Goal: Task Accomplishment & Management: Manage account settings

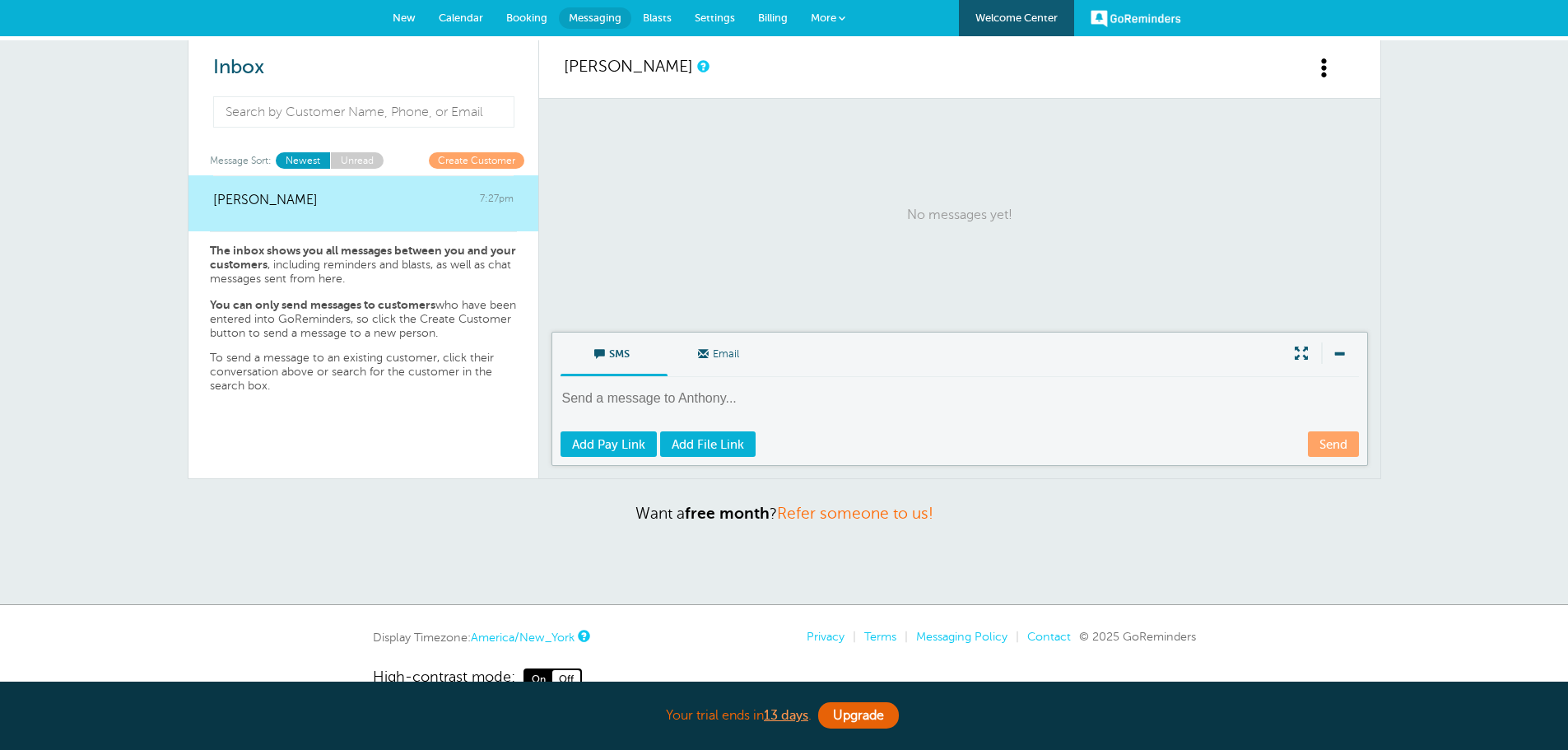
click at [710, 24] on link "Settings" at bounding box center [715, 18] width 63 height 37
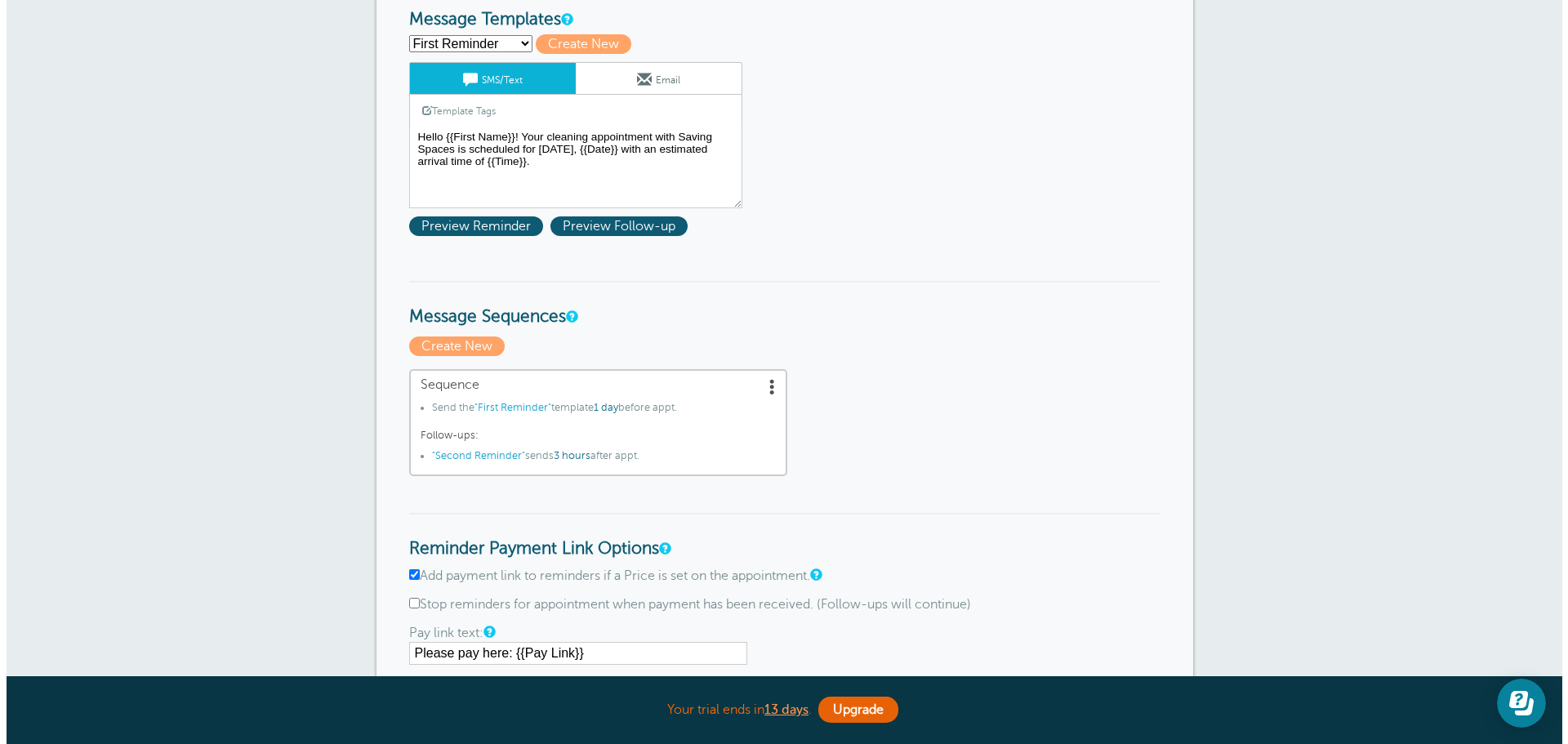
scroll to position [245, 0]
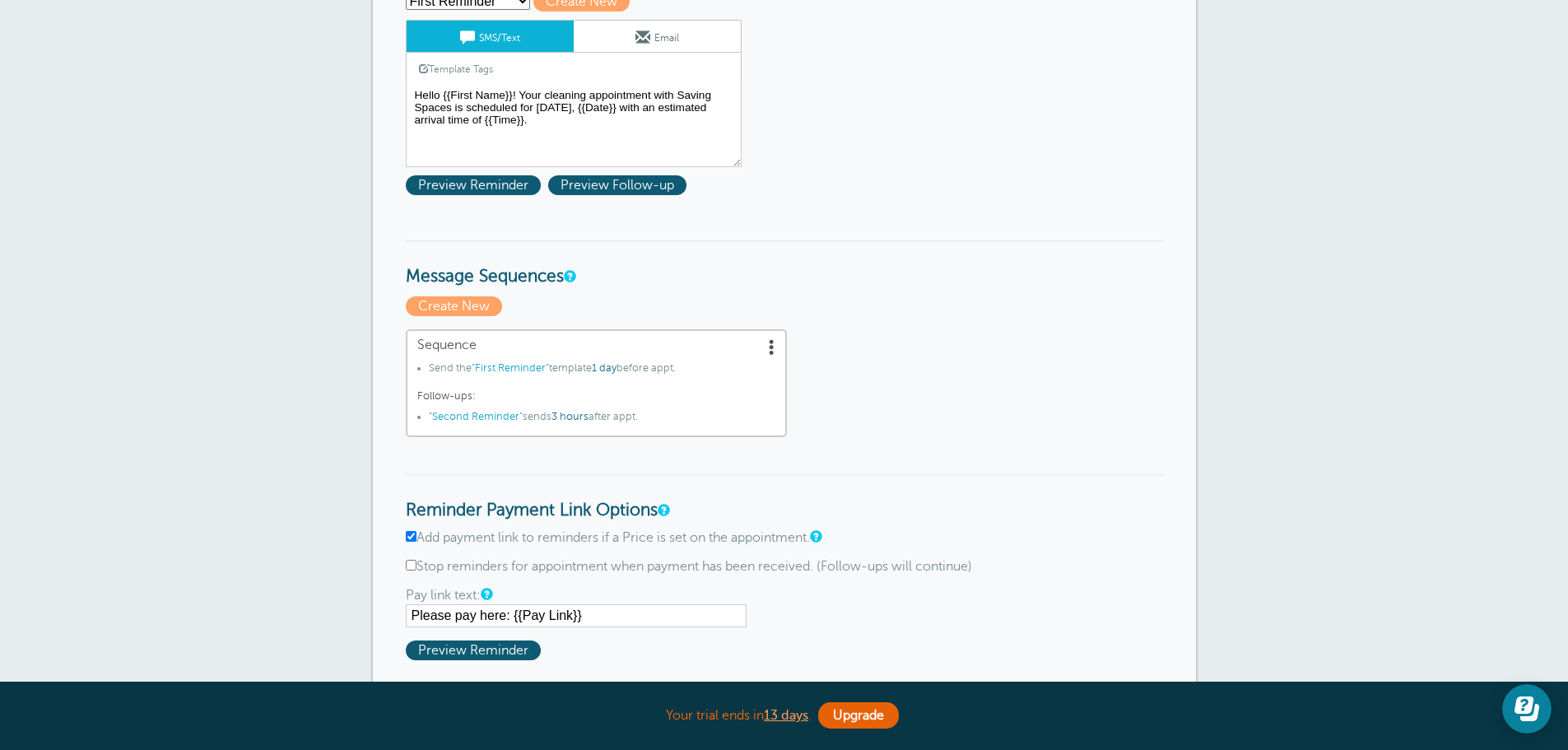
click at [408, 536] on input "Add payment link to reminders if a Price is set on the appointment." at bounding box center [410, 536] width 11 height 11
checkbox input "false"
click at [489, 188] on span "Preview Reminder" at bounding box center [473, 185] width 135 height 20
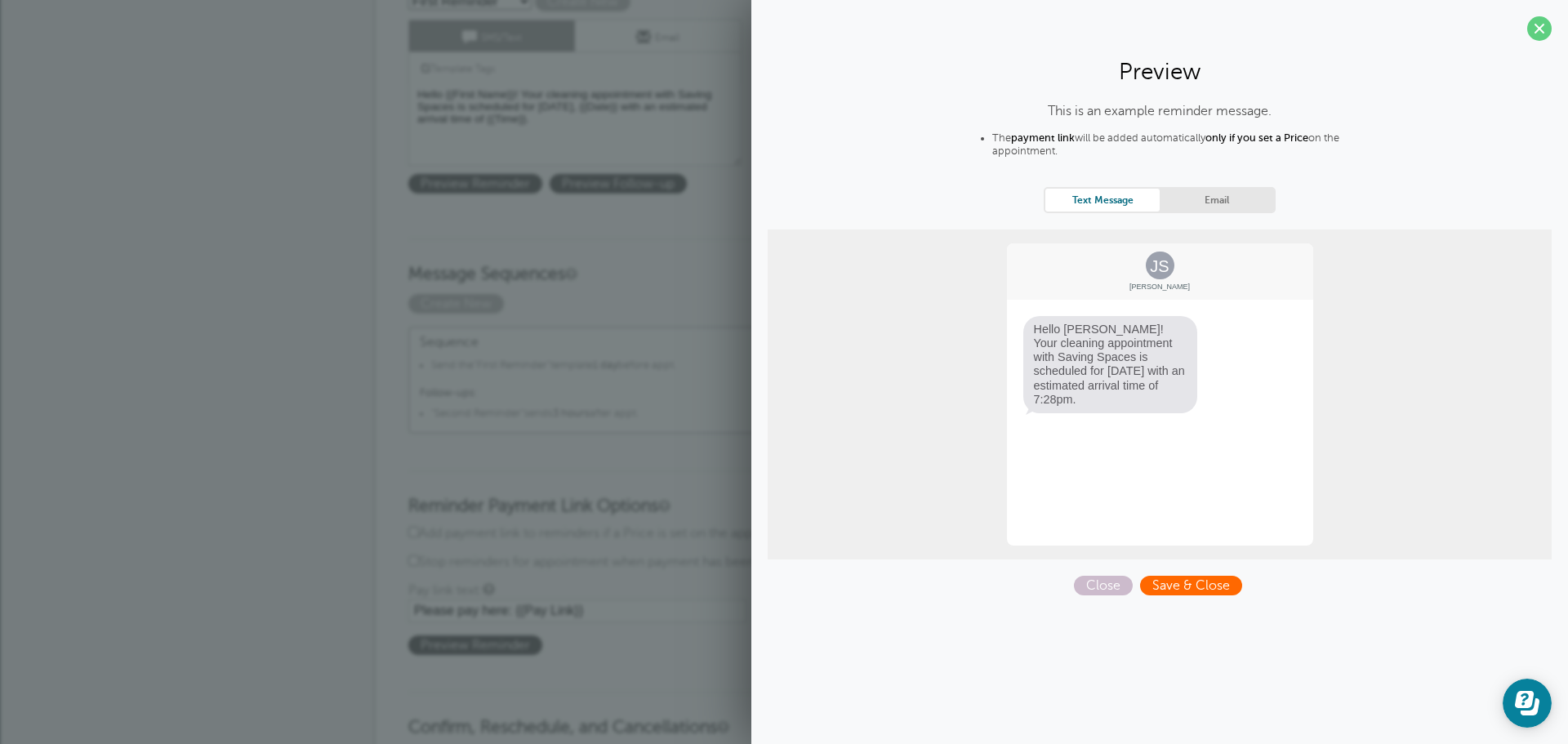
click at [1167, 590] on span "Save & Close" at bounding box center [1191, 586] width 102 height 20
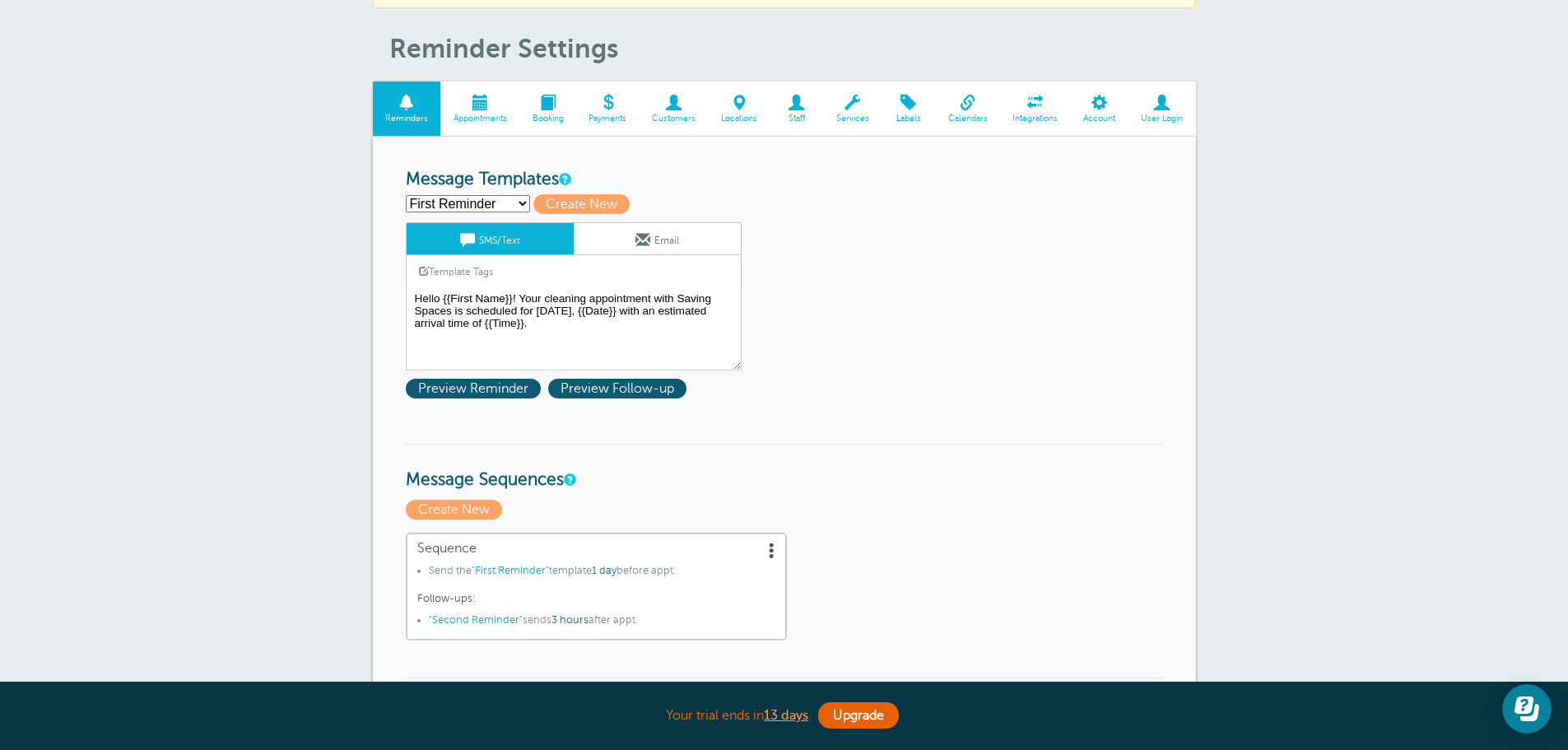
scroll to position [165, 0]
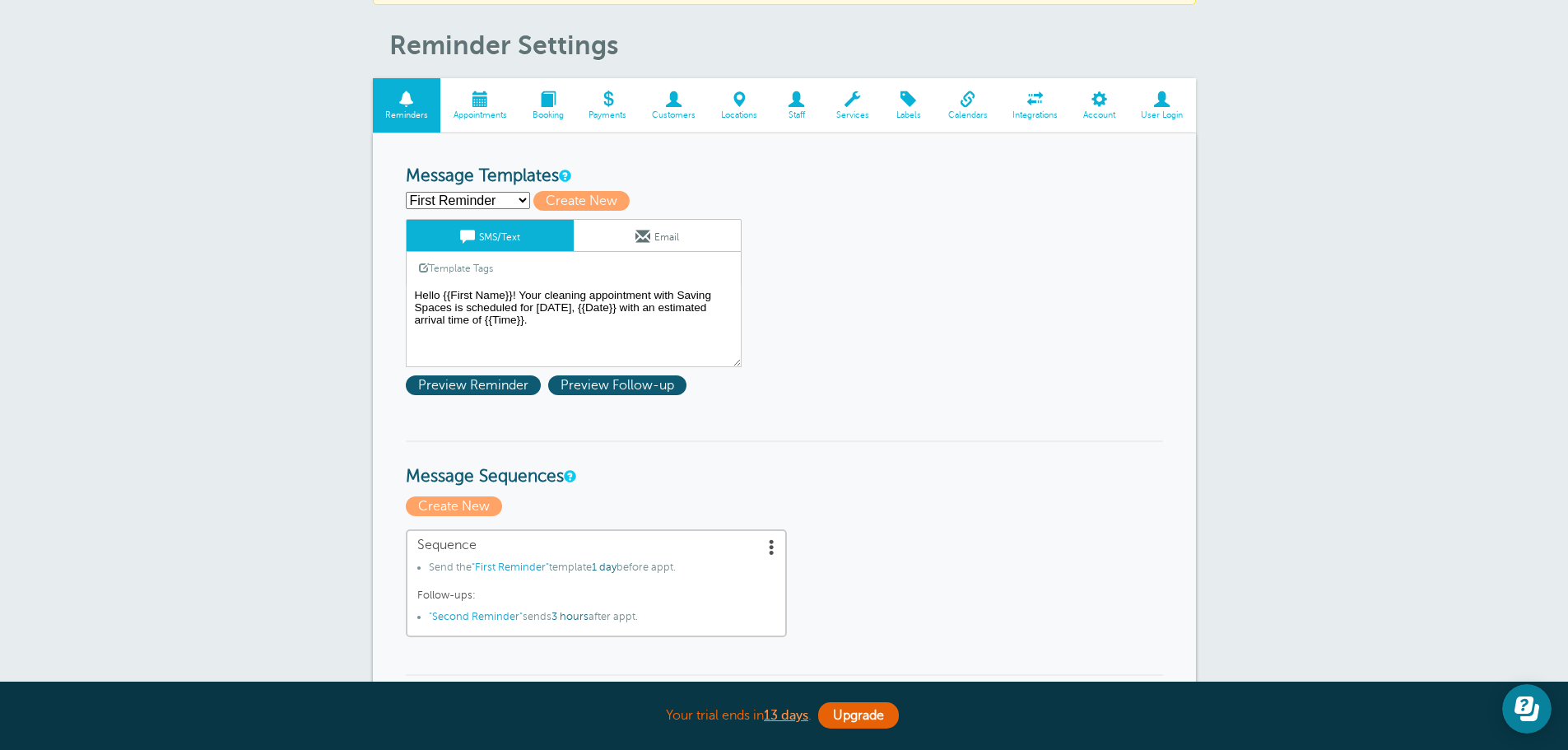
click at [459, 202] on select "First Reminder Second Reminder Third Reminder Create new..." at bounding box center [468, 200] width 124 height 17
select select "161891"
click at [405, 192] on select "First Reminder Second Reminder Third Reminder Create new..." at bounding box center [468, 200] width 124 height 17
type input "Second Reminder"
type textarea "Hi {{First Name}}, you have an appointment with Saving Spaces LLC at {{Time}} o…"
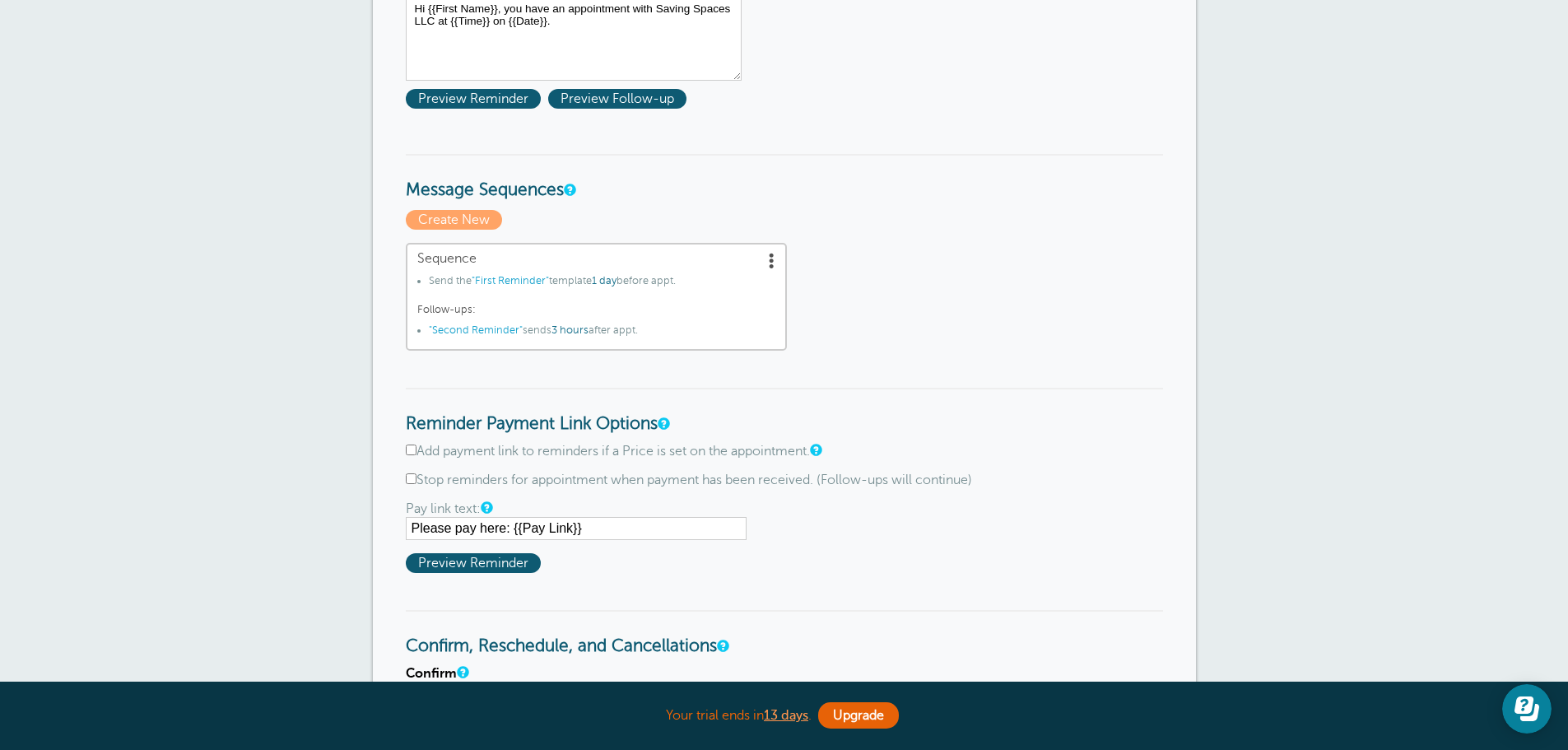
scroll to position [494, 0]
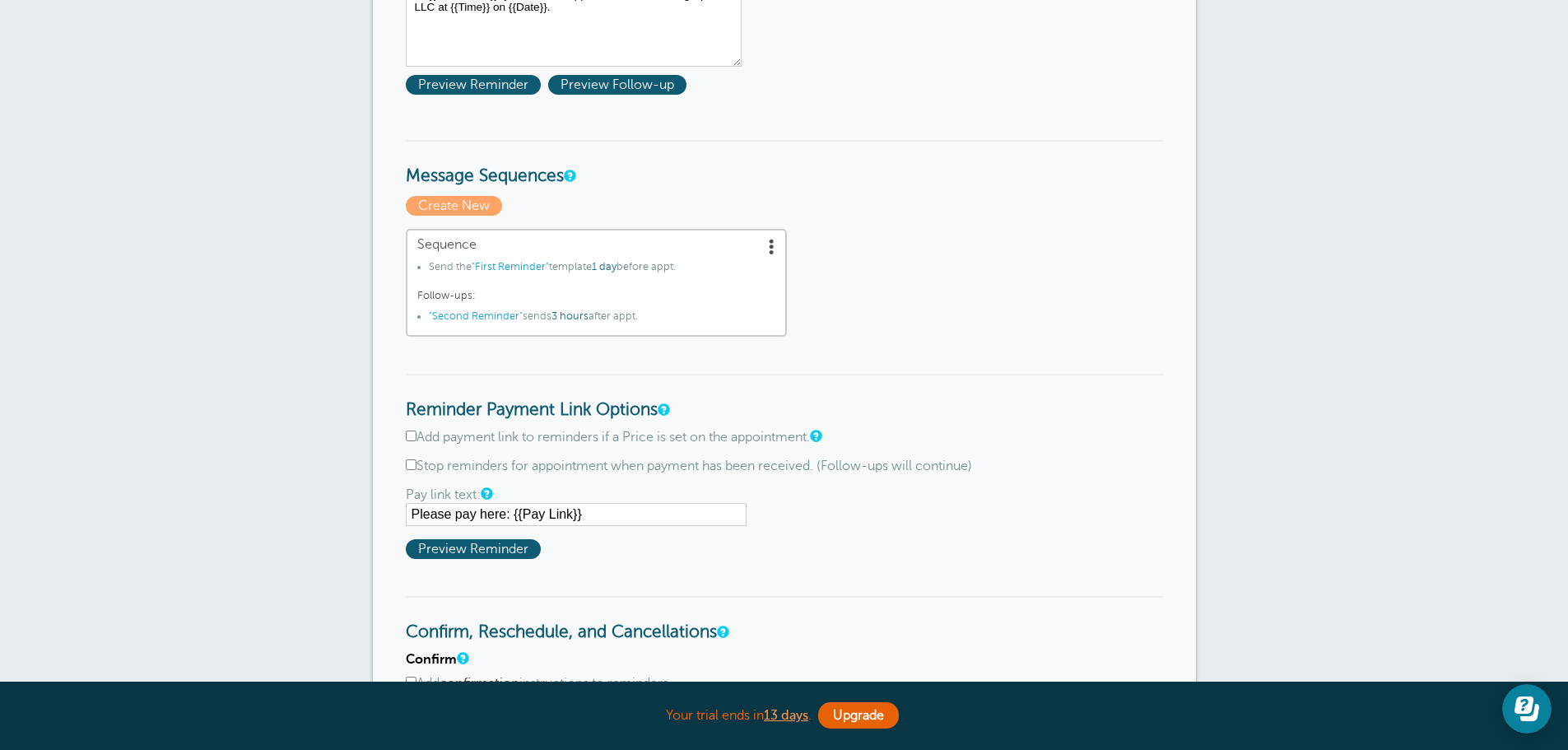
click at [415, 437] on input "Add payment link to reminders if a Price is set on the appointment." at bounding box center [410, 436] width 11 height 11
checkbox input "true"
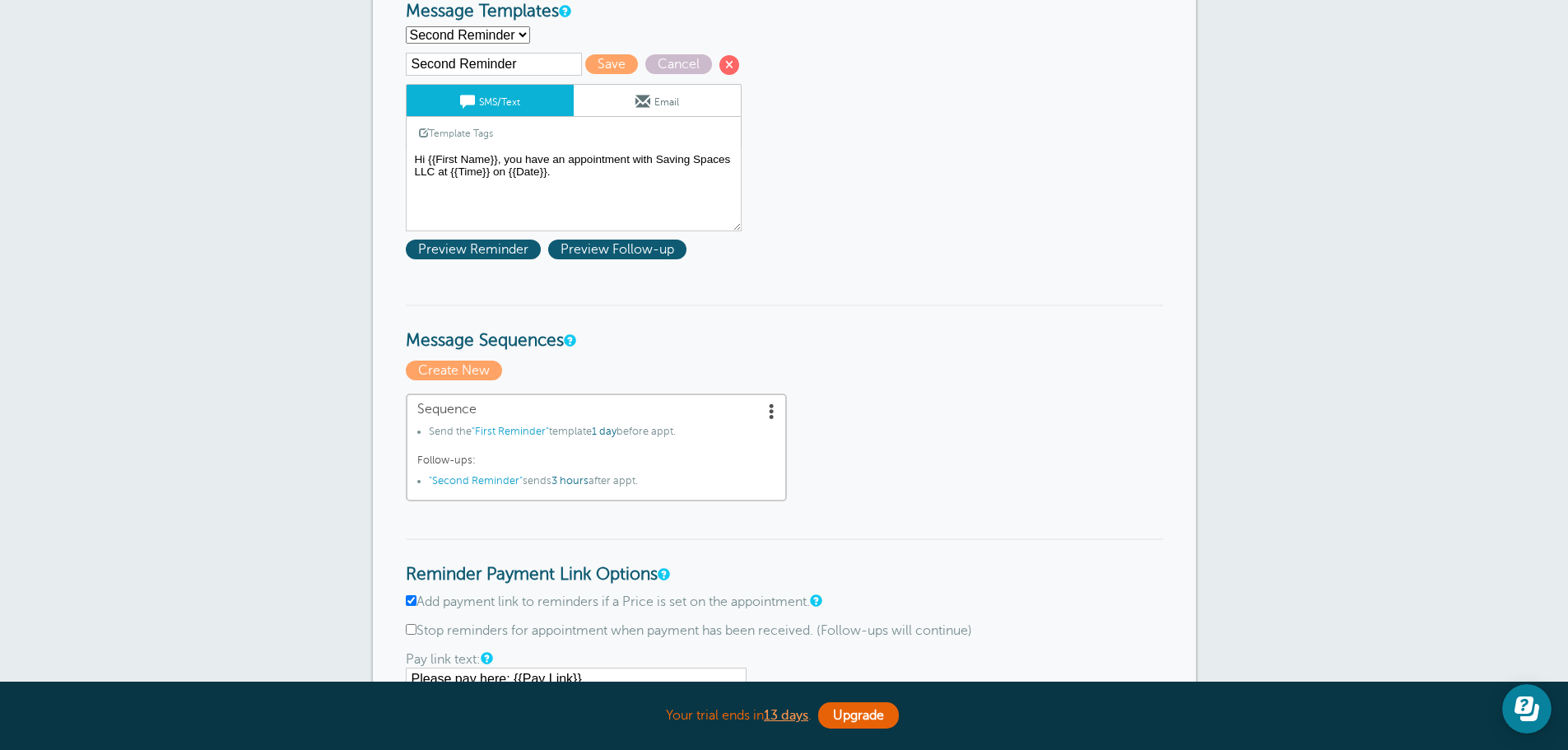
scroll to position [412, 0]
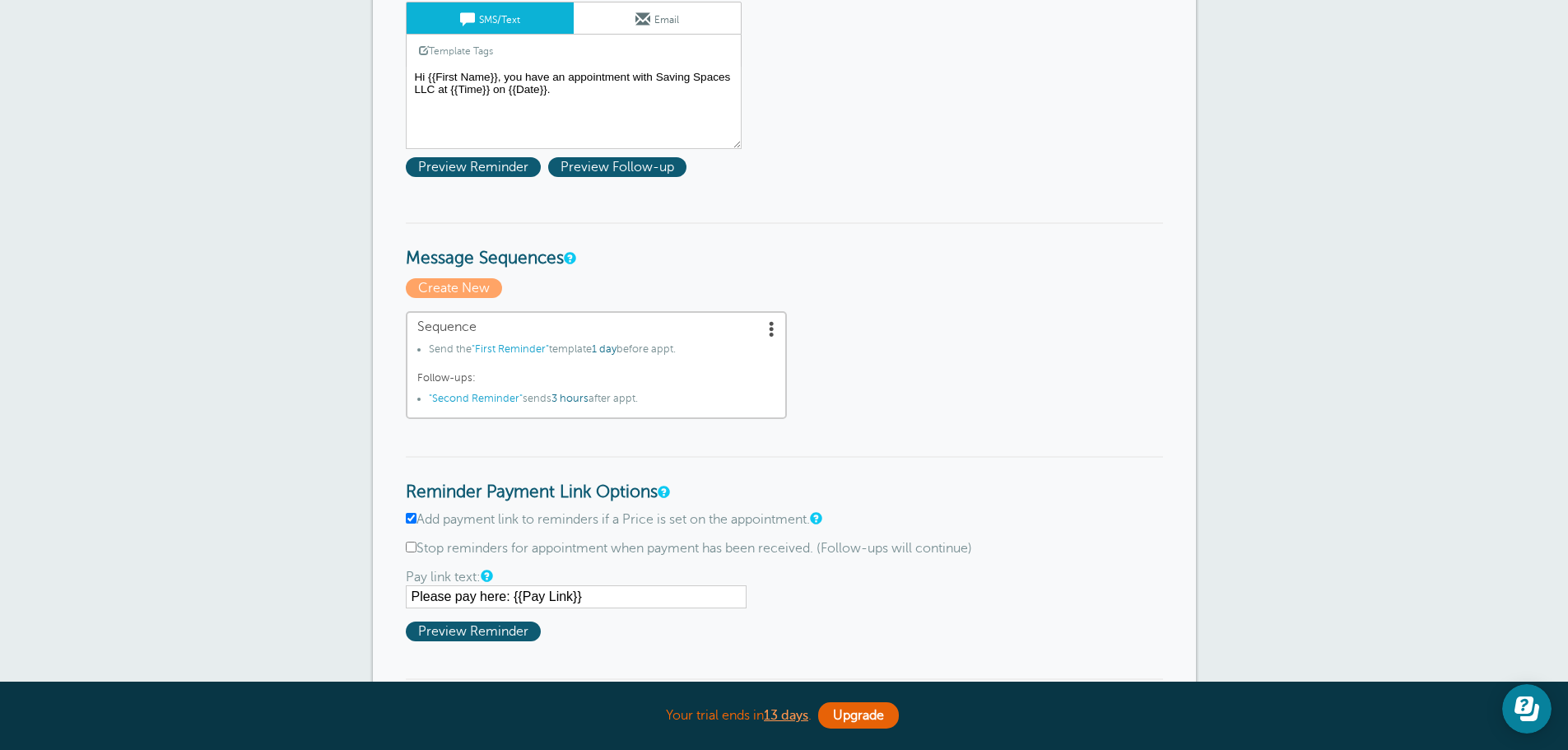
drag, startPoint x: 506, startPoint y: 599, endPoint x: 371, endPoint y: 570, distance: 138.1
click at [377, 586] on div "Reminder Schedule 1st reminder: Immediately 1 2 3 4 5 6 7 8 9 10 11 12 13 14 15…" at bounding box center [784, 641] width 823 height 1511
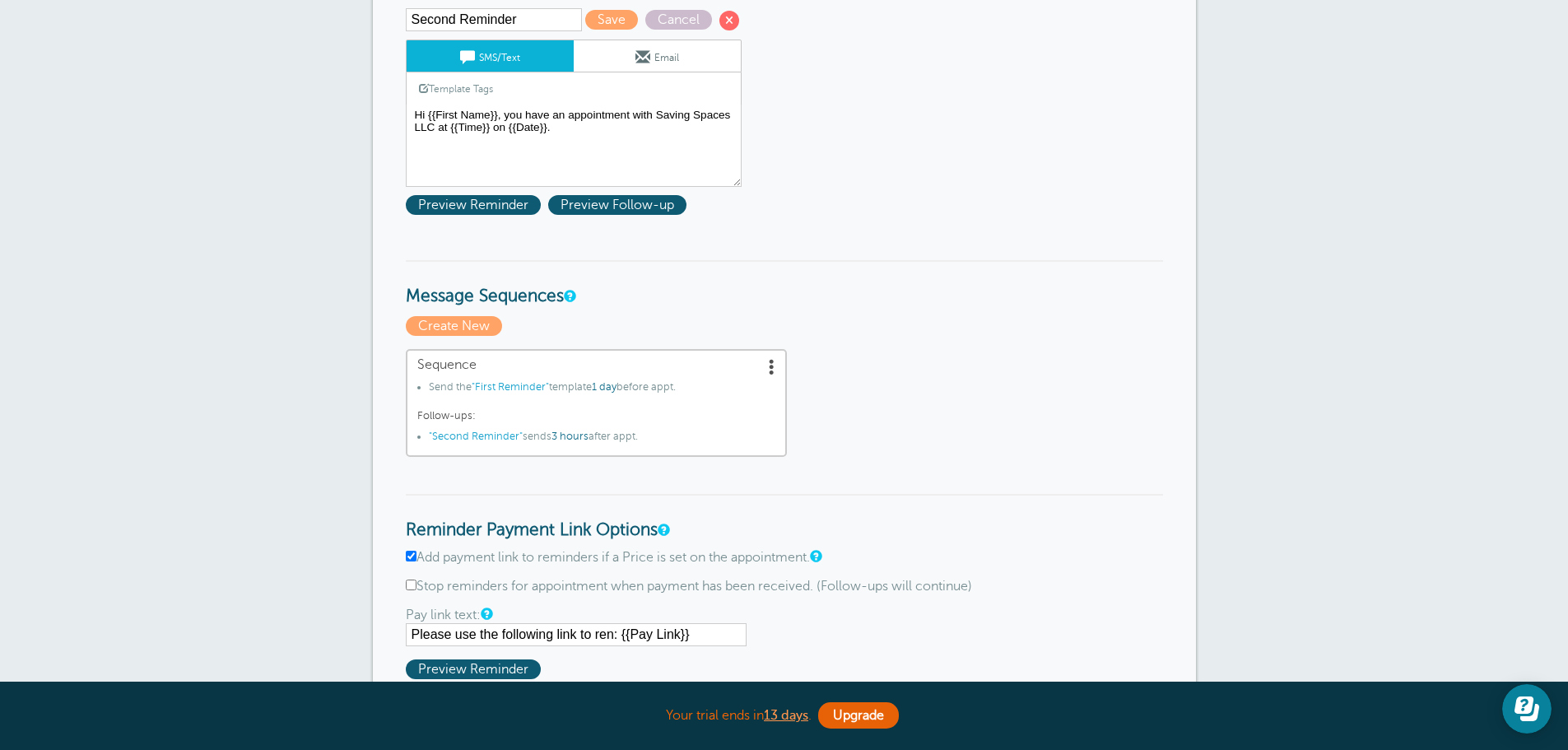
scroll to position [329, 0]
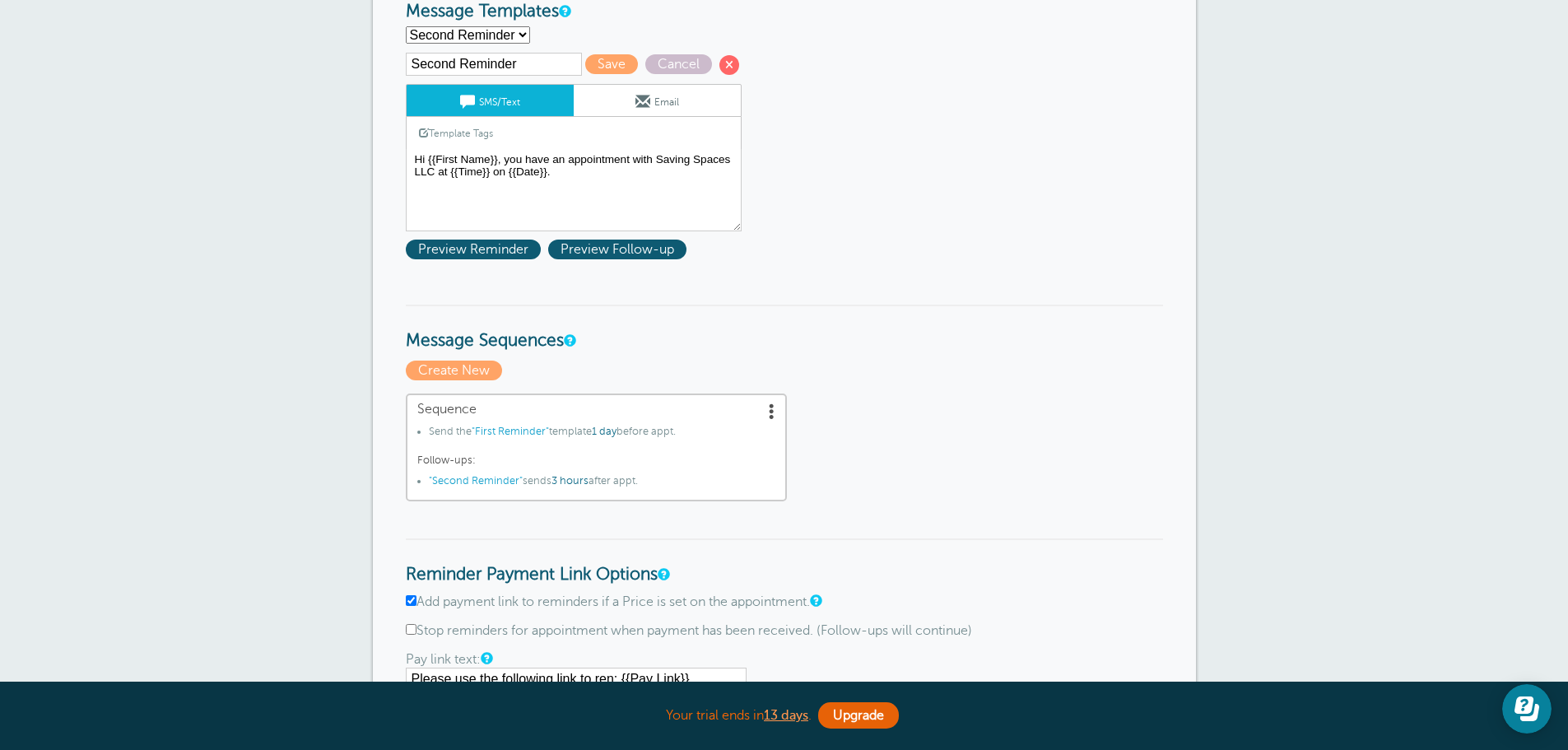
type input "Please use the following link to ren: {{Pay Link}}"
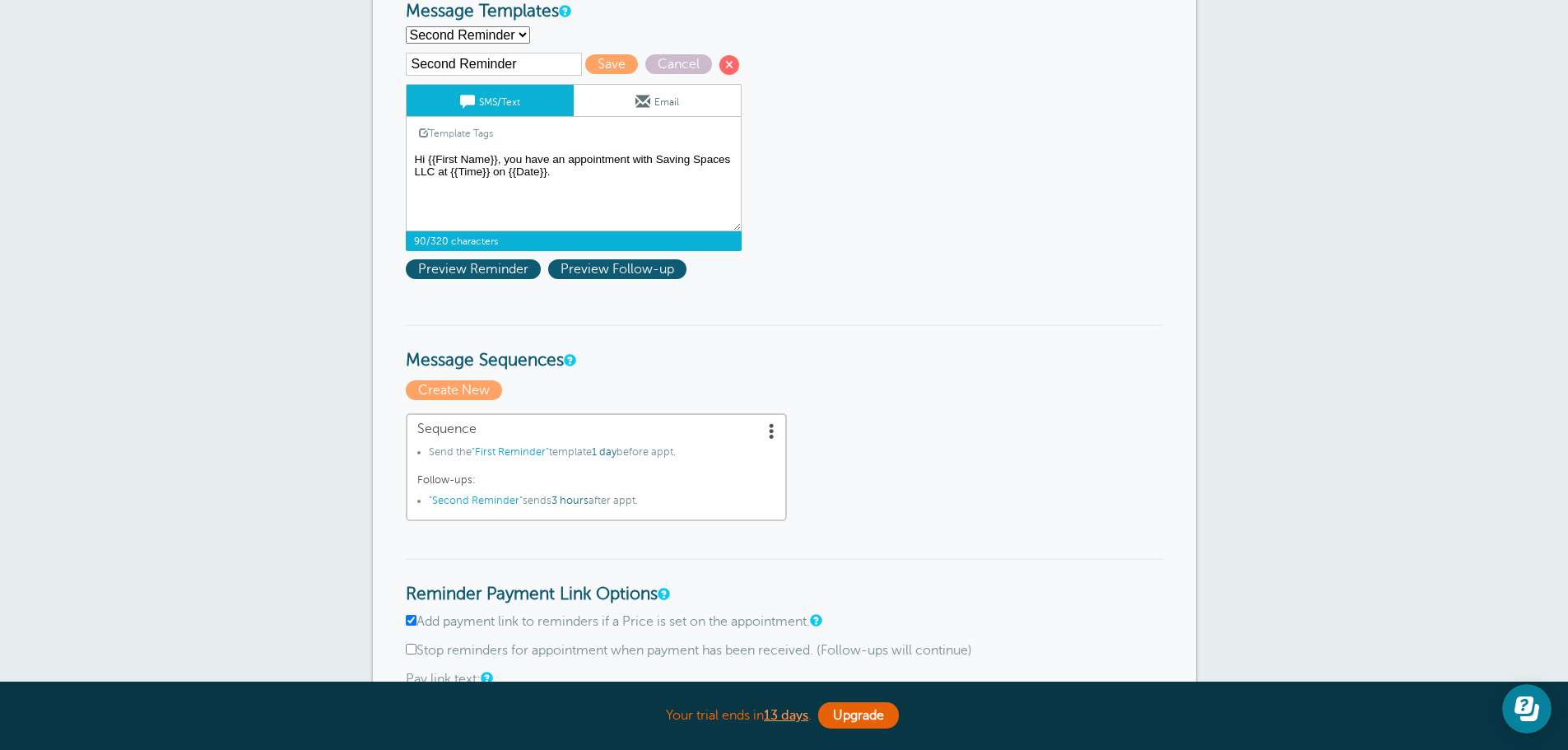
drag, startPoint x: 569, startPoint y: 175, endPoint x: 391, endPoint y: 158, distance: 178.8
click at [391, 158] on div "Reminder Schedule 1st reminder: Immediately 1 2 3 4 5 6 7 8 9 10 11 12 13 14 15…" at bounding box center [784, 733] width 823 height 1530
click at [454, 133] on link "Template Tags" at bounding box center [455, 133] width 99 height 32
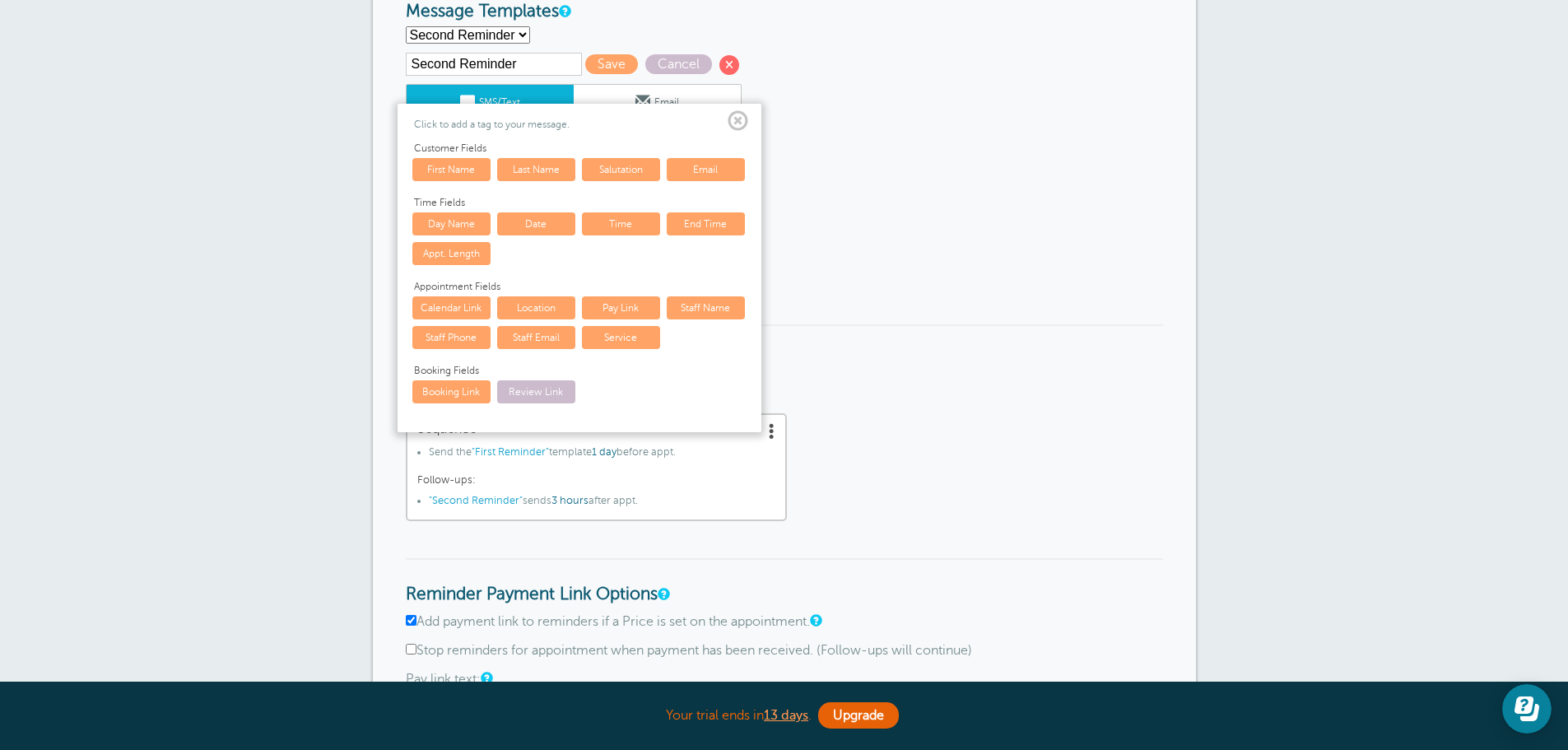
click at [454, 163] on link "First Name" at bounding box center [451, 170] width 78 height 23
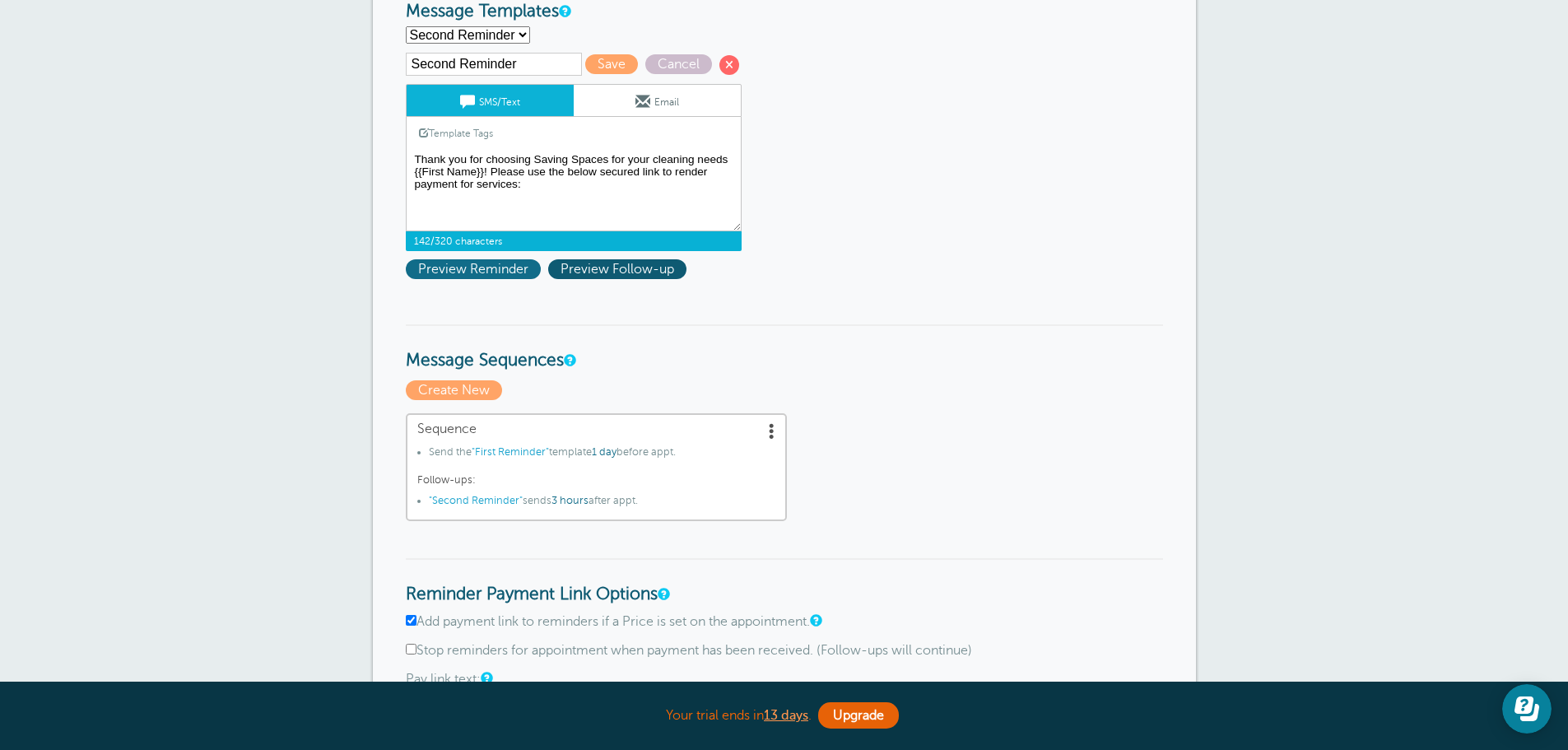
type textarea "Thank you for choosing Saving Spaces for your cleaning needs {{First Name}}! Pl…"
click at [498, 276] on span "Preview Reminder" at bounding box center [473, 270] width 135 height 20
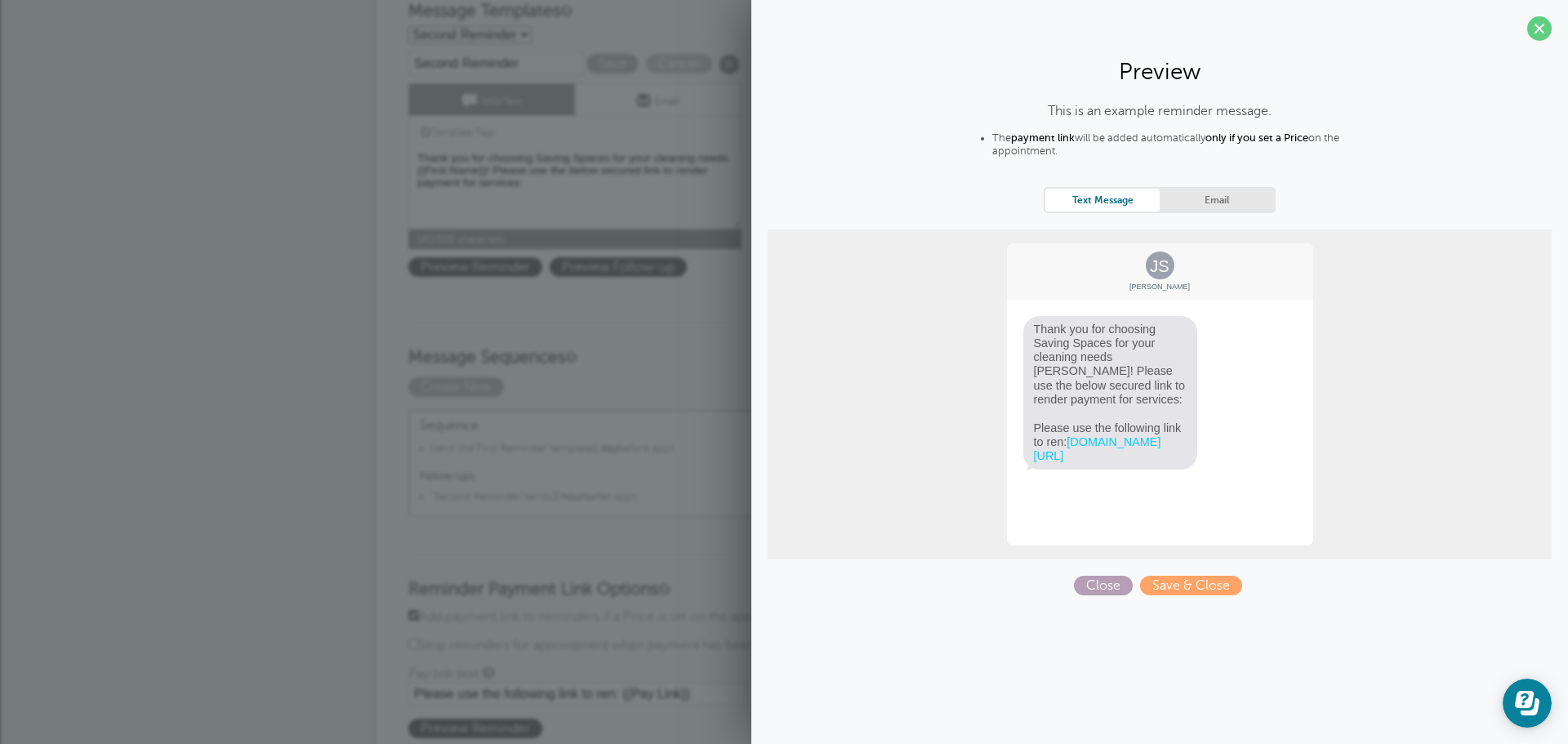
click at [1081, 580] on span "Close" at bounding box center [1102, 586] width 58 height 20
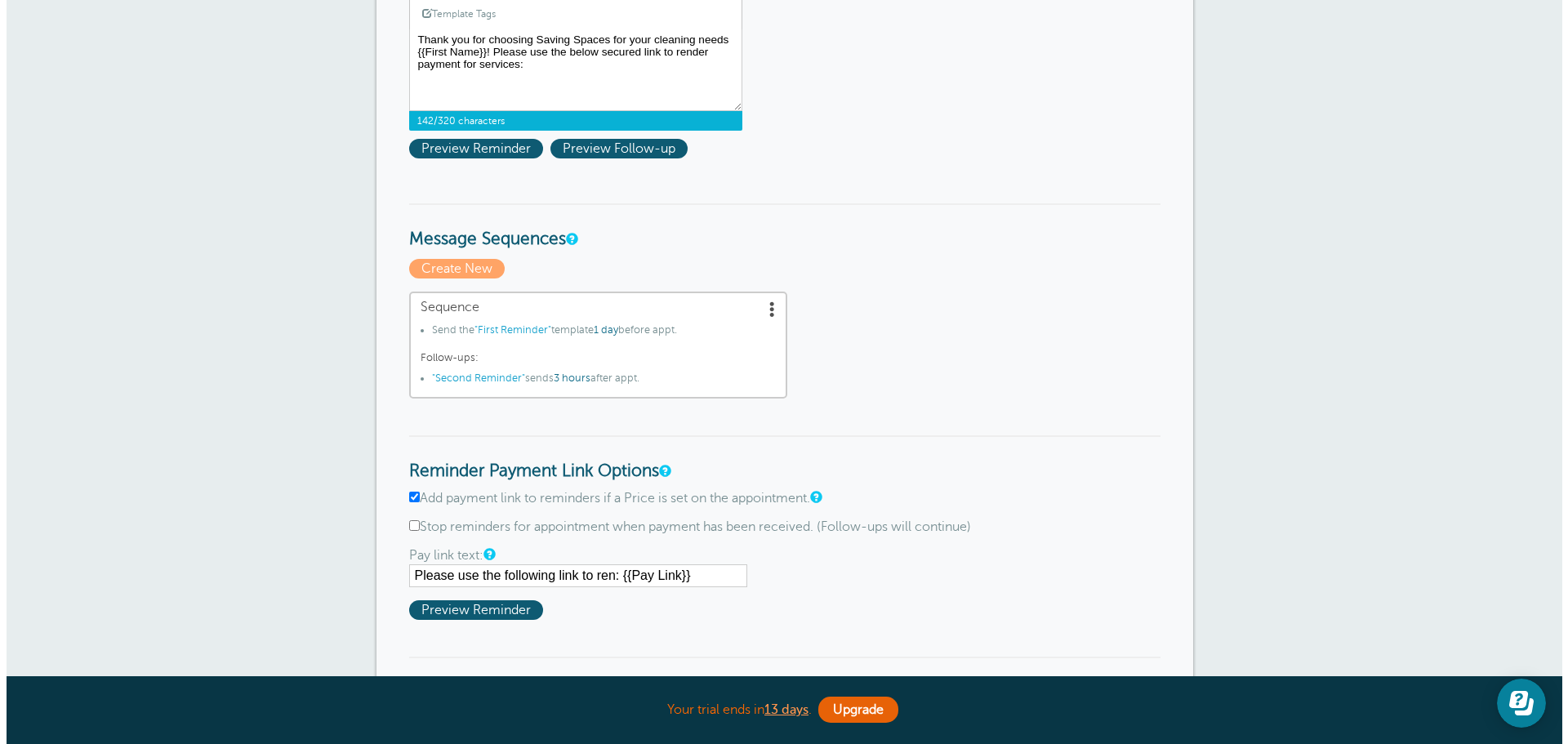
scroll to position [491, 0]
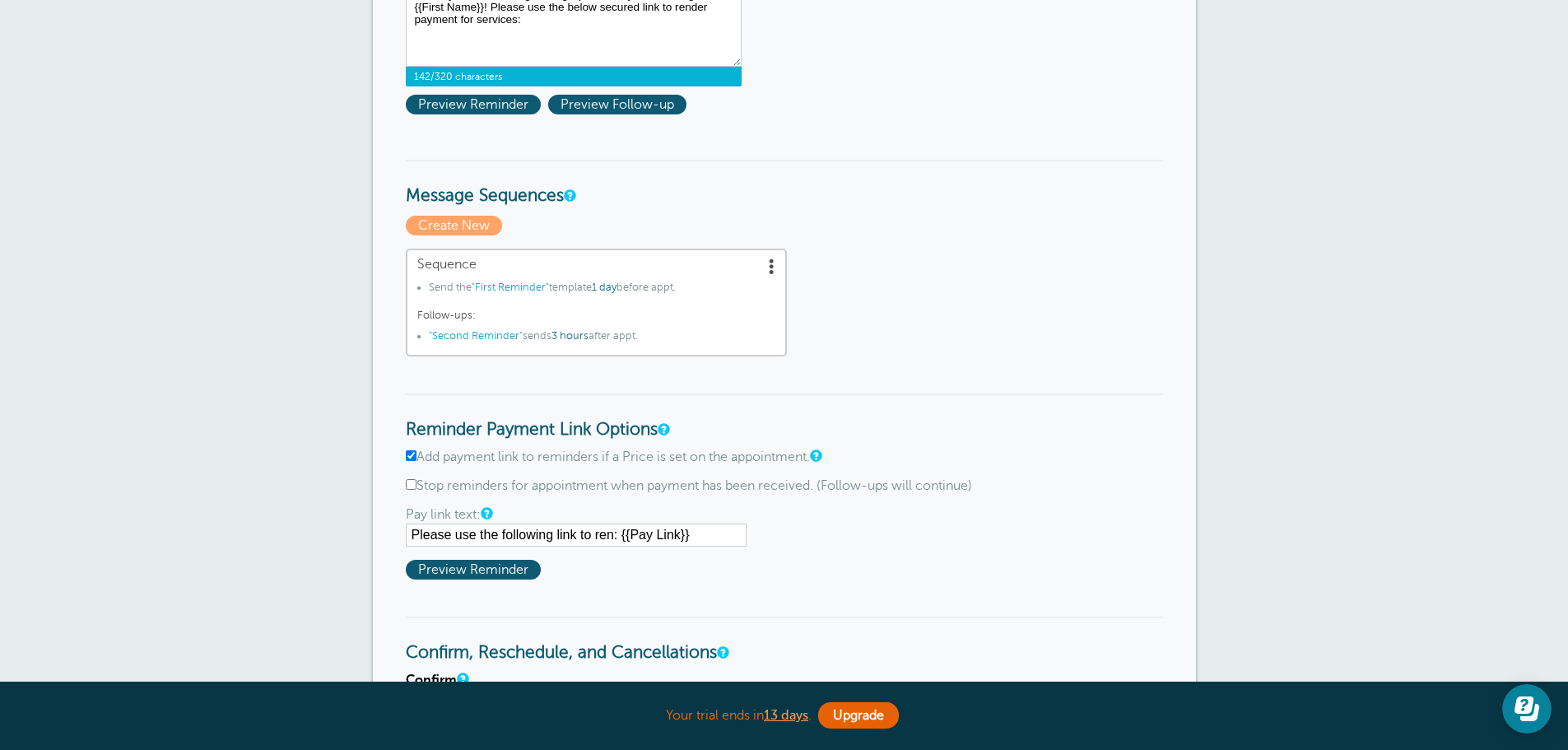
drag, startPoint x: 614, startPoint y: 533, endPoint x: 357, endPoint y: 530, distance: 257.0
click at [357, 530] on div "× Your settings have been saved. × Click here to create your first reminder! Re…" at bounding box center [784, 501] width 1568 height 1919
click at [443, 538] on input "Stripe: {{Pay Link}}" at bounding box center [575, 535] width 341 height 23
type input "Payment Link: {{Pay Link}}"
click at [509, 571] on span "Preview Reminder" at bounding box center [473, 570] width 135 height 20
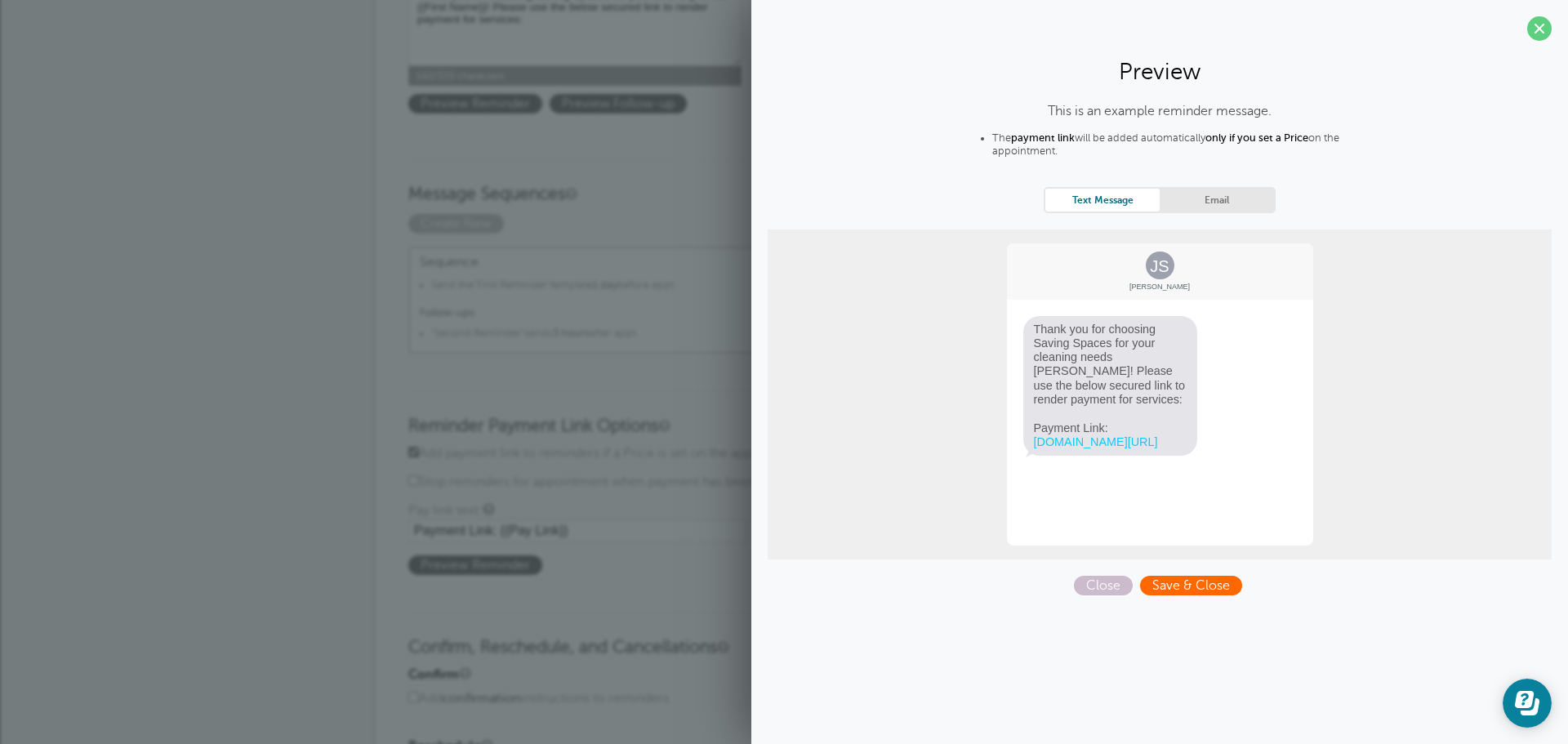
click at [1192, 588] on span "Save & Close" at bounding box center [1191, 586] width 102 height 20
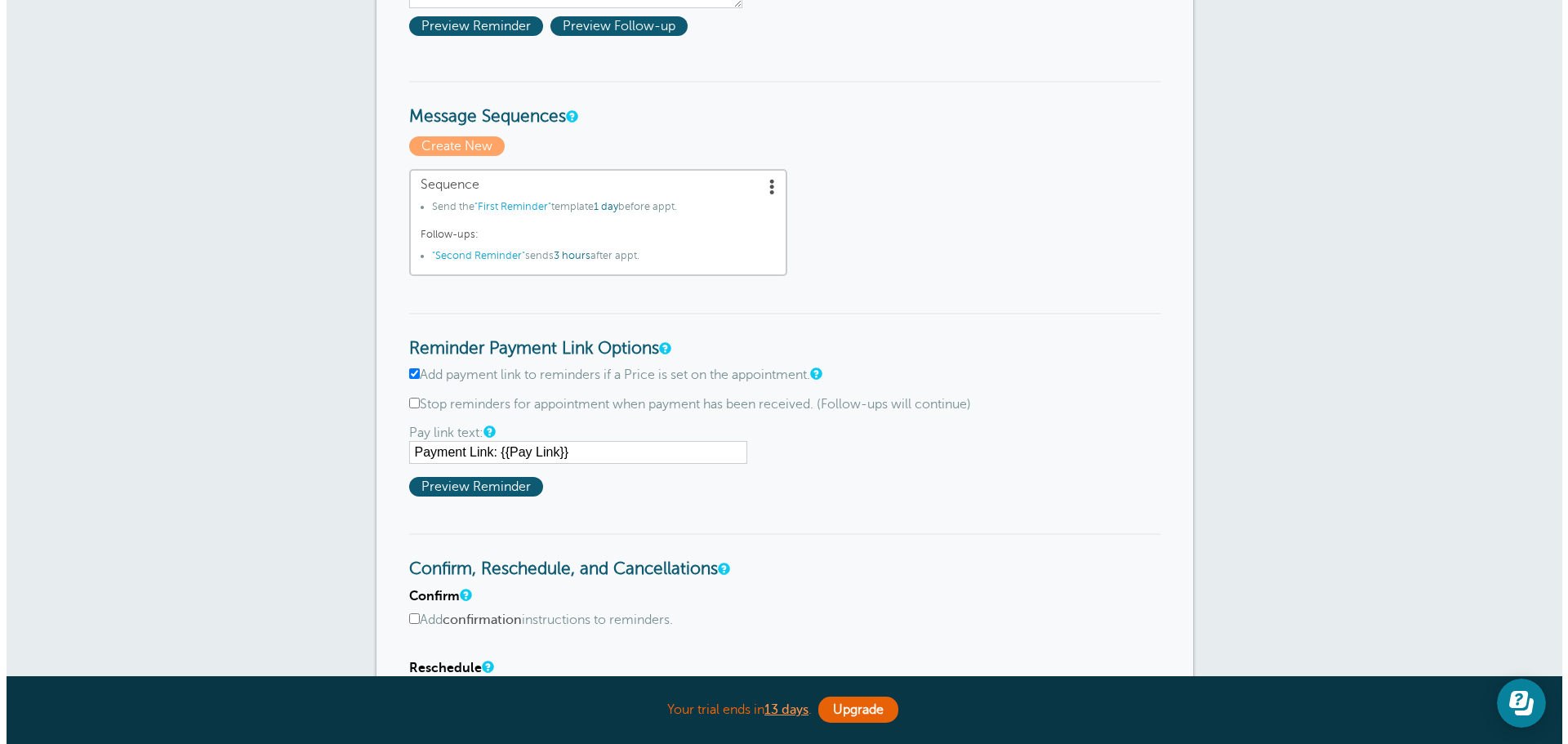
scroll to position [572, 0]
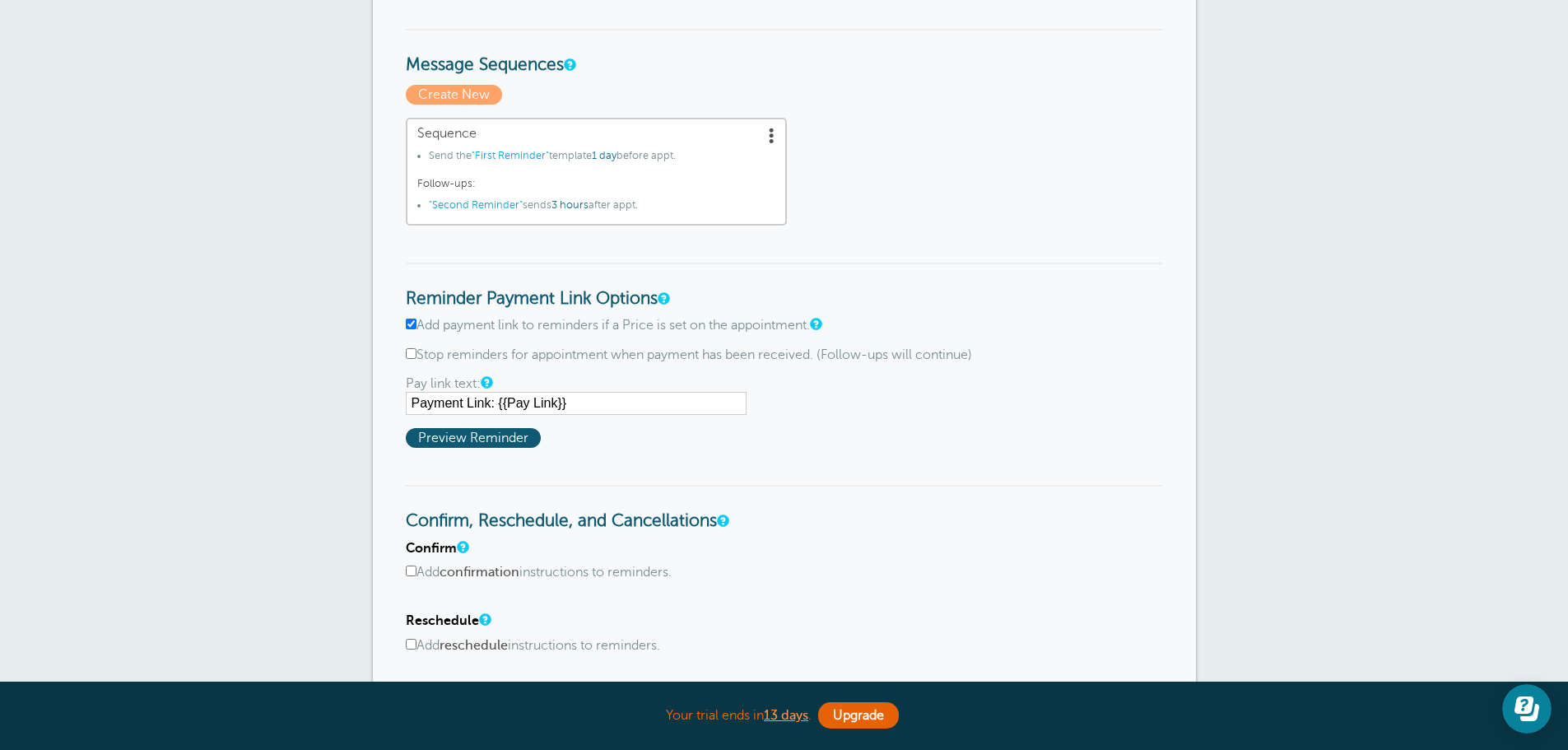
click at [776, 140] on span at bounding box center [772, 135] width 17 height 17
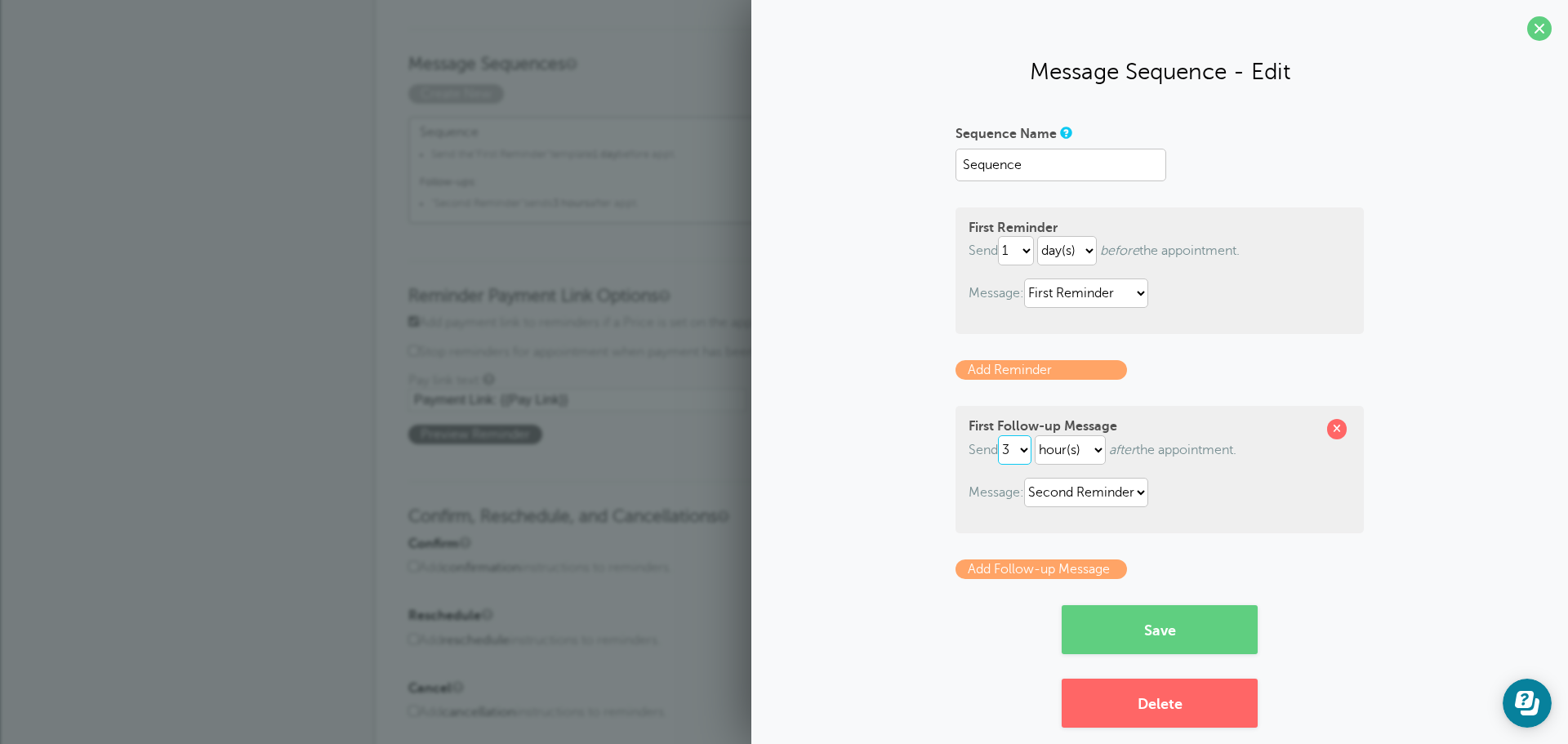
click at [1026, 448] on select "1 2 3 4 5 6 7 8 9 10 11 12 13 14 15 16 17 18 19 20 21 22 23 24 25 26 27 28 29 30" at bounding box center [1014, 450] width 34 height 30
select select "2"
click at [998, 435] on select "1 2 3 4 5 6 7 8 9 10 11 12 13 14 15 16 17 18 19 20 21 22 23 24 25 26 27 28 29 30" at bounding box center [1014, 450] width 34 height 30
click at [1196, 634] on button "Save" at bounding box center [1159, 630] width 196 height 49
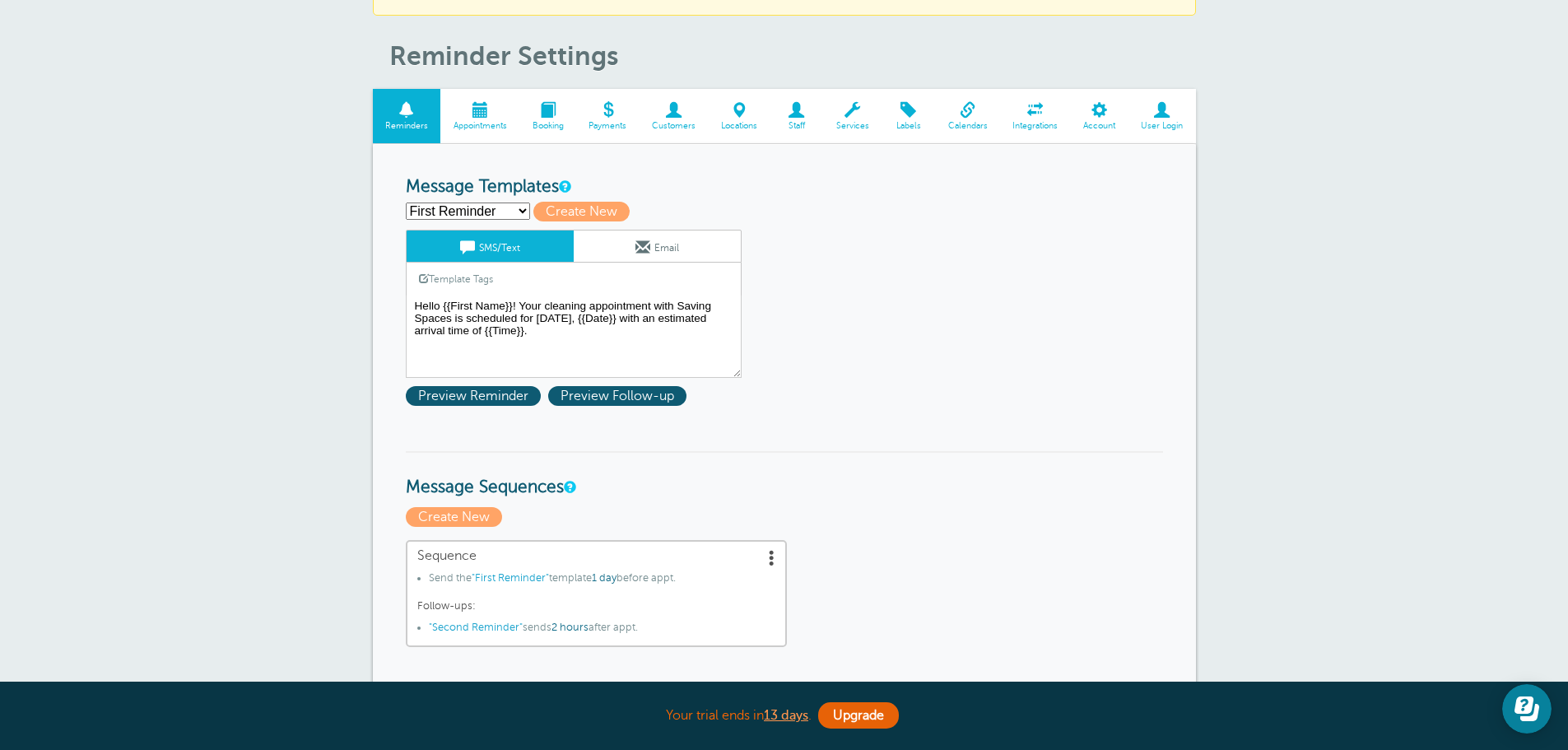
scroll to position [82, 0]
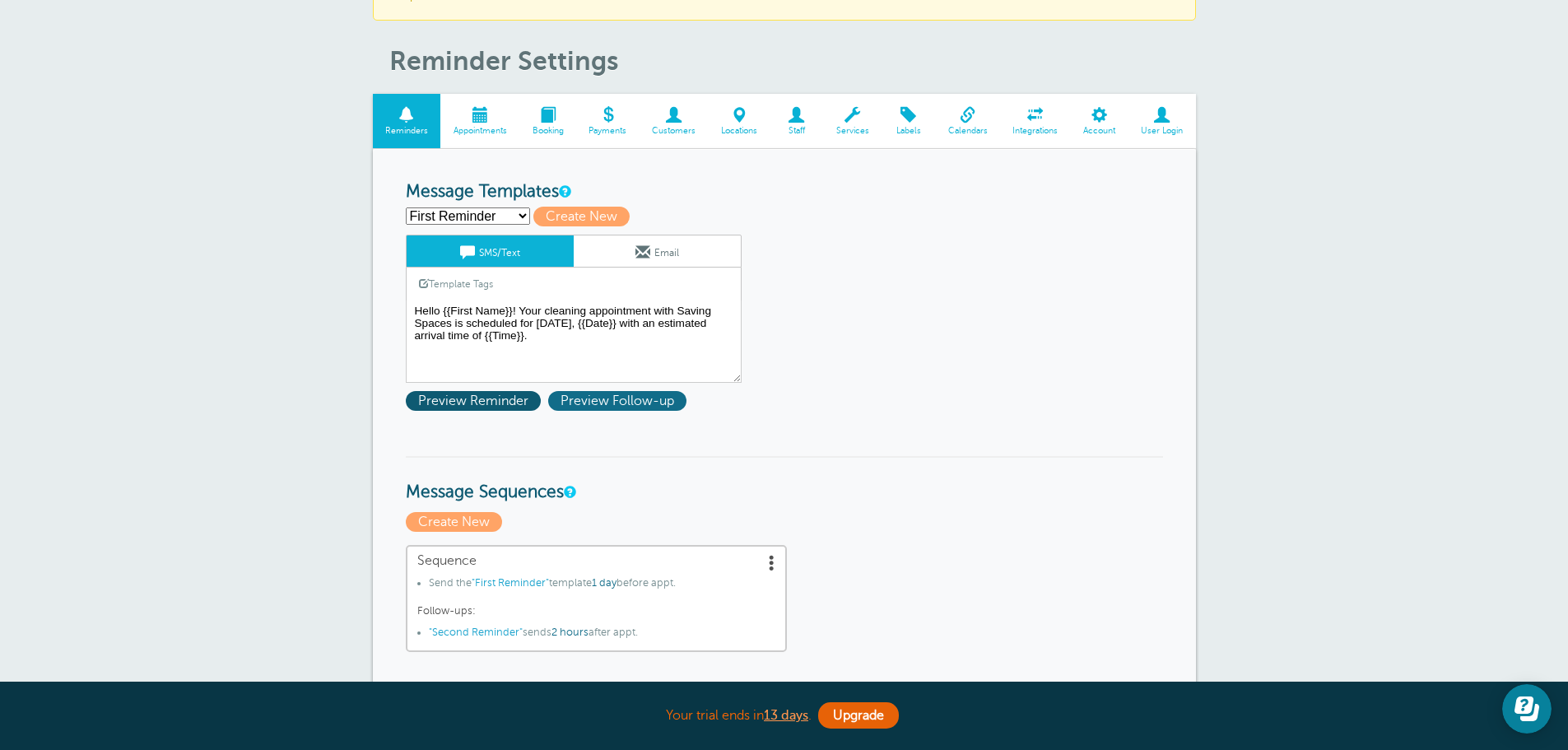
click at [583, 395] on span "Preview Follow-up" at bounding box center [617, 402] width 138 height 20
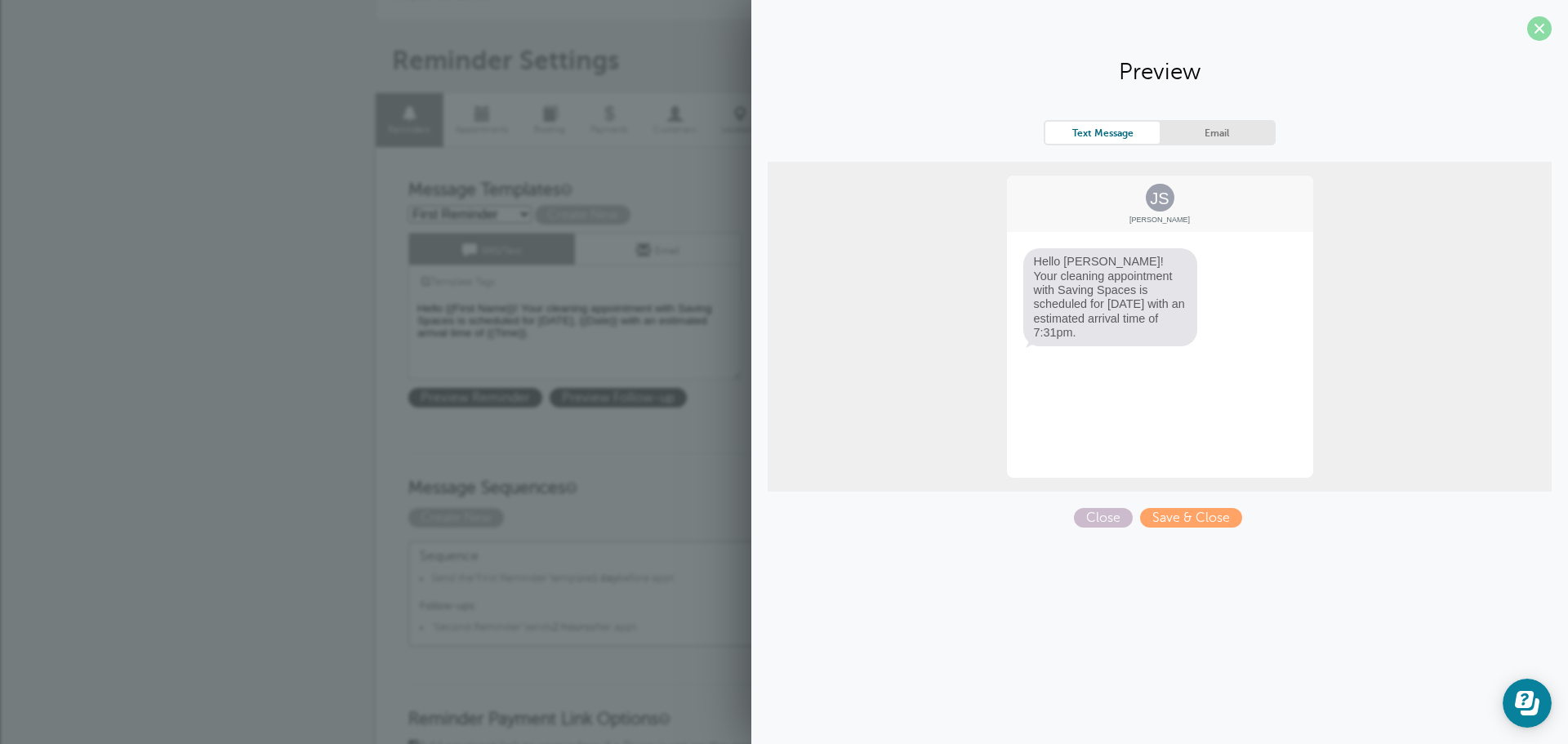
click at [1527, 40] on span at bounding box center [1539, 29] width 25 height 25
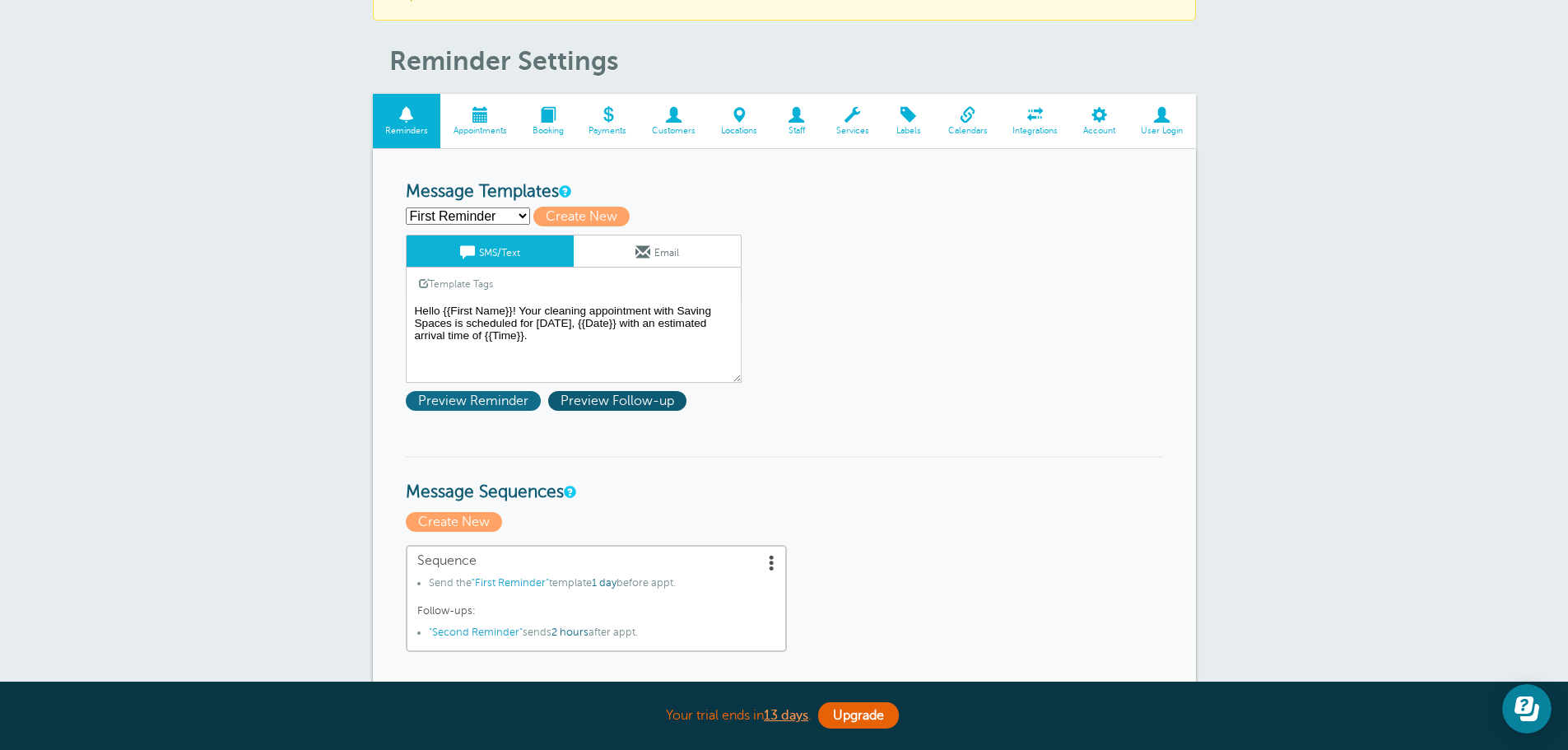
click at [439, 395] on span "Preview Reminder" at bounding box center [473, 402] width 135 height 20
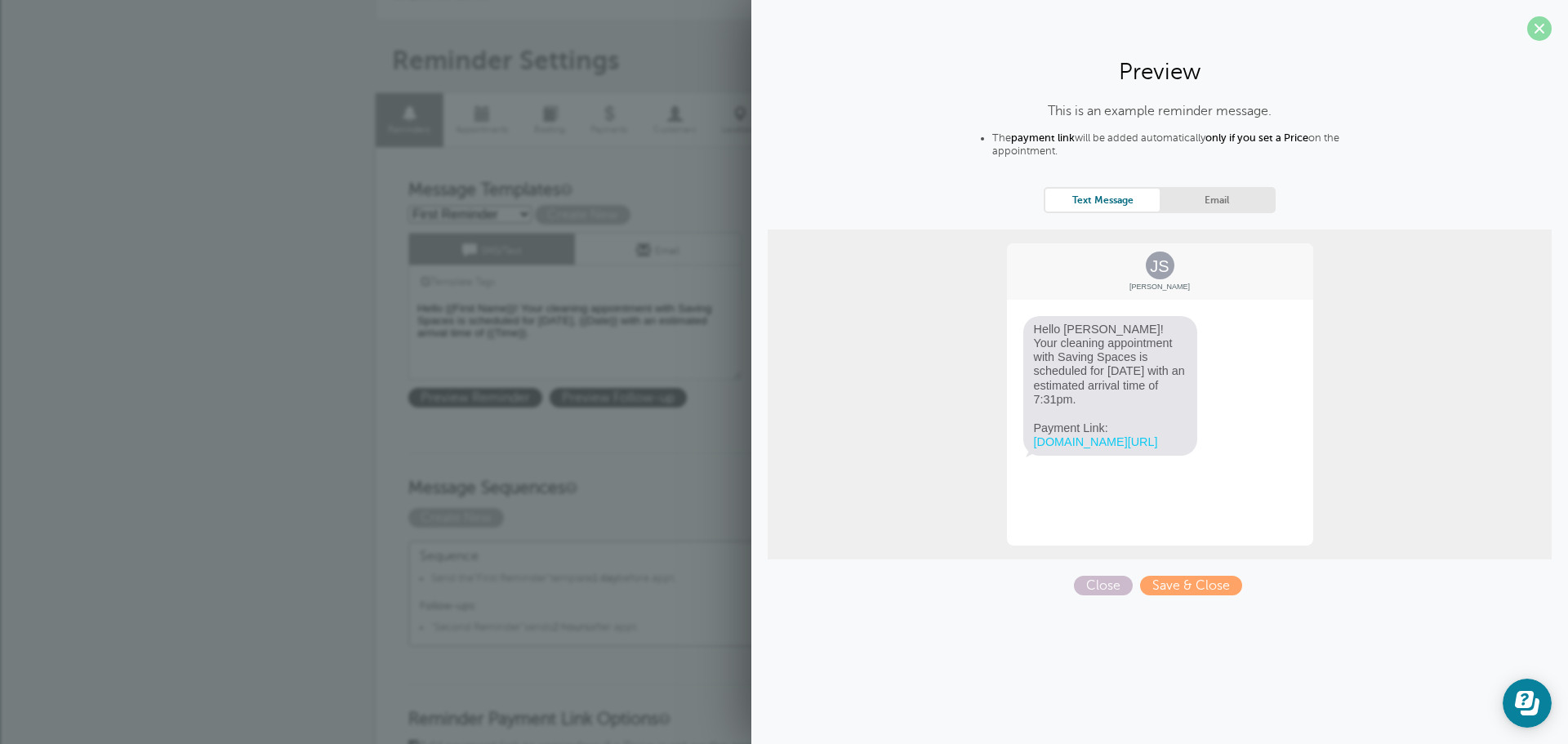
click at [1530, 34] on span at bounding box center [1539, 29] width 25 height 25
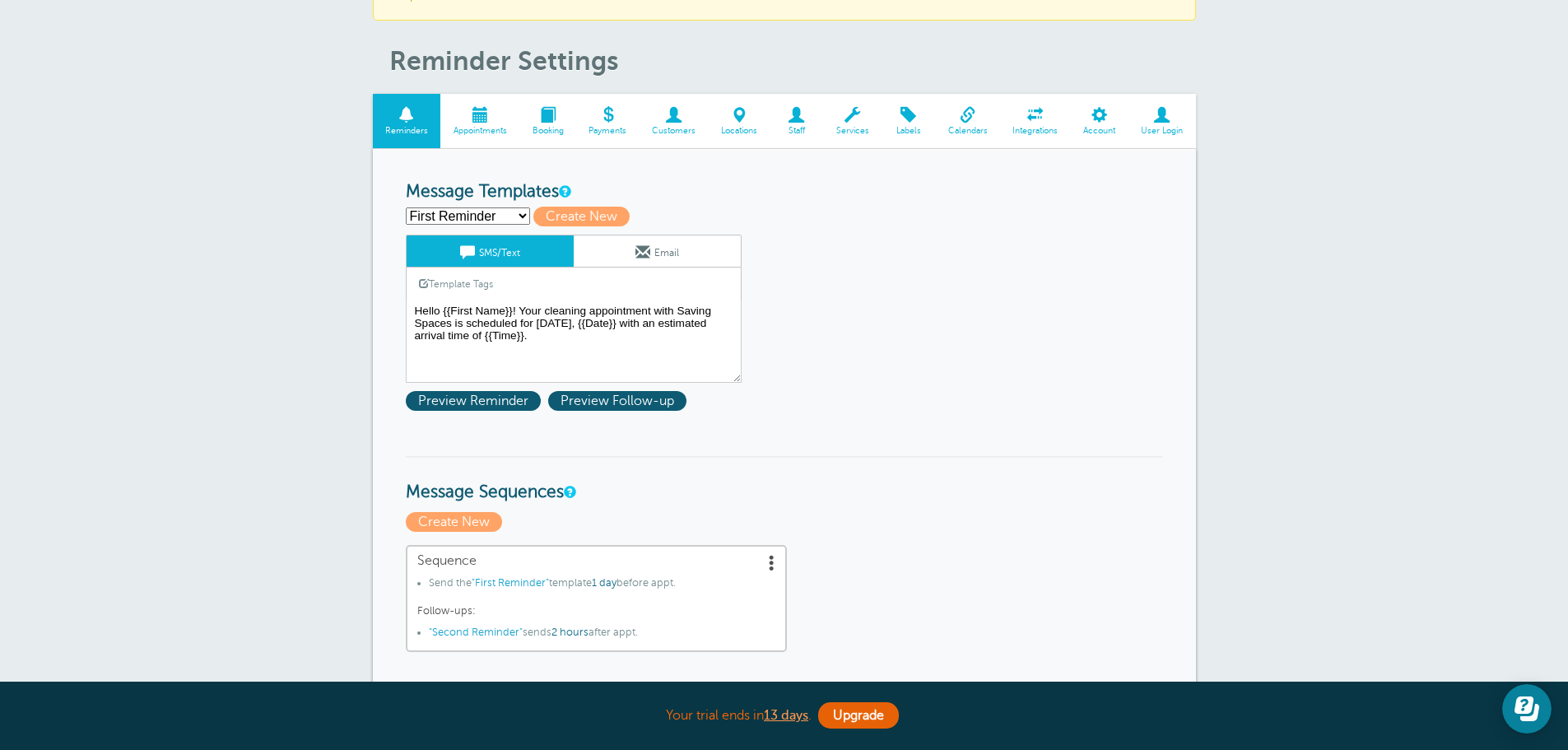
click at [478, 212] on select "First Reminder Second Reminder Third Reminder Create new..." at bounding box center [468, 216] width 124 height 17
select select "161891"
click at [405, 207] on select "First Reminder Second Reminder Third Reminder Create new..." at bounding box center [468, 216] width 124 height 17
type input "Second Reminder"
type textarea "Thank you for choosing Saving Spaces for your cleaning needs {{First Name}}! Pl…"
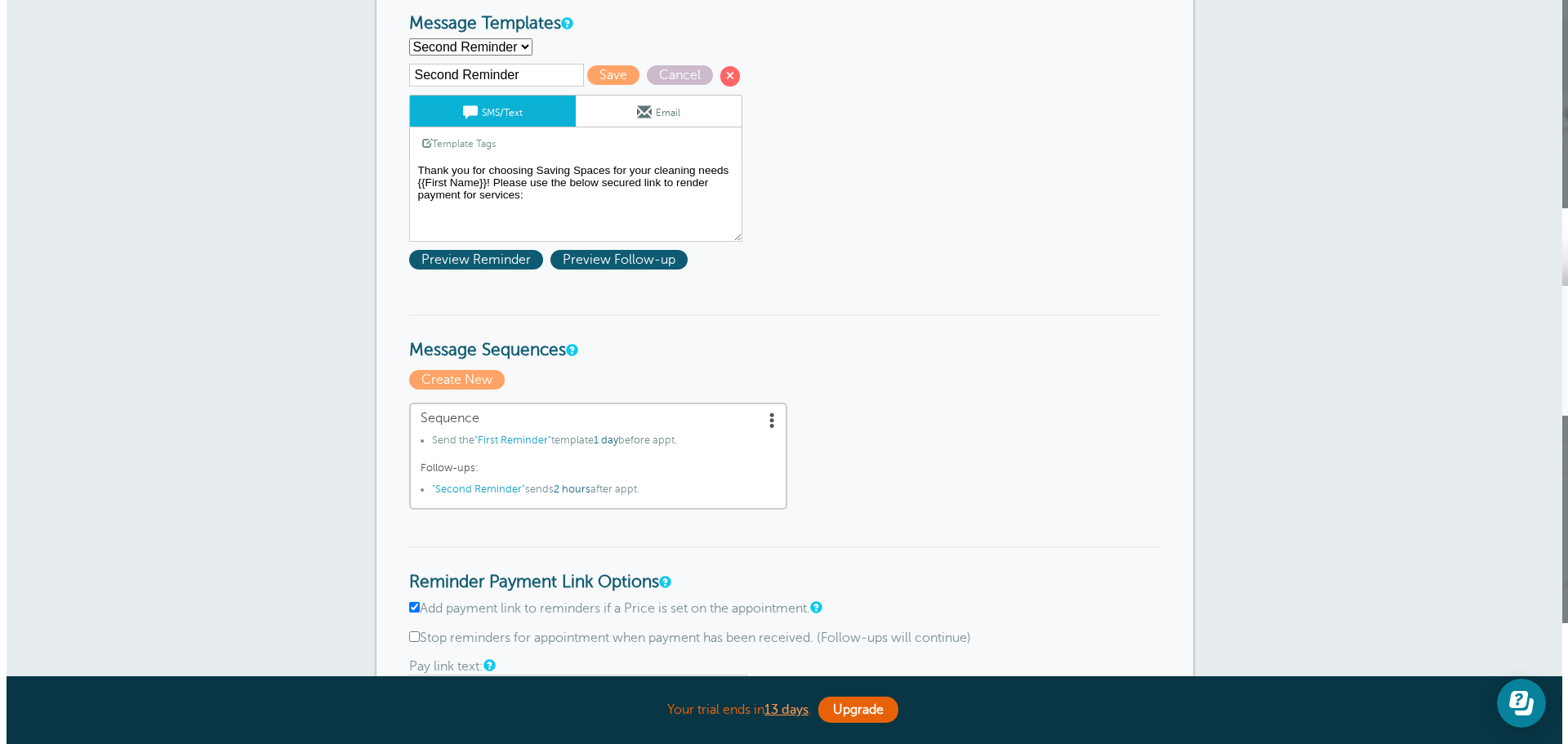
scroll to position [327, 0]
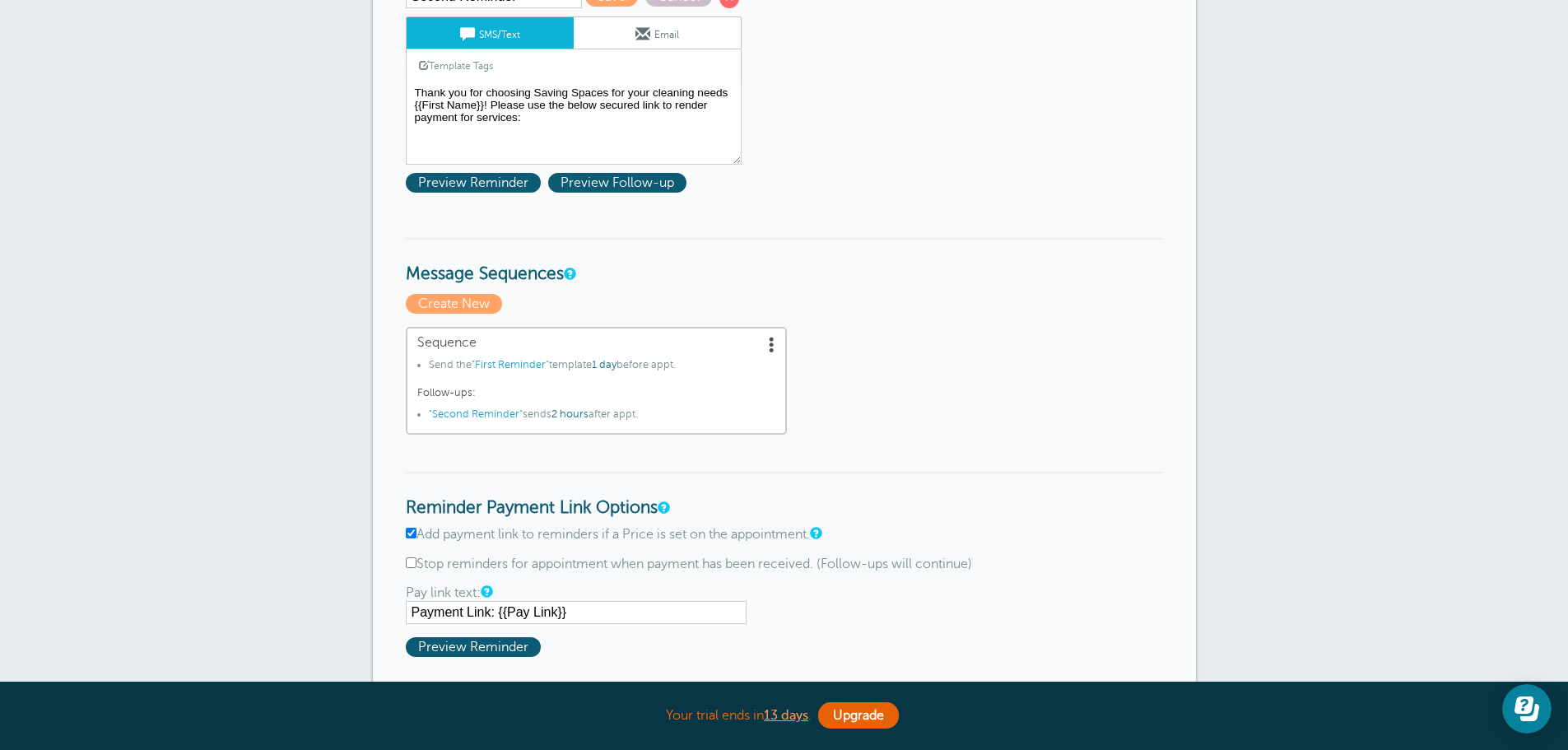
click at [476, 412] on span ""Second Reminder"" at bounding box center [475, 414] width 94 height 12
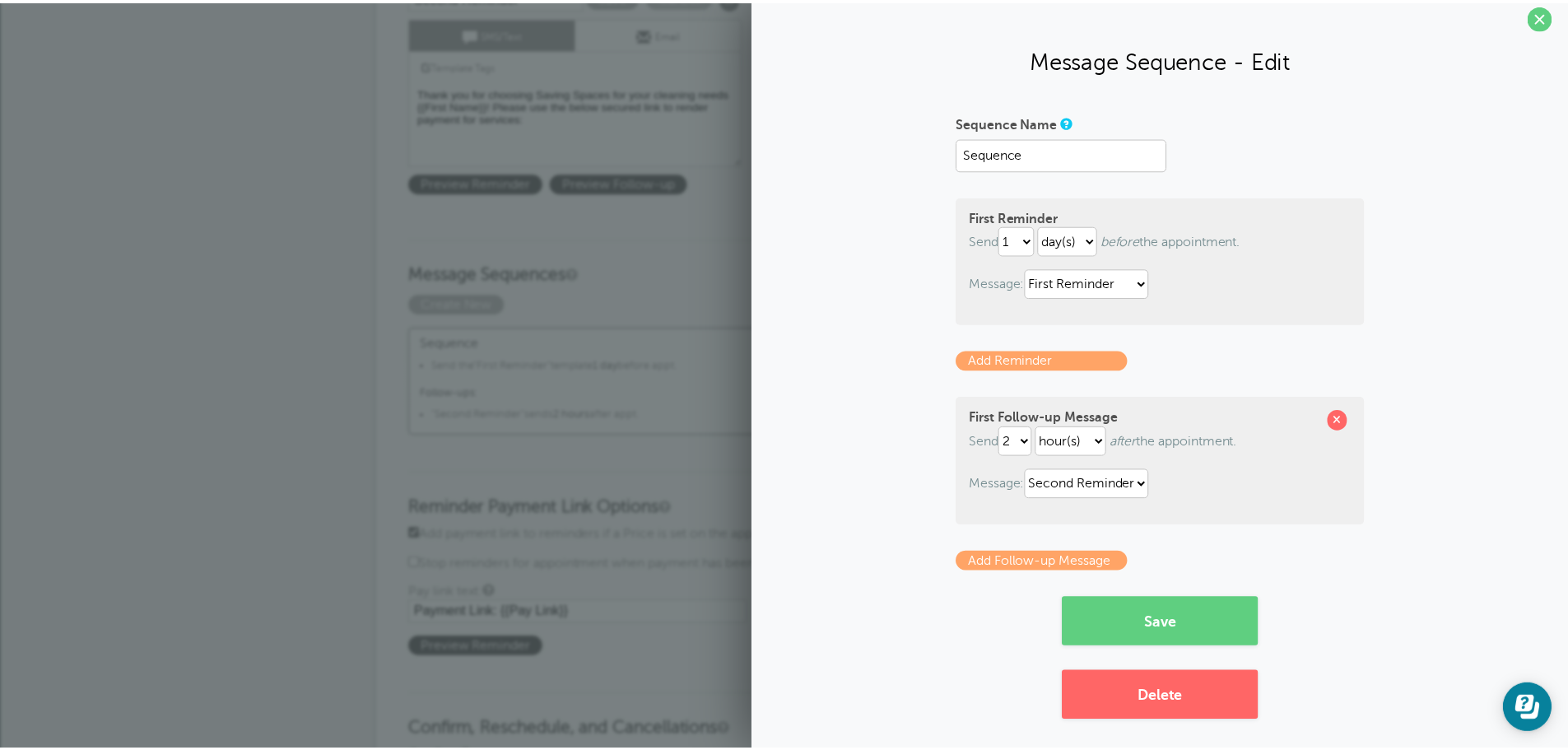
scroll to position [21, 0]
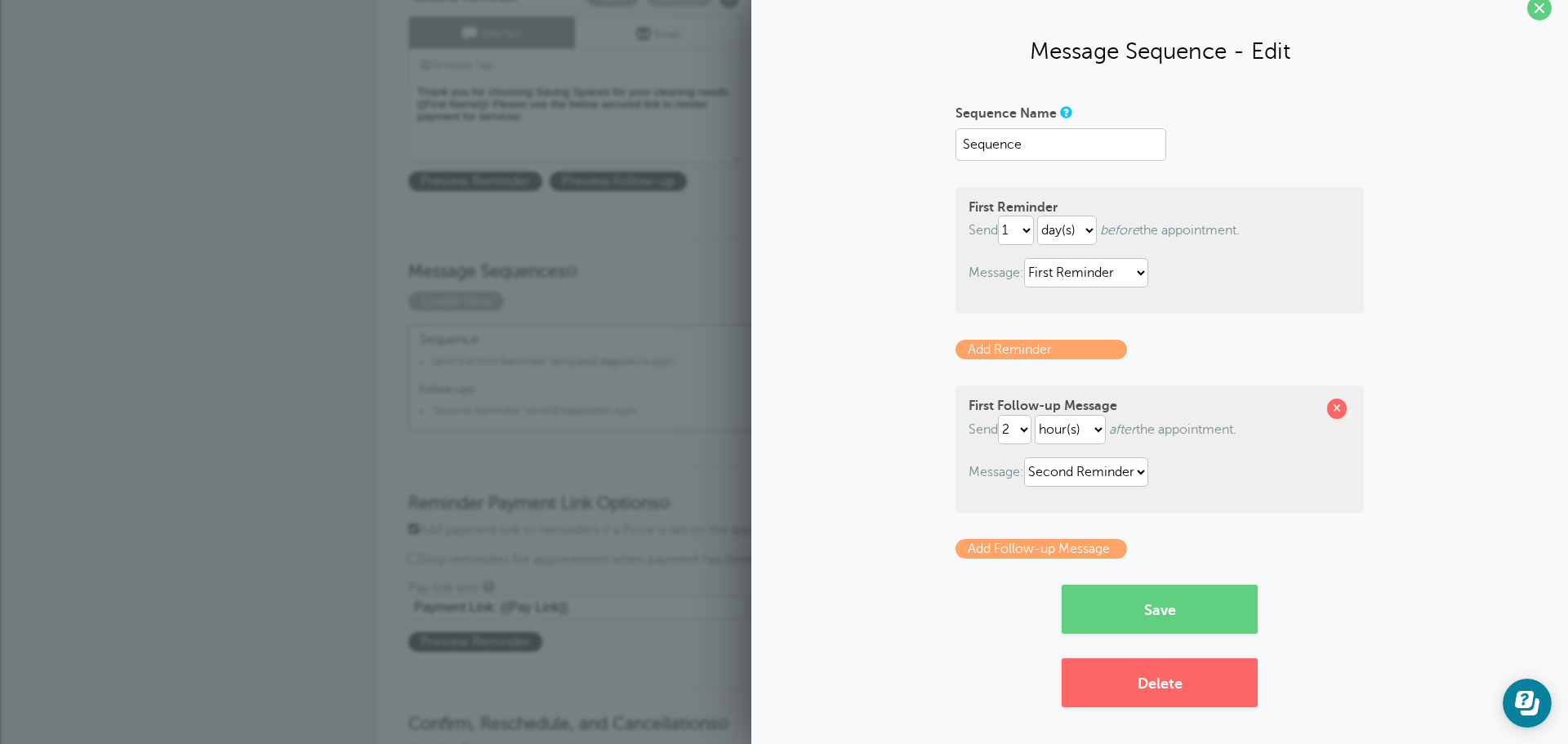
click at [1530, 10] on span at bounding box center [1539, 8] width 25 height 25
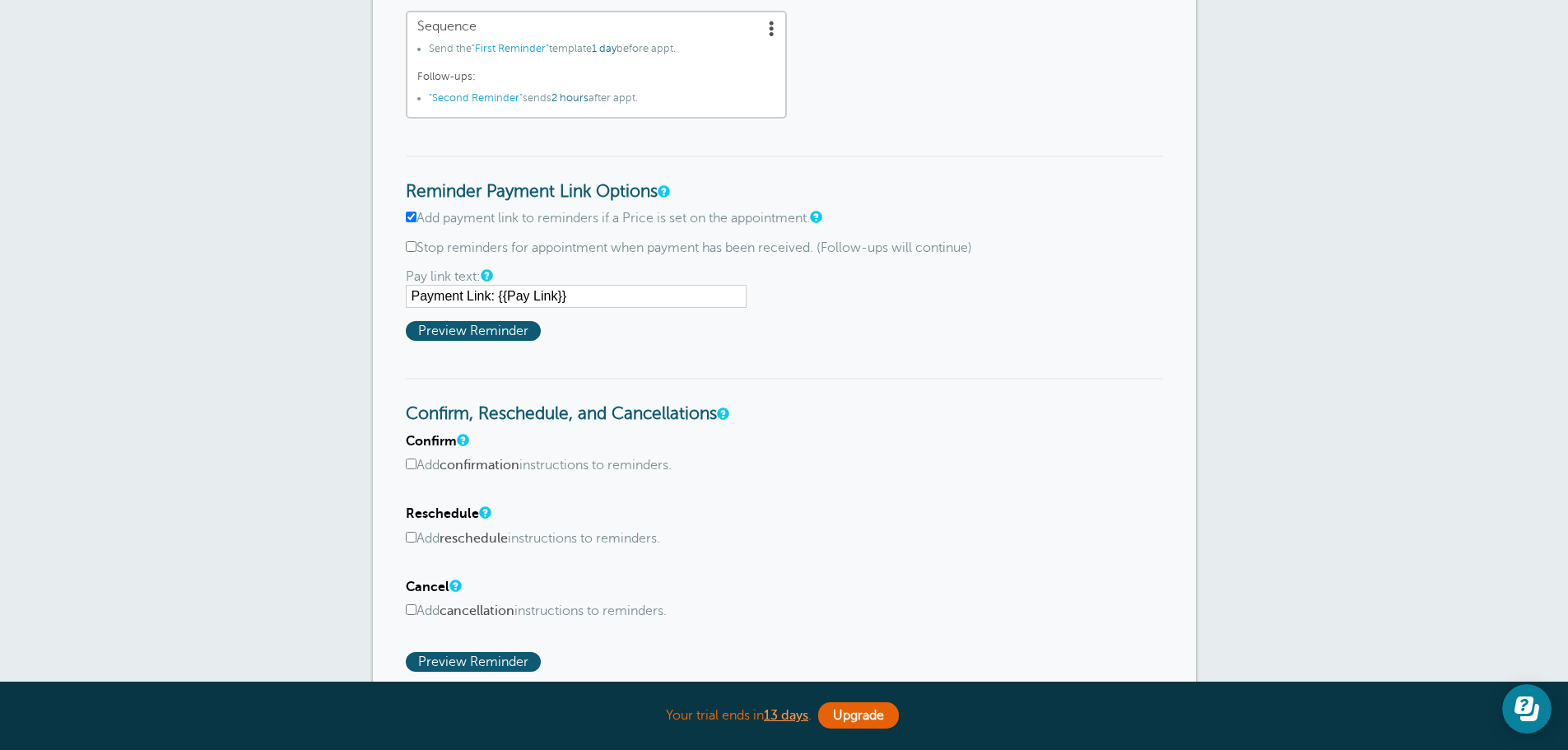
scroll to position [659, 0]
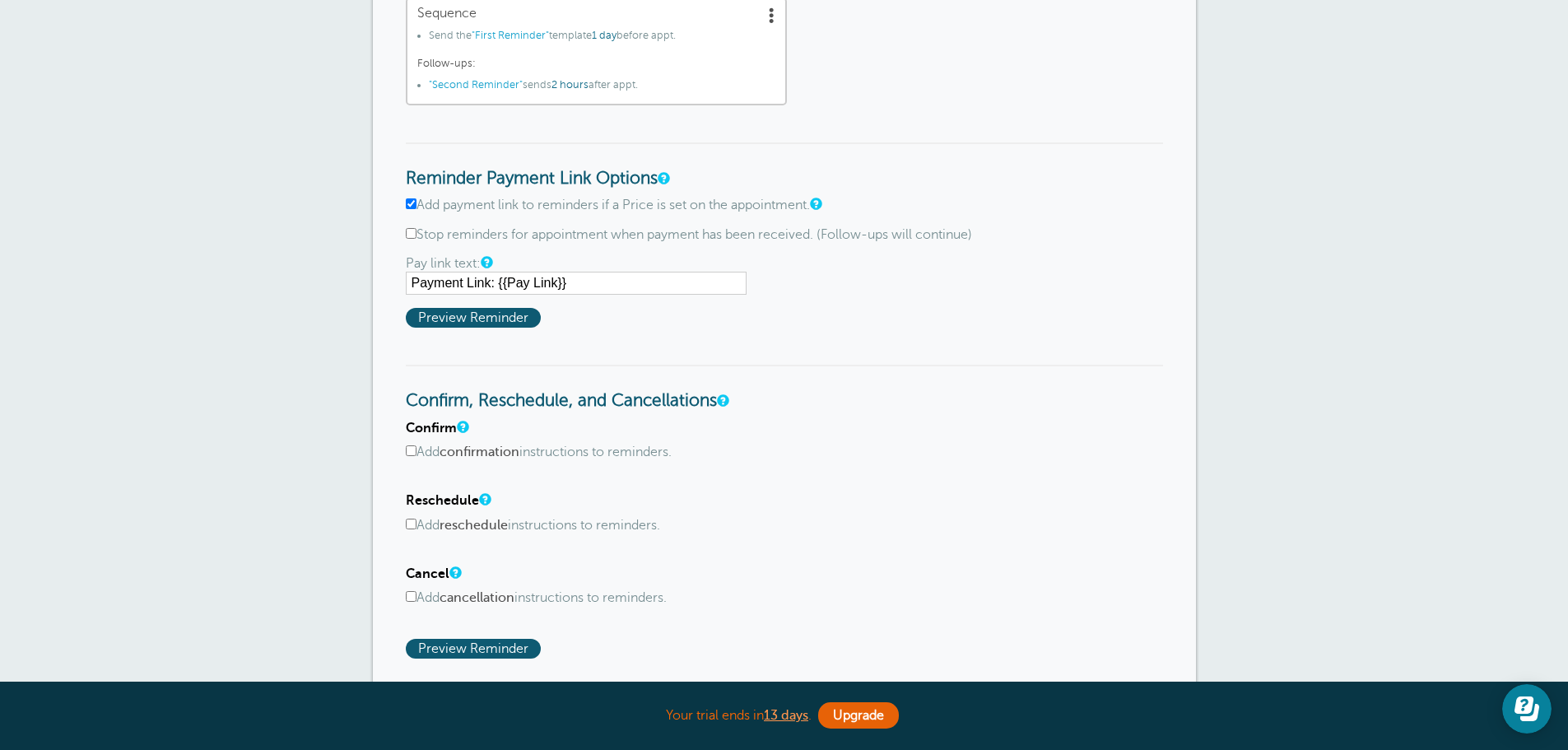
drag, startPoint x: 1161, startPoint y: 528, endPoint x: 1562, endPoint y: 451, distance: 408.3
click at [1533, 451] on div "× Sequence saved! Reminder Settings Reminders Appointments Booking Payments Cus…" at bounding box center [784, 294] width 1568 height 1832
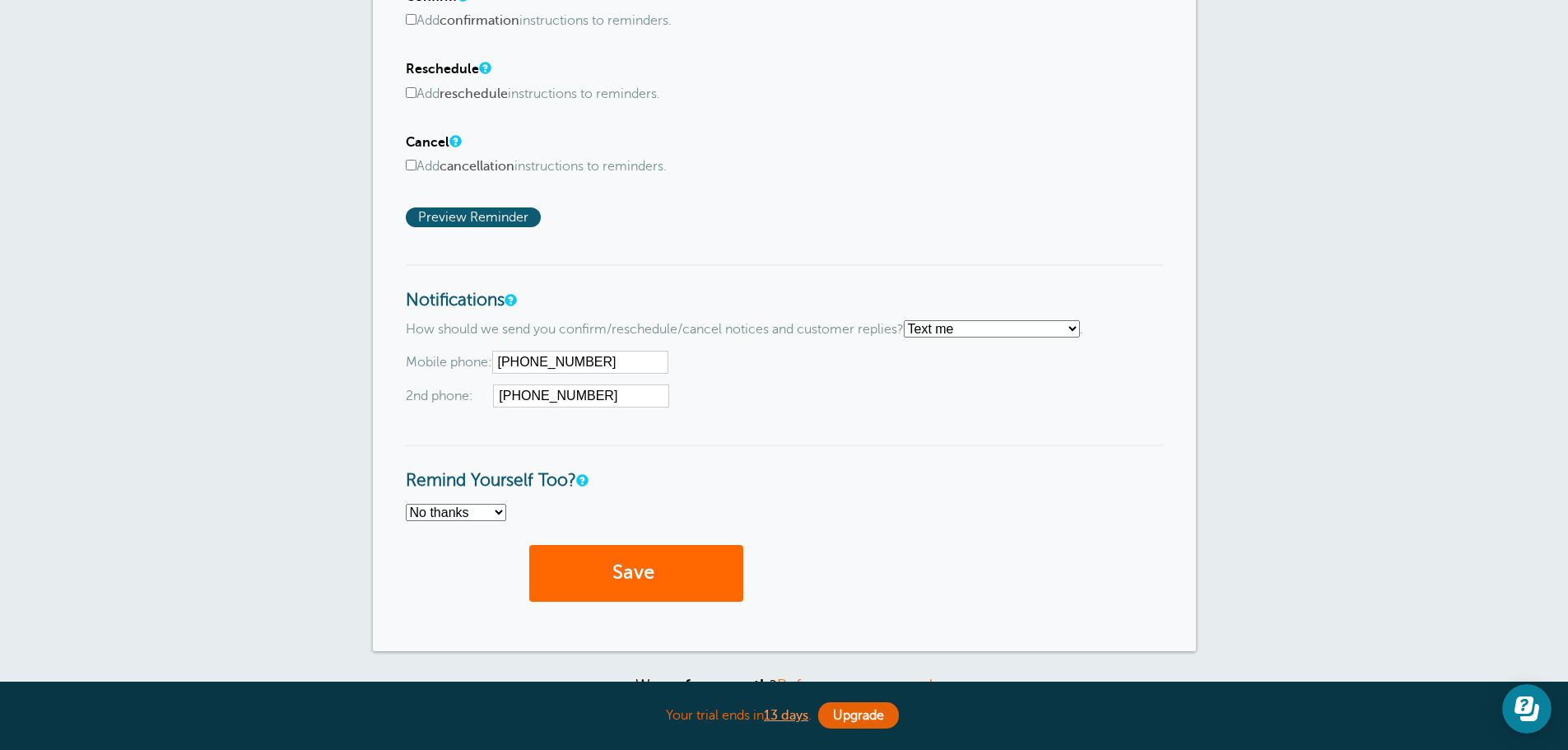
scroll to position [1095, 0]
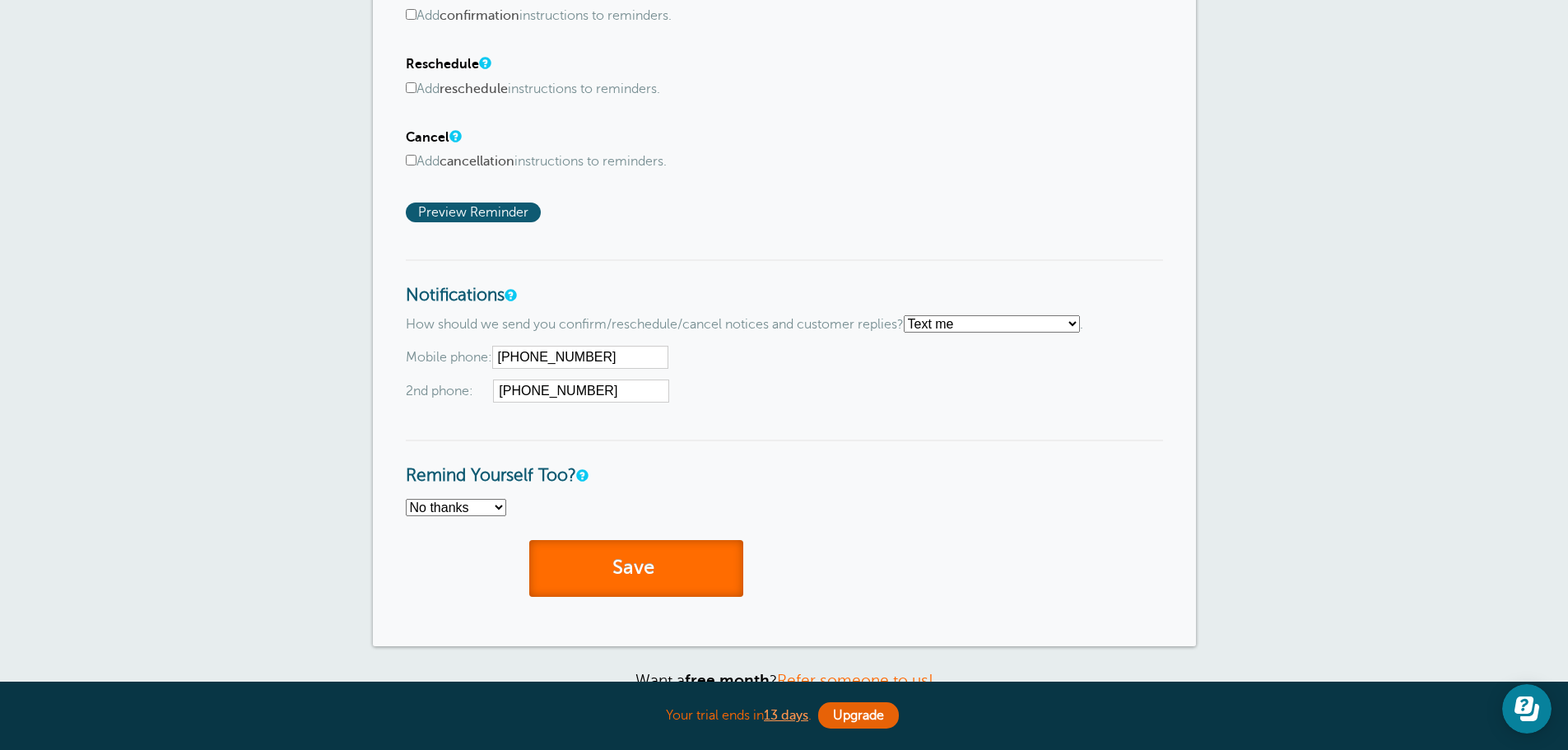
click at [624, 556] on button "Save" at bounding box center [636, 568] width 214 height 56
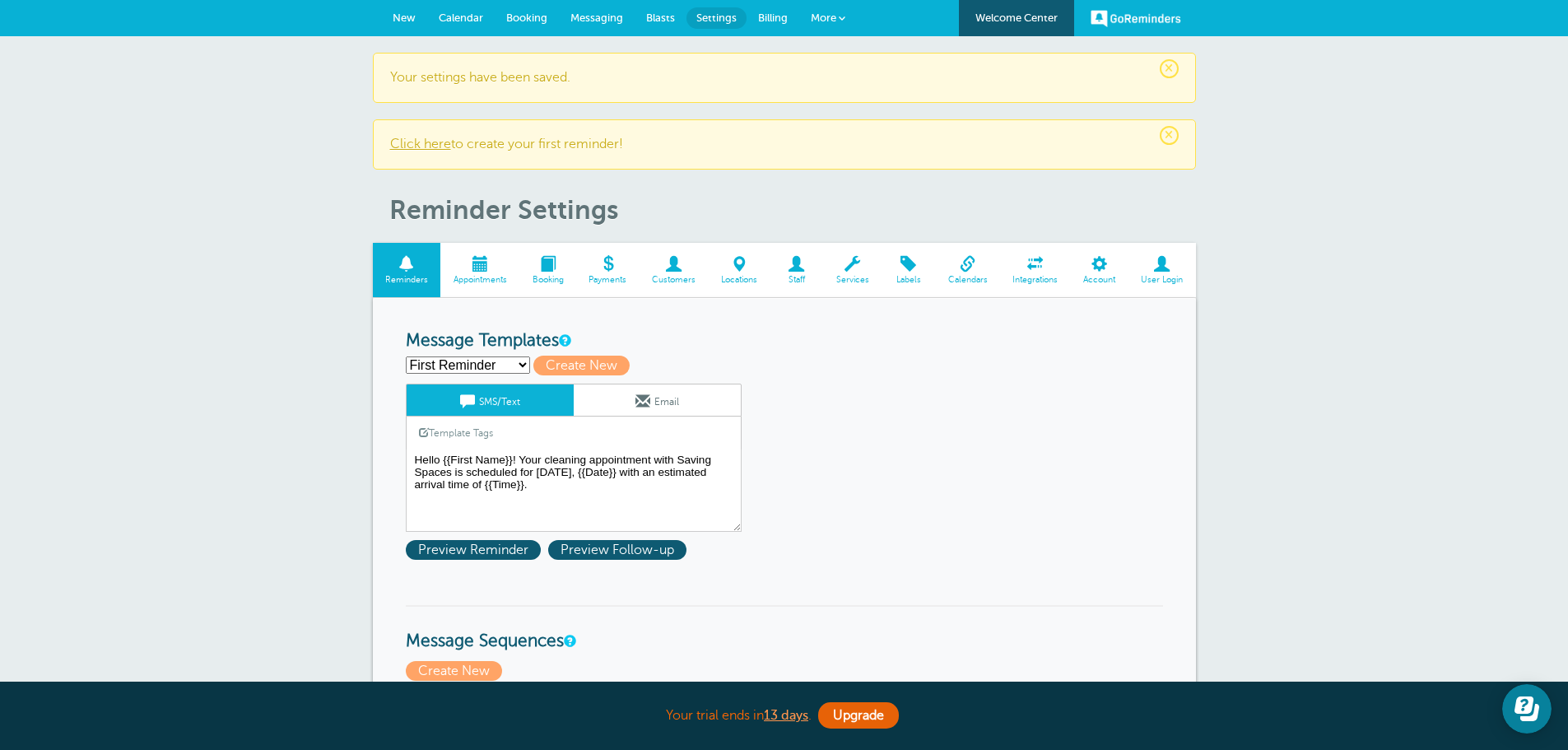
click at [667, 268] on span at bounding box center [673, 264] width 69 height 16
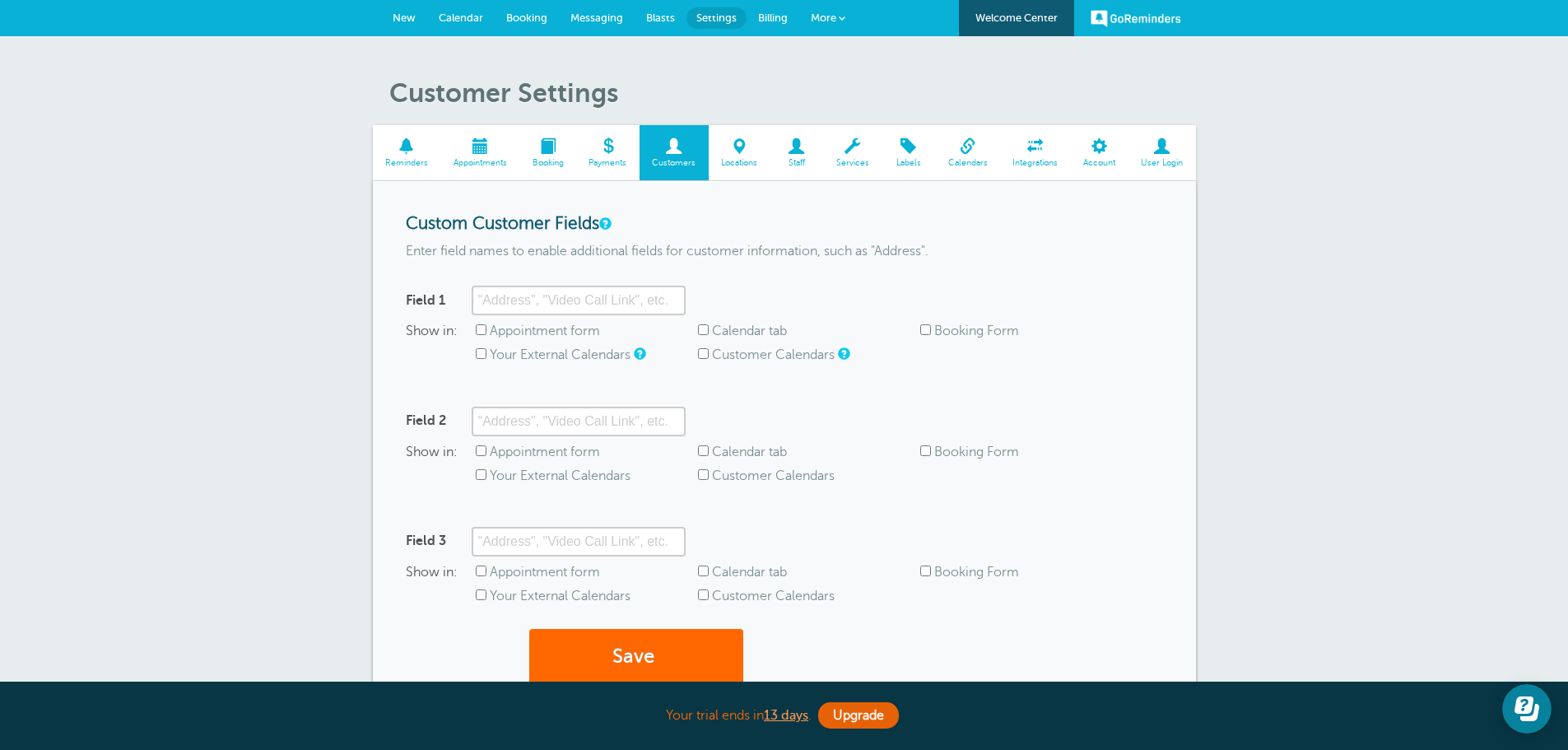
click at [479, 166] on span "Appointments" at bounding box center [479, 163] width 62 height 10
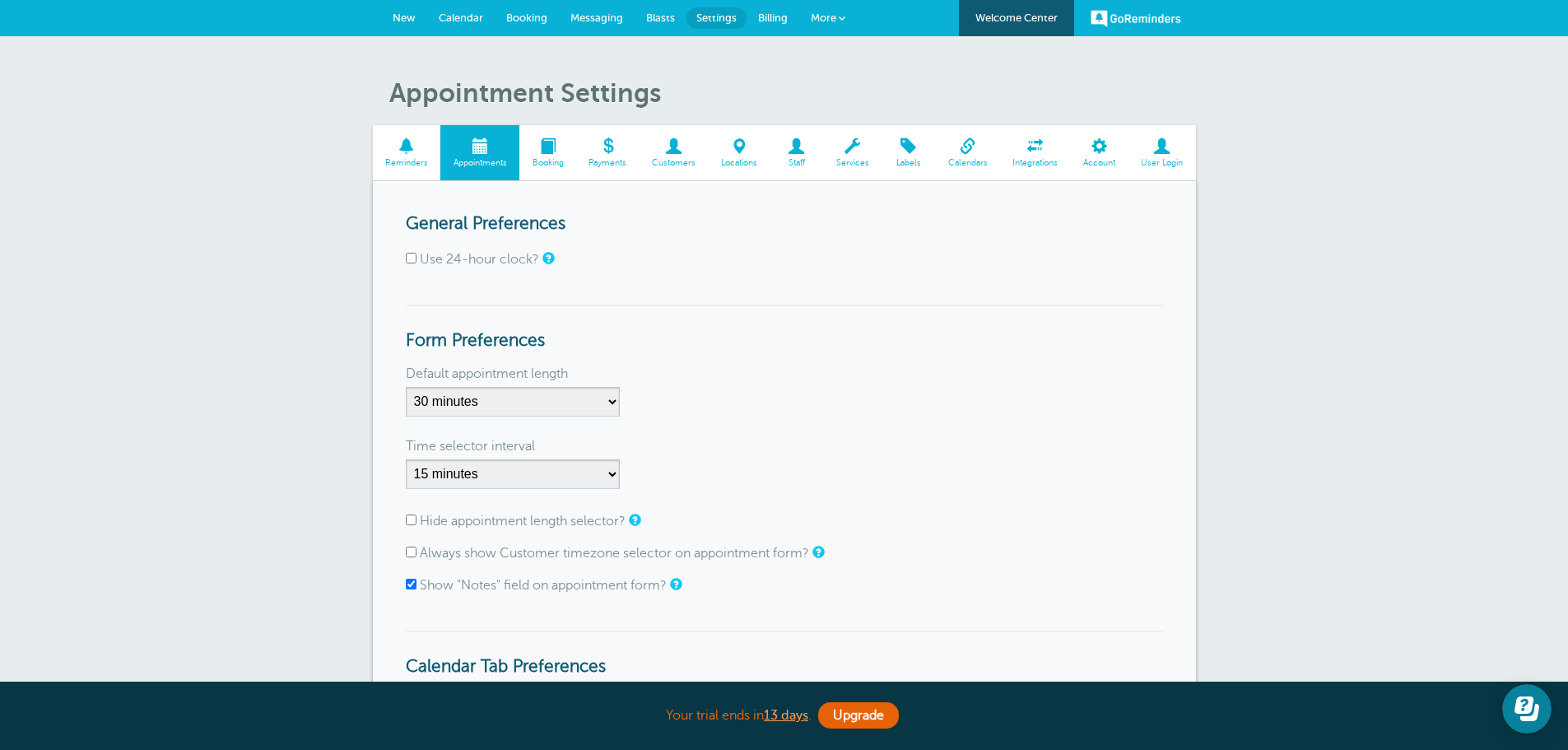
click at [944, 160] on span "Calendars" at bounding box center [968, 163] width 49 height 10
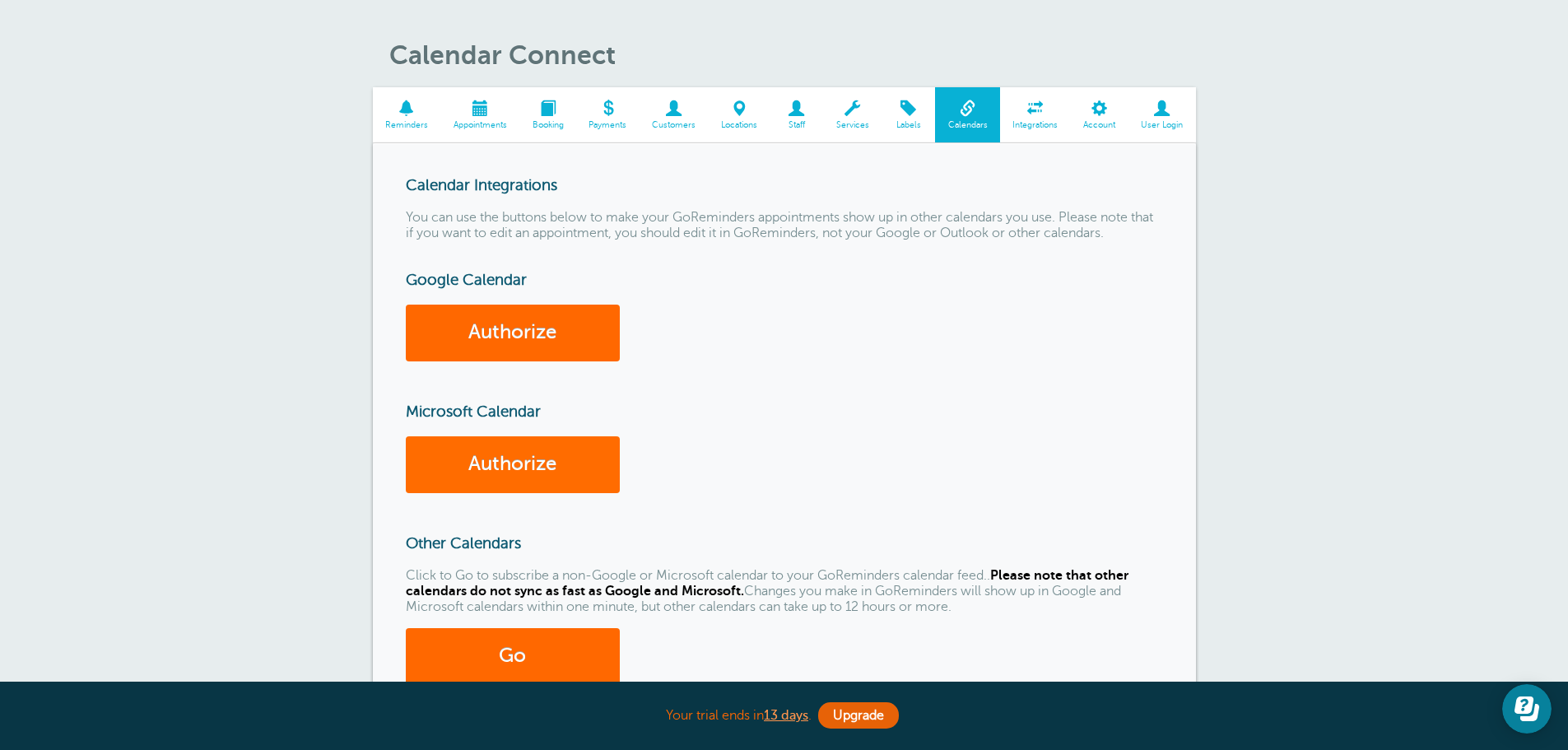
scroll to position [82, 0]
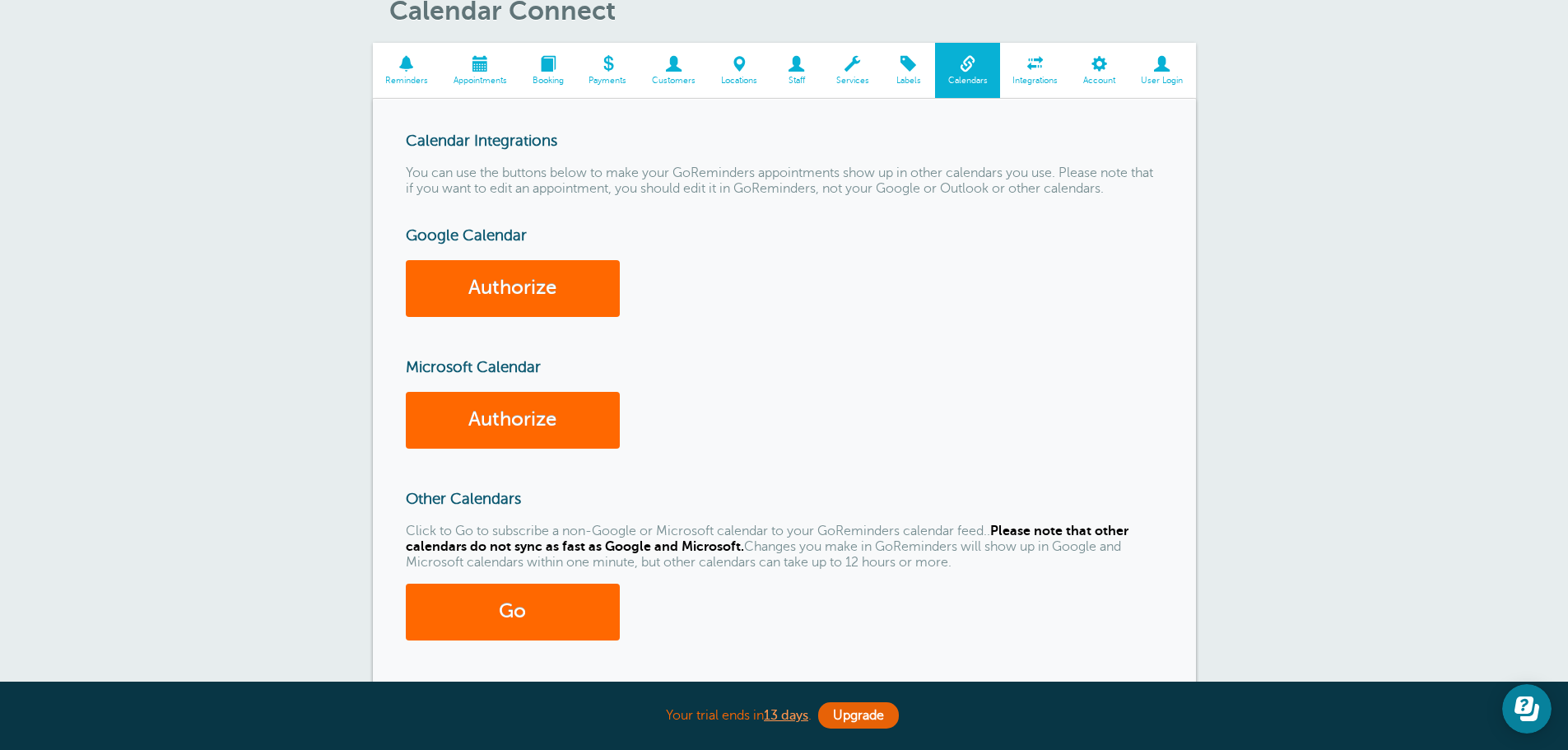
click at [487, 71] on span at bounding box center [479, 64] width 79 height 16
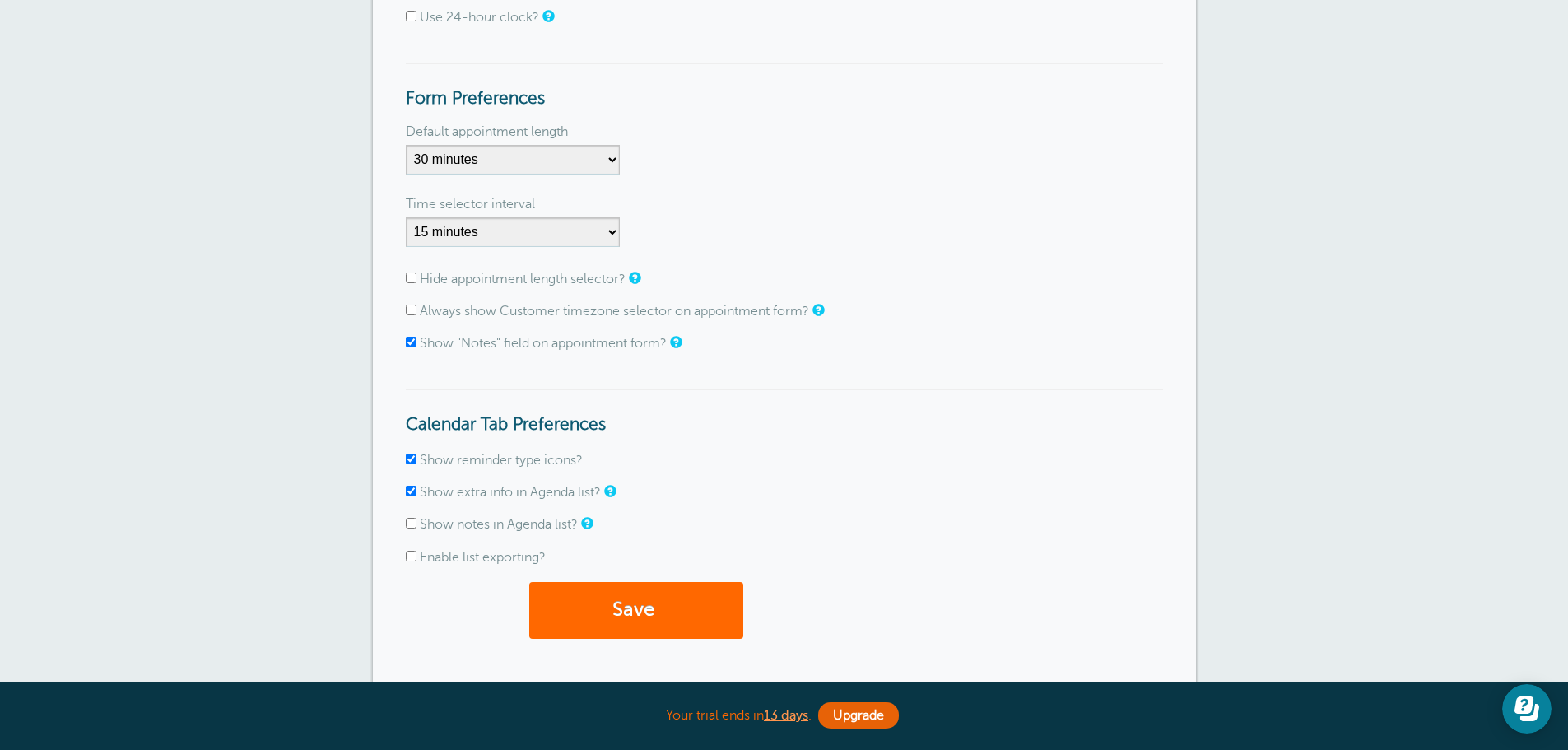
scroll to position [247, 0]
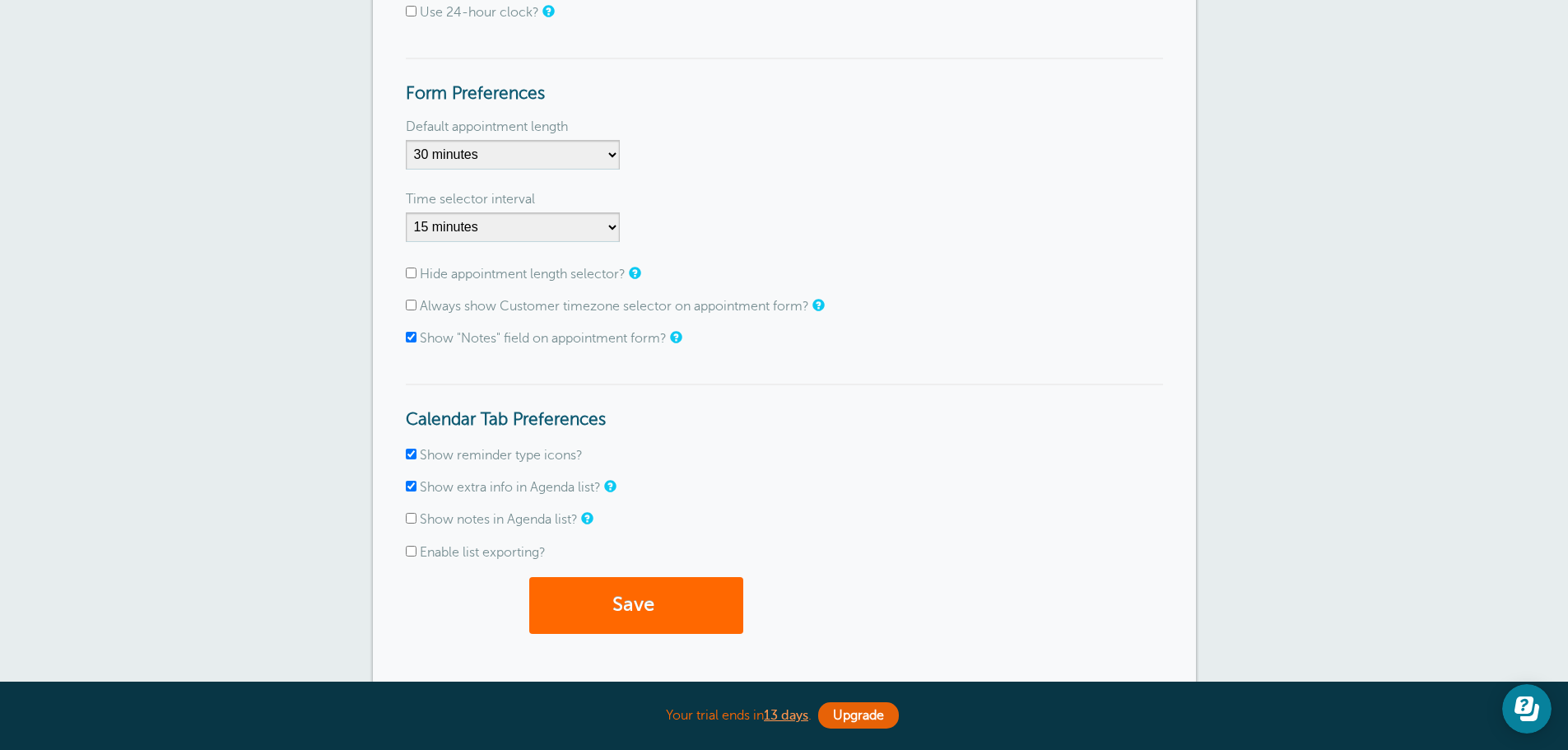
click at [410, 334] on input "Show "Notes" field on appointment form?" at bounding box center [410, 337] width 11 height 11
checkbox input "false"
click at [410, 447] on form "General Preferences Use 24-hour clock? Form Preferences Default appointment len…" at bounding box center [784, 309] width 757 height 684
click at [410, 484] on input "Show extra info in Agenda list?" at bounding box center [410, 486] width 11 height 11
checkbox input "false"
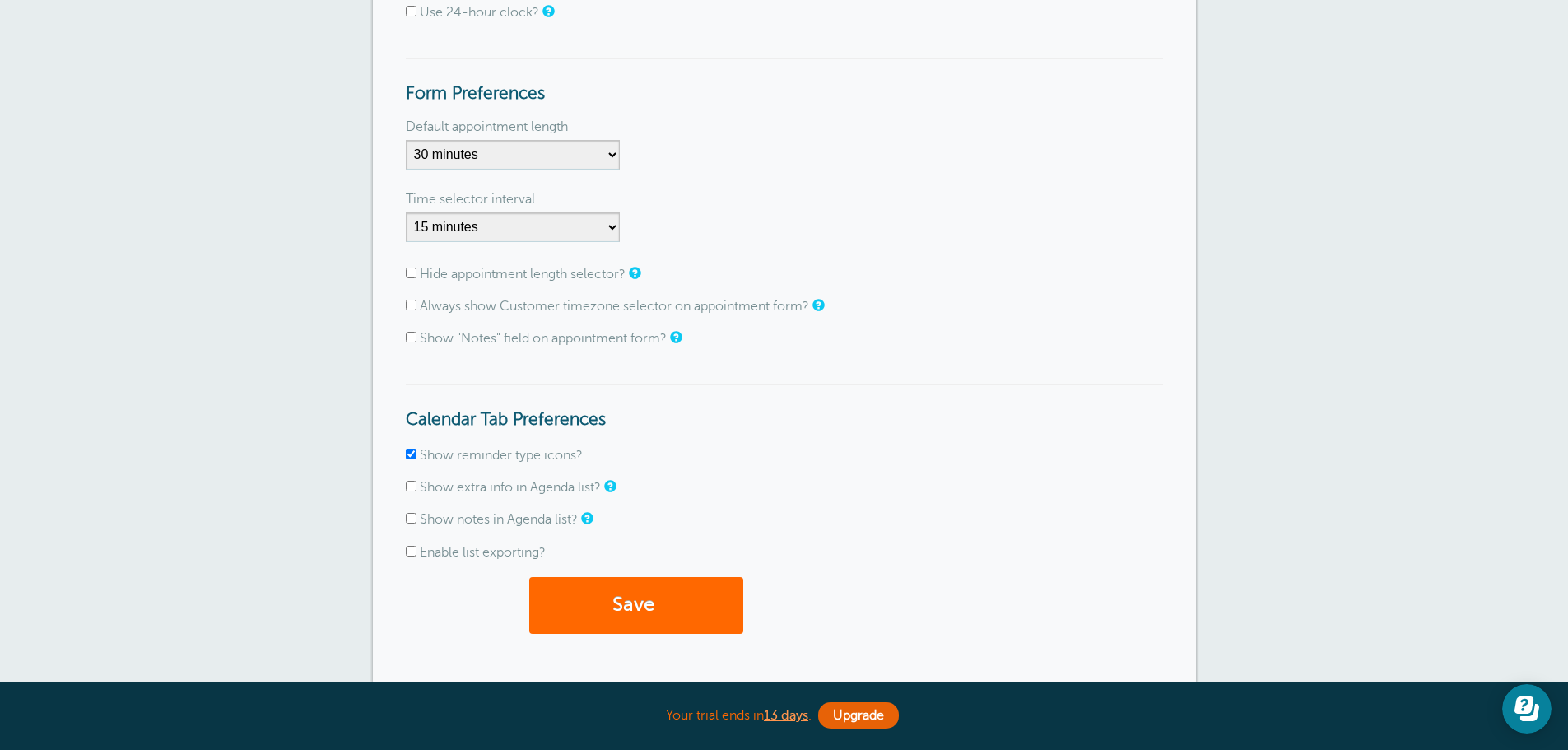
click at [408, 454] on input "Show reminder type icons?" at bounding box center [410, 454] width 11 height 11
checkbox input "false"
click at [570, 160] on select "5 minutes 10 minutes 15 minutes 20 minutes 25 minutes 30 minutes 35 minutes 40 …" at bounding box center [512, 155] width 214 height 30
select select "120"
click at [405, 140] on select "5 minutes 10 minutes 15 minutes 20 minutes 25 minutes 30 minutes 35 minutes 40 …" at bounding box center [512, 155] width 214 height 30
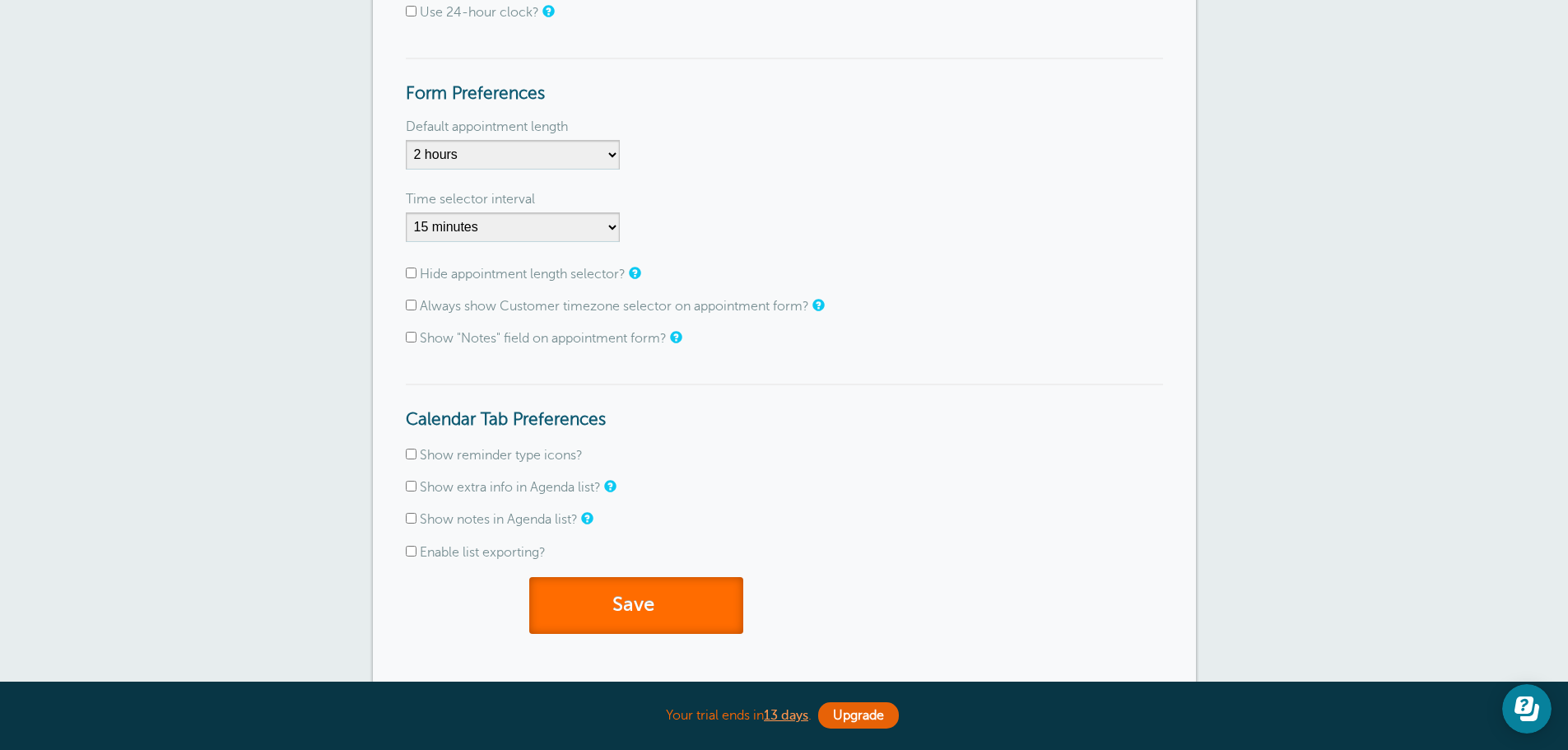
click at [642, 589] on button "Save" at bounding box center [636, 606] width 214 height 56
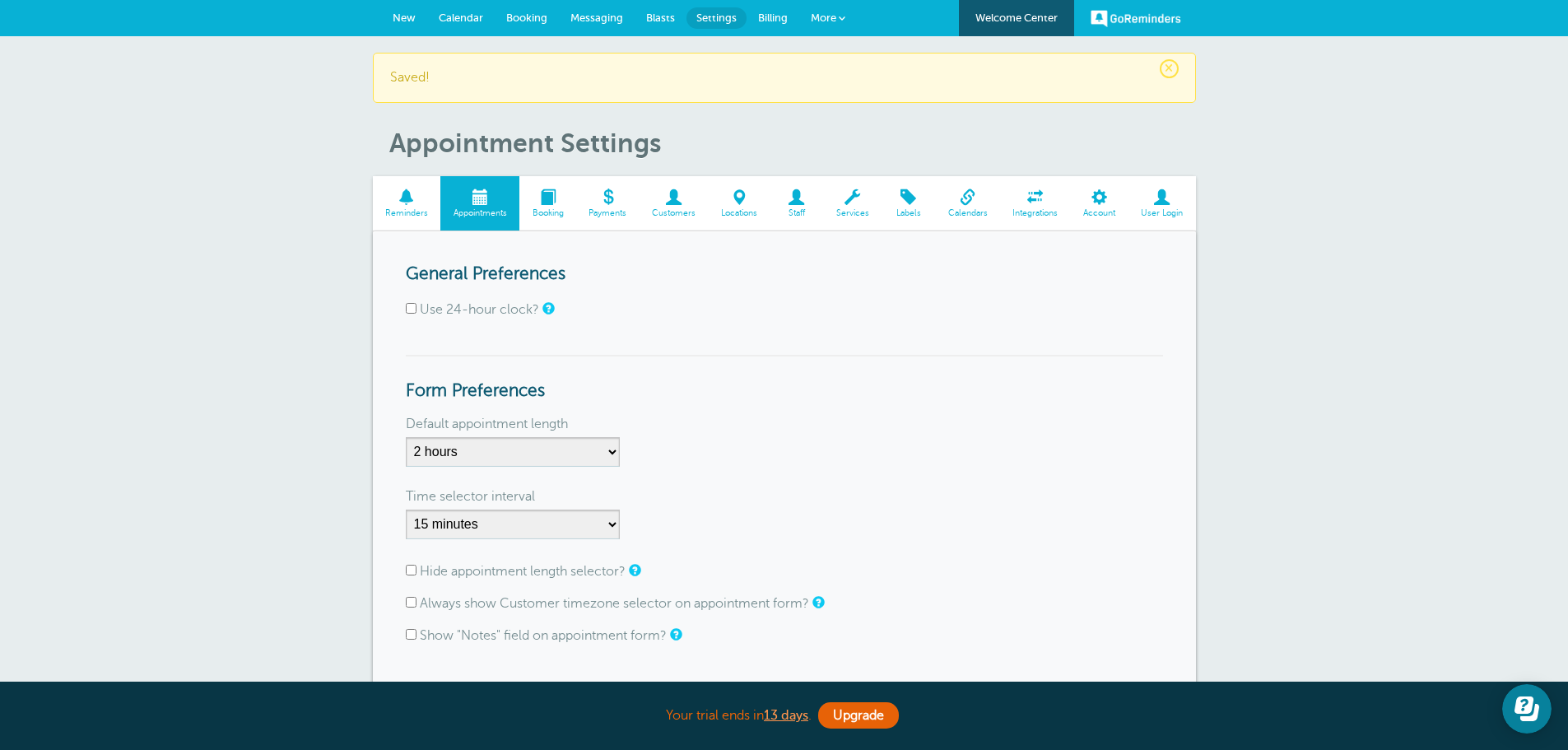
click at [542, 202] on span at bounding box center [547, 197] width 56 height 16
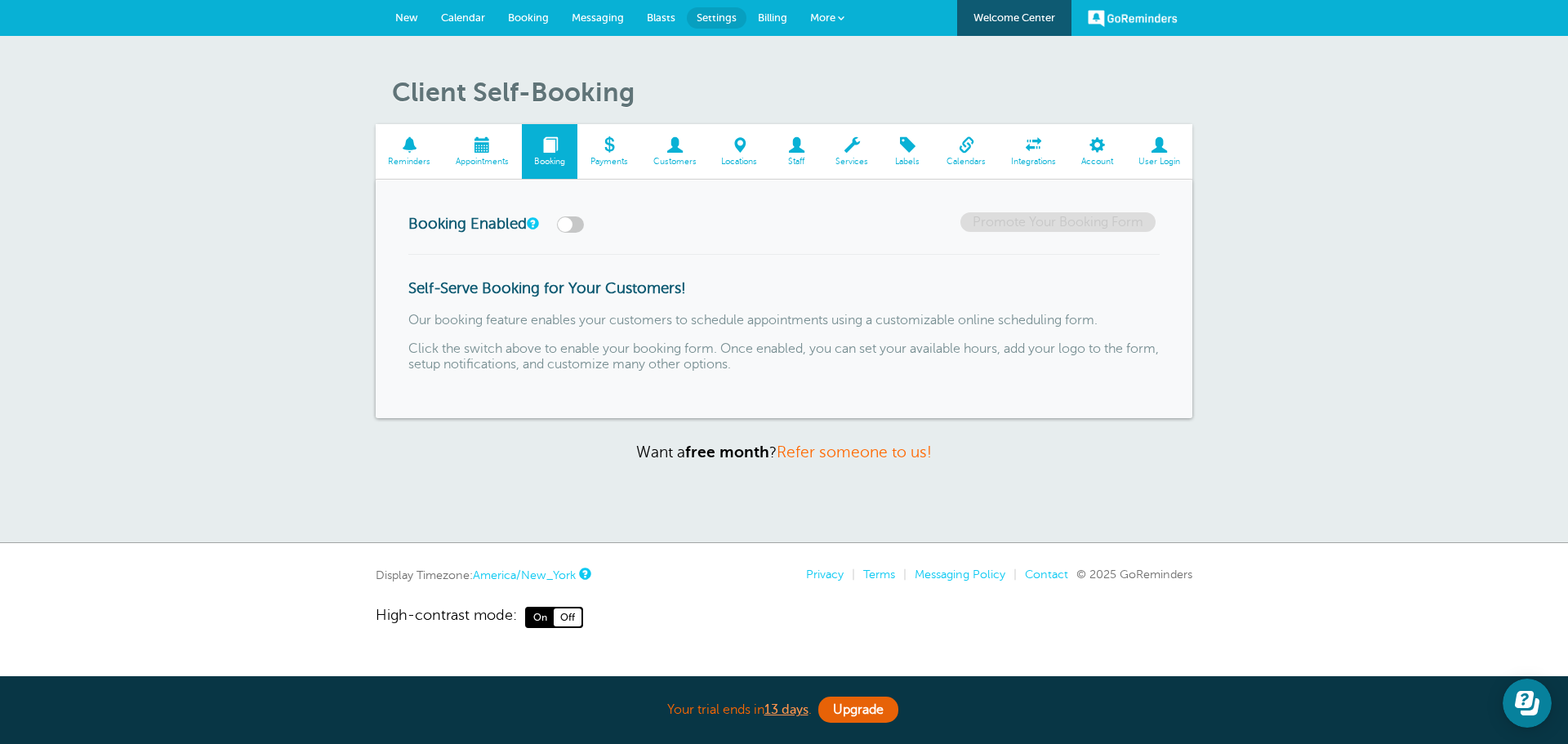
click at [614, 157] on span "Payments" at bounding box center [609, 162] width 47 height 10
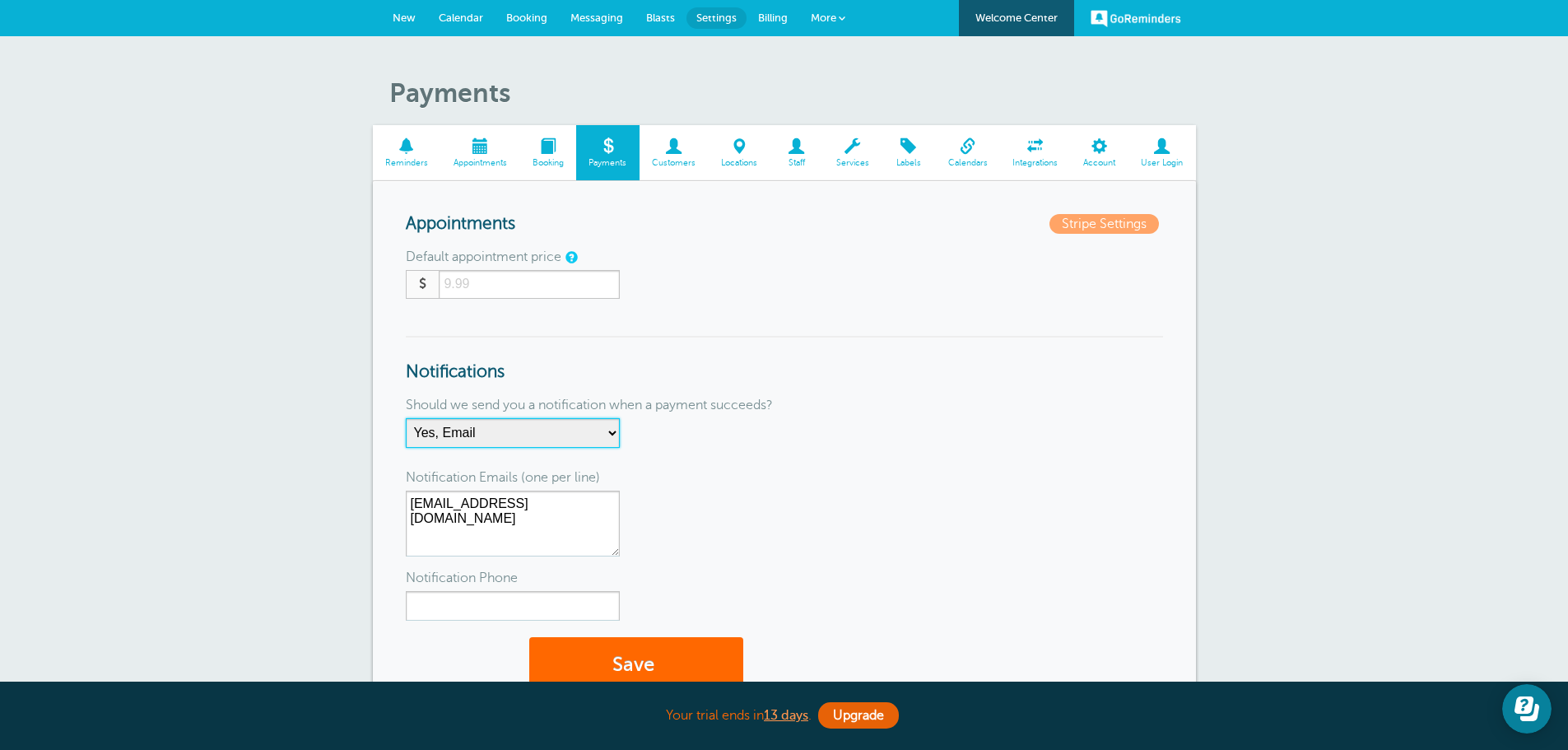
click at [607, 441] on select "No Thanks Yes, Email Yes, SMS Yes, Email & SMS" at bounding box center [512, 433] width 214 height 30
select select "4"
click at [405, 418] on select "No Thanks Yes, Email Yes, SMS Yes, Email & SMS" at bounding box center [512, 433] width 214 height 30
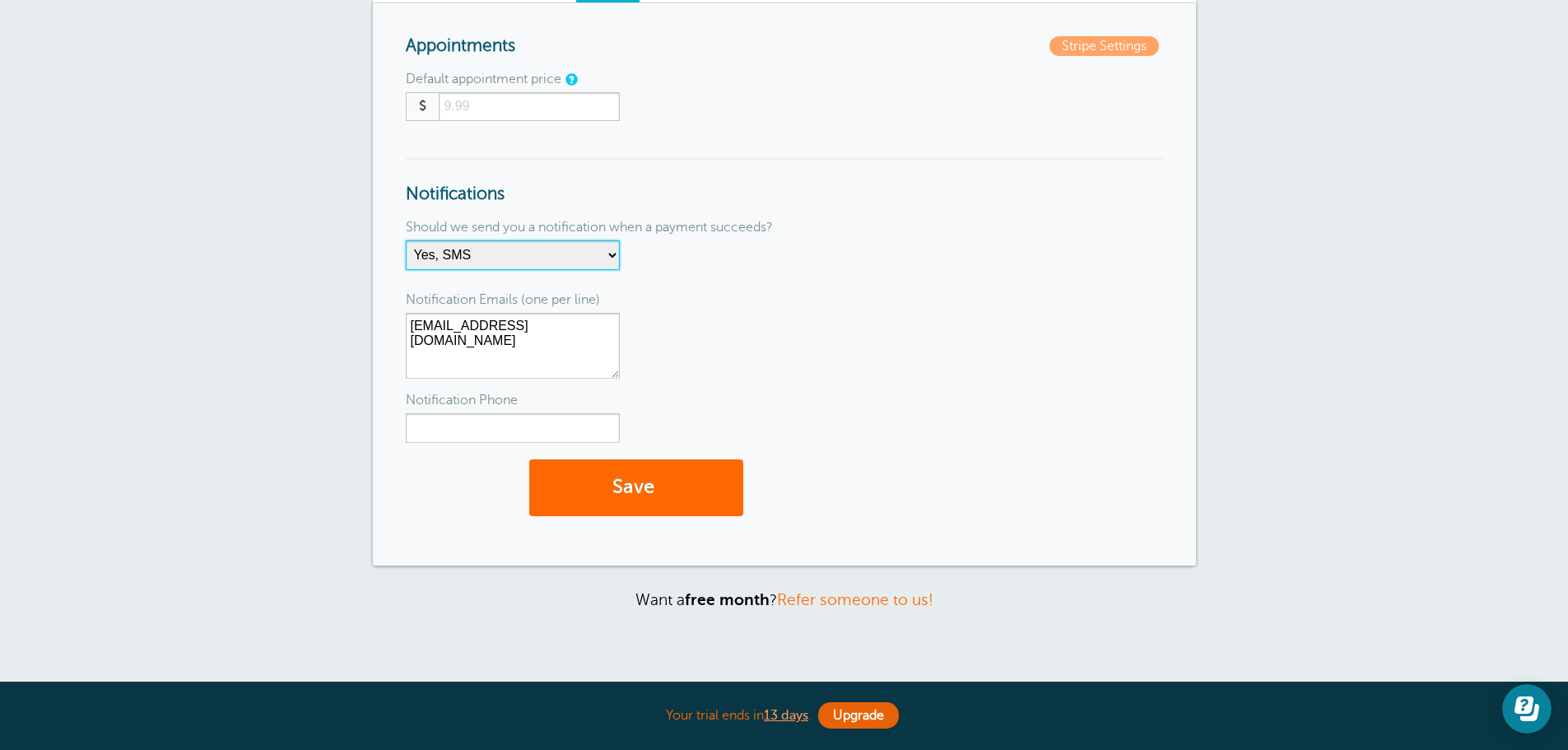
scroll to position [247, 0]
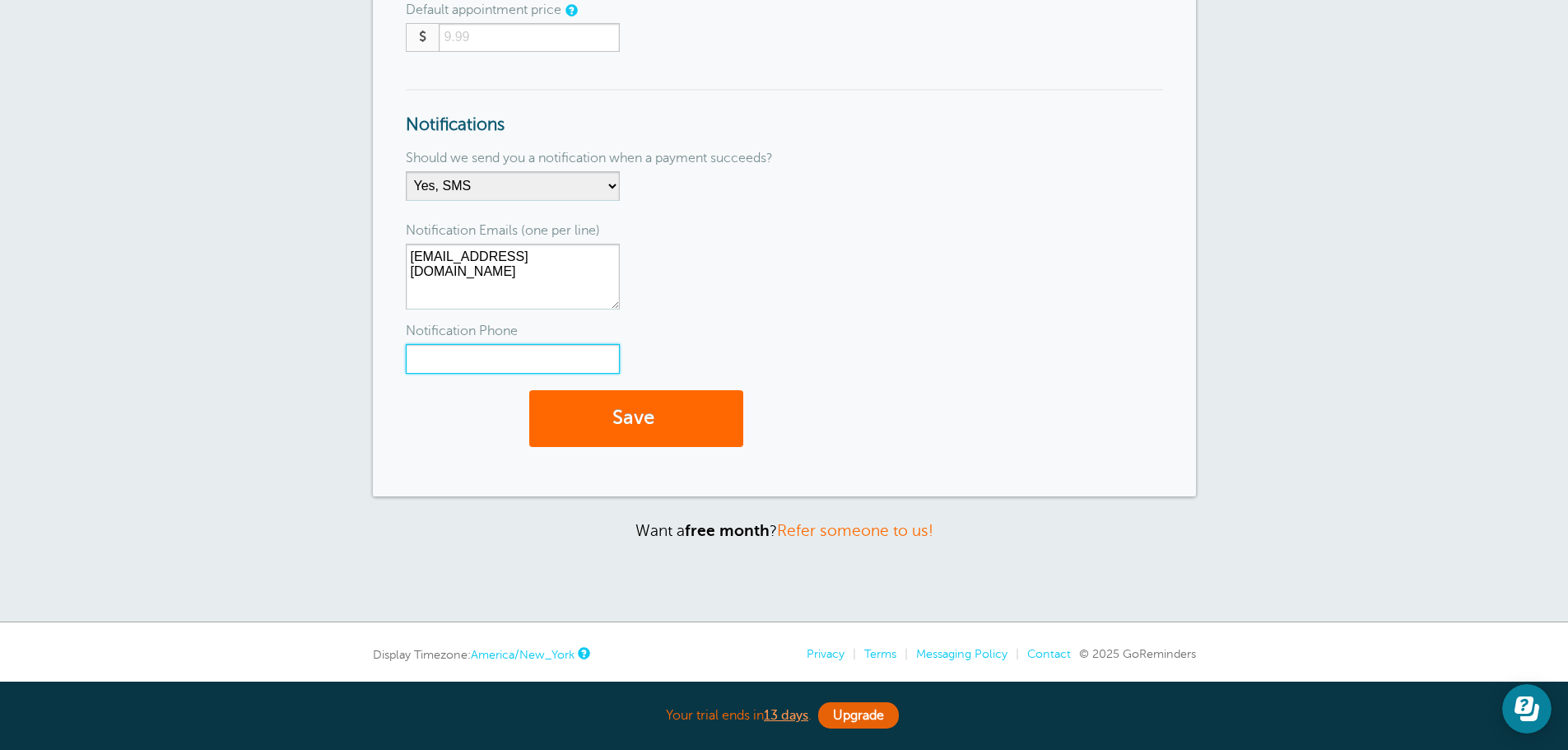
click at [503, 361] on input "Notification Phone" at bounding box center [512, 359] width 214 height 30
type input "2672100915"
click at [674, 427] on button "Save" at bounding box center [636, 419] width 214 height 56
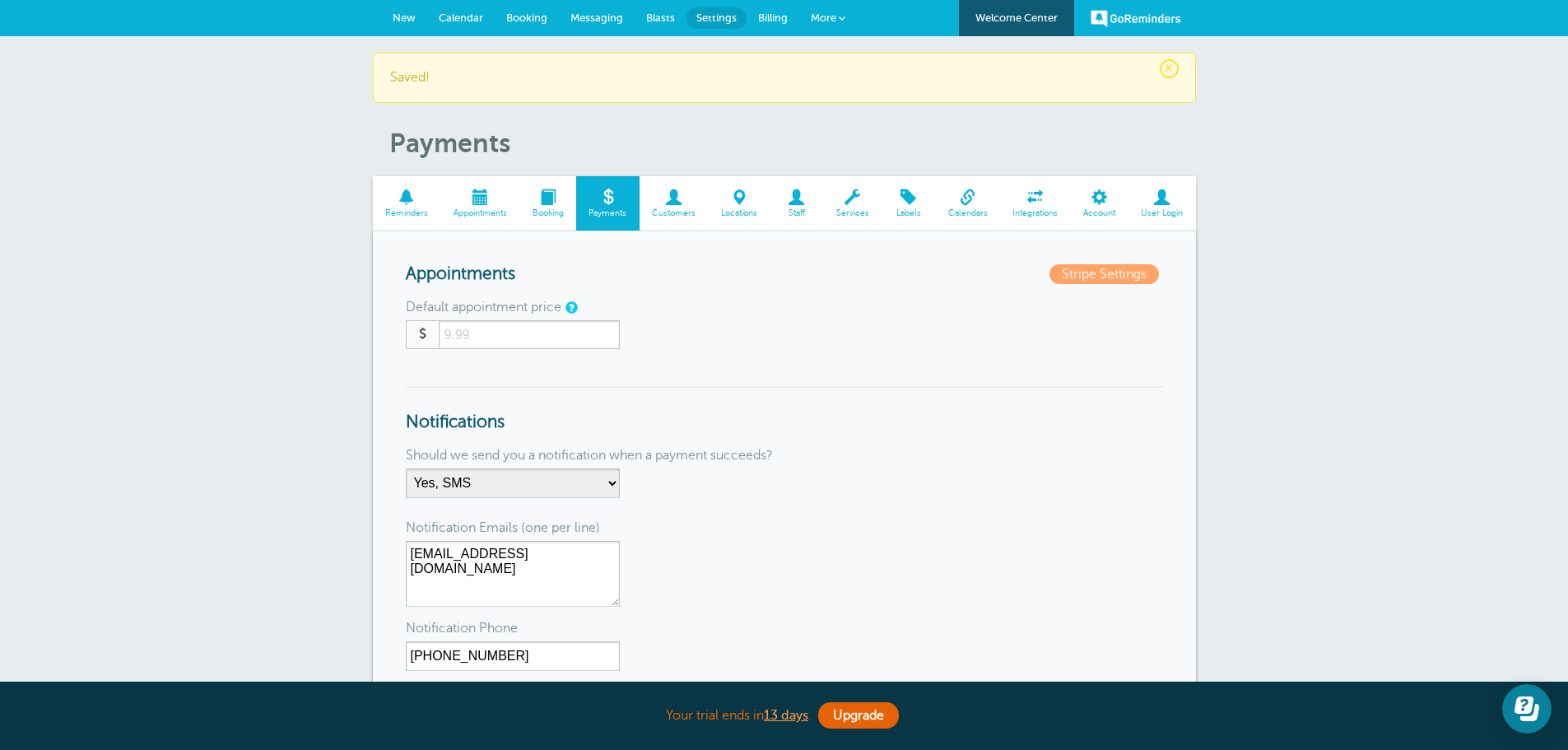
click at [674, 207] on link "Customers" at bounding box center [673, 203] width 69 height 56
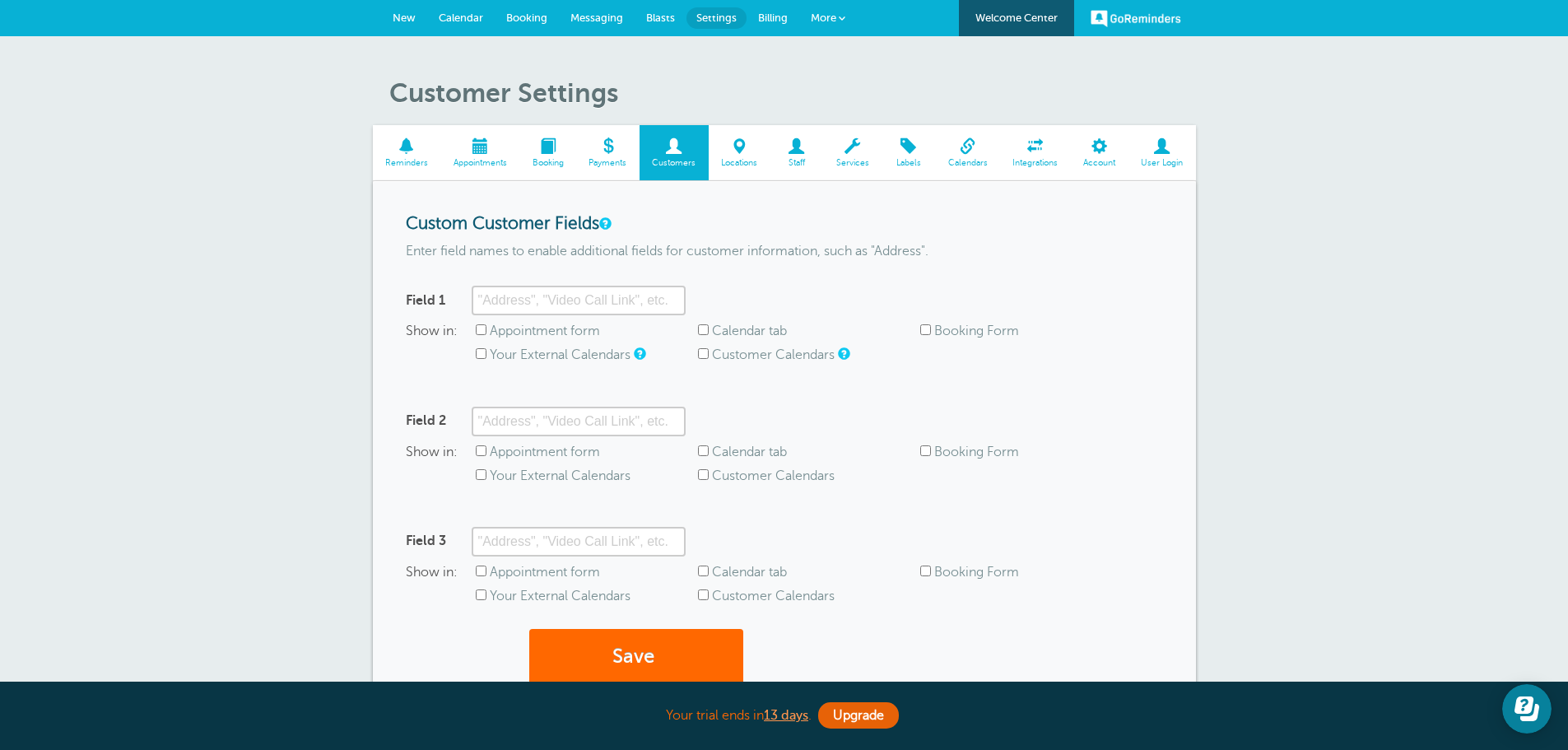
click at [862, 157] on link "Services" at bounding box center [852, 153] width 58 height 56
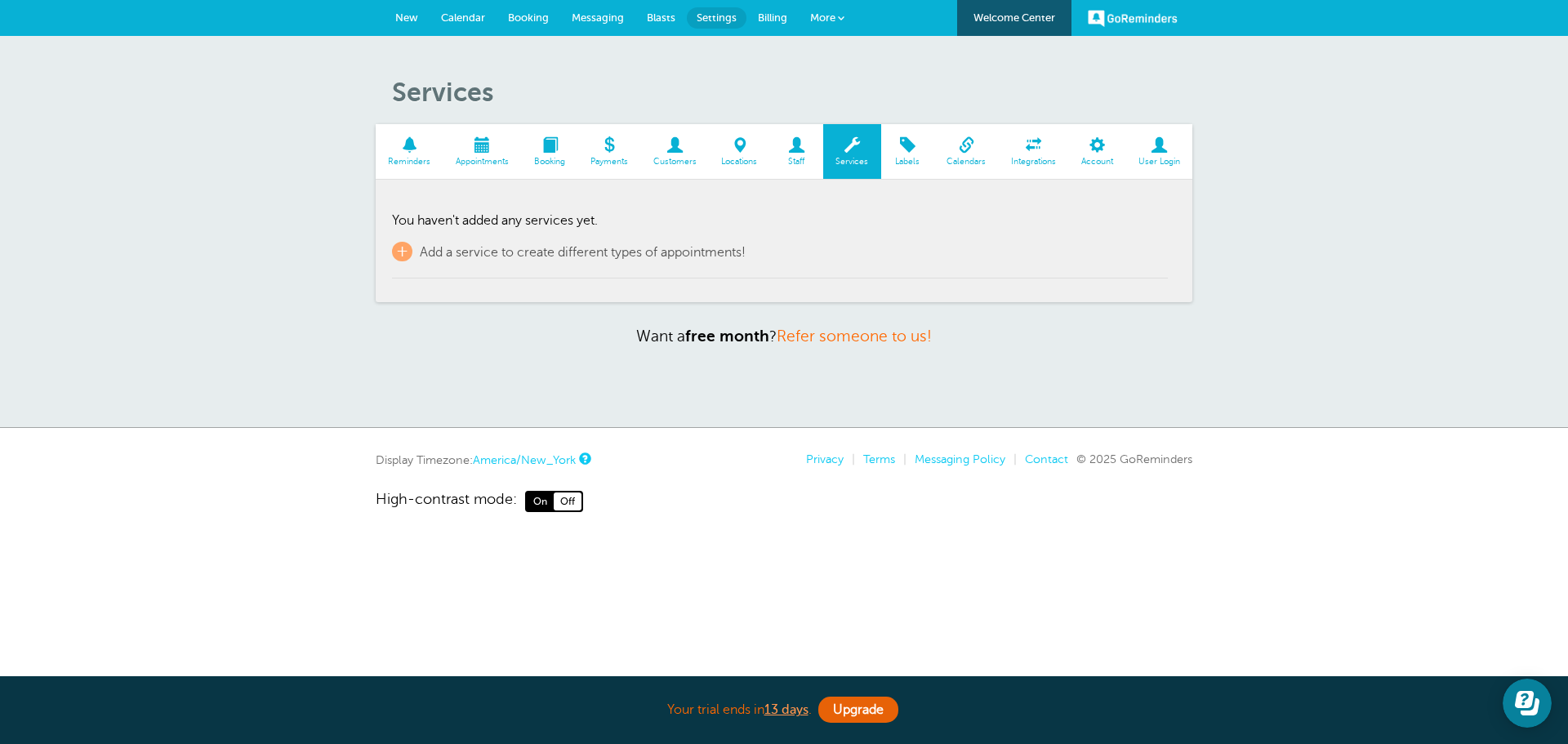
click at [920, 156] on link "Labels" at bounding box center [907, 151] width 53 height 55
click at [473, 21] on span "Calendar" at bounding box center [463, 17] width 44 height 12
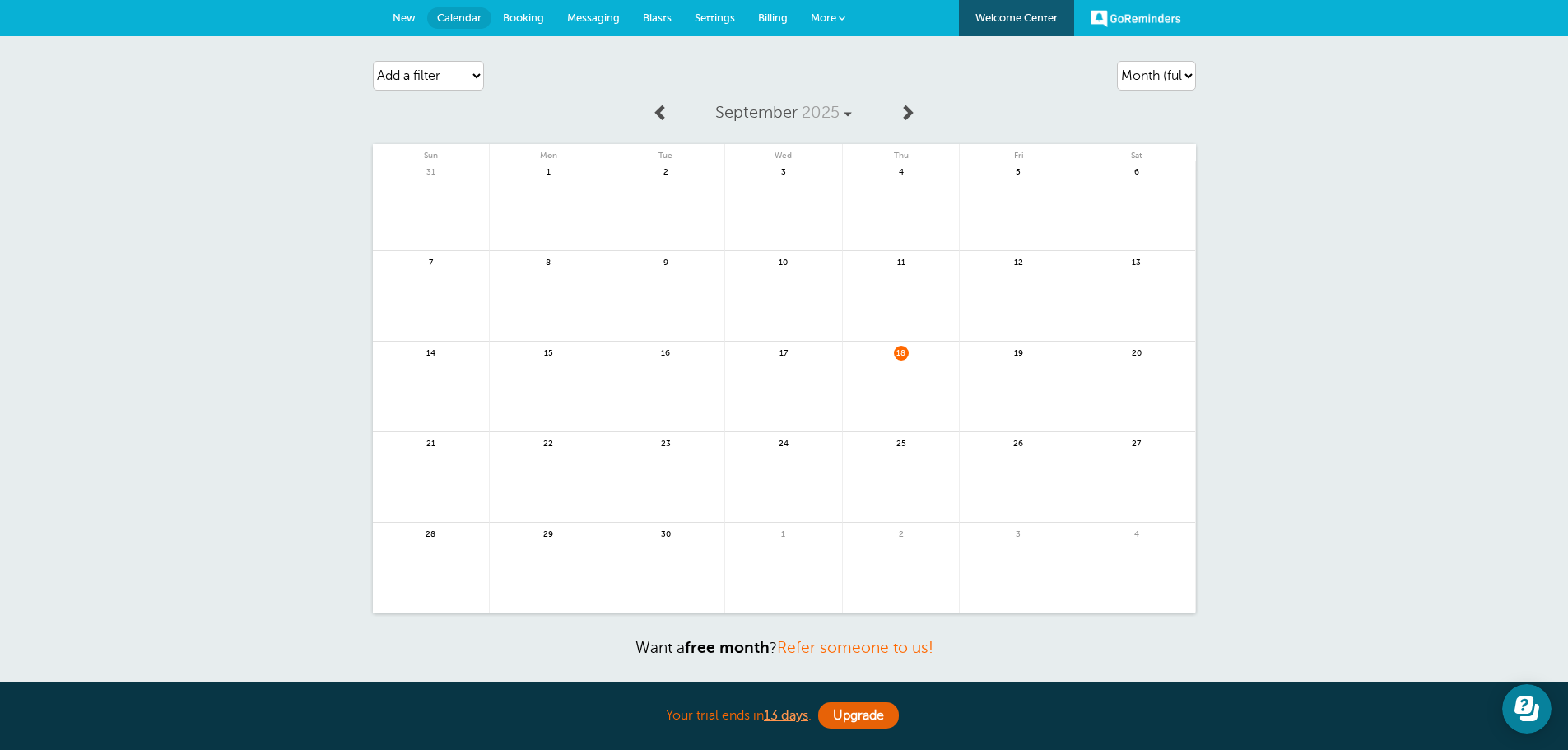
click at [395, 17] on span "New" at bounding box center [405, 17] width 23 height 12
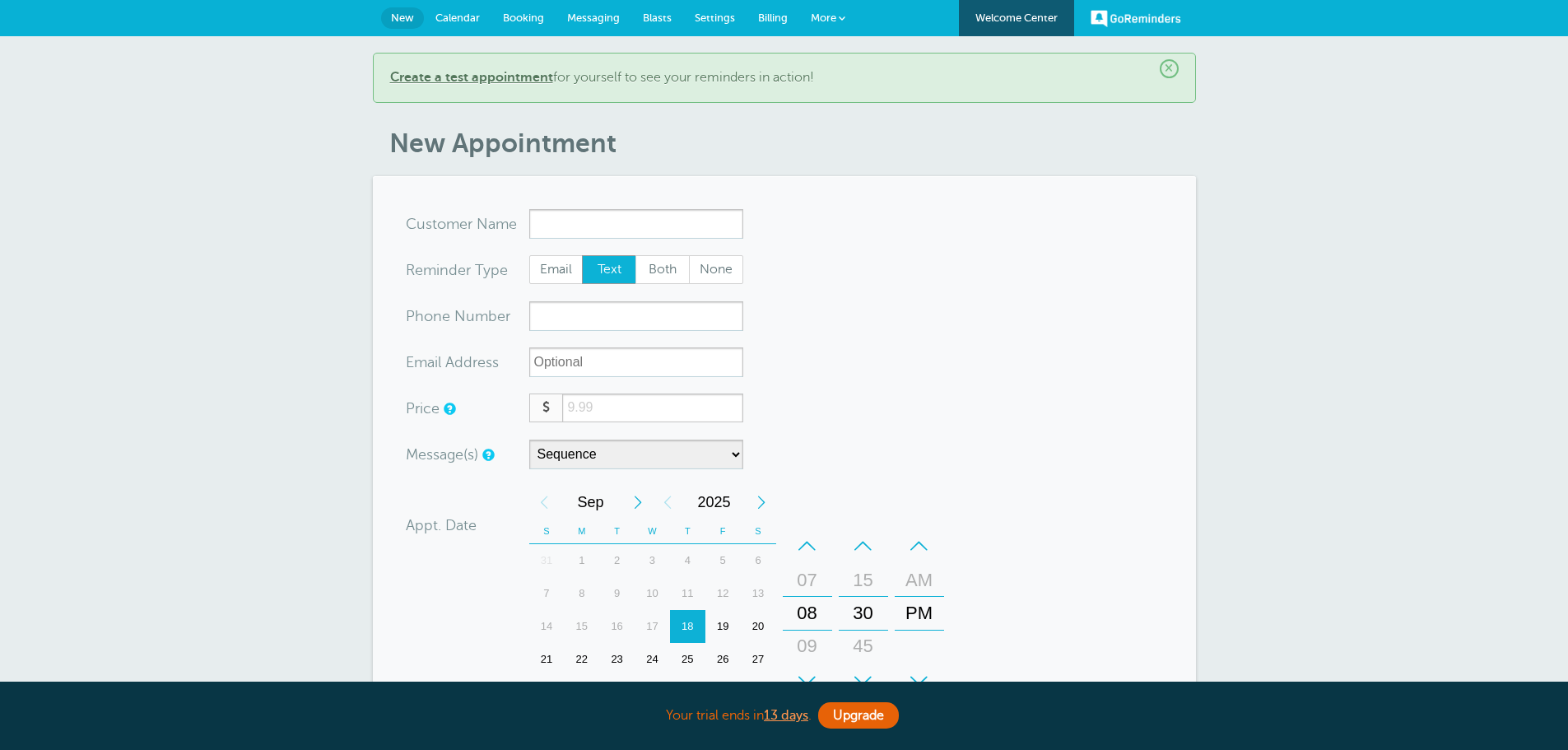
click at [618, 222] on input "x-no-autofill" at bounding box center [636, 224] width 214 height 30
click at [494, 76] on b "Create a test appointment" at bounding box center [472, 77] width 163 height 15
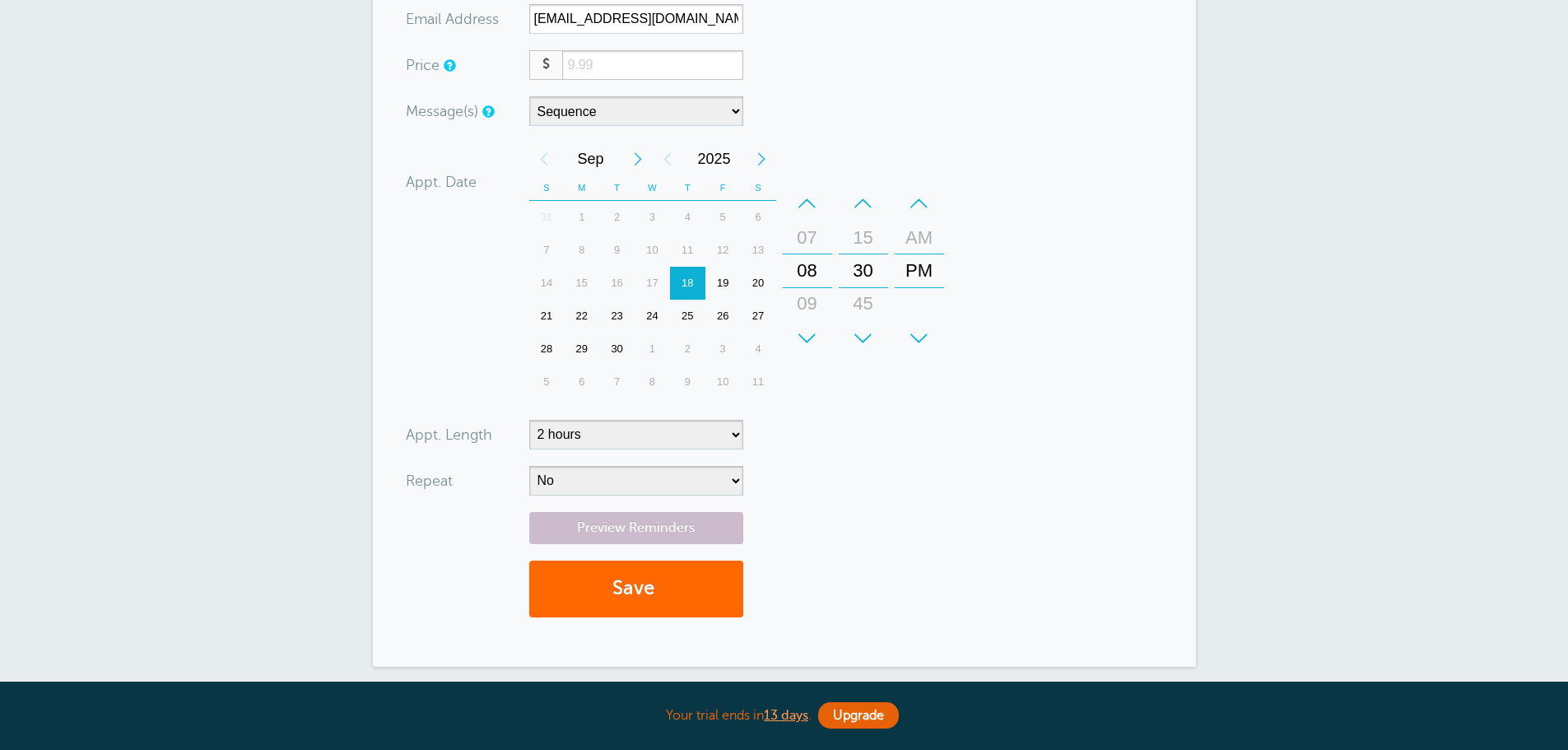
scroll to position [412, 0]
click at [725, 435] on select "5 minutes 10 minutes 15 minutes 20 minutes 25 minutes 30 minutes 35 minutes 40 …" at bounding box center [636, 434] width 214 height 30
select select "10"
click at [529, 419] on select "5 minutes 10 minutes 15 minutes 20 minutes 25 minutes 30 minutes 35 minutes 40 …" at bounding box center [636, 434] width 214 height 30
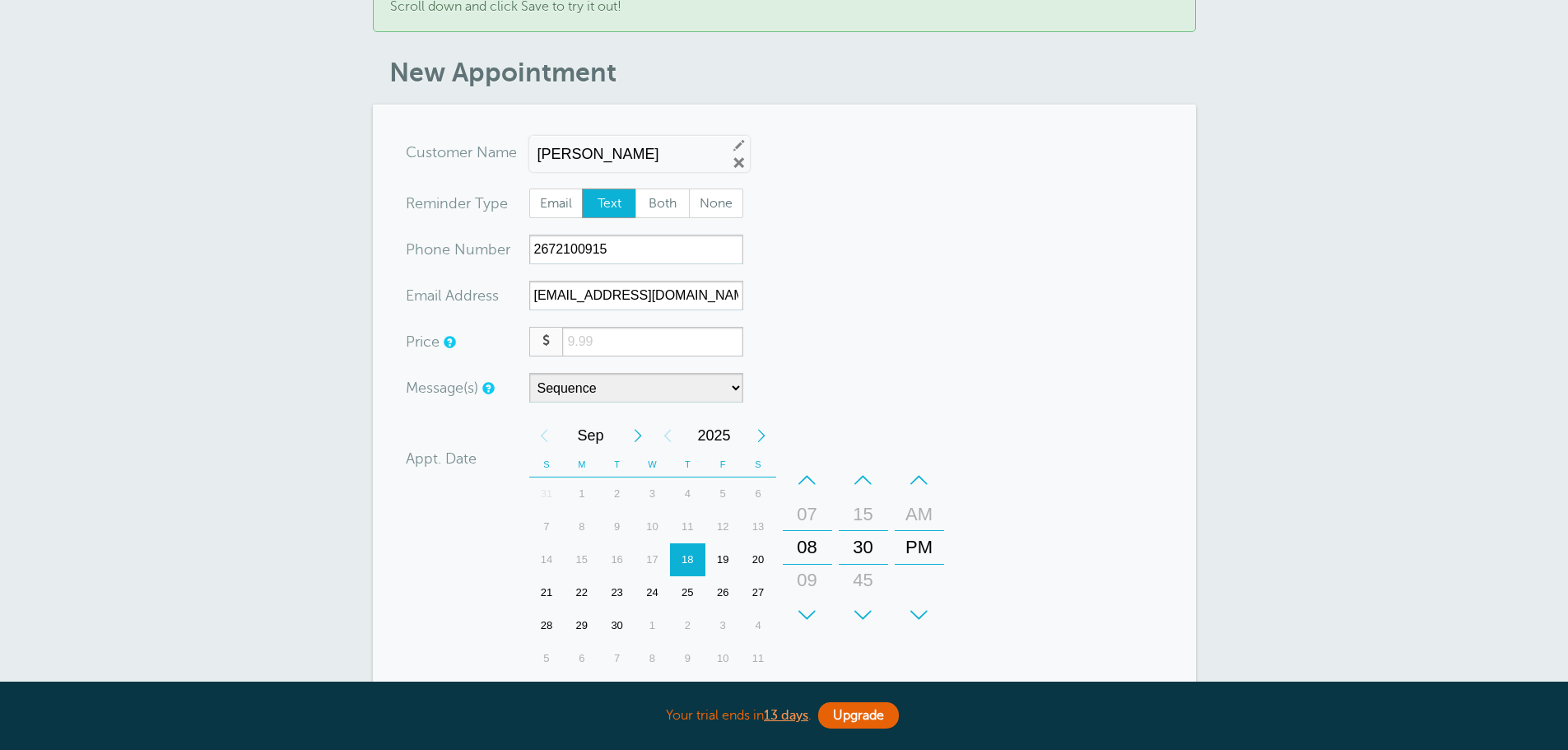
scroll to position [82, 0]
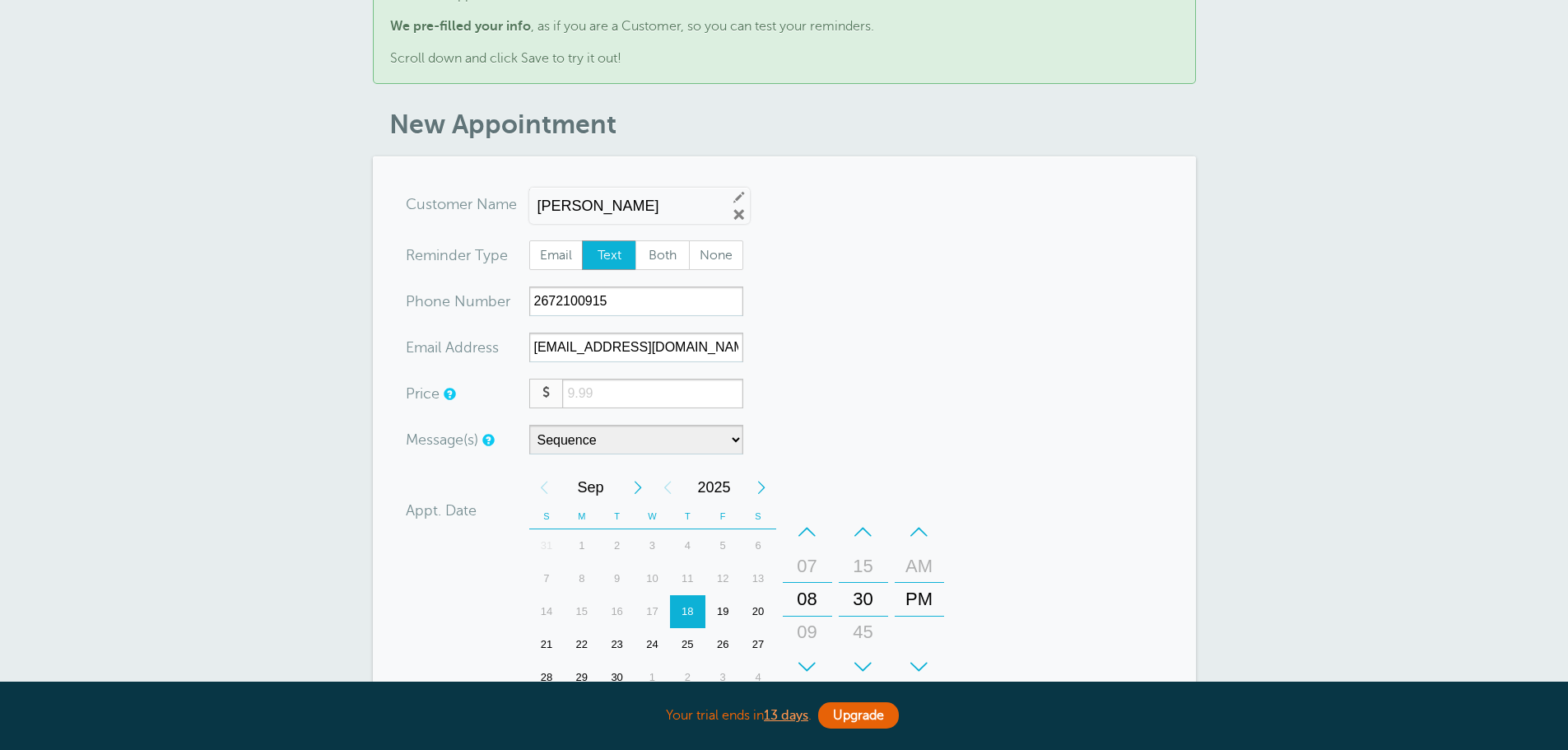
click at [600, 396] on input "number" at bounding box center [652, 393] width 180 height 29
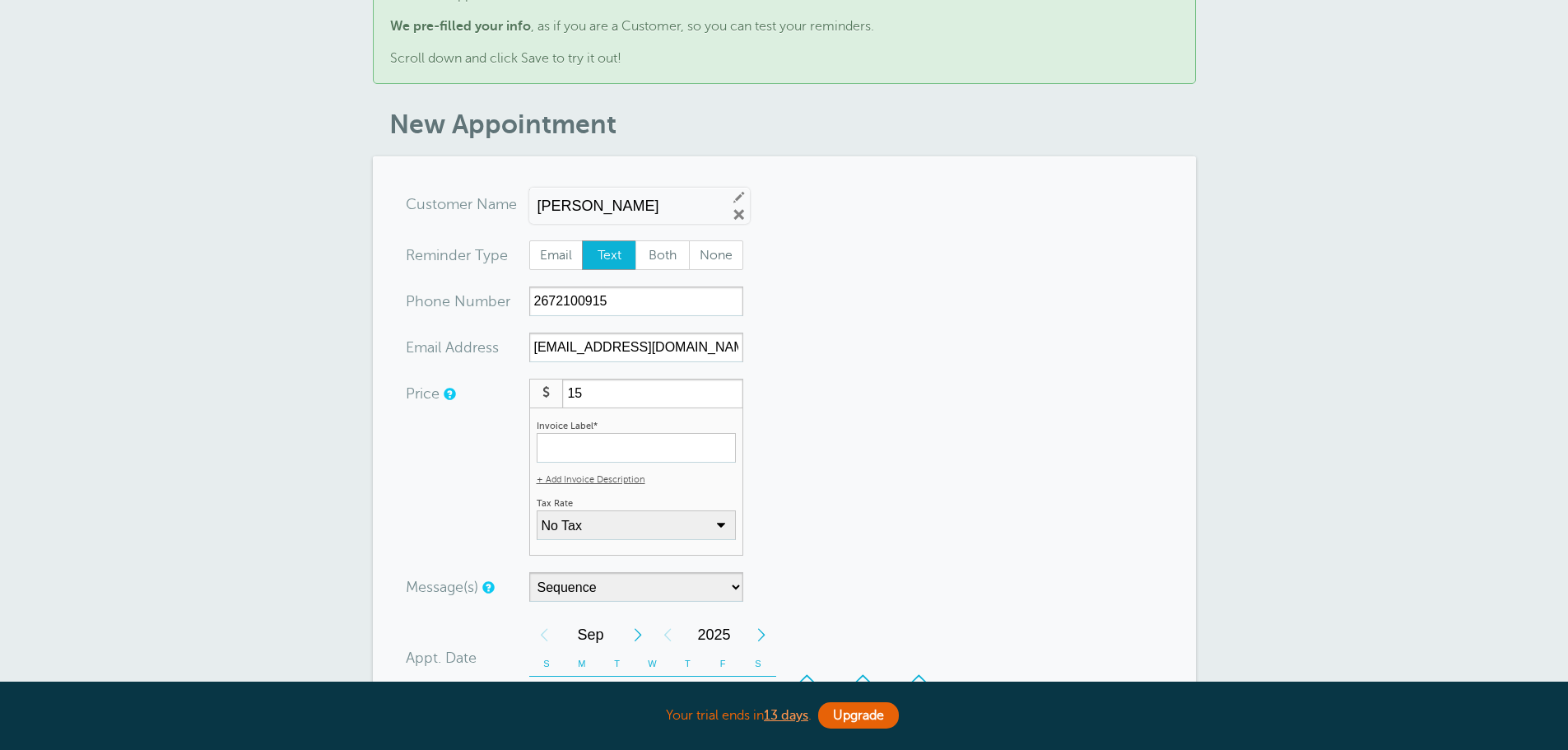
type input "15"
click at [701, 441] on input "Invoice Label*" at bounding box center [636, 448] width 199 height 30
type input "Standard Cleaning Service"
click at [726, 537] on select "No Tax PA Sales Tax: 6% (inclusive) + Add New Rate" at bounding box center [636, 525] width 199 height 30
select select "17"
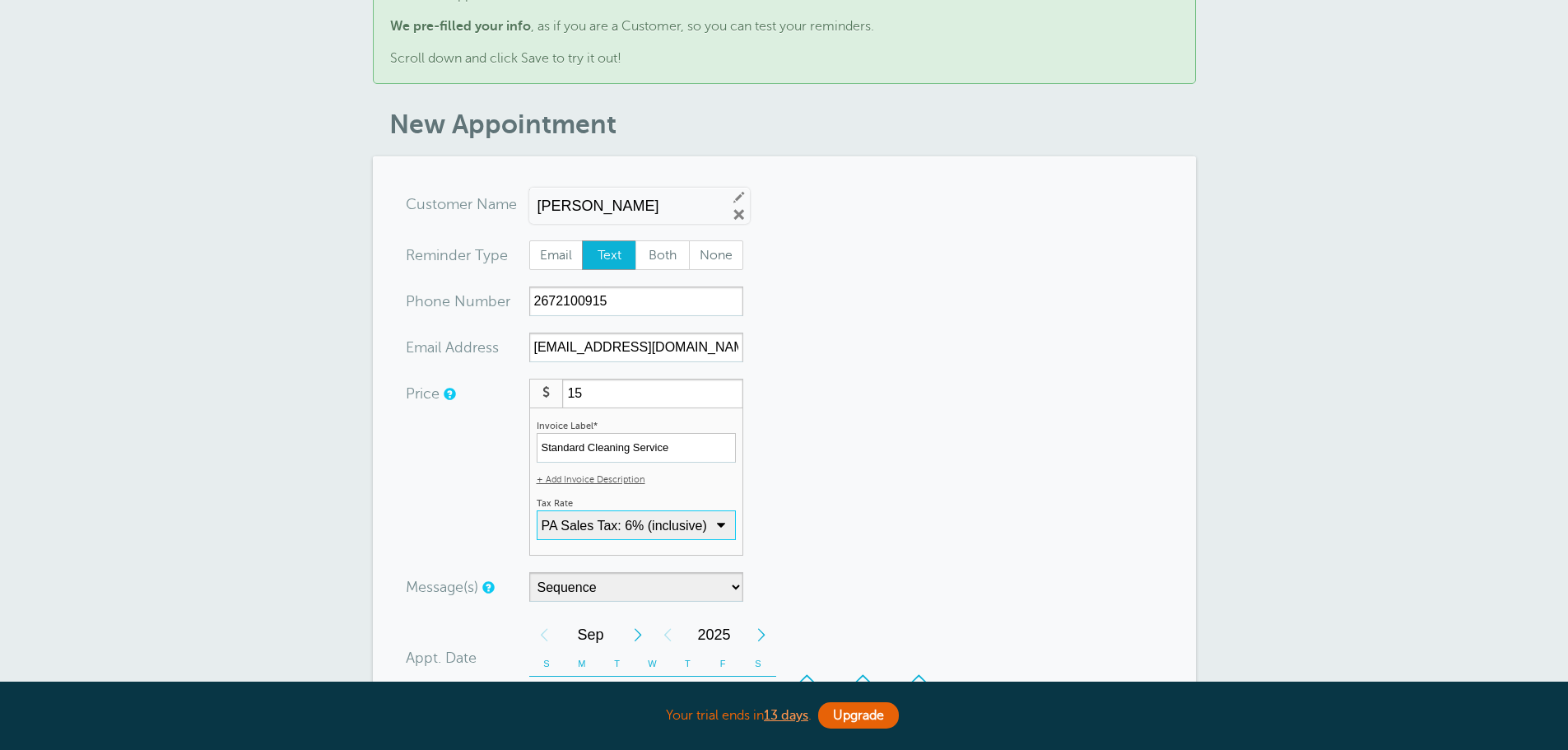
click at [536, 510] on select "No Tax PA Sales Tax: 6% (inclusive) + Add New Rate" at bounding box center [636, 525] width 199 height 30
click at [821, 537] on form "You are creating a new customer. To use an existing customer select one from th…" at bounding box center [784, 649] width 757 height 920
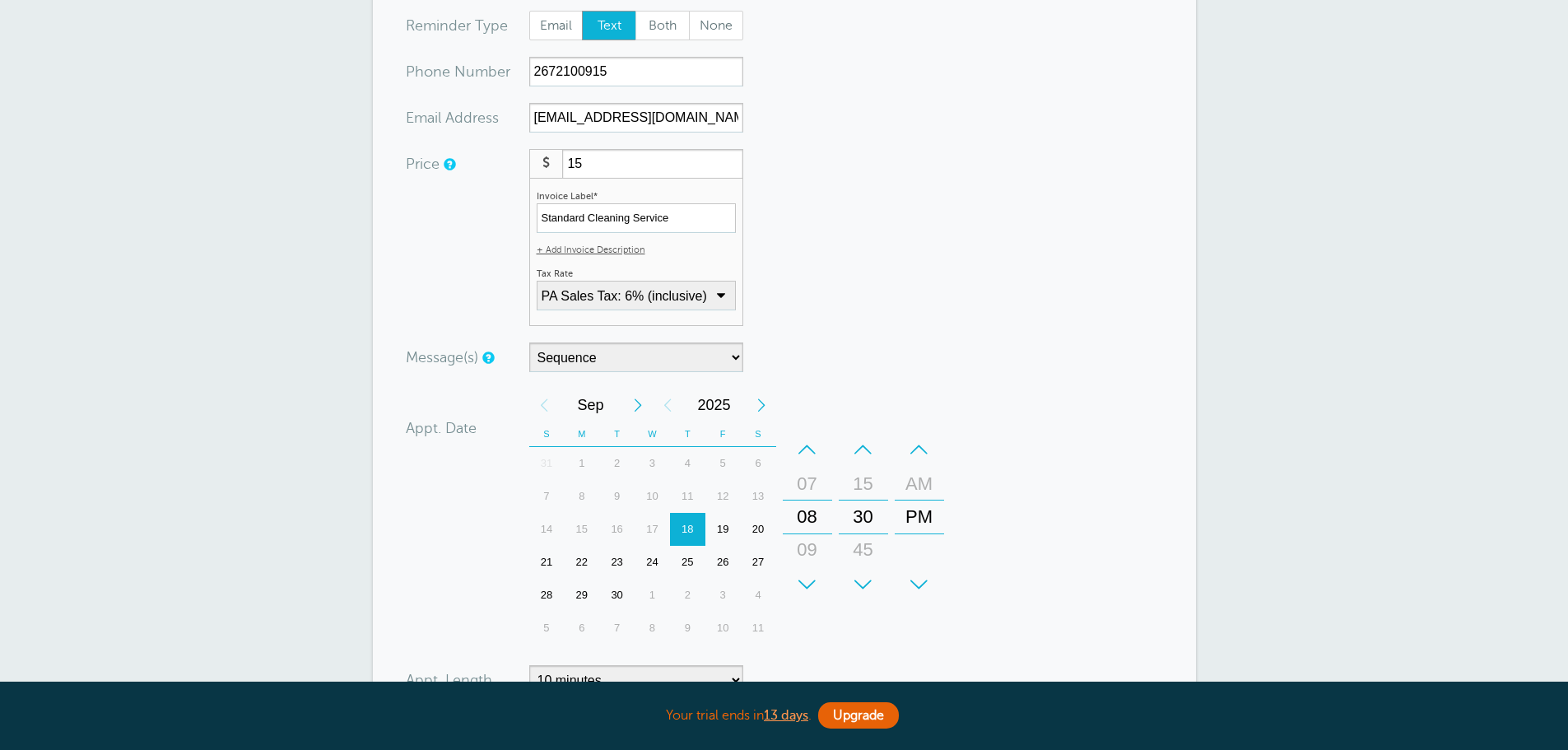
scroll to position [329, 0]
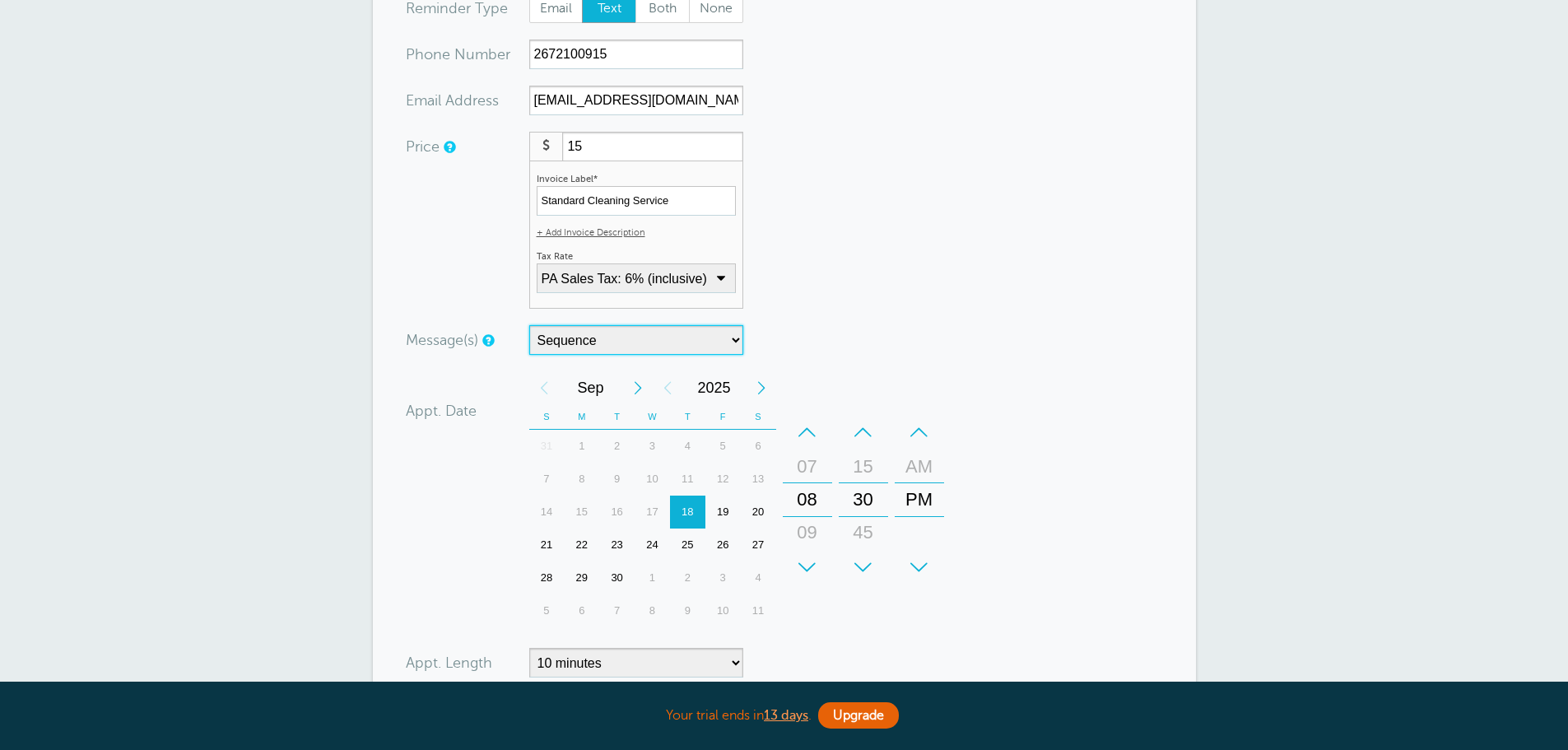
click at [723, 335] on select "Sequence" at bounding box center [636, 340] width 214 height 30
click at [896, 329] on div "Message(s) Sequence Custom Message Start with First Reminder Second Reminder Th…" at bounding box center [672, 340] width 535 height 30
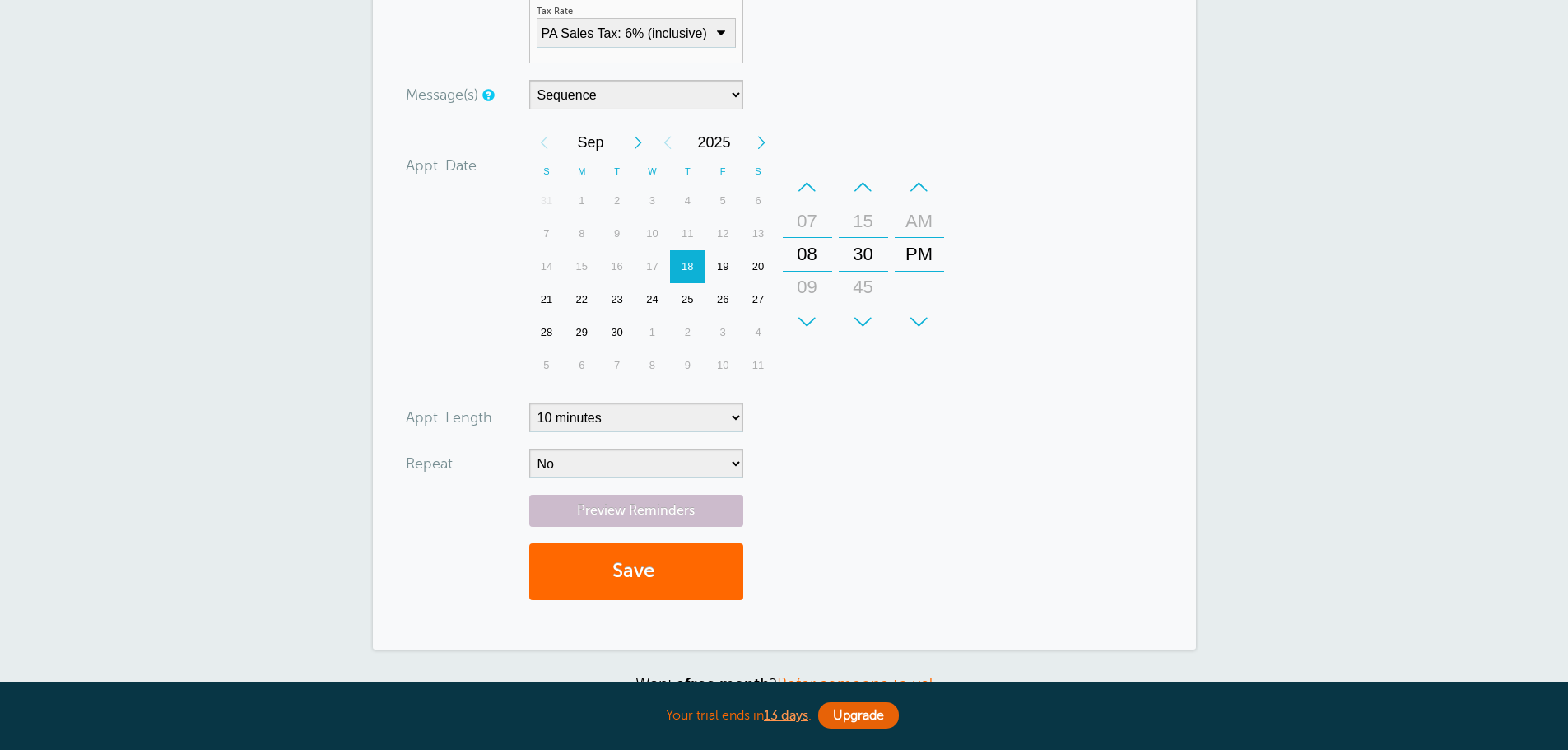
scroll to position [577, 0]
click at [864, 319] on div "+" at bounding box center [864, 320] width 50 height 33
click at [667, 512] on link "Preview Reminders" at bounding box center [636, 509] width 214 height 32
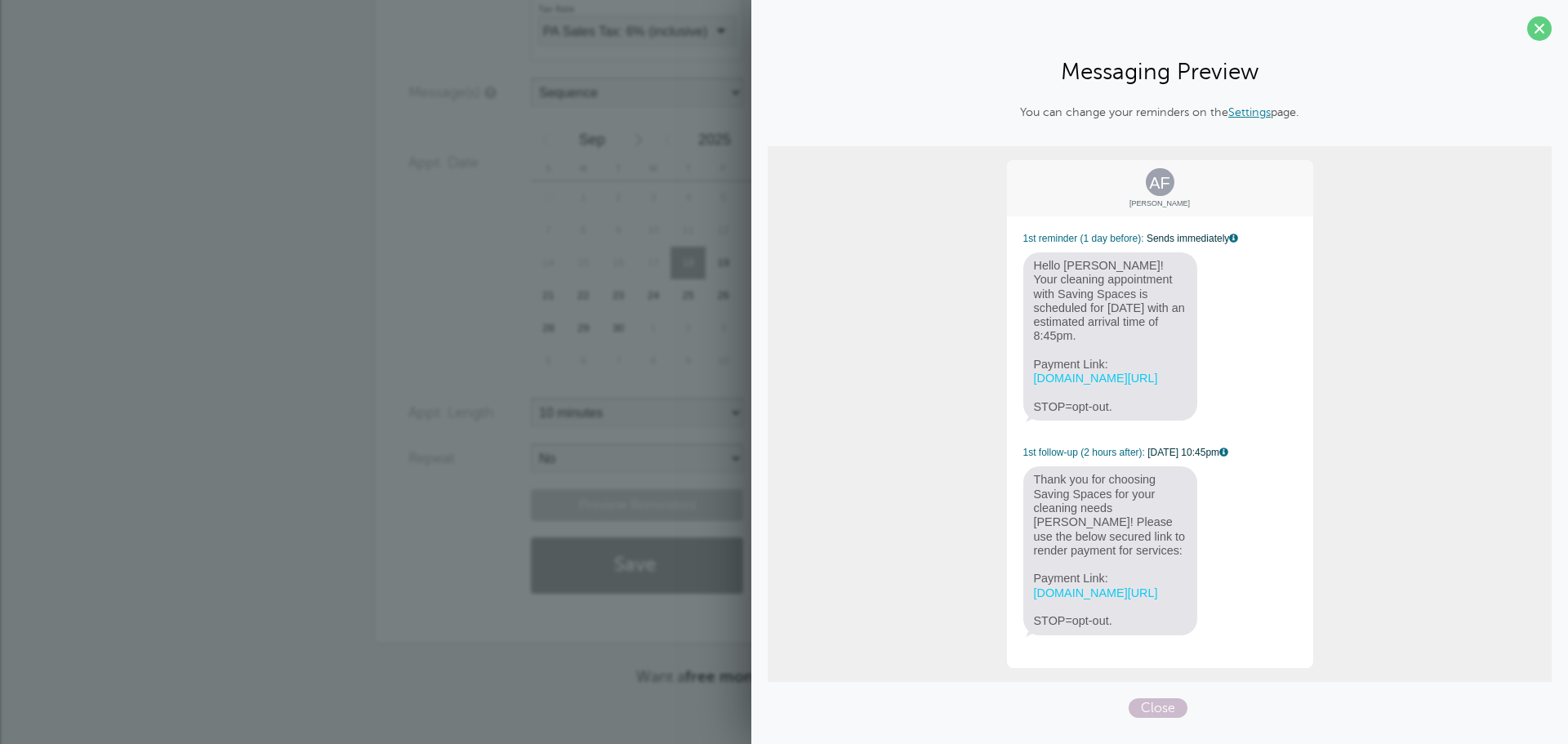
click at [1527, 31] on span at bounding box center [1539, 29] width 25 height 25
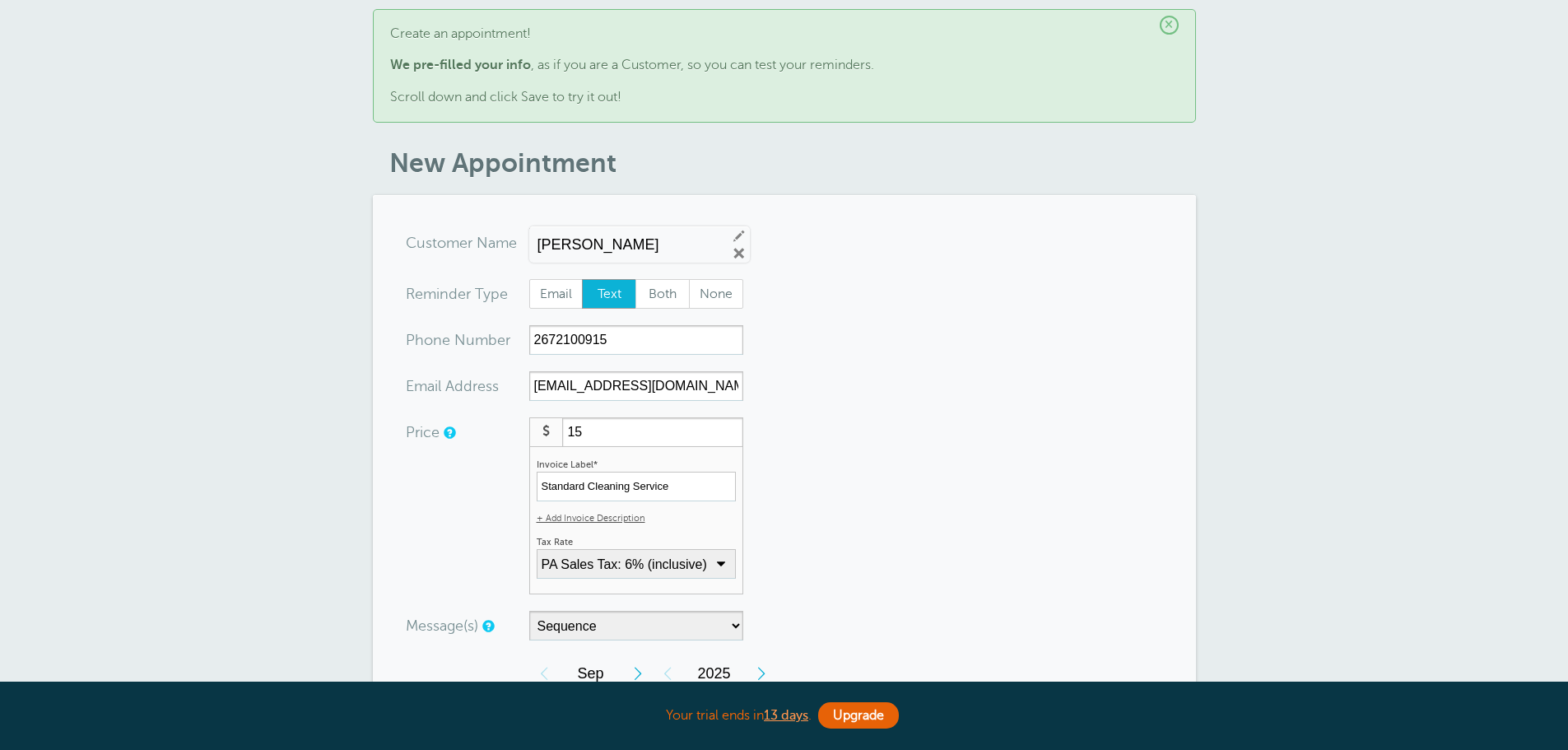
scroll to position [0, 0]
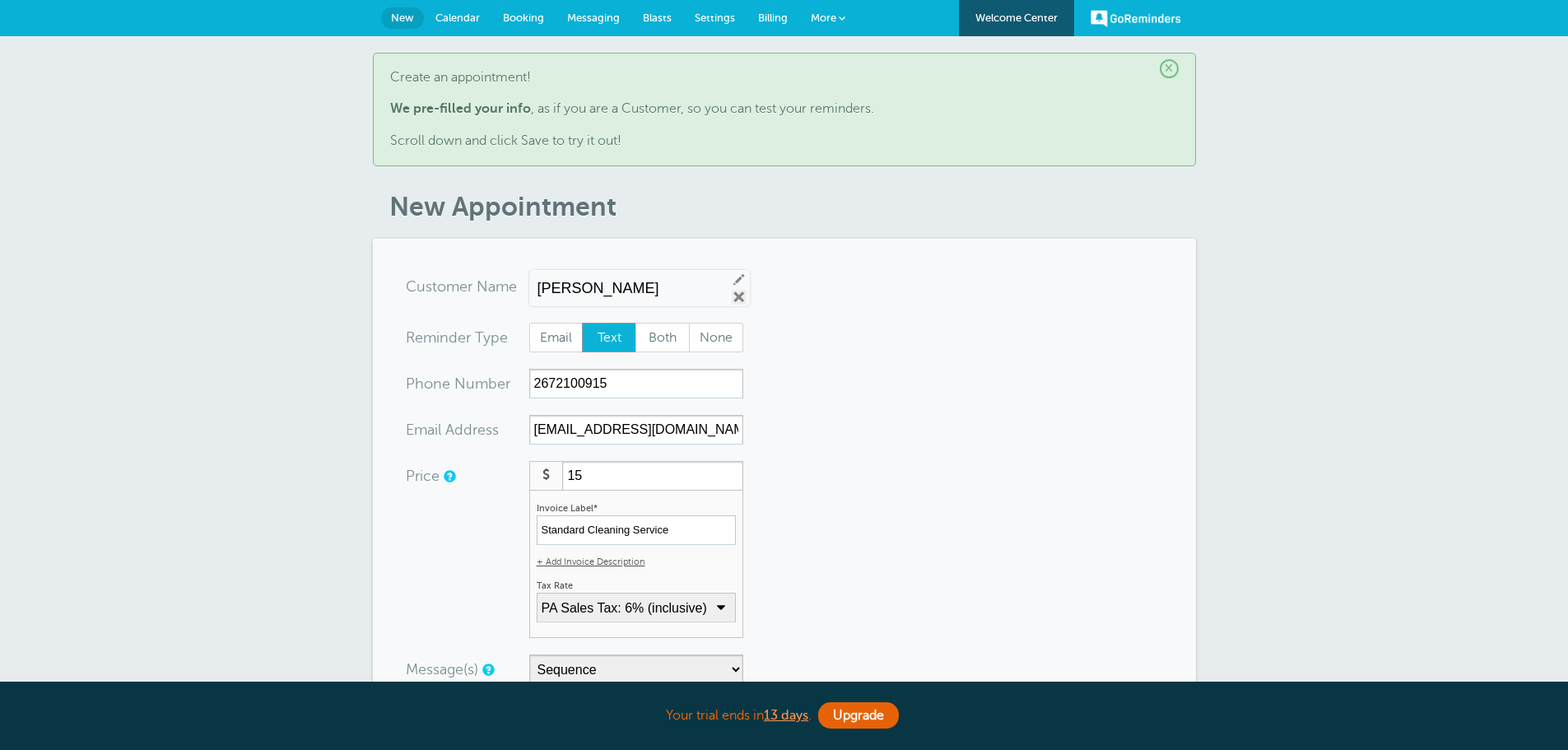
click at [731, 295] on link "Remove" at bounding box center [739, 297] width 15 height 15
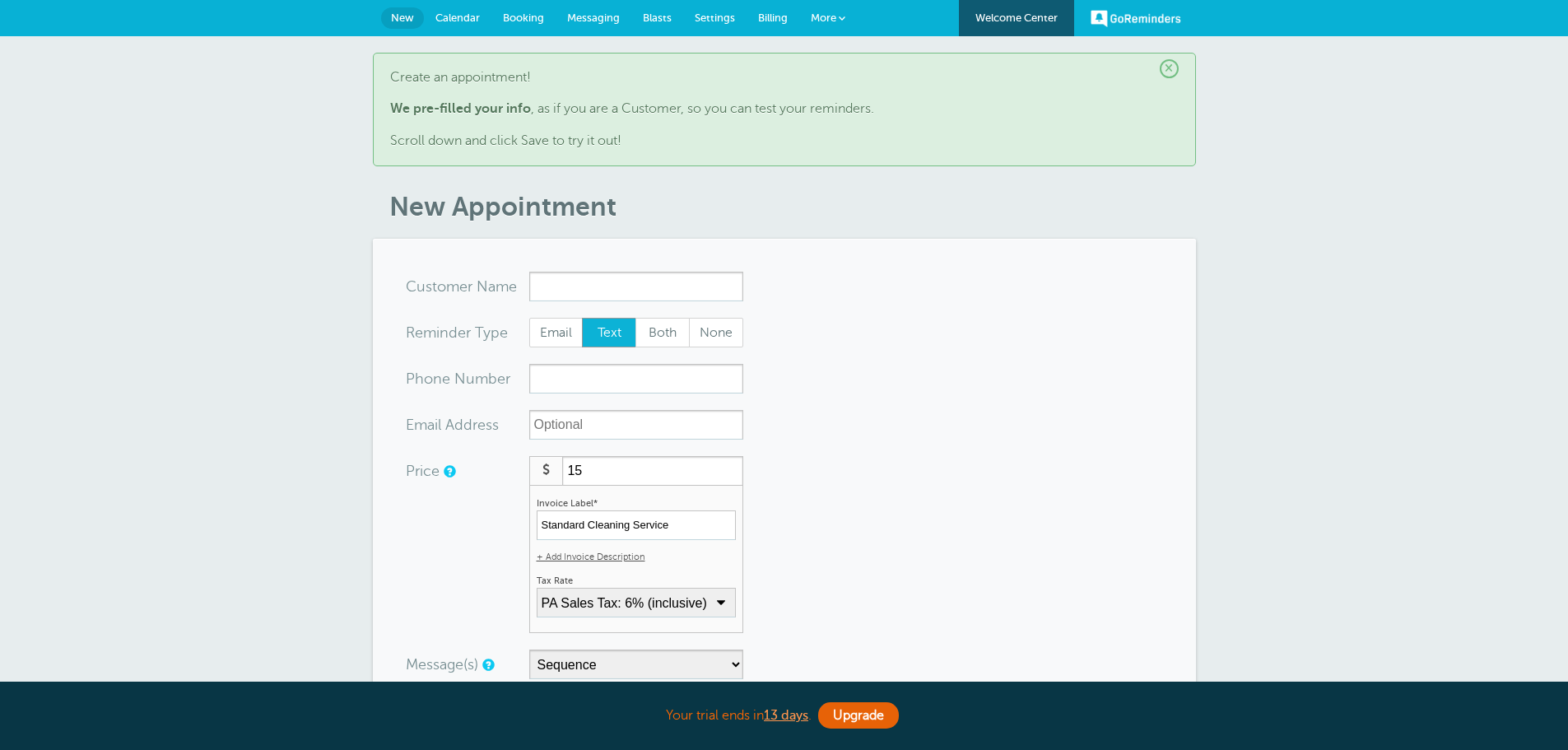
click at [728, 22] on span "Settings" at bounding box center [715, 17] width 41 height 12
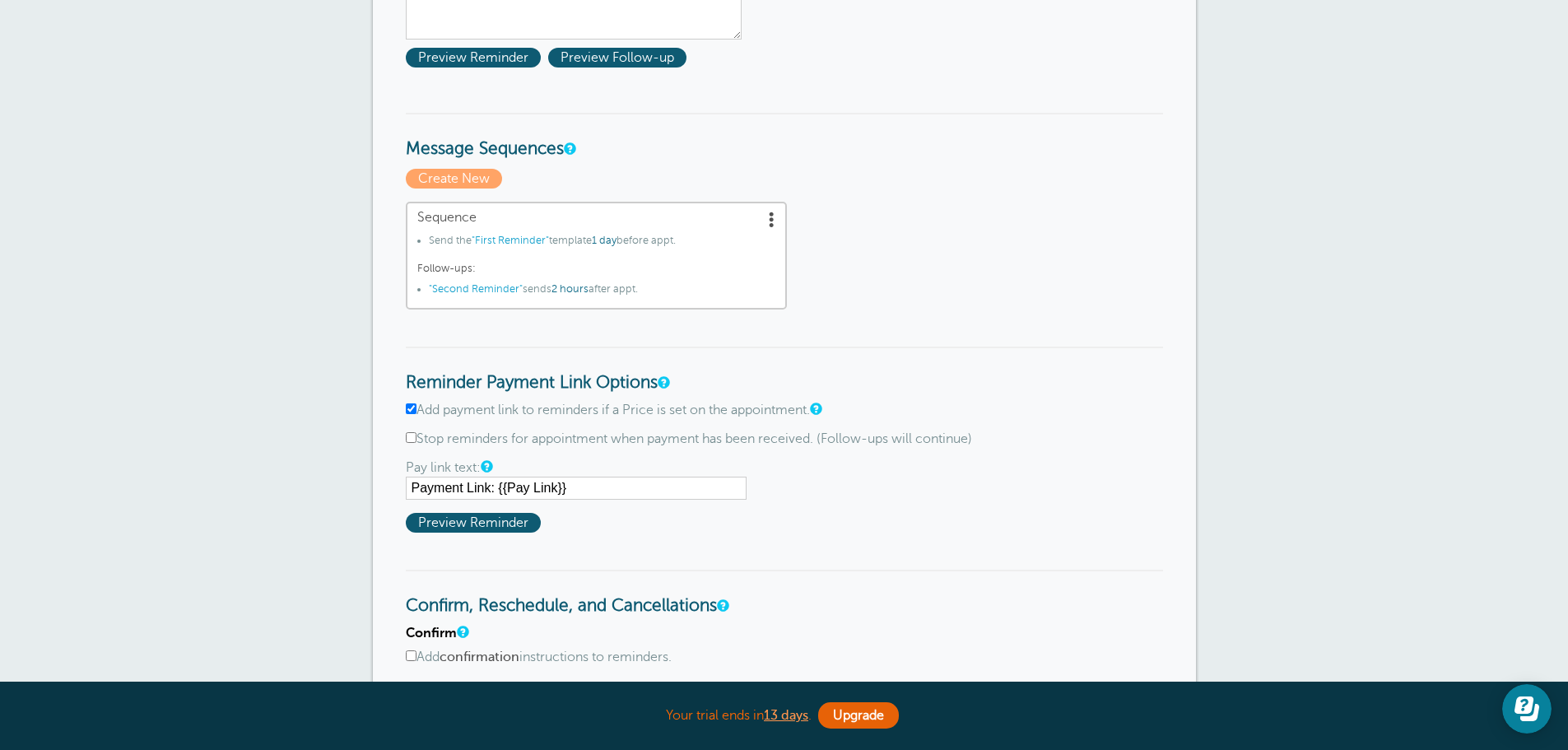
scroll to position [329, 0]
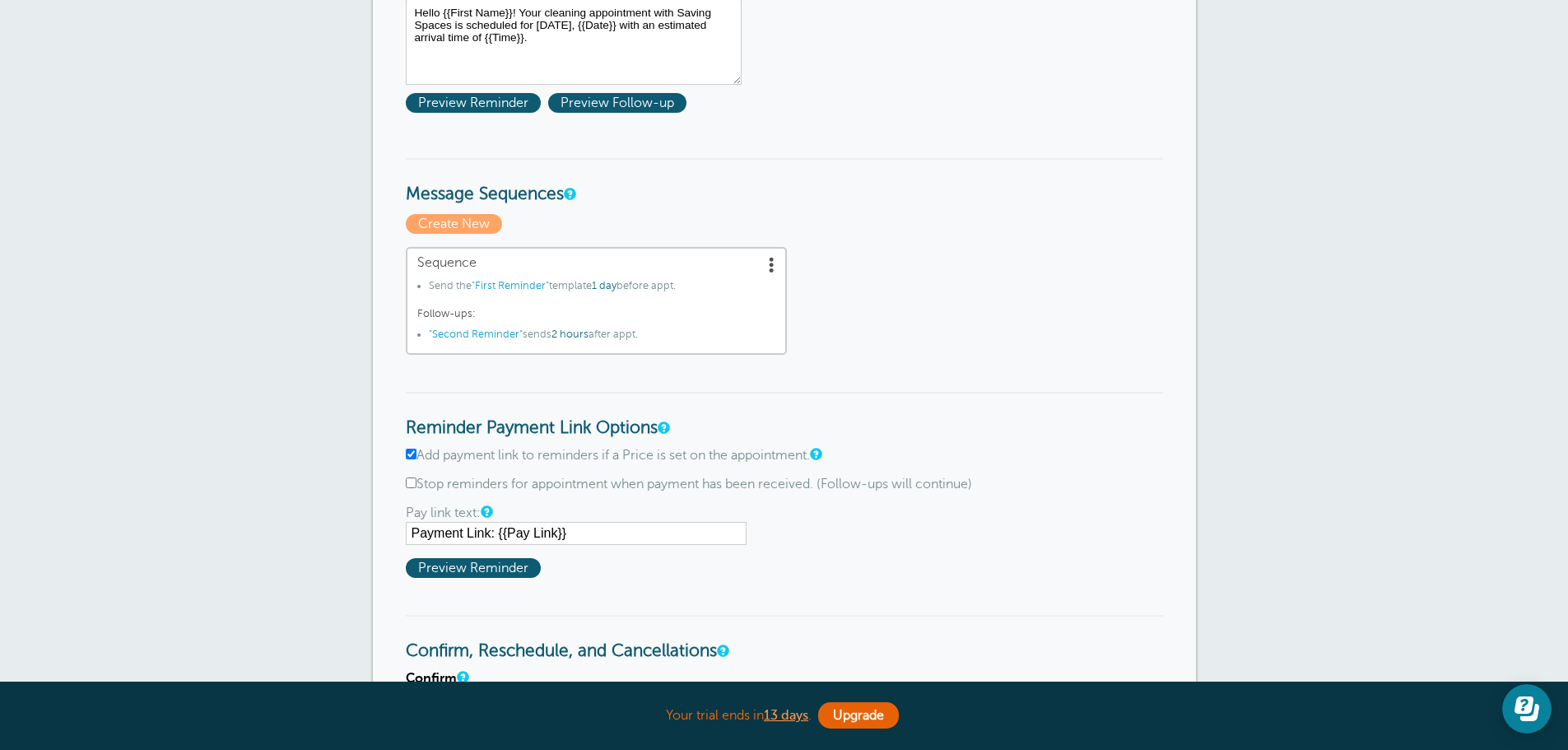
click at [410, 450] on input "Add payment link to reminders if a Price is set on the appointment." at bounding box center [410, 454] width 11 height 11
checkbox input "false"
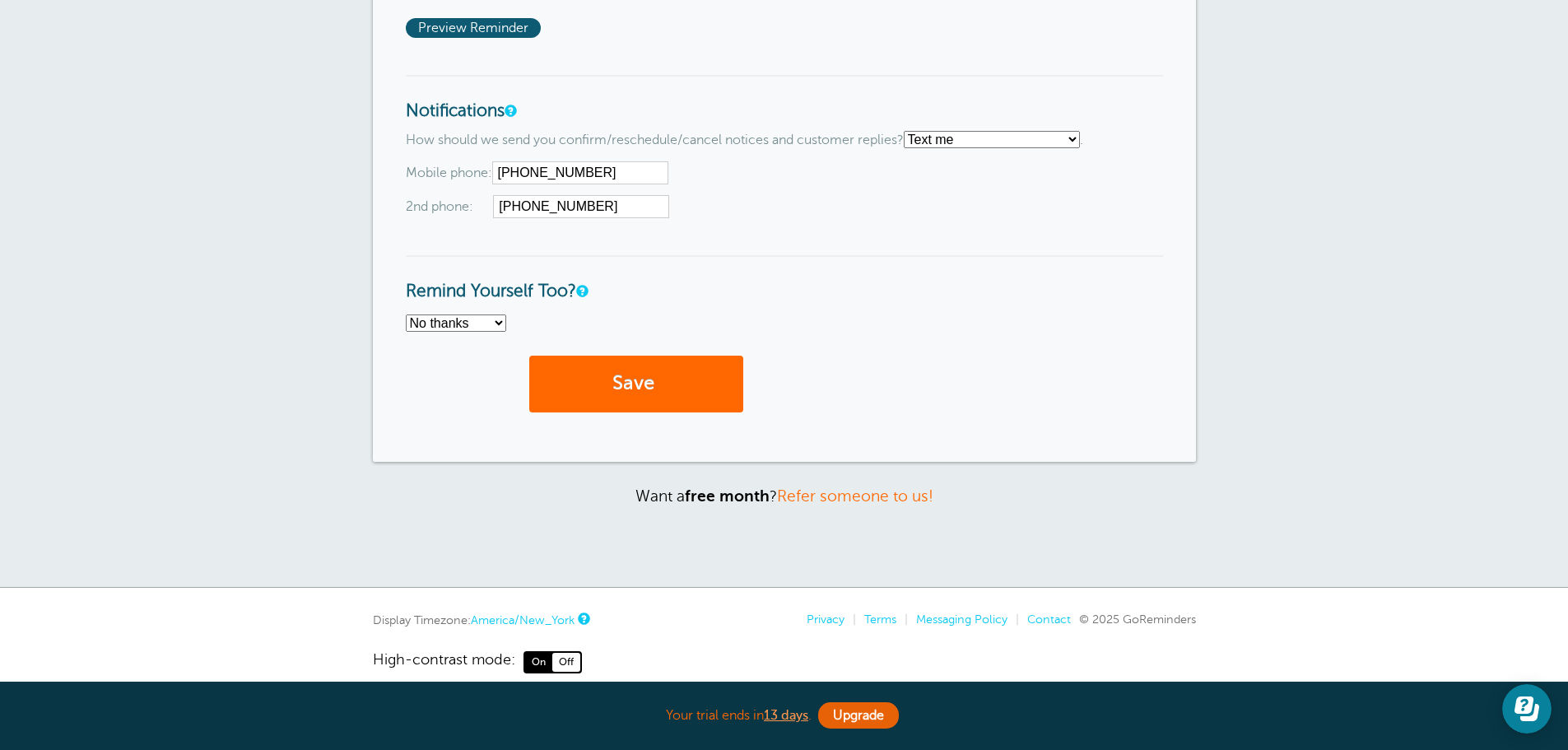
scroll to position [1223, 0]
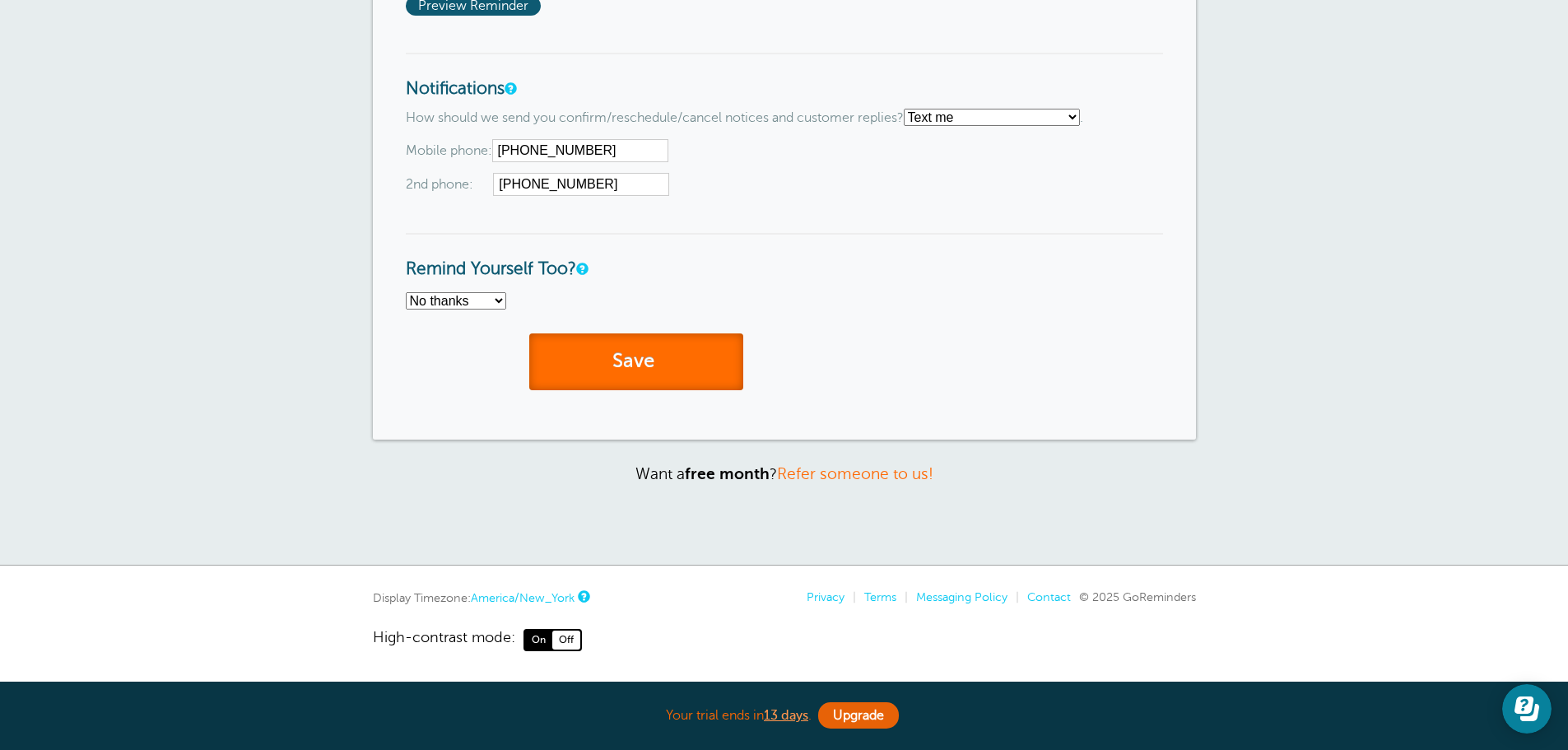
click at [670, 363] on button "Save" at bounding box center [636, 362] width 214 height 56
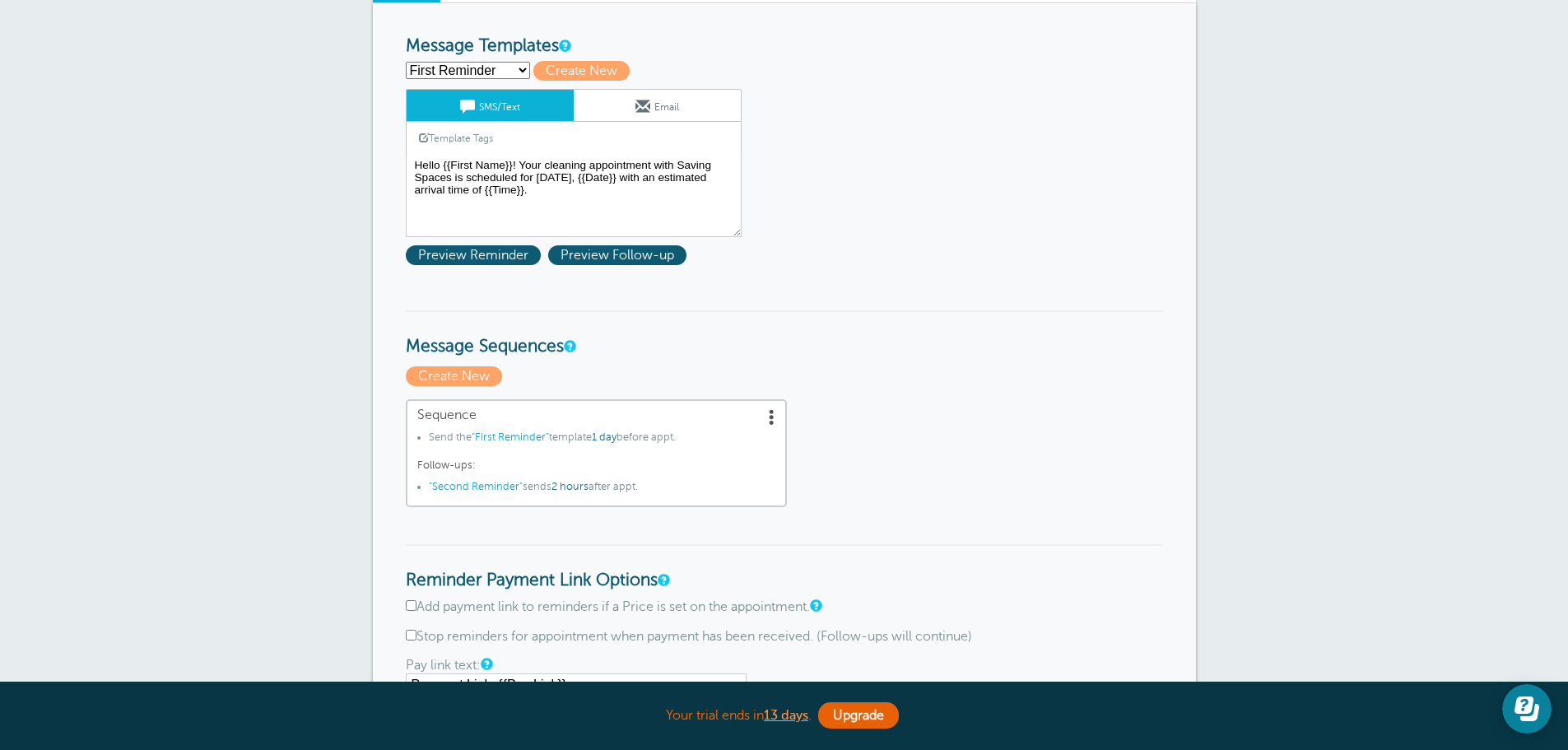
scroll to position [329, 0]
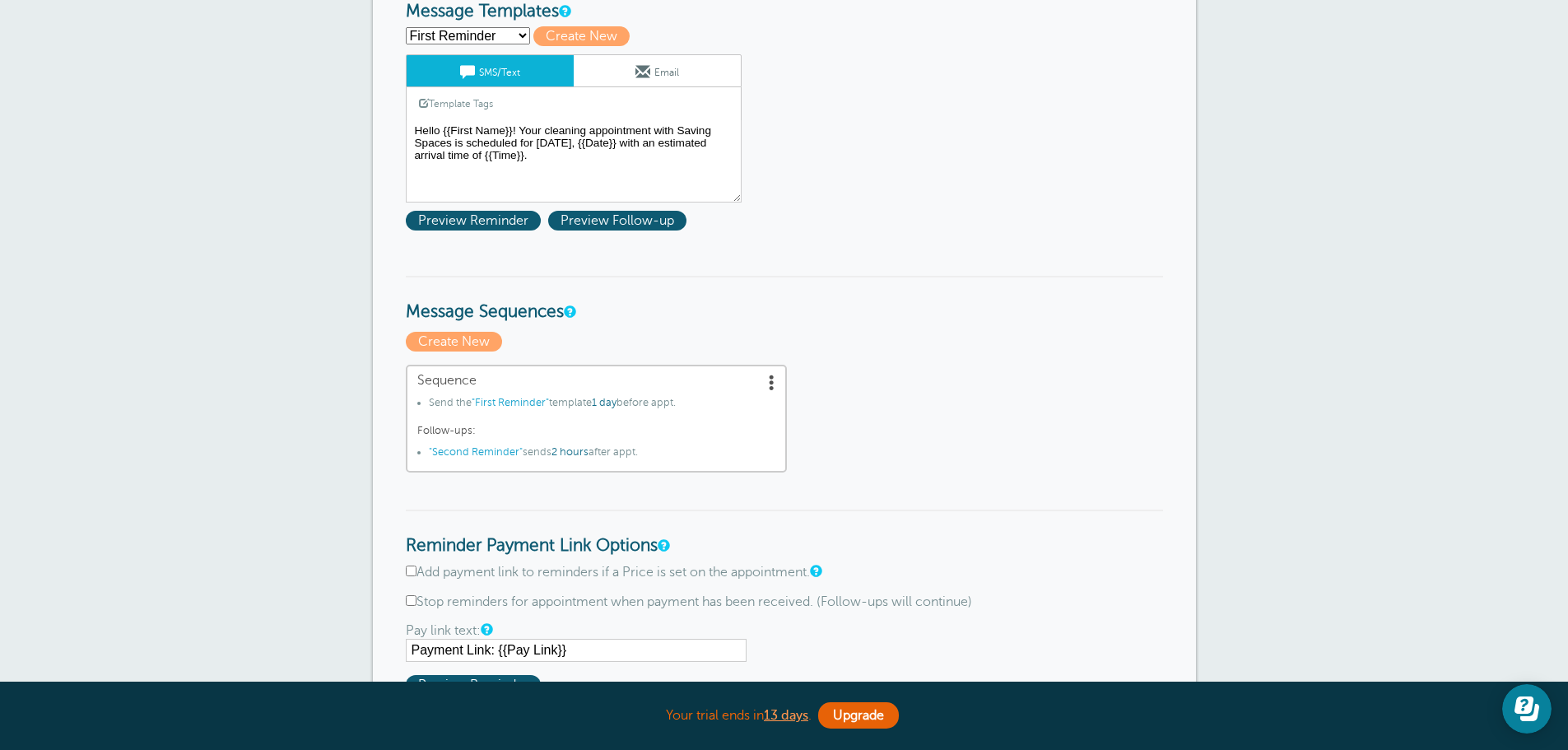
click at [490, 37] on select "First Reminder Second Reminder Third Reminder Create new..." at bounding box center [468, 36] width 124 height 17
select select "161891"
click at [405, 27] on select "First Reminder Second Reminder Third Reminder Create new..." at bounding box center [468, 36] width 124 height 17
type input "Second Reminder"
type textarea "Thank you for choosing Saving Spaces for your cleaning needs {{First Name}}! Pl…"
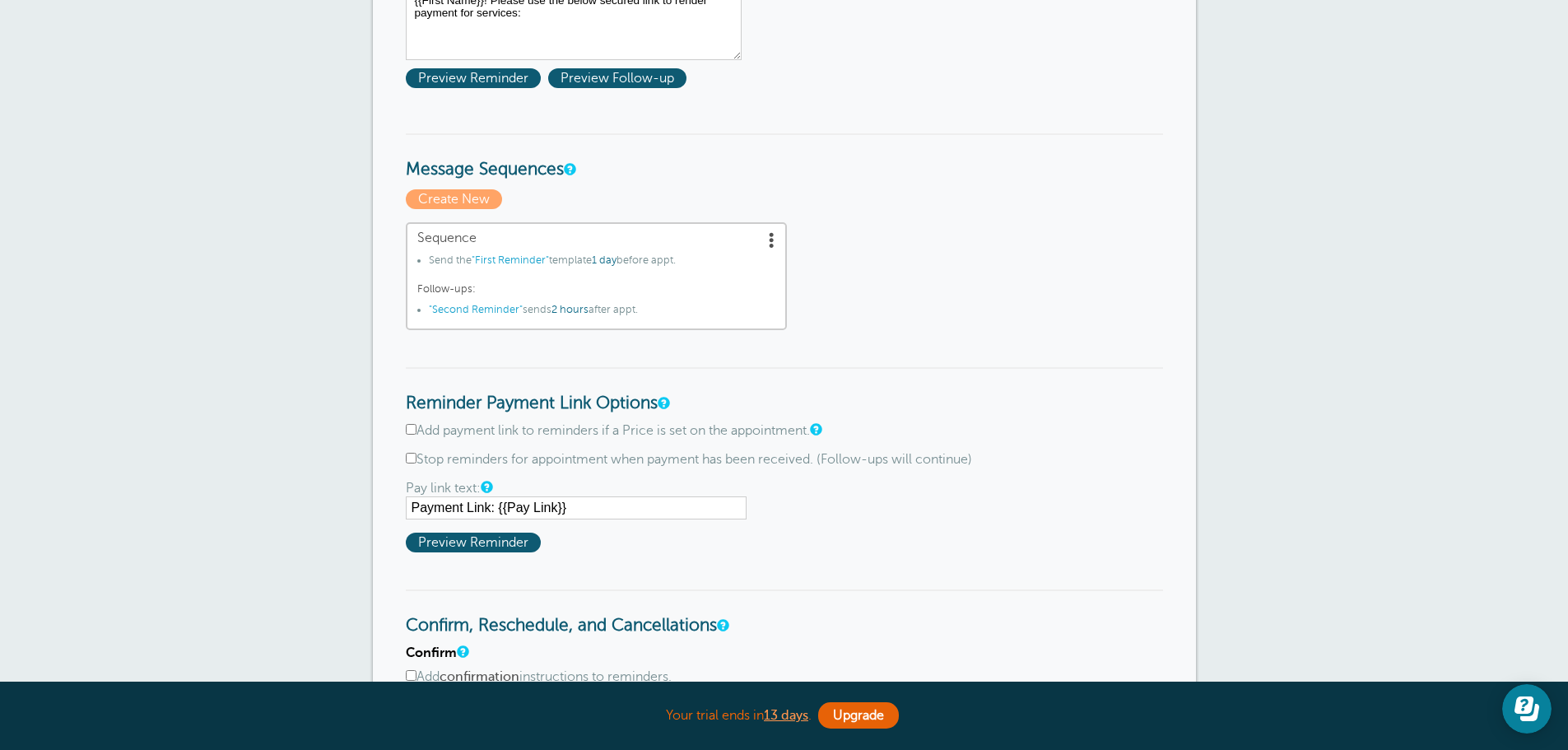
scroll to position [577, 0]
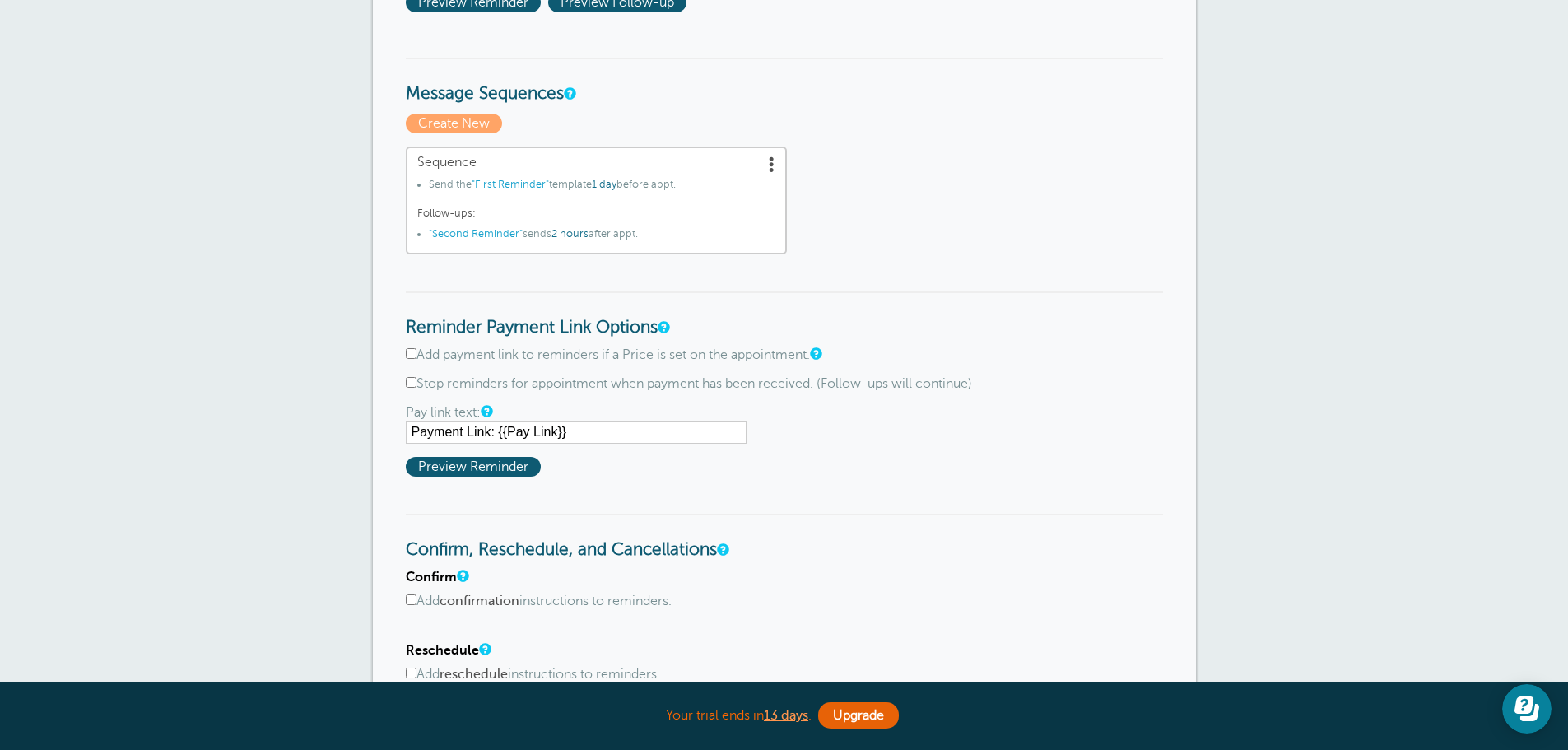
click at [408, 353] on input "Add payment link to reminders if a Price is set on the appointment." at bounding box center [410, 353] width 11 height 11
checkbox input "true"
click at [772, 163] on span at bounding box center [772, 164] width 17 height 17
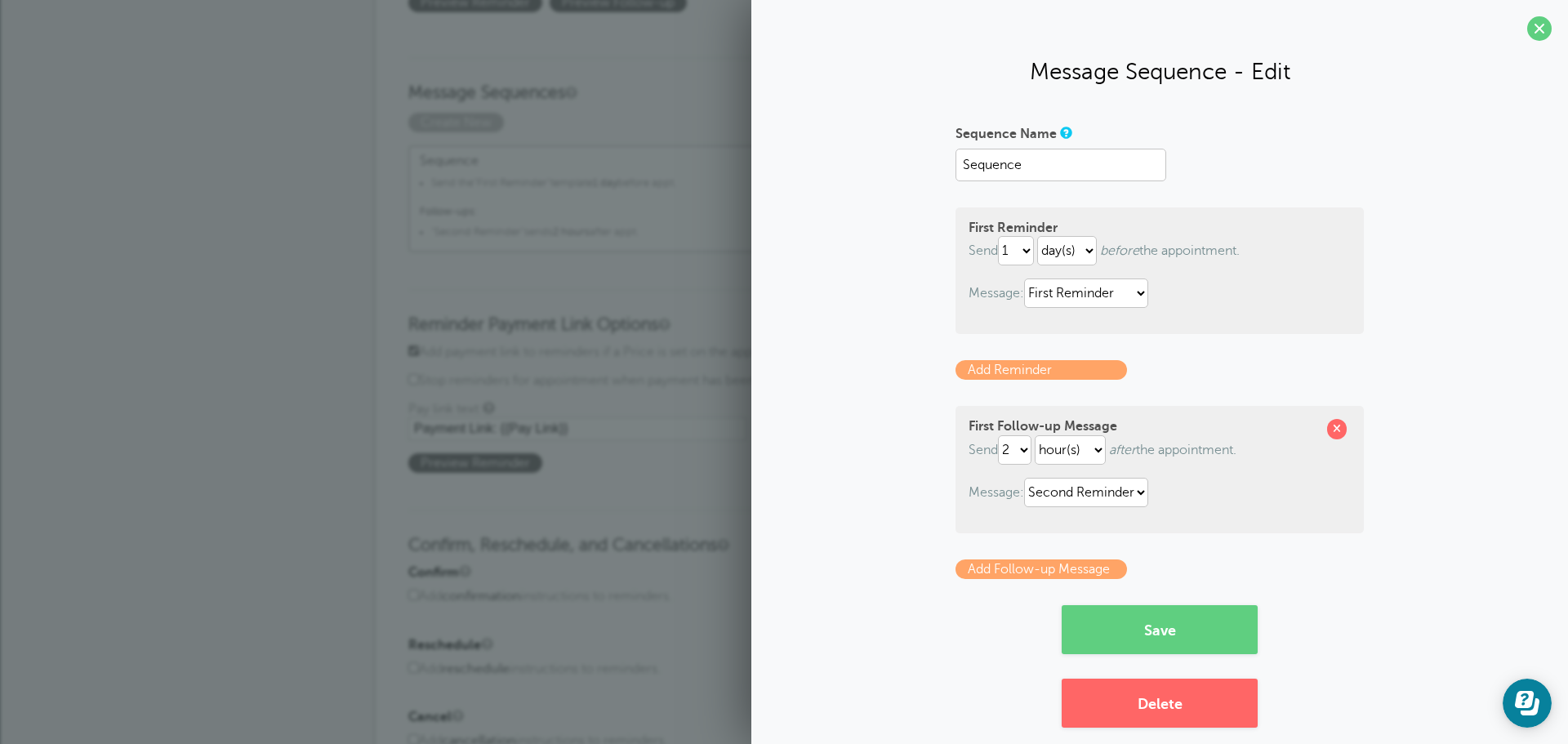
click at [1032, 567] on link "Add Follow-up Message" at bounding box center [1041, 570] width 171 height 20
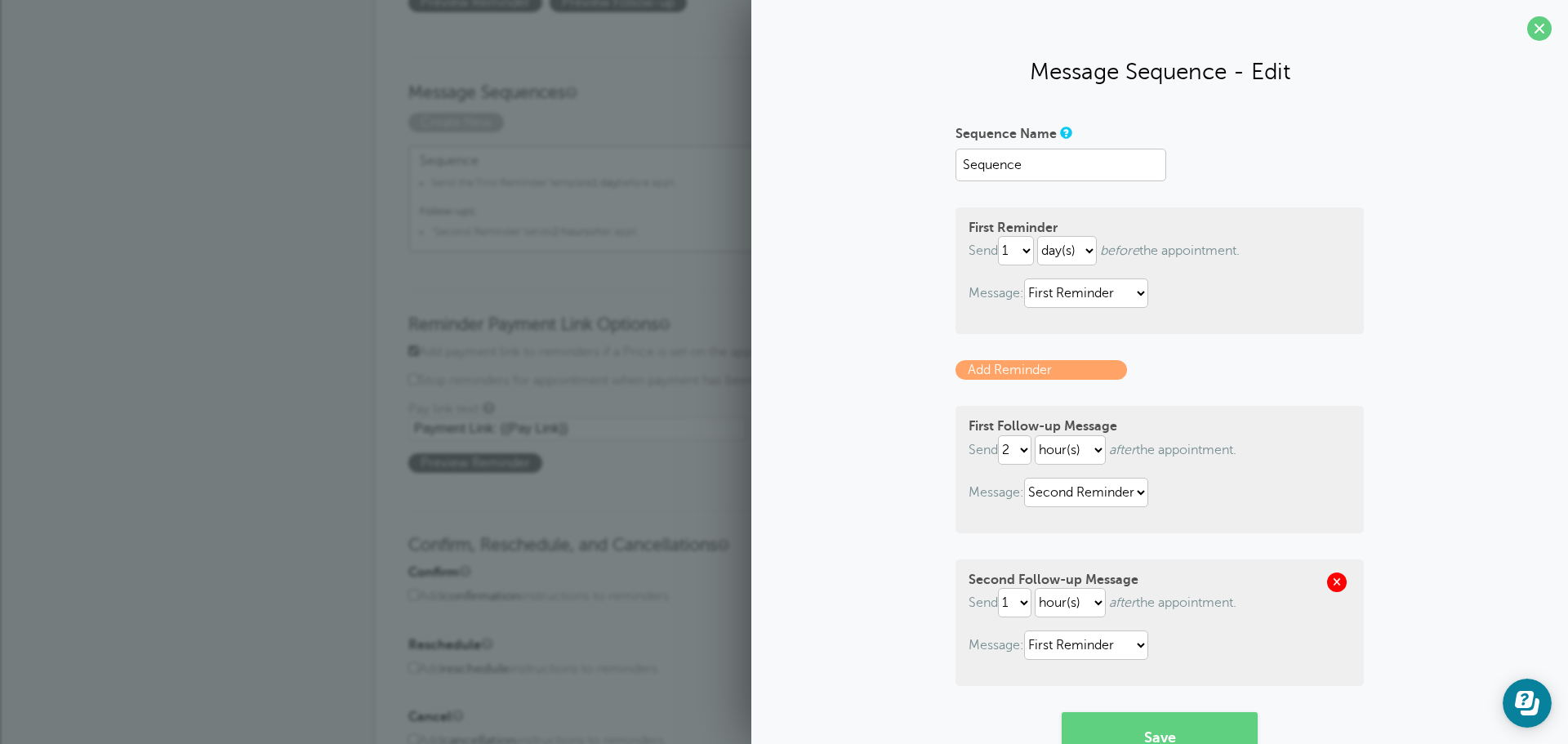
click at [1329, 580] on span at bounding box center [1337, 583] width 20 height 20
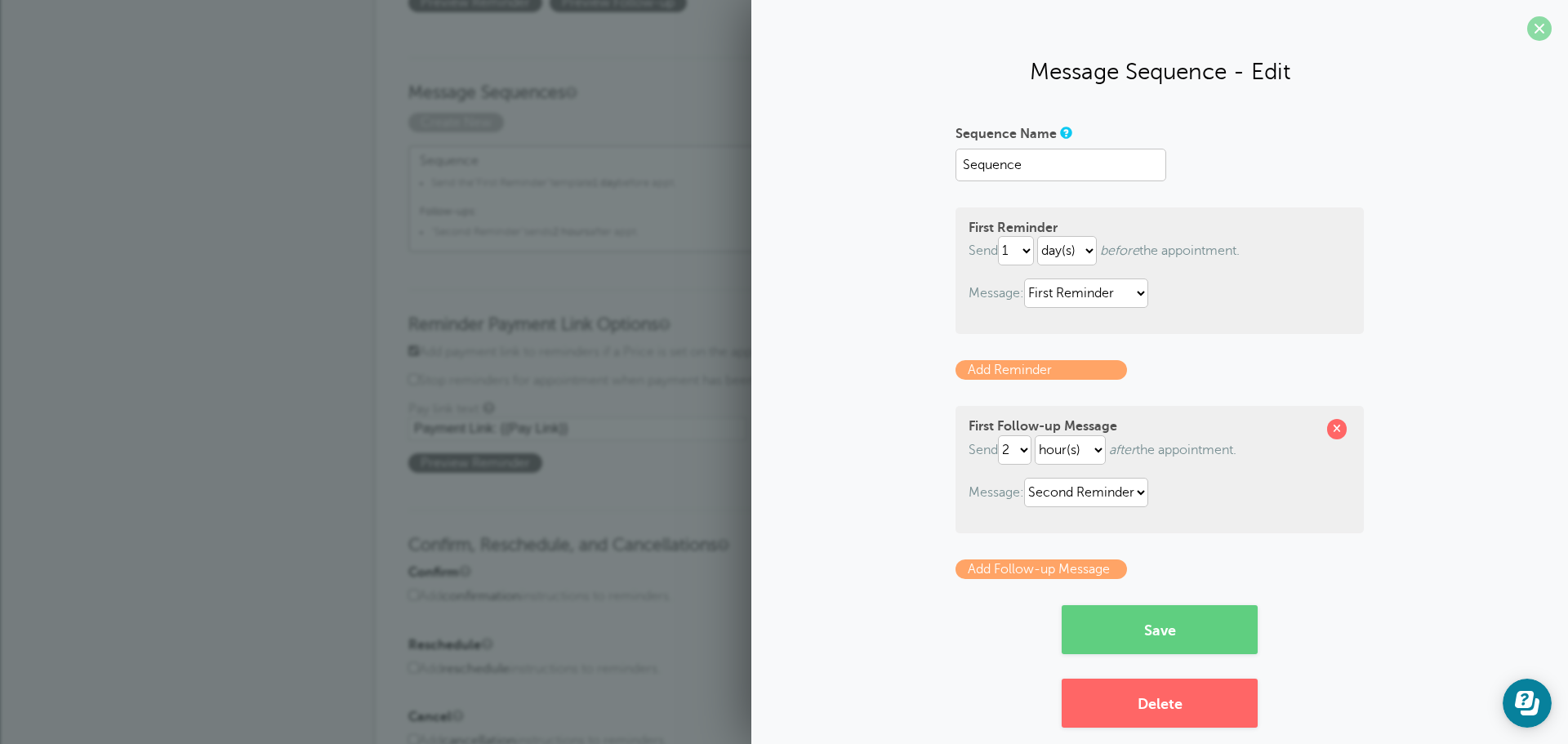
click at [1527, 39] on span at bounding box center [1539, 29] width 25 height 25
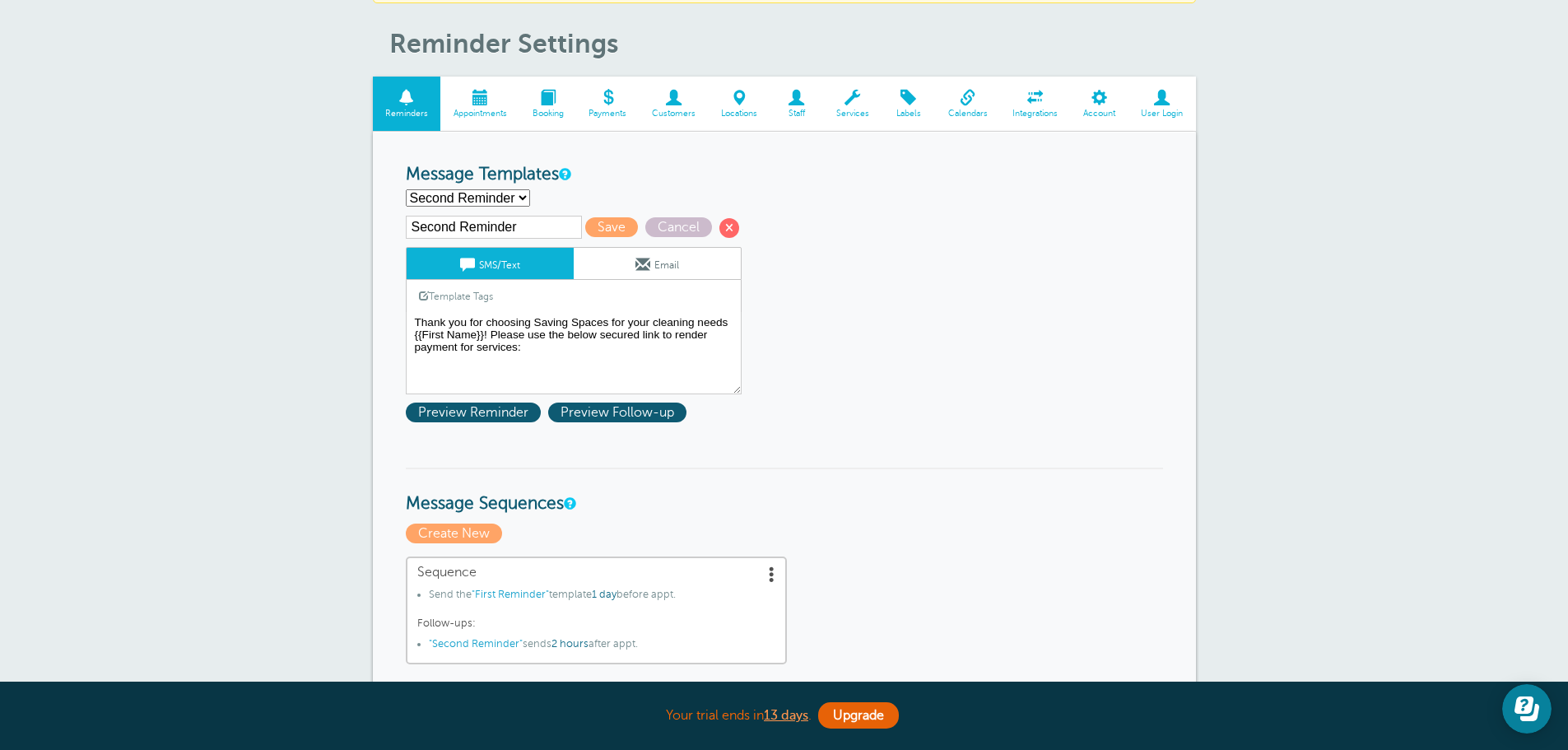
scroll to position [165, 0]
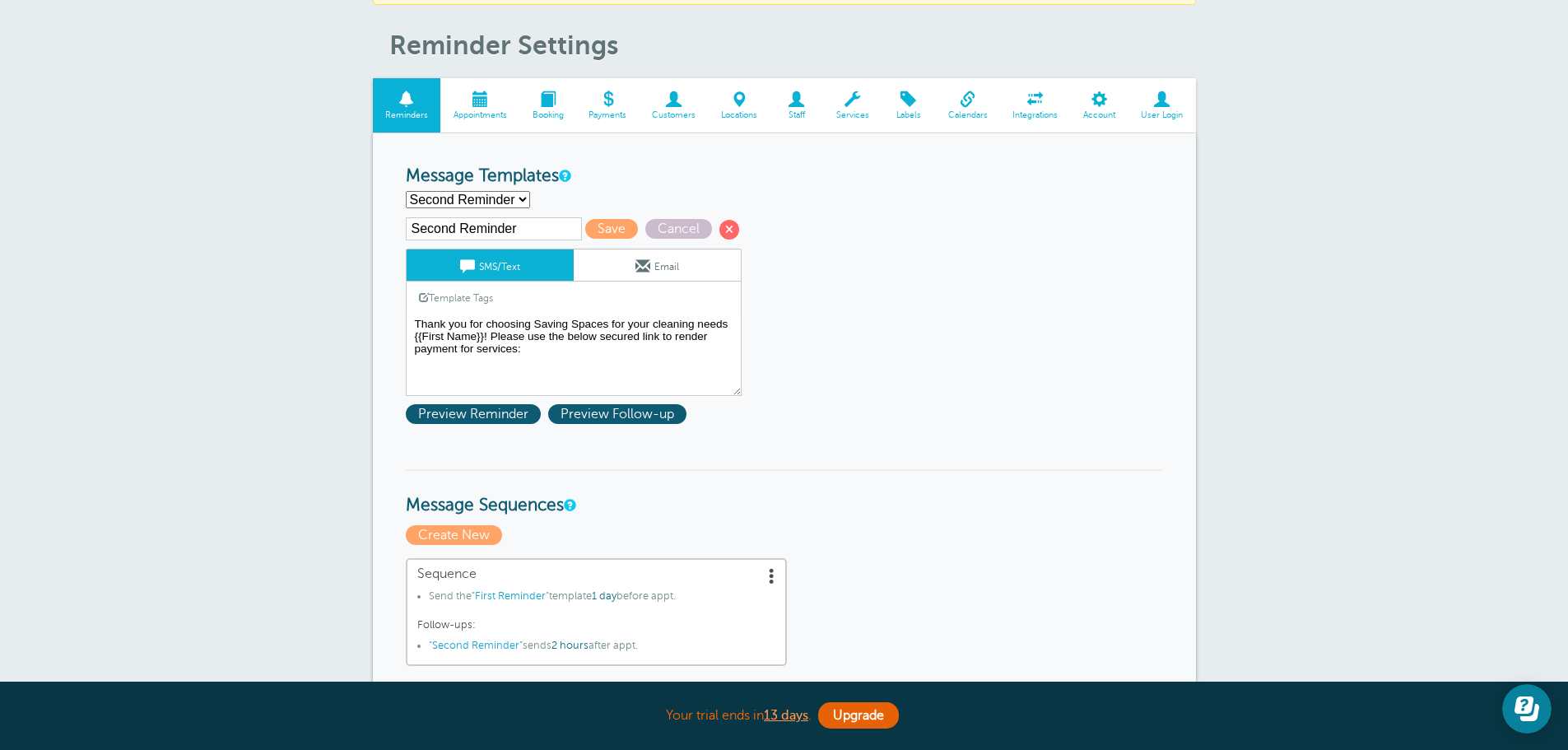
click at [489, 202] on select "First Reminder Second Reminder Third Reminder Create new..." at bounding box center [468, 199] width 124 height 17
select select
click at [405, 191] on select "First Reminder Second Reminder Third Reminder Create new..." at bounding box center [468, 199] width 124 height 17
click at [533, 227] on input "text" at bounding box center [493, 229] width 176 height 23
type input "P"
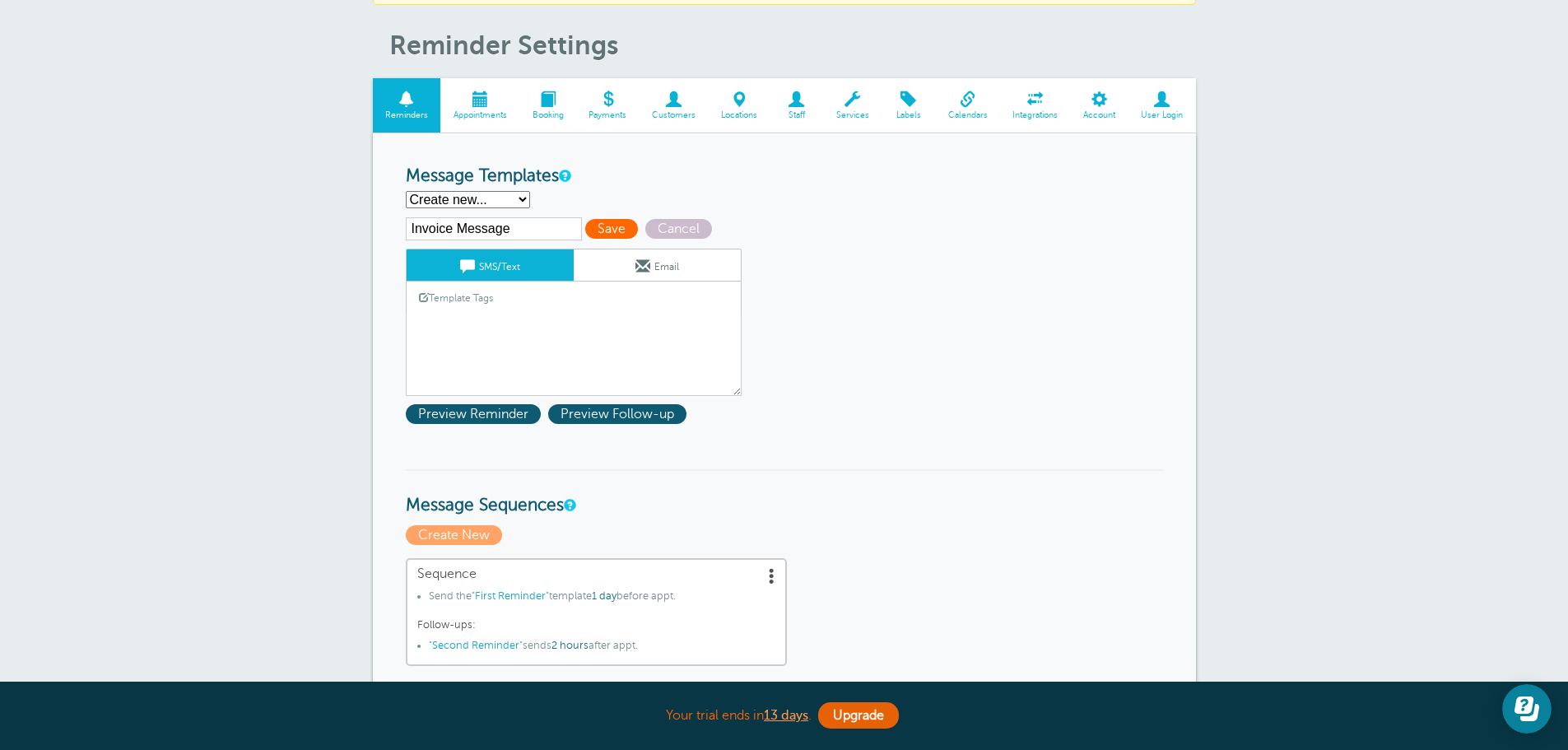
type input "Invoice Message"
click at [613, 232] on span "Save" at bounding box center [612, 229] width 53 height 20
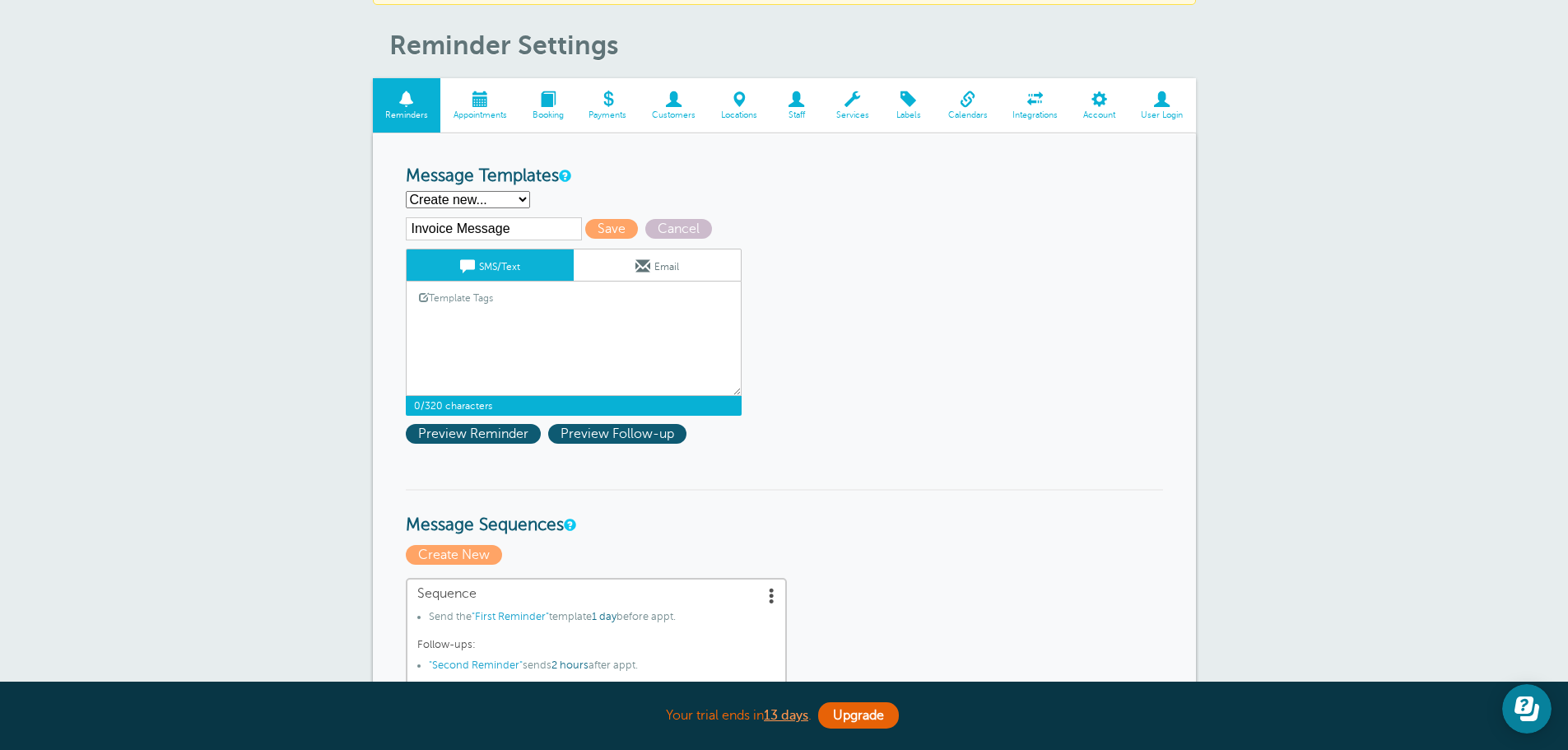
click at [590, 330] on textarea "Hello {{First Name}}! Your cleaning appointment with Saving Spaces is scheduled…" at bounding box center [573, 354] width 336 height 82
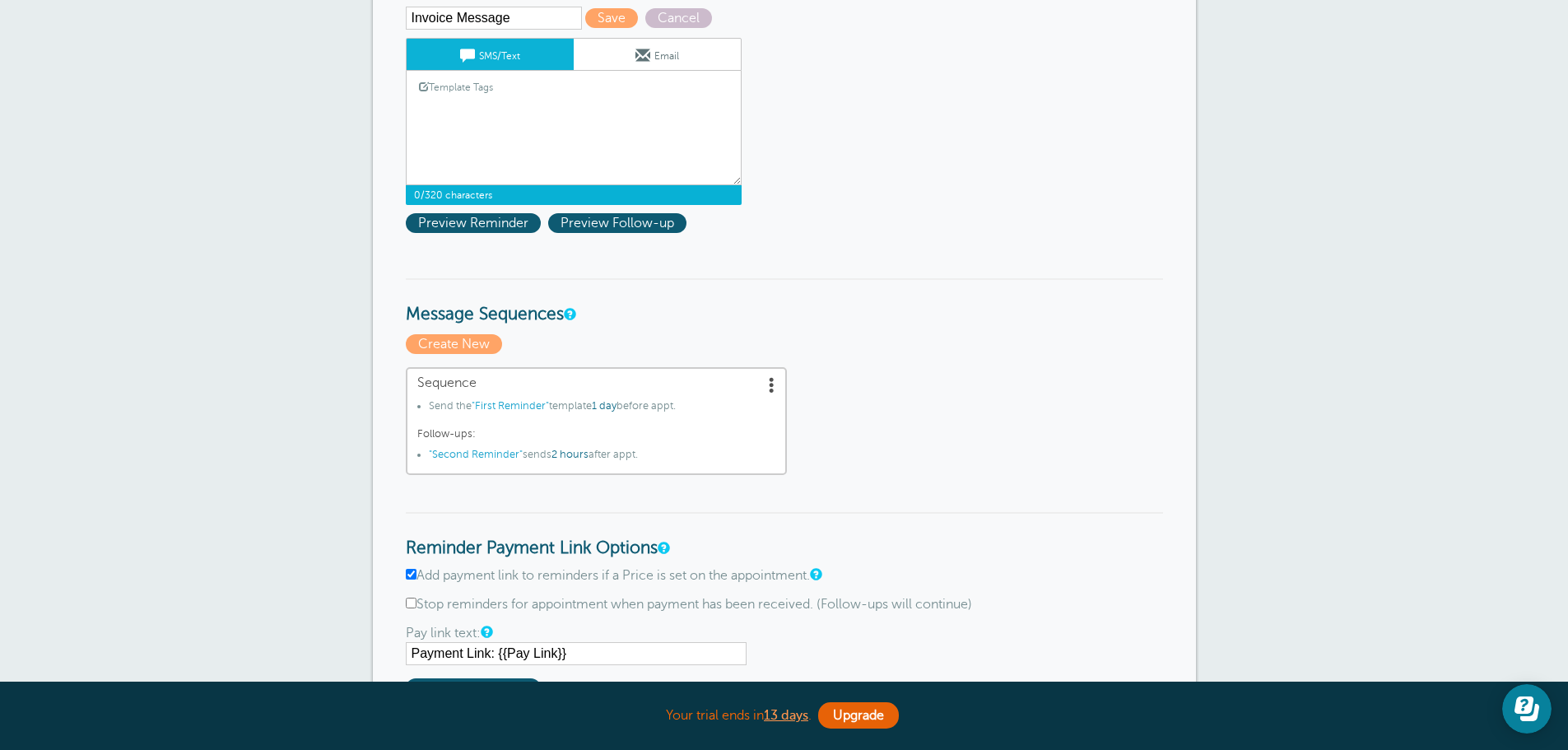
scroll to position [329, 0]
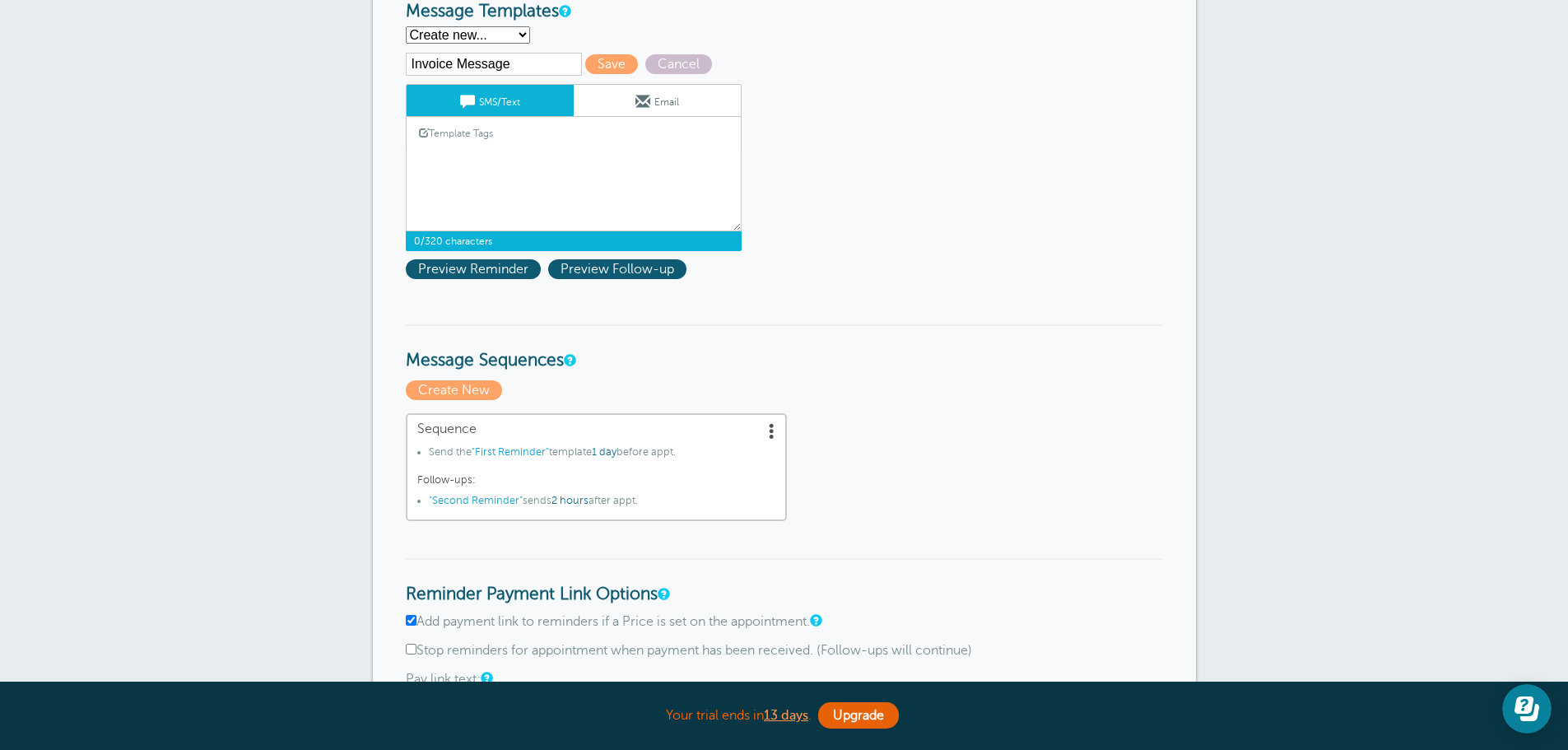
click at [488, 29] on select "First Reminder Second Reminder Third Reminder Create new..." at bounding box center [468, 35] width 124 height 17
select select "161891"
click at [405, 27] on select "First Reminder Second Reminder Third Reminder Create new..." at bounding box center [468, 35] width 124 height 17
type input "Second Reminder"
type textarea "Thank you for choosing Saving Spaces for your cleaning needs {{First Name}}! Pl…"
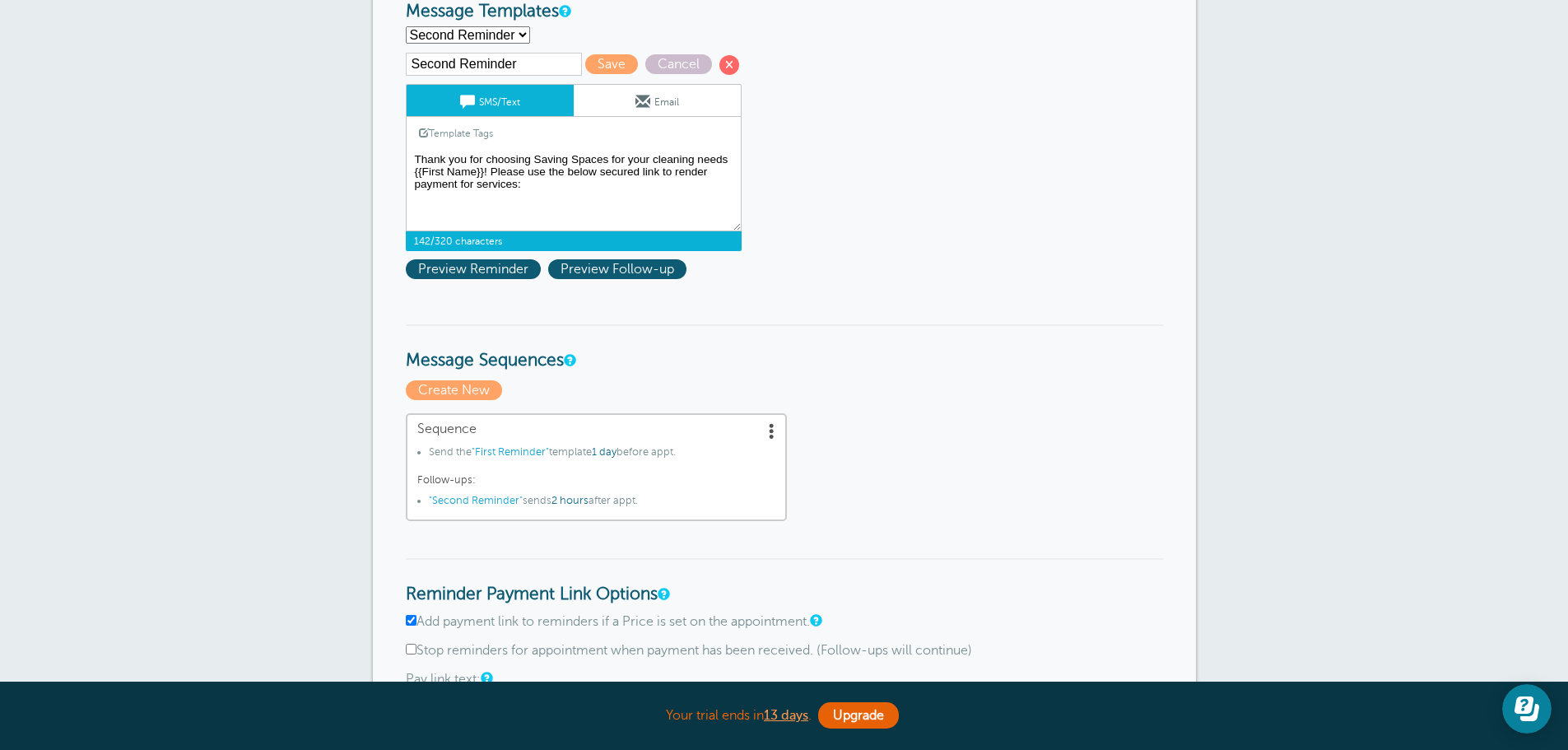
drag, startPoint x: 588, startPoint y: 196, endPoint x: 371, endPoint y: 155, distance: 220.8
click at [370, 155] on div "× Your settings have been saved. × Click here to create your first reminder! Re…" at bounding box center [784, 666] width 1568 height 1919
click at [614, 200] on textarea "Hello {{First Name}}! Your cleaning appointment with Saving Spaces is scheduled…" at bounding box center [573, 190] width 336 height 82
click at [497, 39] on select "First Reminder Second Reminder Third Reminder Create new..." at bounding box center [468, 35] width 124 height 17
select select
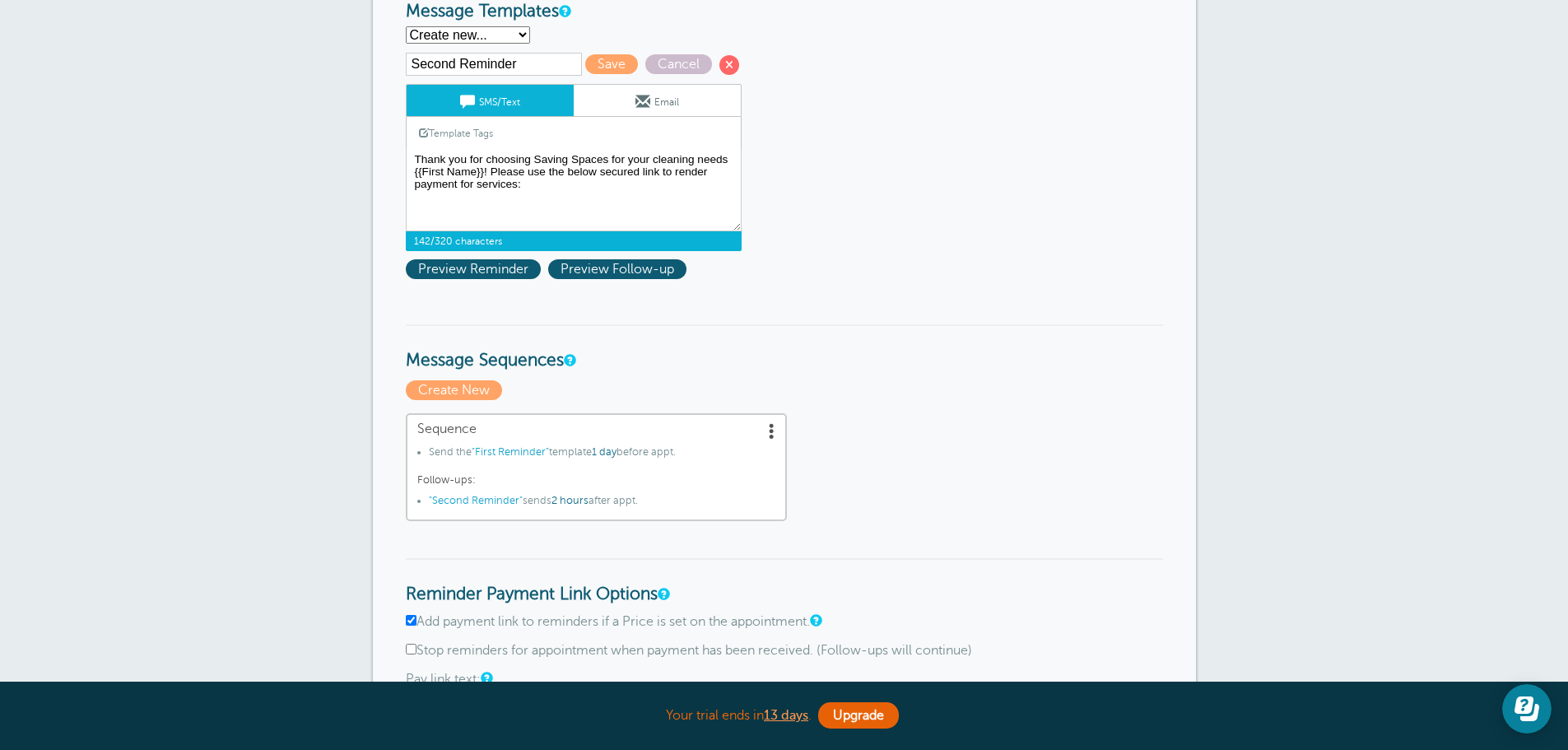
click at [405, 27] on select "First Reminder Second Reminder Third Reminder Create new..." at bounding box center [468, 35] width 124 height 17
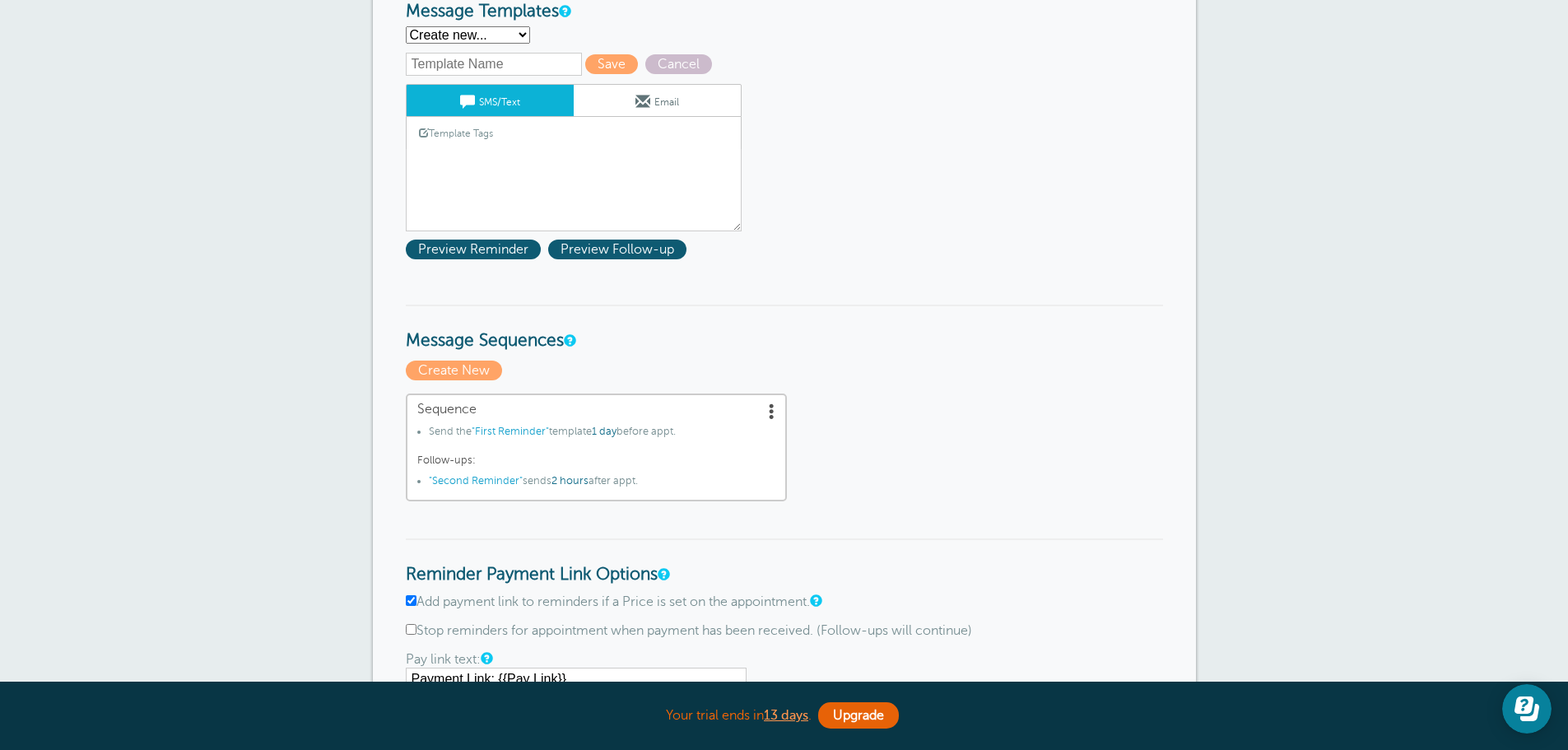
click at [478, 58] on input "text" at bounding box center [493, 65] width 176 height 23
type input "Invoice Message"
click at [512, 125] on div "Template Tags Copy SMS" at bounding box center [573, 133] width 336 height 32
click at [500, 130] on link "Template Tags" at bounding box center [455, 133] width 99 height 32
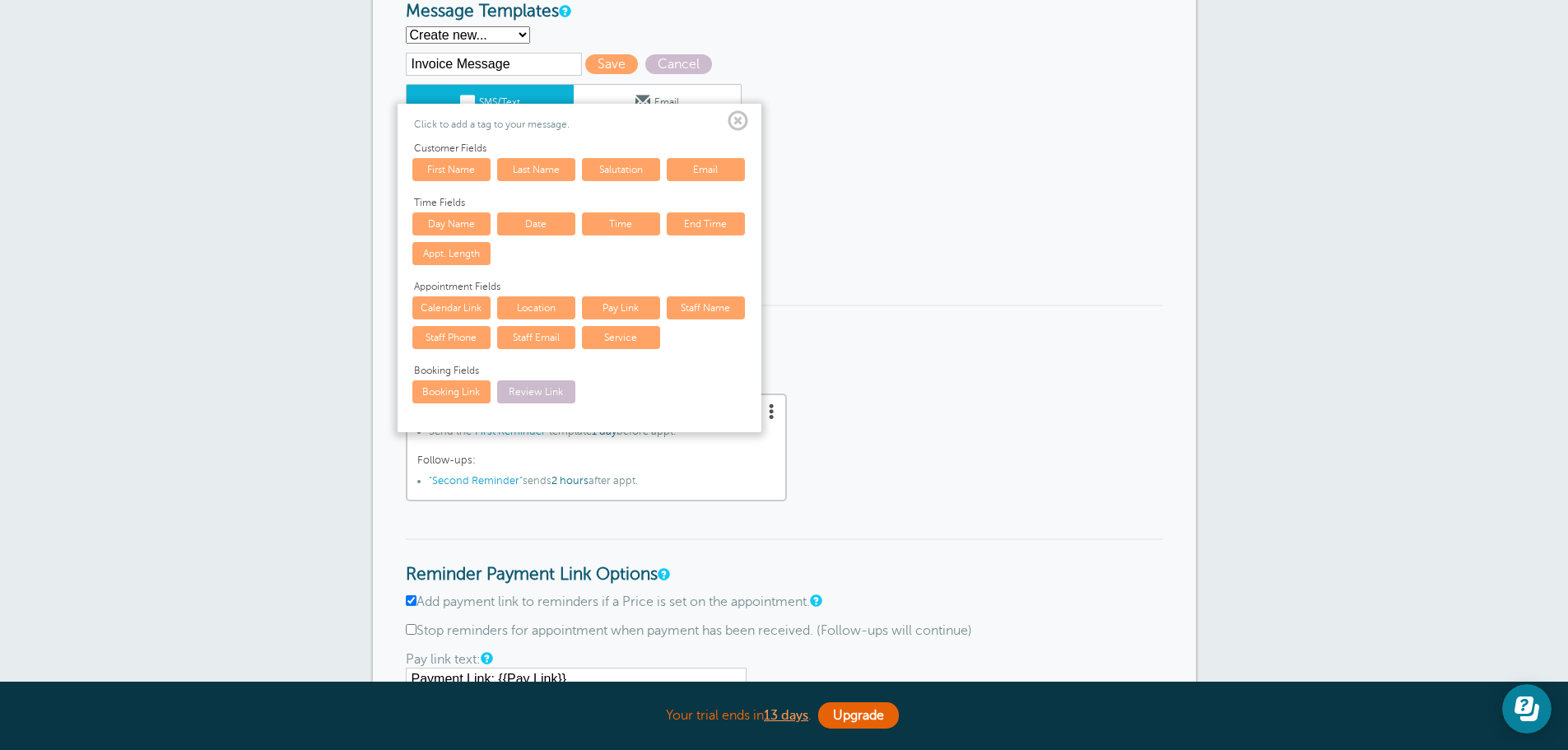
click at [961, 85] on form "Reminder Schedule 1st reminder: Immediately 1 2 3 4 5 6 7 8 9 10 11 12 13 14 15…" at bounding box center [784, 723] width 757 height 1444
click at [734, 116] on span at bounding box center [738, 121] width 21 height 21
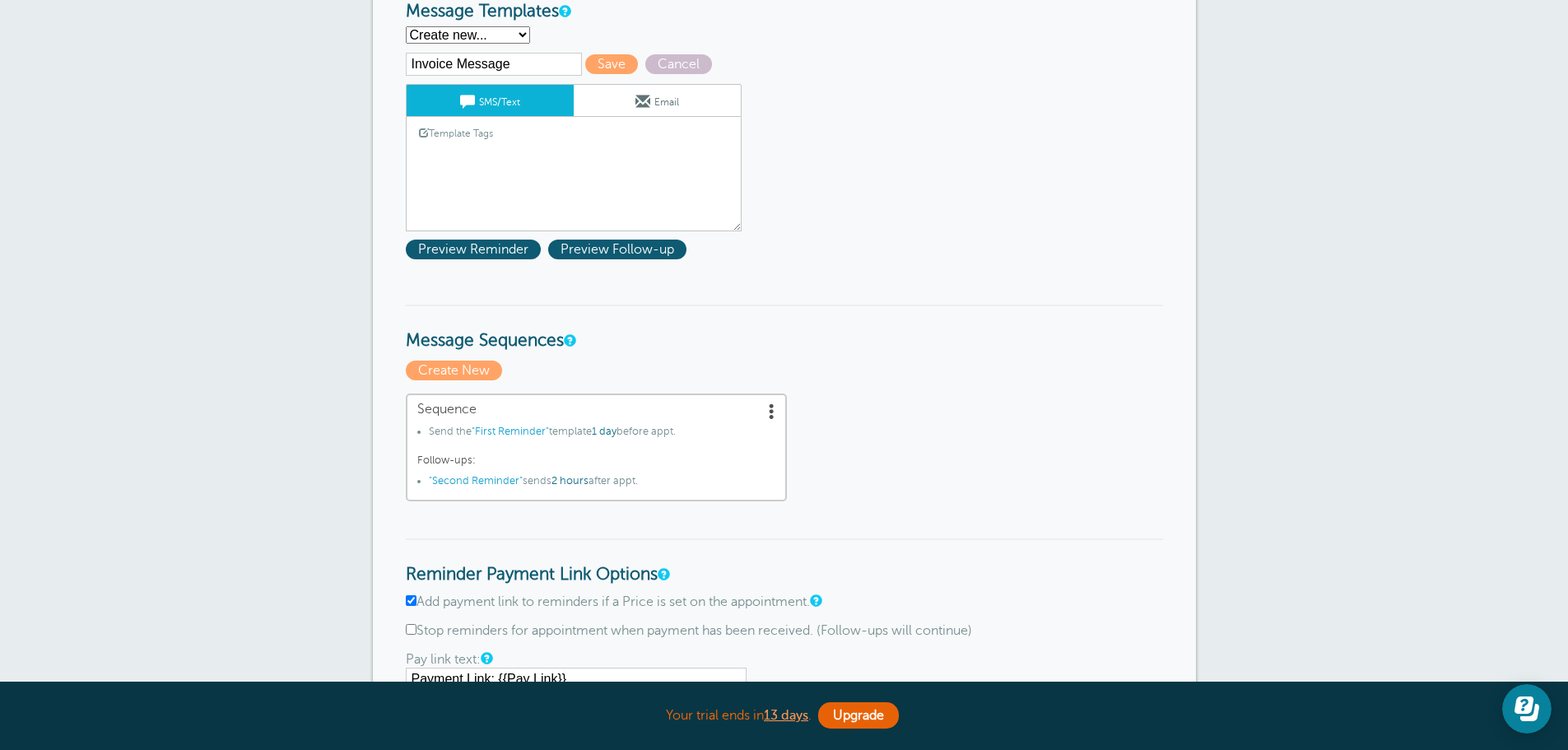
click at [551, 181] on textarea "Hello {{First Name}}! Your cleaning appointment with Saving Spaces is scheduled…" at bounding box center [573, 190] width 336 height 82
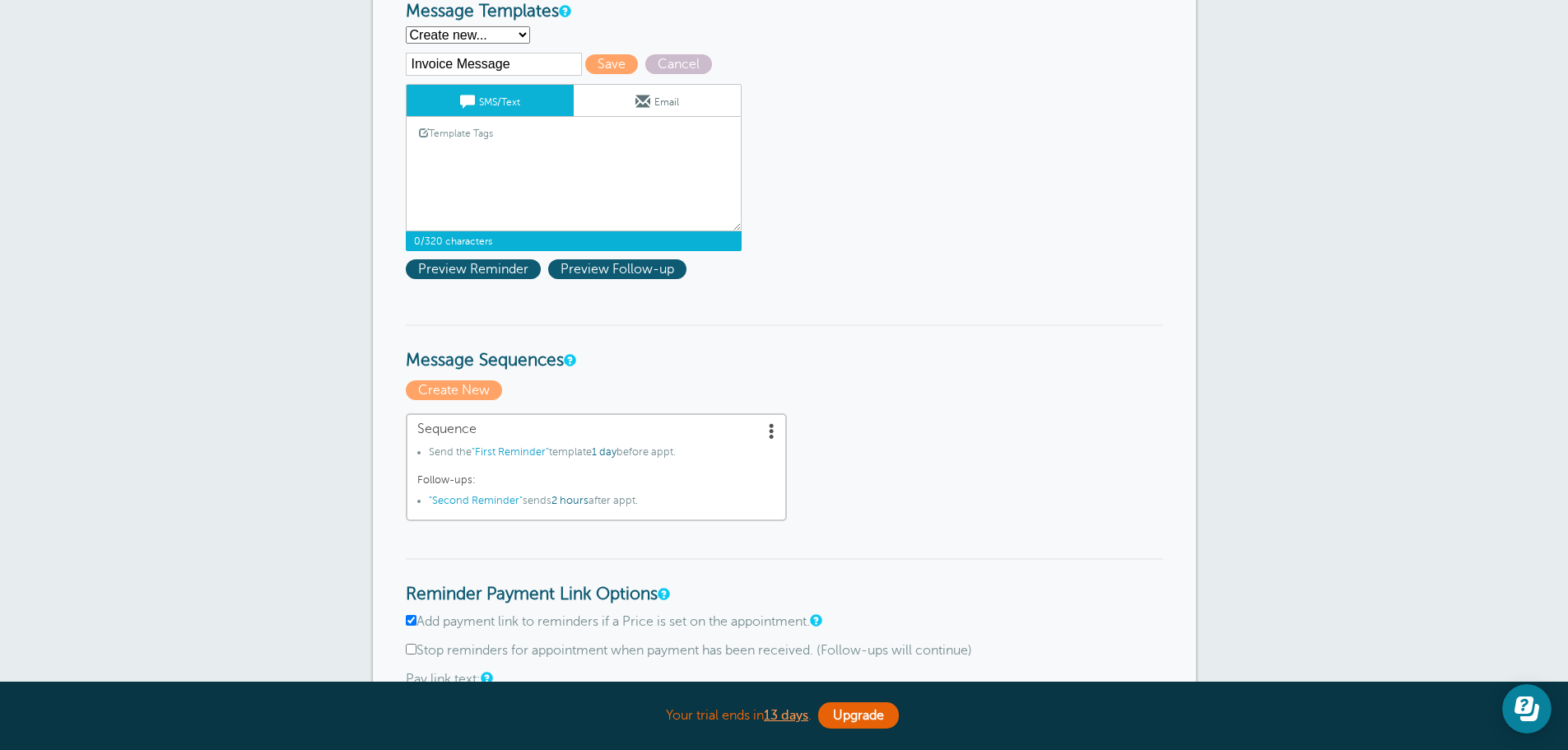
click at [549, 171] on textarea "Hello {{First Name}}! Your cleaning appointment with Saving Spaces is scheduled…" at bounding box center [573, 190] width 336 height 82
paste textarea "Thank you for choosing Saving Spaces for your cleaning needs {{First Name}}! Pl…"
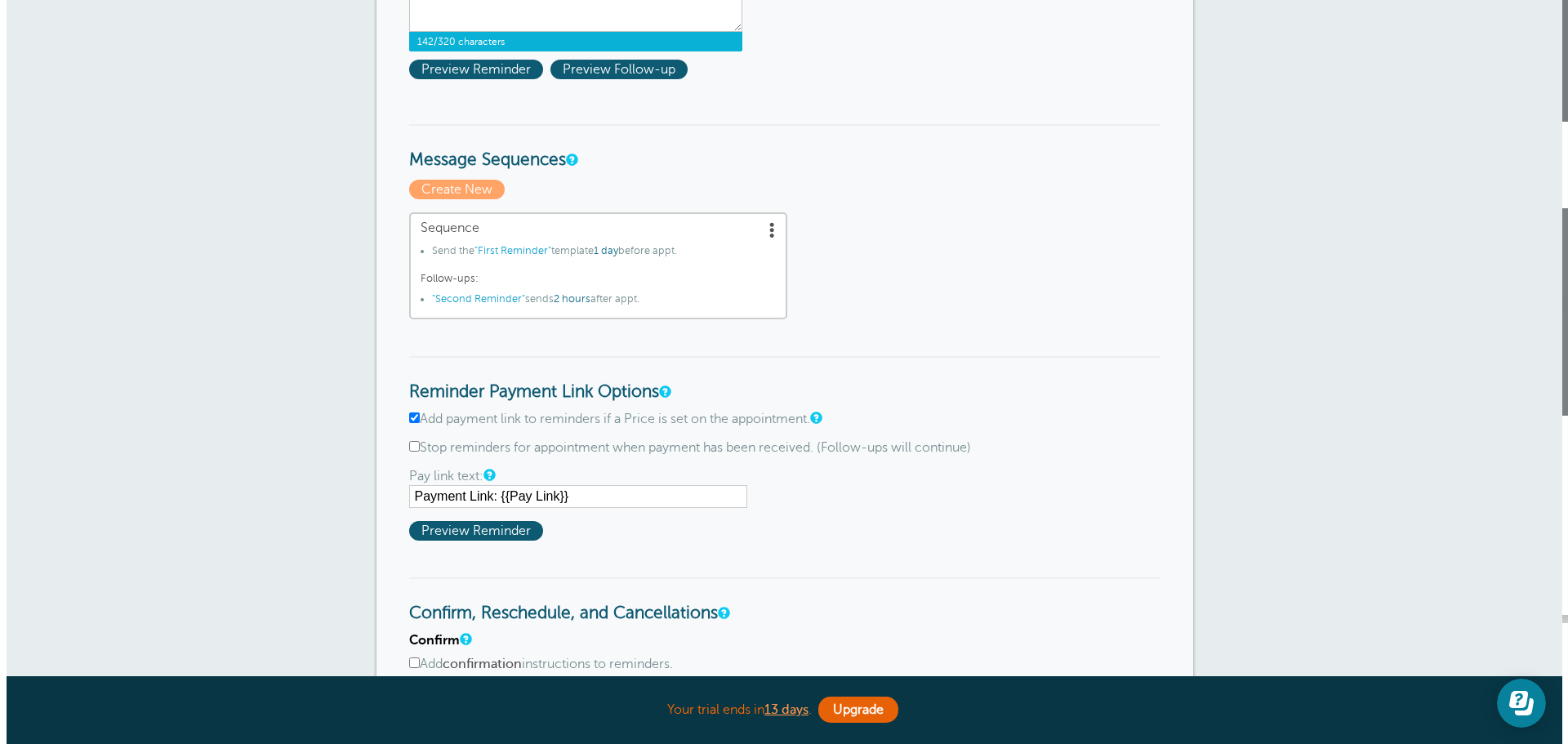
scroll to position [572, 0]
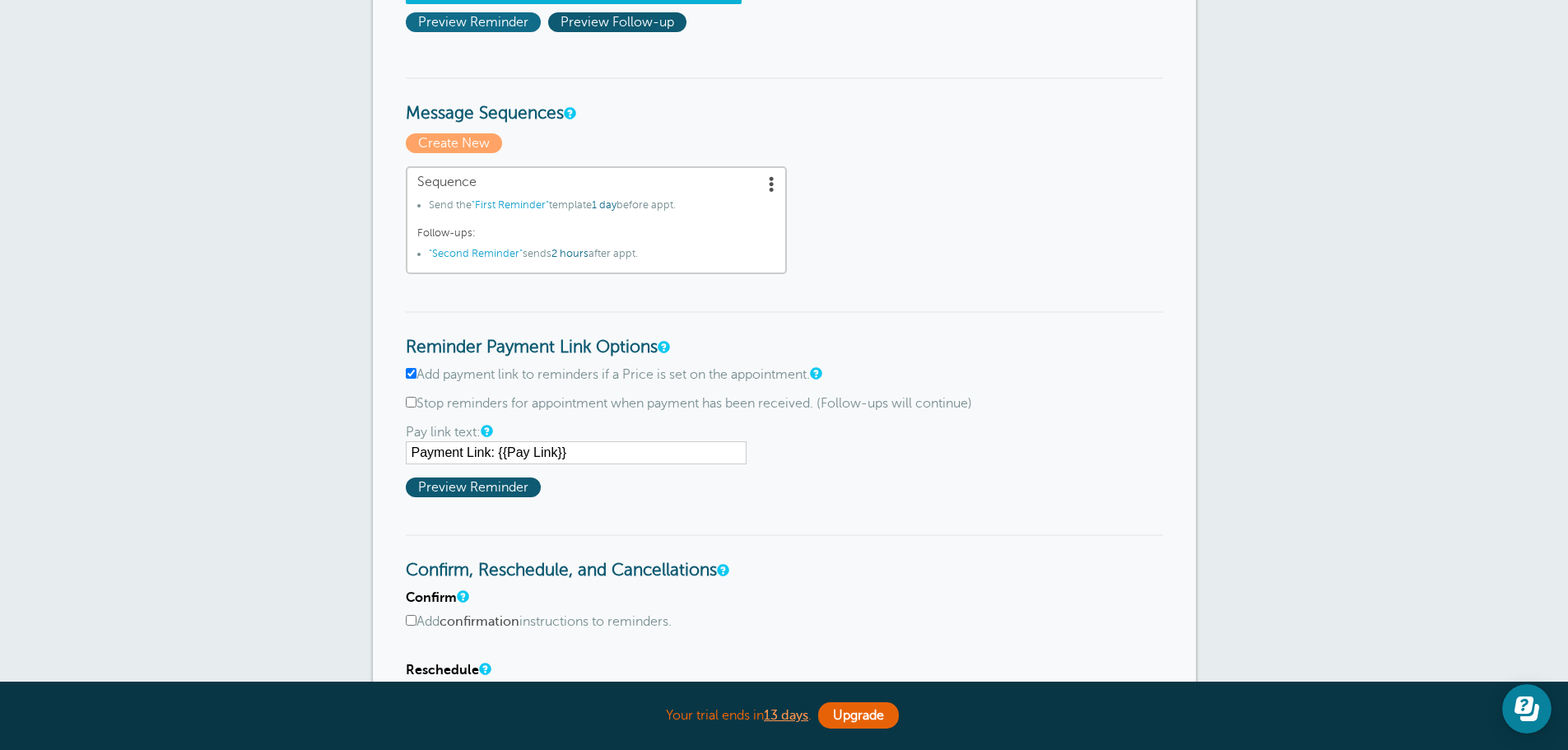
type textarea "Thank you for choosing Saving Spaces for your cleaning needs {{First Name}}! Pl…"
click at [447, 31] on span "Preview Reminder" at bounding box center [473, 22] width 135 height 20
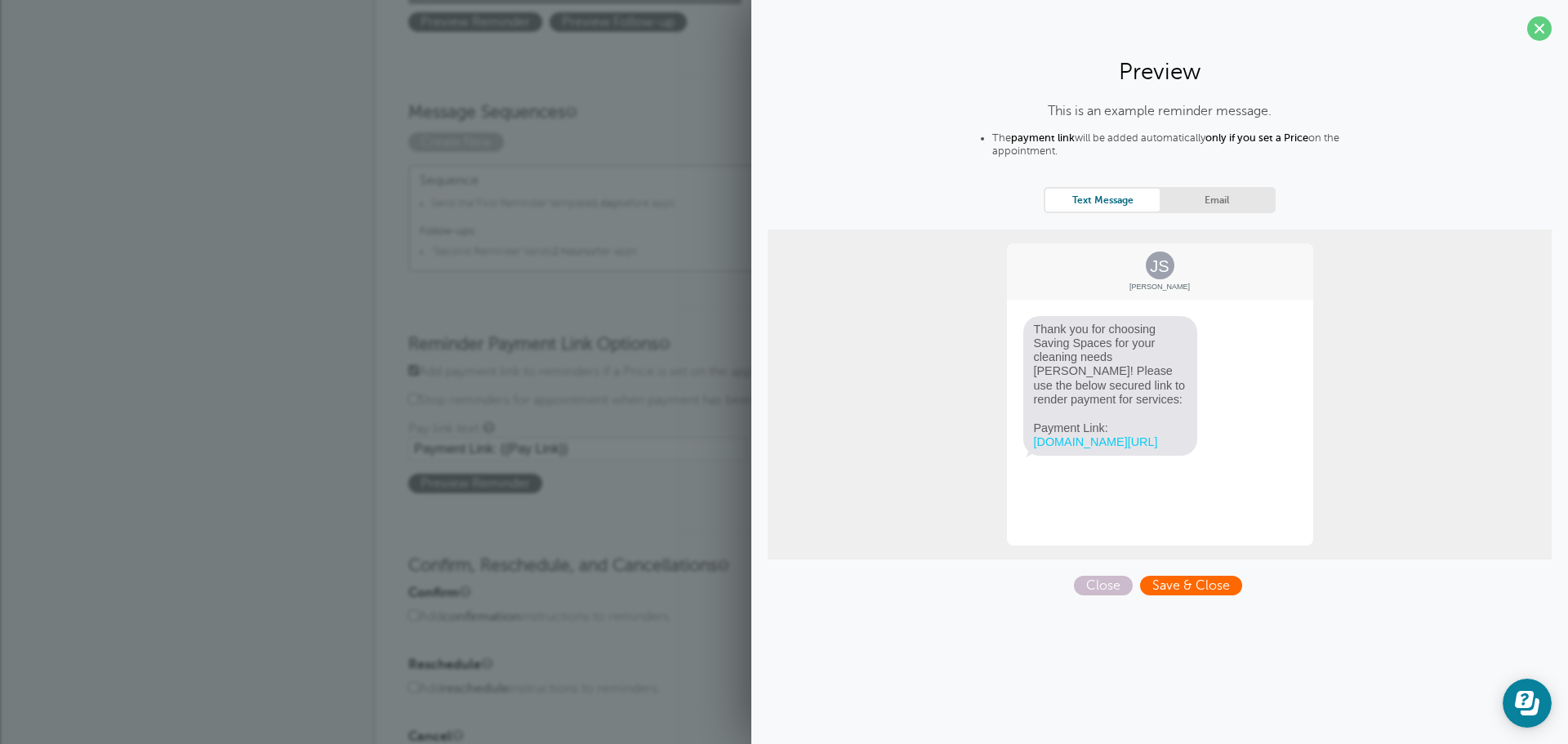
click at [1167, 585] on span "Save & Close" at bounding box center [1191, 586] width 102 height 20
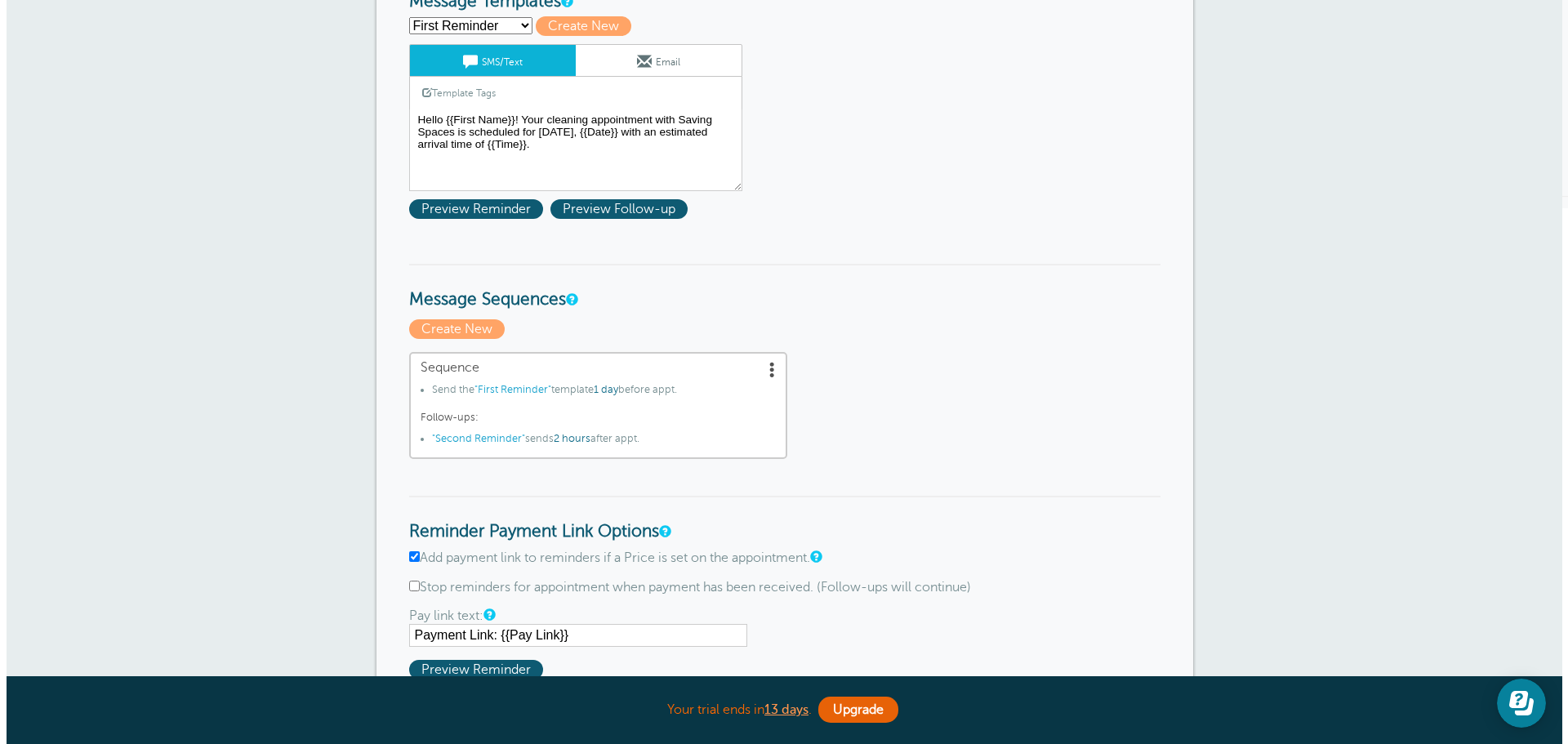
scroll to position [491, 0]
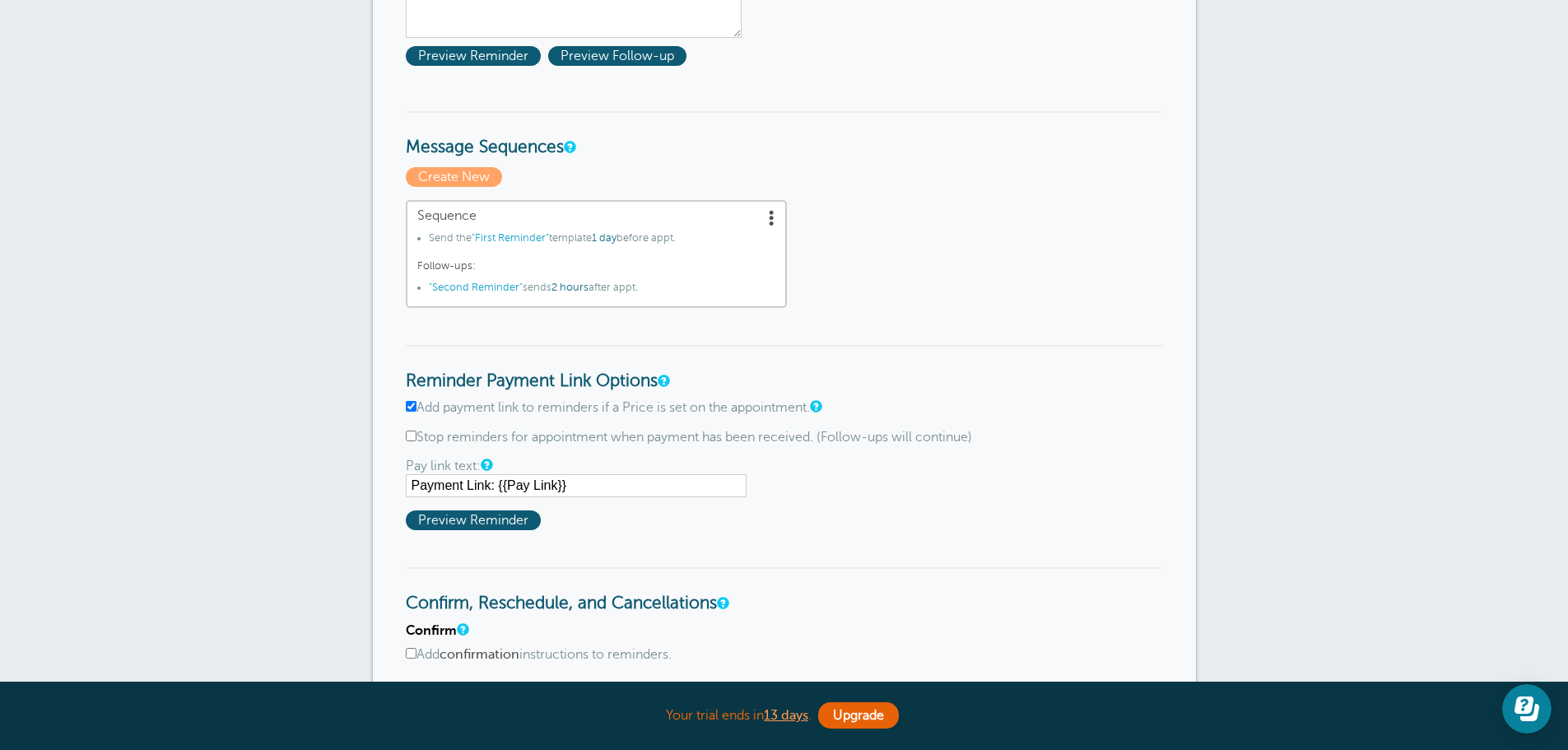
click at [767, 217] on span at bounding box center [772, 217] width 17 height 17
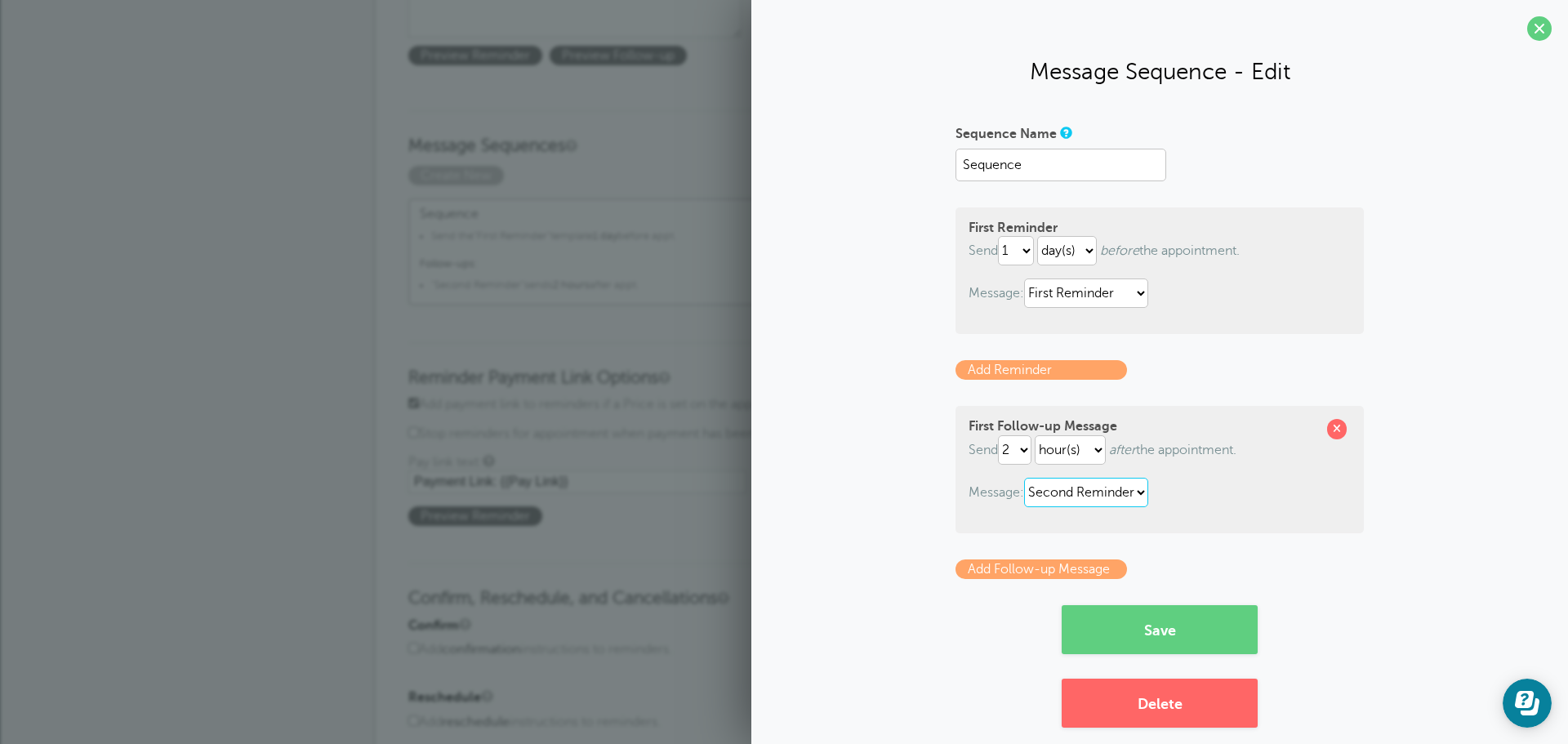
click at [1100, 495] on select "First Reminder Invoice Message Second Reminder Third Reminder" at bounding box center [1086, 493] width 124 height 30
select select "162053"
click at [1024, 478] on select "First Reminder Invoice Message Second Reminder Third Reminder" at bounding box center [1086, 493] width 124 height 30
click at [1407, 548] on div "Sequence Name Sequence First Reminder Send immediately 1 2 3 4 5 6 7 8 9 10 11 …" at bounding box center [1159, 424] width 784 height 608
drag, startPoint x: 1060, startPoint y: 159, endPoint x: 881, endPoint y: 126, distance: 182.0
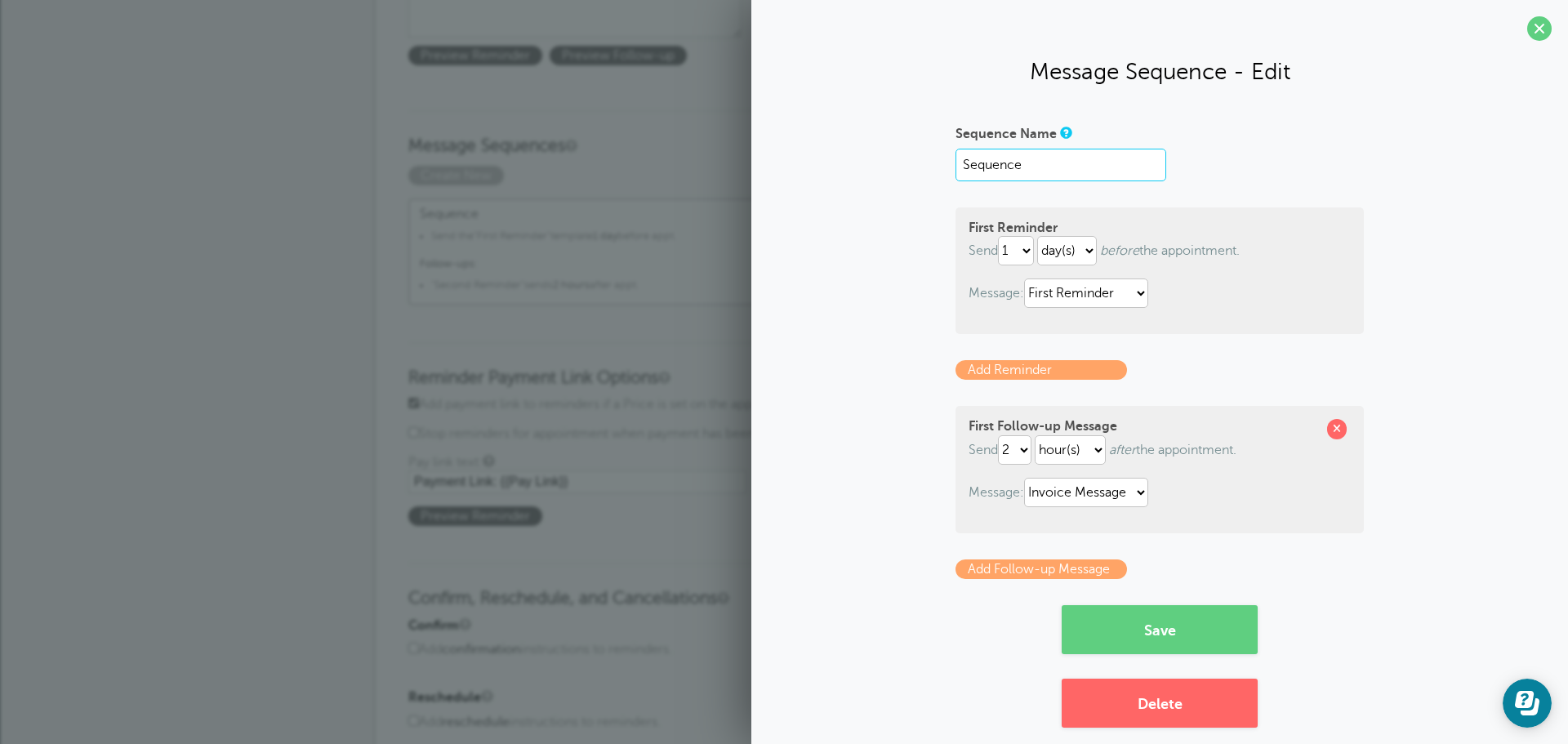
click at [881, 126] on div "Sequence Name Sequence First Reminder Send immediately 1 2 3 4 5 6 7 8 9 10 11 …" at bounding box center [1159, 424] width 784 height 608
type input "Saving Spaces Thread"
click at [1157, 614] on button "Save" at bounding box center [1159, 630] width 196 height 49
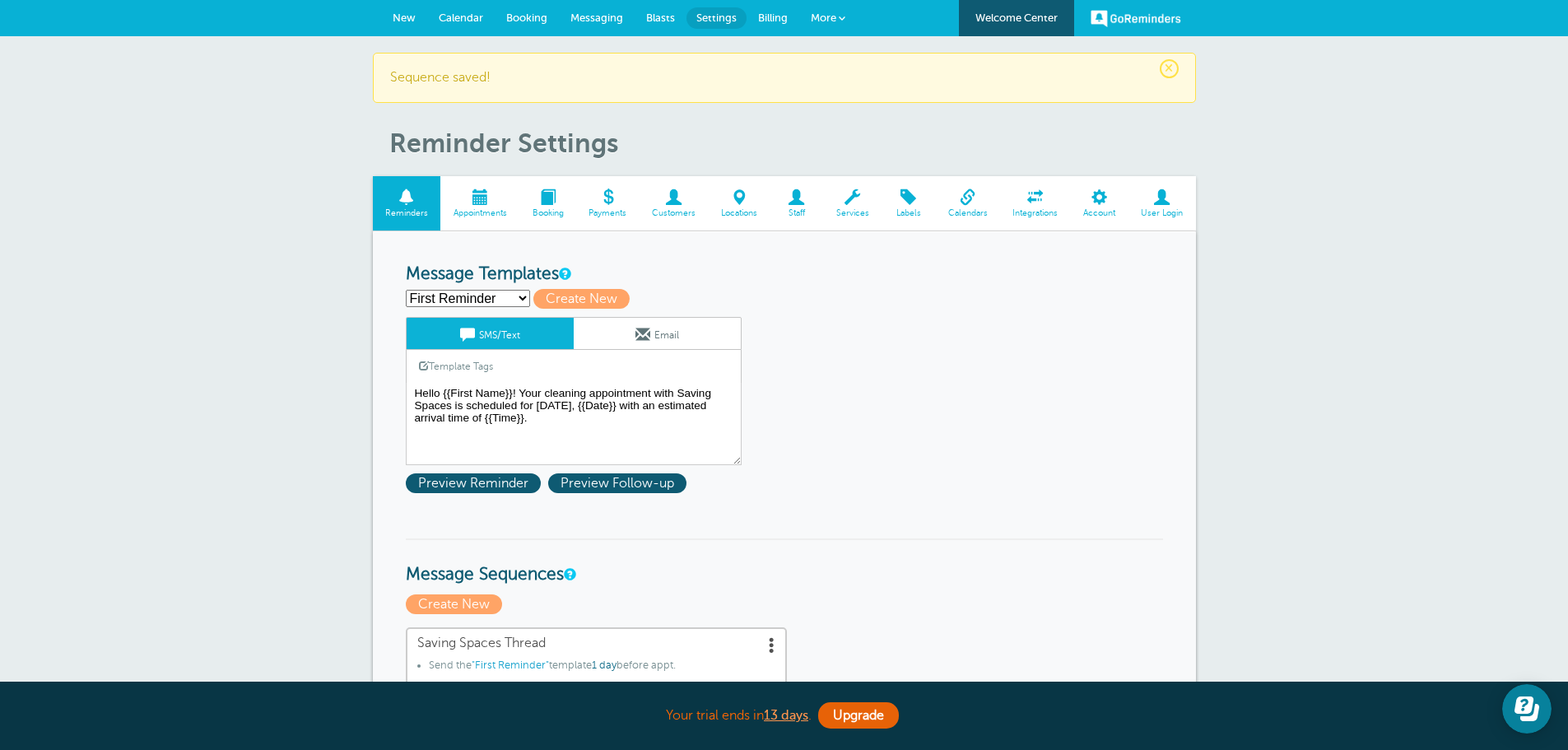
click at [610, 192] on span at bounding box center [608, 197] width 63 height 16
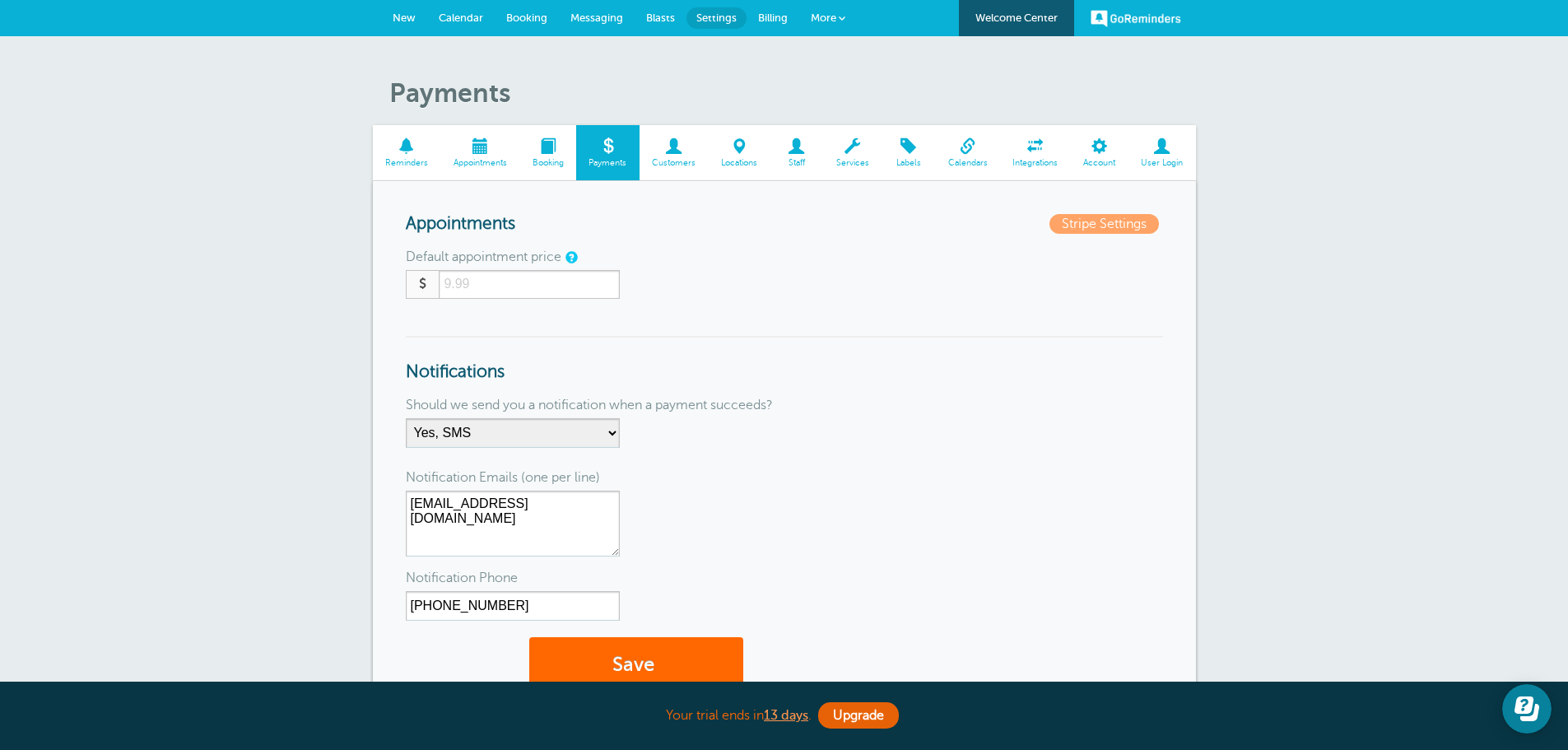
click at [847, 154] on span at bounding box center [852, 146] width 58 height 16
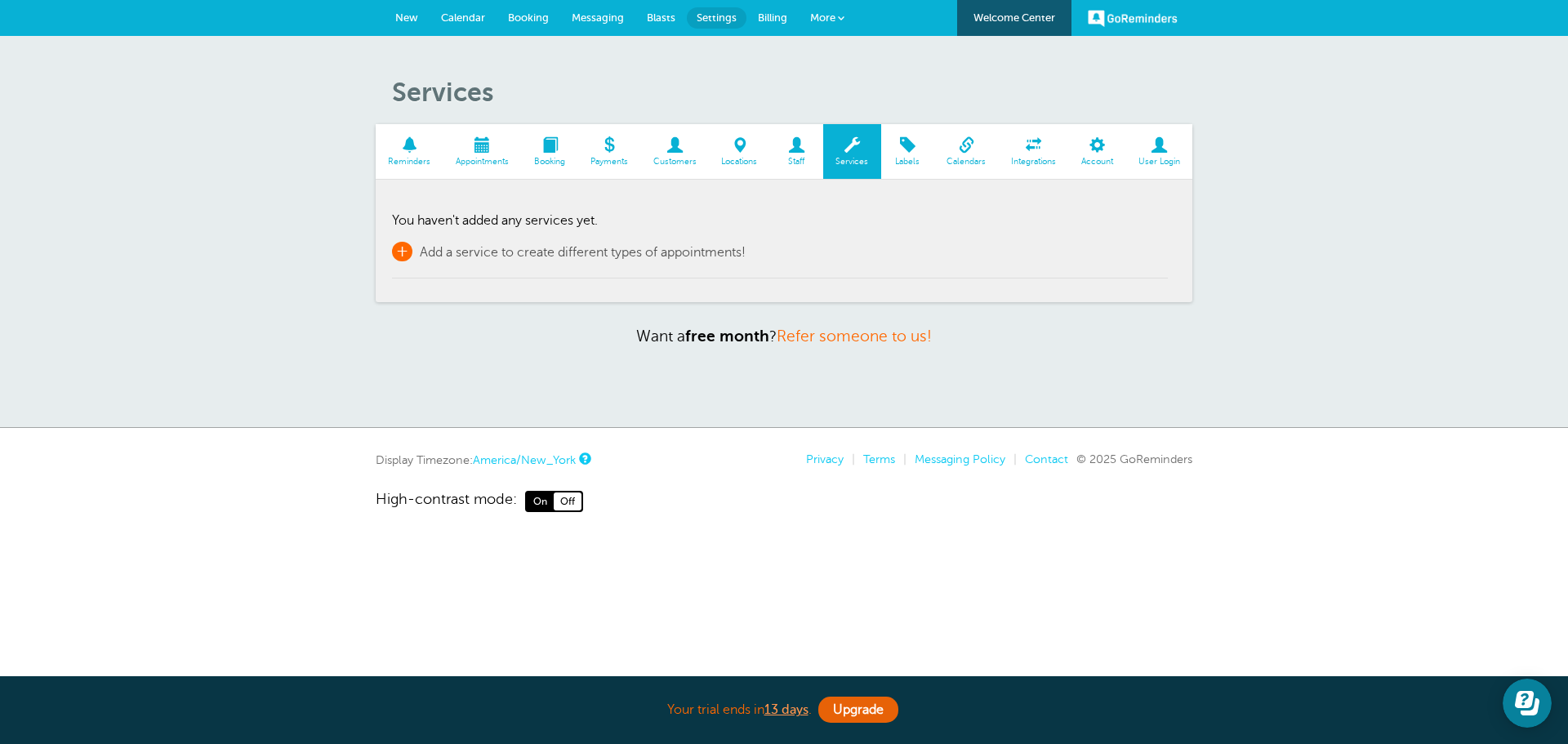
click at [411, 248] on span "+" at bounding box center [401, 252] width 21 height 20
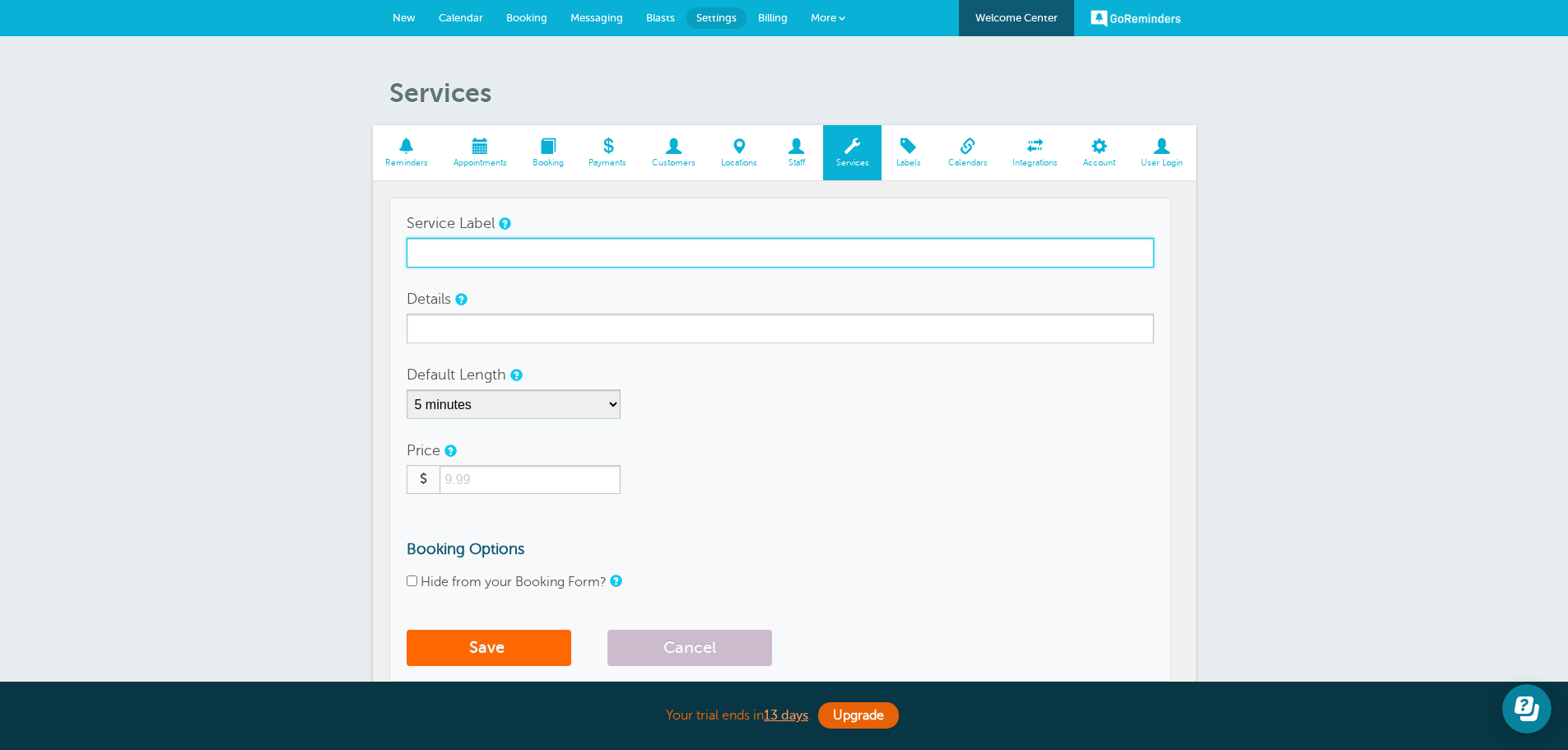
click at [435, 248] on input "Service Label" at bounding box center [779, 253] width 747 height 30
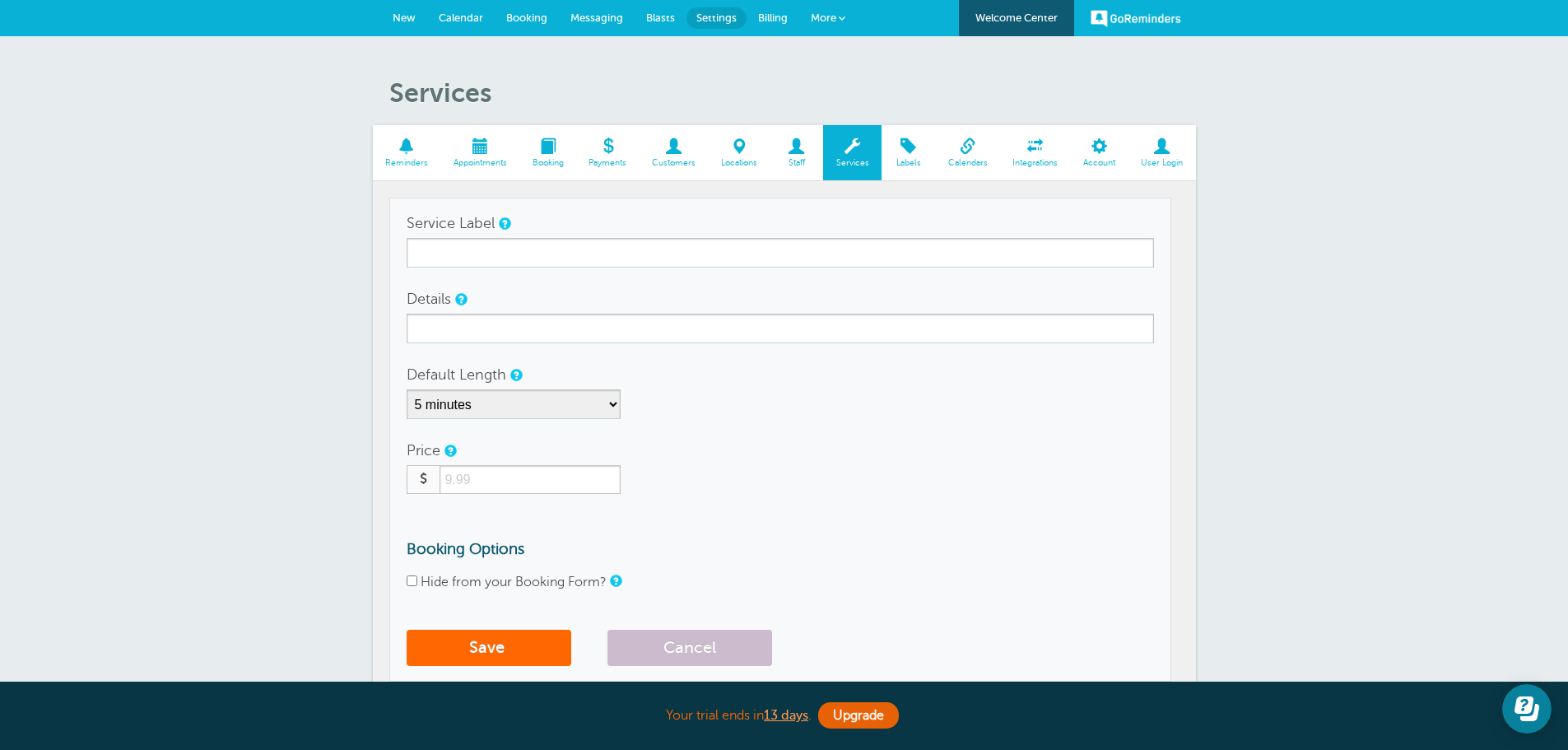
click at [423, 163] on span "Reminders" at bounding box center [407, 163] width 52 height 10
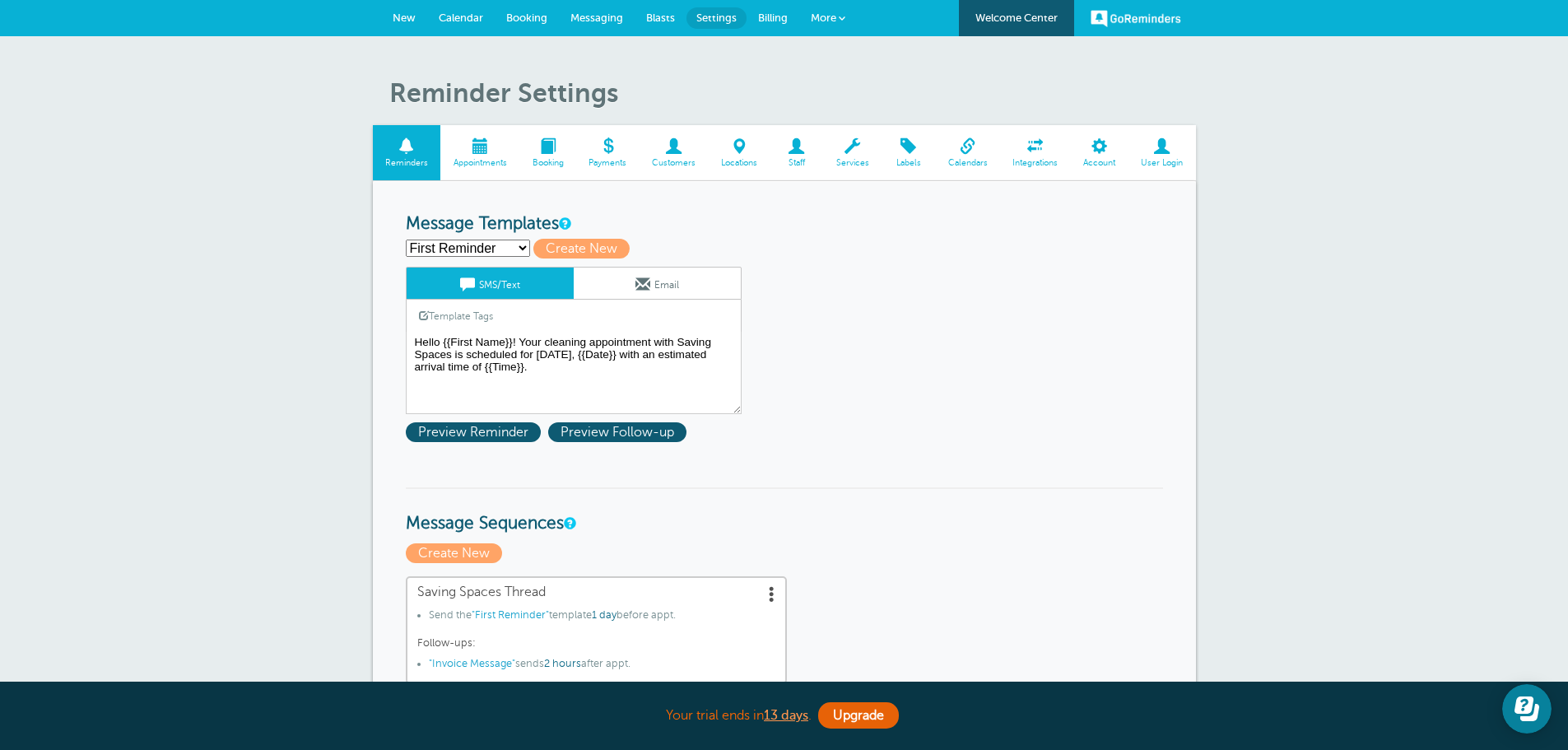
click at [774, 13] on span "Billing" at bounding box center [773, 17] width 30 height 12
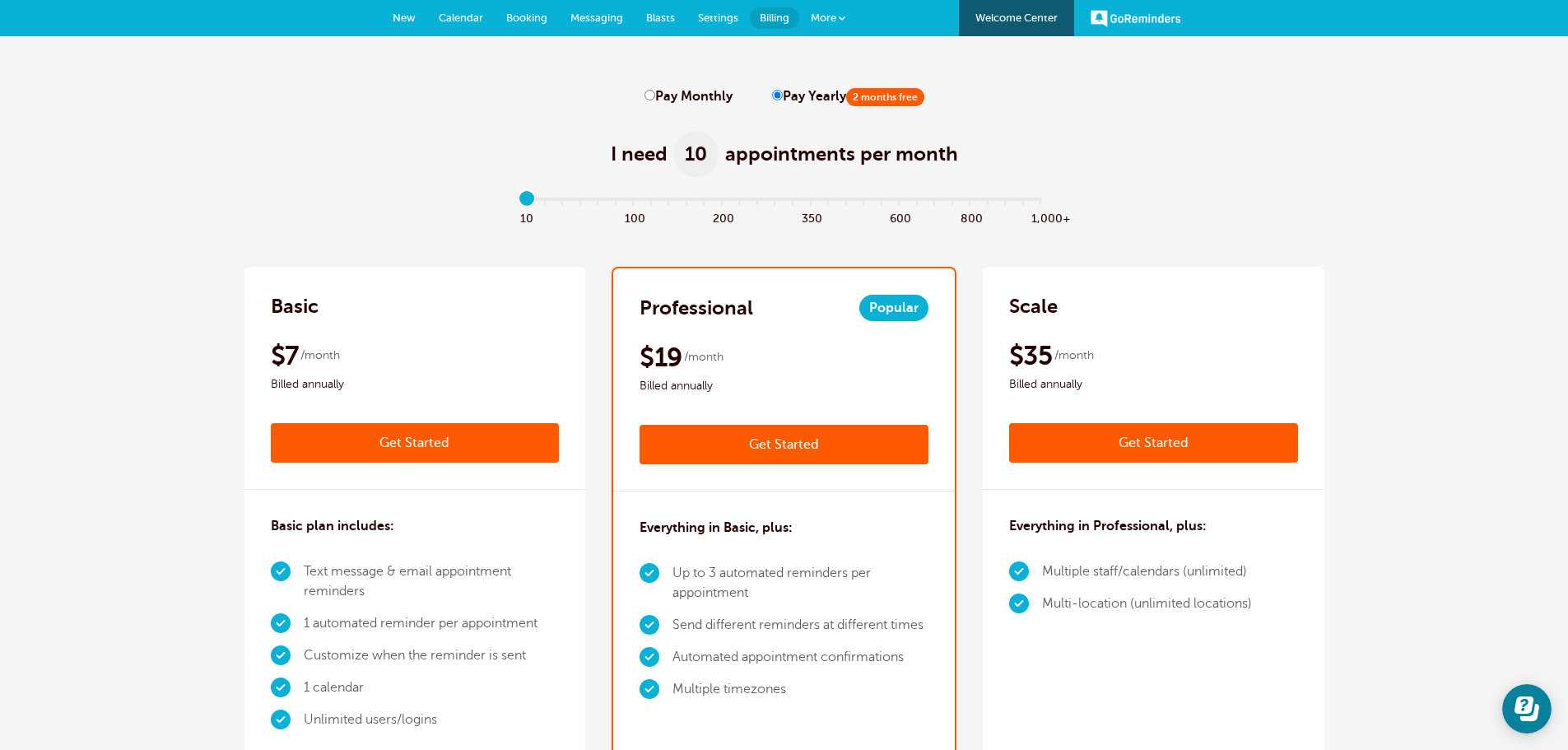
click at [826, 14] on span "More" at bounding box center [823, 17] width 26 height 12
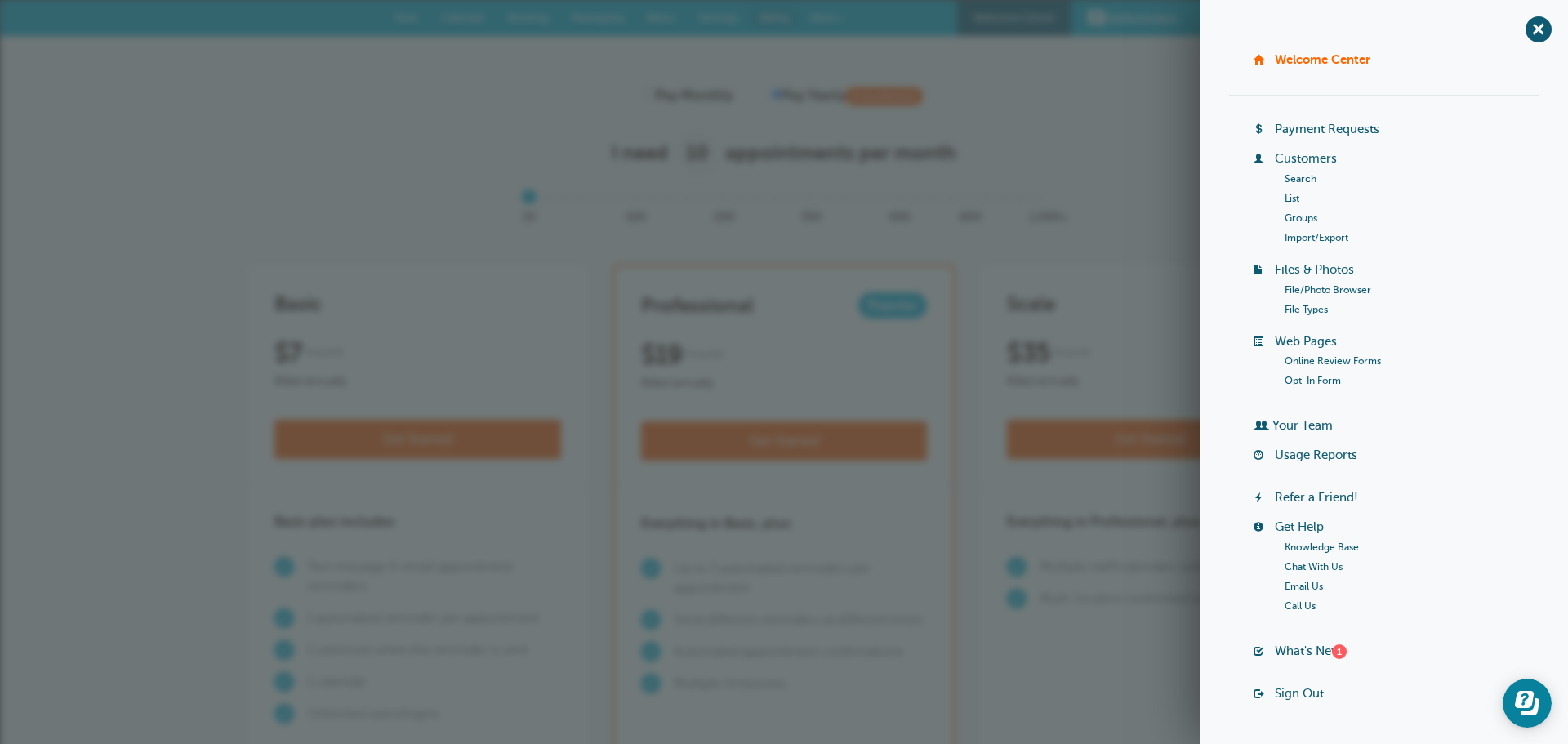
click at [1527, 44] on div "+ [GEOGRAPHIC_DATA] Billing Payment Requests Customers Search List Groups Impor…" at bounding box center [1384, 372] width 368 height 744
click at [1524, 40] on span "+" at bounding box center [1538, 29] width 37 height 37
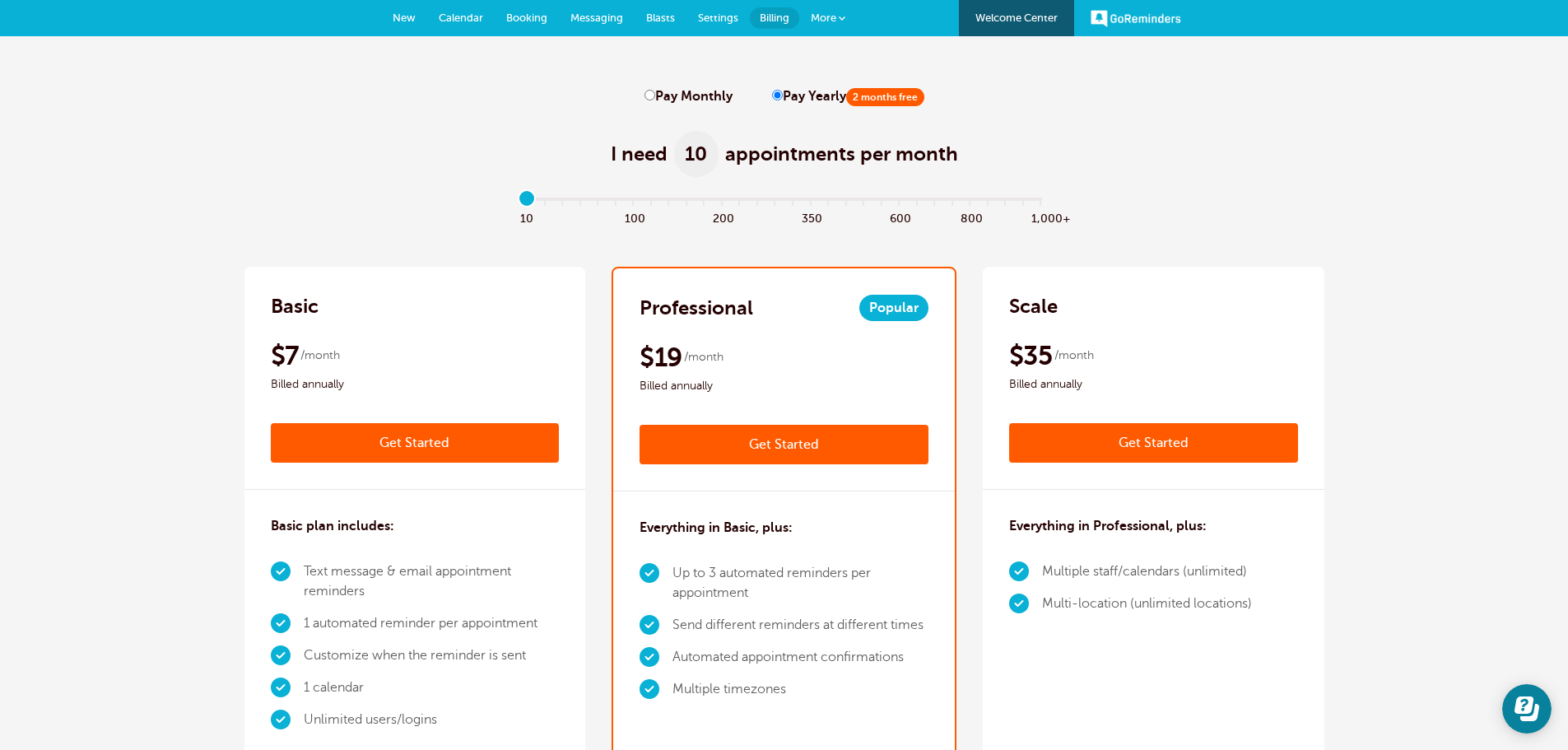
click at [667, 17] on span "Blasts" at bounding box center [660, 17] width 29 height 12
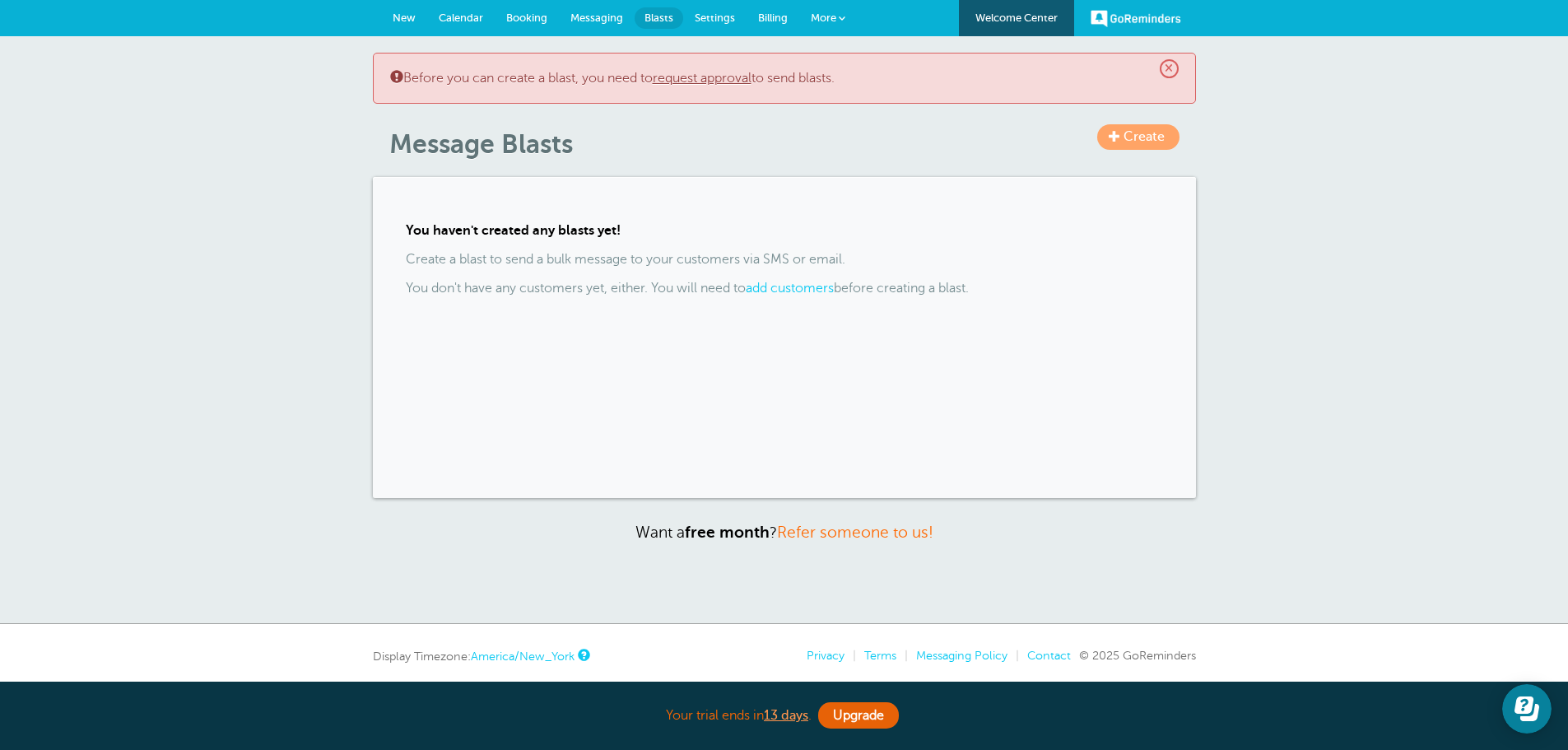
click at [585, 12] on span "Messaging" at bounding box center [597, 17] width 53 height 12
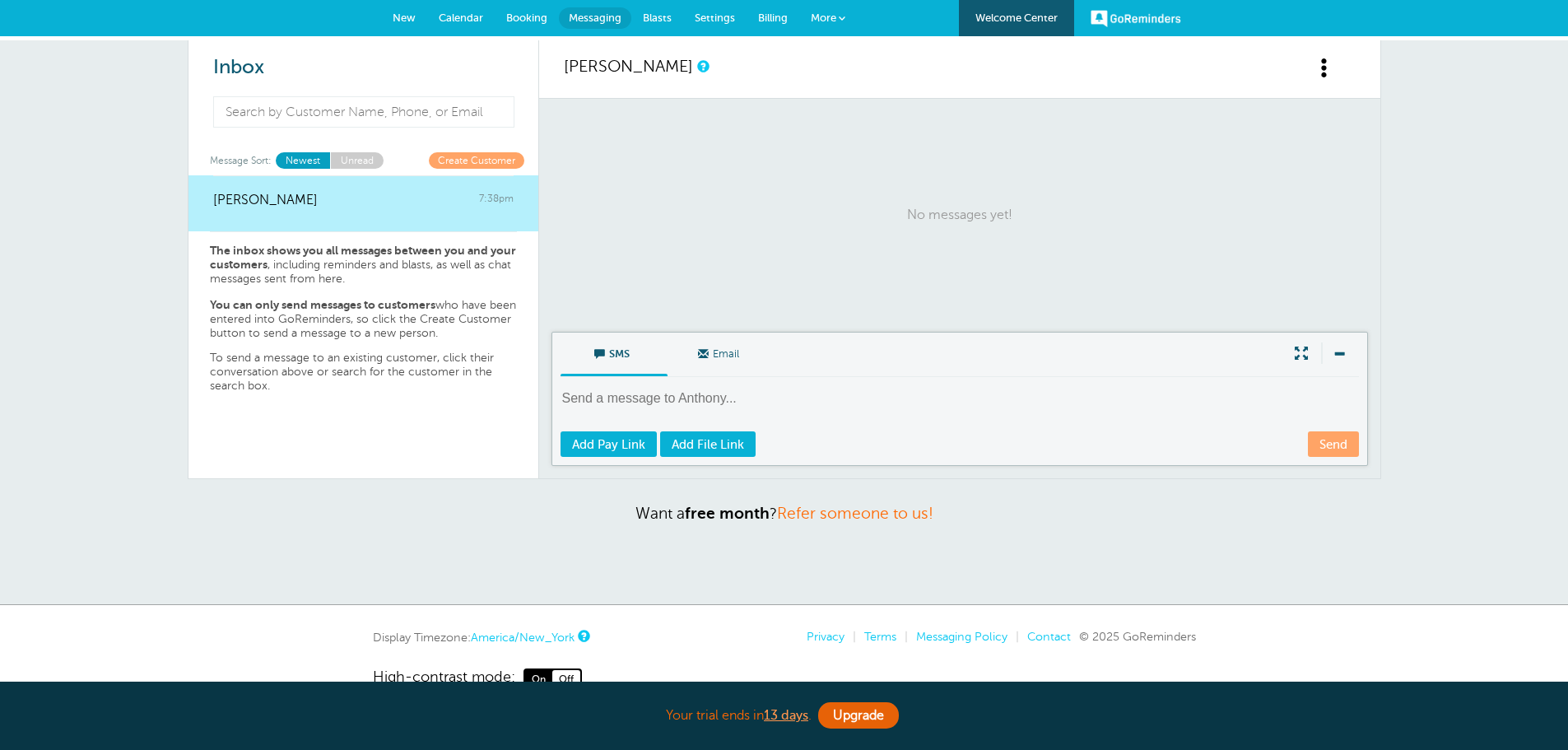
click at [1321, 66] on span at bounding box center [1324, 67] width 21 height 21
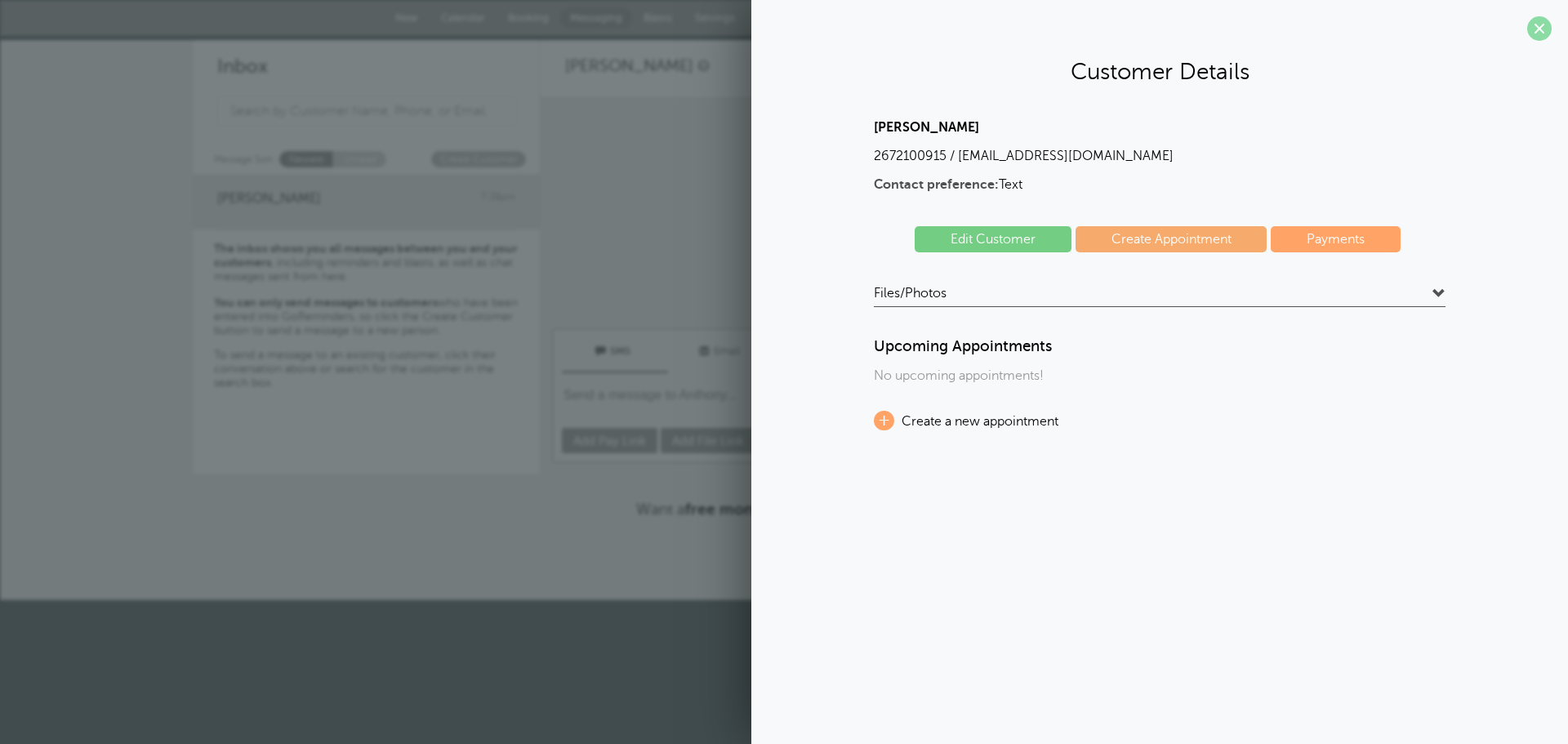
click at [1538, 37] on span at bounding box center [1539, 29] width 25 height 25
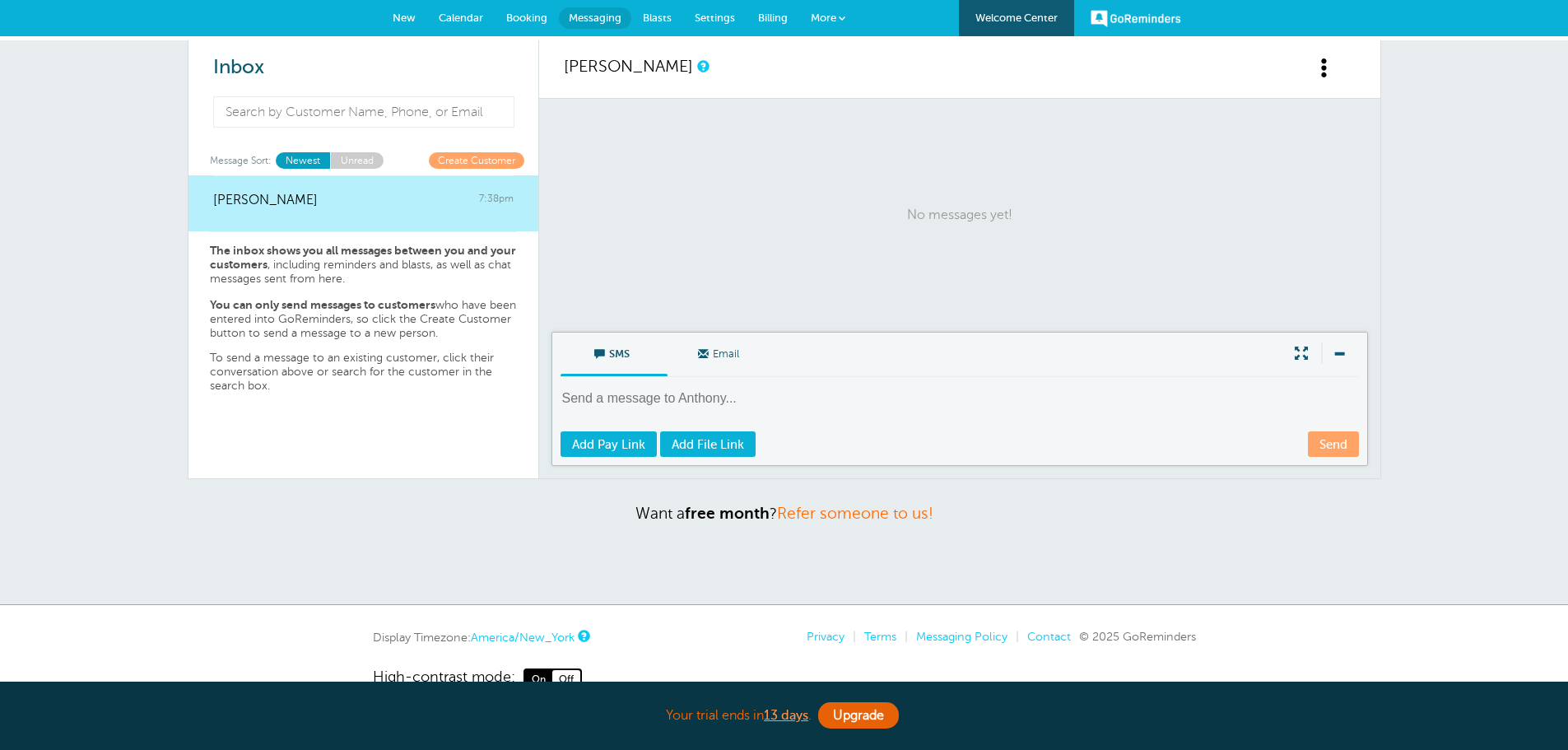
click at [362, 270] on p "The inbox shows you all messages between you and your customers , including rem…" at bounding box center [363, 265] width 307 height 43
click at [299, 223] on link "Anthony Fleming 7:38pm" at bounding box center [363, 203] width 350 height 56
click at [371, 164] on link "Unread" at bounding box center [357, 160] width 54 height 16
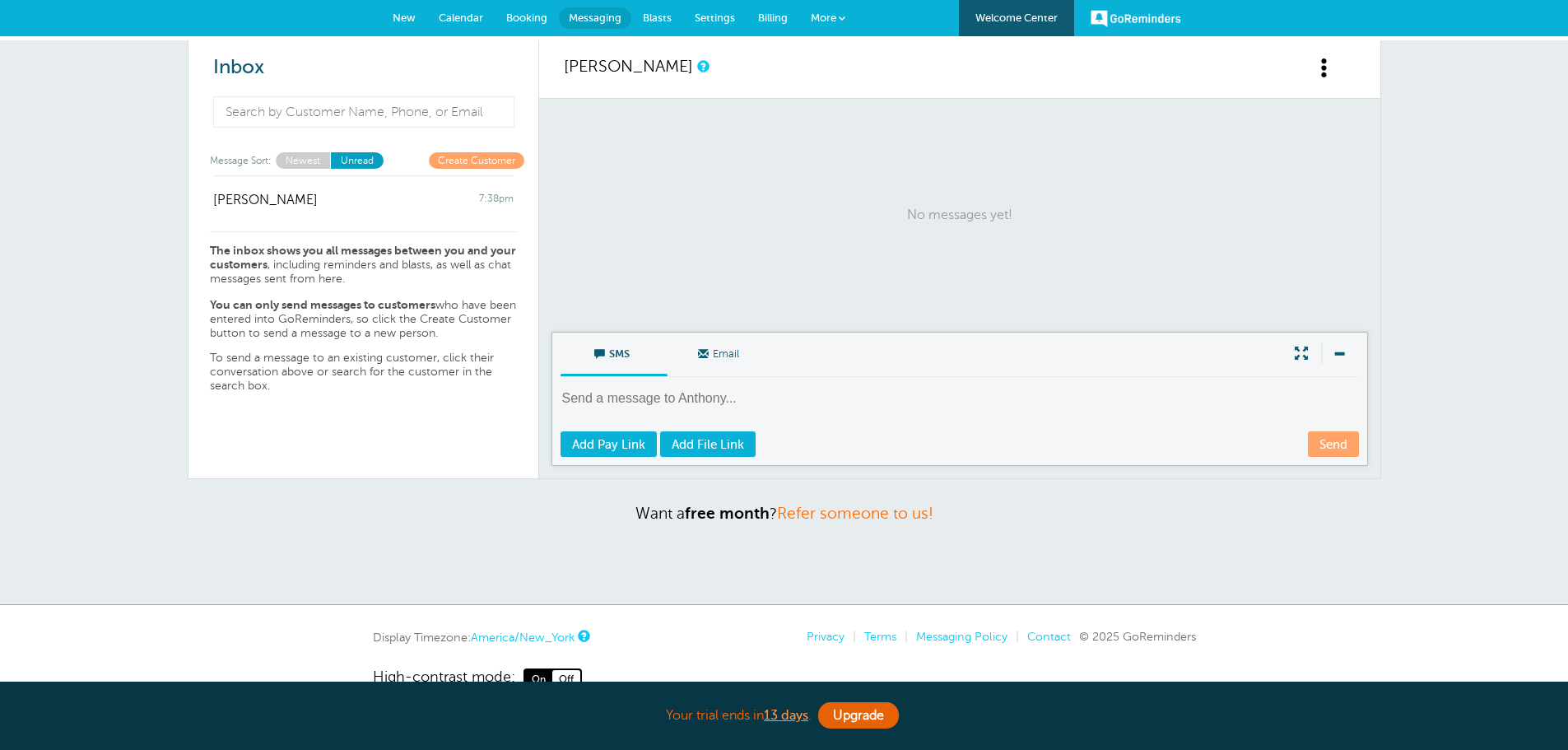
click at [316, 168] on link "Newest" at bounding box center [303, 160] width 55 height 16
click at [394, 253] on strong "The inbox shows you all messages between you and your customers" at bounding box center [362, 258] width 306 height 28
click at [352, 258] on p "The inbox shows you all messages between you and your customers , including rem…" at bounding box center [363, 265] width 307 height 43
click at [349, 338] on p "You can only send messages to customers who have been entered into GoReminders,…" at bounding box center [363, 319] width 307 height 42
drag, startPoint x: 353, startPoint y: 347, endPoint x: 371, endPoint y: 320, distance: 32.4
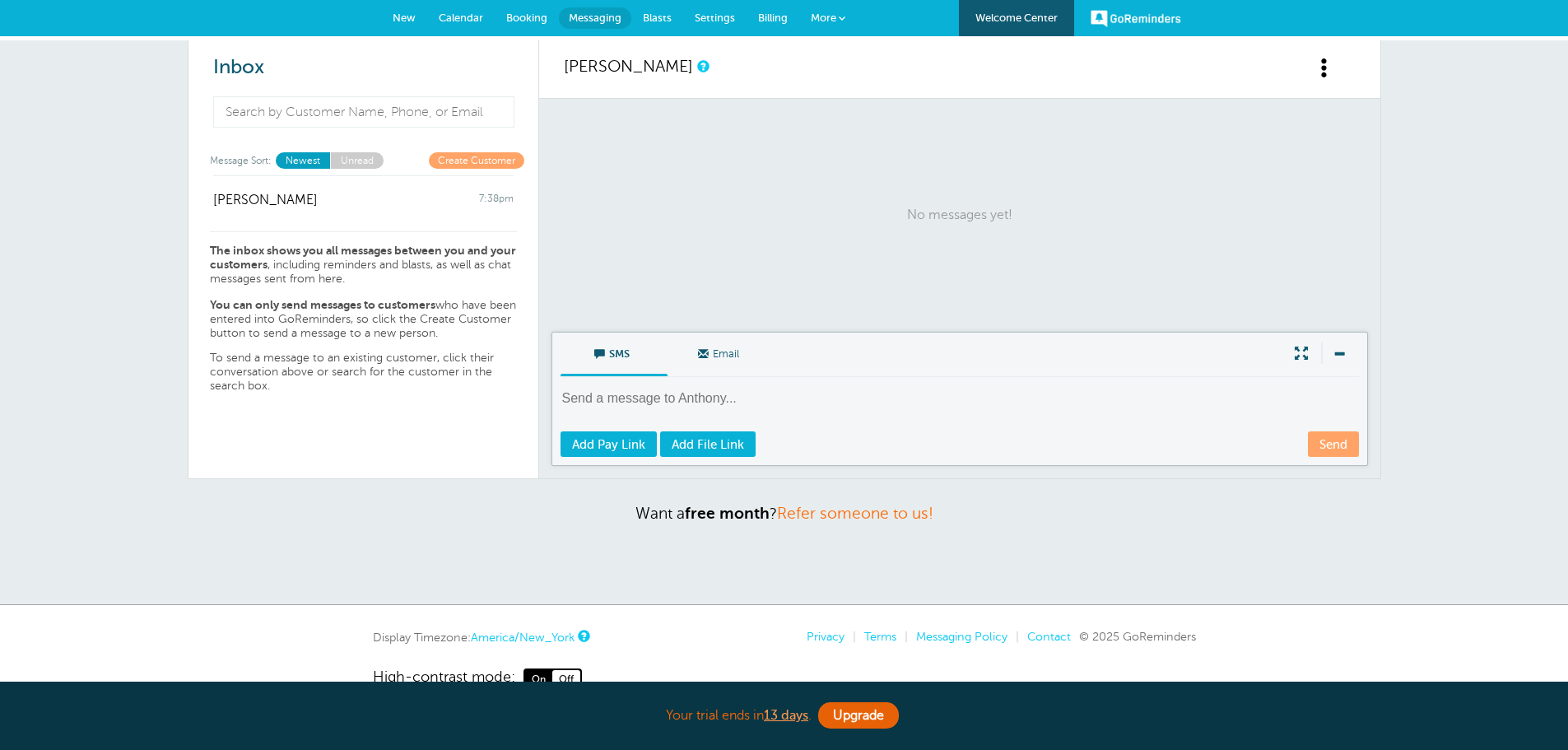
click at [354, 345] on div "The inbox shows you all messages between you and your customers , including rem…" at bounding box center [363, 313] width 307 height 163
click at [463, 22] on span "Calendar" at bounding box center [461, 17] width 45 height 12
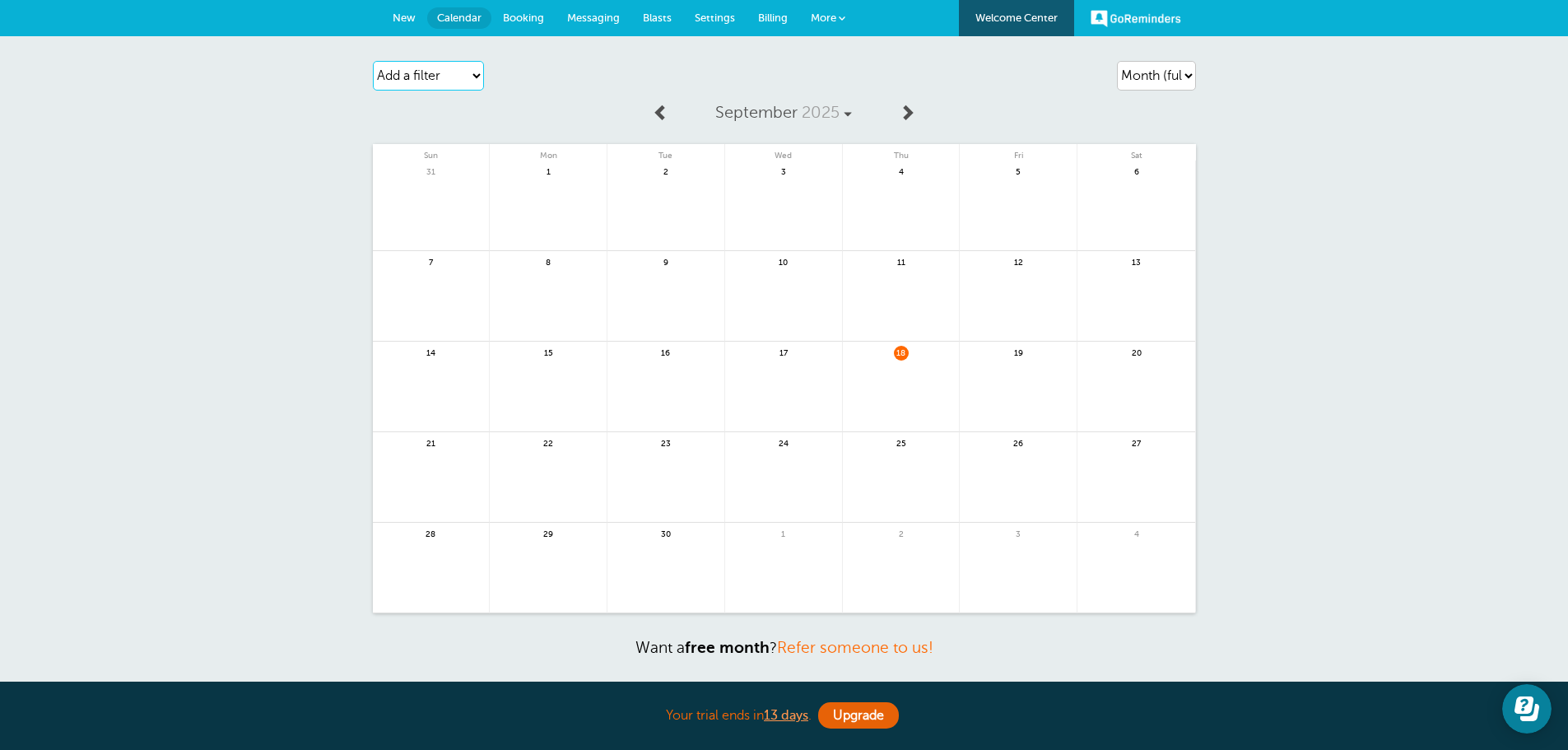
click at [455, 66] on select "Add a filter Customer Search Appointment Status Payment Status" at bounding box center [429, 75] width 111 height 30
click at [309, 177] on div "Agenda Day Week Month (full view) Month (condensed) Add a filter Customer Searc…" at bounding box center [784, 388] width 1568 height 704
click at [1163, 80] on select "Agenda Day Week Month (full view) Month (condensed)" at bounding box center [1156, 75] width 79 height 30
click at [1117, 61] on select "Agenda Day Week Month (full view) Month (condensed)" at bounding box center [1156, 75] width 79 height 30
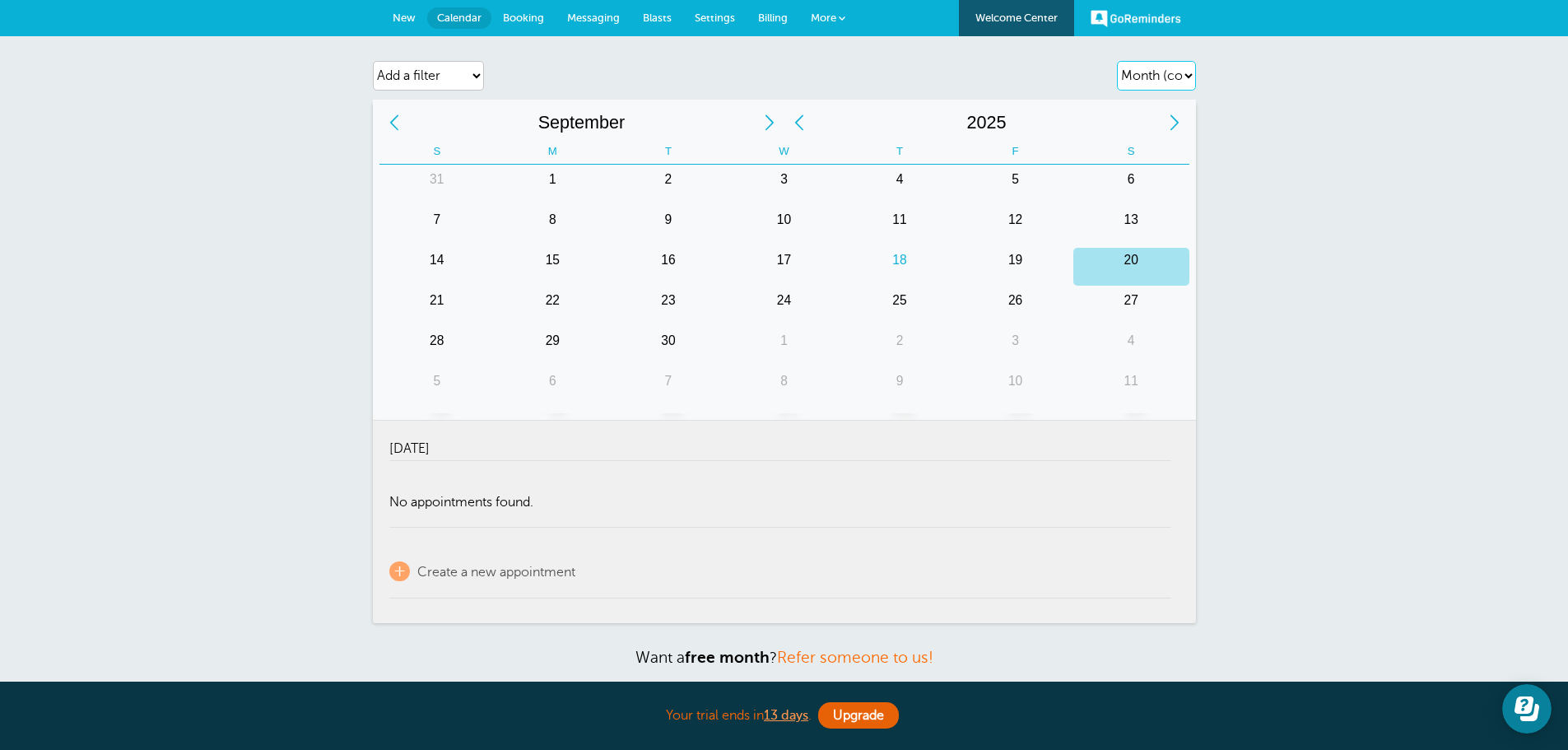
click at [1185, 83] on select "Agenda Day Week Month (full view) Month (condensed)" at bounding box center [1156, 75] width 79 height 30
select select "month-full"
click at [1117, 61] on select "Agenda Day Week Month (full view) Month (condensed)" at bounding box center [1156, 75] width 79 height 30
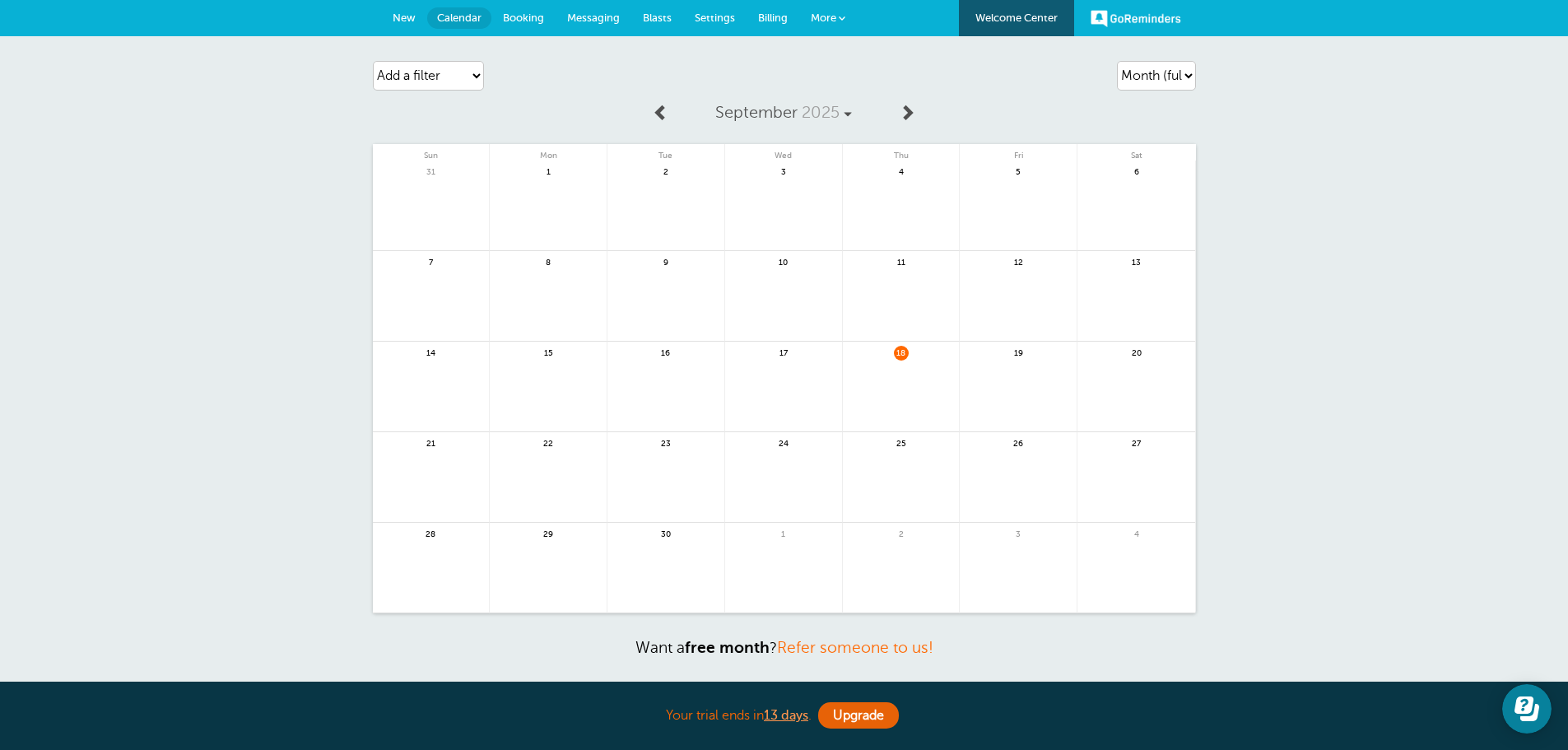
click at [1344, 203] on div "Agenda Day Week Month (full view) Month (condensed) Add a filter Customer Searc…" at bounding box center [784, 388] width 1568 height 704
click at [551, 494] on link at bounding box center [548, 487] width 117 height 71
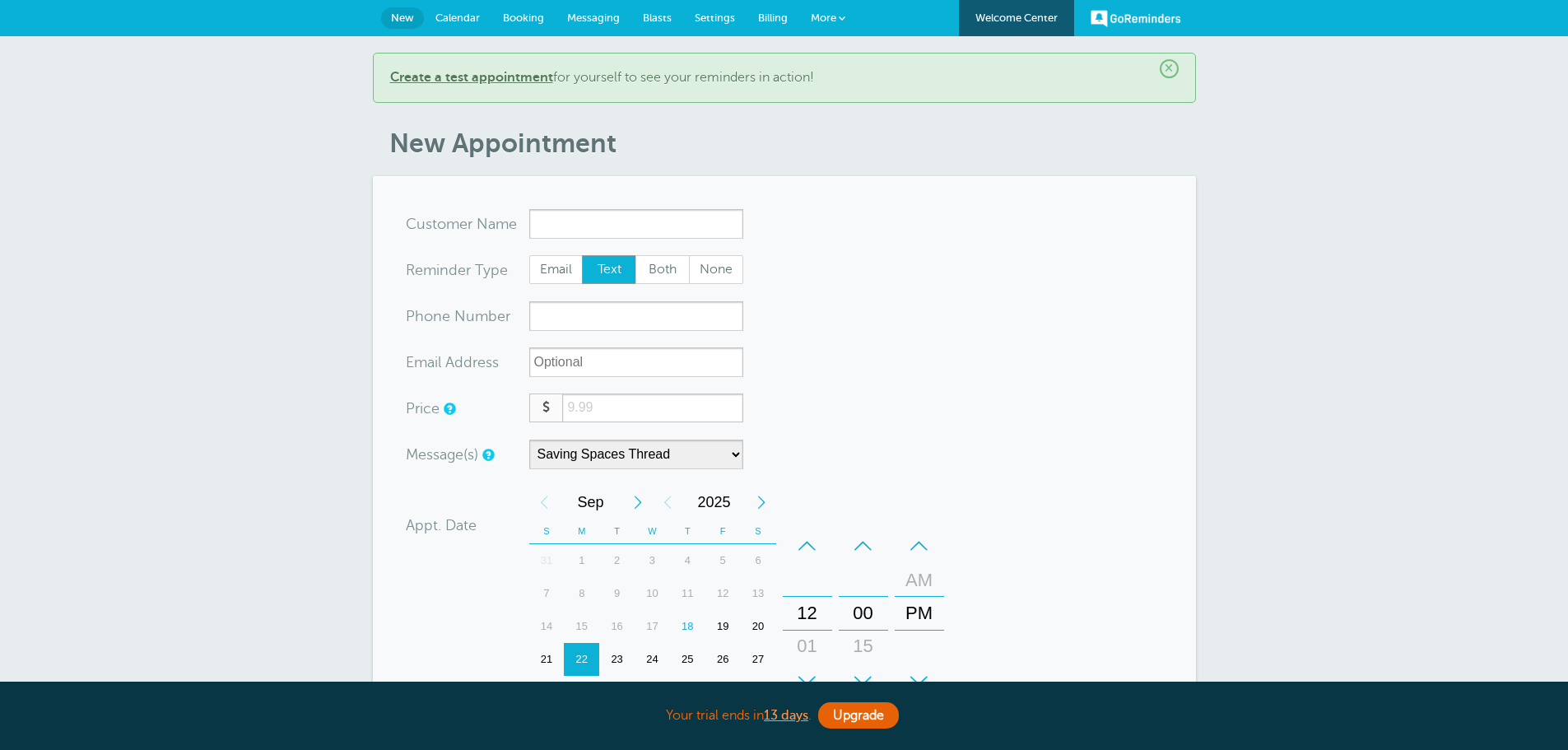
click at [400, 12] on span "New" at bounding box center [403, 17] width 23 height 12
click at [594, 16] on span "Messaging" at bounding box center [594, 17] width 53 height 12
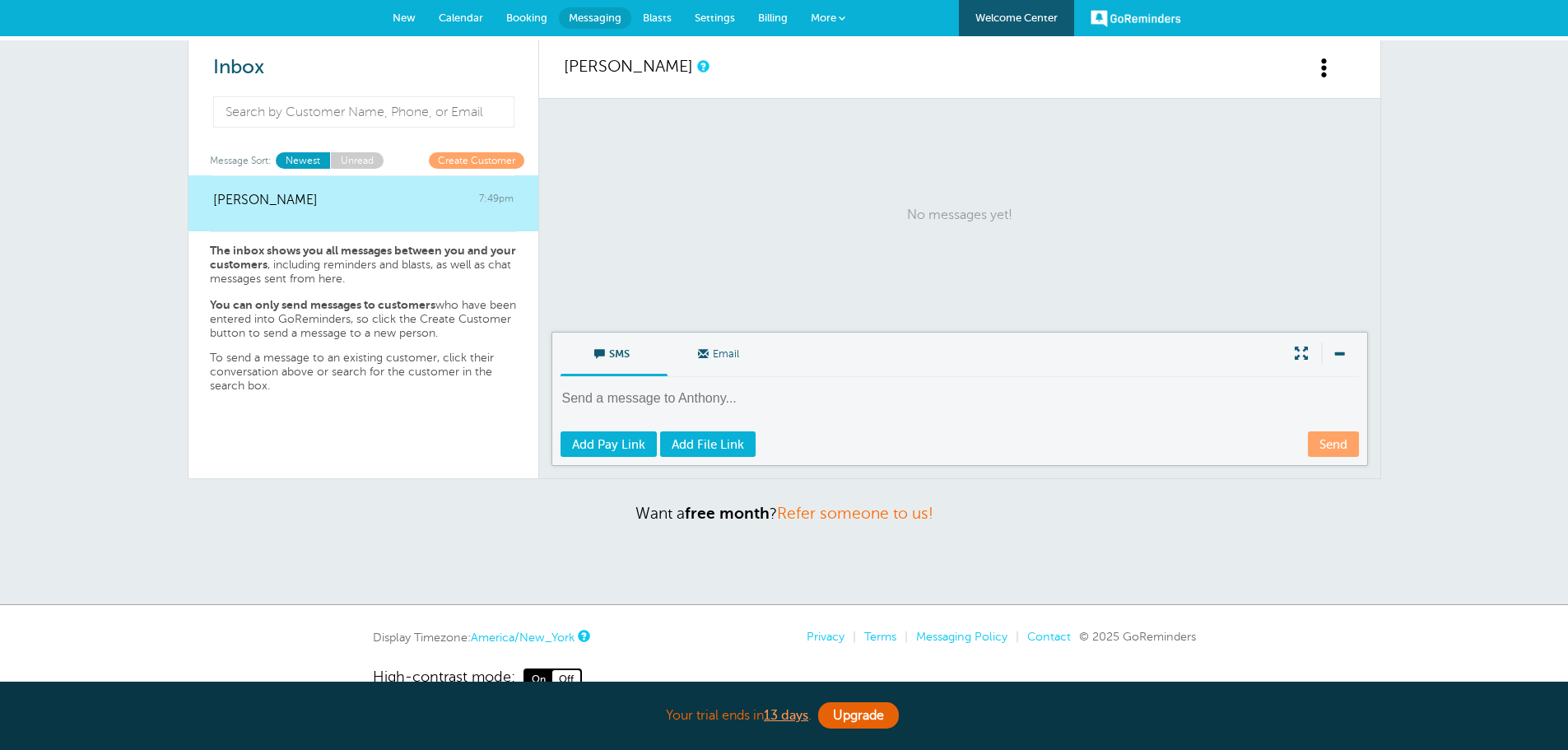
click at [717, 15] on span "Settings" at bounding box center [715, 17] width 41 height 12
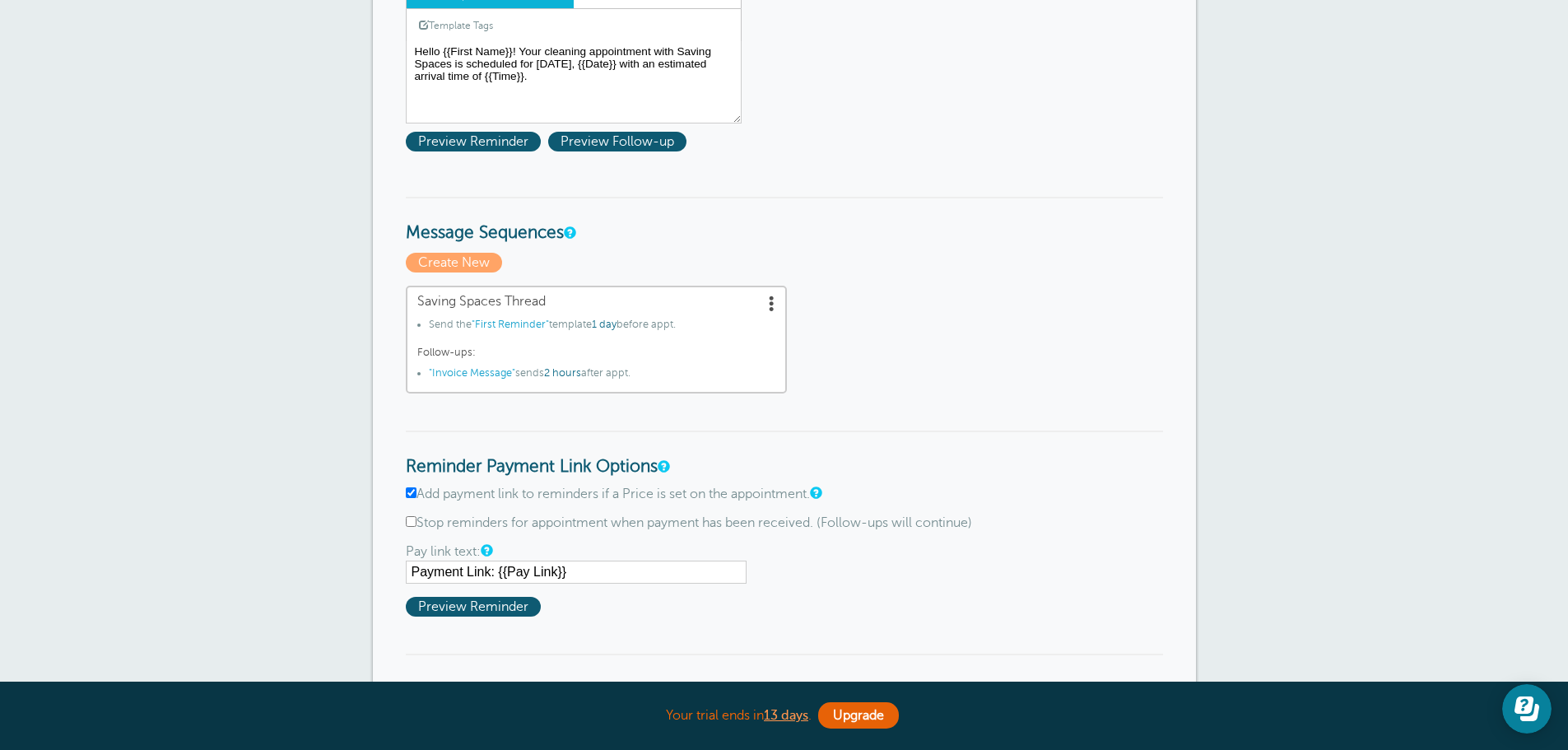
scroll to position [329, 0]
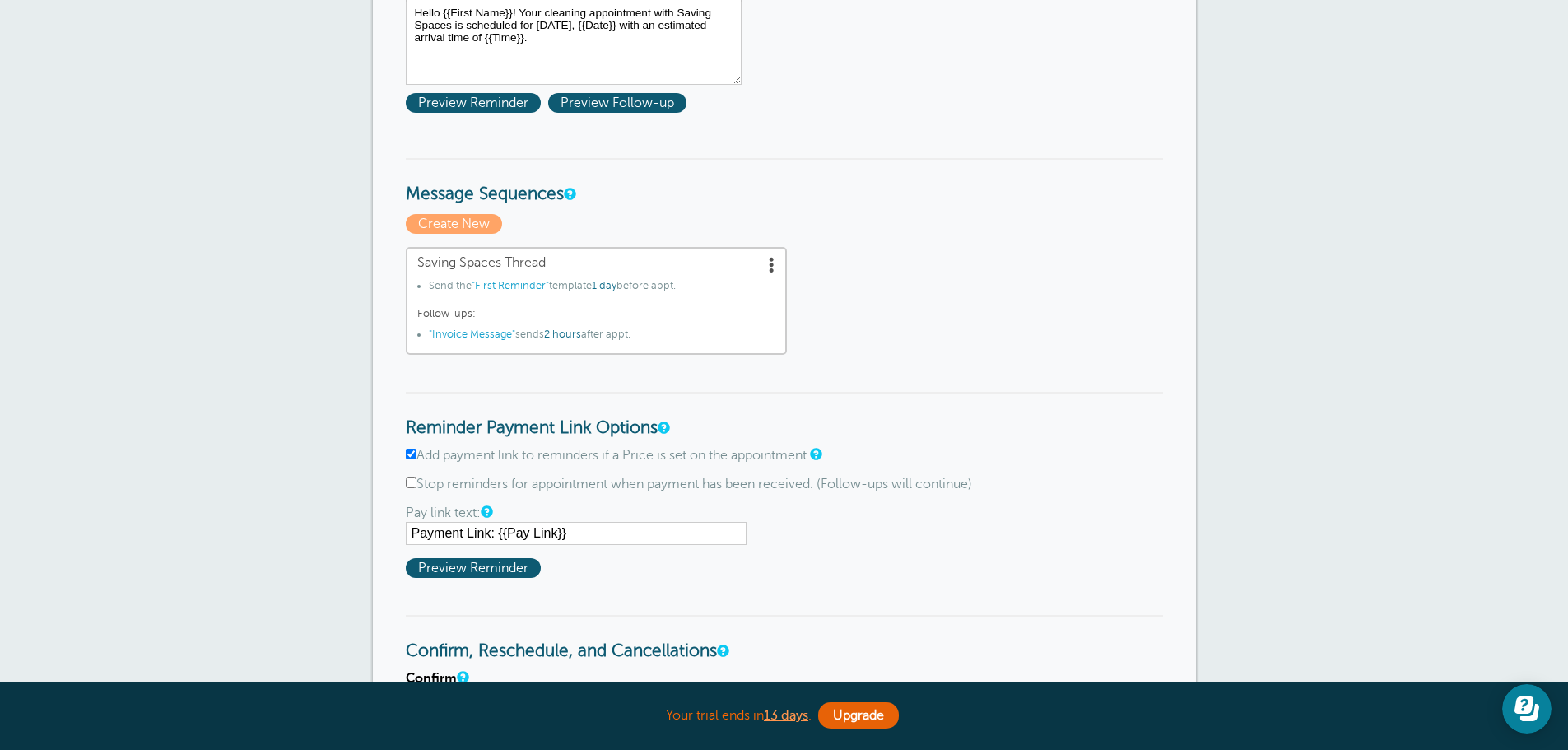
click at [490, 535] on input "Payment Link: {{Pay Link}}" at bounding box center [575, 533] width 341 height 23
click at [447, 533] on input "Payment Link: {{Pay Link}}" at bounding box center [575, 533] width 341 height 23
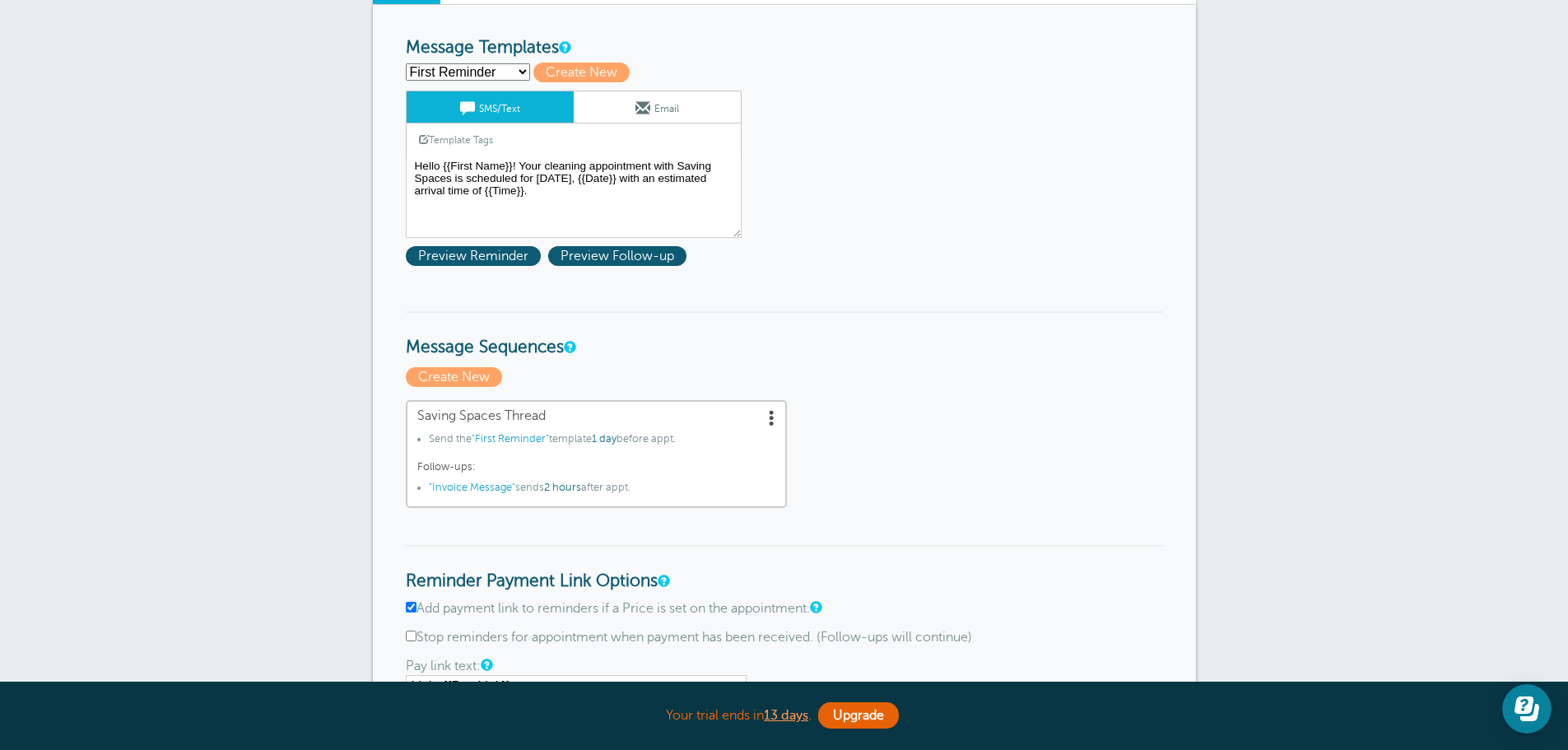
scroll to position [82, 0]
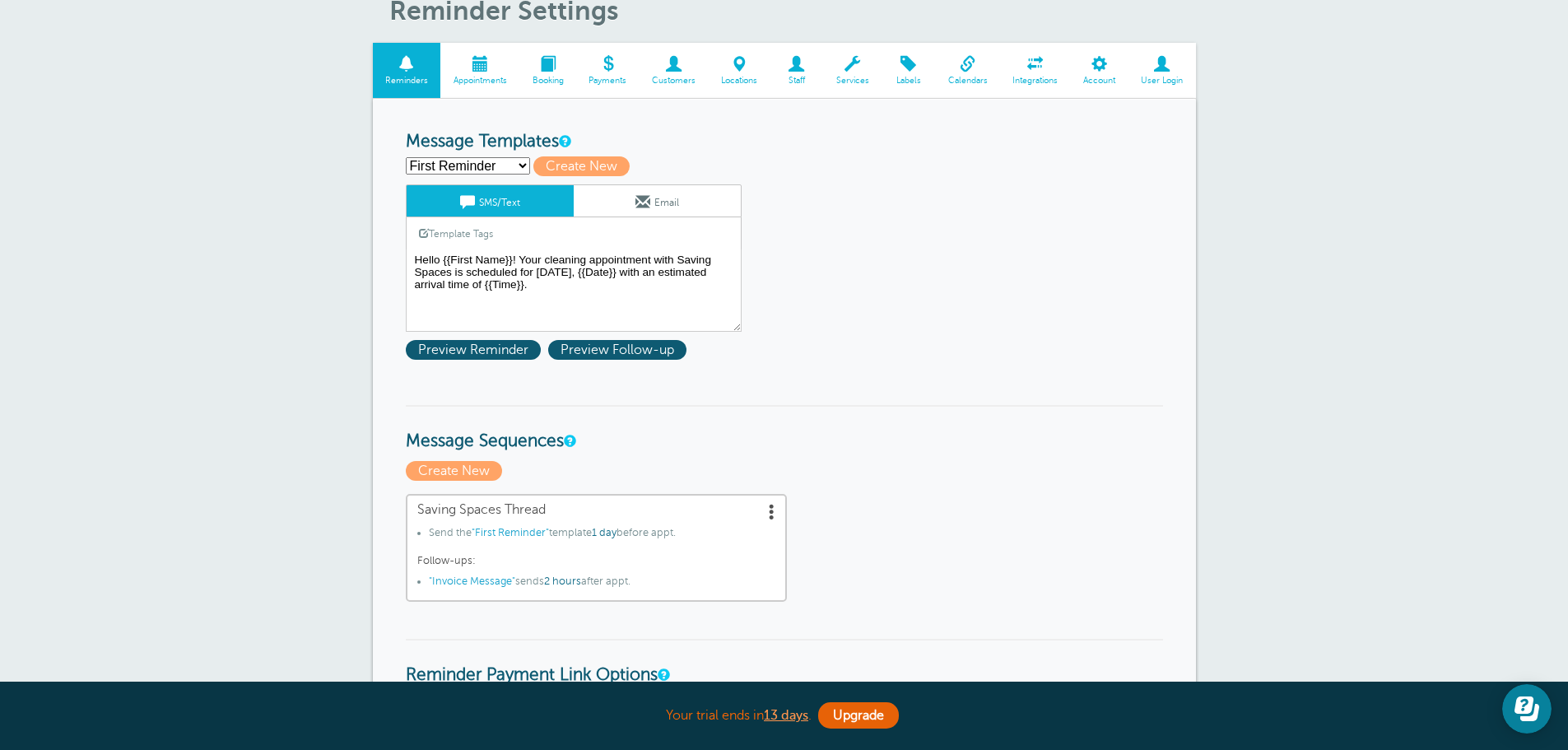
type input "Link: {{Pay Link}}"
click at [466, 172] on select "First Reminder Invoice Message Second Reminder Third Reminder Create new..." at bounding box center [468, 166] width 124 height 17
select select "162053"
click at [405, 158] on select "First Reminder Invoice Message Second Reminder Third Reminder Create new..." at bounding box center [468, 166] width 124 height 17
type input "Invoice Message"
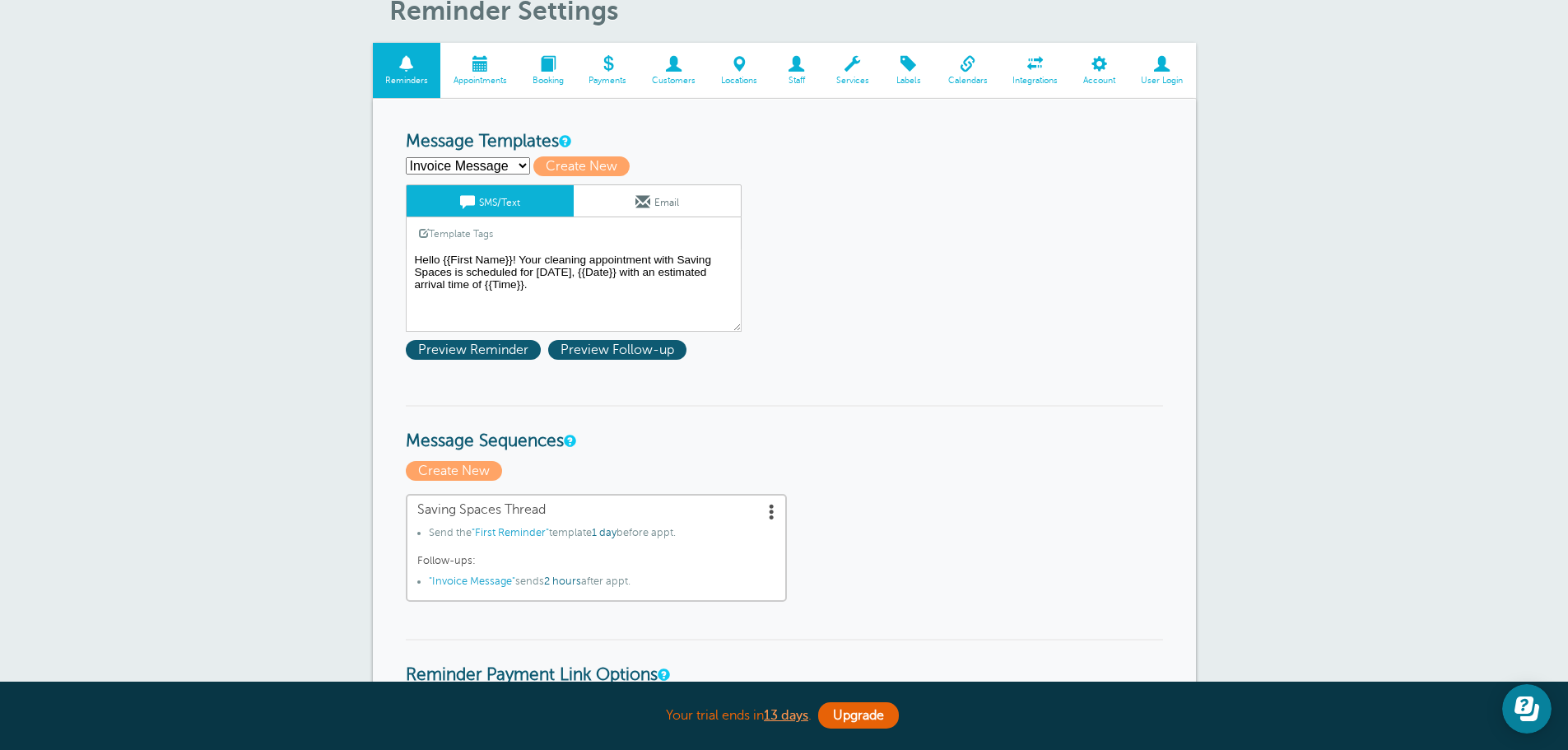
type textarea "Thank you for choosing Saving Spaces for your cleaning needs {{First Name}}! Pl…"
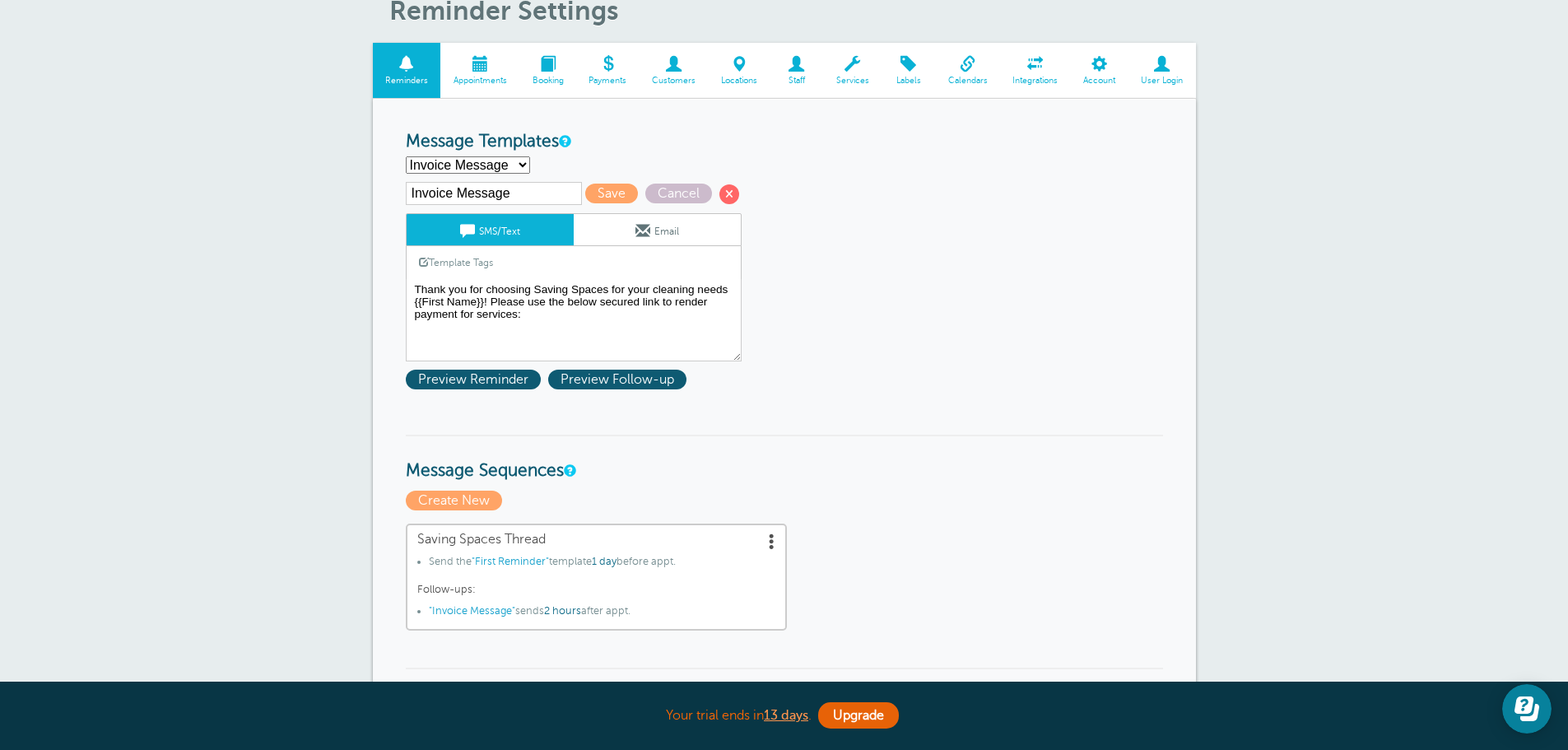
click at [449, 166] on select "First Reminder Invoice Message Second Reminder Third Reminder Create new..." at bounding box center [468, 165] width 124 height 17
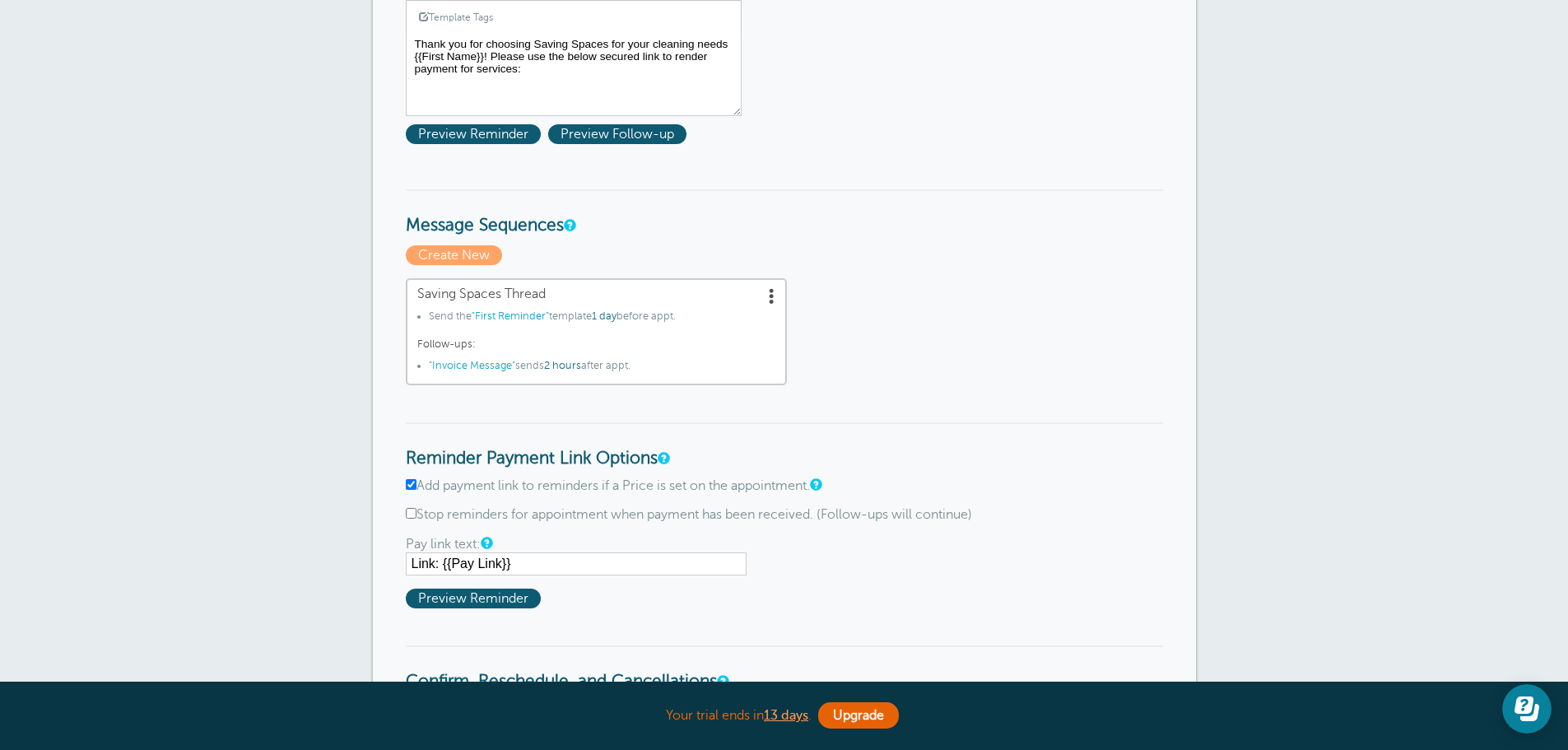
scroll to position [329, 0]
click at [410, 562] on input "Link: {{Pay Link}}" at bounding box center [575, 562] width 341 height 23
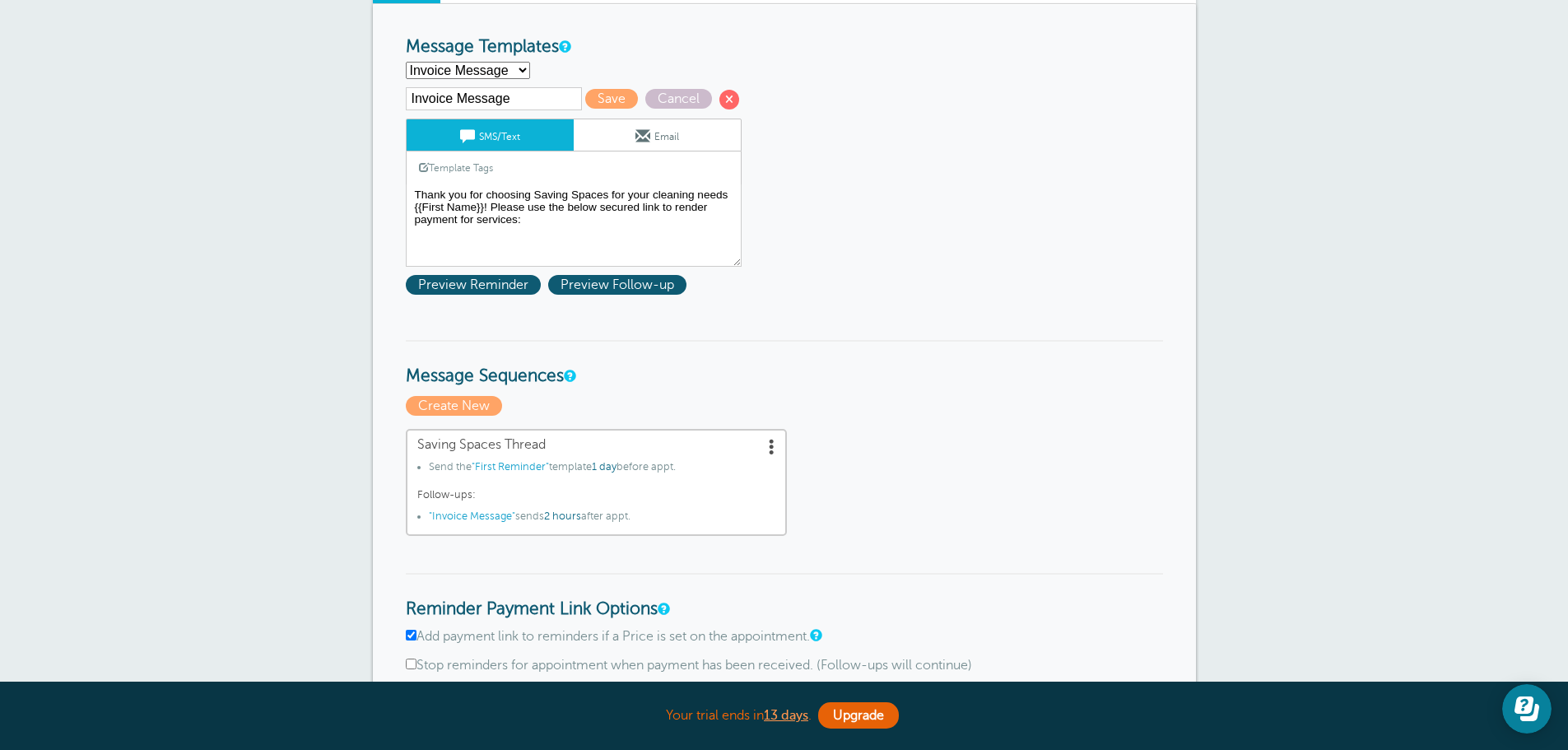
scroll to position [165, 0]
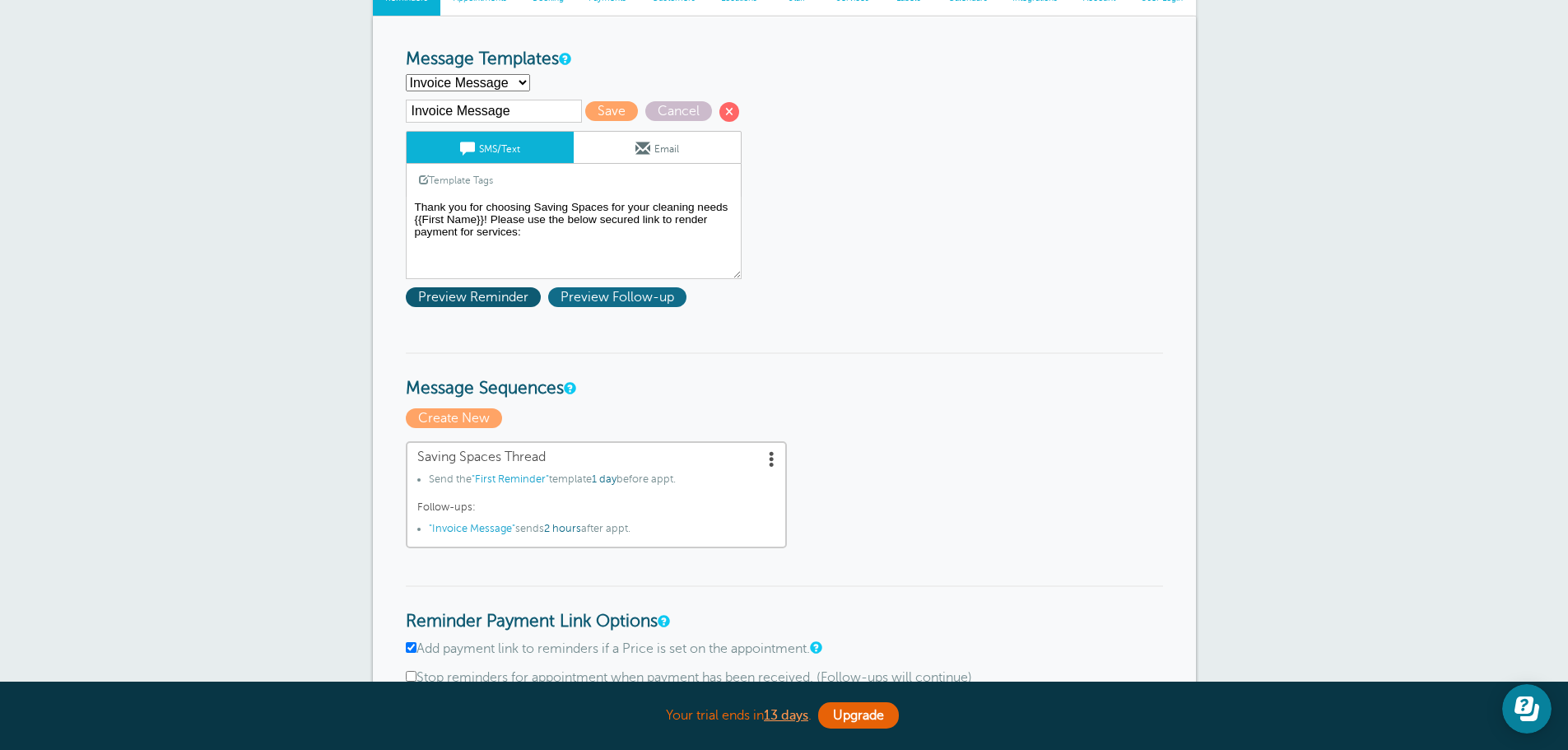
type input "Payment Link: {{Pay Link}}"
click at [606, 292] on span "Preview Follow-up" at bounding box center [617, 297] width 138 height 20
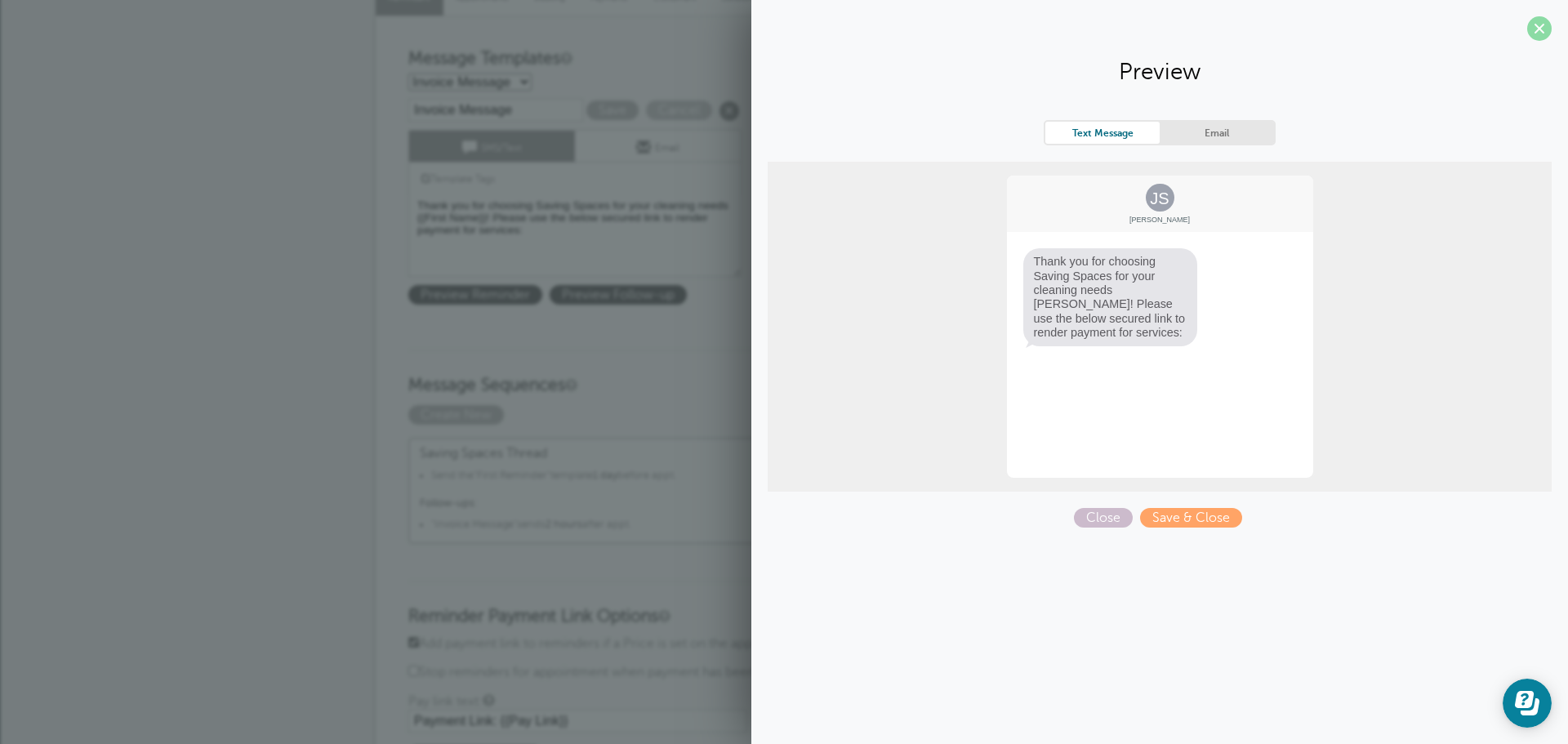
click at [1533, 25] on span at bounding box center [1539, 29] width 25 height 25
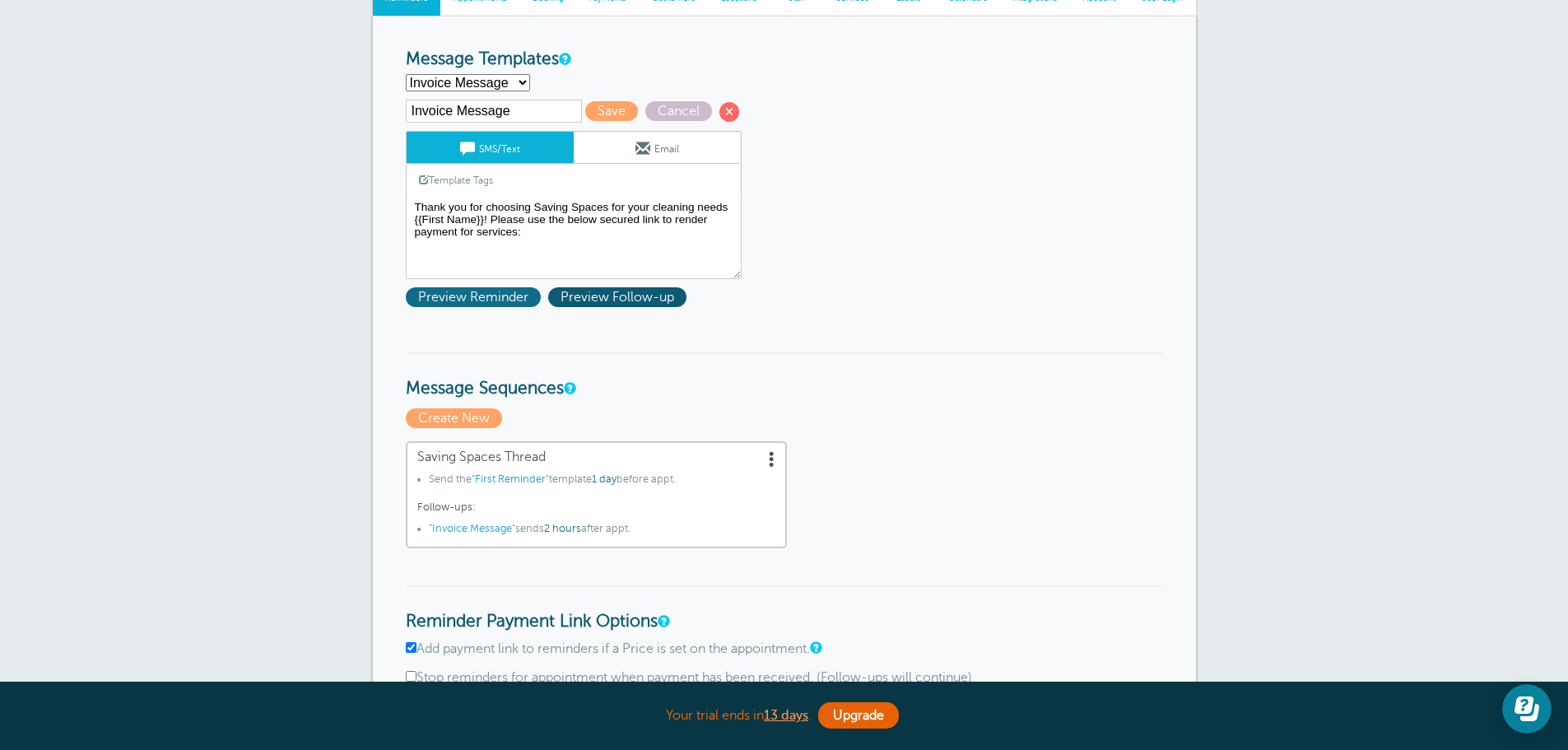
click at [522, 291] on span "Preview Reminder" at bounding box center [473, 297] width 135 height 20
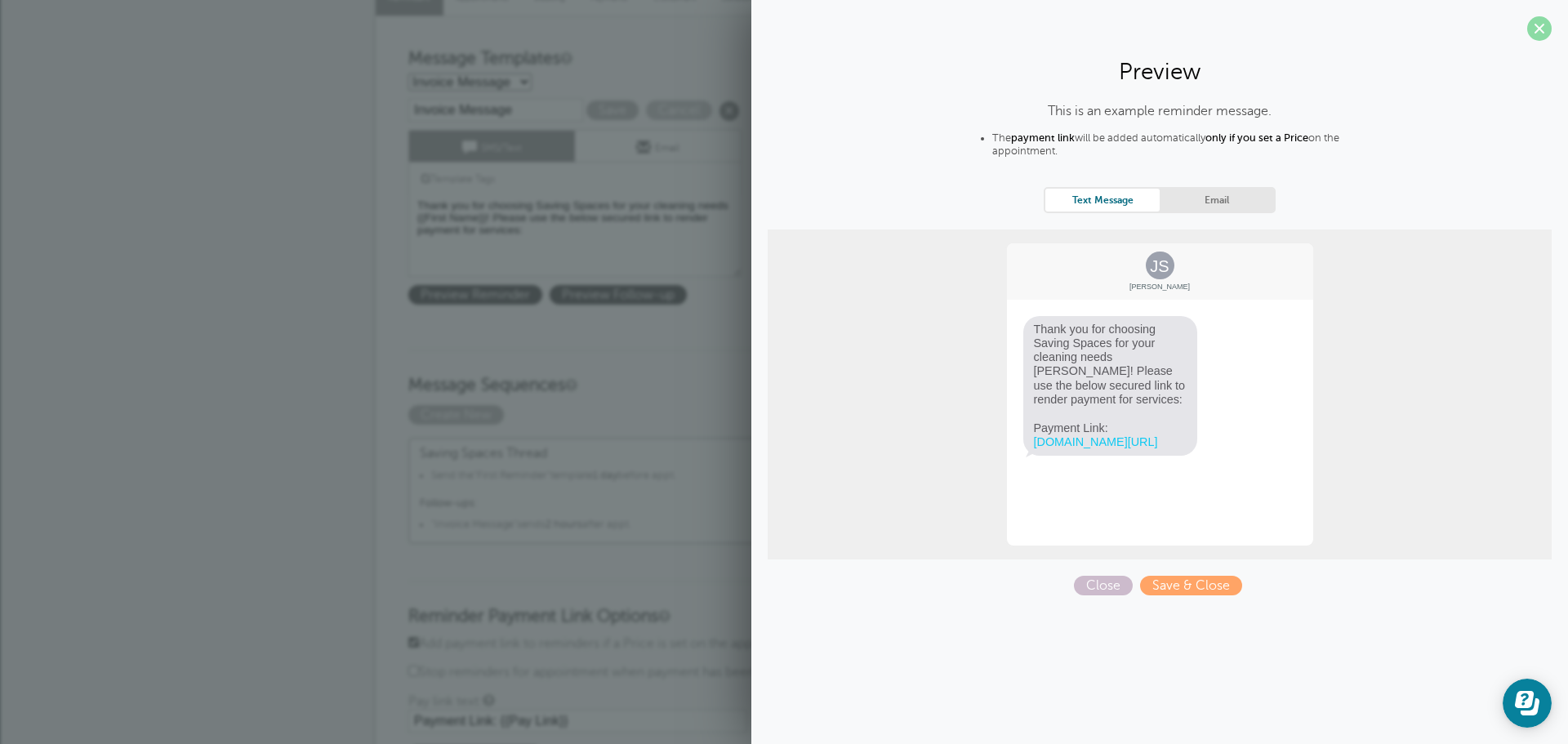
click at [1540, 22] on span at bounding box center [1539, 29] width 25 height 25
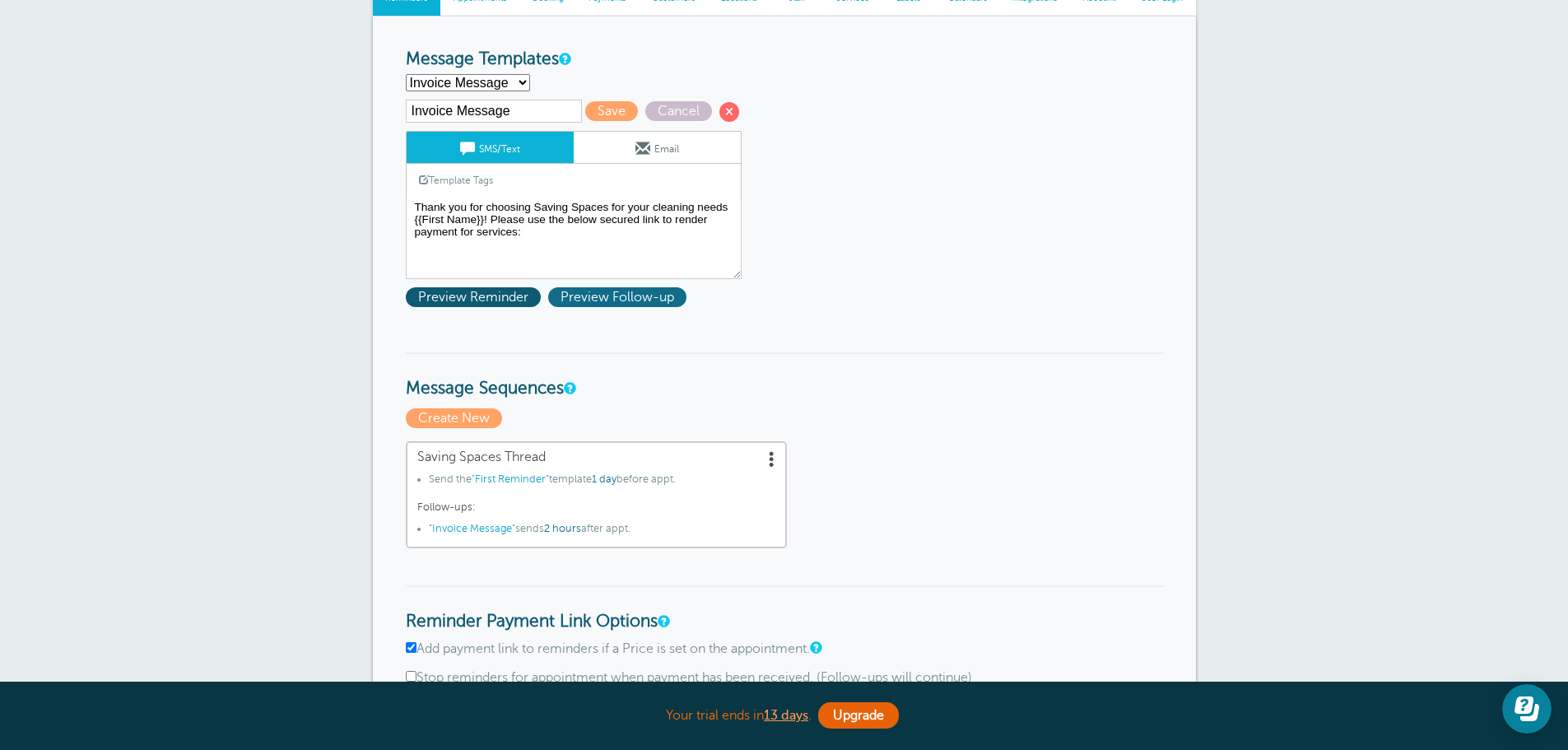
click at [626, 305] on span "Preview Follow-up" at bounding box center [617, 297] width 138 height 20
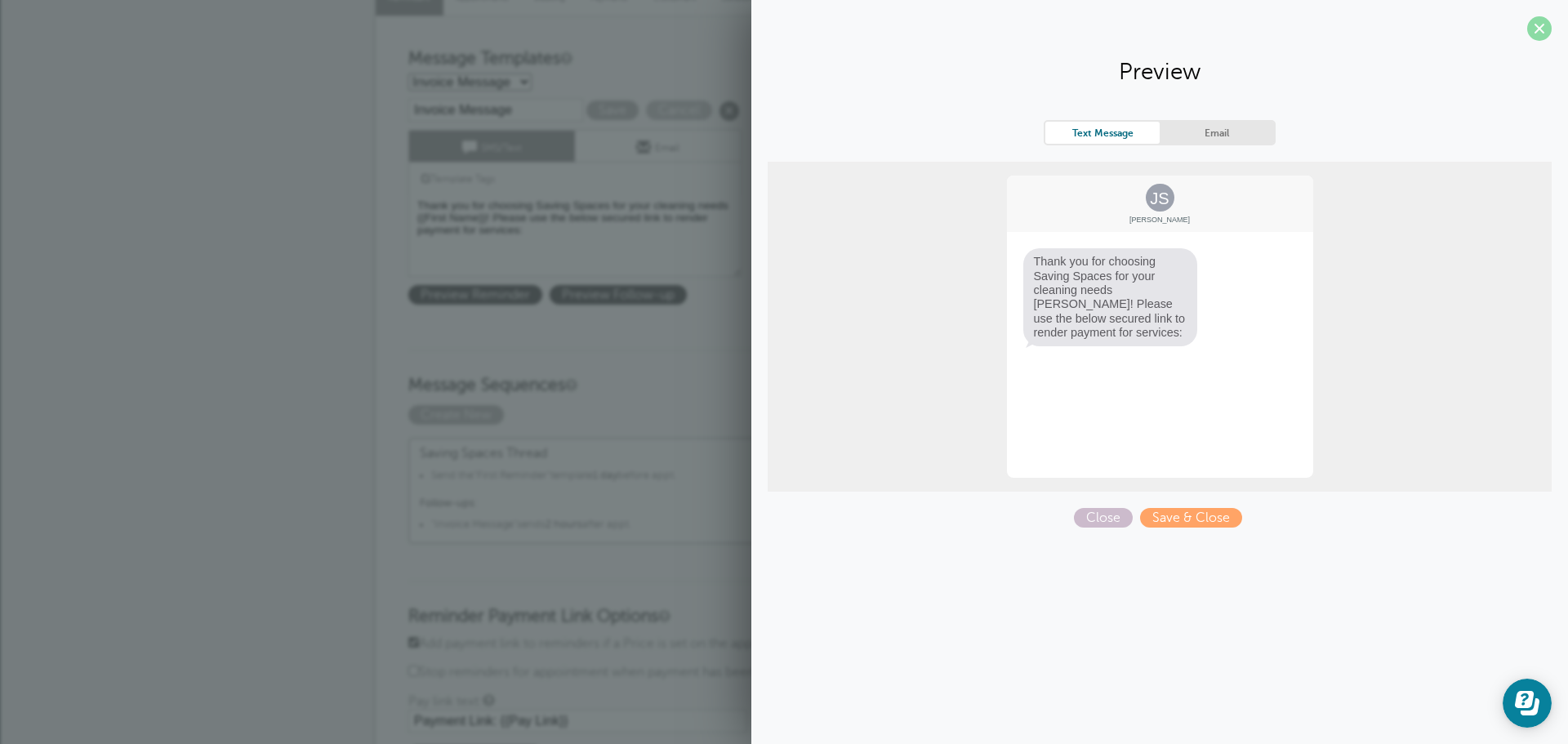
click at [1534, 34] on span at bounding box center [1539, 29] width 25 height 25
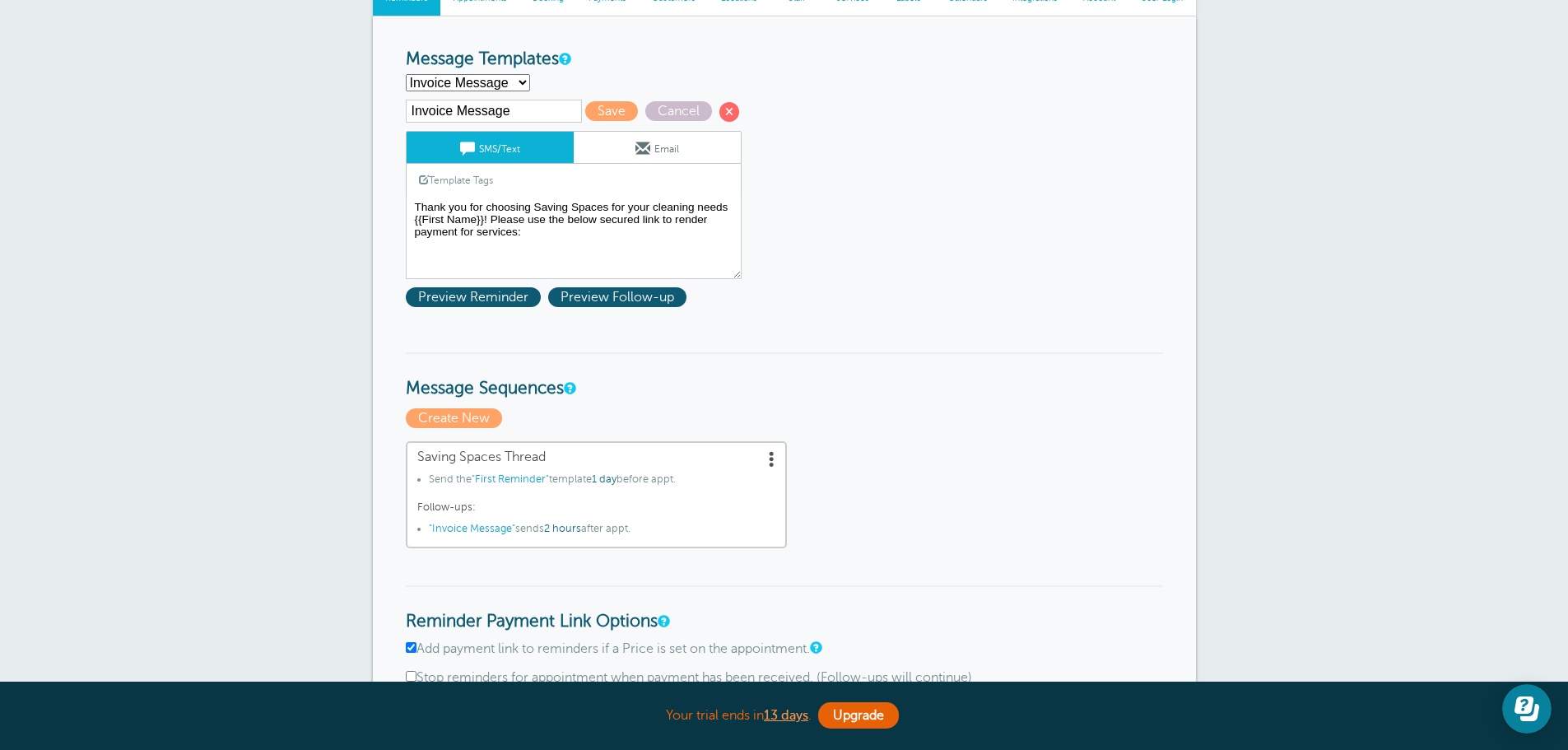
click at [507, 83] on select "First Reminder Invoice Message Second Reminder Third Reminder Create new..." at bounding box center [468, 82] width 124 height 17
click at [505, 86] on select "First Reminder Invoice Message Second Reminder Third Reminder Create new..." at bounding box center [468, 82] width 124 height 17
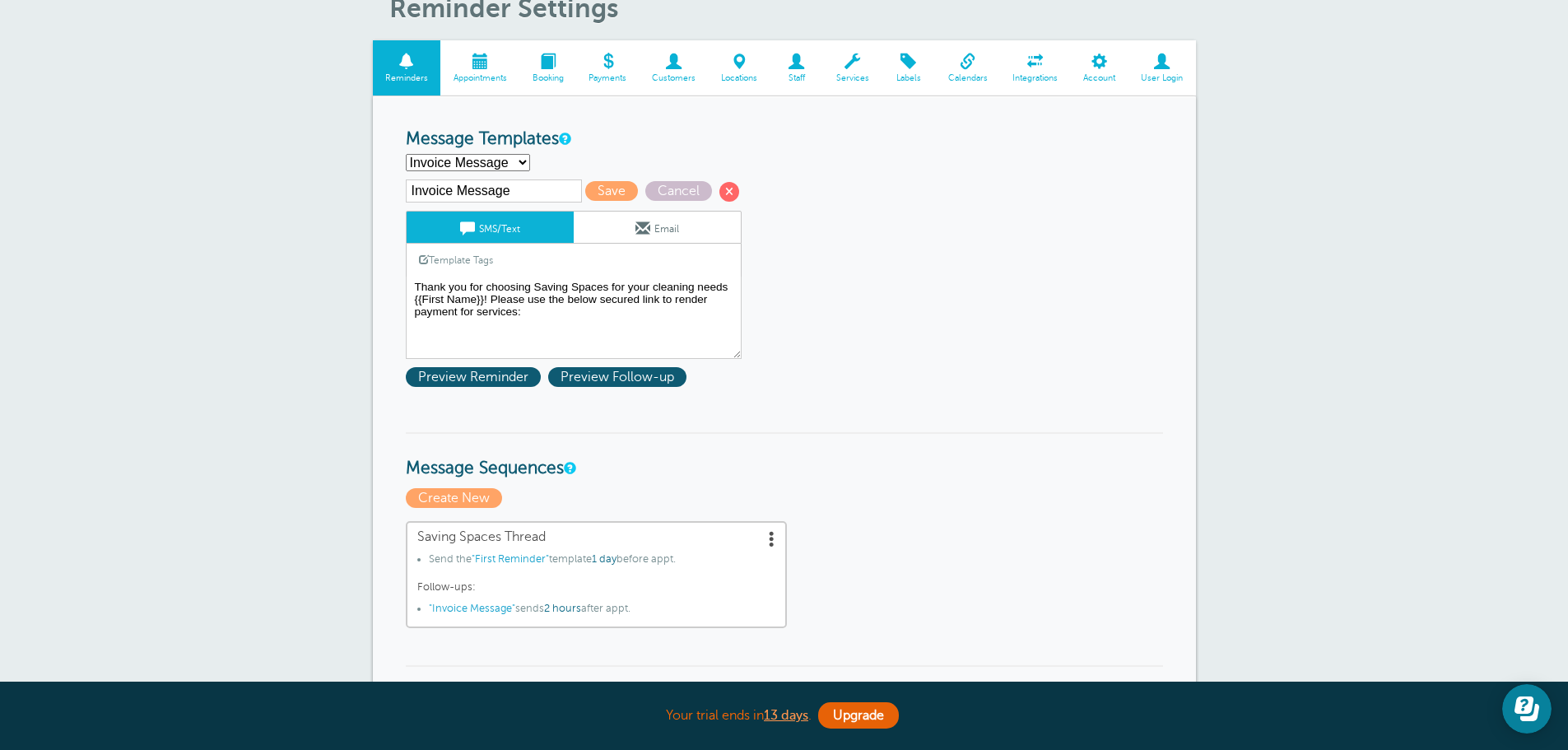
scroll to position [82, 0]
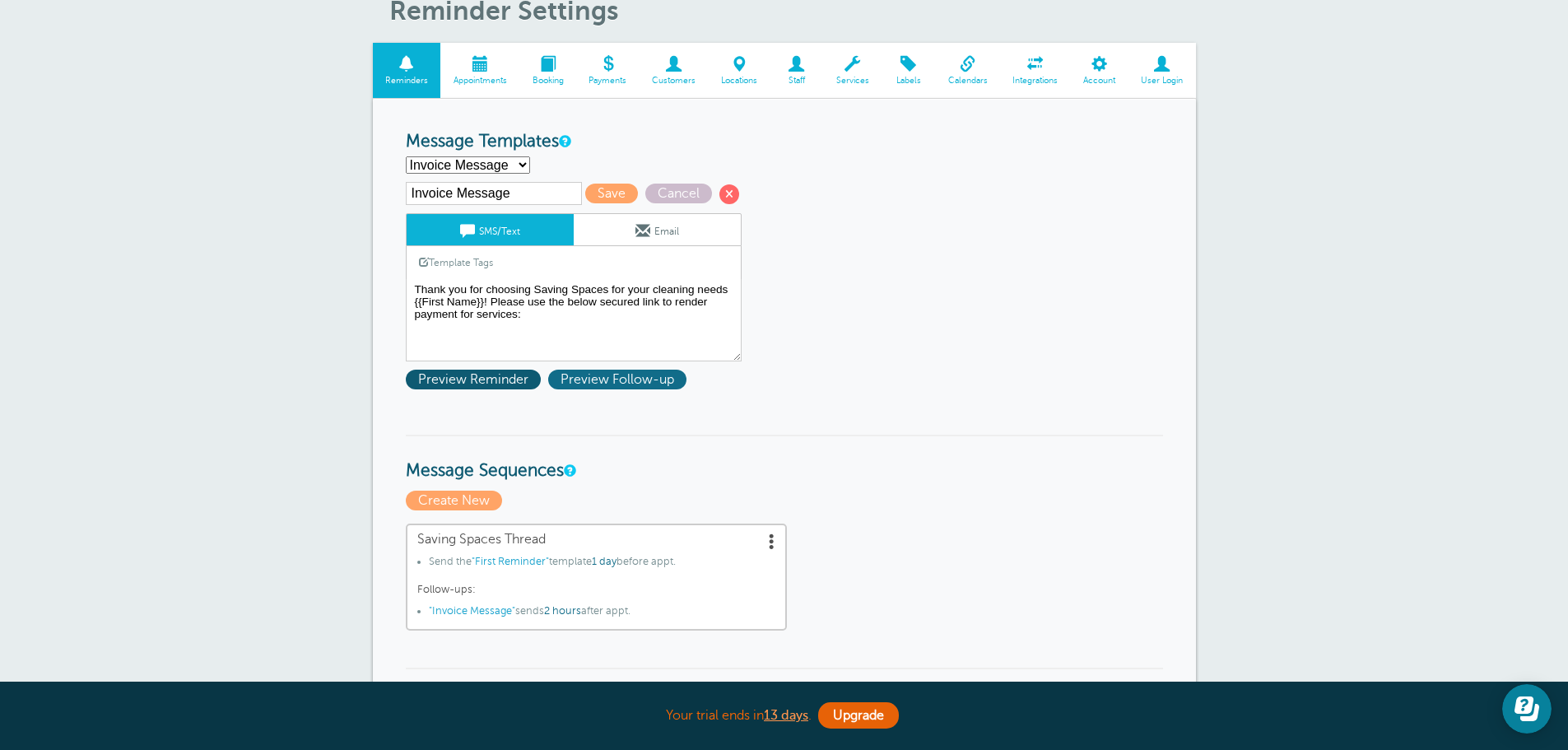
click at [580, 378] on span "Preview Follow-up" at bounding box center [617, 380] width 138 height 20
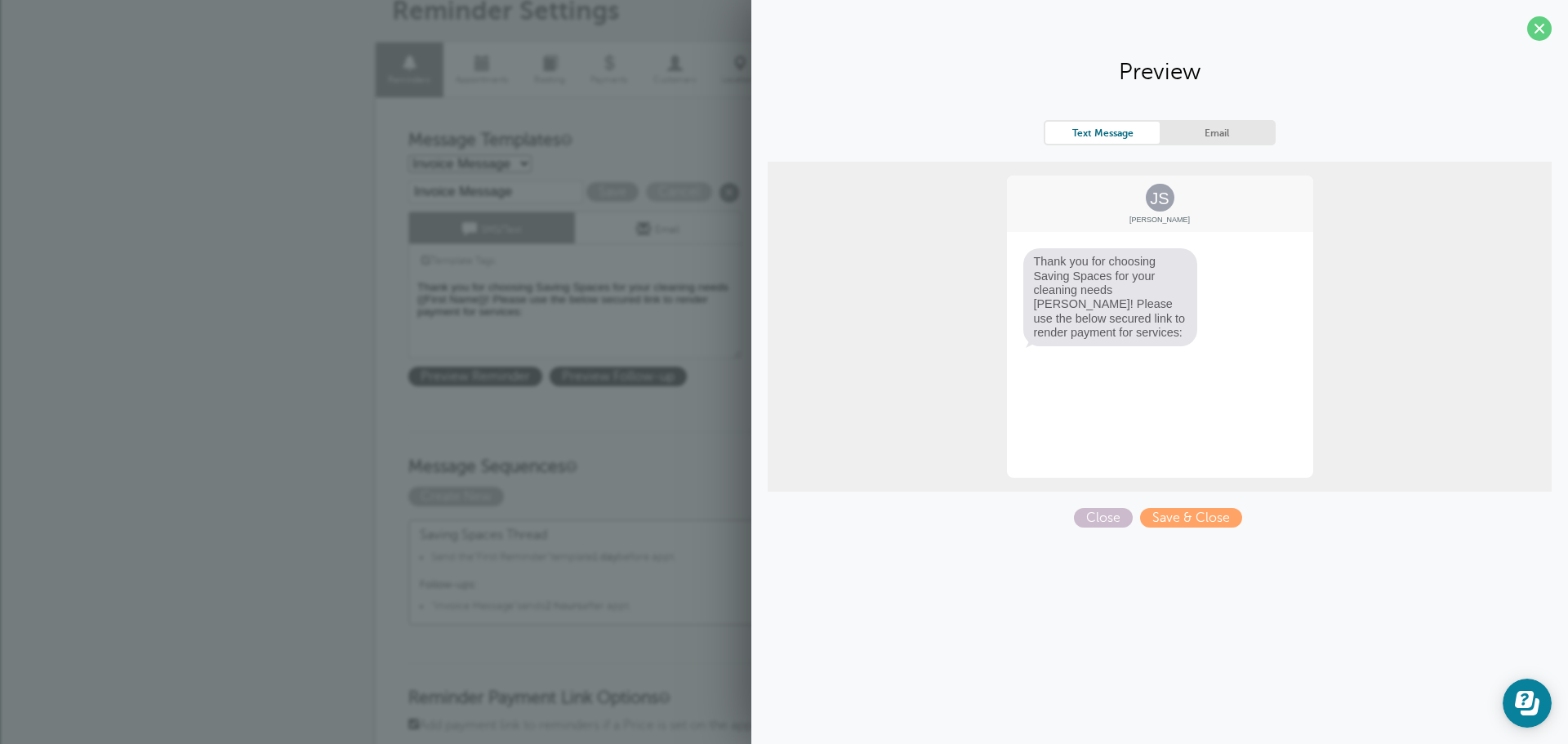
click at [1535, 41] on section "Preview Text Message Email JS Jane Smith Thank you for choosing Saving Spaces f…" at bounding box center [1159, 270] width 817 height 540
click at [1536, 35] on span at bounding box center [1539, 29] width 25 height 25
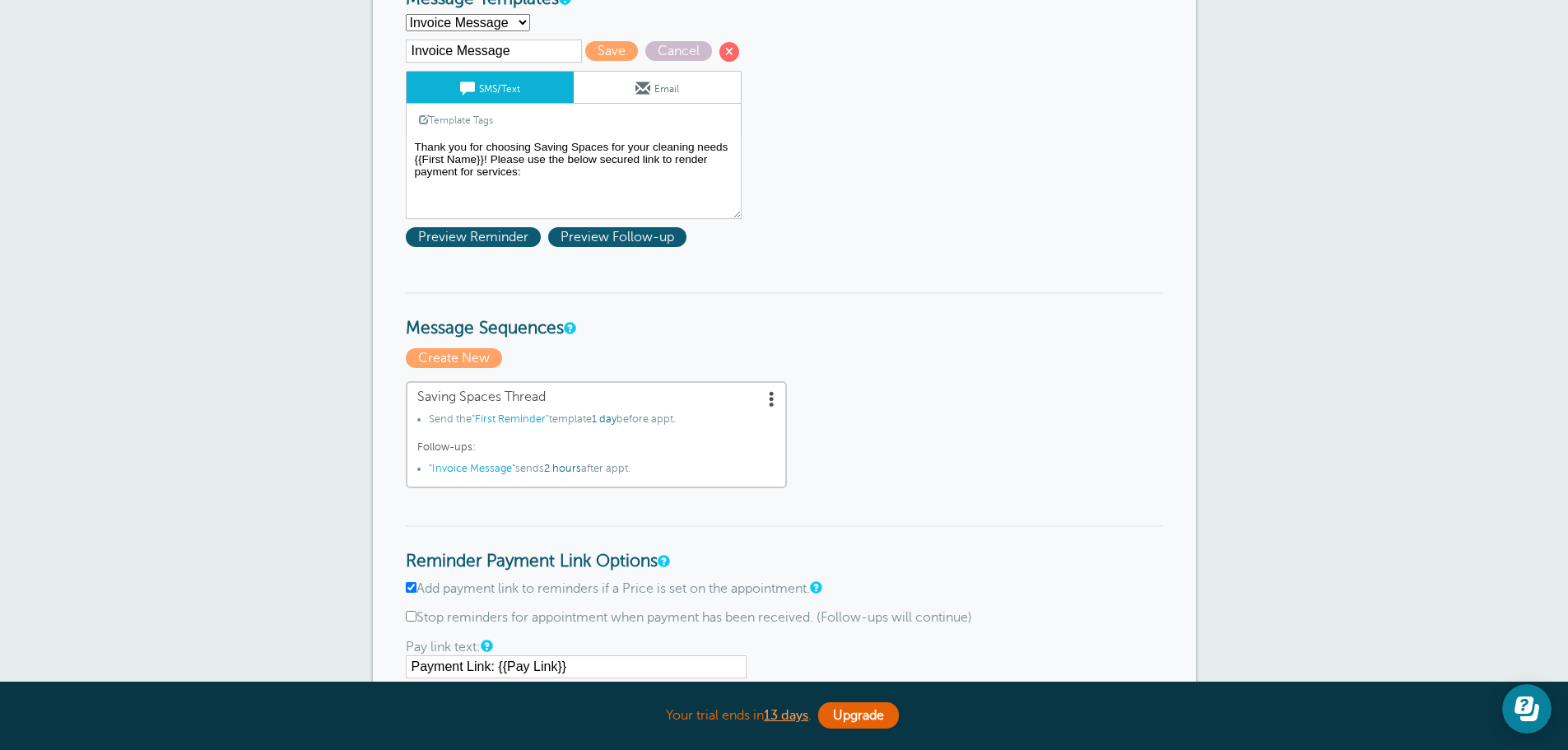
scroll to position [329, 0]
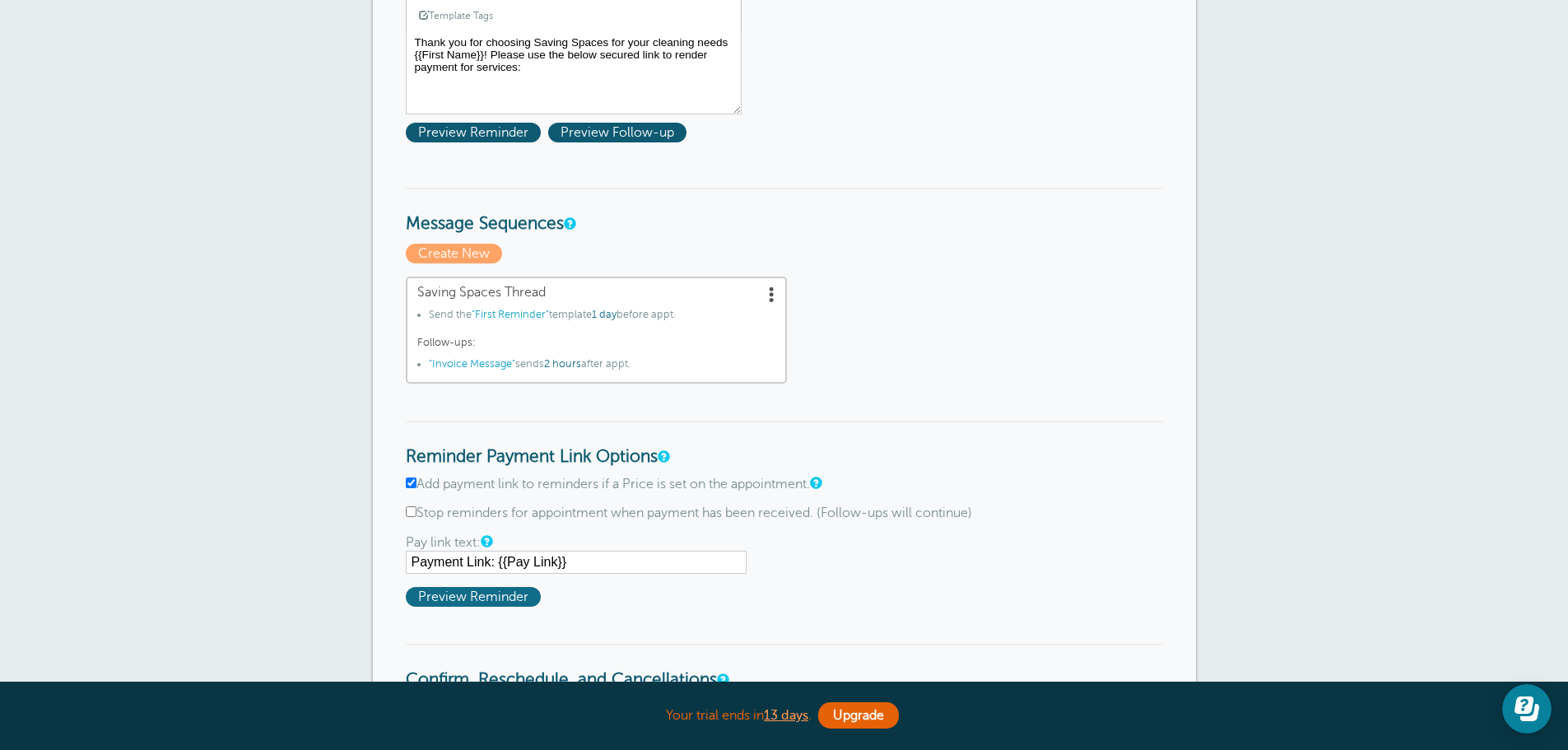
click at [510, 601] on span "Preview Reminder" at bounding box center [473, 597] width 135 height 20
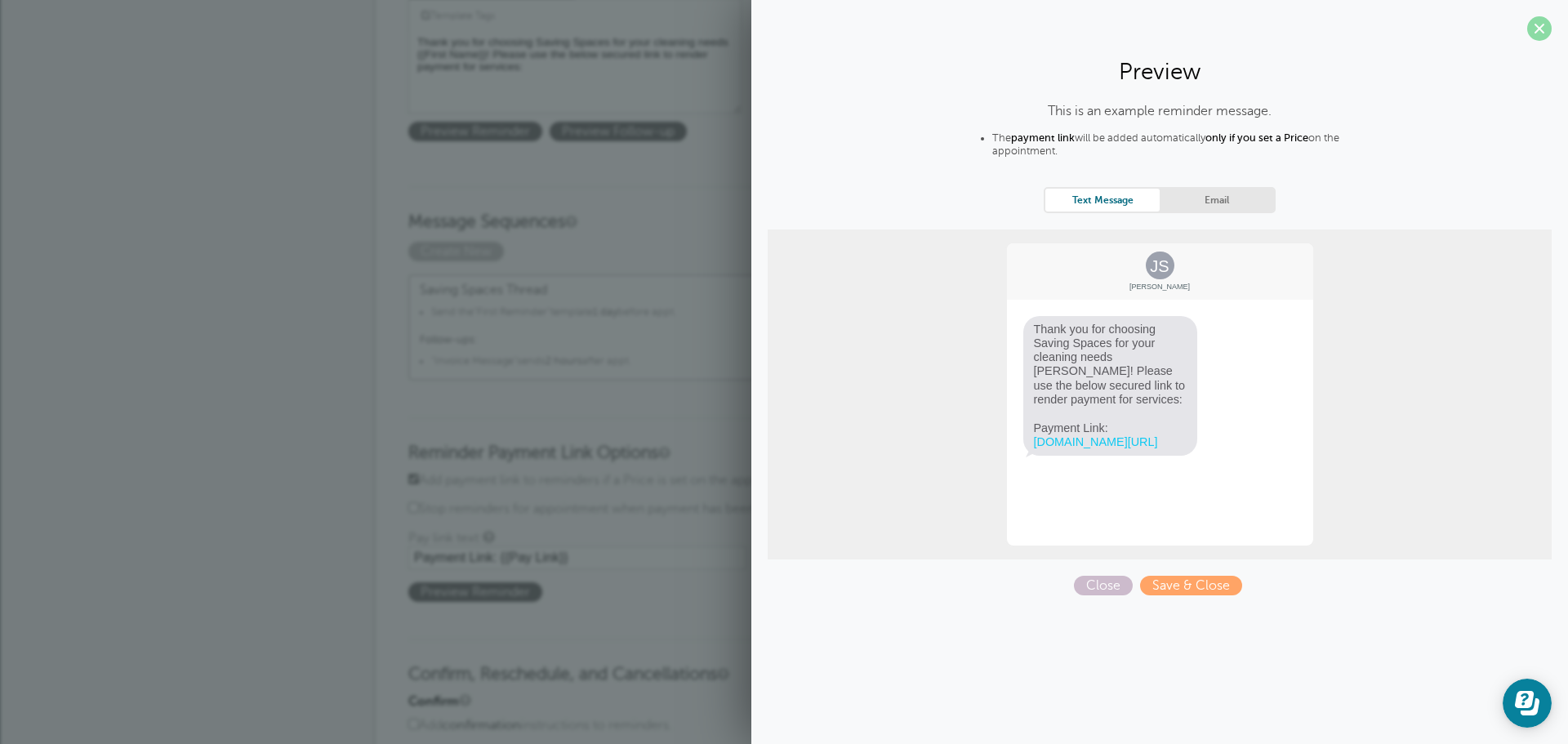
click at [1544, 29] on span at bounding box center [1539, 29] width 25 height 25
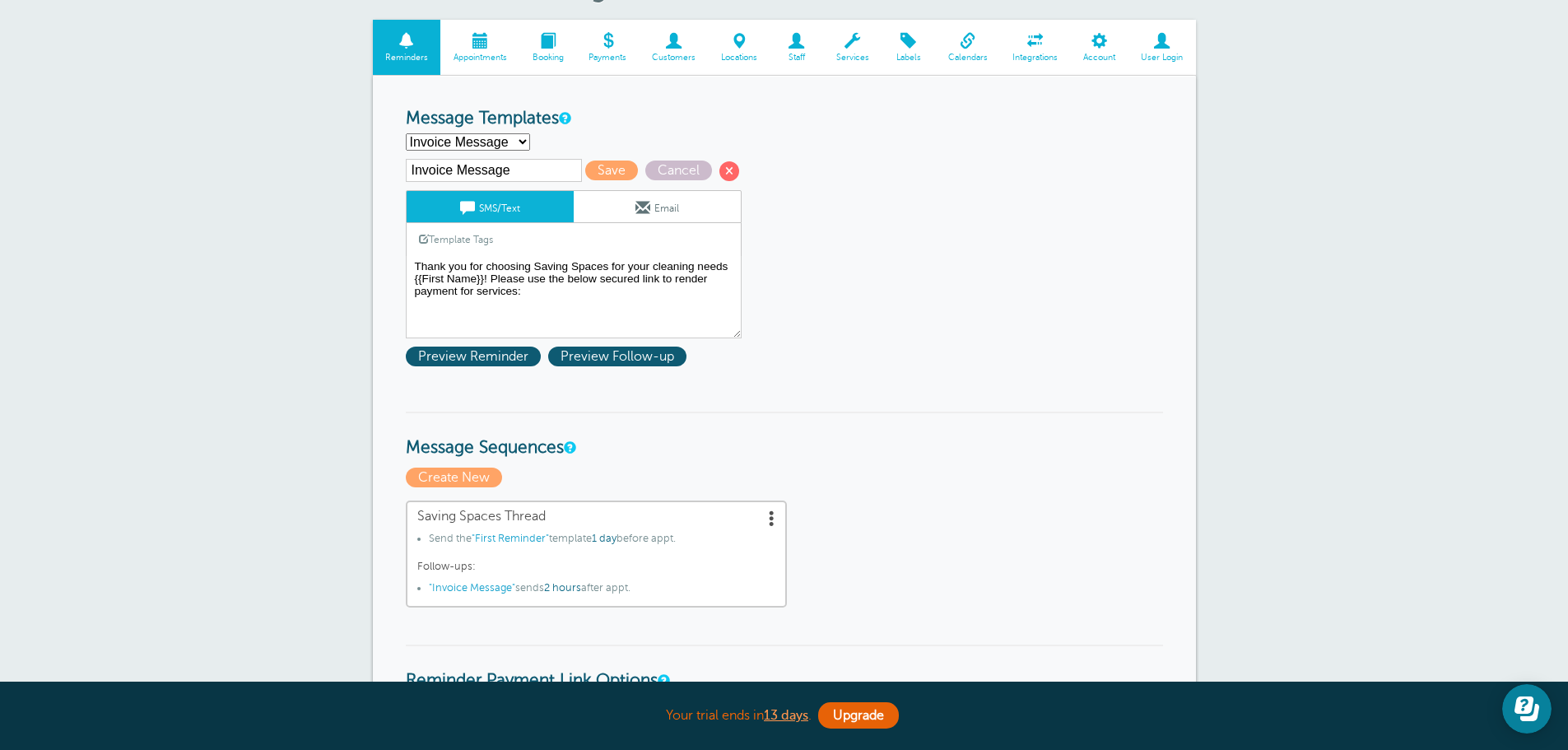
scroll to position [0, 0]
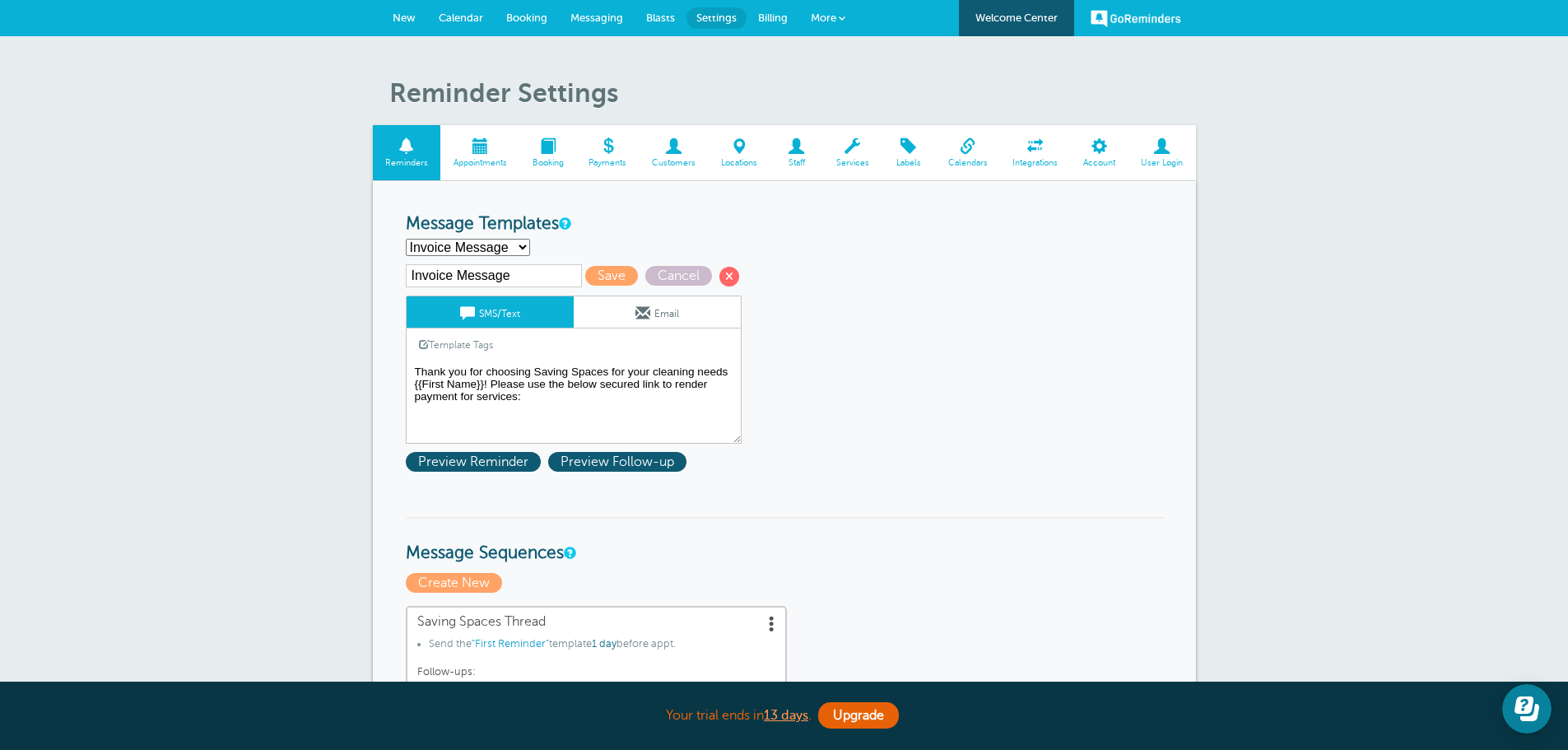
click at [610, 394] on textarea "Hello {{First Name}}! Your cleaning appointment with Saving Spaces is scheduled…" at bounding box center [573, 402] width 336 height 82
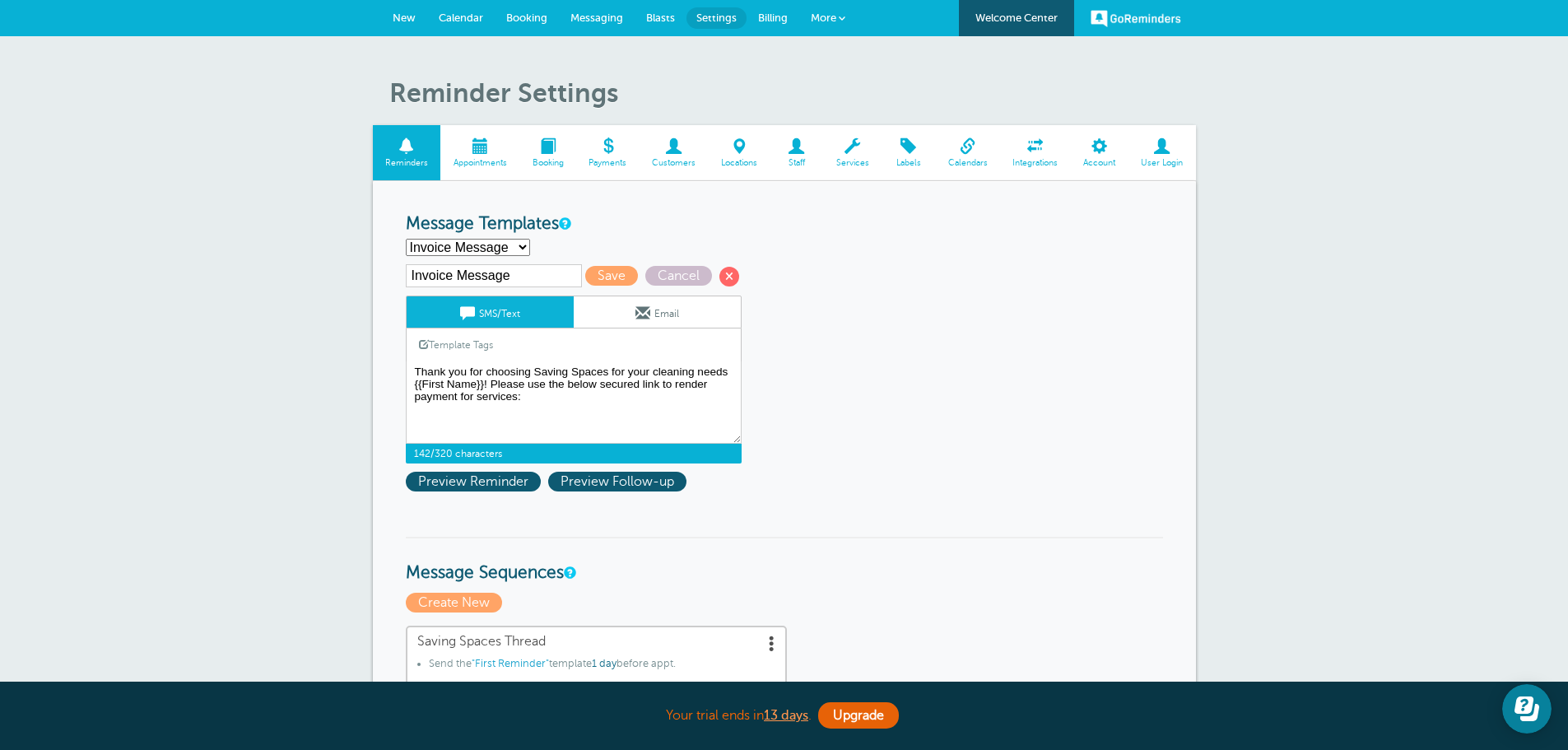
click at [445, 342] on link "Template Tags" at bounding box center [455, 344] width 99 height 32
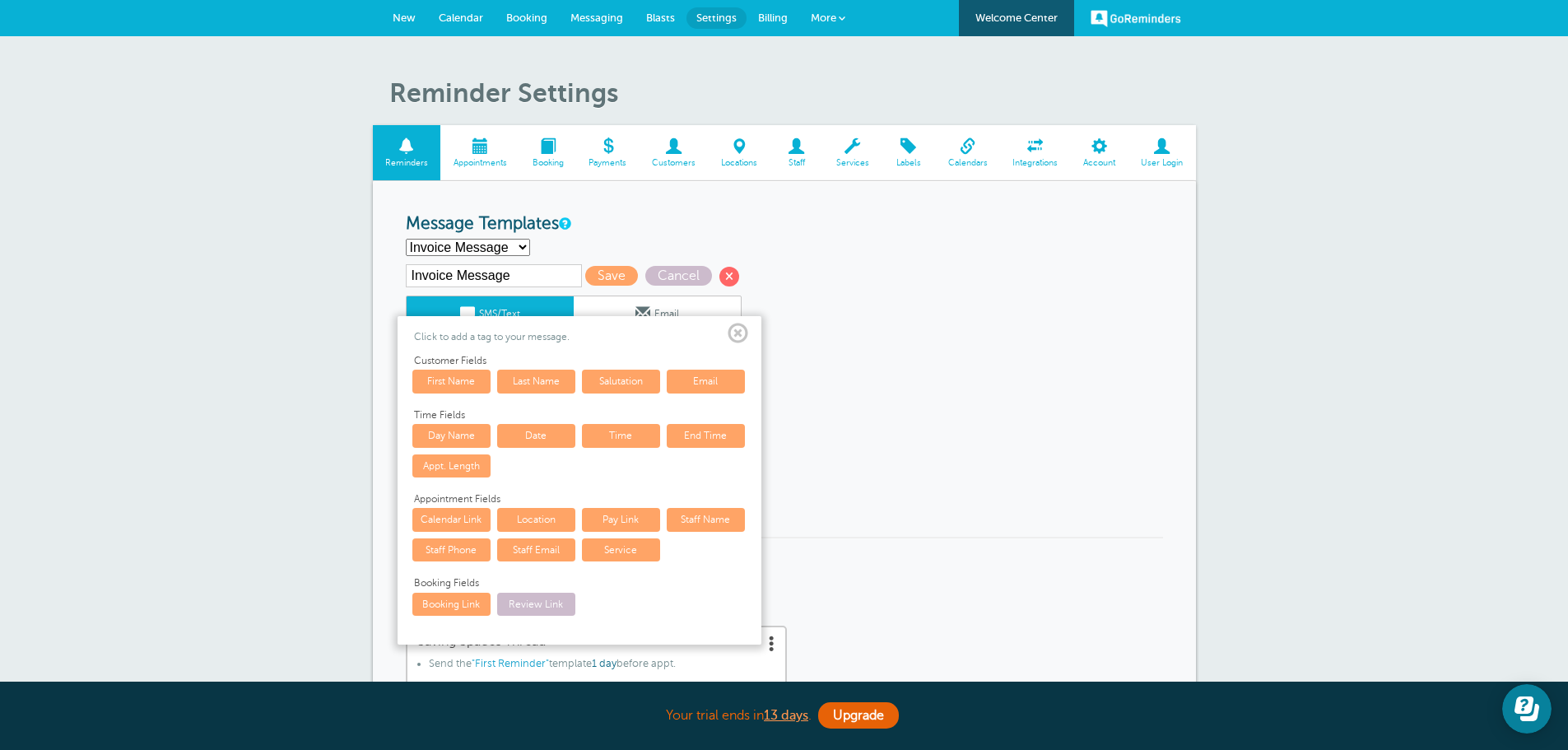
click at [743, 329] on span at bounding box center [738, 334] width 21 height 21
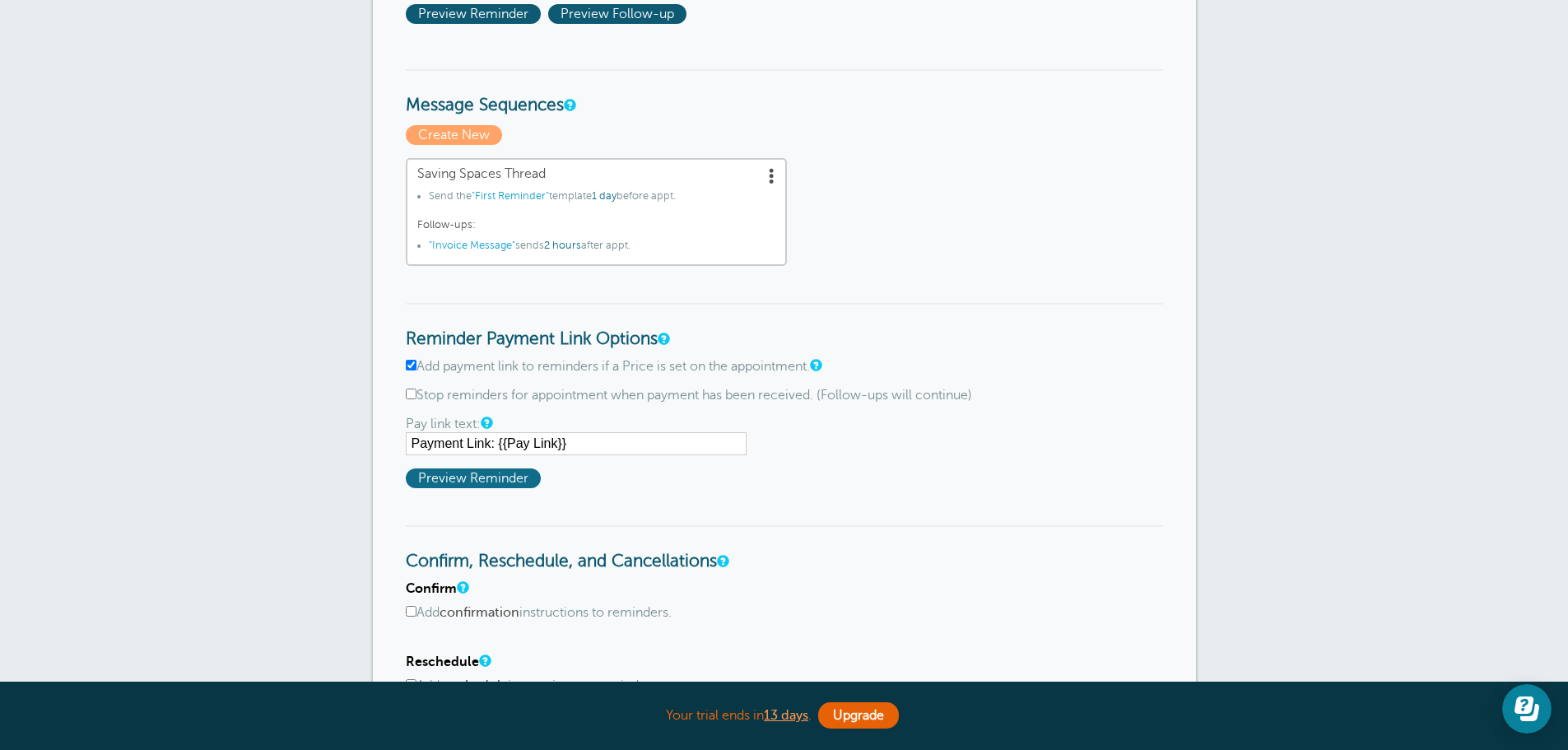
scroll to position [494, 0]
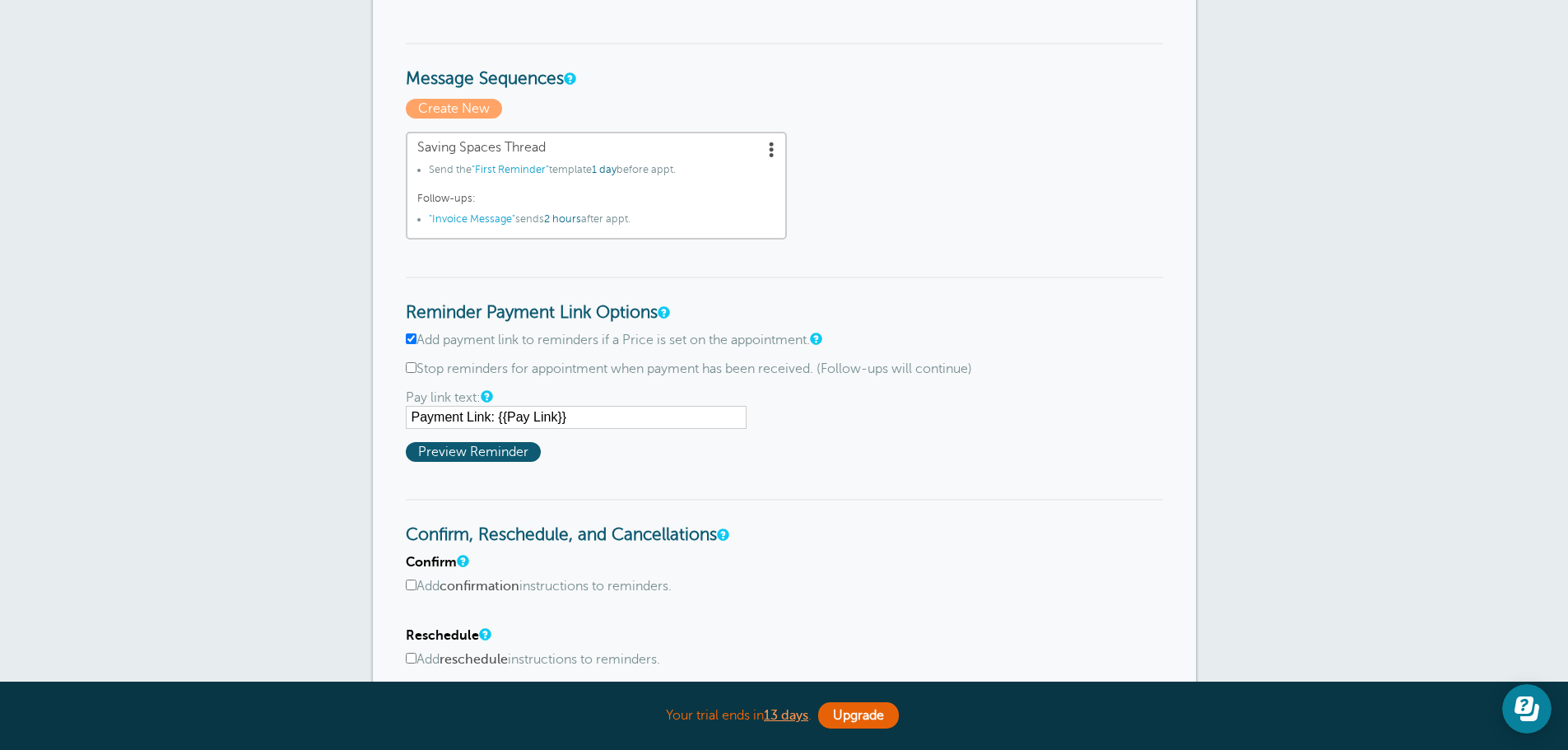
click at [408, 342] on input "Add payment link to reminders if a Price is set on the appointment." at bounding box center [410, 338] width 11 height 11
checkbox input "false"
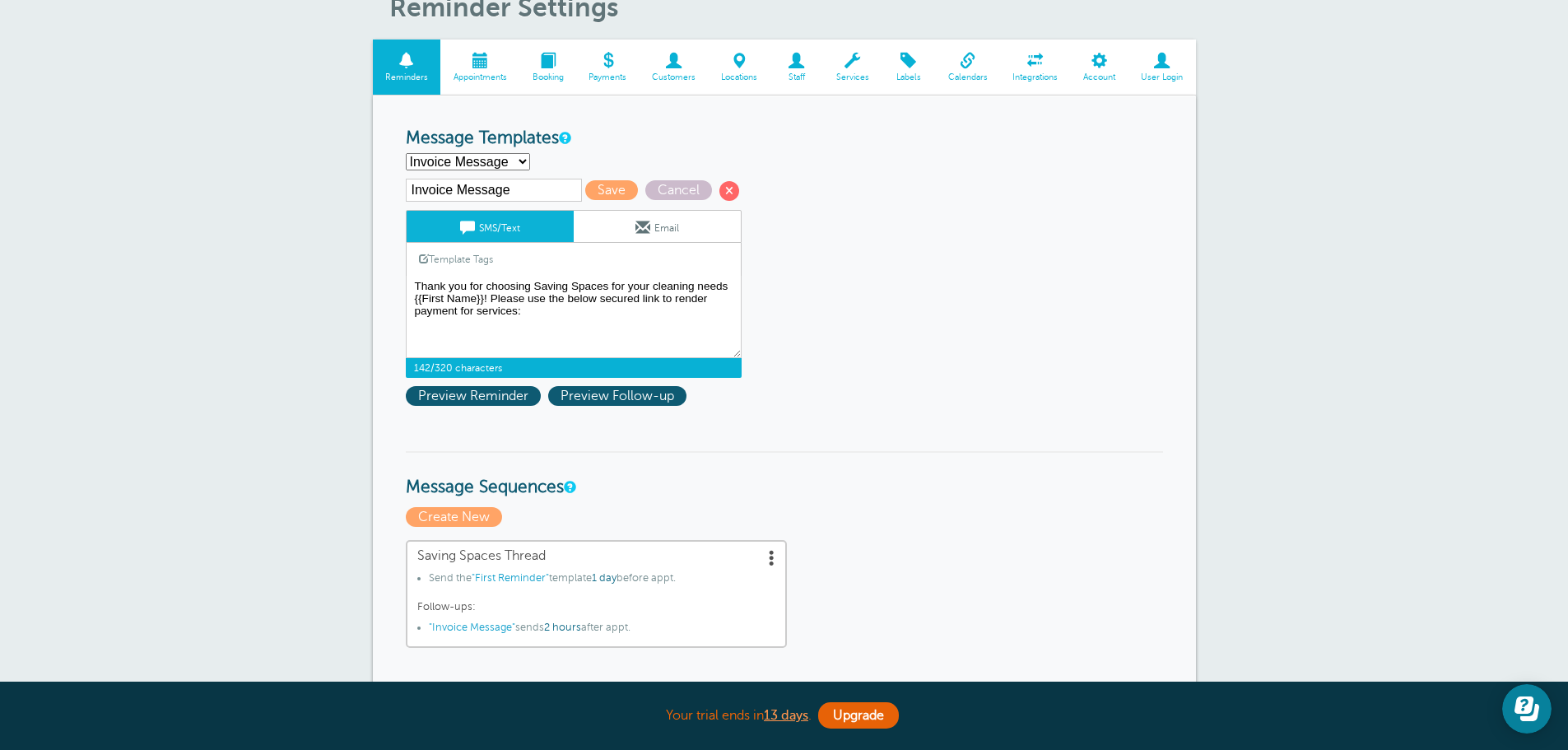
scroll to position [82, 0]
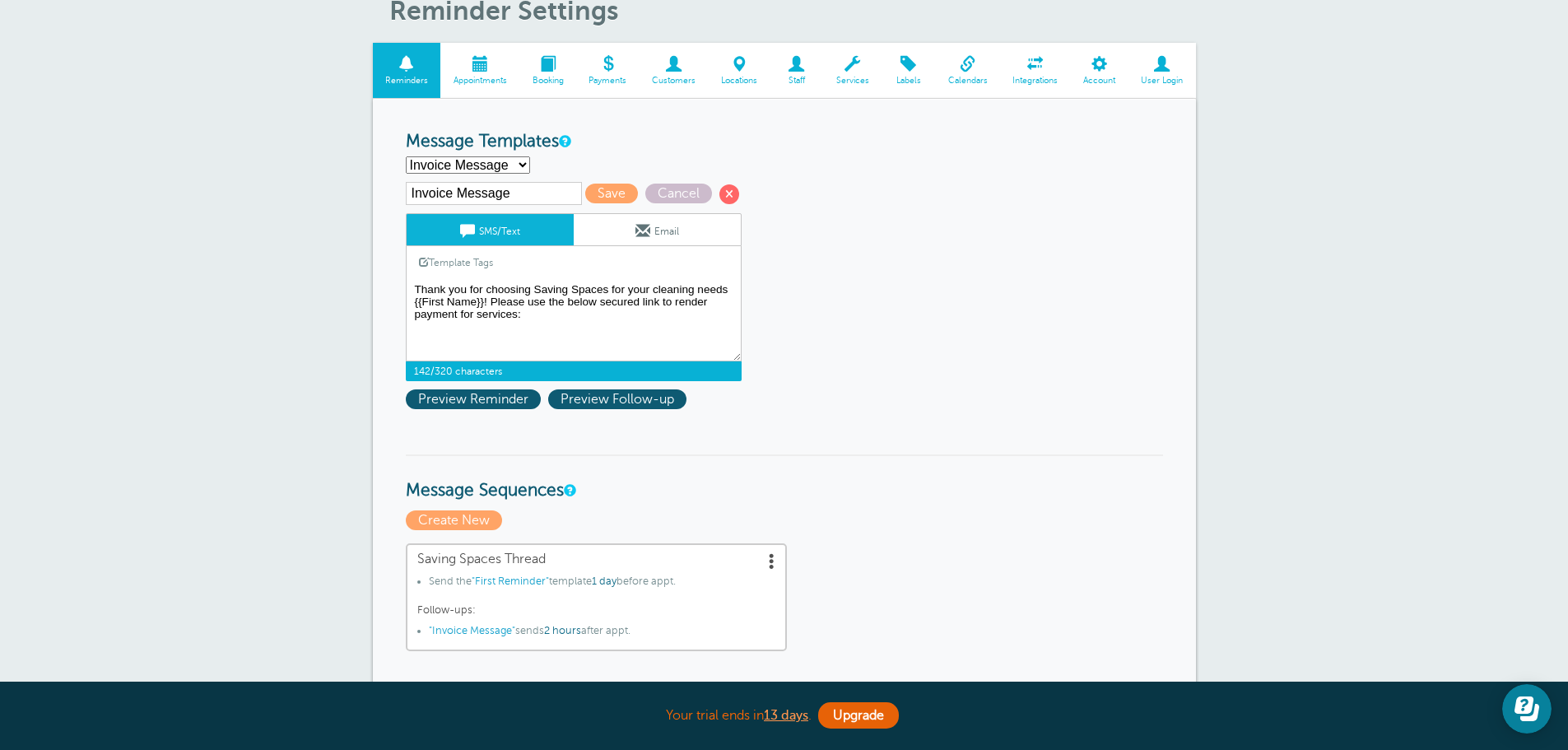
click at [616, 316] on textarea "Hello {{First Name}}! Your cleaning appointment with Saving Spaces is scheduled…" at bounding box center [573, 320] width 336 height 82
click at [470, 264] on link "Template Tags" at bounding box center [455, 262] width 99 height 32
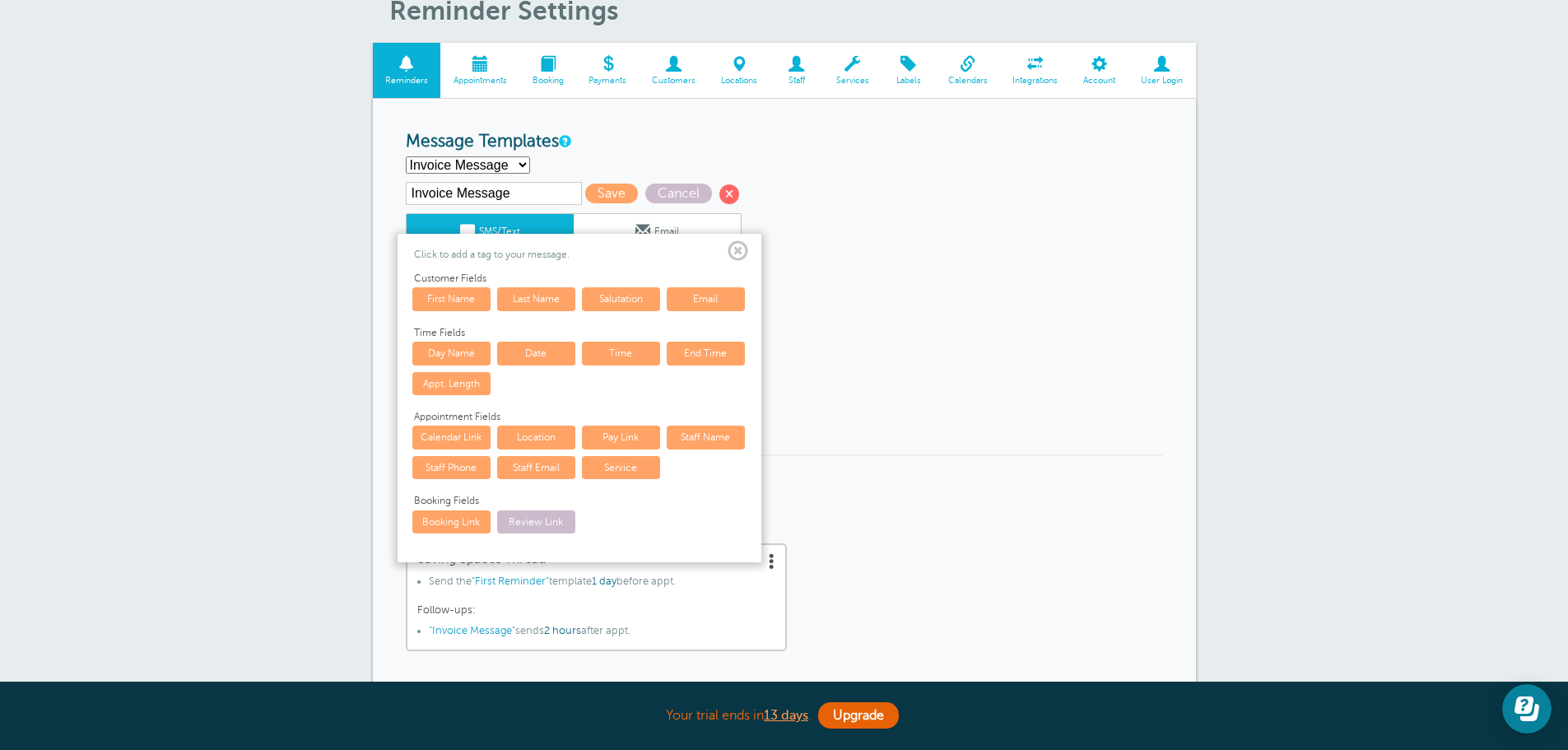
click at [604, 434] on link "Pay Link" at bounding box center [621, 437] width 78 height 23
type textarea "Thank you for choosing Saving Spaces for your cleaning needs {{First Name}}! Pl…"
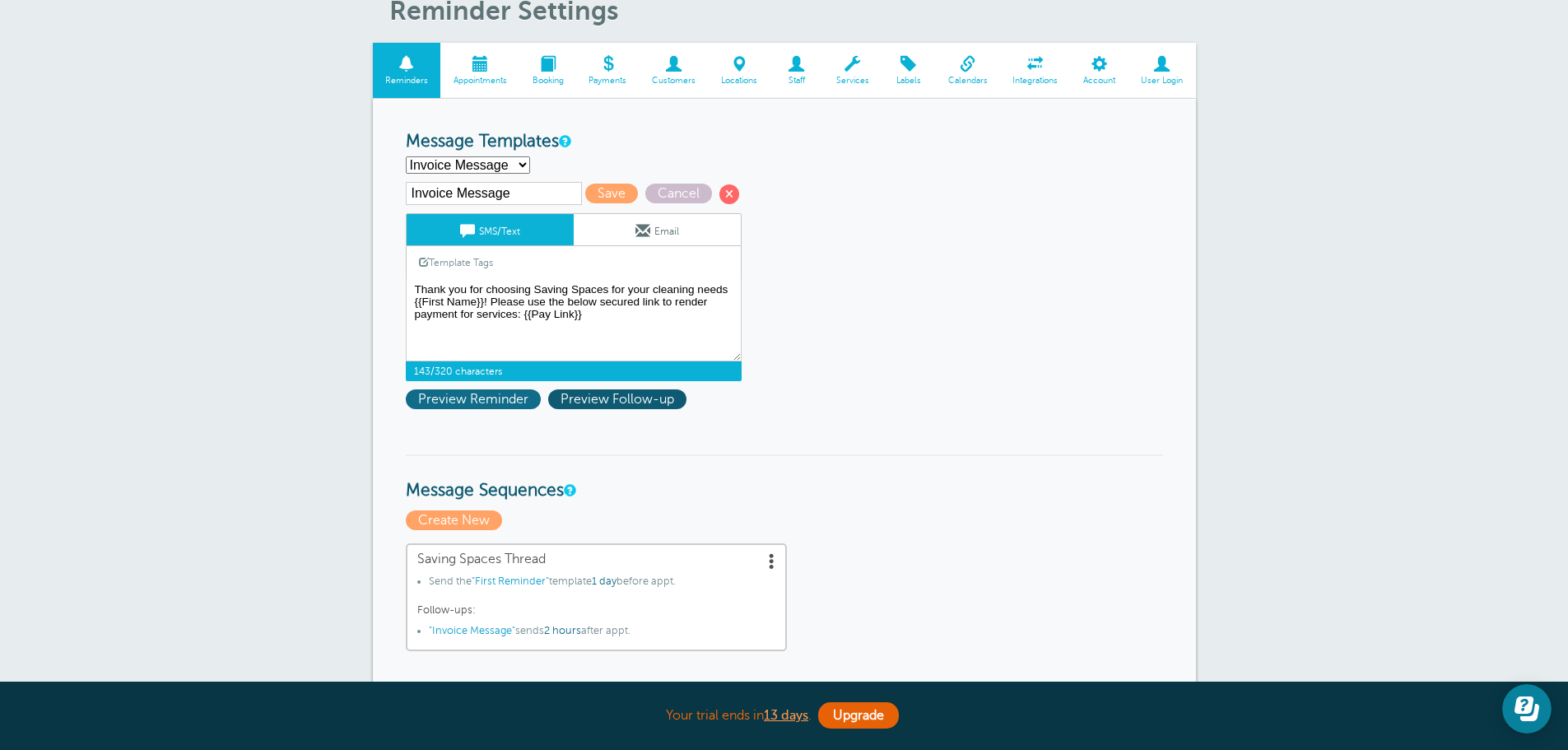
click at [482, 397] on span "Preview Reminder" at bounding box center [473, 400] width 135 height 20
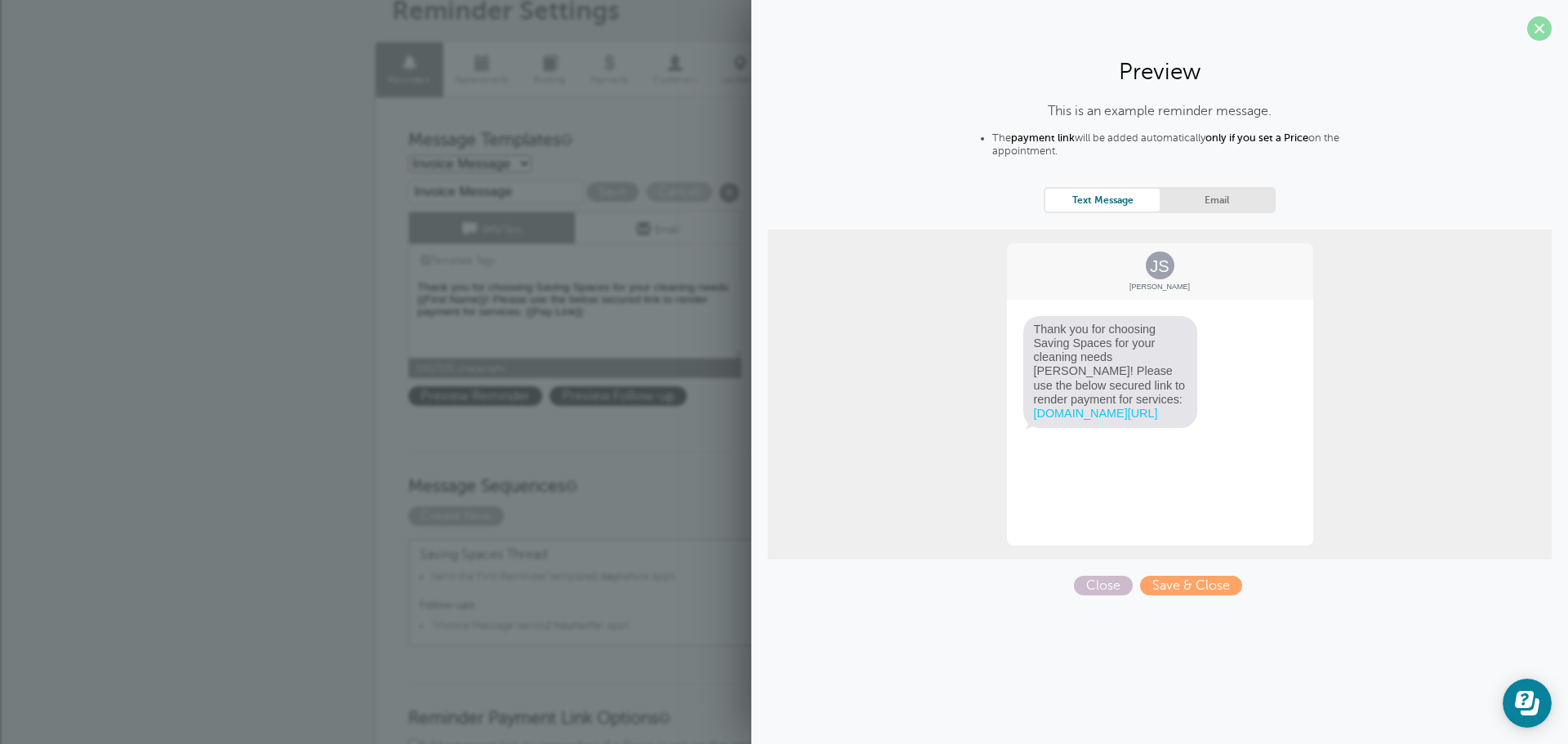
click at [1533, 35] on span at bounding box center [1539, 29] width 25 height 25
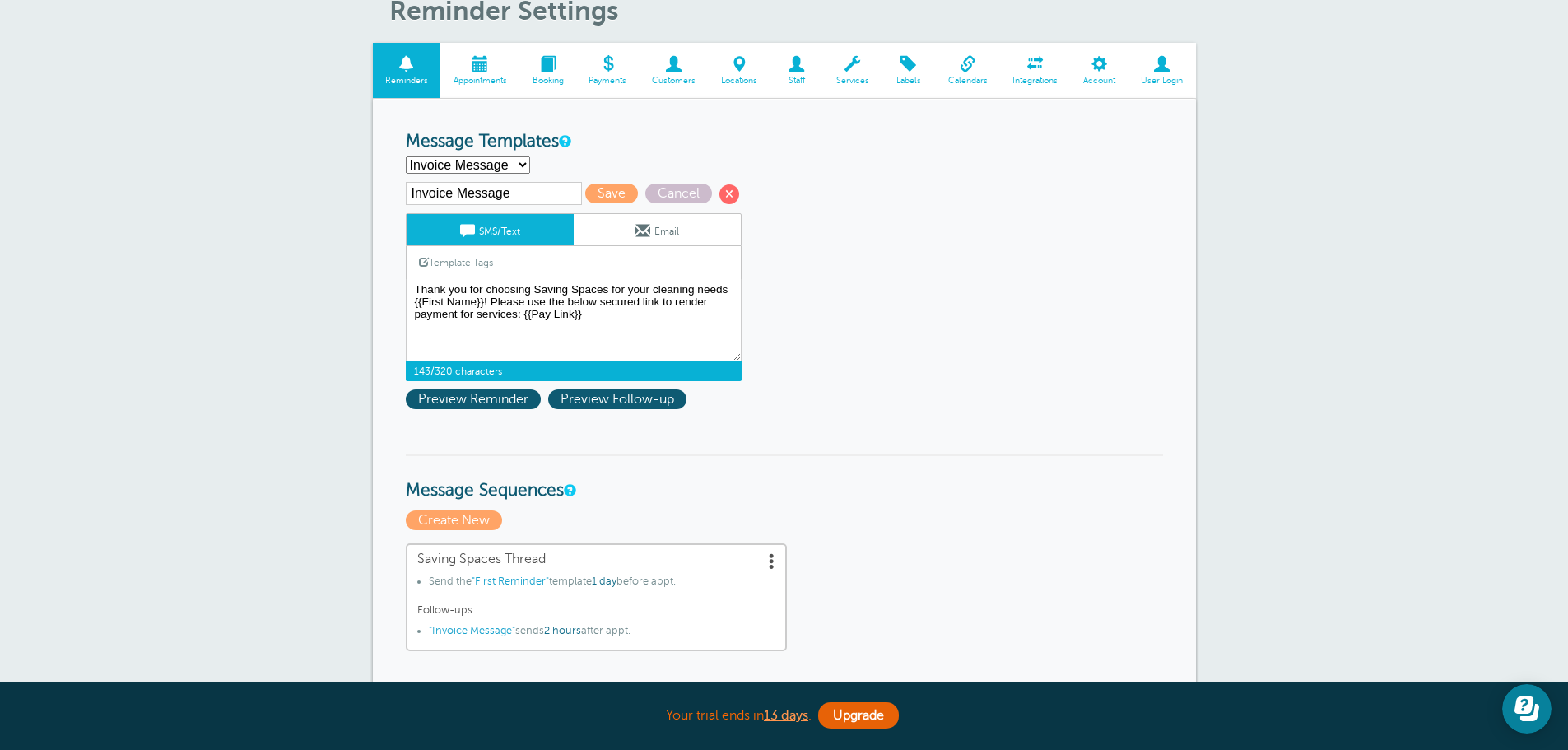
click at [511, 168] on select "First Reminder Invoice Message Second Reminder Third Reminder Create new..." at bounding box center [468, 165] width 124 height 17
click at [405, 157] on select "First Reminder Invoice Message Second Reminder Third Reminder Create new..." at bounding box center [468, 165] width 124 height 17
select select "162053"
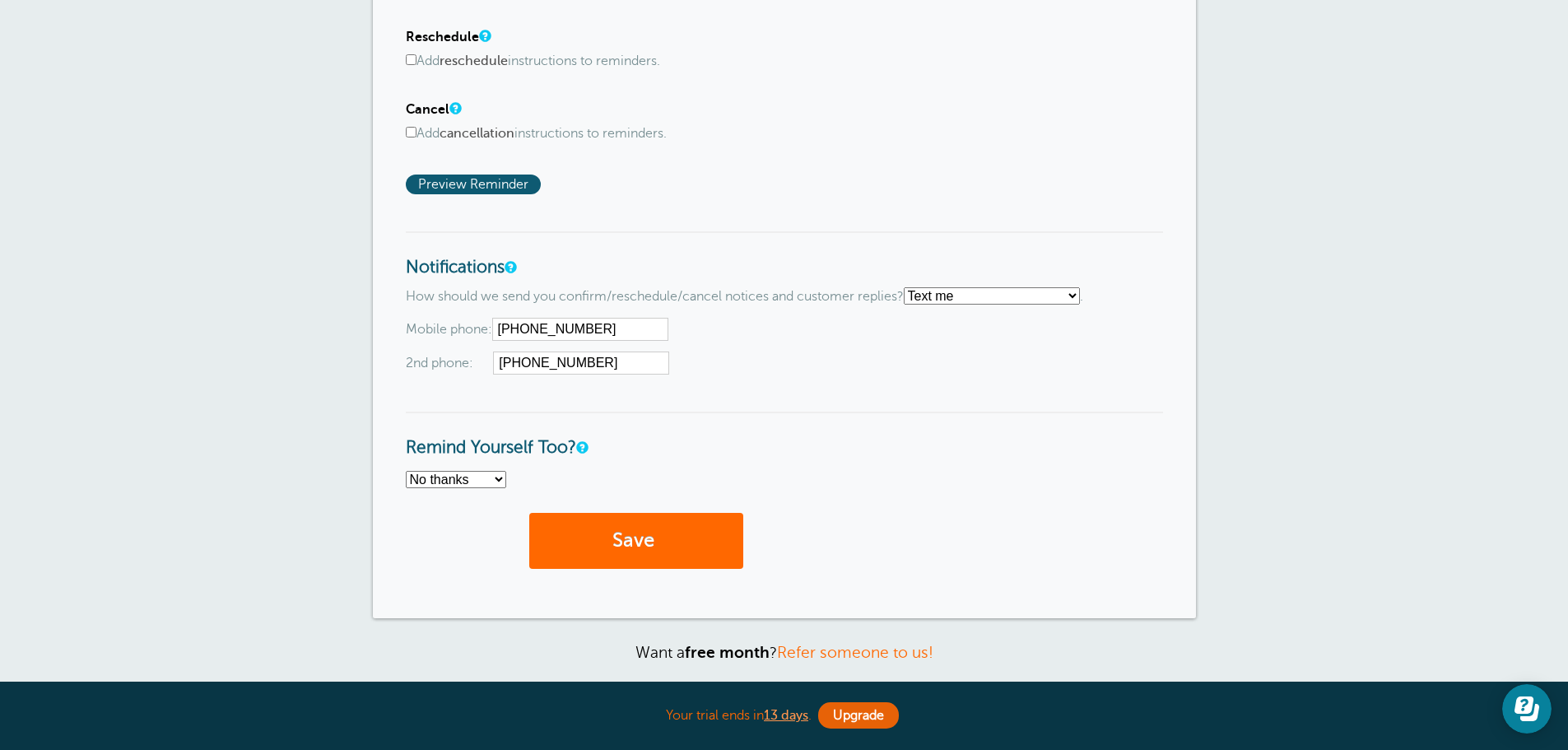
scroll to position [1153, 0]
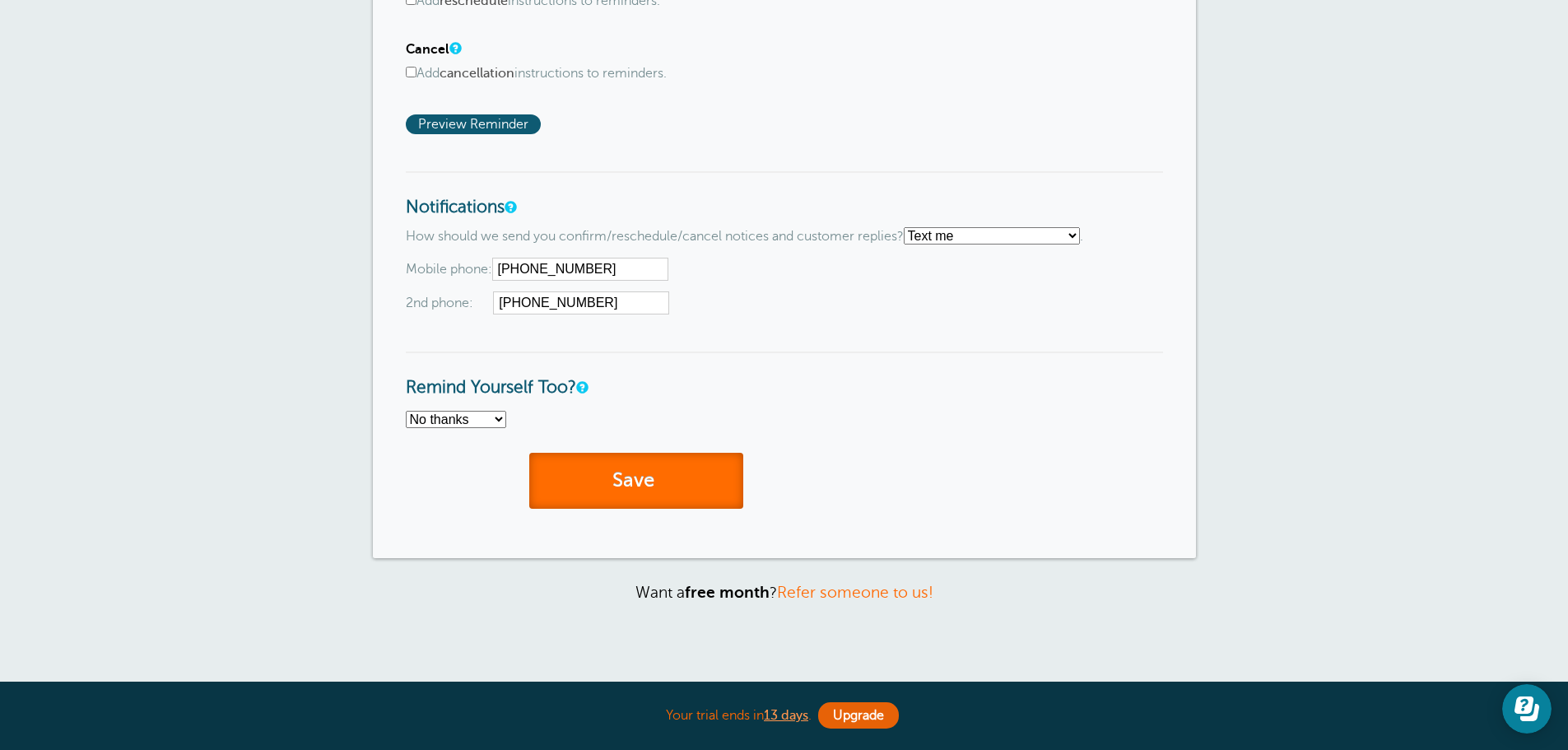
click at [659, 475] on span "submit" at bounding box center [657, 480] width 5 height 22
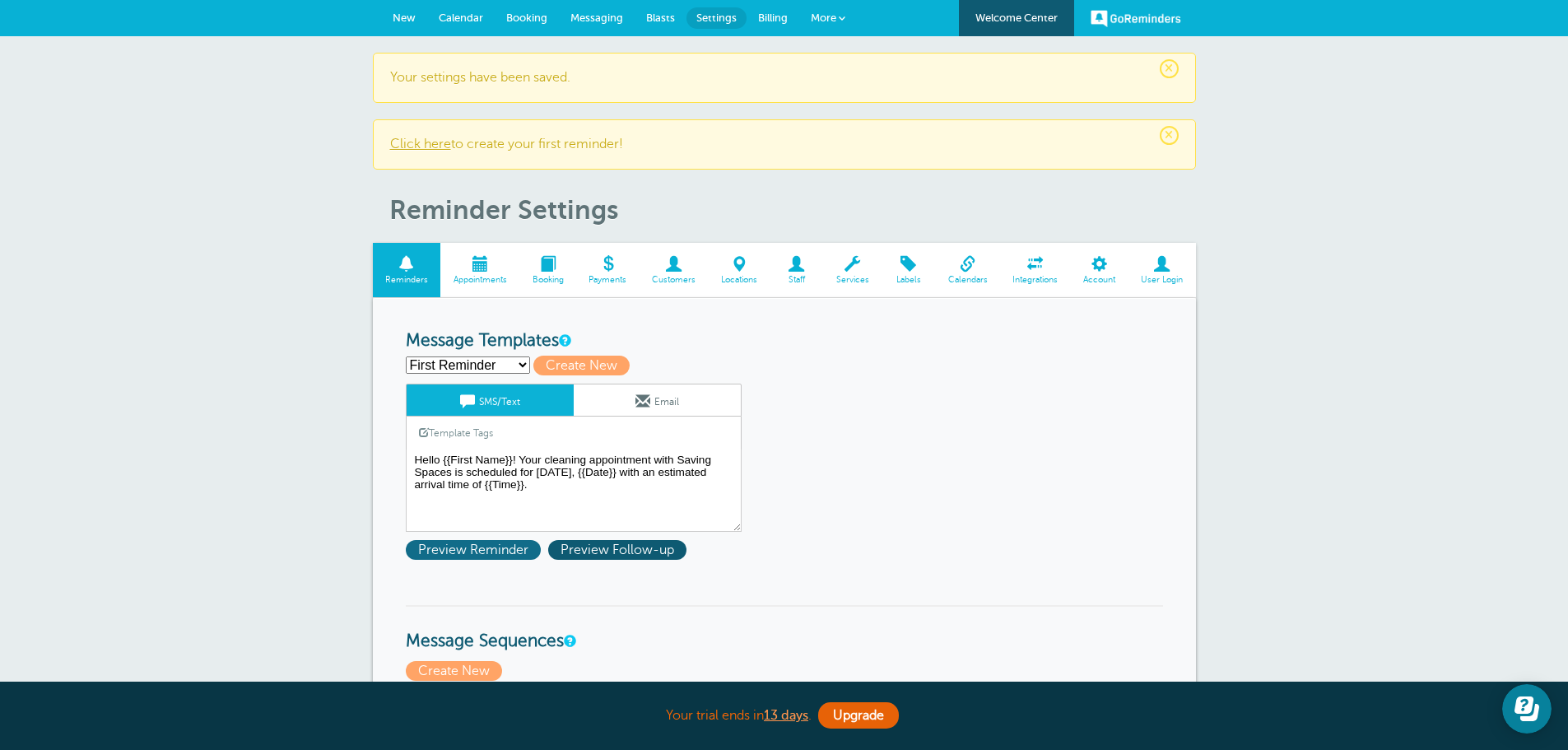
click at [497, 558] on span "Preview Reminder" at bounding box center [473, 550] width 135 height 20
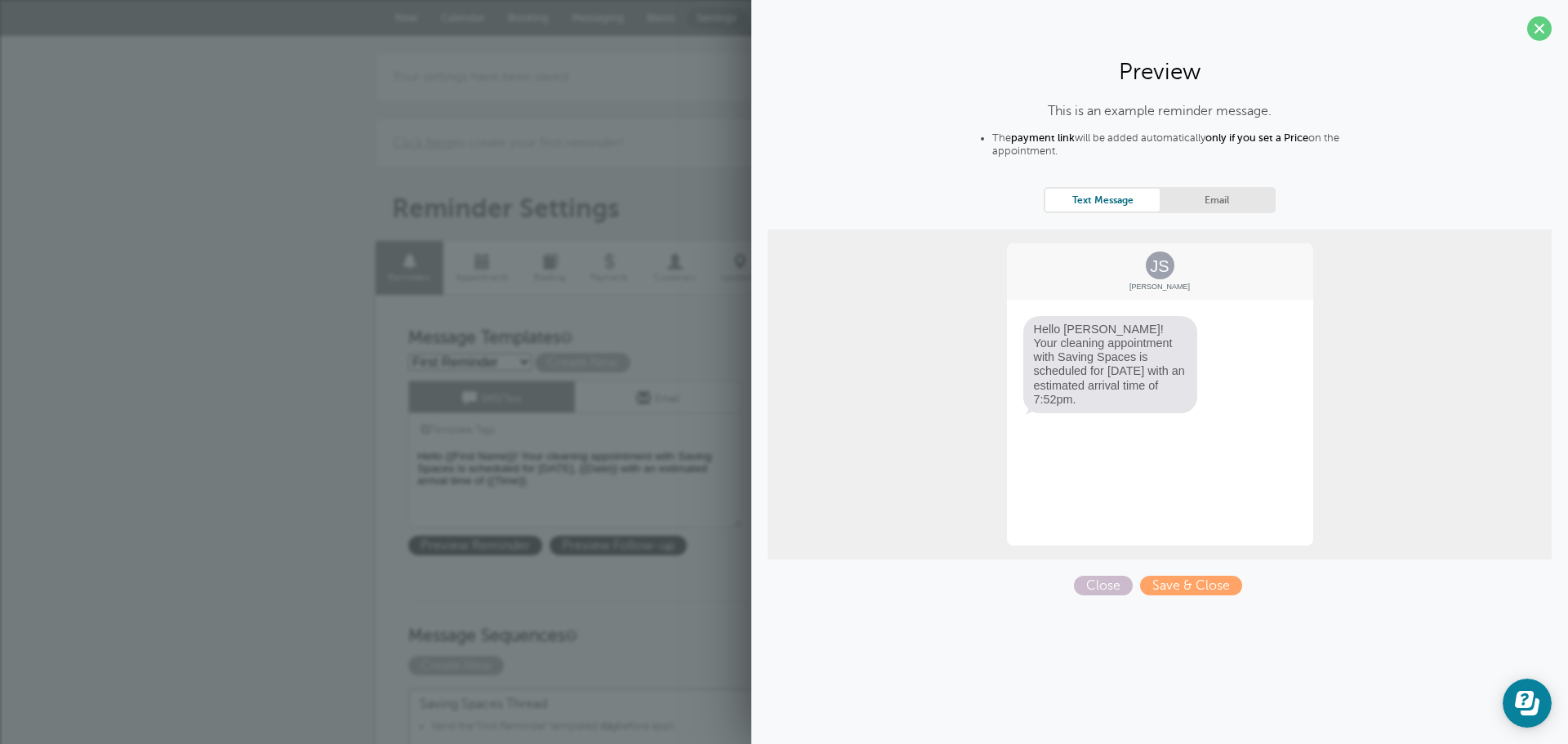
click at [1540, 22] on span at bounding box center [1539, 29] width 25 height 25
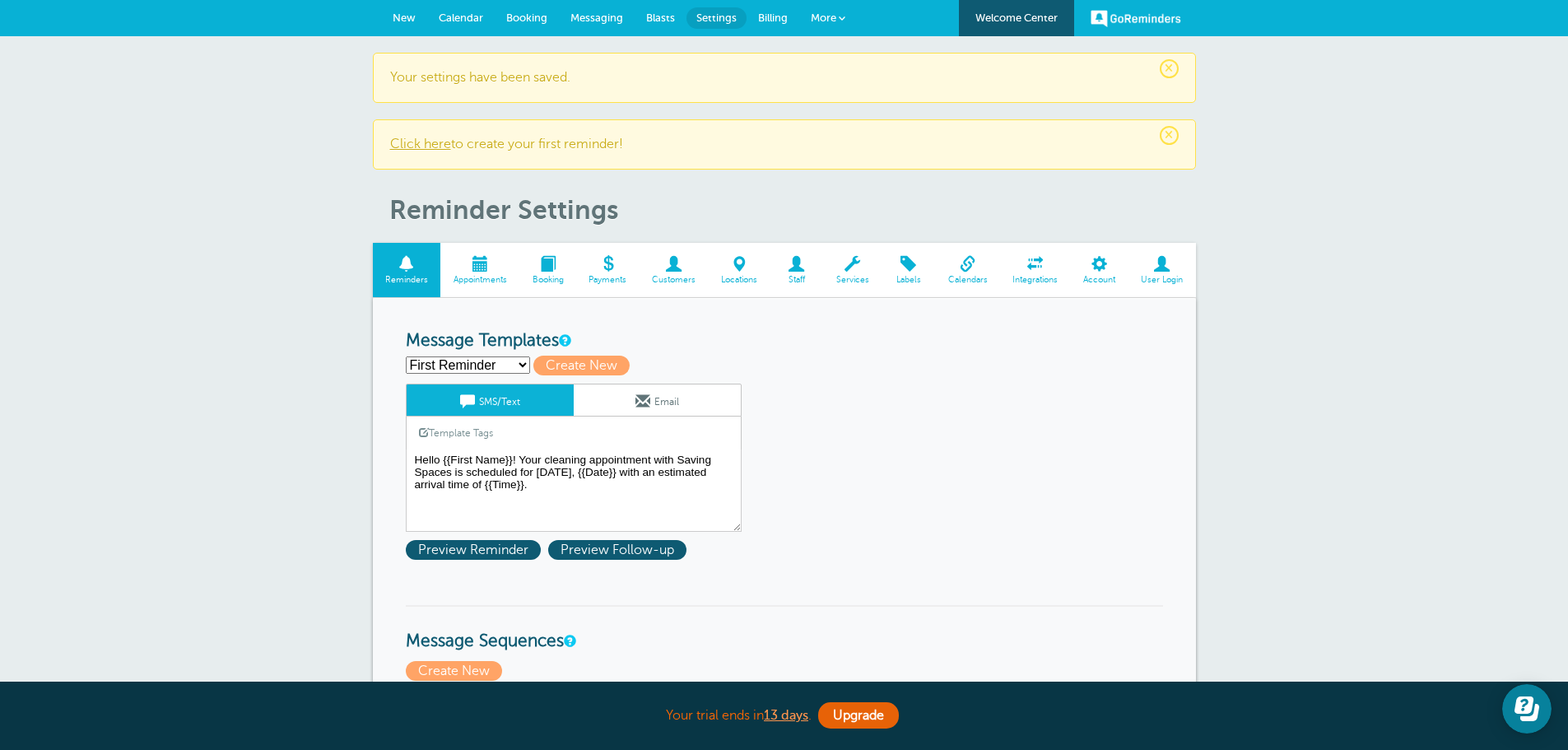
click at [425, 370] on select "First Reminder Invoice Message Second Reminder Third Reminder Create new..." at bounding box center [468, 365] width 124 height 17
select select "162053"
click at [405, 357] on select "First Reminder Invoice Message Second Reminder Third Reminder Create new..." at bounding box center [468, 365] width 124 height 17
type input "Invoice Message"
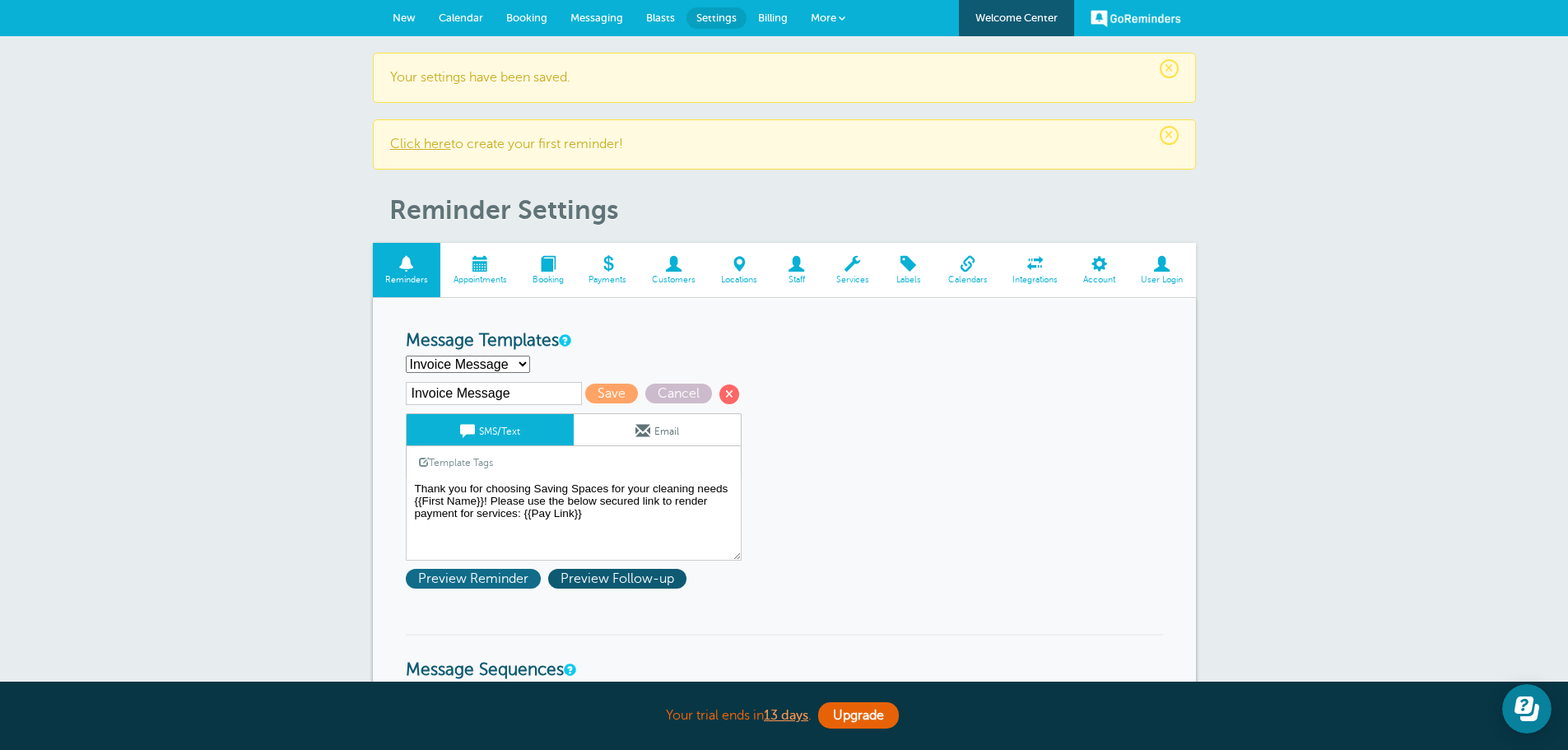
click at [484, 573] on span "Preview Reminder" at bounding box center [473, 579] width 135 height 20
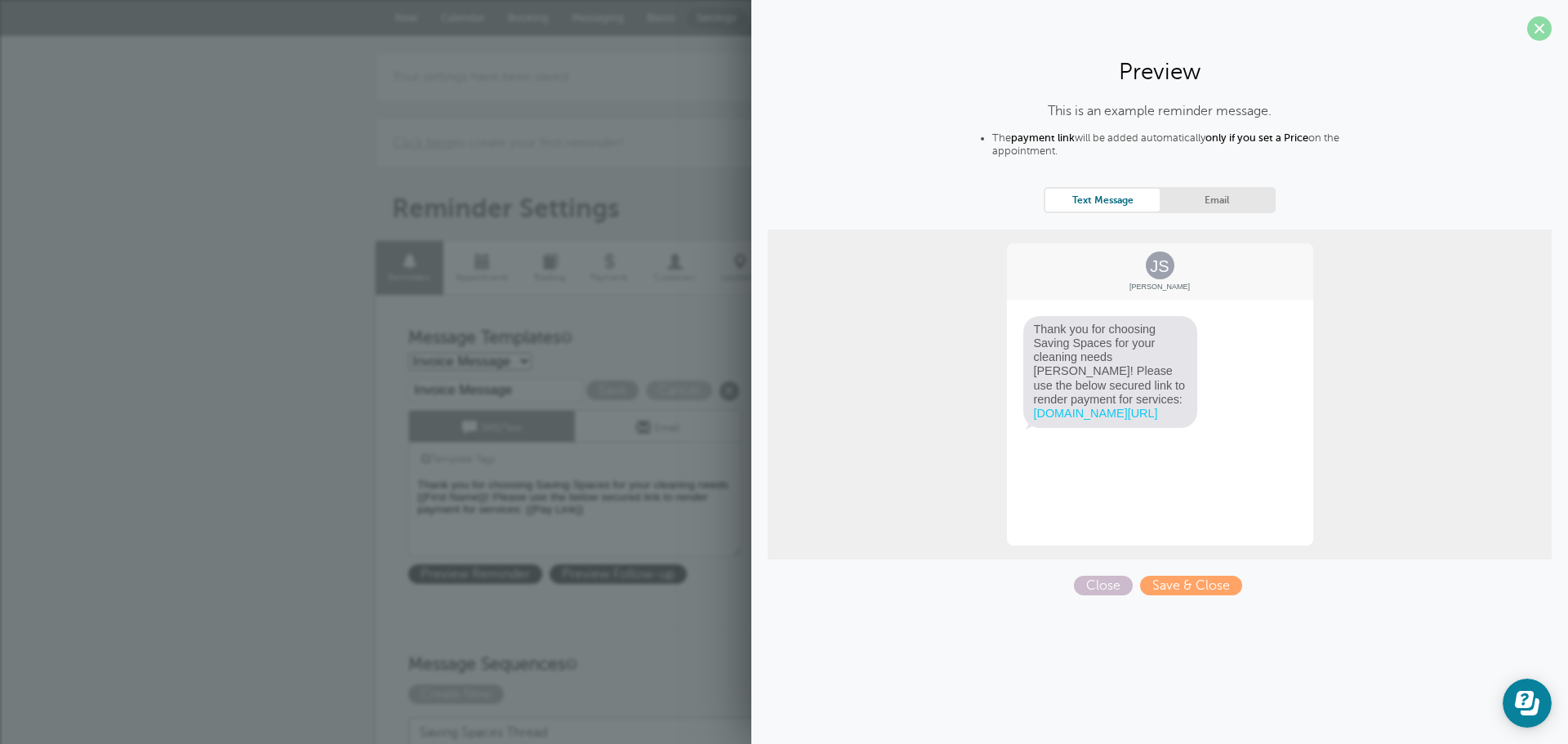
click at [1542, 31] on span at bounding box center [1539, 29] width 25 height 25
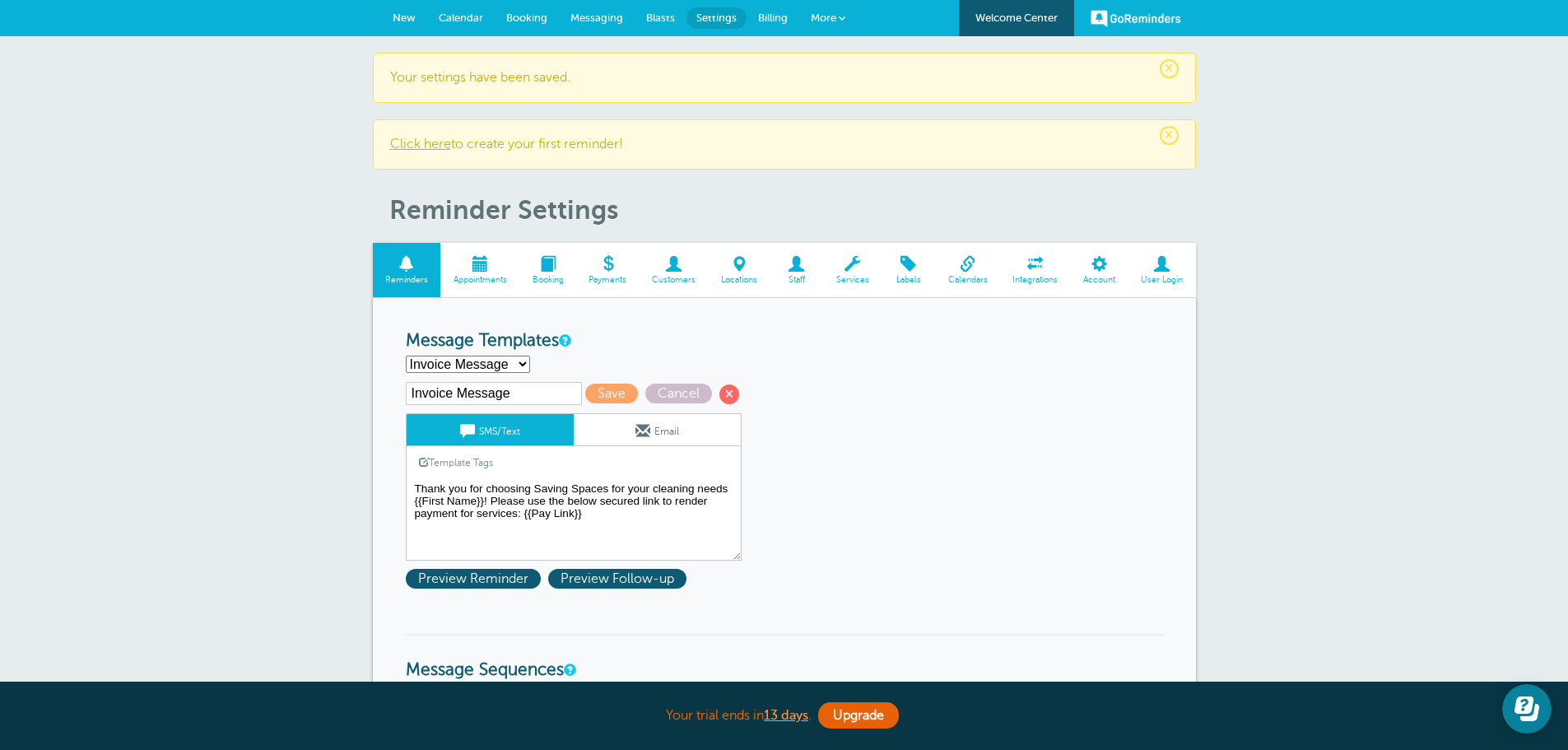
click at [609, 505] on textarea "Hello {{First Name}}! Your cleaning appointment with Saving Spaces is scheduled…" at bounding box center [573, 519] width 336 height 82
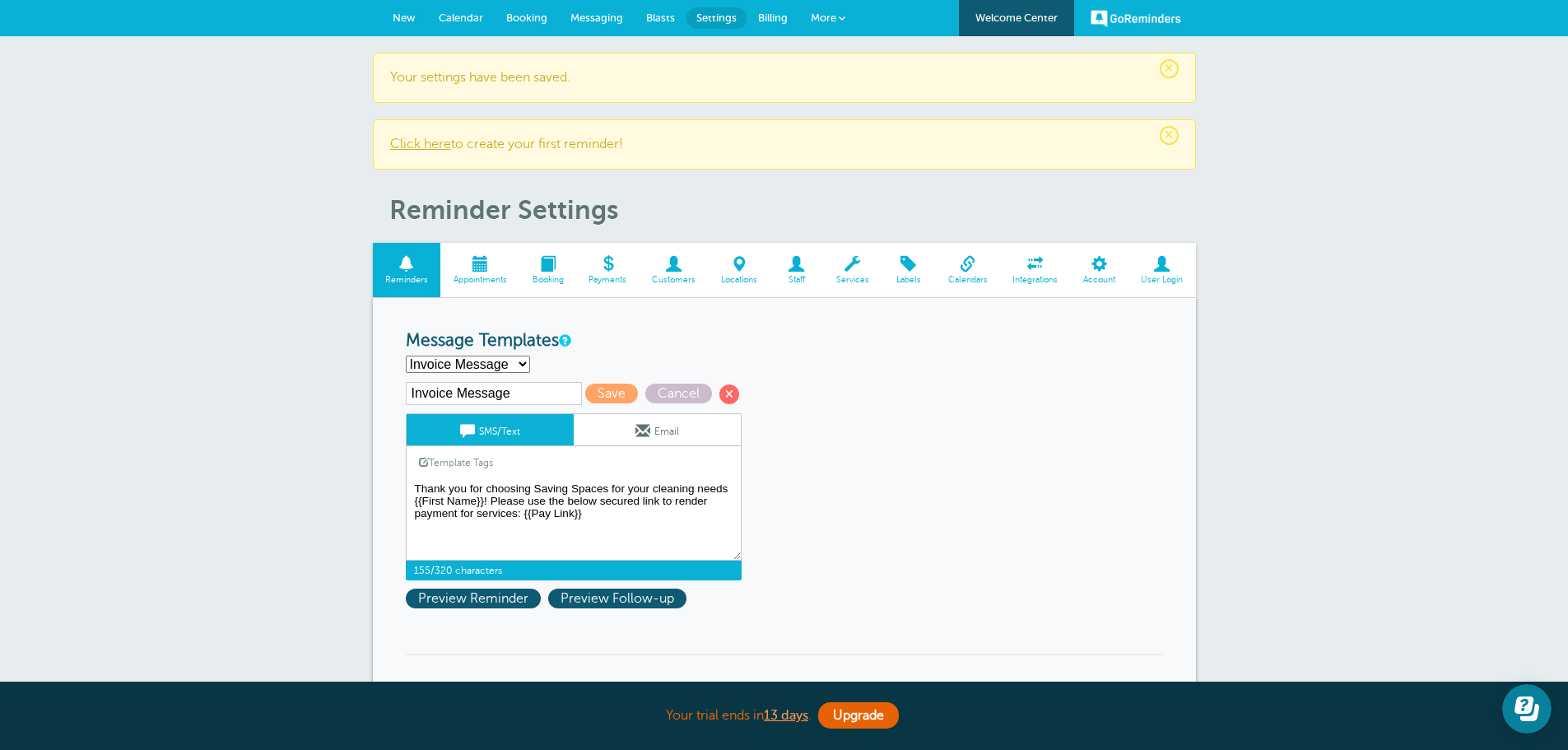
click at [609, 505] on textarea "Hello {{First Name}}! Your cleaning appointment with Saving Spaces is scheduled…" at bounding box center [573, 519] width 336 height 82
click at [522, 595] on span "Preview Reminder" at bounding box center [473, 599] width 135 height 20
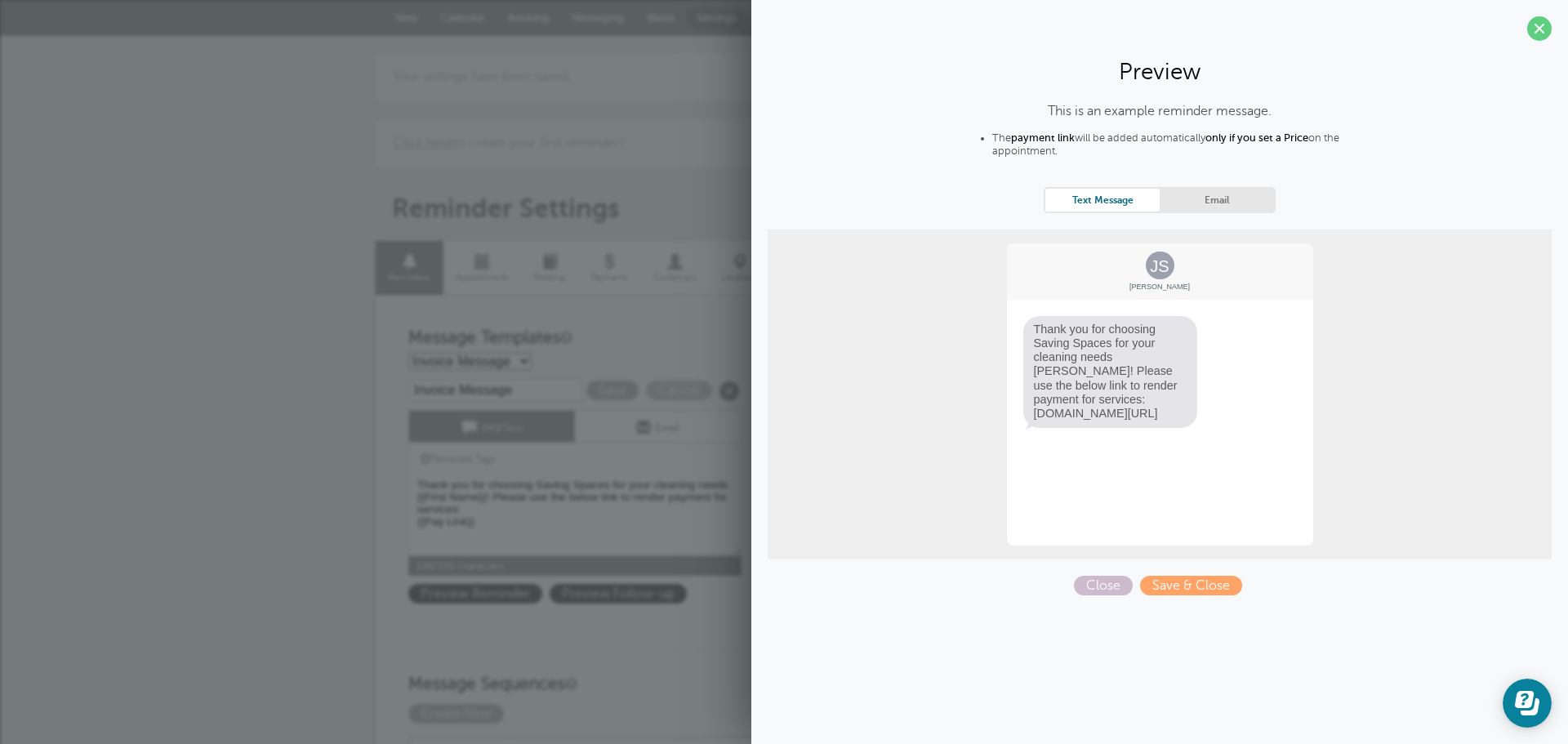
click at [1529, 41] on section "Preview This is an example reminder message. The payment link will be added aut…" at bounding box center [1159, 304] width 817 height 608
click at [1537, 35] on span at bounding box center [1539, 29] width 25 height 25
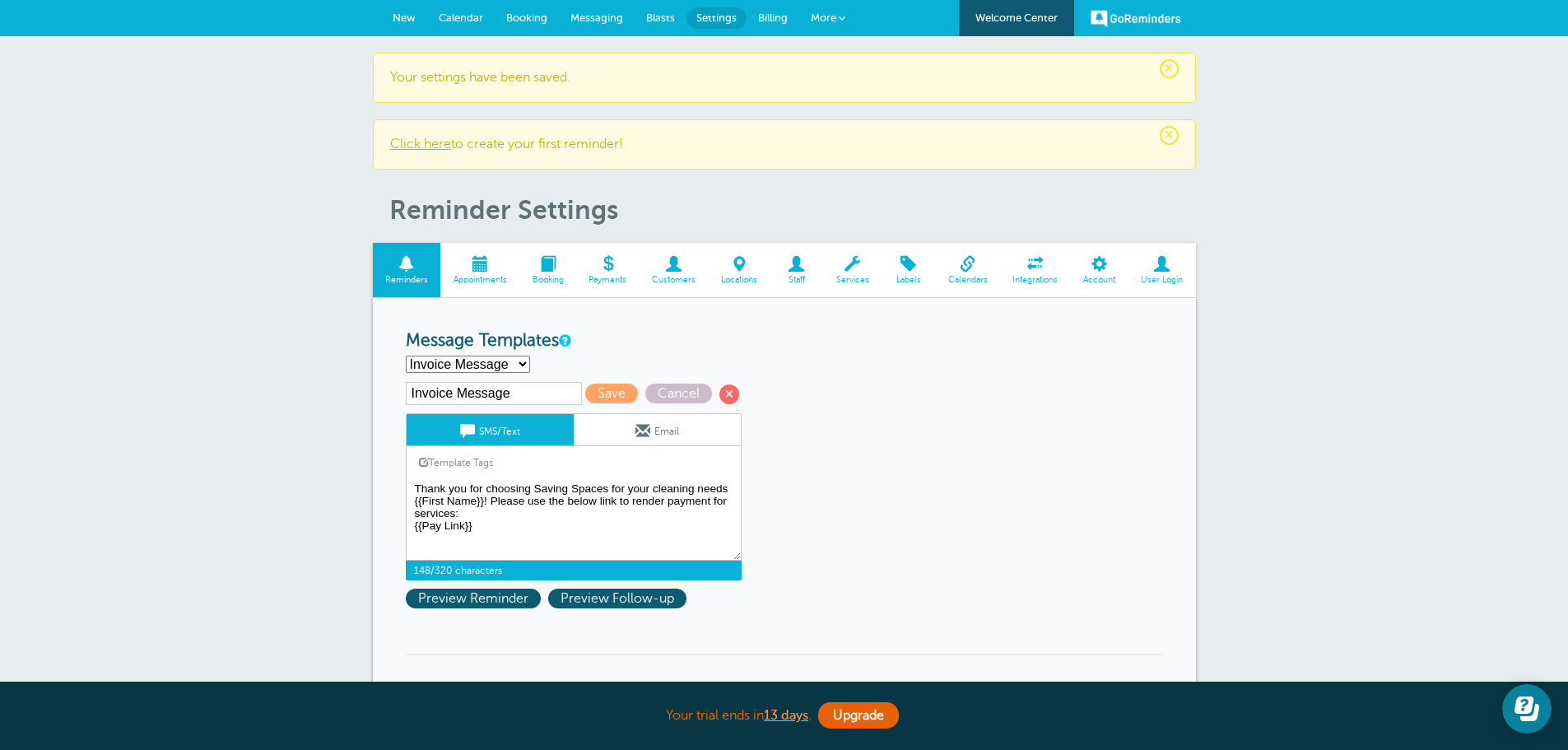
click at [492, 507] on textarea "Hello {{First Name}}! Your cleaning appointment with Saving Spaces is scheduled…" at bounding box center [573, 519] width 336 height 82
click at [489, 601] on span "Preview Reminder" at bounding box center [473, 599] width 135 height 20
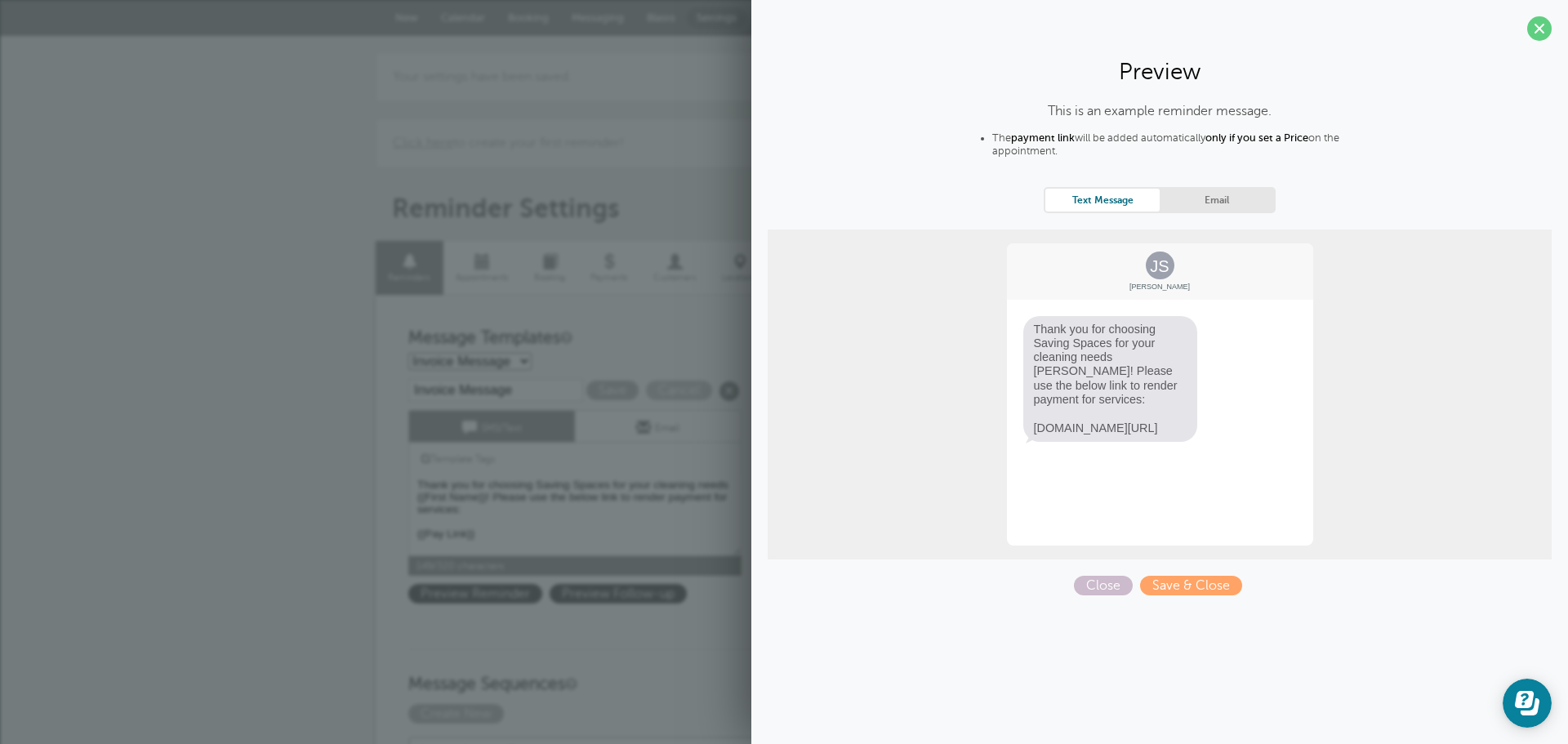
click at [1116, 420] on span "Thank you for choosing Saving Spaces for your cleaning needs Jane! Please use t…" at bounding box center [1111, 379] width 174 height 126
click at [1084, 423] on span "Thank you for choosing Saving Spaces for your cleaning needs Jane! Please use t…" at bounding box center [1111, 379] width 174 height 126
click at [1128, 449] on div "JS Jane Smith Thank you for choosing Saving Spaces for your cleaning needs Jane…" at bounding box center [1160, 394] width 309 height 305
click at [1546, 36] on span at bounding box center [1539, 29] width 25 height 25
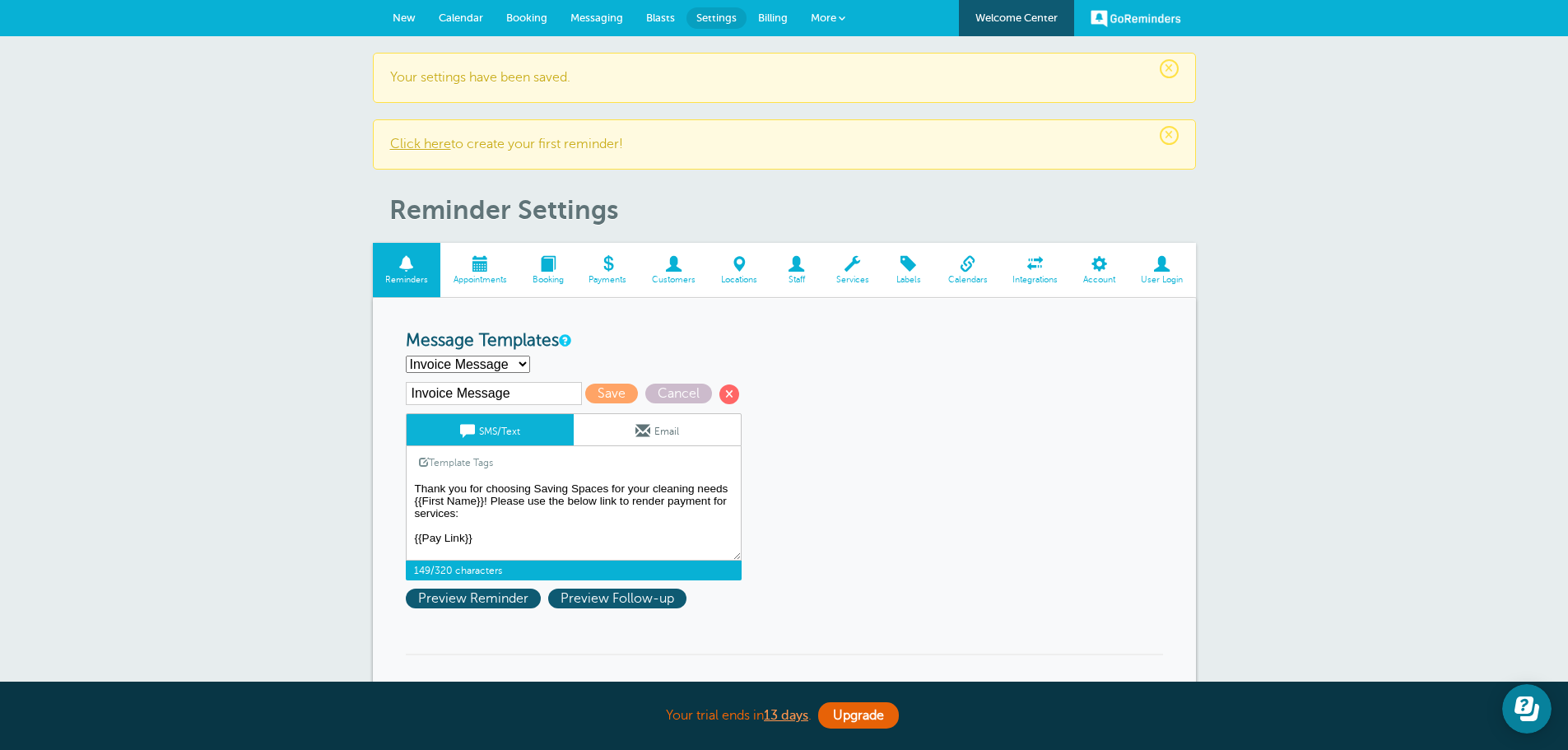
click at [462, 520] on textarea "Hello {{First Name}}! Your cleaning appointment with Saving Spaces is scheduled…" at bounding box center [573, 519] width 336 height 82
click at [467, 519] on textarea "Hello {{First Name}}! Your cleaning appointment with Saving Spaces is scheduled…" at bounding box center [573, 519] width 336 height 82
drag, startPoint x: 475, startPoint y: 533, endPoint x: 406, endPoint y: 537, distance: 69.1
click at [406, 537] on textarea "Hello {{First Name}}! Your cleaning appointment with Saving Spaces is scheduled…" at bounding box center [573, 519] width 336 height 82
click at [439, 458] on link "Template Tags" at bounding box center [455, 462] width 99 height 32
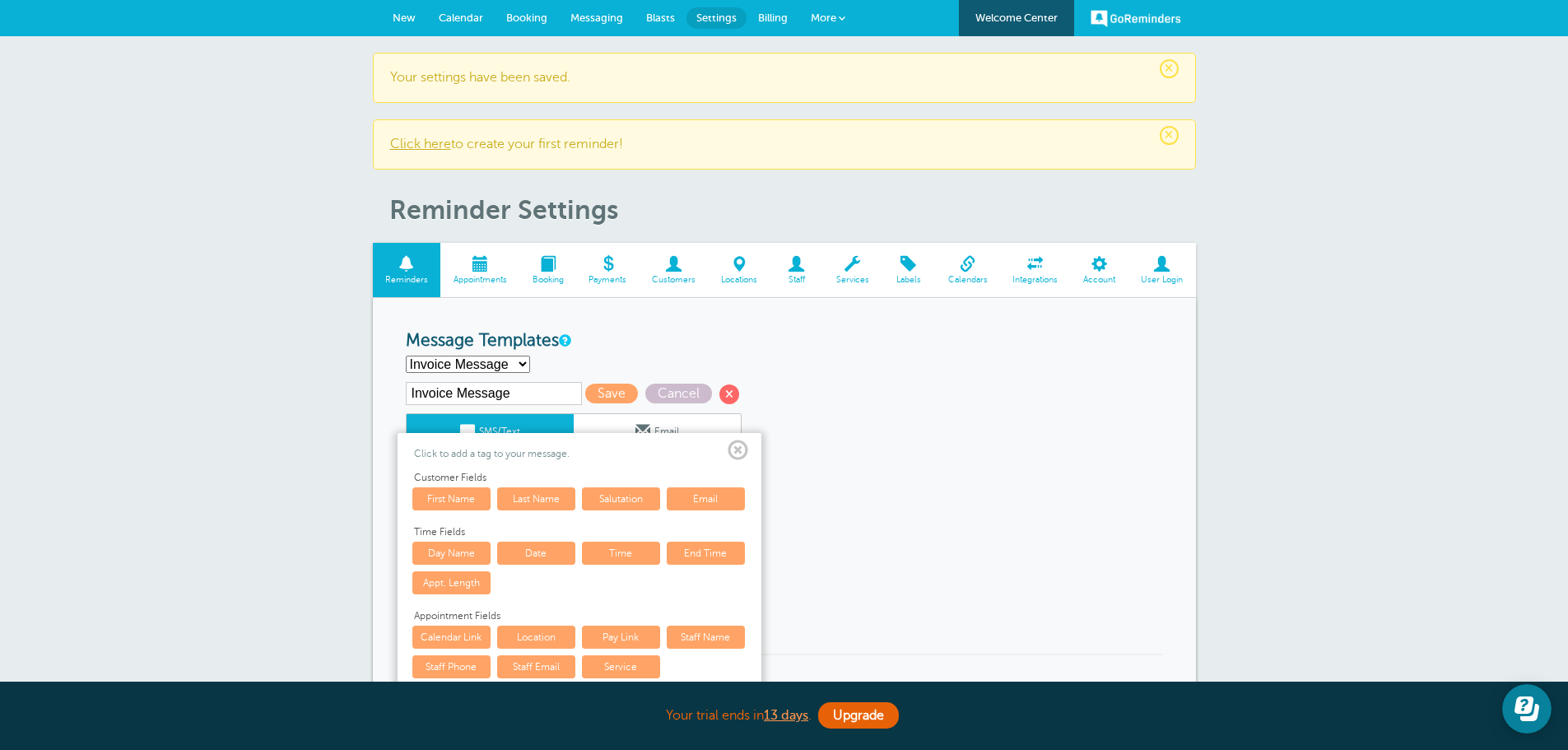
click at [632, 636] on link "Pay Link" at bounding box center [621, 637] width 78 height 23
type textarea "Thank you for choosing Saving Spaces for your cleaning needs {{First Name}}! Pl…"
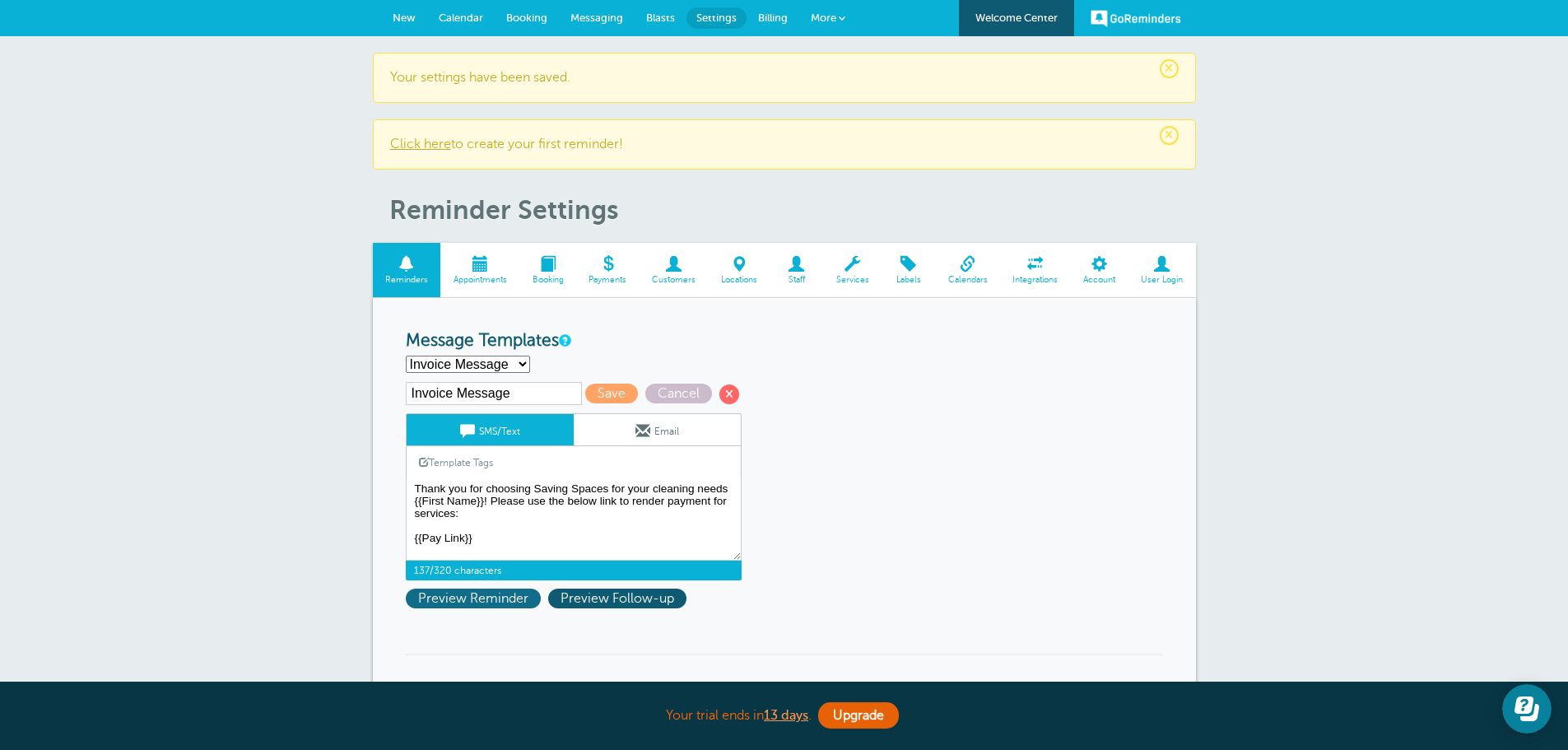
click at [504, 597] on span "Preview Reminder" at bounding box center [473, 599] width 135 height 20
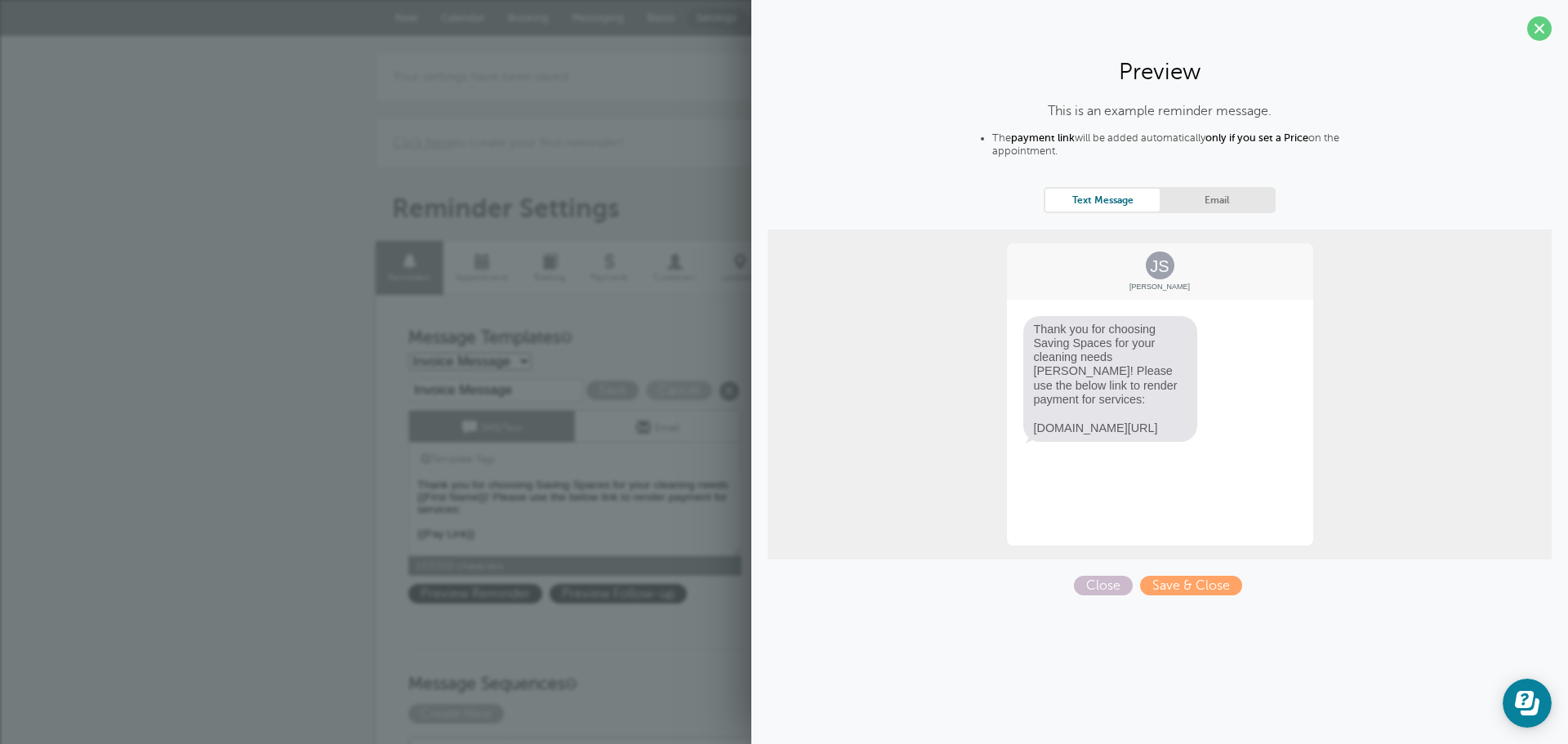
click at [1537, 37] on span at bounding box center [1539, 29] width 25 height 25
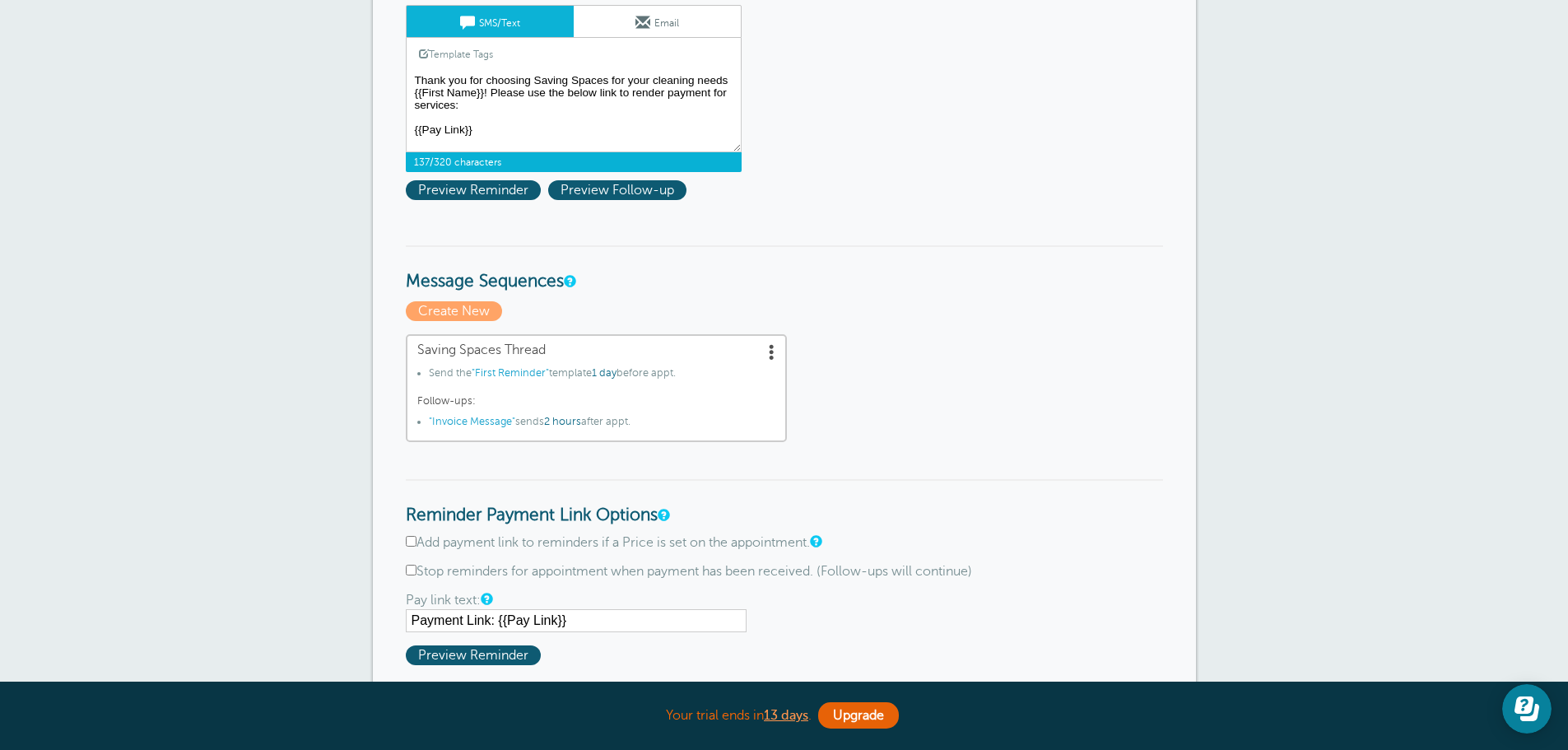
scroll to position [494, 0]
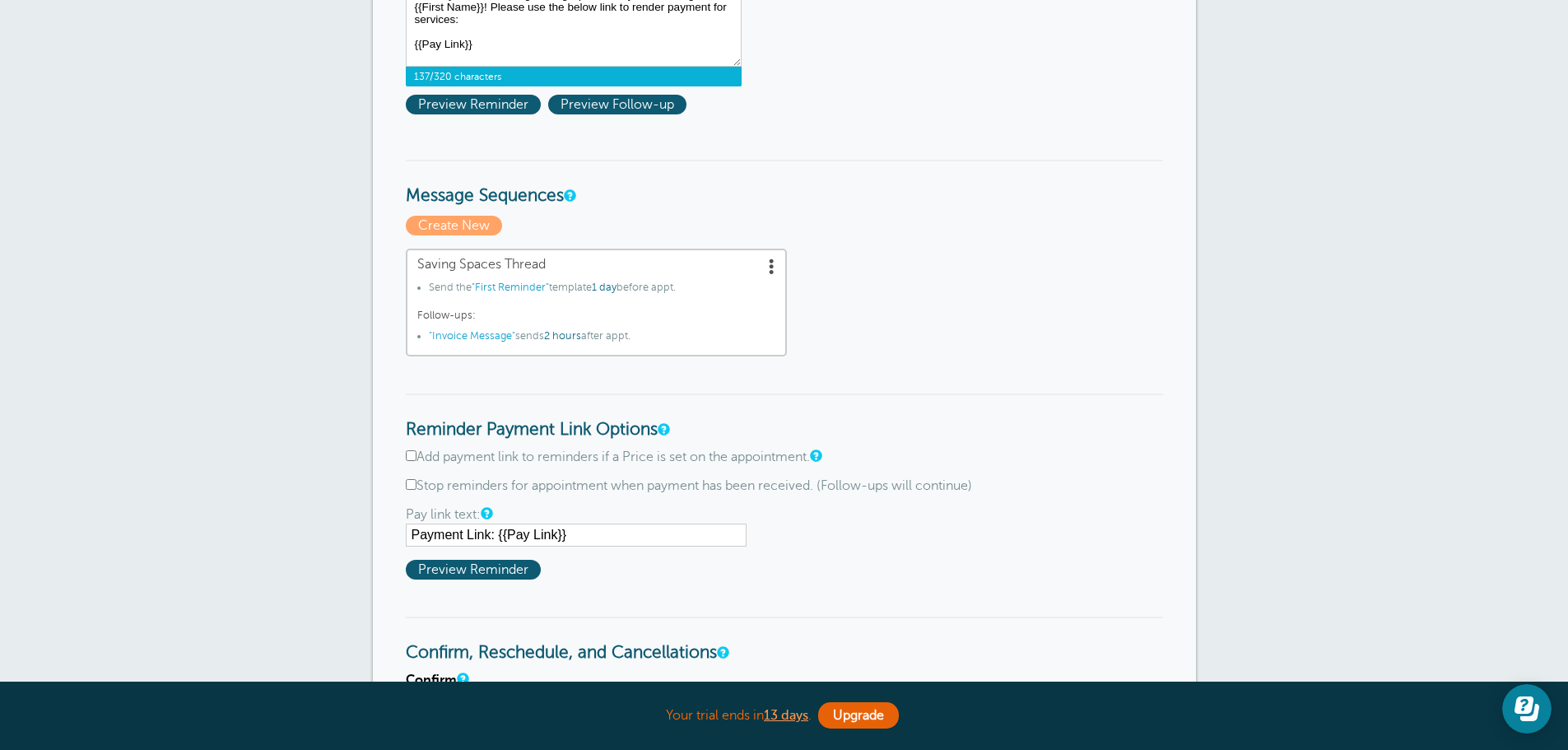
click at [415, 466] on div "Add payment link to reminders if a Price is set on the appointment. Stop remind…" at bounding box center [784, 514] width 757 height 130
click at [415, 465] on label "Add payment link to reminders if a Price is set on the appointment." at bounding box center [784, 457] width 757 height 16
click at [415, 461] on input "Add payment link to reminders if a Price is set on the appointment." at bounding box center [410, 455] width 11 height 11
click at [456, 569] on span "Preview Reminder" at bounding box center [473, 570] width 135 height 20
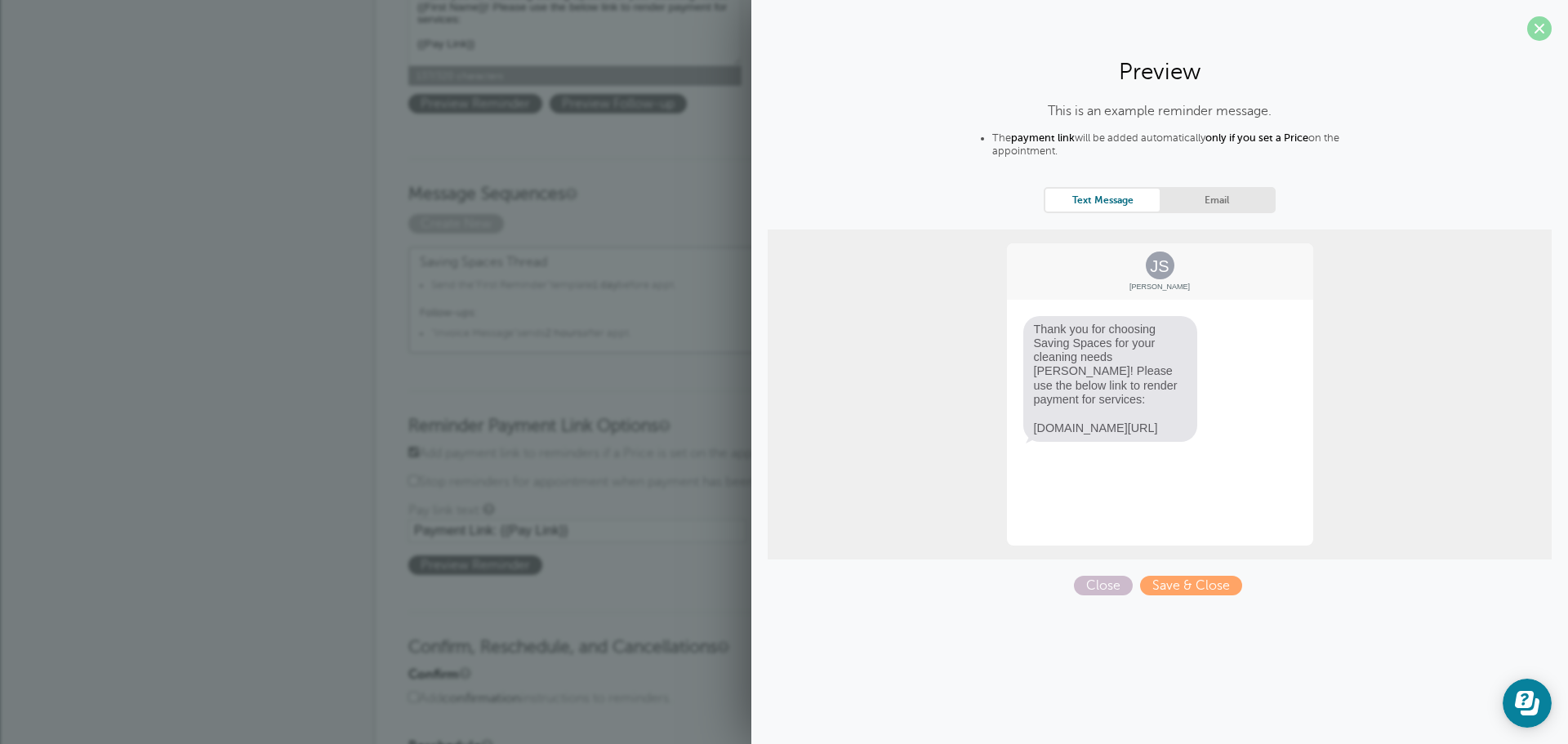
click at [1530, 28] on span at bounding box center [1539, 29] width 25 height 25
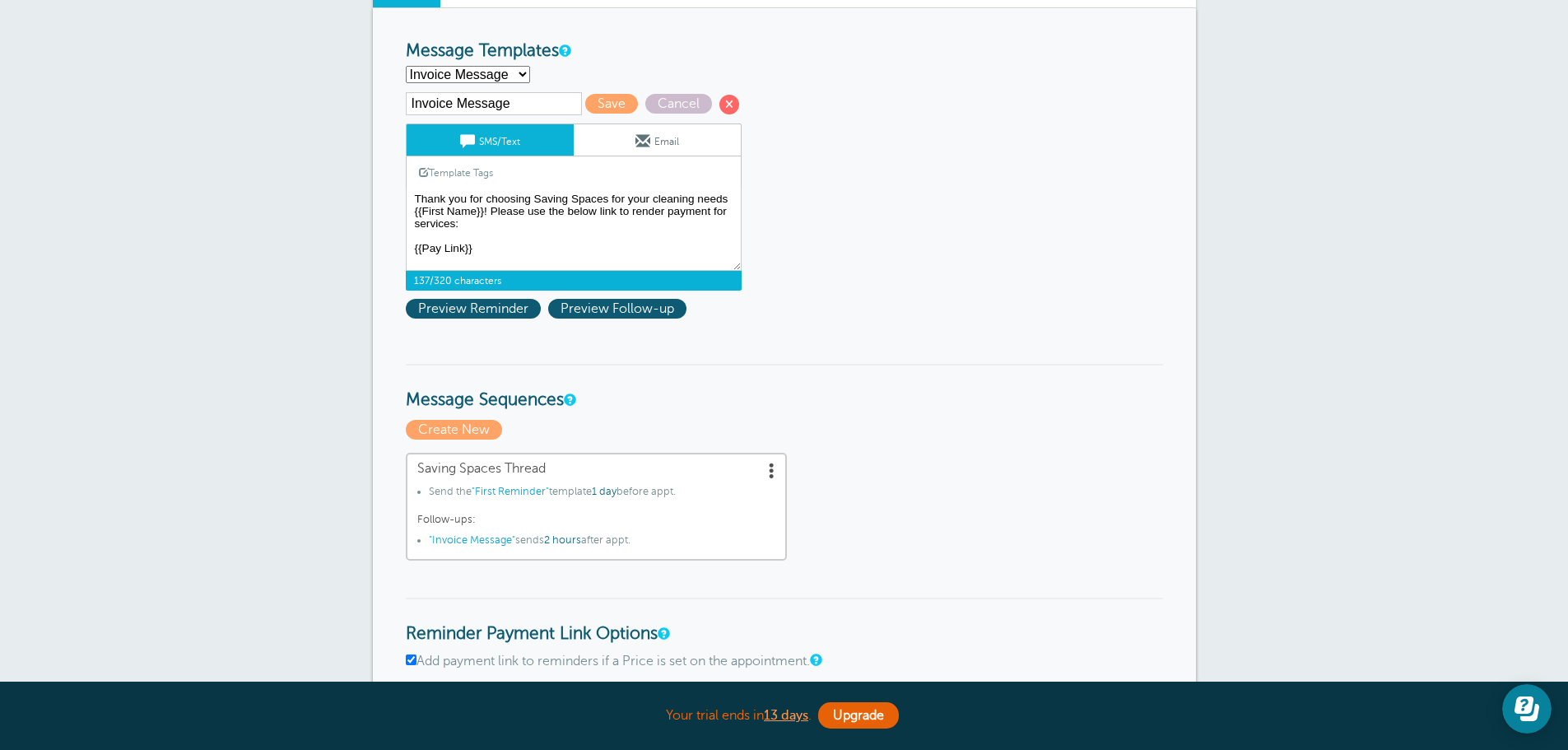
scroll to position [247, 0]
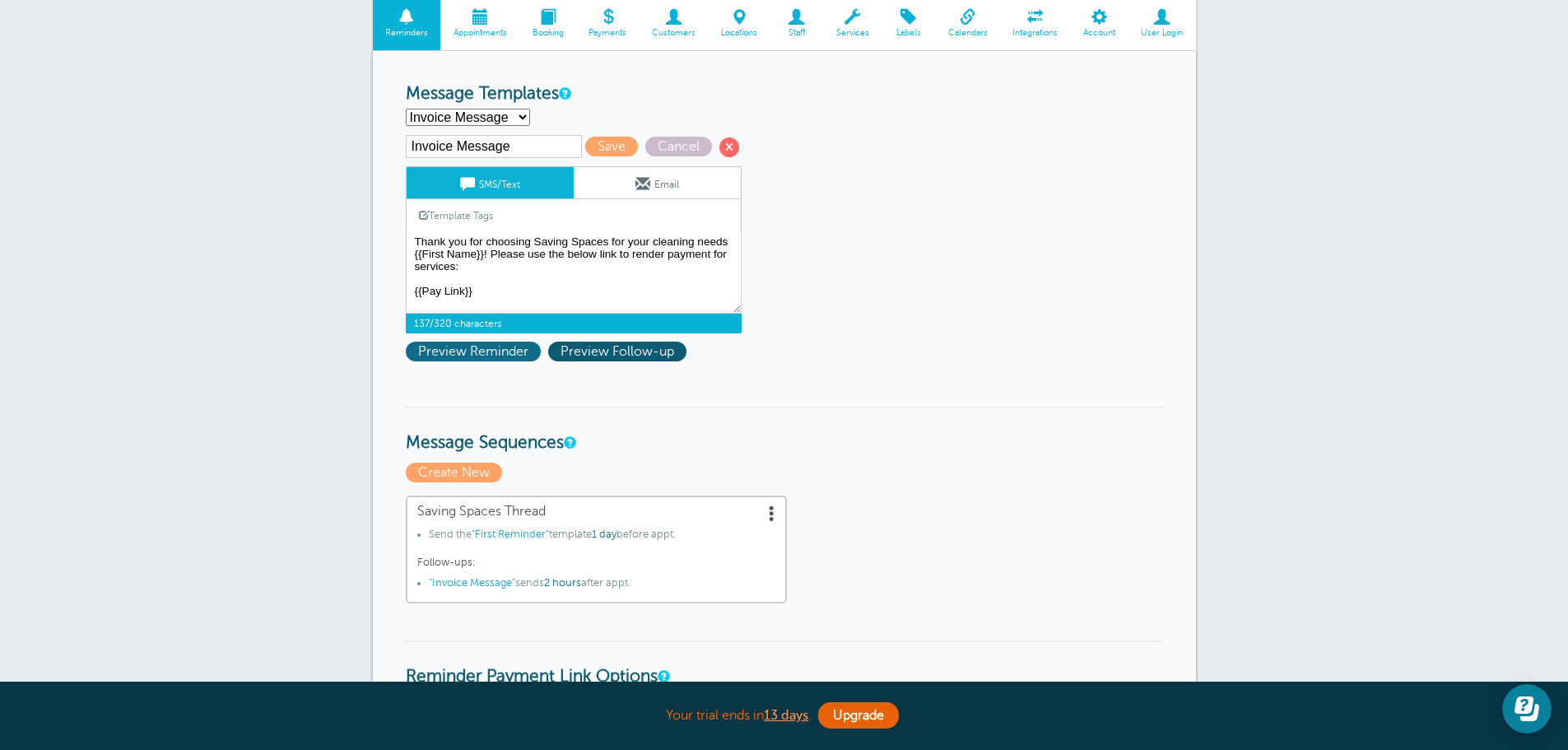
click at [446, 349] on span "Preview Reminder" at bounding box center [473, 352] width 135 height 20
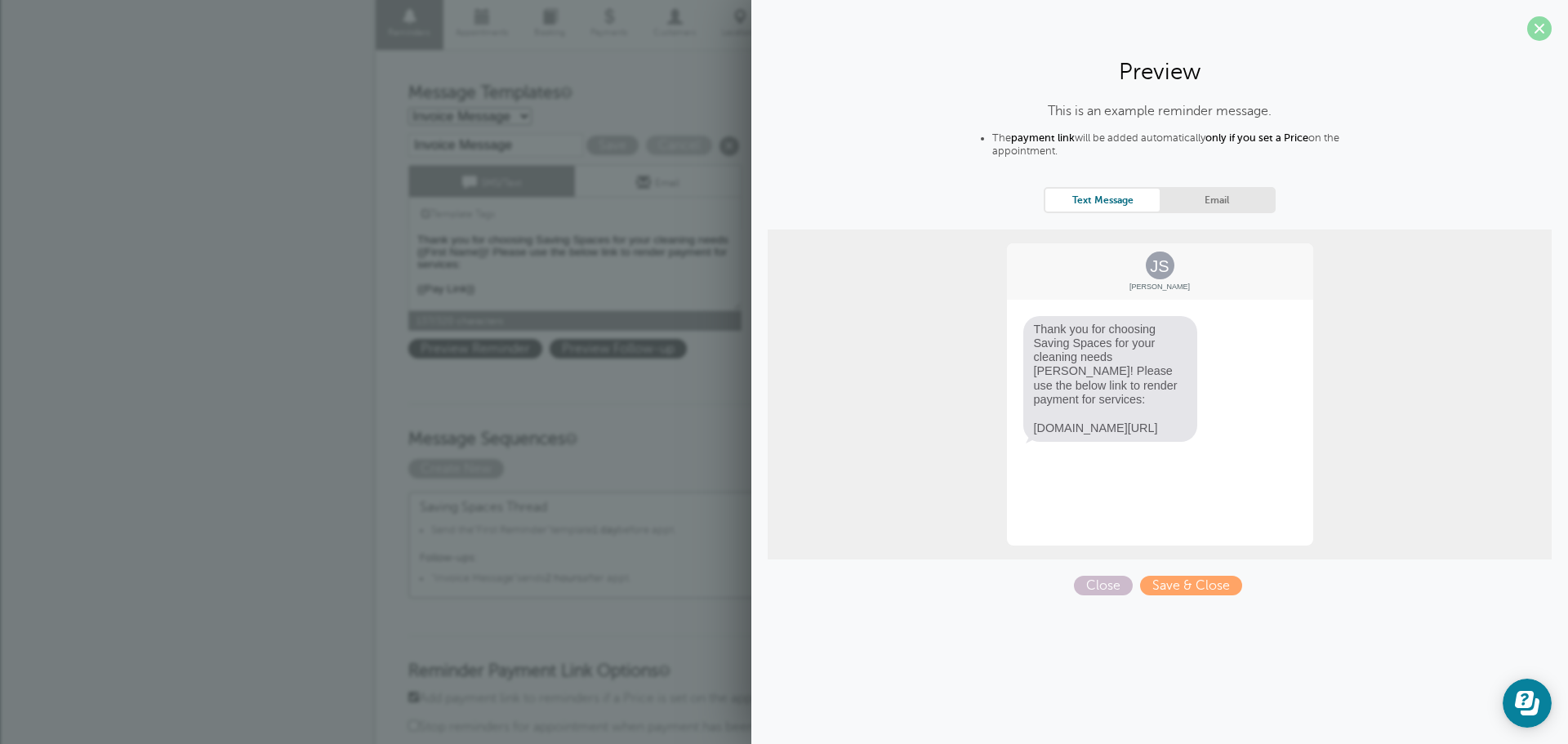
click at [1539, 30] on span at bounding box center [1539, 29] width 25 height 25
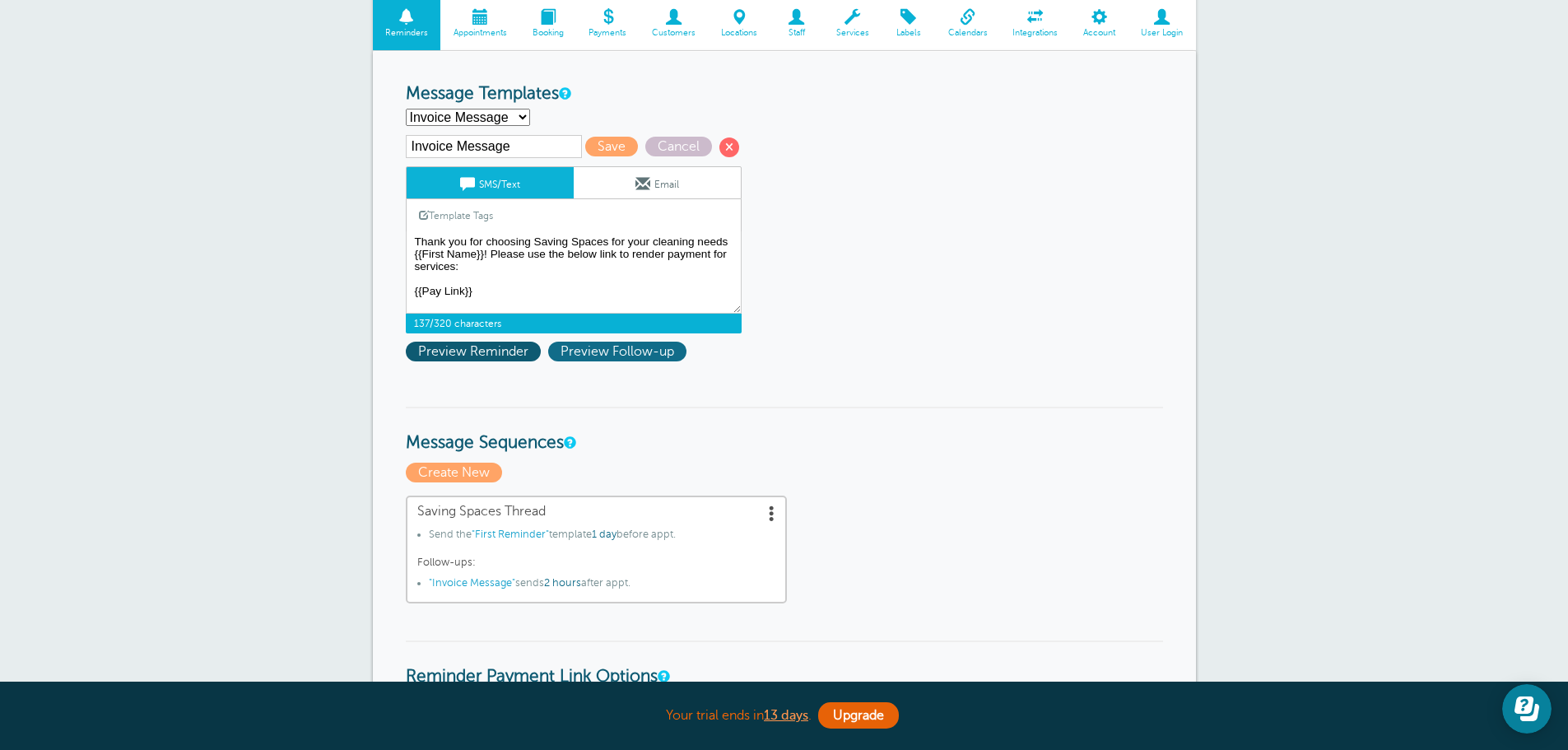
click at [628, 350] on span "Preview Follow-up" at bounding box center [617, 352] width 138 height 20
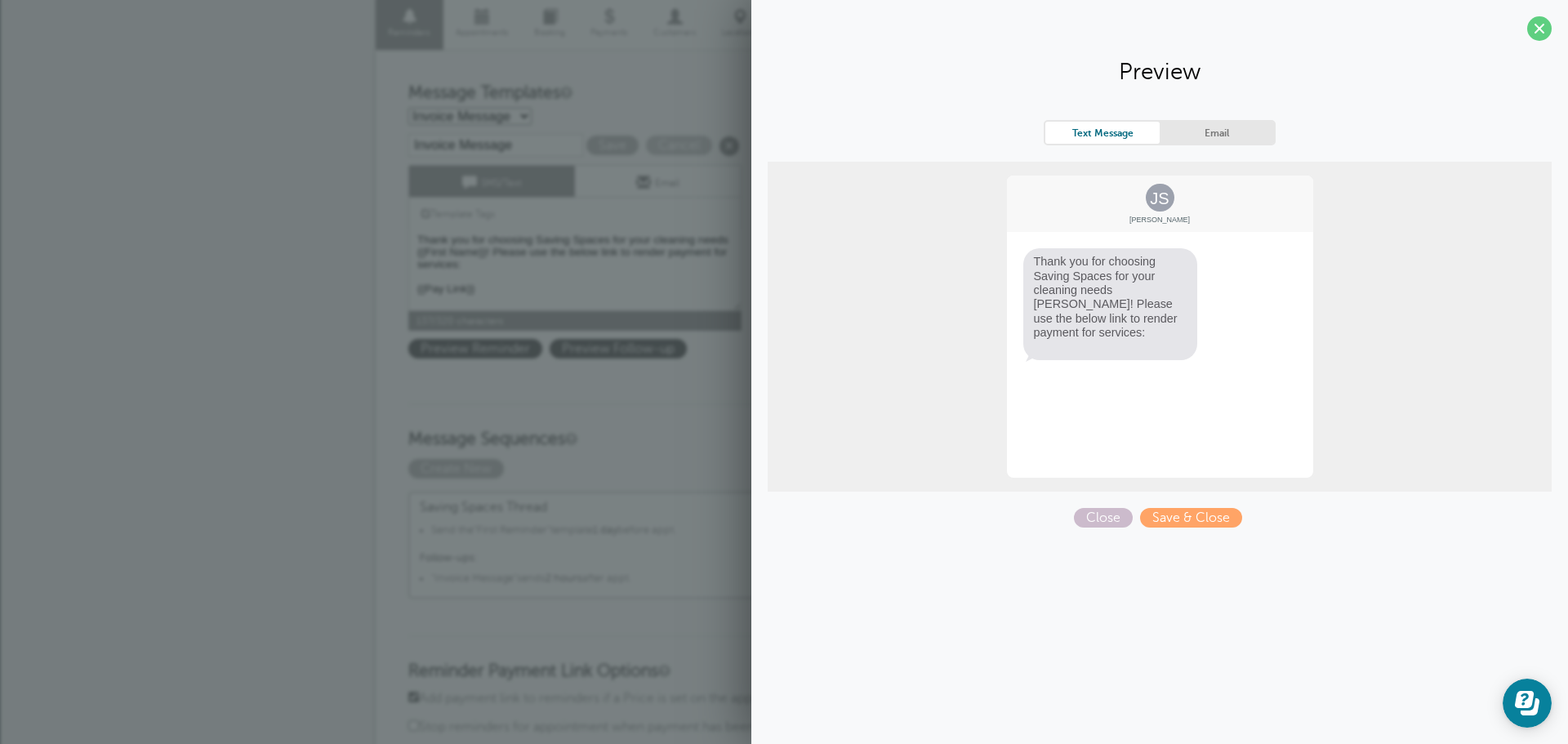
drag, startPoint x: 1548, startPoint y: 33, endPoint x: 1496, endPoint y: 51, distance: 55.0
click at [1547, 33] on span at bounding box center [1539, 29] width 25 height 25
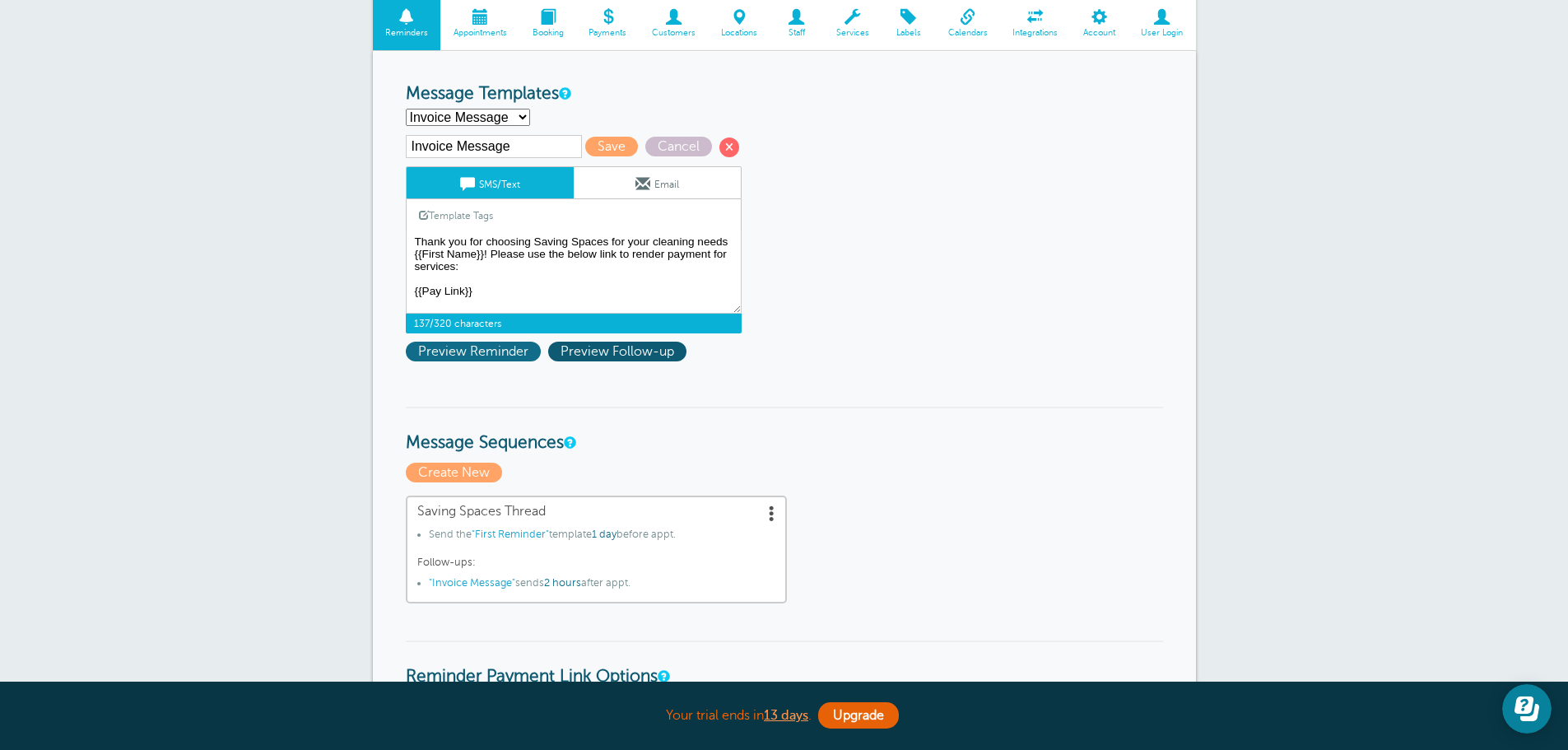
click at [449, 353] on span "Preview Reminder" at bounding box center [473, 352] width 135 height 20
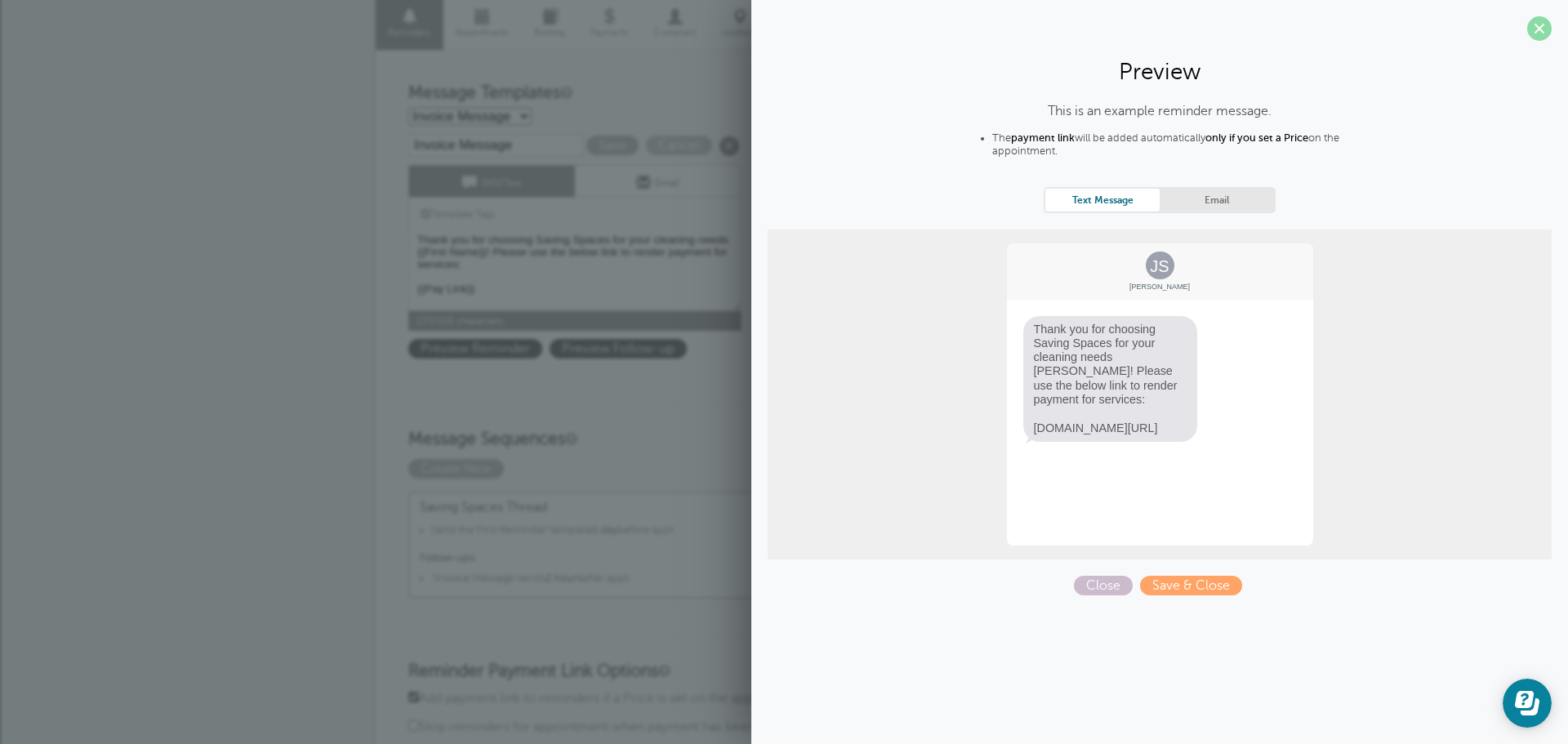
click at [1541, 34] on span at bounding box center [1539, 29] width 25 height 25
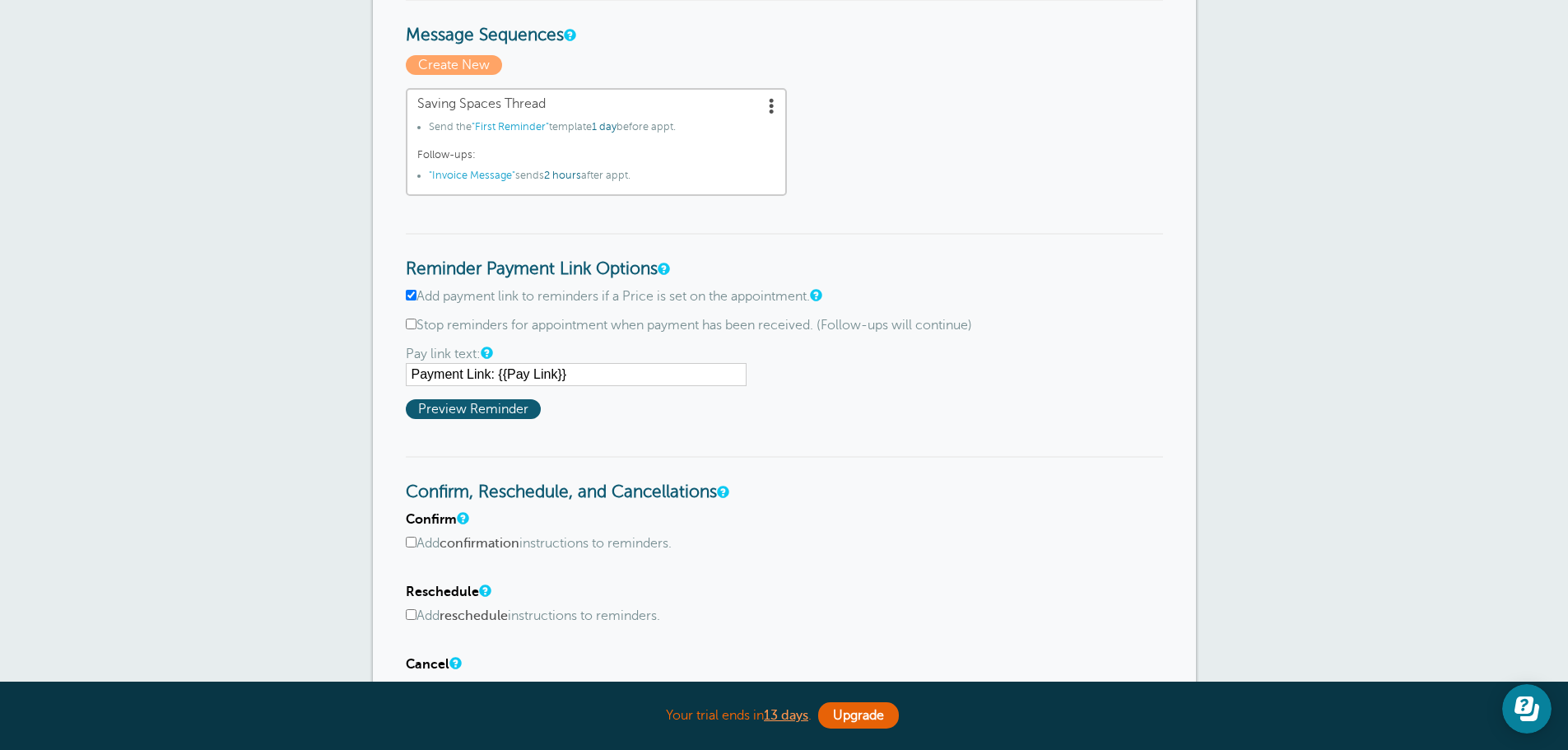
scroll to position [659, 0]
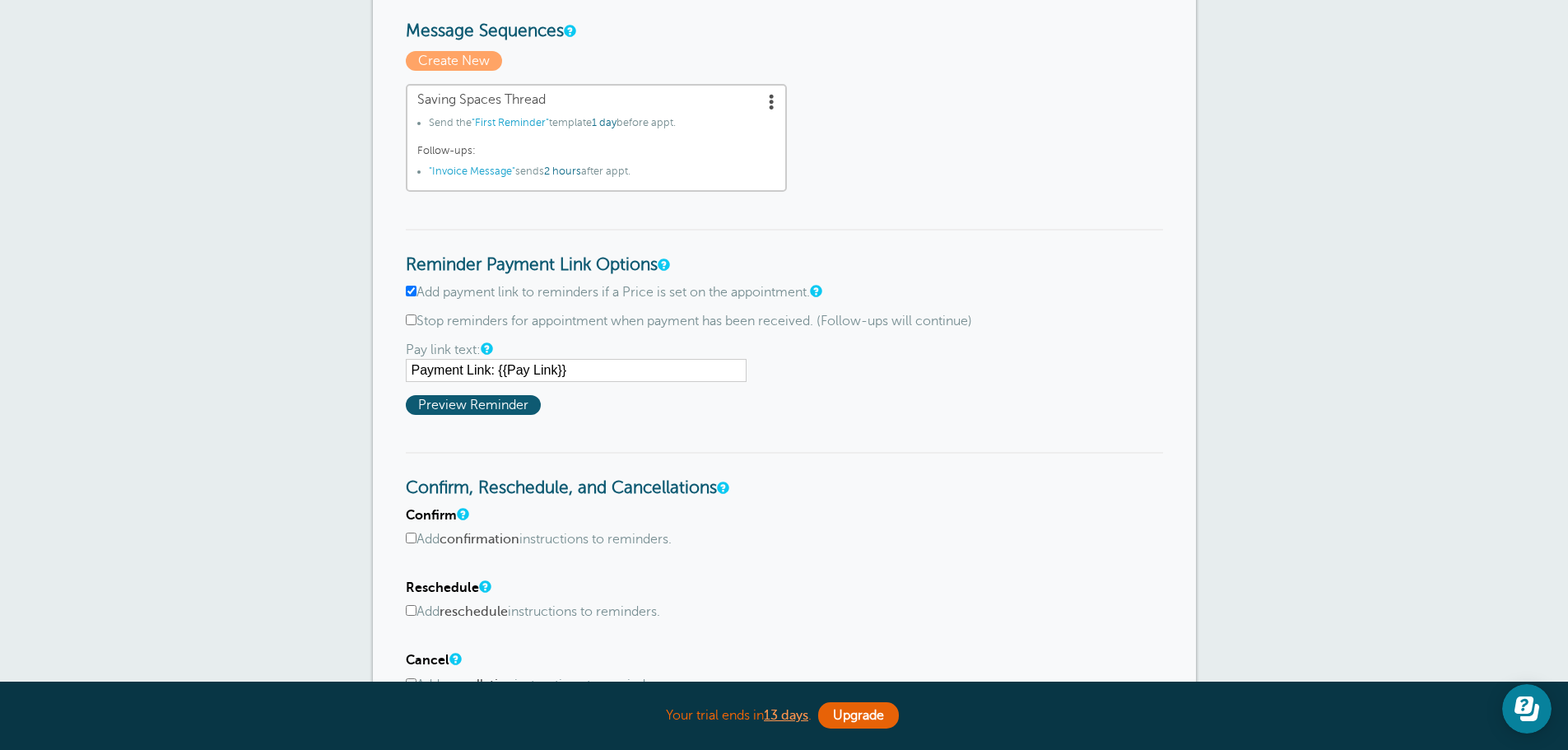
click at [413, 285] on label "Add payment link to reminders if a Price is set on the appointment." at bounding box center [784, 292] width 757 height 16
click at [413, 285] on input "Add payment link to reminders if a Price is set on the appointment." at bounding box center [410, 290] width 11 height 11
checkbox input "false"
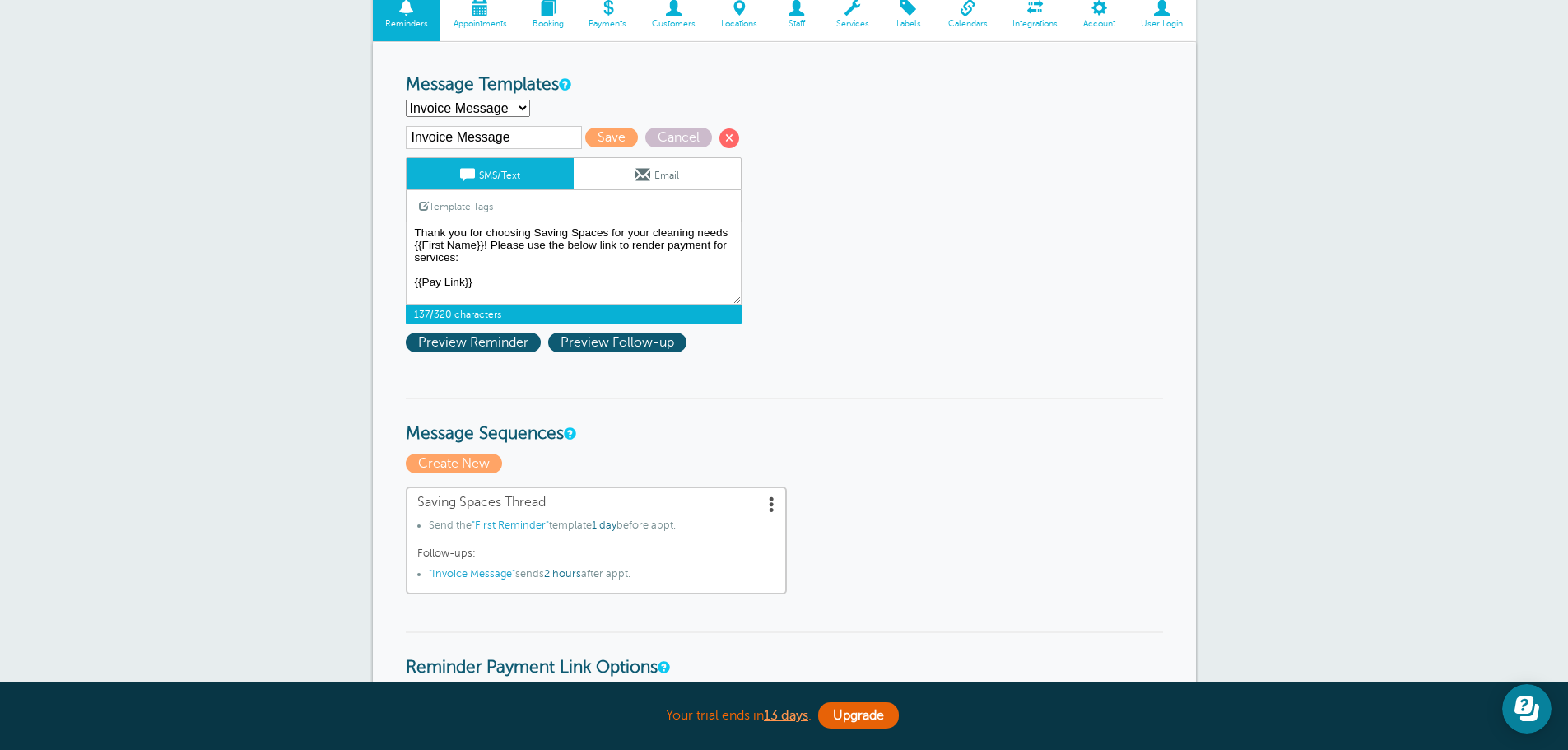
scroll to position [247, 0]
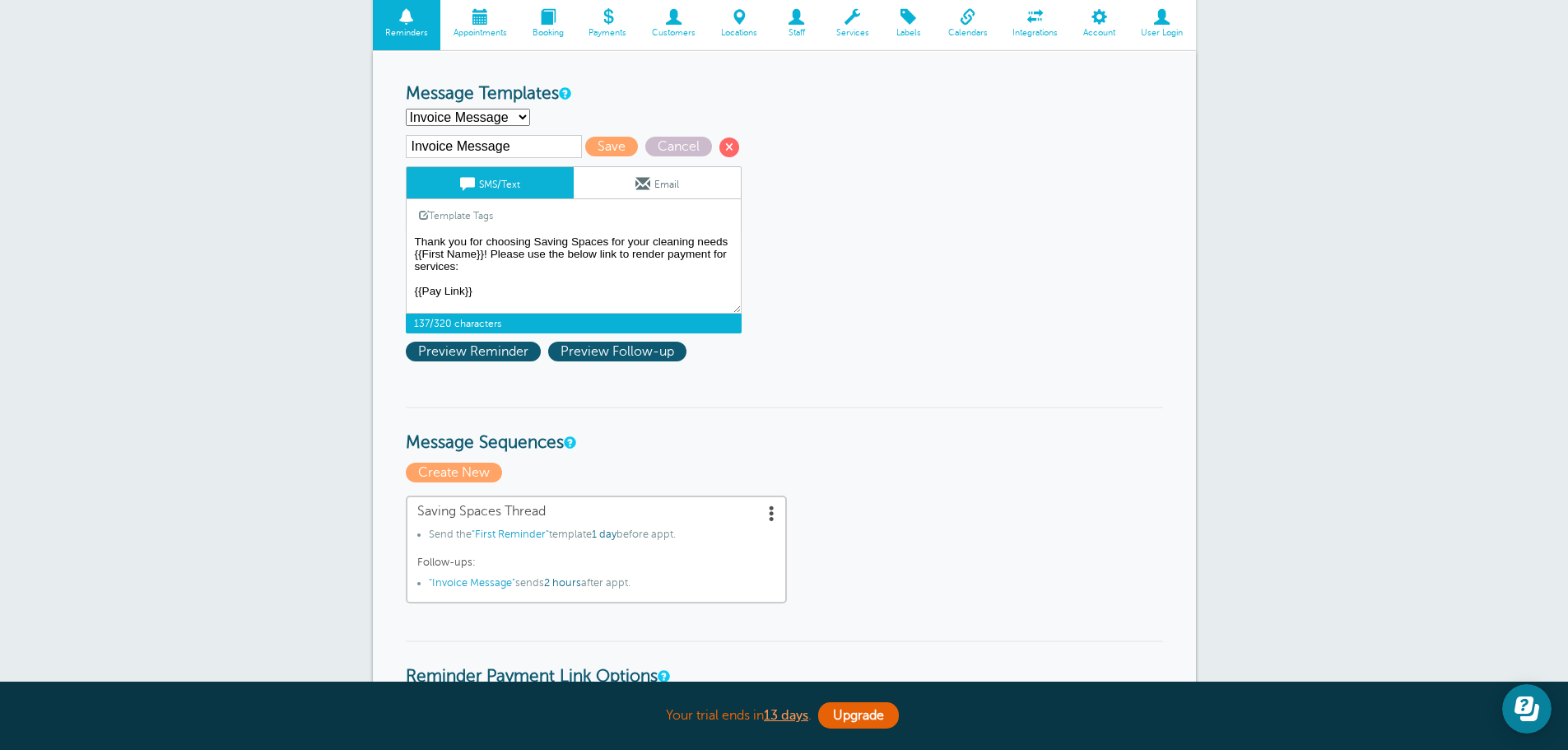
click at [513, 115] on select "First Reminder Invoice Message Second Reminder Third Reminder Create new..." at bounding box center [468, 117] width 124 height 17
select select "161889"
click at [405, 109] on select "First Reminder Invoice Message Second Reminder Third Reminder Create new..." at bounding box center [468, 117] width 124 height 17
type input "First Reminder"
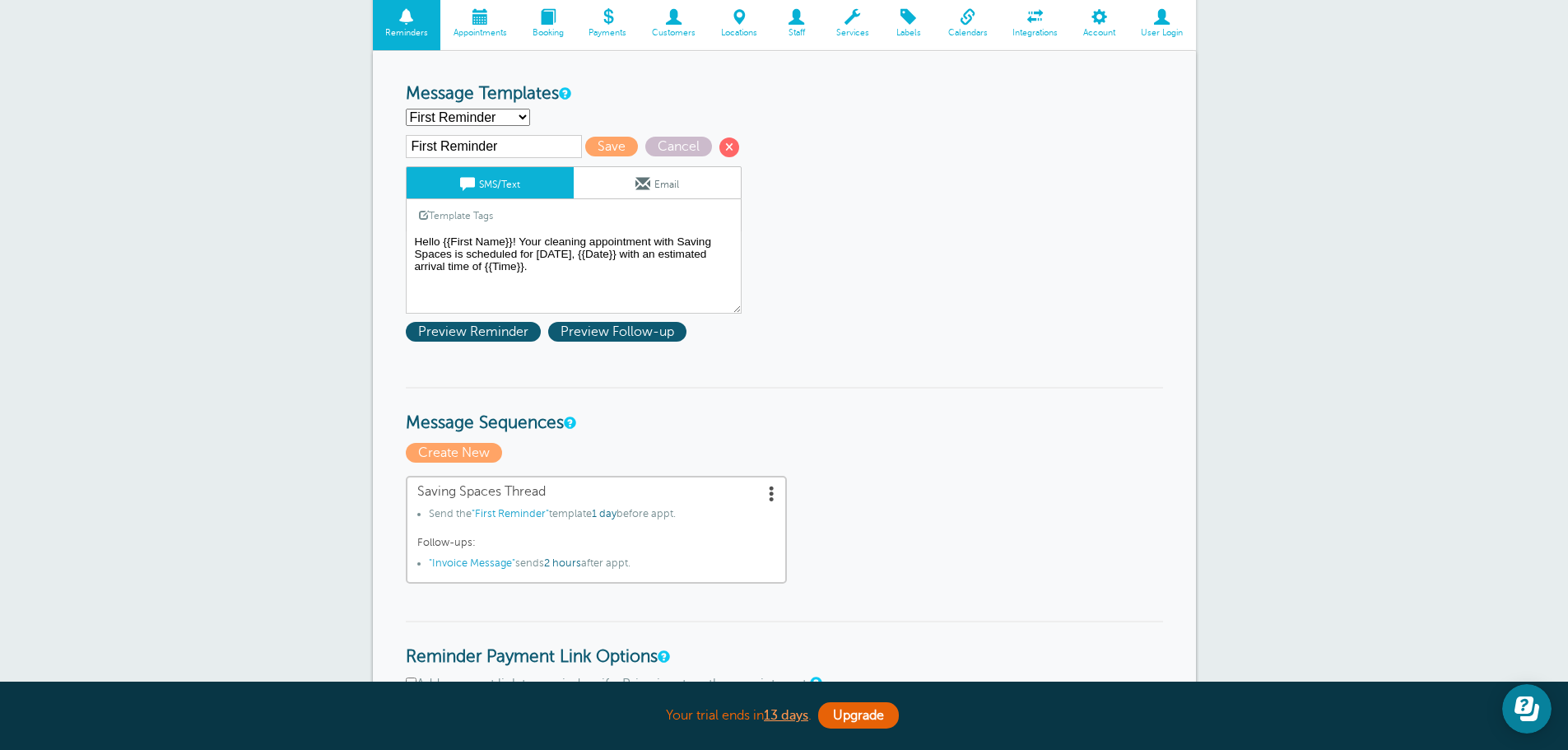
click at [498, 342] on div "First Reminder Save Cancel SMS/Text Email Template Tags Copy SMS Click to add a…" at bounding box center [595, 242] width 379 height 215
click at [507, 334] on span "Preview Reminder" at bounding box center [473, 332] width 135 height 20
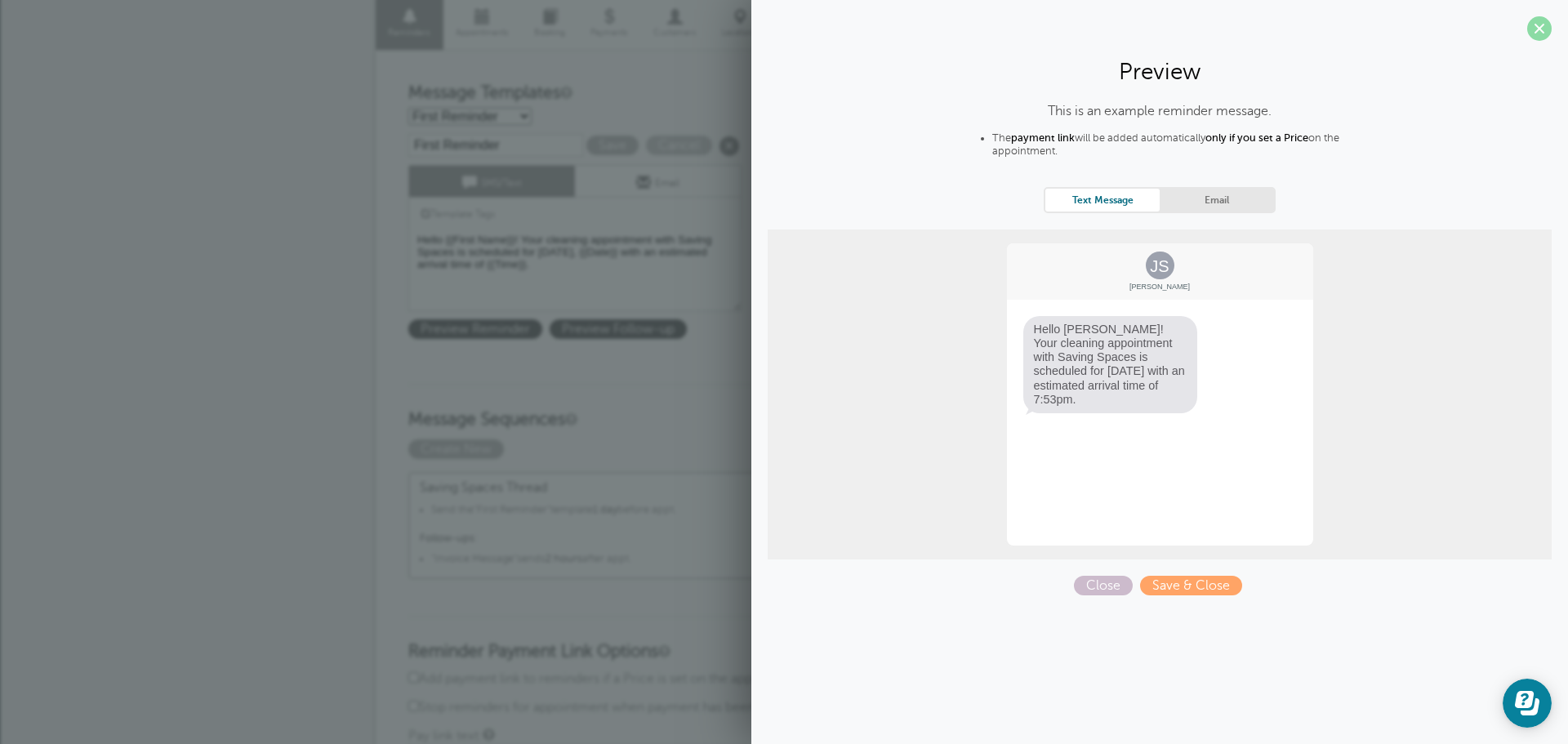
click at [1538, 35] on span at bounding box center [1539, 29] width 25 height 25
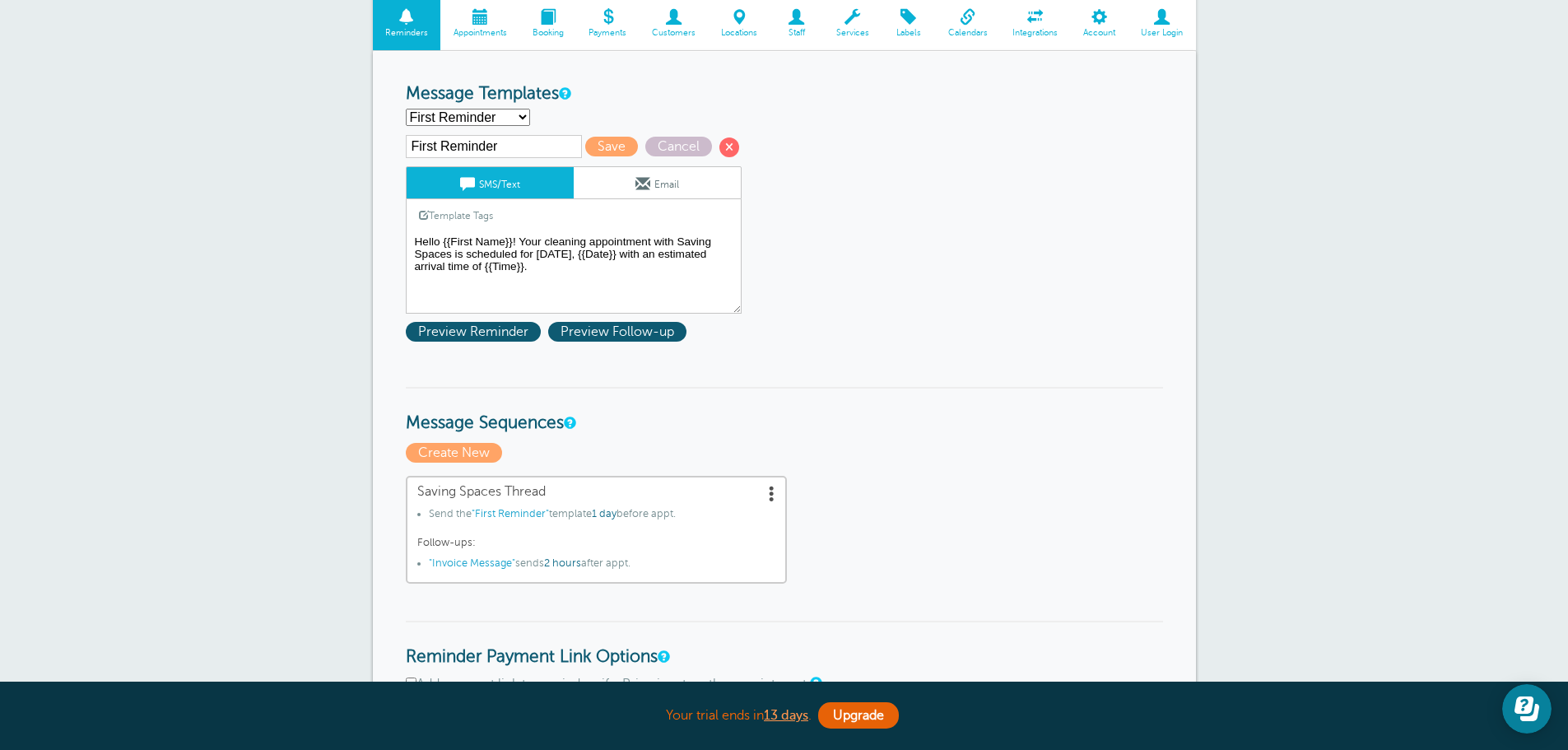
click at [658, 257] on textarea "Hello {{First Name}}! Your cleaning appointment with Saving Spaces is scheduled…" at bounding box center [573, 272] width 336 height 82
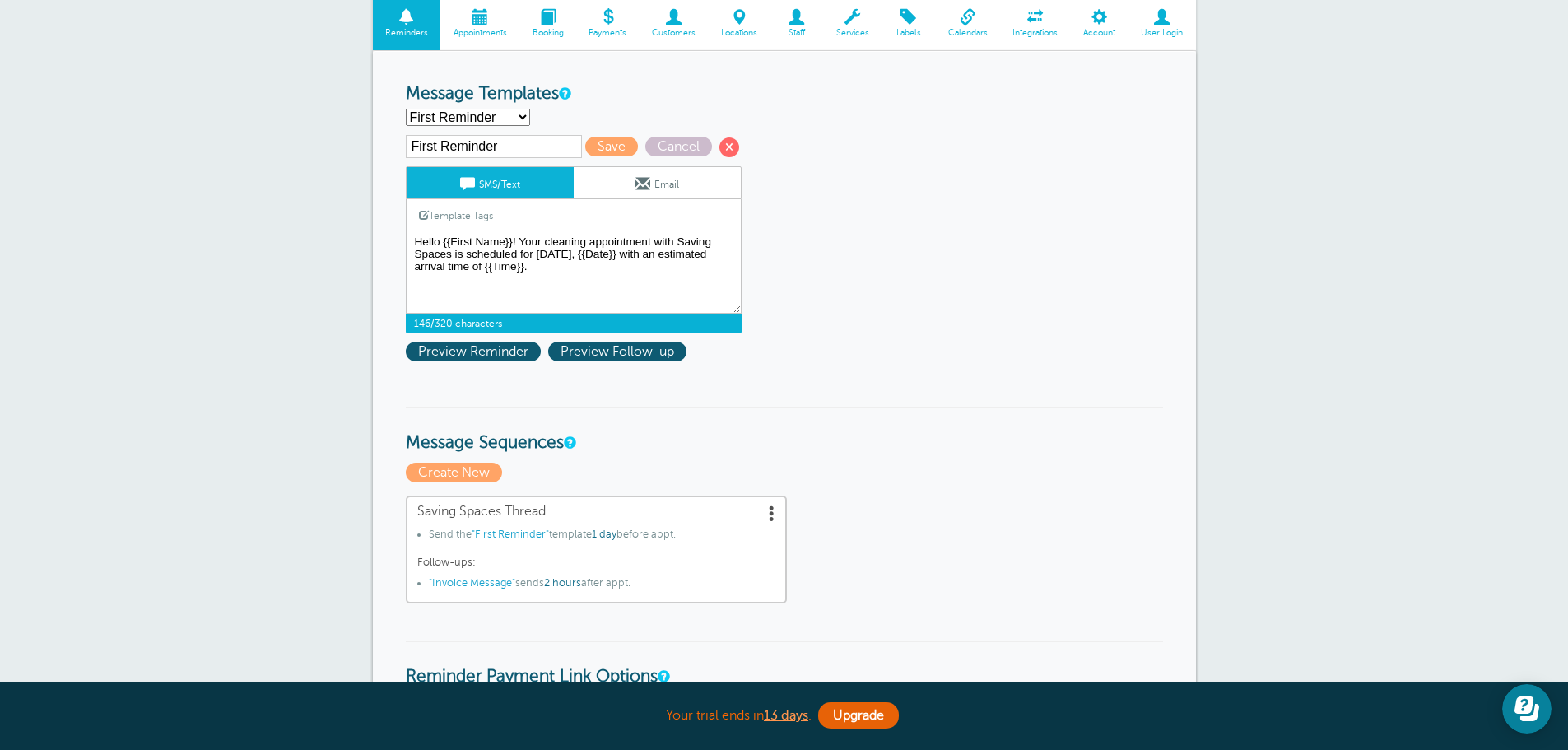
click at [603, 275] on textarea "Hello {{First Name}}! Your cleaning appointment with Saving Spaces is scheduled…" at bounding box center [573, 272] width 336 height 82
click at [501, 345] on span "Preview Reminder" at bounding box center [473, 352] width 135 height 20
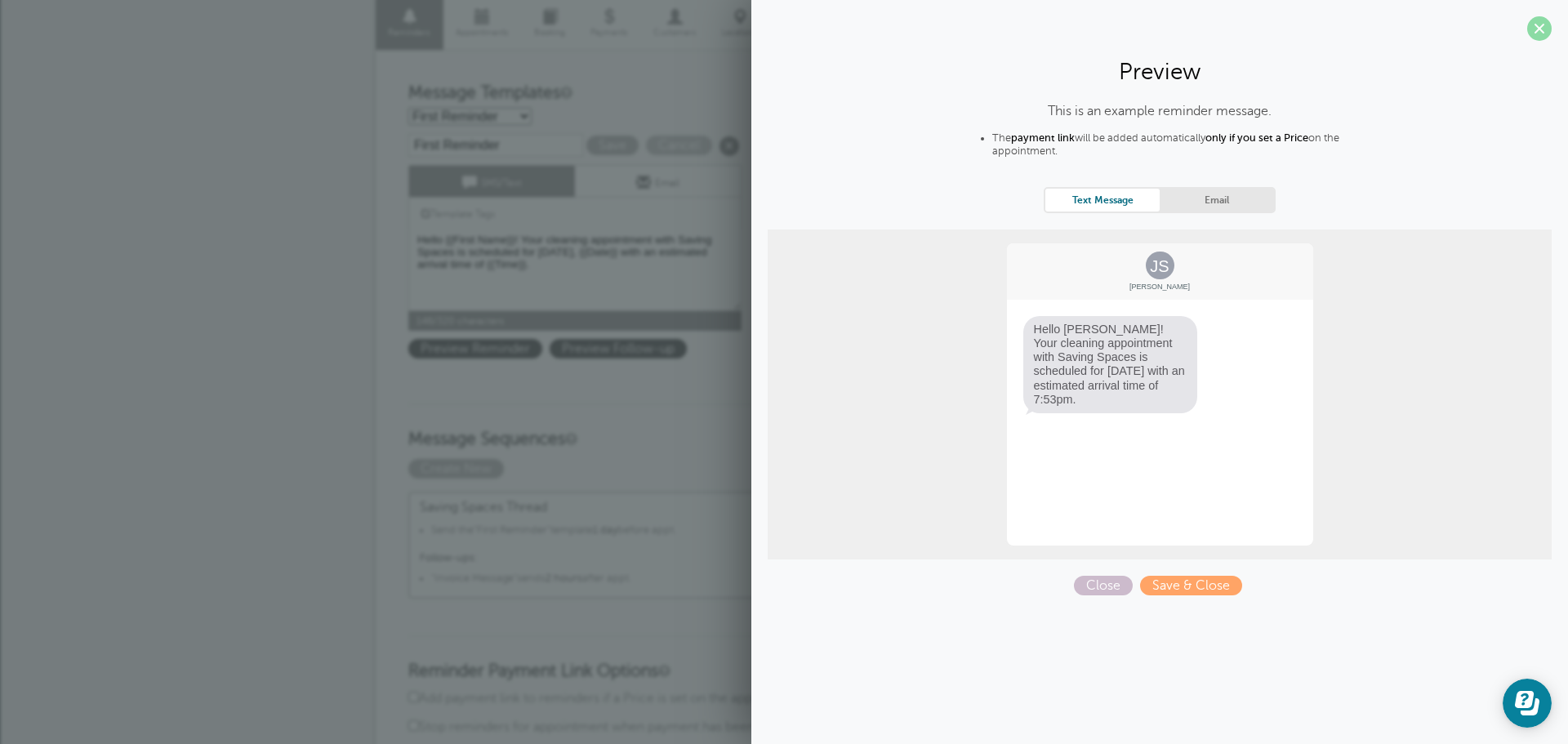
click at [1535, 35] on span at bounding box center [1539, 29] width 25 height 25
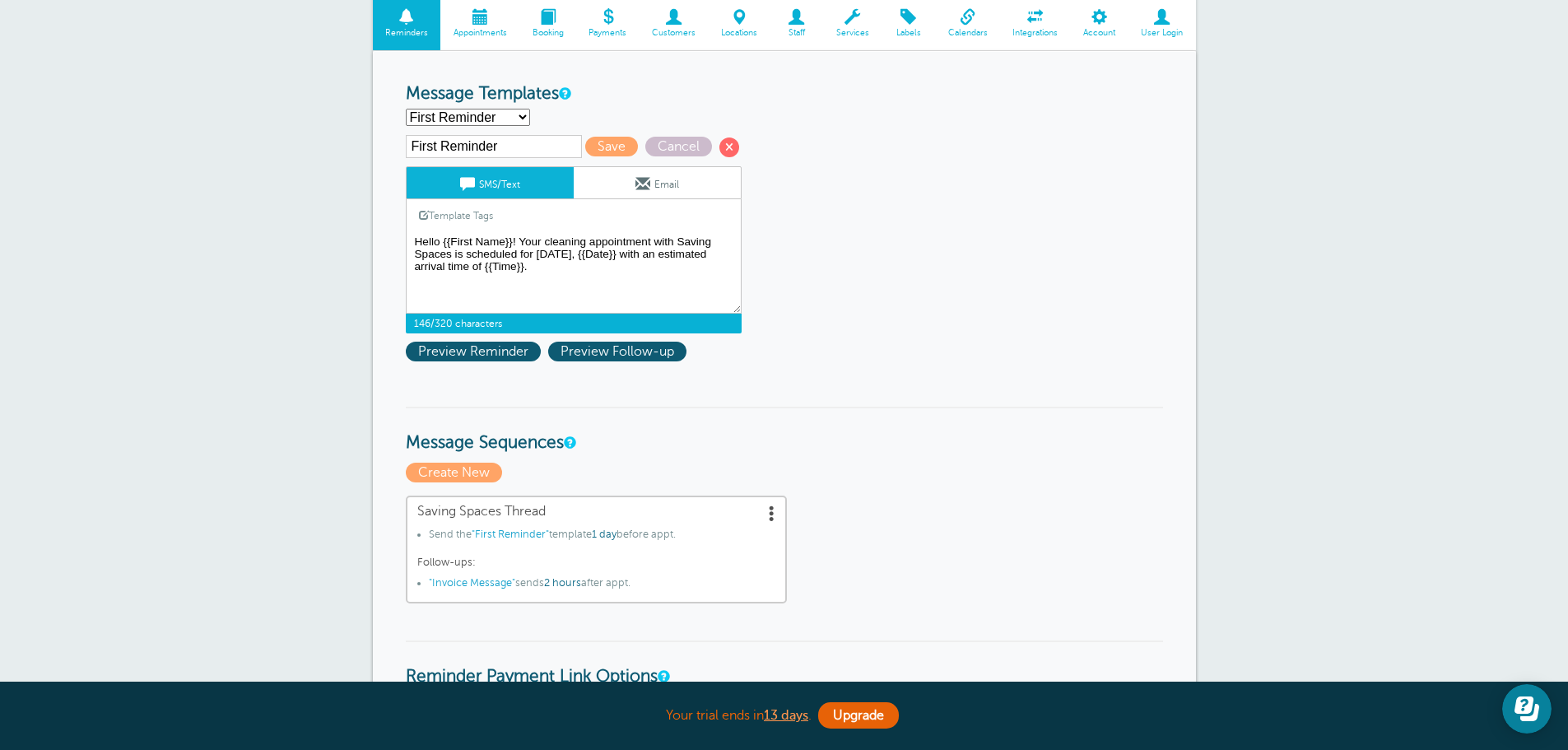
click at [578, 273] on textarea "Hello {{First Name}}! Your cleaning appointment with Saving Spaces is scheduled…" at bounding box center [573, 272] width 336 height 82
click at [459, 217] on link "Template Tags" at bounding box center [455, 215] width 99 height 32
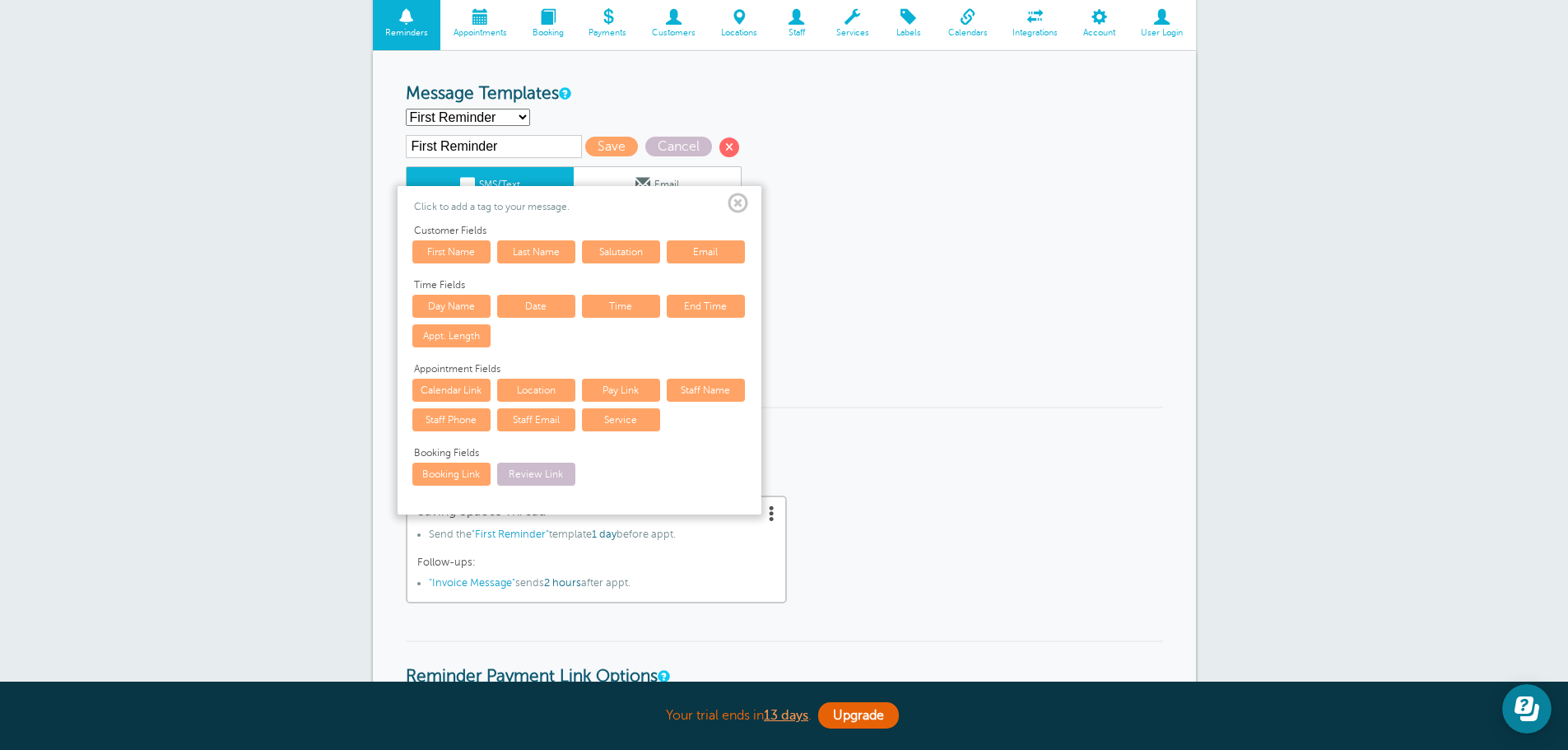
click at [635, 382] on link "Pay Link" at bounding box center [621, 391] width 78 height 23
type textarea "Hello {{First Name}}! Your cleaning appointment with Saving Spaces is scheduled…"
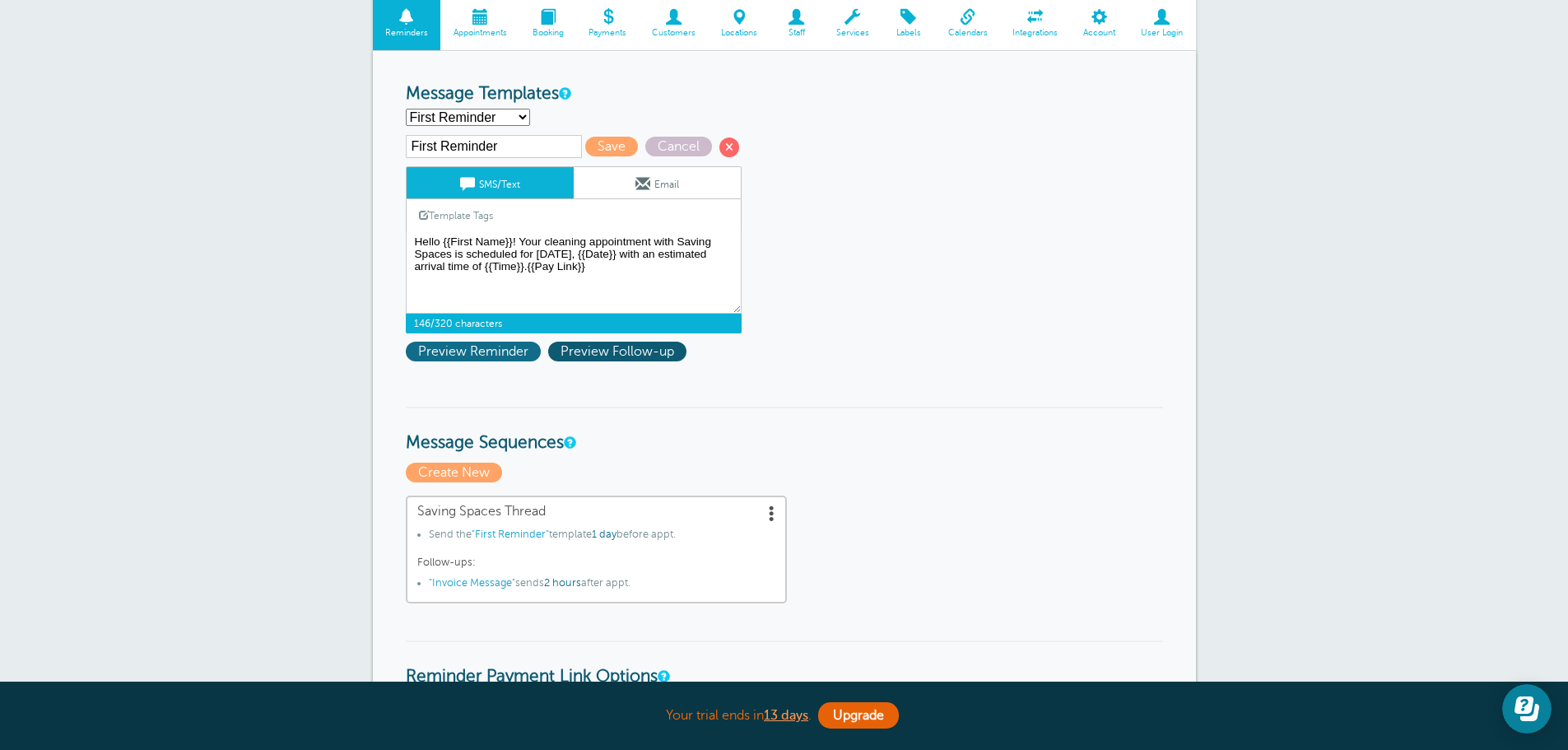
click at [487, 351] on span "Preview Reminder" at bounding box center [473, 352] width 135 height 20
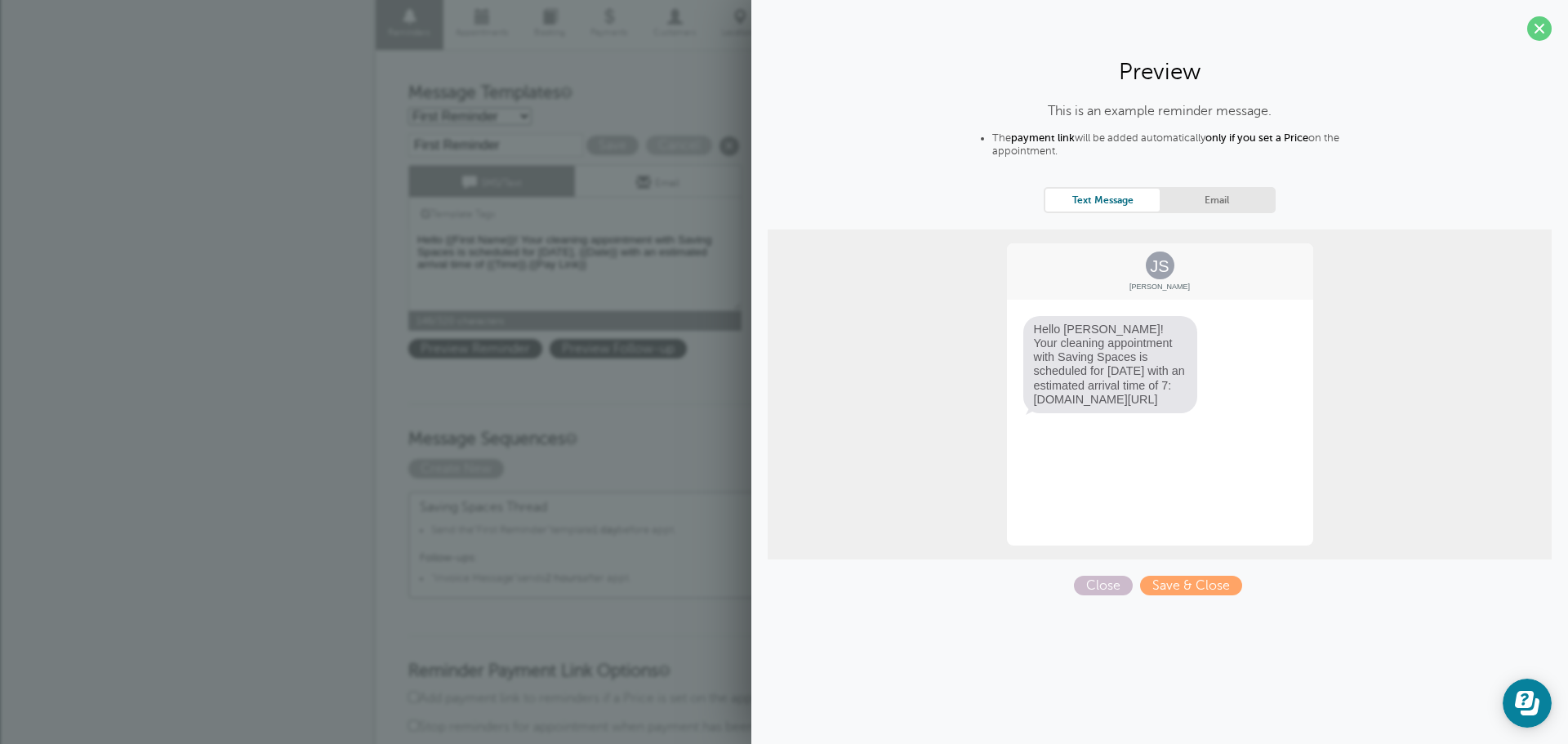
click at [1553, 16] on section "Preview This is an example reminder message. The payment link will be added aut…" at bounding box center [1159, 304] width 817 height 608
click at [1542, 22] on span at bounding box center [1539, 29] width 25 height 25
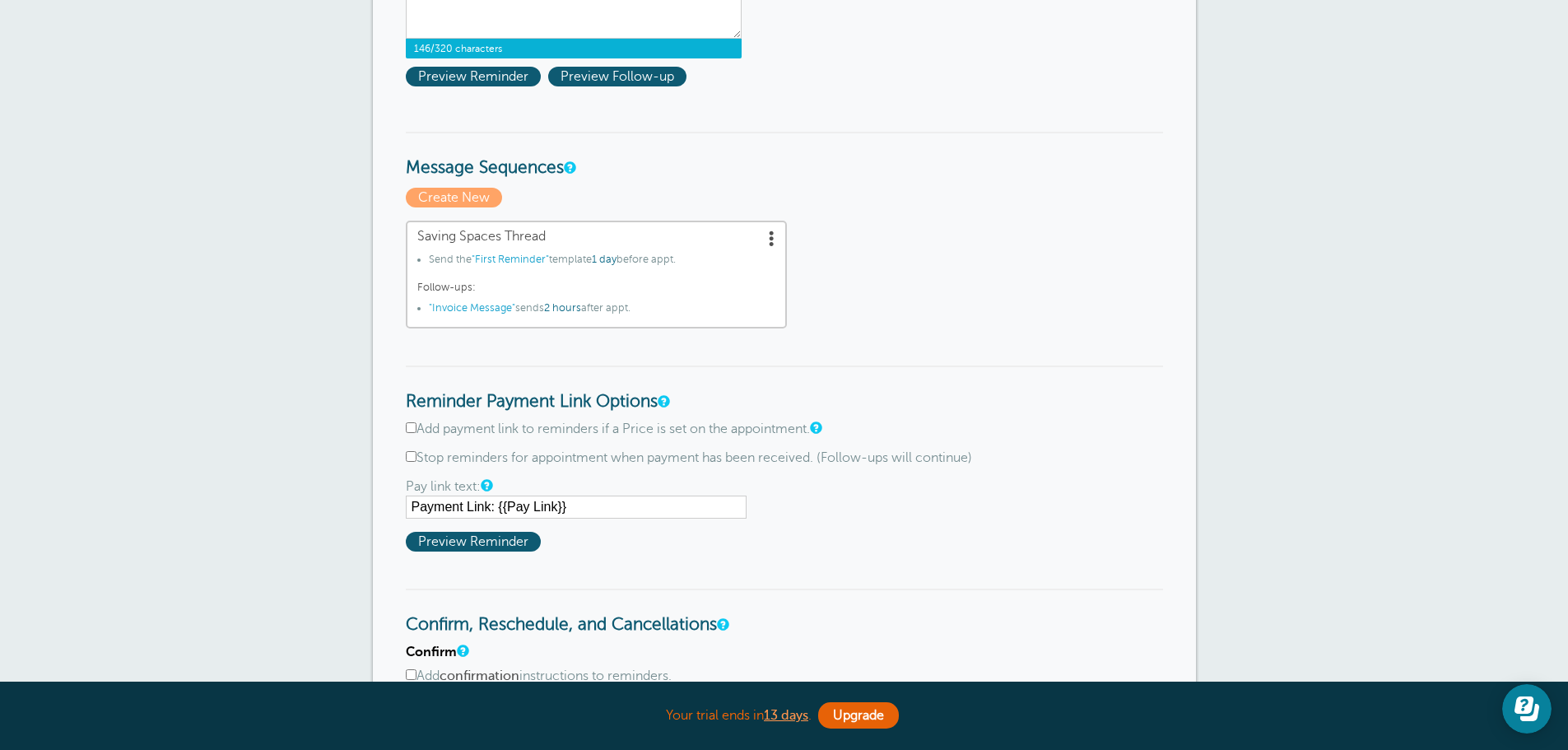
scroll to position [577, 0]
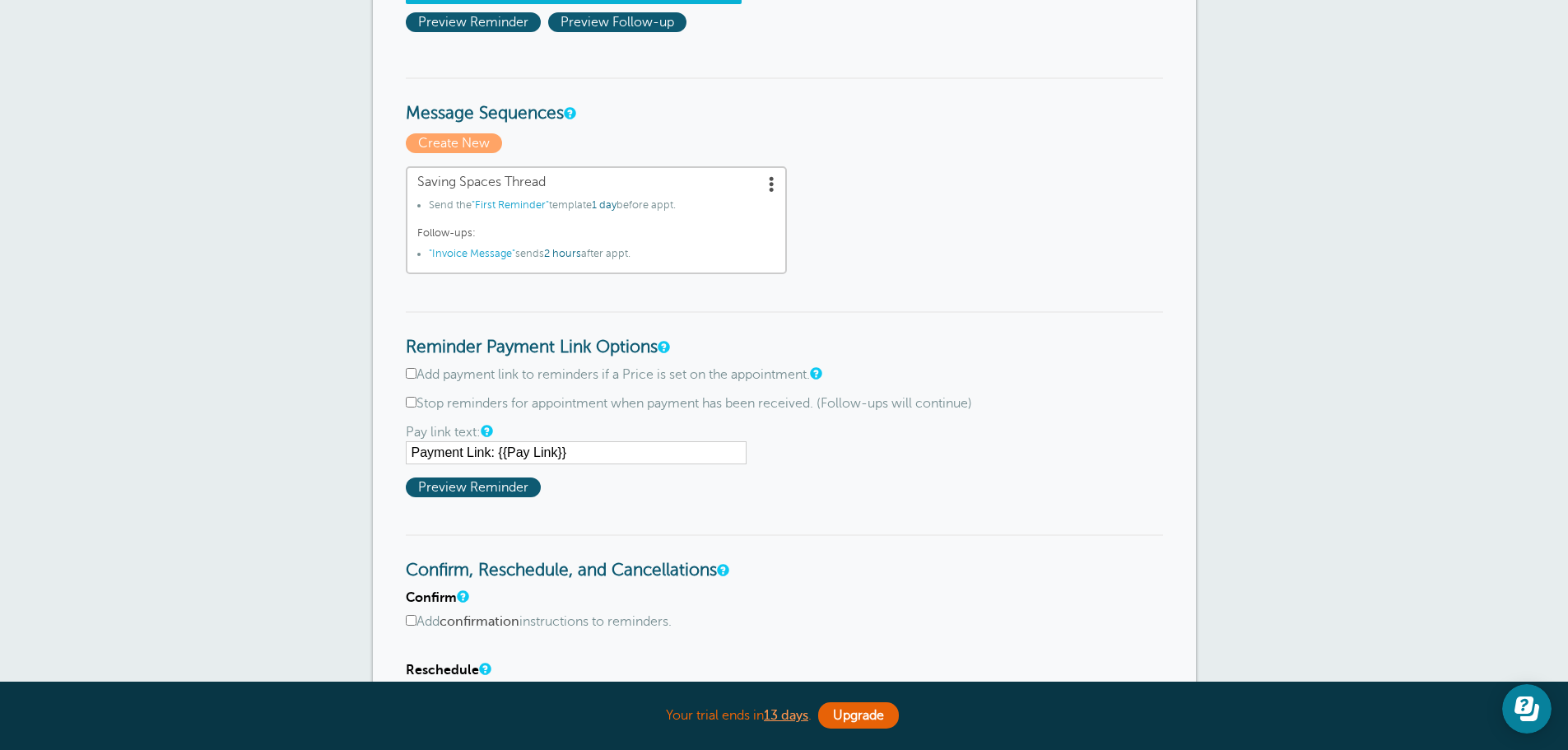
click at [412, 373] on input "Add payment link to reminders if a Price is set on the appointment." at bounding box center [410, 373] width 11 height 11
checkbox input "true"
click at [453, 483] on span "Preview Reminder" at bounding box center [473, 488] width 135 height 20
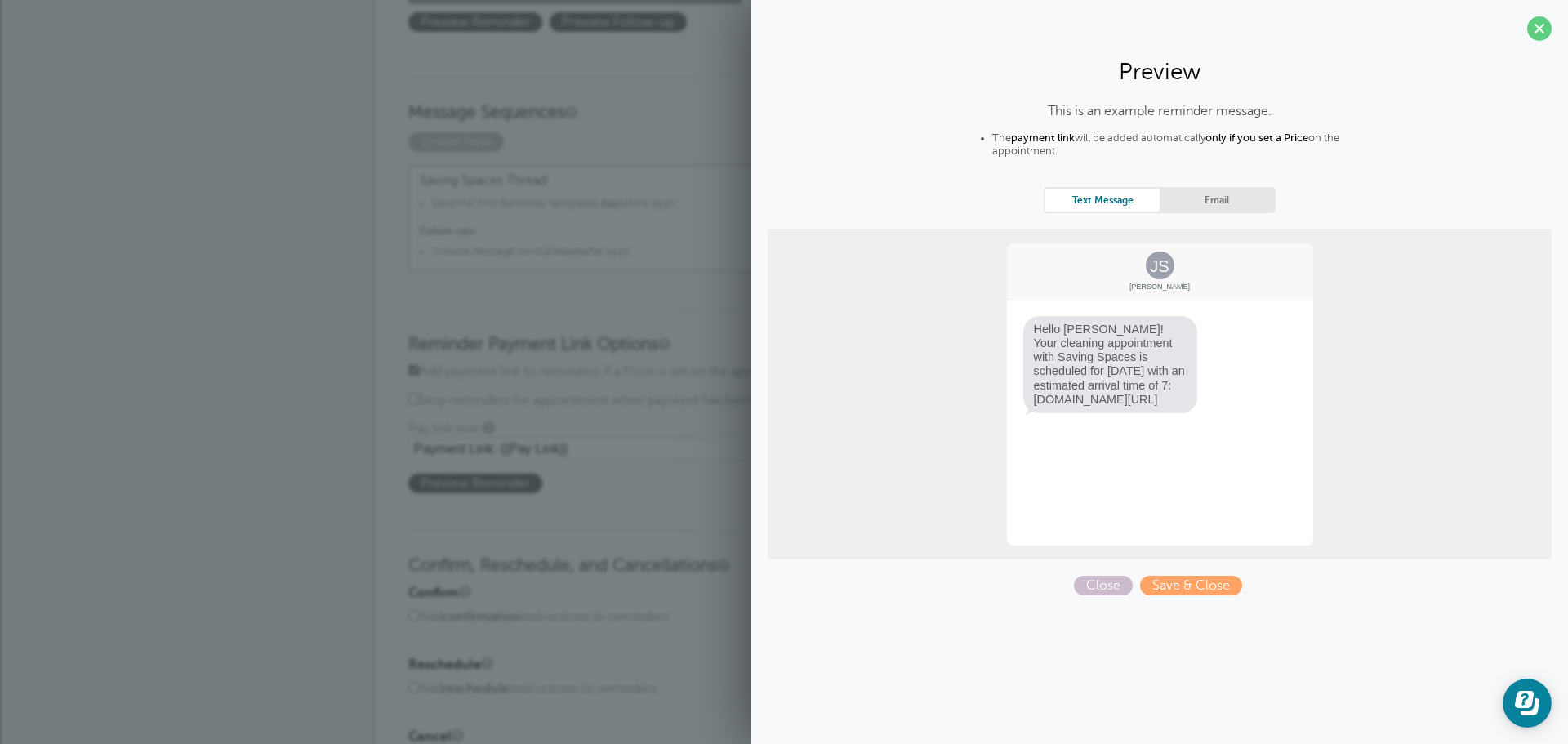
drag, startPoint x: 1528, startPoint y: 32, endPoint x: 1510, endPoint y: 34, distance: 18.1
click at [1528, 31] on span at bounding box center [1539, 29] width 25 height 25
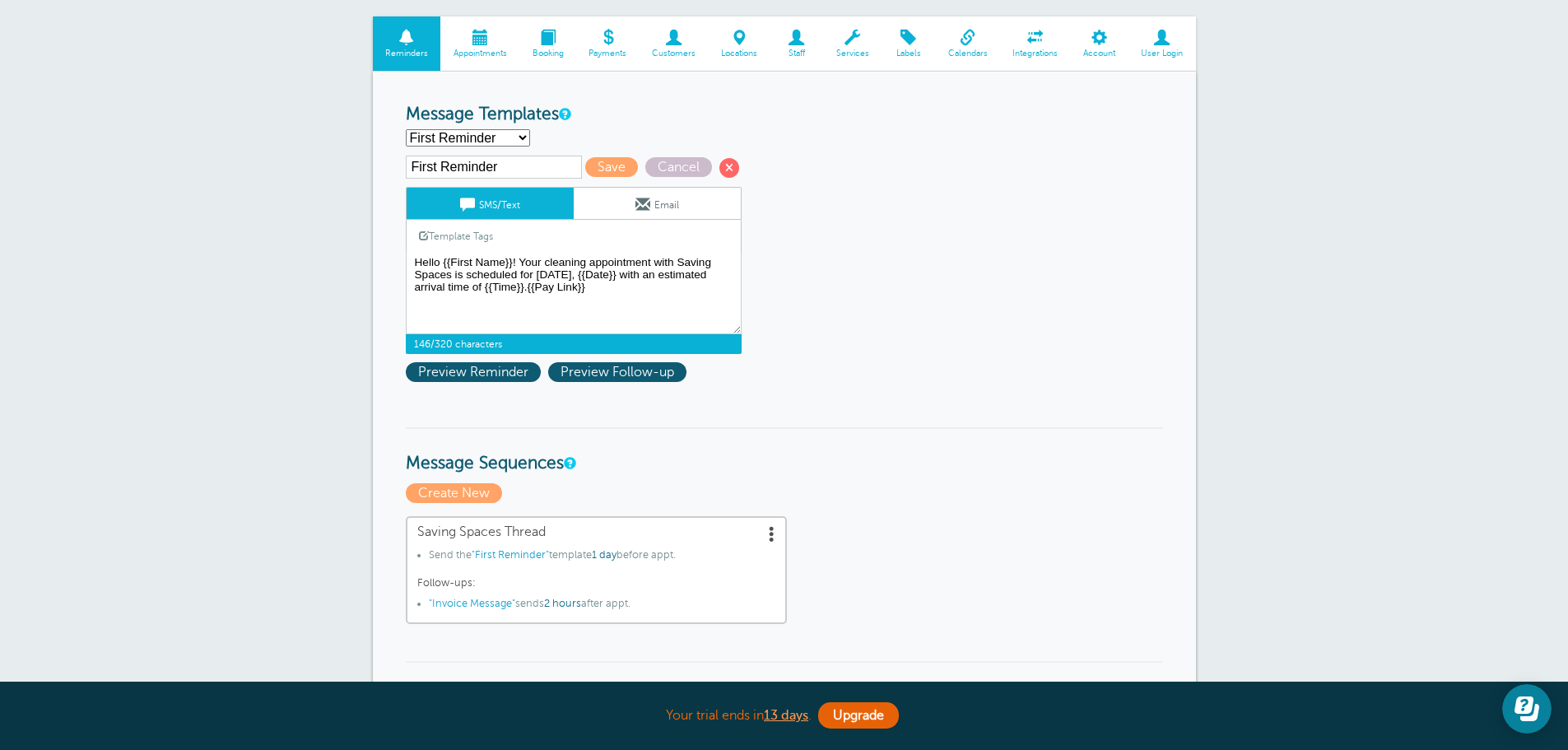
scroll to position [165, 0]
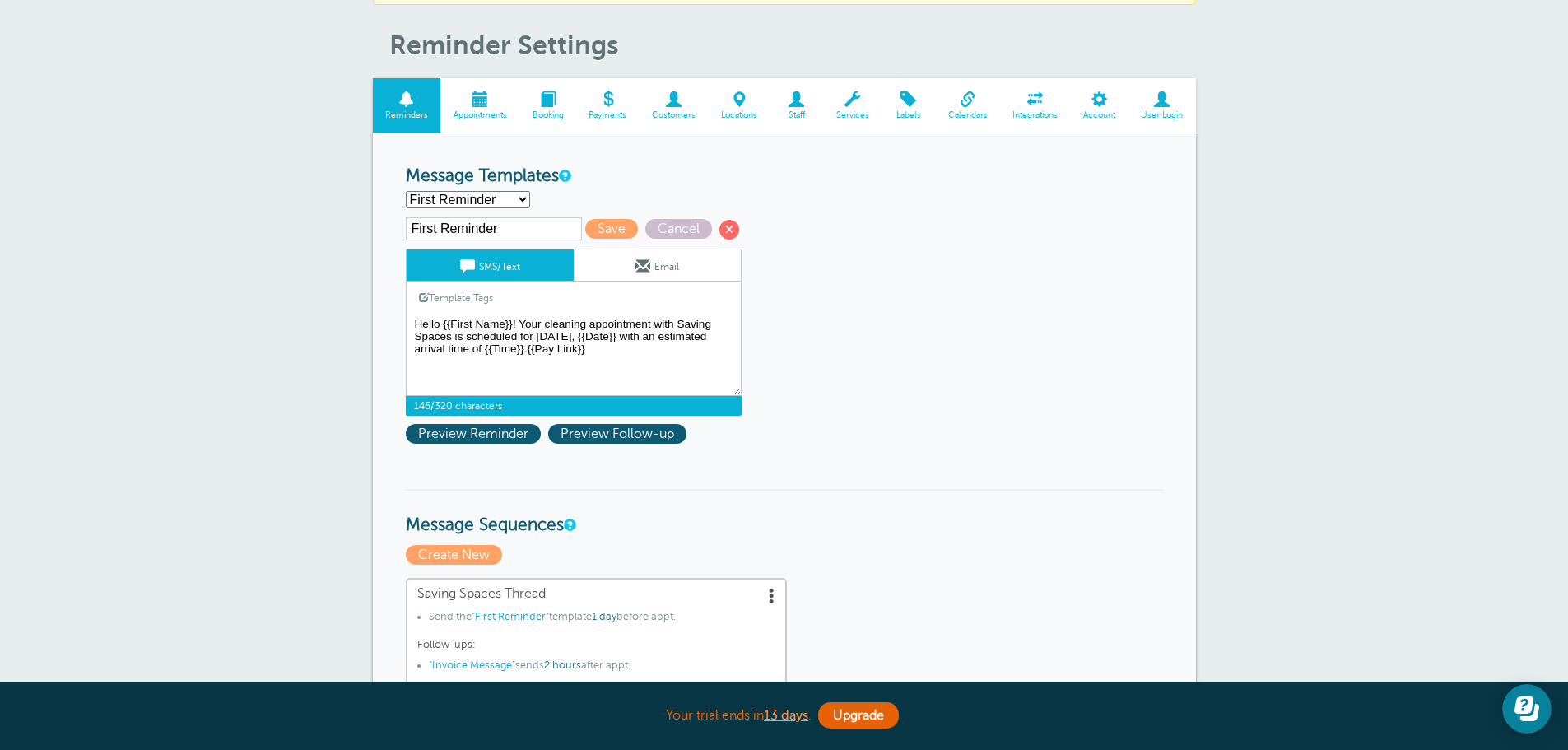
click at [601, 347] on textarea "Hello {{First Name}}! Your cleaning appointment with Saving Spaces is scheduled…" at bounding box center [573, 354] width 336 height 82
type textarea "Hello {{First Name}}! Your cleaning appointment with Saving Spaces is scheduled…"
click at [510, 425] on span "Preview Reminder" at bounding box center [473, 434] width 135 height 20
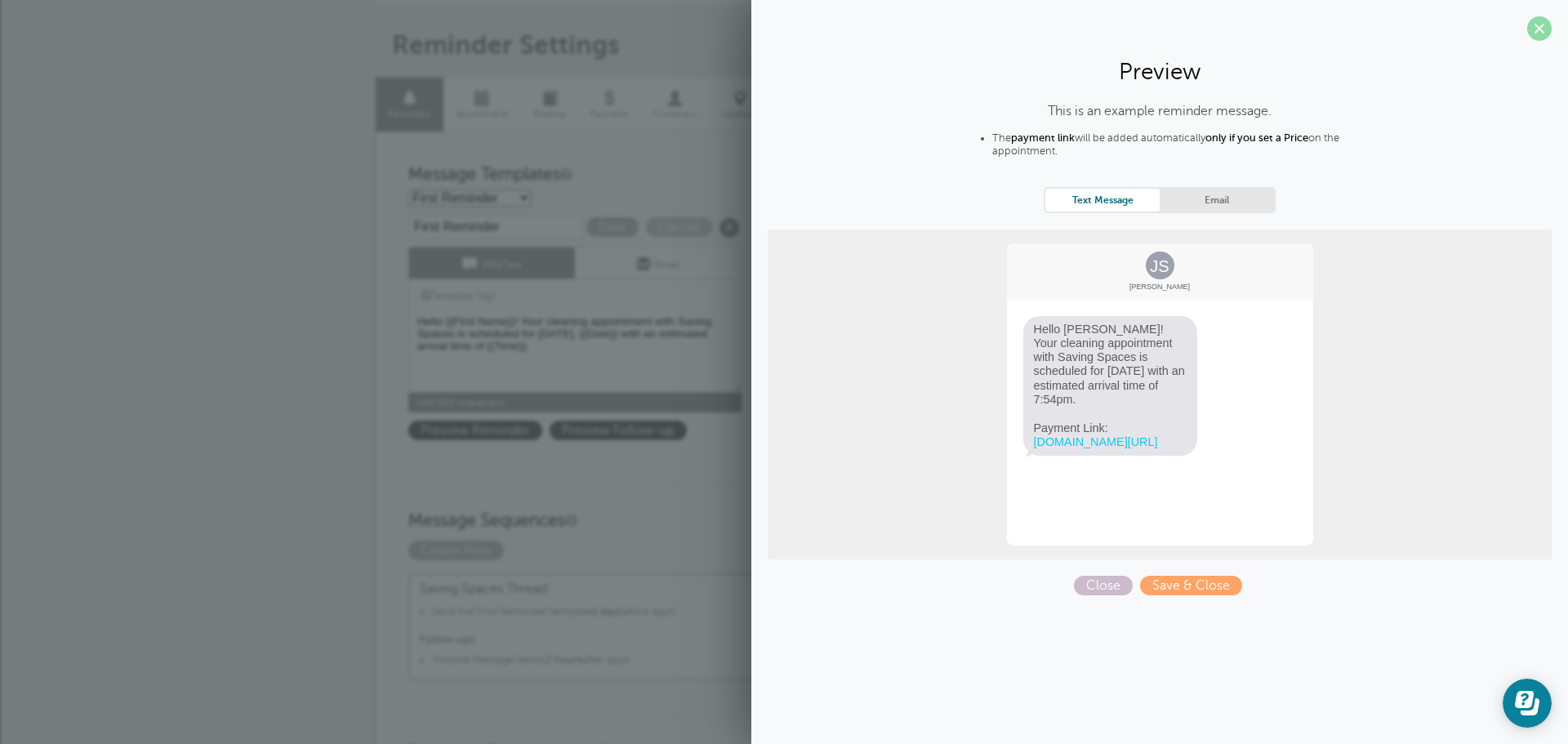
click at [1539, 28] on span at bounding box center [1539, 29] width 25 height 25
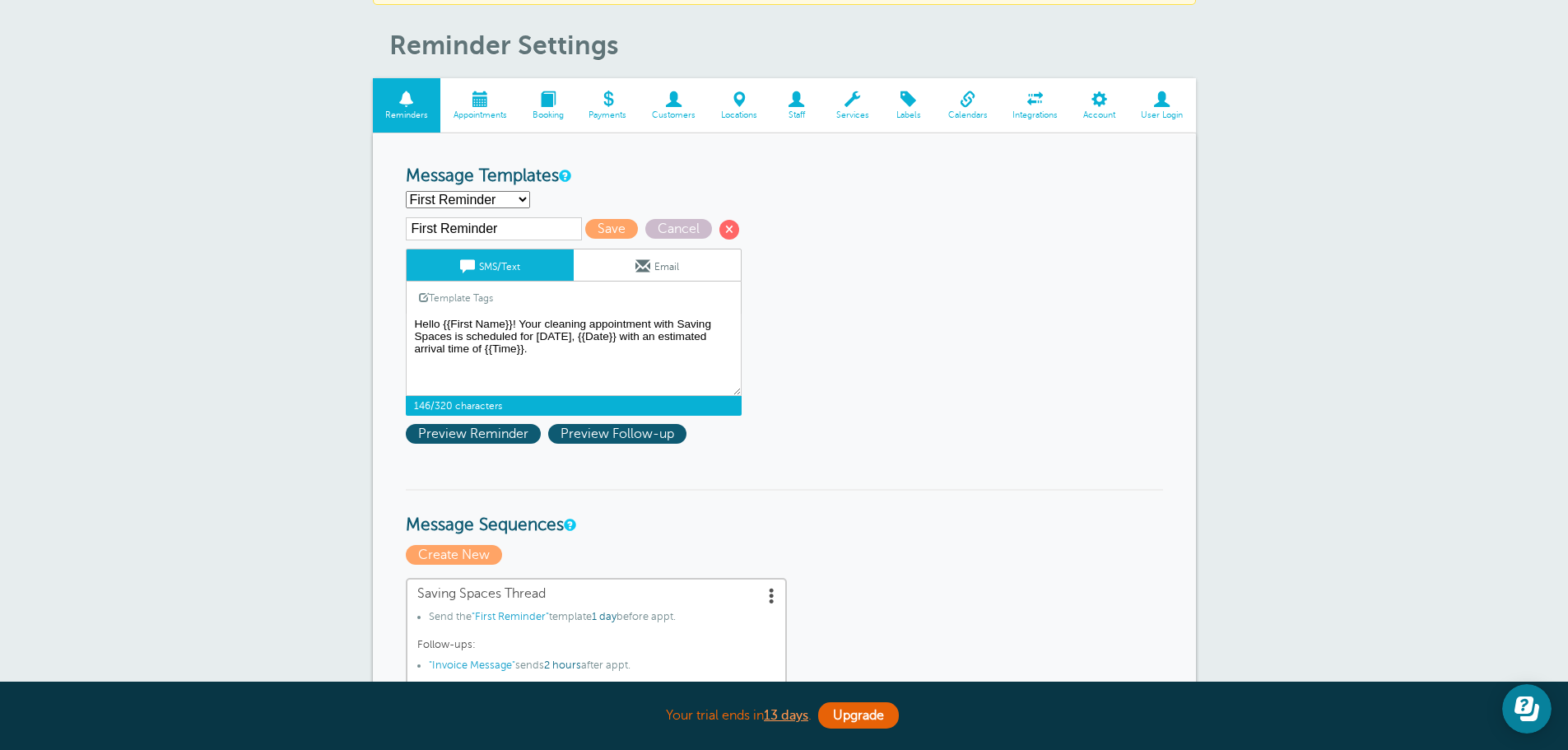
click at [448, 198] on select "First Reminder Invoice Message Second Reminder Third Reminder Create new..." at bounding box center [468, 199] width 124 height 17
select select "162053"
click at [405, 191] on select "First Reminder Invoice Message Second Reminder Third Reminder Create new..." at bounding box center [468, 199] width 124 height 17
type input "Invoice Message"
type textarea "Thank you for choosing Saving Spaces for your cleaning needs {{First Name}}! Pl…"
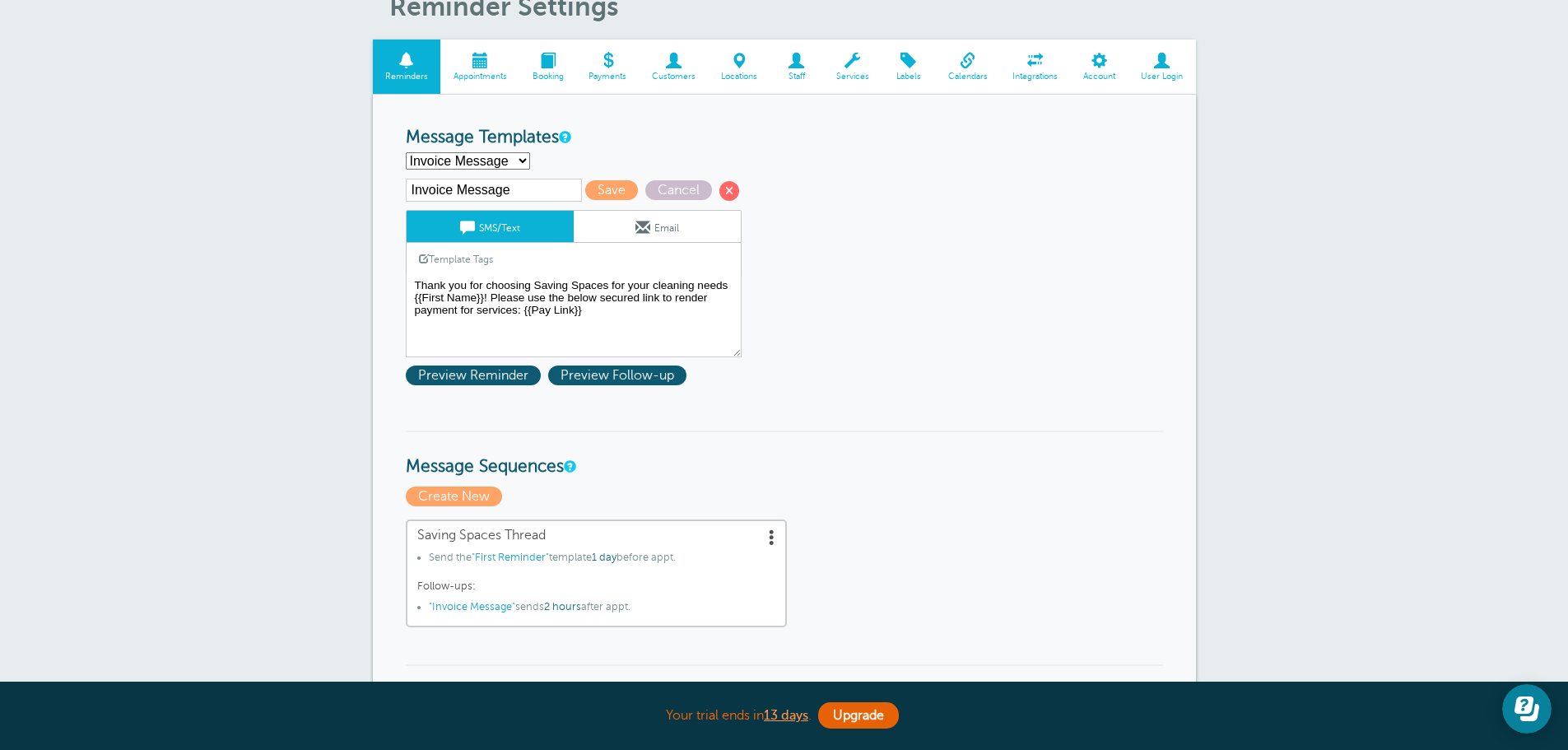
scroll to position [247, 0]
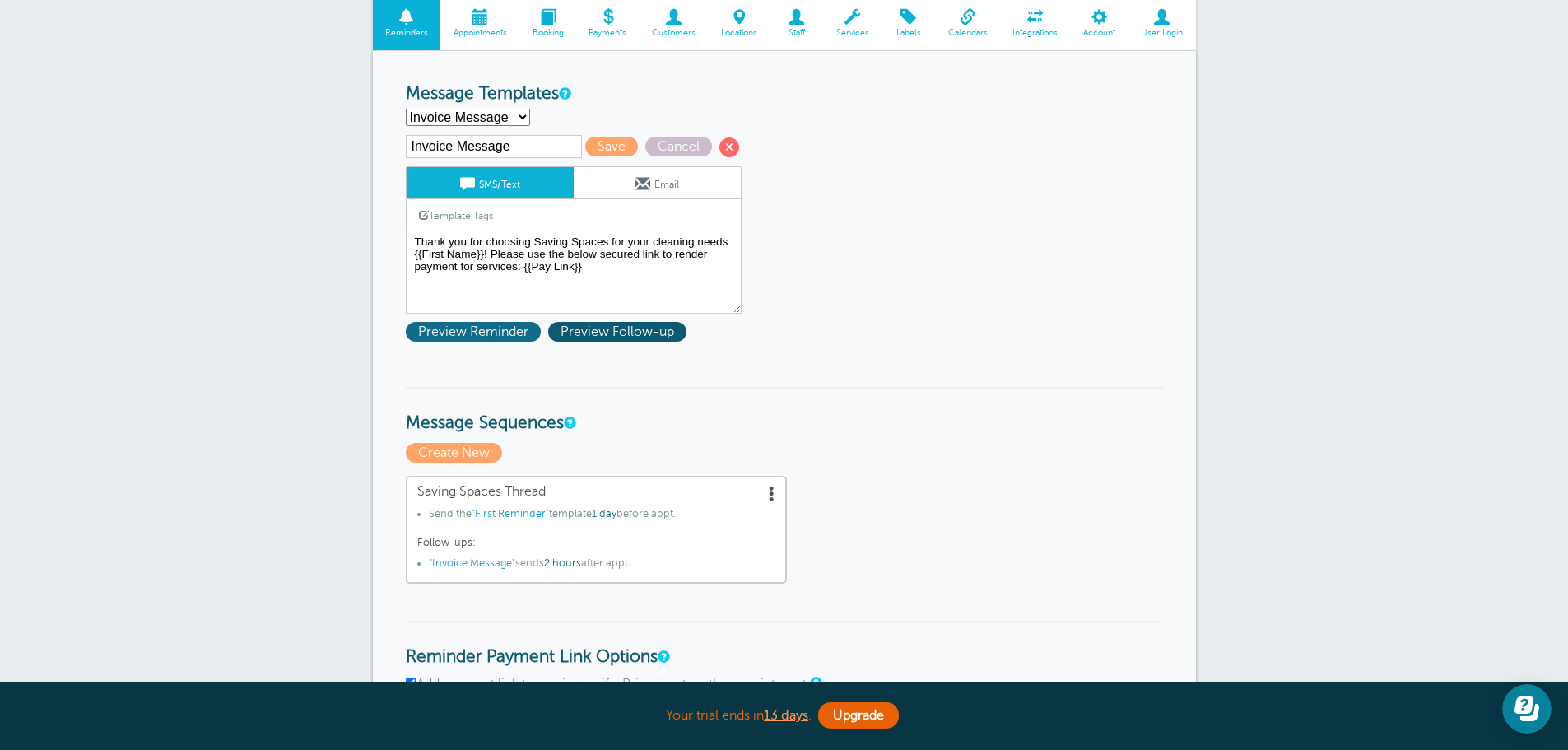
click at [475, 322] on span "Preview Reminder" at bounding box center [473, 332] width 135 height 20
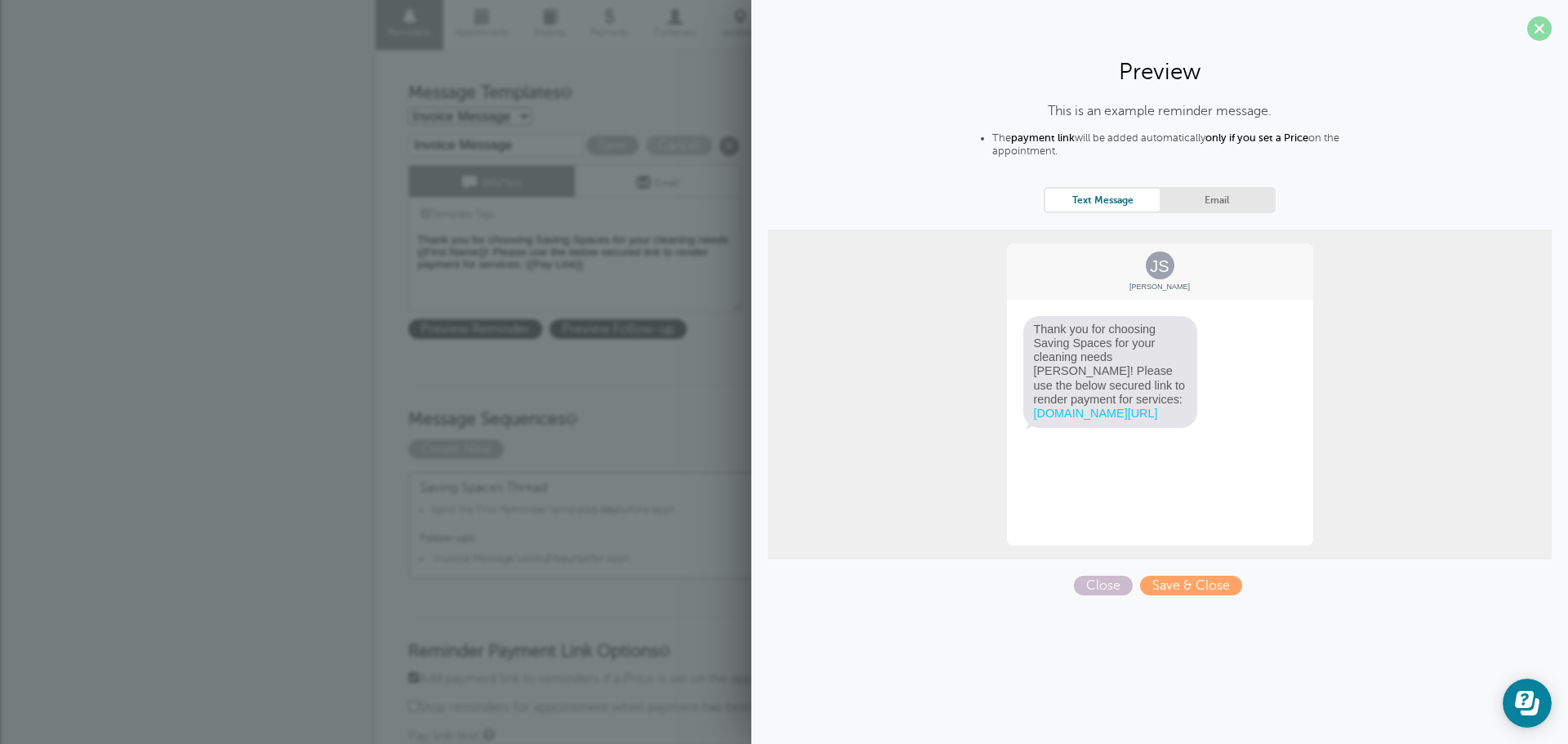
click at [1537, 36] on span at bounding box center [1539, 29] width 25 height 25
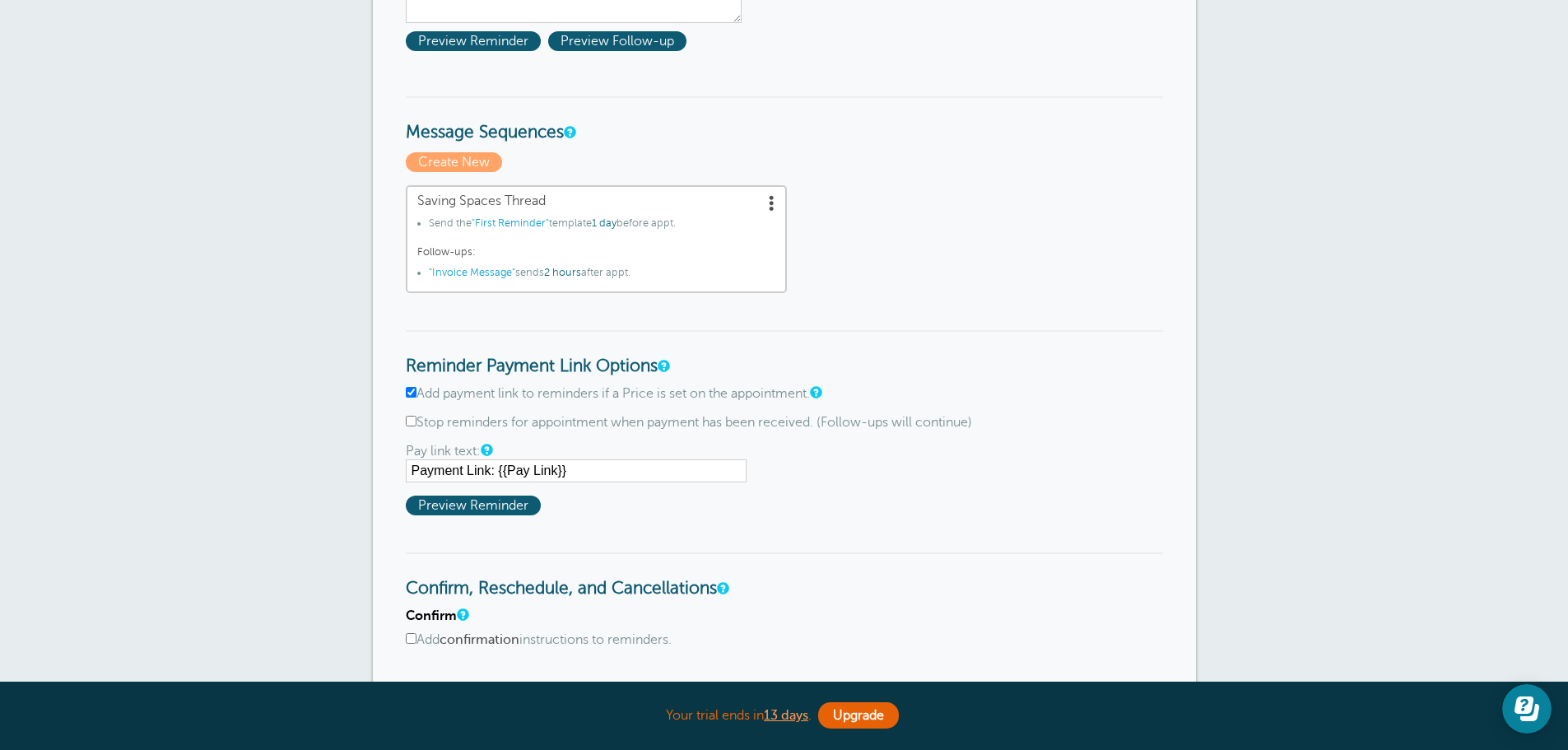
scroll to position [494, 0]
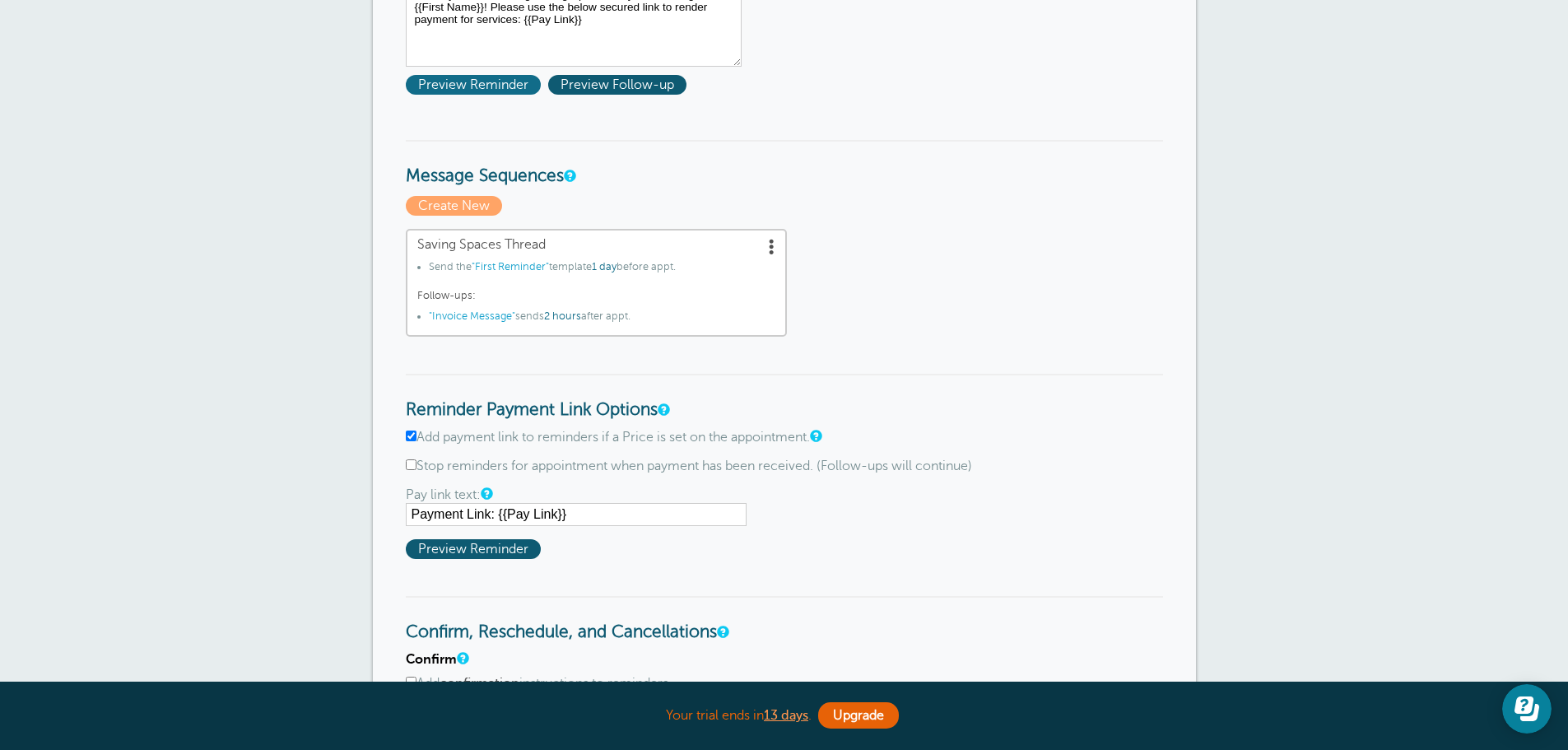
click at [503, 90] on span "Preview Reminder" at bounding box center [473, 85] width 135 height 20
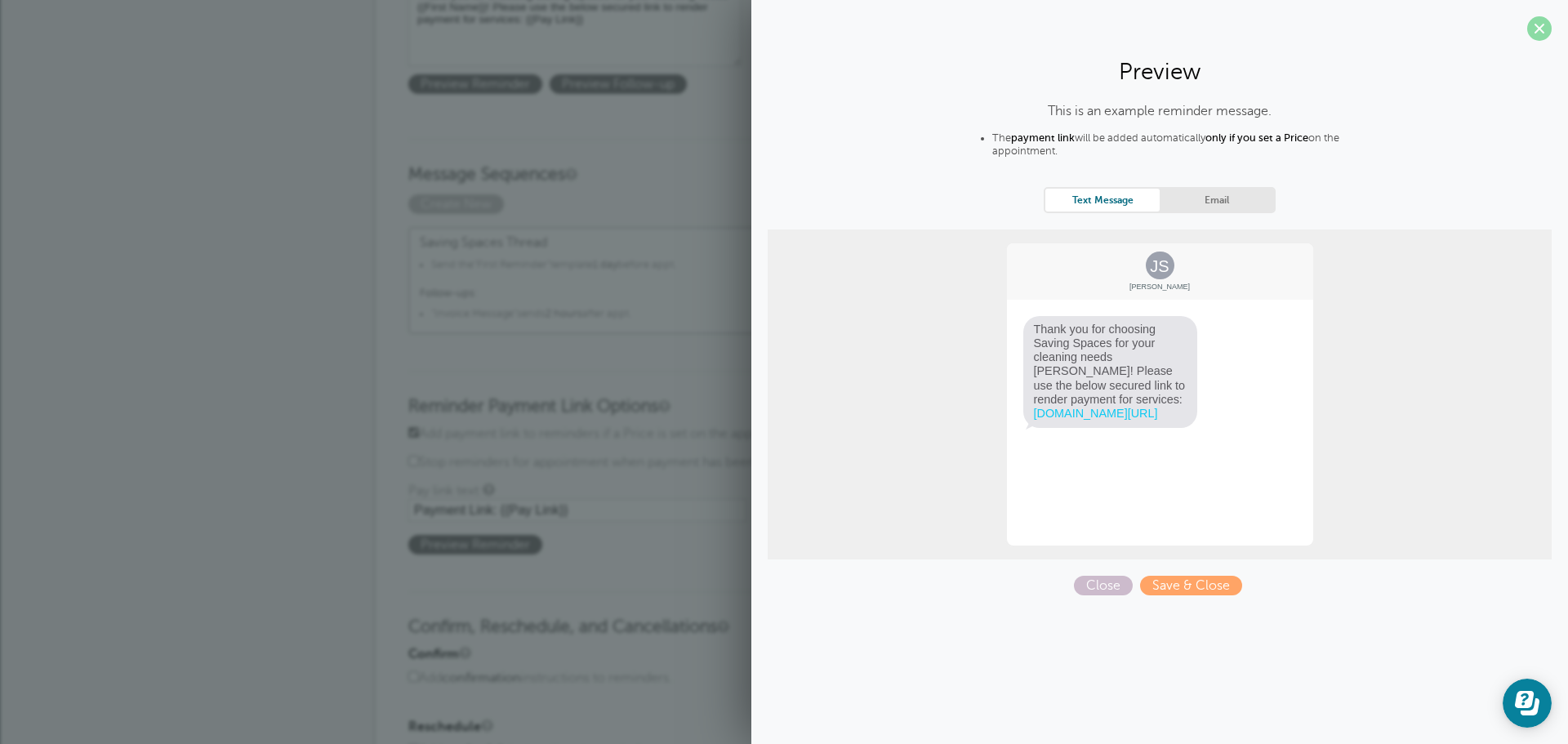
click at [1529, 31] on span at bounding box center [1539, 29] width 25 height 25
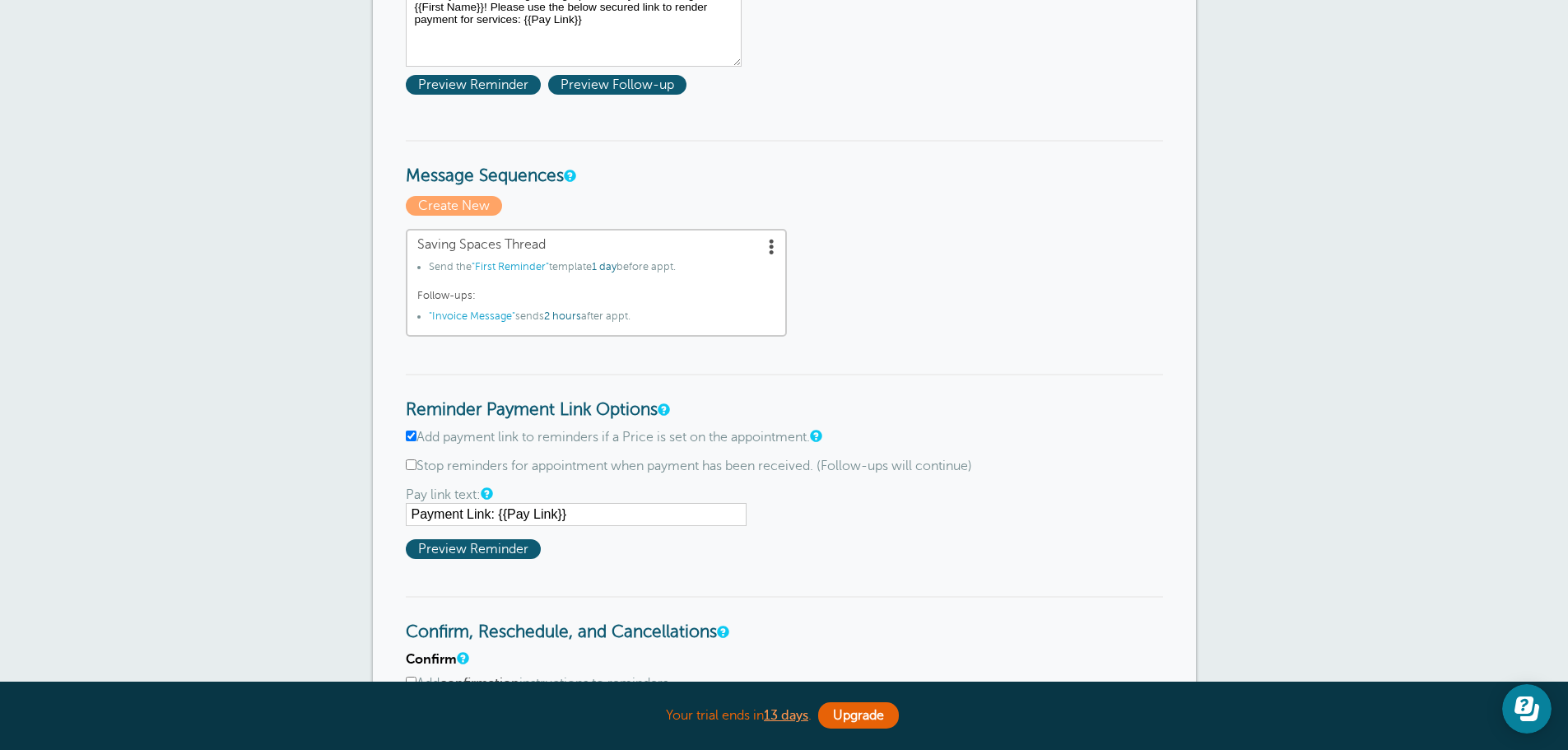
click at [405, 440] on input "Add payment link to reminders if a Price is set on the appointment." at bounding box center [410, 436] width 11 height 11
checkbox input "false"
click at [505, 85] on span "Preview Reminder" at bounding box center [473, 85] width 135 height 20
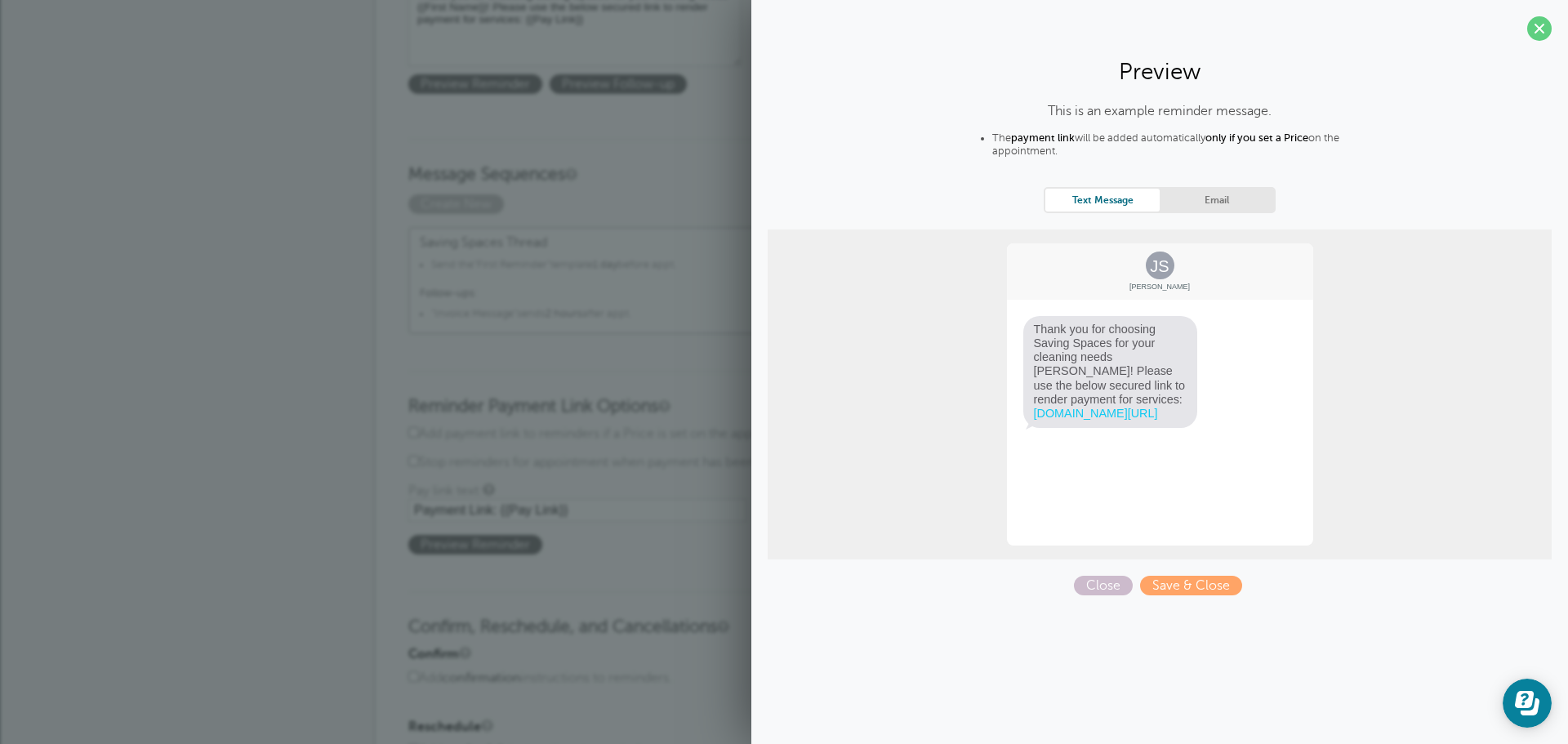
click at [1538, 37] on span at bounding box center [1539, 29] width 25 height 25
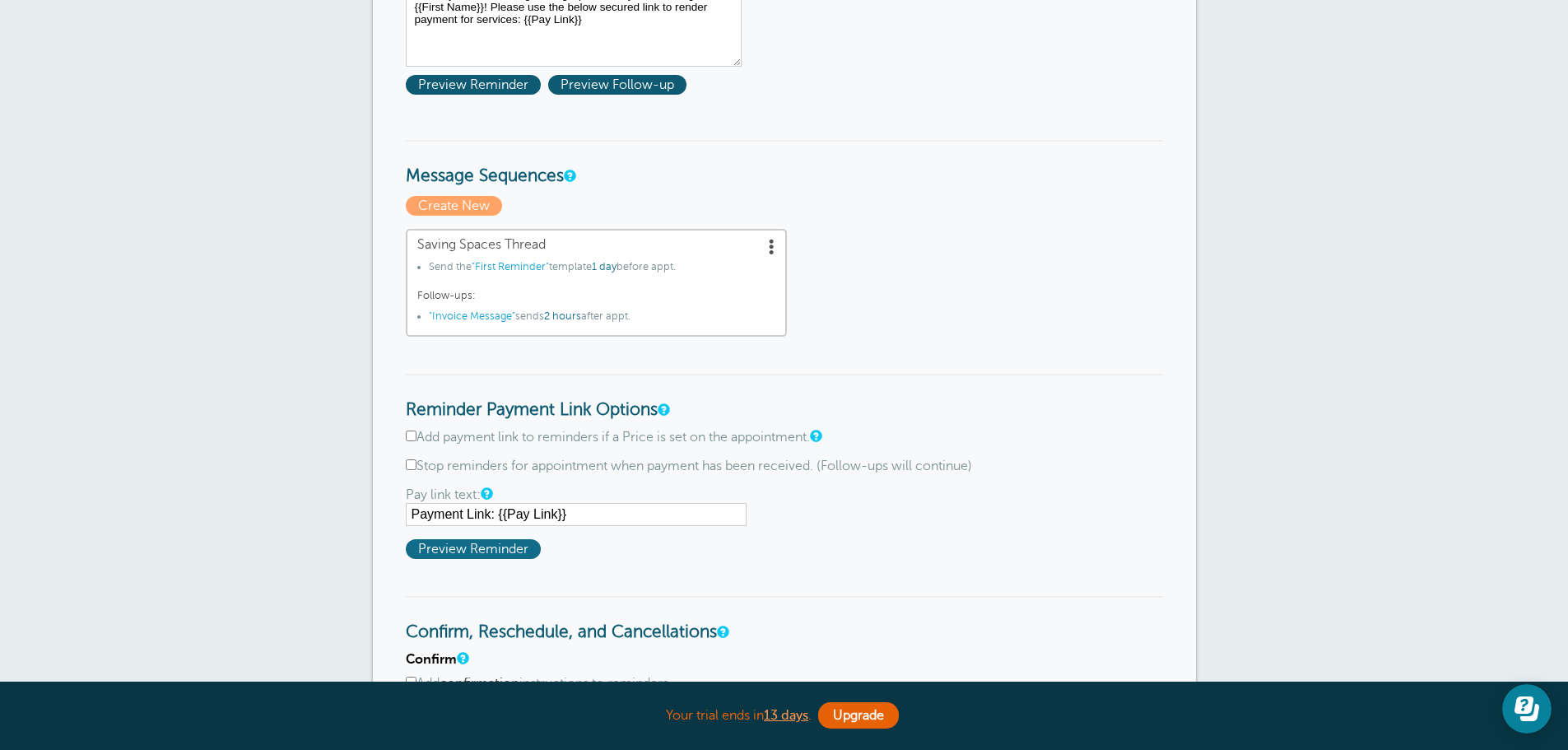
click at [479, 546] on span "Preview Reminder" at bounding box center [473, 549] width 135 height 20
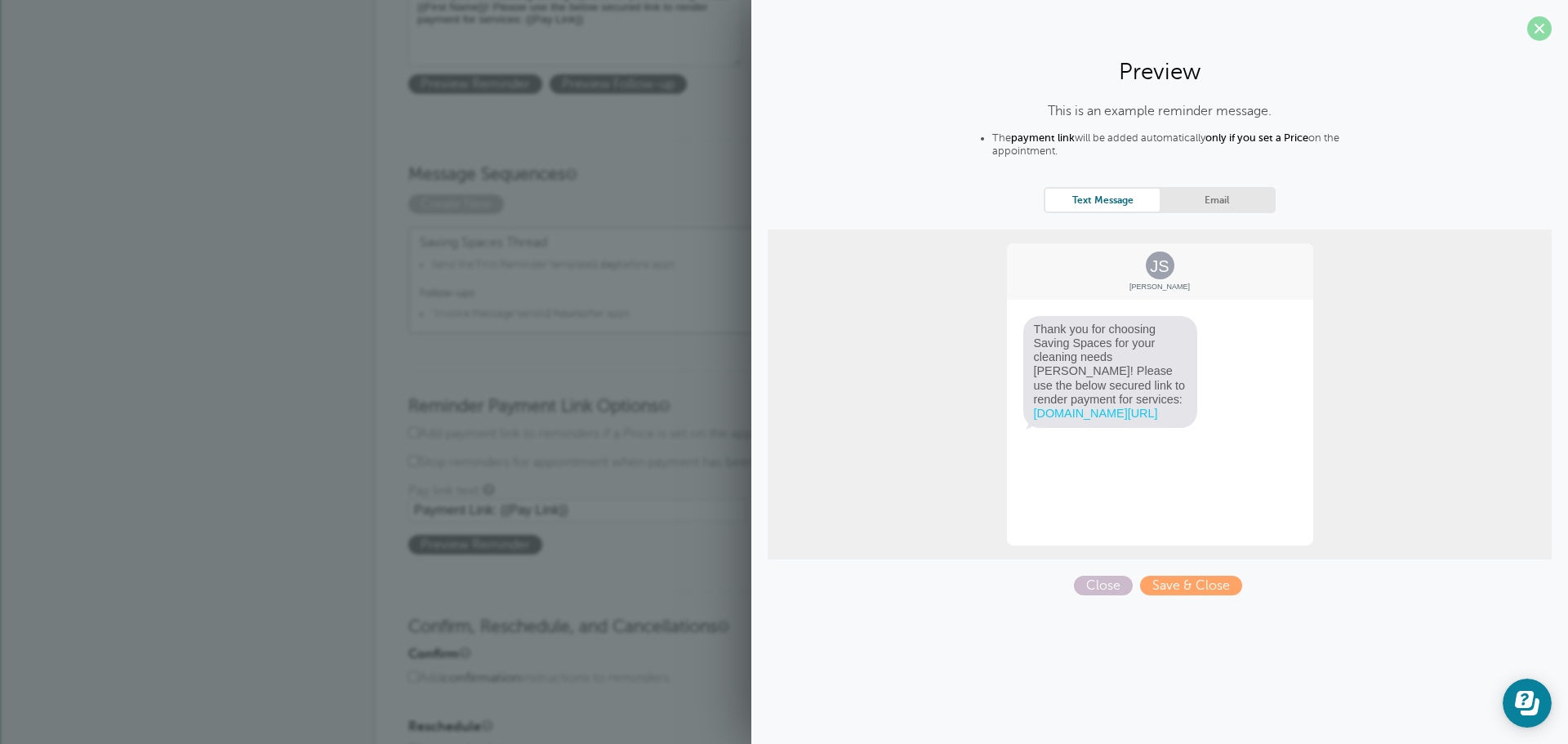
click at [1535, 39] on span at bounding box center [1539, 29] width 25 height 25
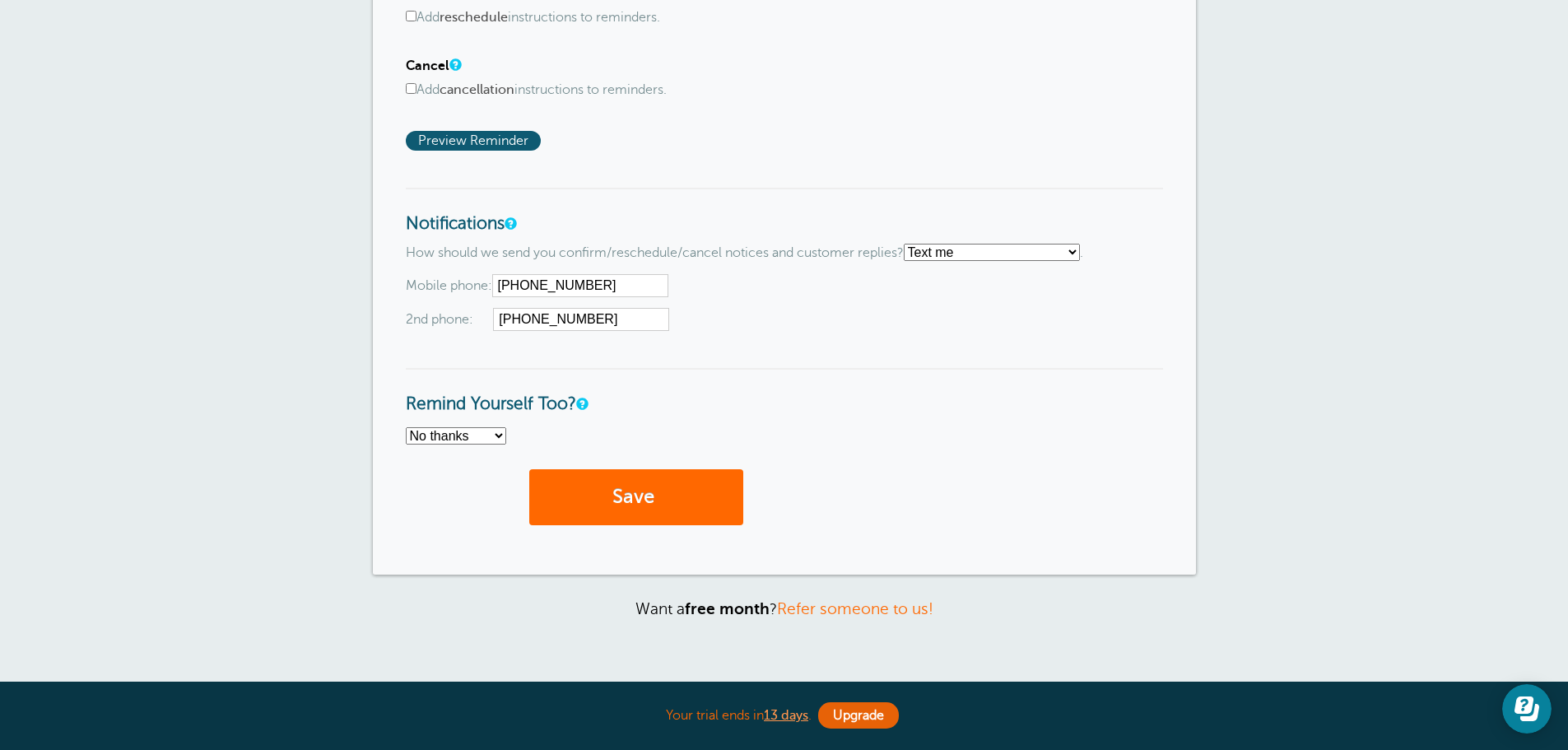
scroll to position [1235, 0]
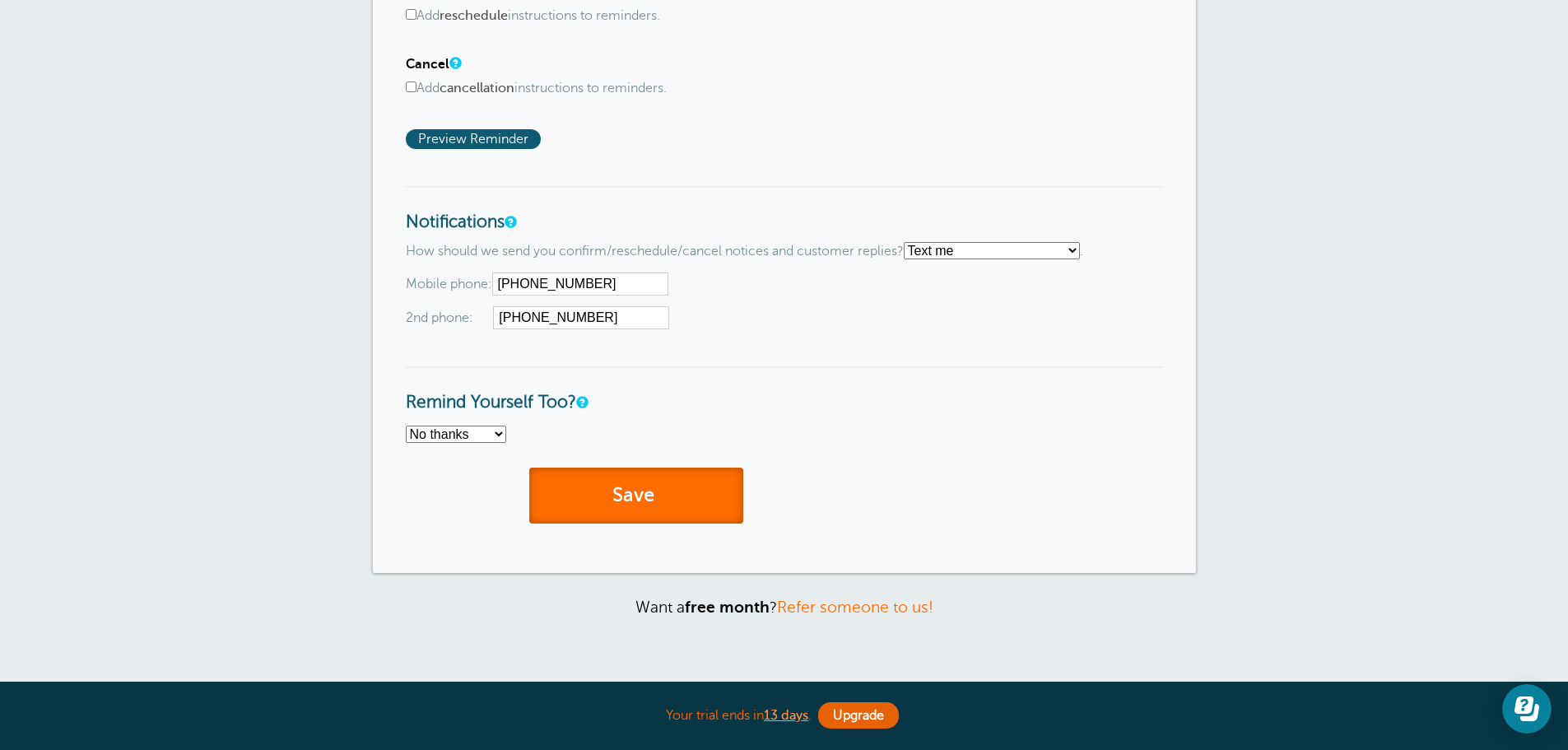
click at [634, 484] on button "Save" at bounding box center [636, 496] width 214 height 56
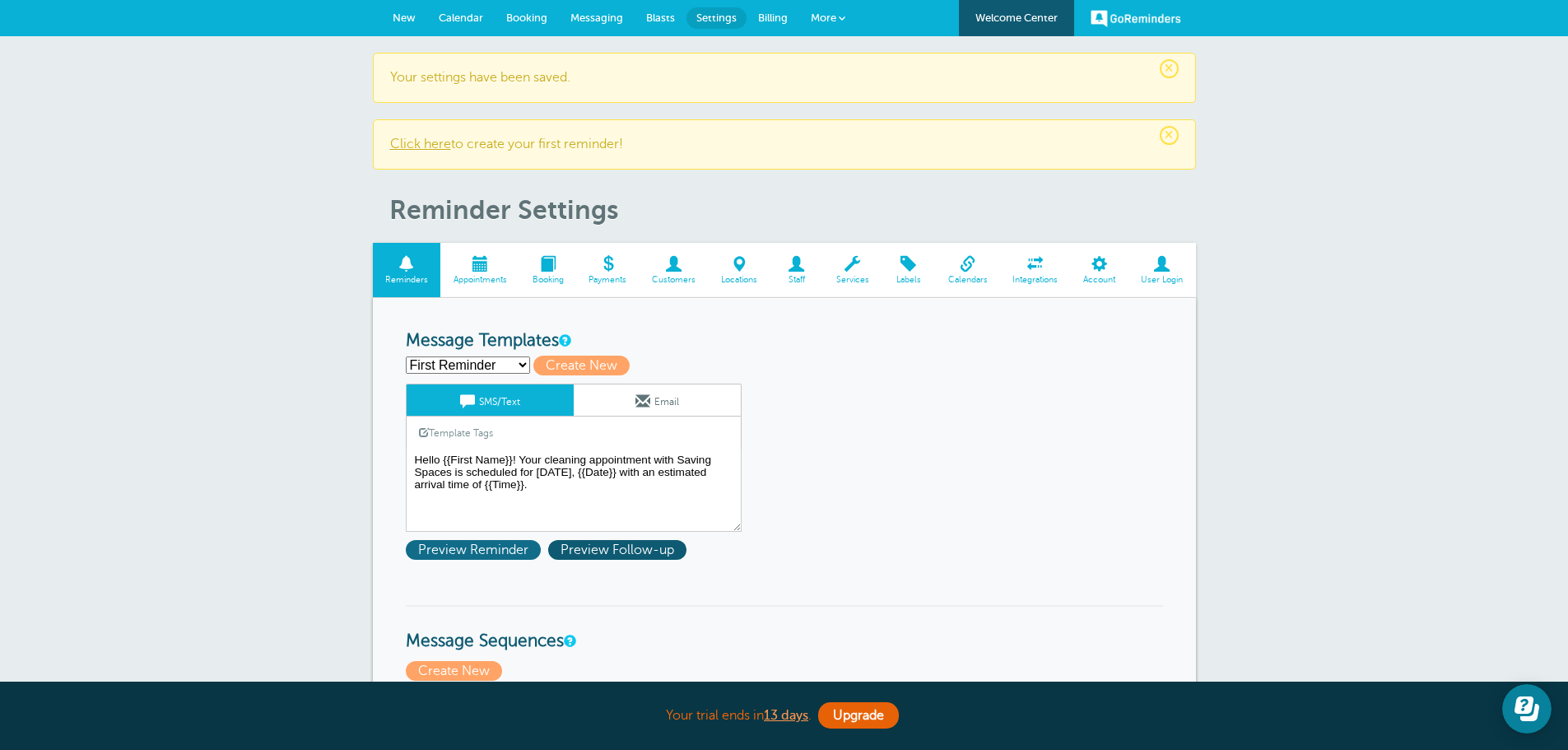
click at [493, 548] on span "Preview Reminder" at bounding box center [473, 550] width 135 height 20
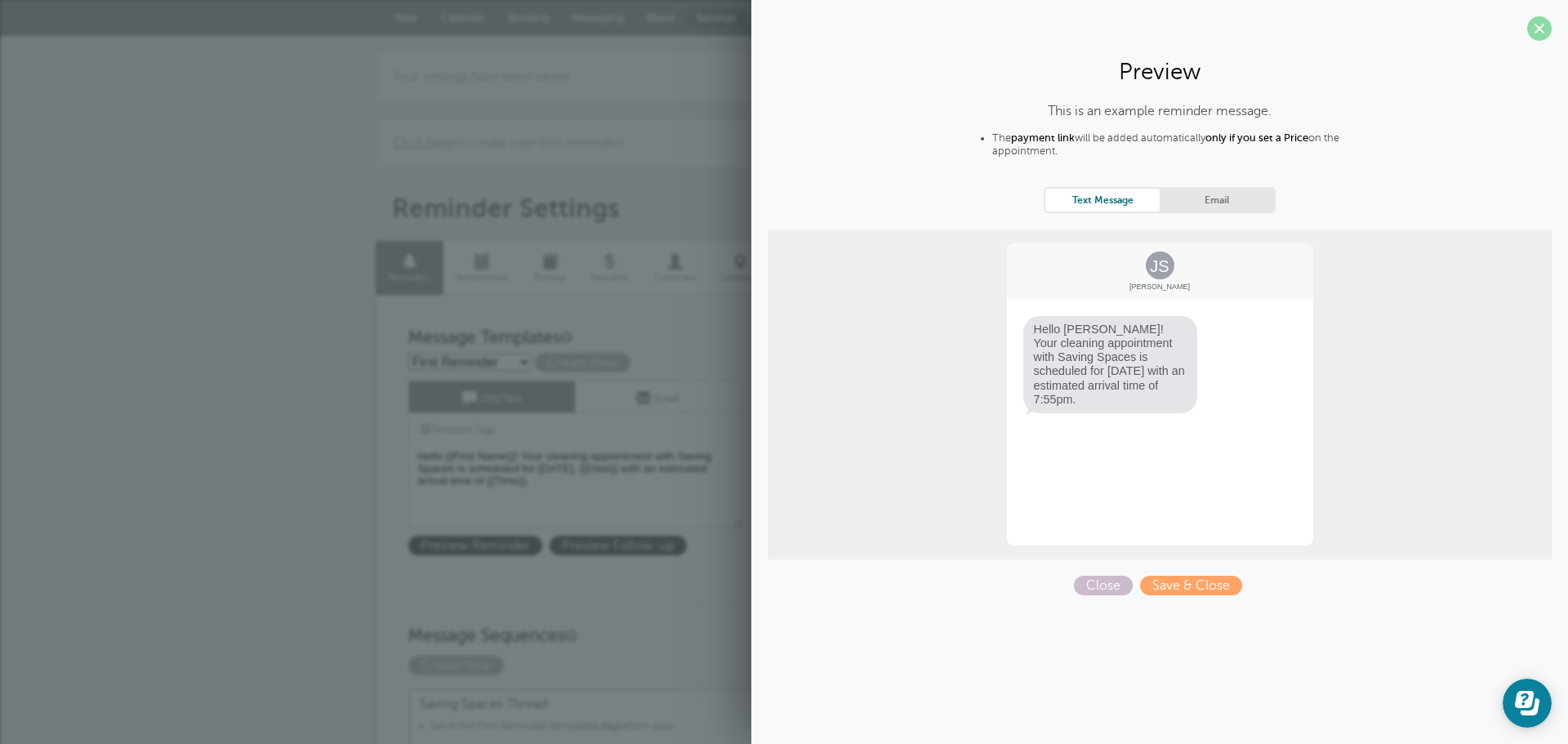
click at [1549, 26] on span at bounding box center [1539, 29] width 25 height 25
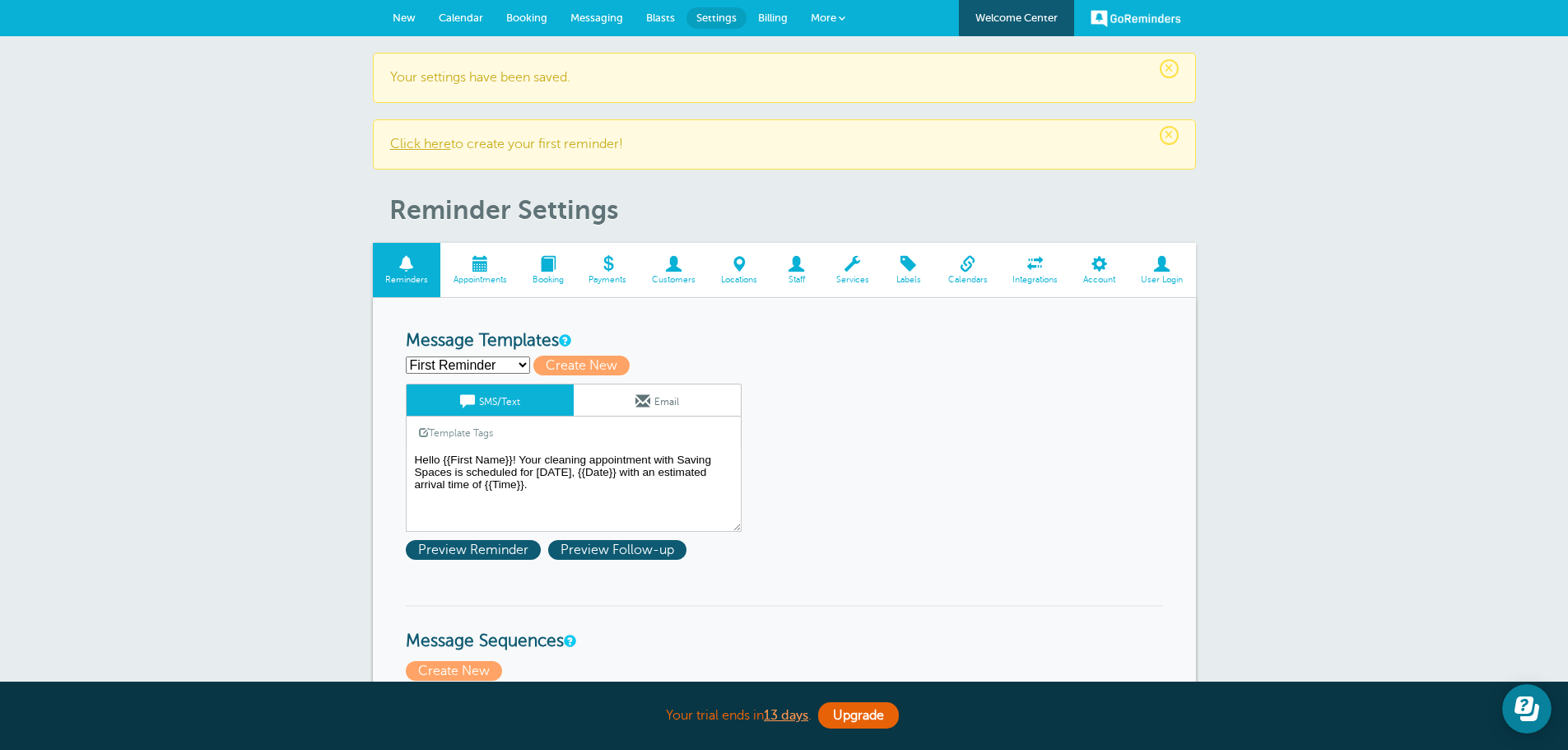
click at [468, 365] on select "First Reminder Invoice Message Second Reminder Third Reminder Create new..." at bounding box center [468, 365] width 124 height 17
select select "162053"
click at [405, 357] on select "First Reminder Invoice Message Second Reminder Third Reminder Create new..." at bounding box center [468, 365] width 124 height 17
type input "Invoice Message"
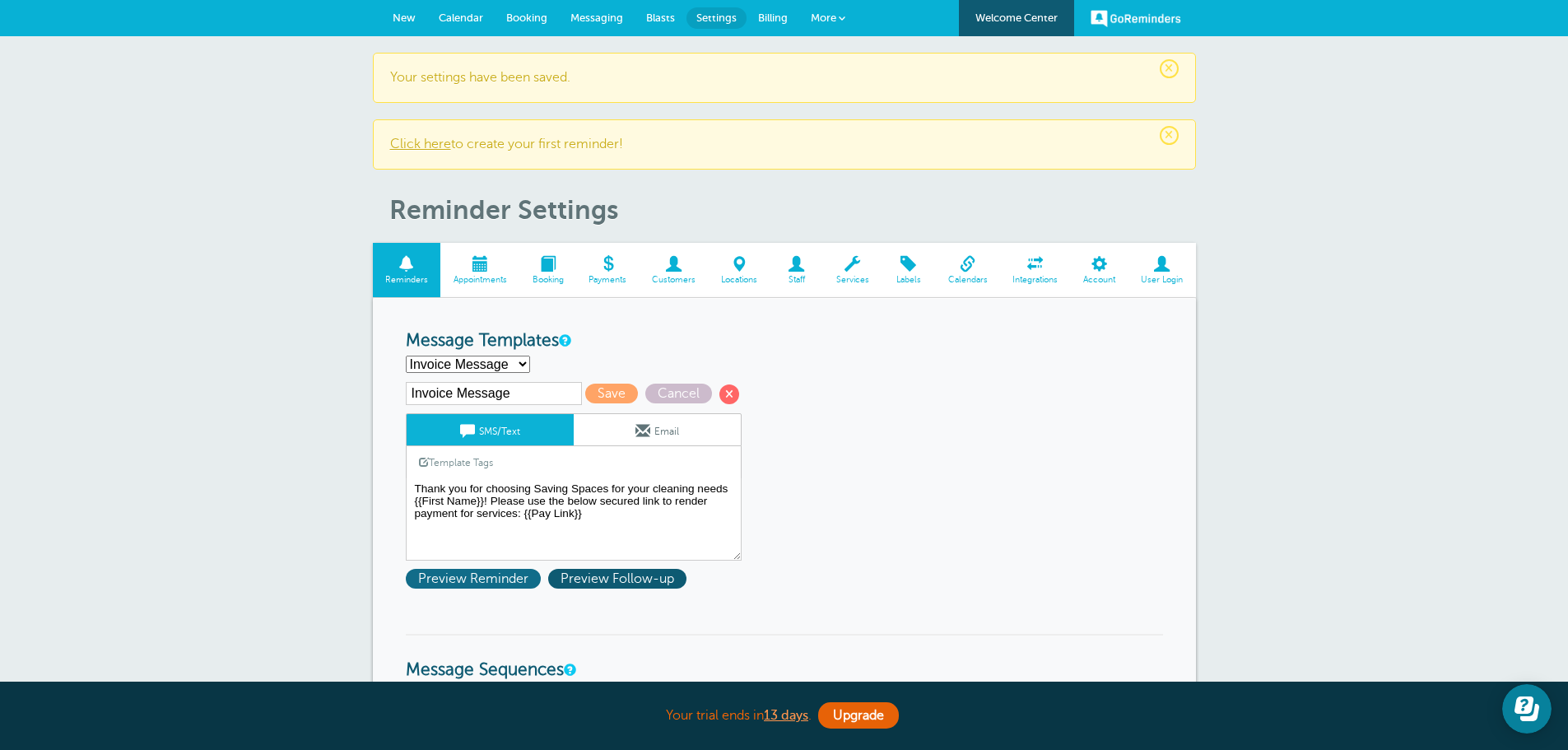
click at [465, 576] on span "Preview Reminder" at bounding box center [473, 579] width 135 height 20
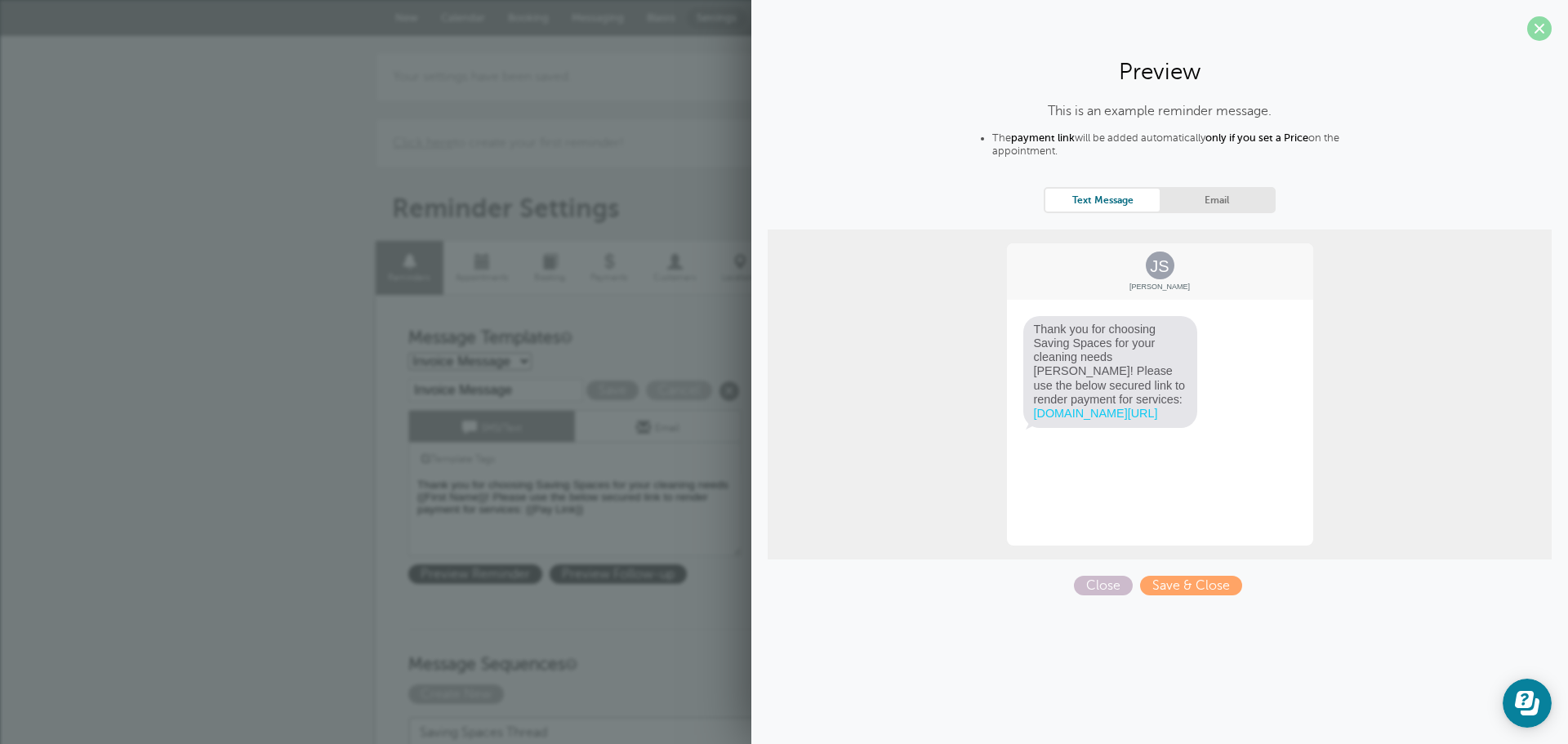
click at [1542, 39] on span at bounding box center [1539, 29] width 25 height 25
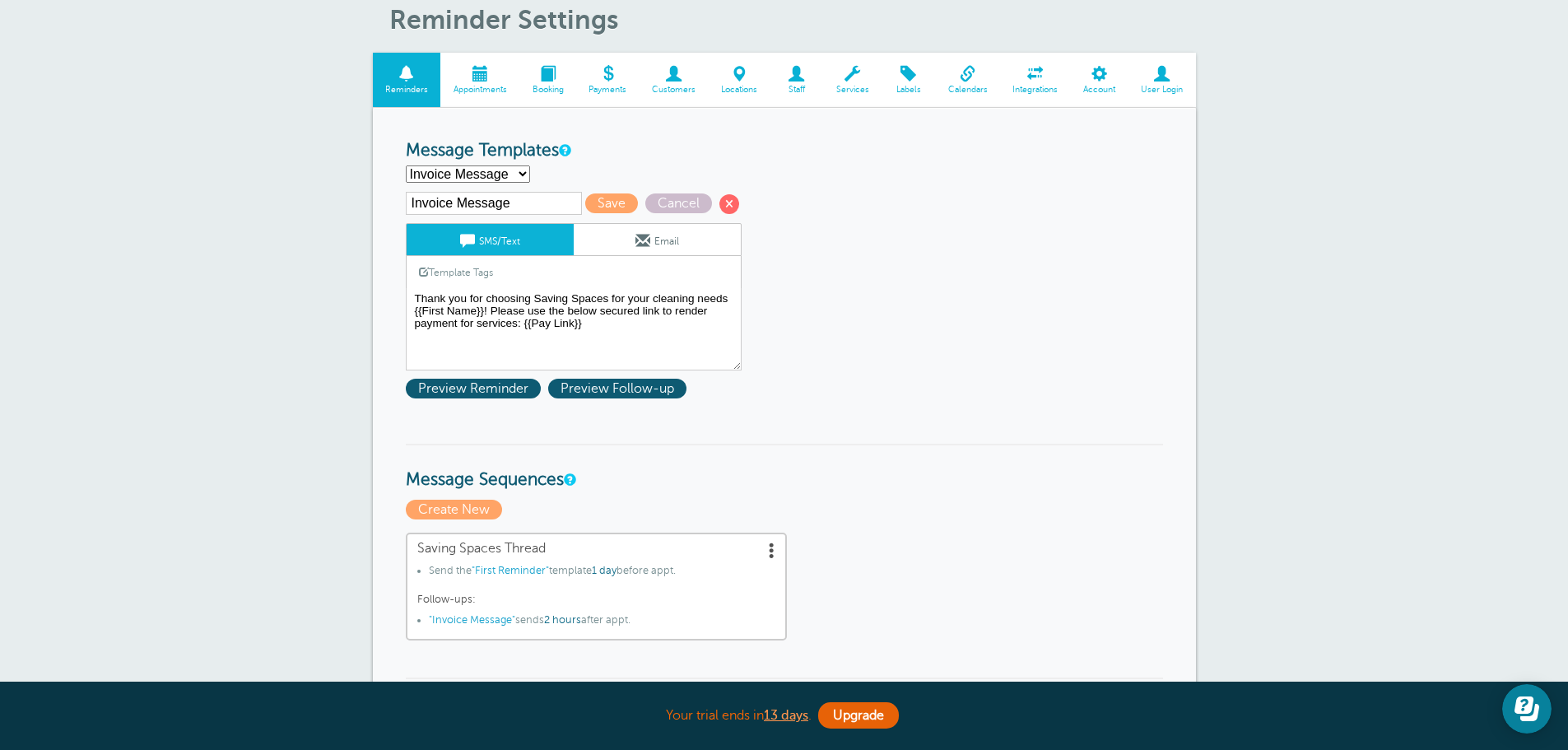
scroll to position [165, 0]
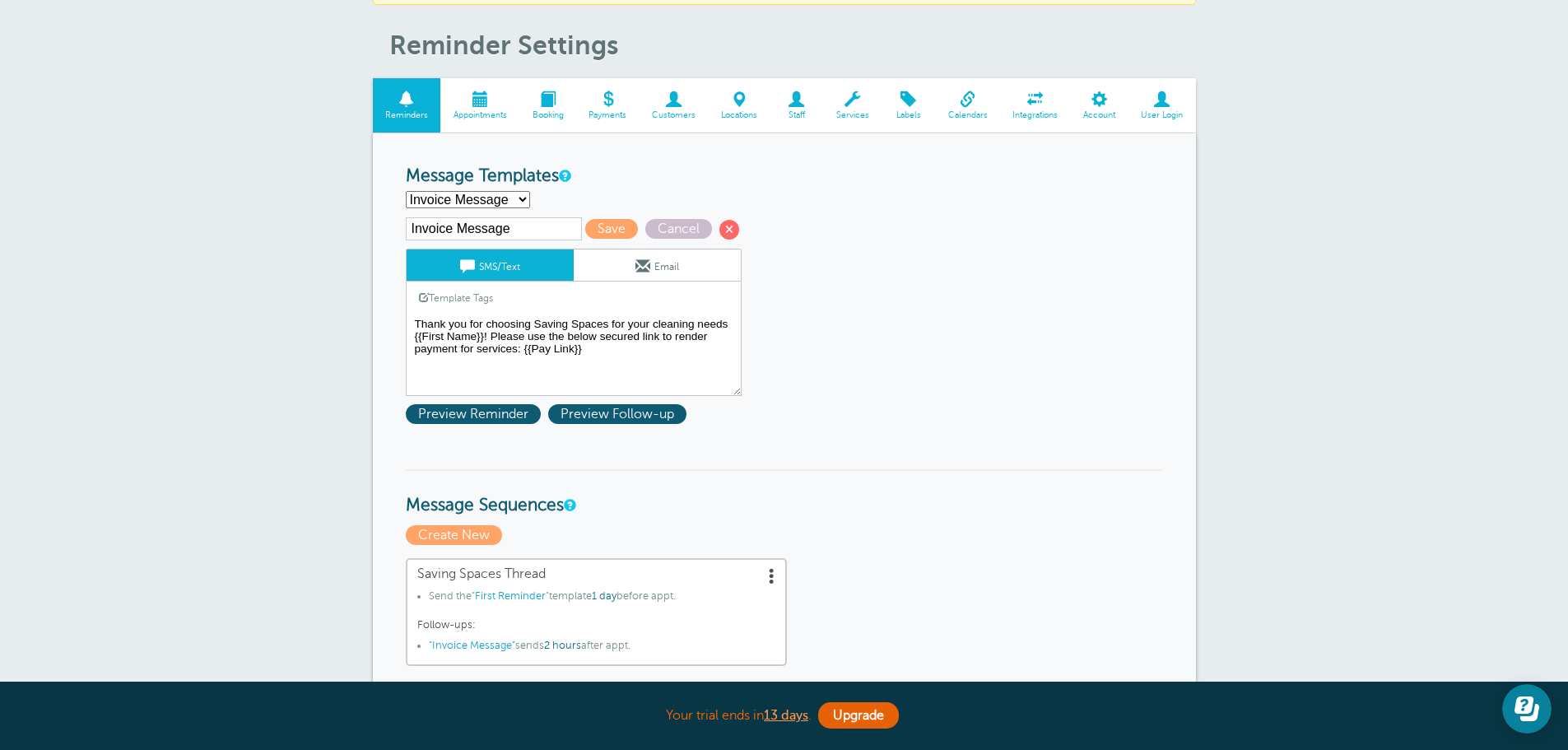
click at [679, 351] on textarea "Hello {{First Name}}! Your cleaning appointment with Saving Spaces is scheduled…" at bounding box center [573, 354] width 336 height 82
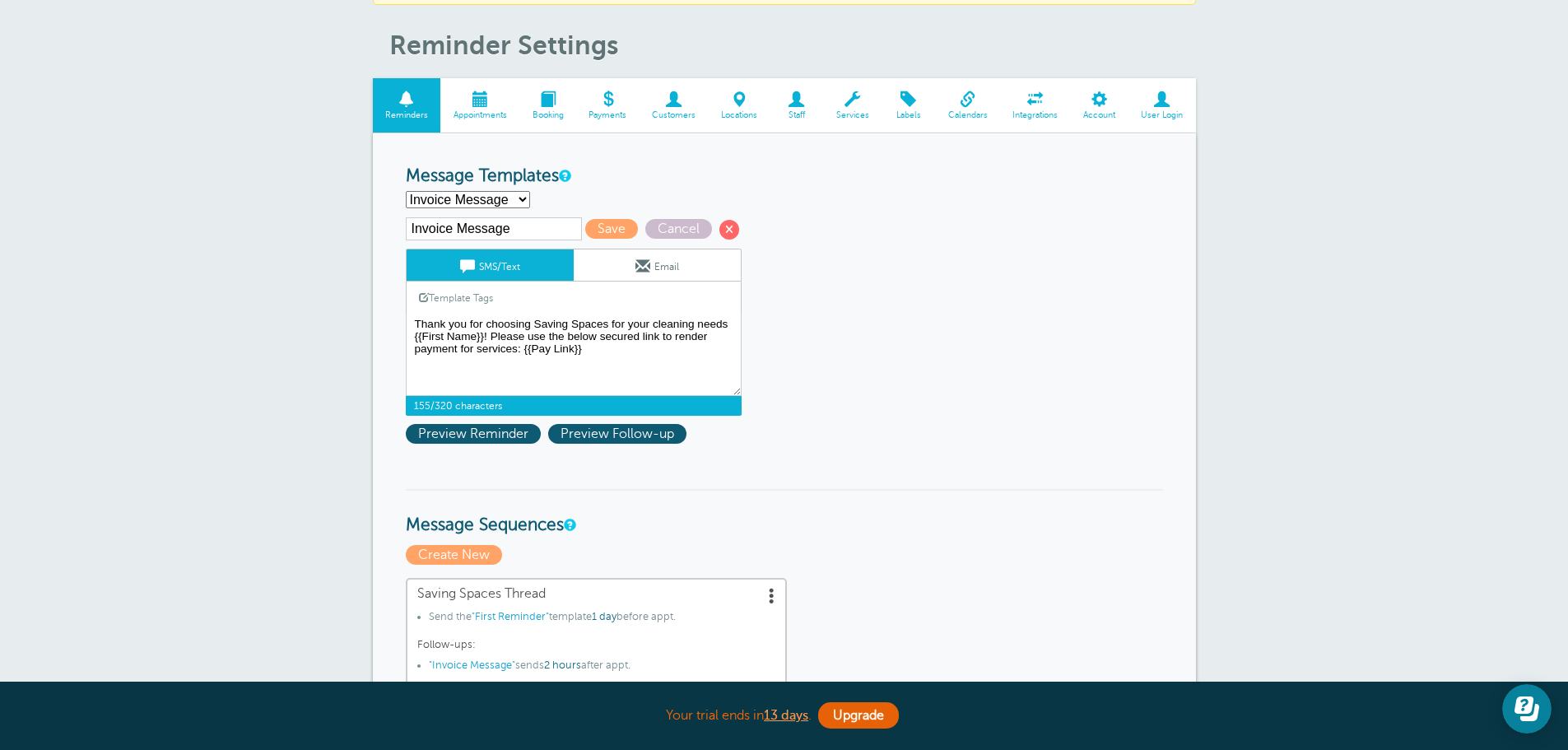
click at [479, 300] on link "Template Tags" at bounding box center [455, 297] width 99 height 32
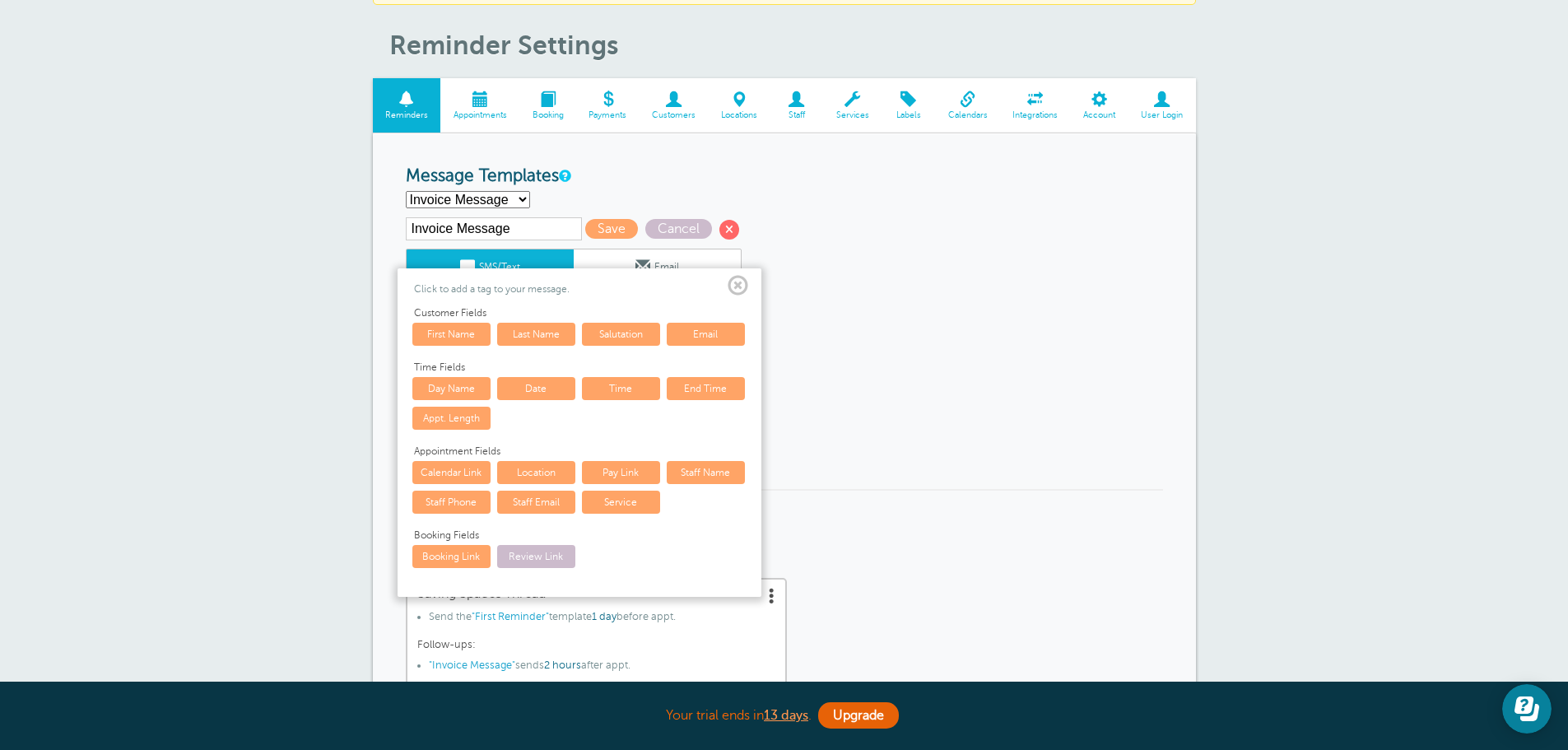
click at [736, 284] on span at bounding box center [738, 286] width 21 height 21
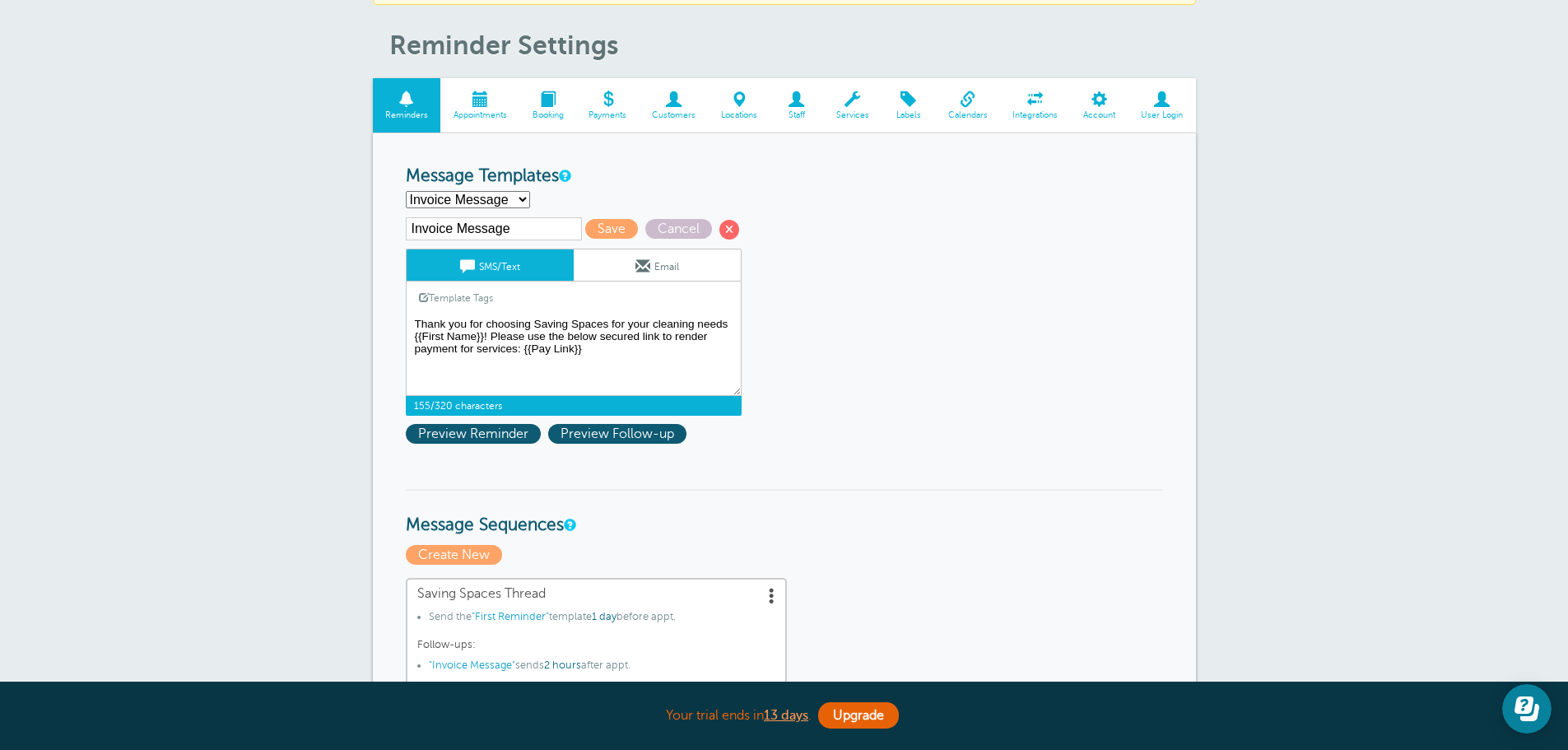
click at [603, 350] on textarea "Hello {{First Name}}! Your cleaning appointment with Saving Spaces is scheduled…" at bounding box center [573, 354] width 336 height 82
type textarea "Thank you for choosing Saving Spaces for your cleaning needs {{First Name}}! Pl…"
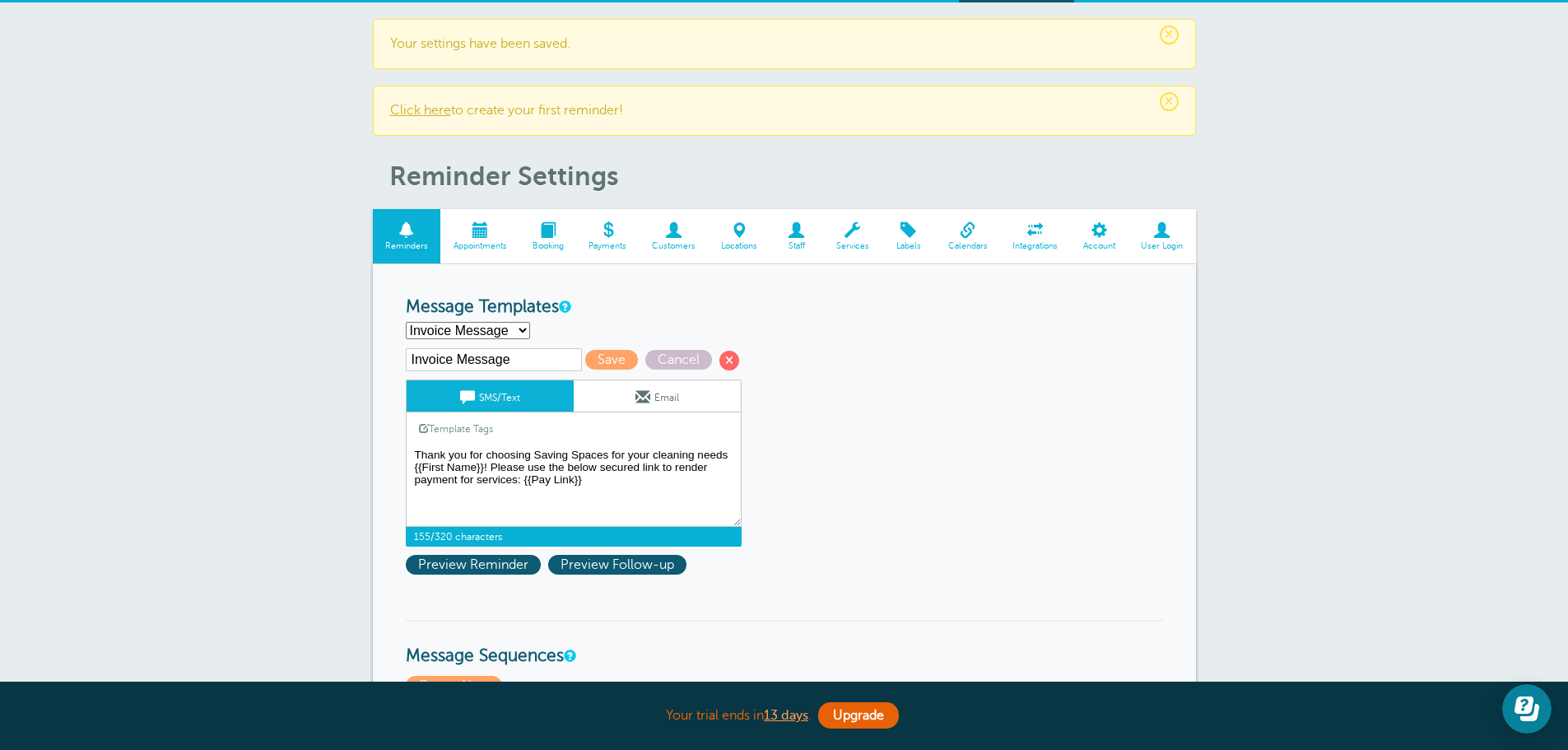
scroll to position [0, 0]
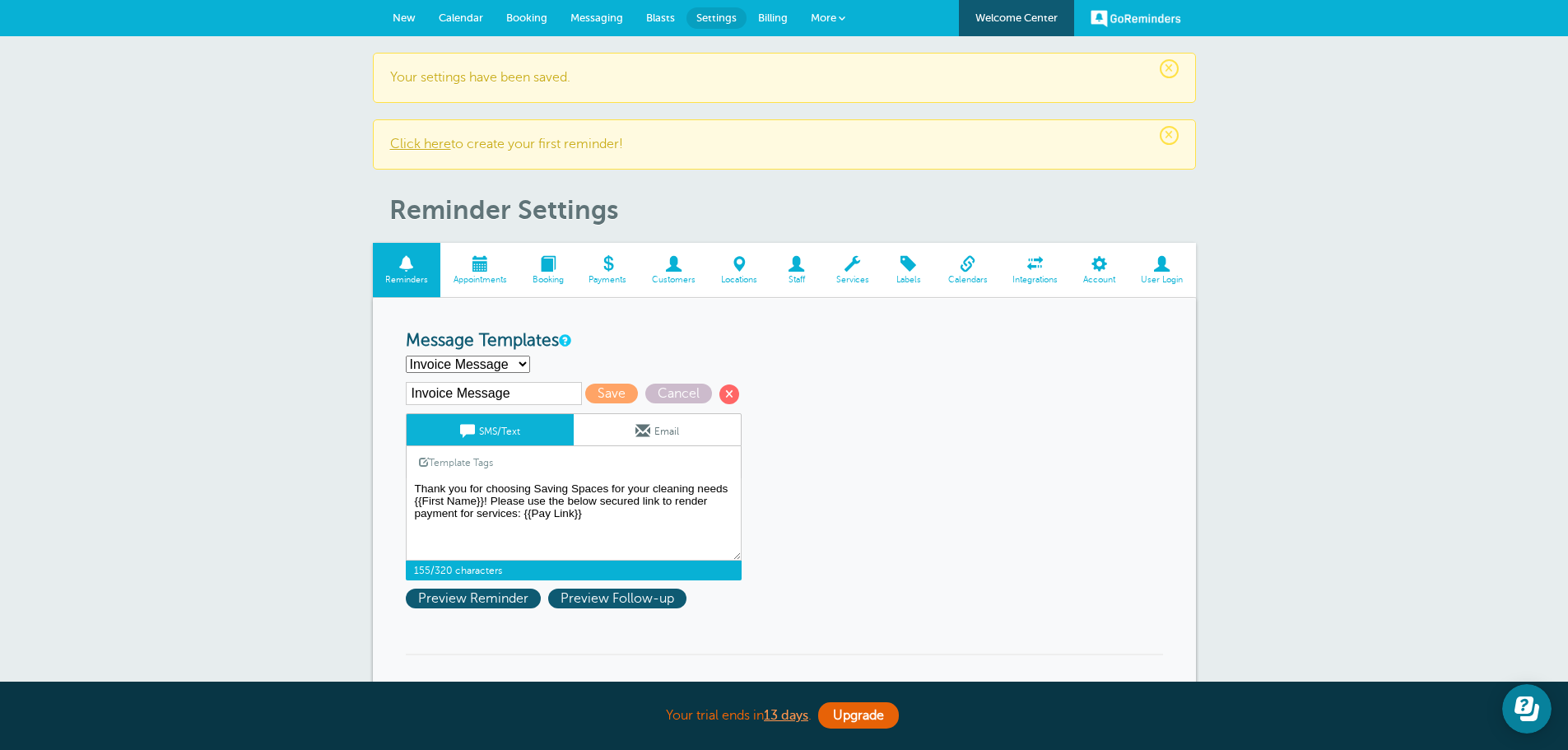
click at [583, 15] on span "Messaging" at bounding box center [597, 17] width 53 height 12
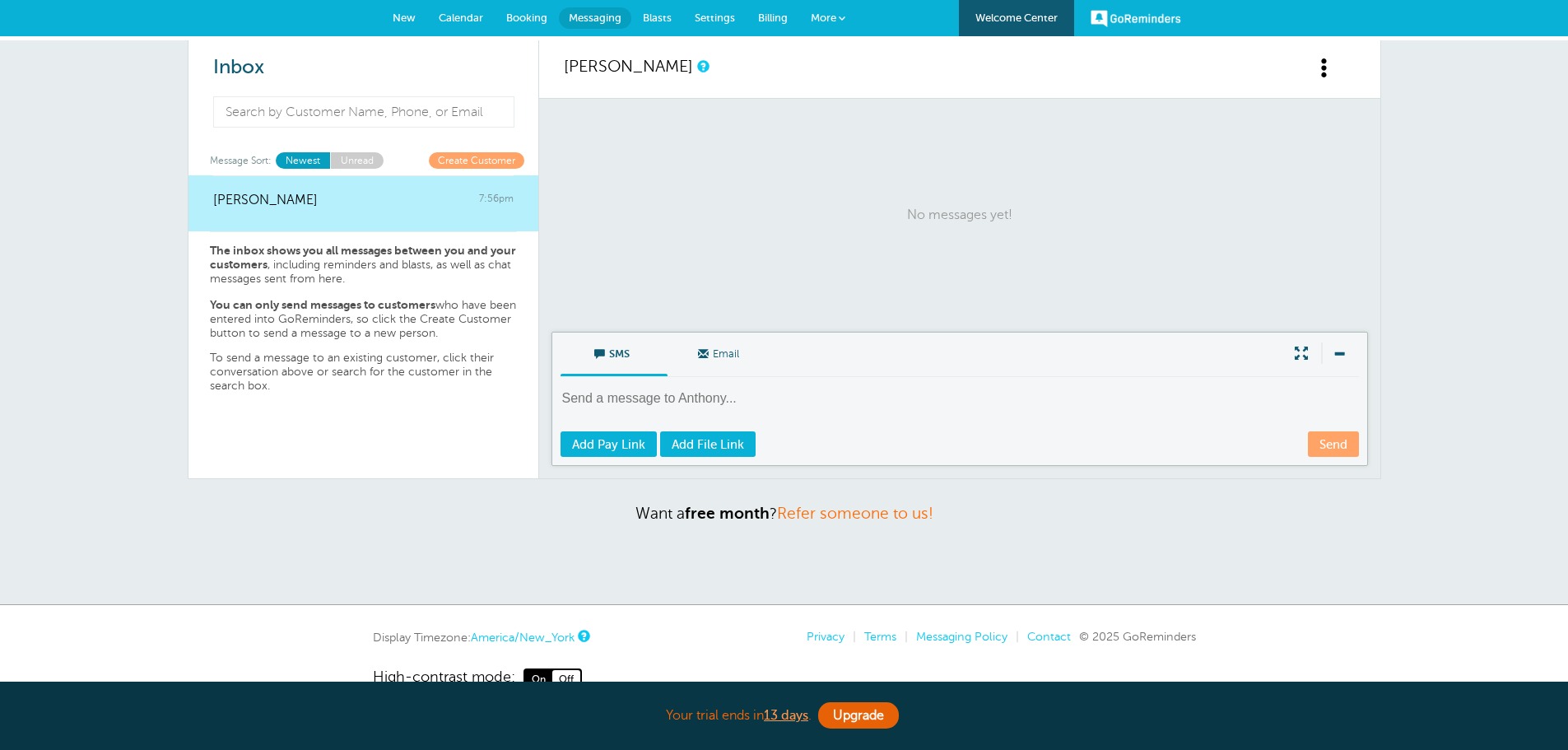
click at [411, 15] on span "New" at bounding box center [405, 17] width 23 height 12
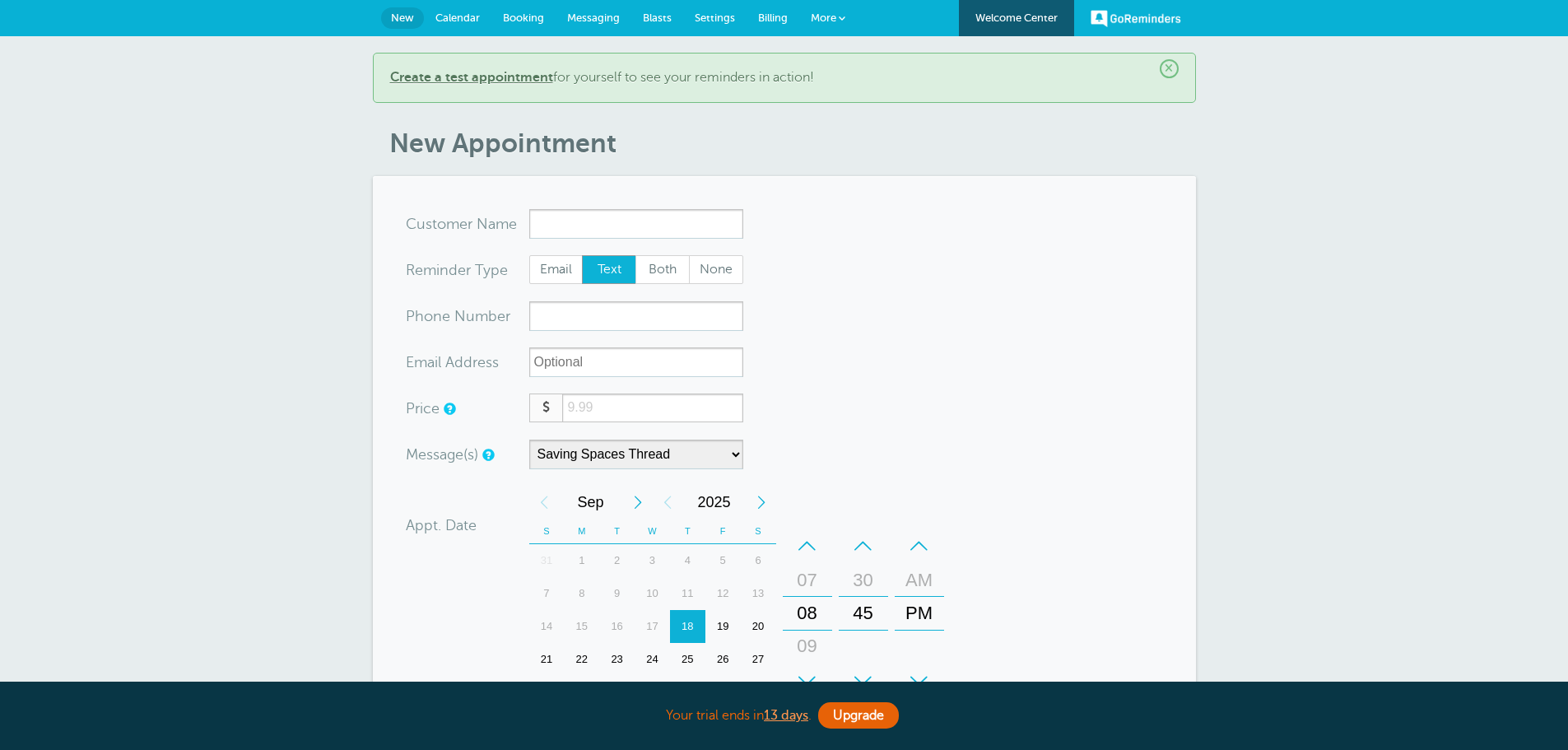
click at [466, 80] on b "Create a test appointment" at bounding box center [472, 77] width 163 height 15
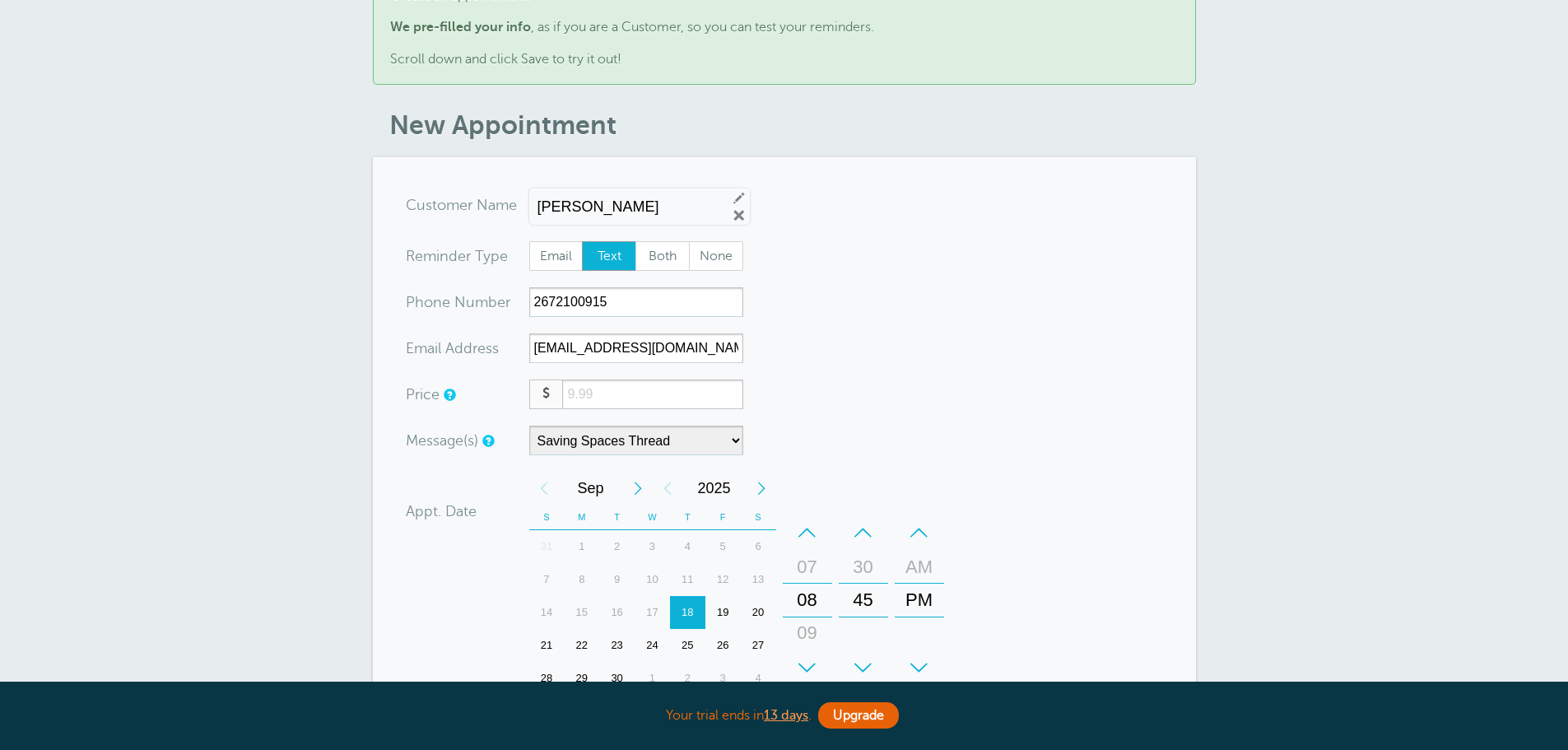
scroll to position [82, 0]
click at [570, 386] on input "number" at bounding box center [652, 393] width 180 height 29
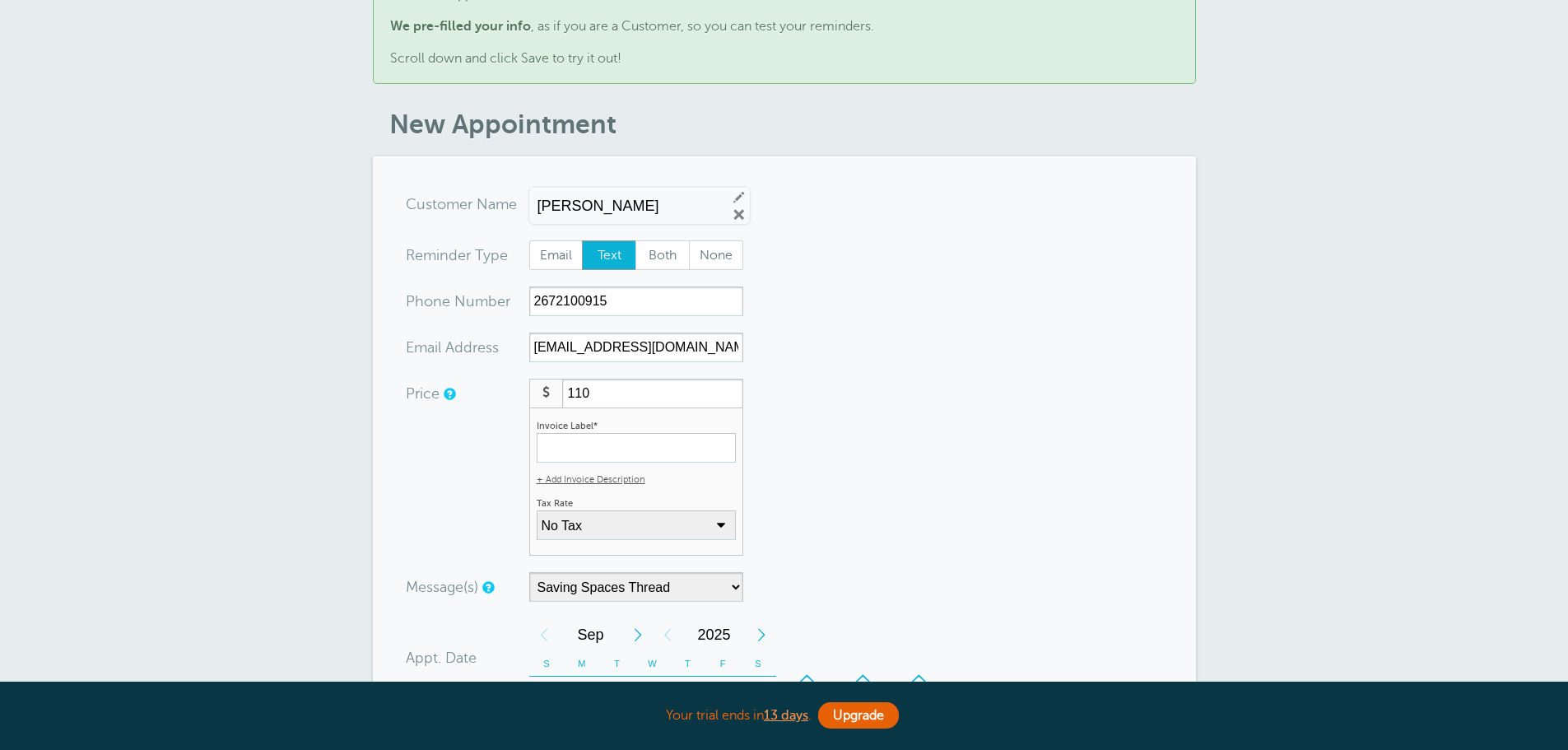
type input "110"
click at [608, 443] on input "Invoice Label*" at bounding box center [636, 448] width 199 height 30
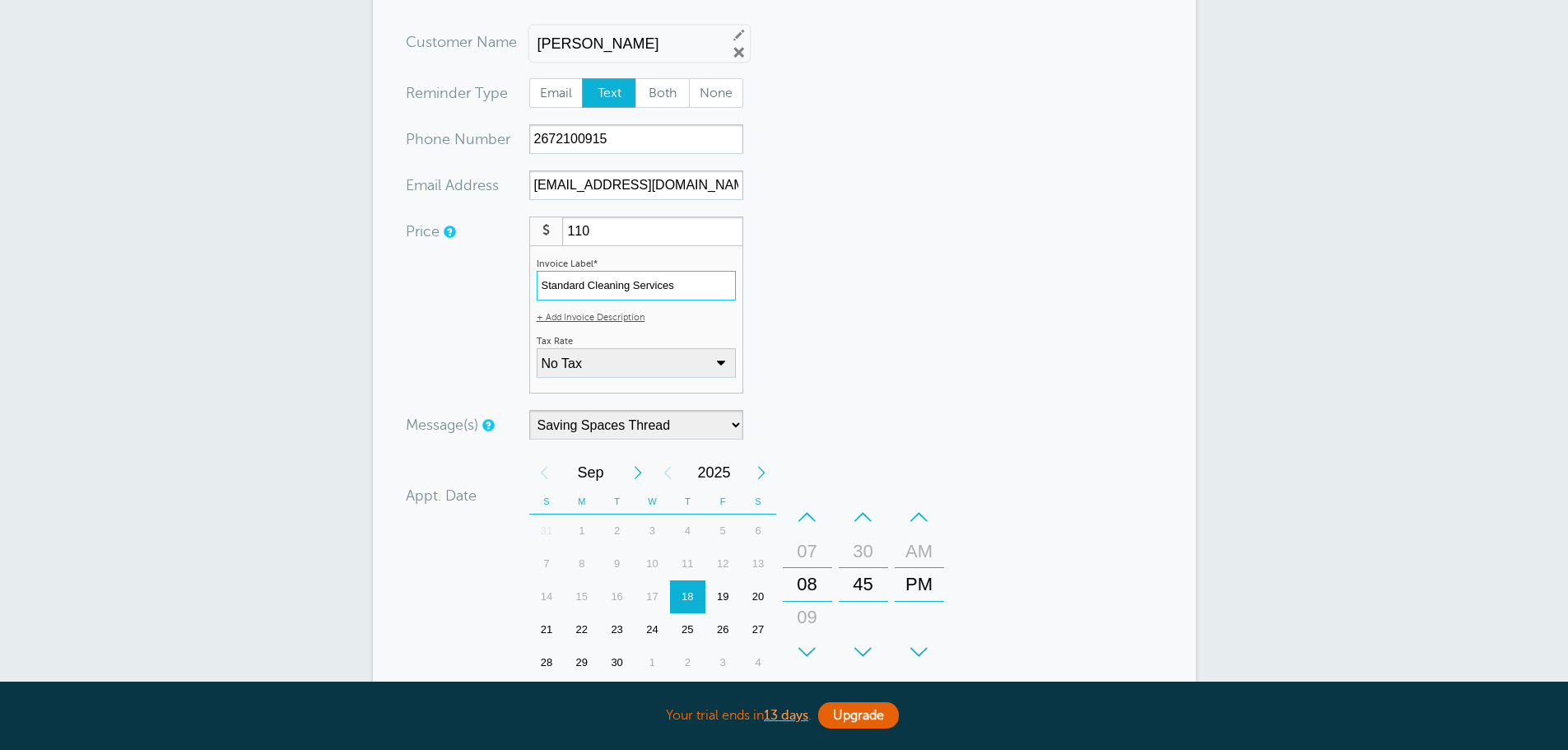
scroll to position [247, 0]
type input "Standard Cleaning Services"
click at [699, 355] on select "No Tax PA Sales Tax: 6% (inclusive) + Add New Rate" at bounding box center [636, 361] width 199 height 30
select select "17"
click at [536, 346] on select "No Tax PA Sales Tax: 6% (inclusive) + Add New Rate" at bounding box center [636, 361] width 199 height 30
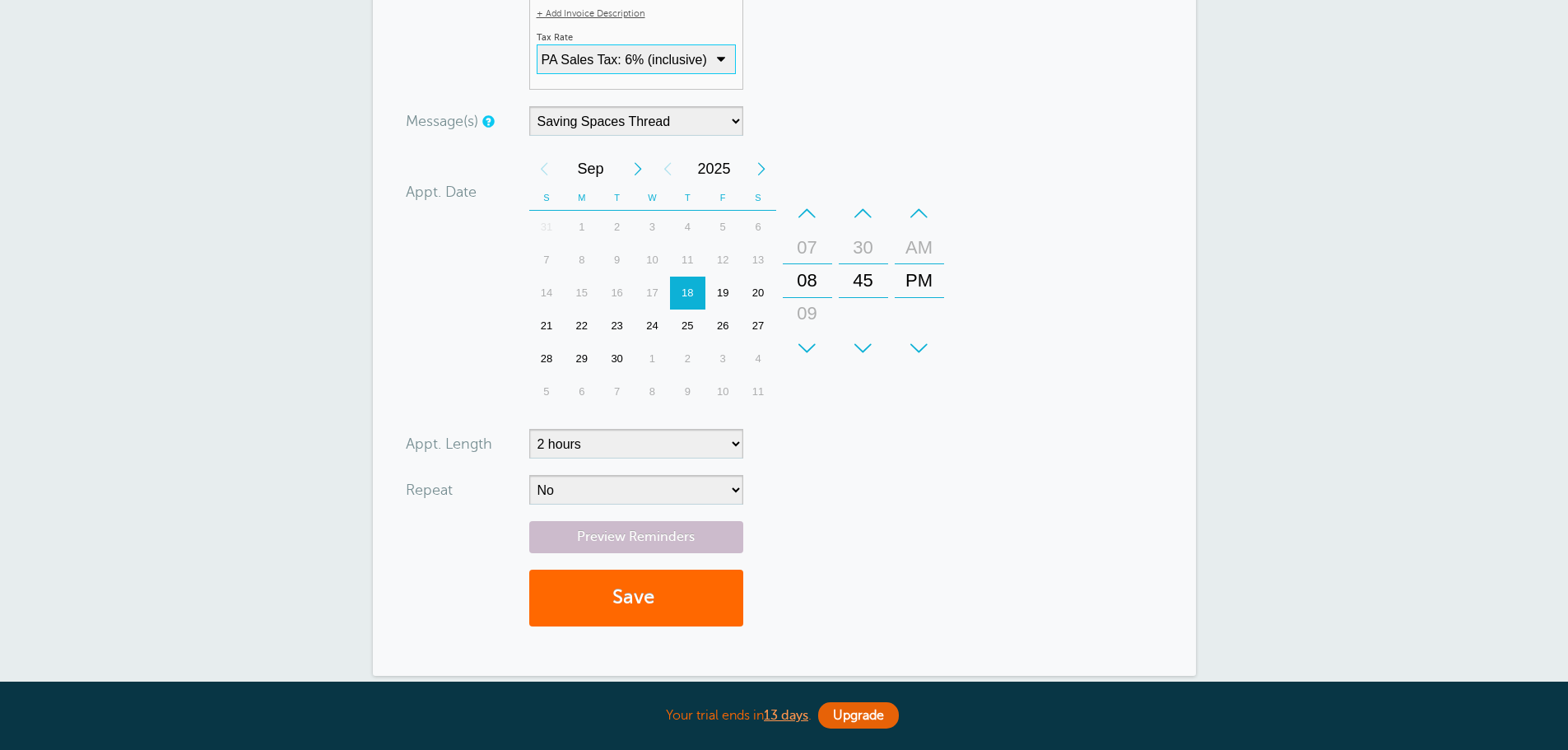
scroll to position [577, 0]
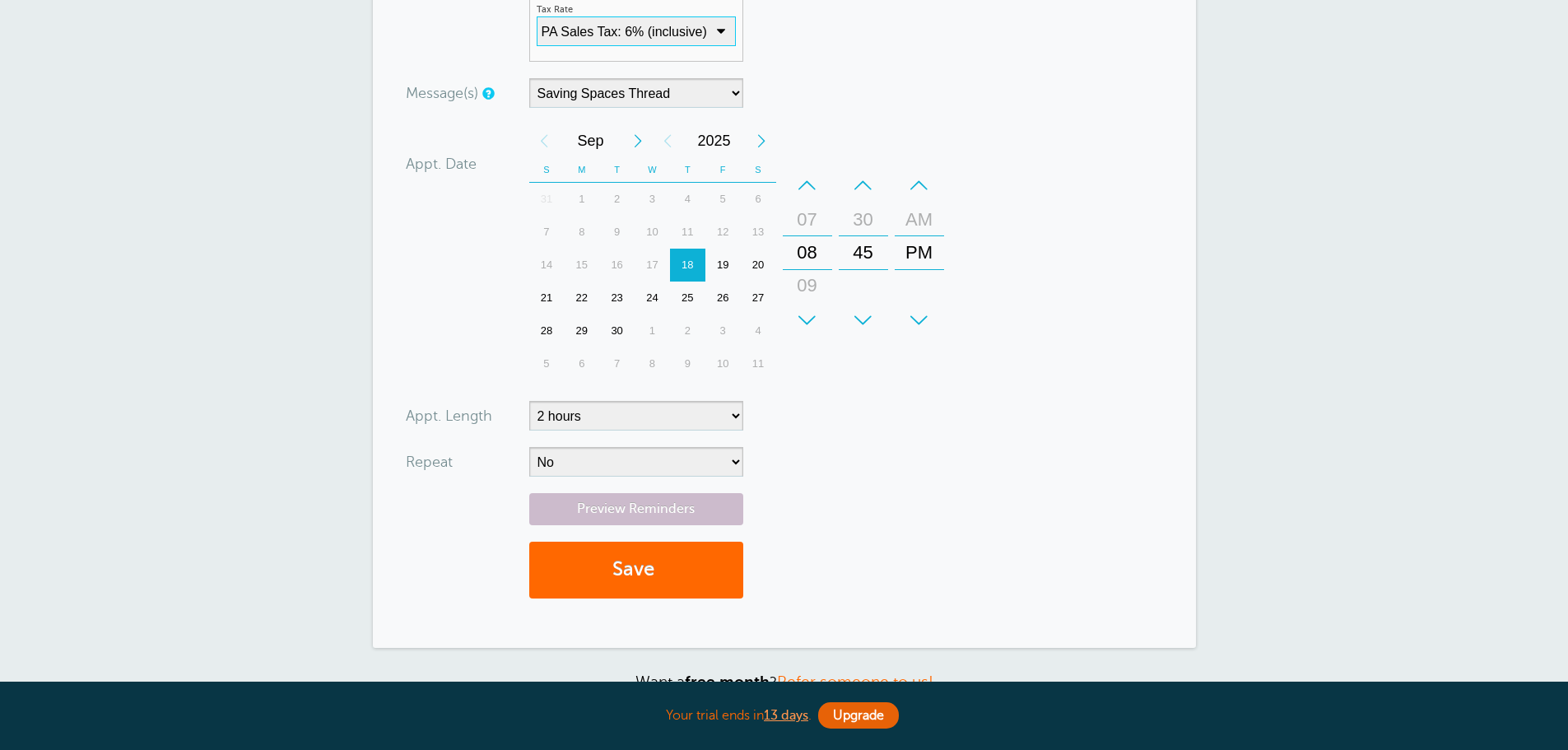
click at [857, 189] on div "–" at bounding box center [864, 185] width 50 height 33
click at [722, 261] on div "19" at bounding box center [723, 265] width 36 height 33
click at [603, 514] on link "Preview Reminders" at bounding box center [636, 509] width 214 height 32
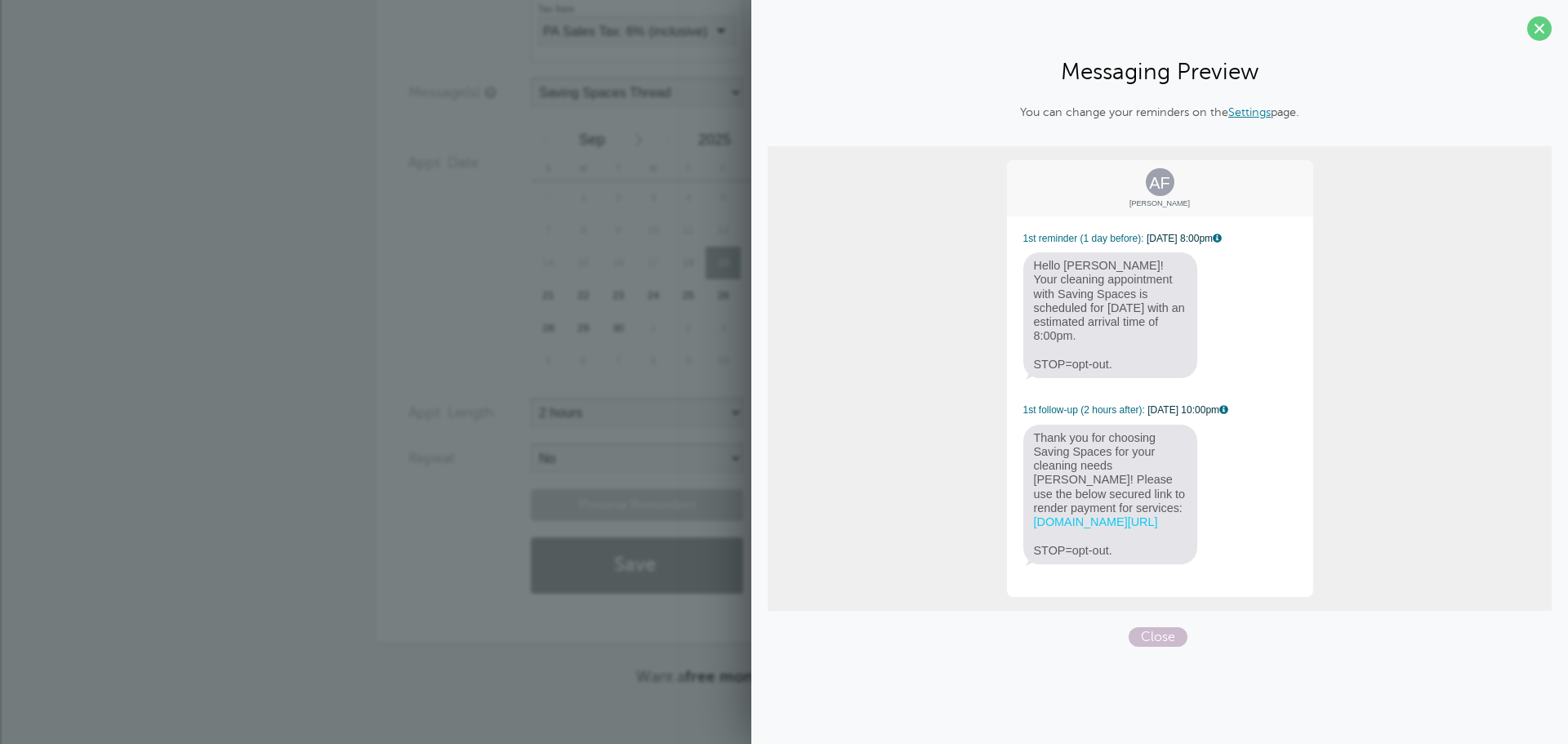
click at [1095, 522] on link "goreminders.co/py/63unefg5tdsnm" at bounding box center [1096, 522] width 124 height 13
click at [1176, 647] on span "Close" at bounding box center [1157, 637] width 58 height 20
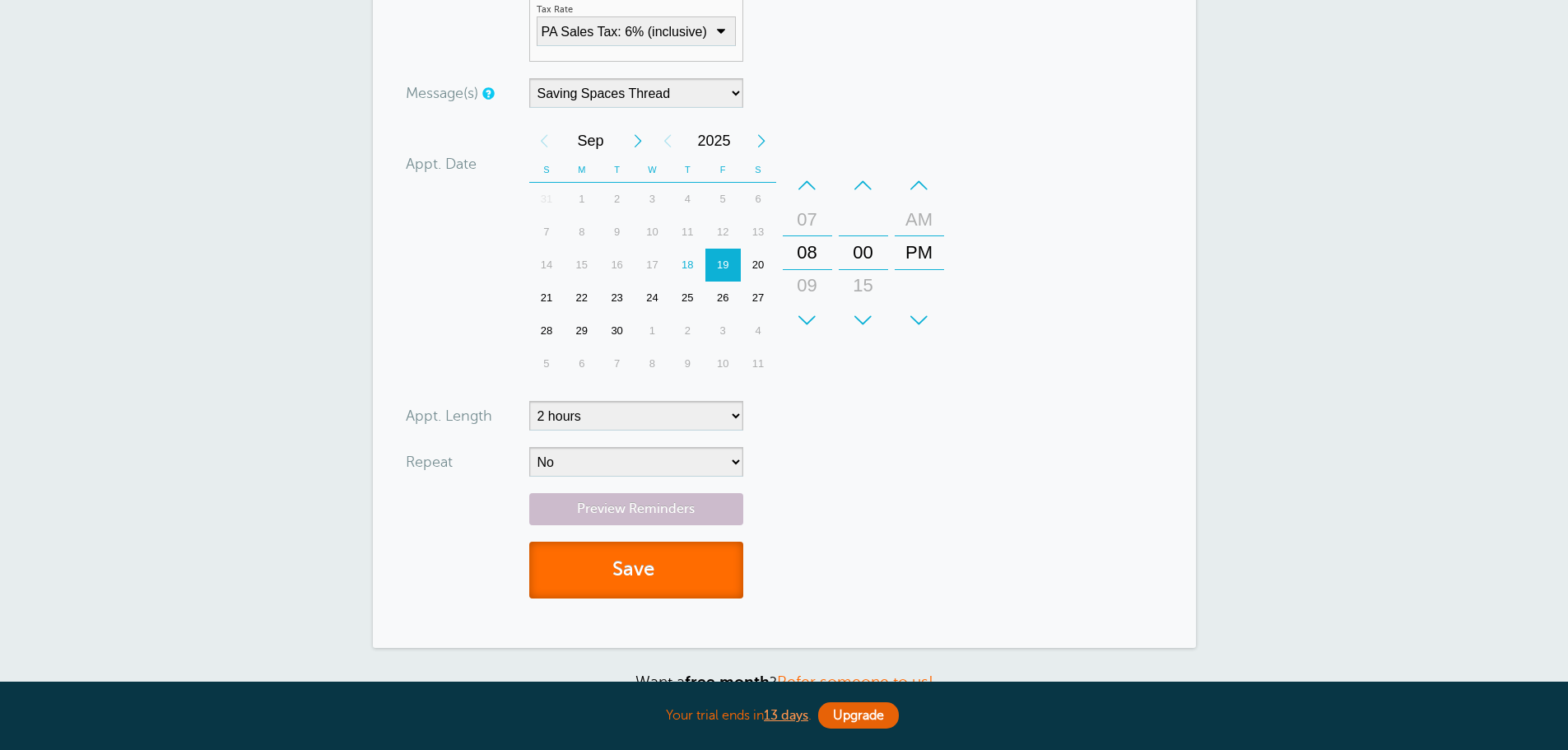
click at [678, 572] on button "Save" at bounding box center [636, 570] width 214 height 56
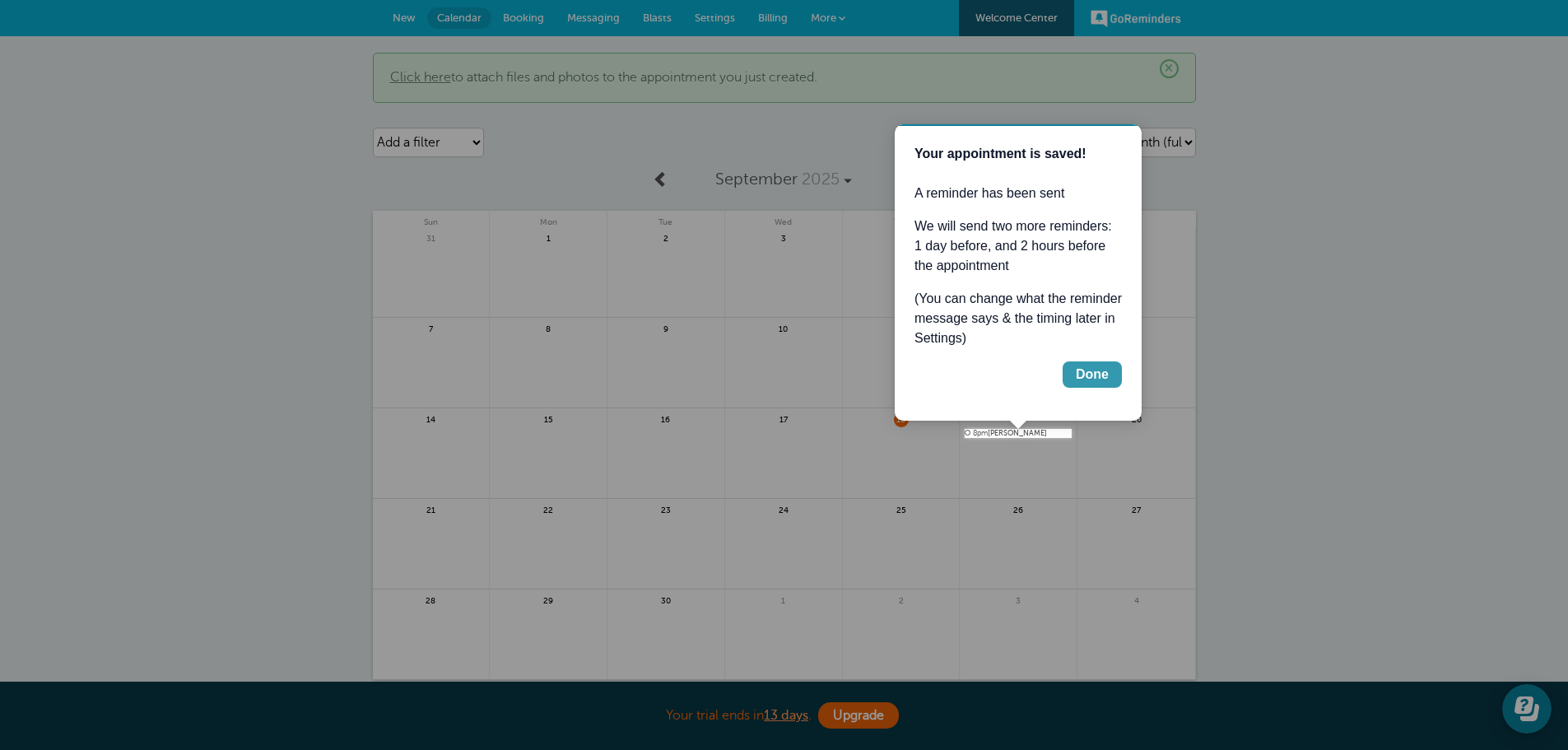
click at [1106, 369] on div "Done" at bounding box center [1092, 375] width 33 height 20
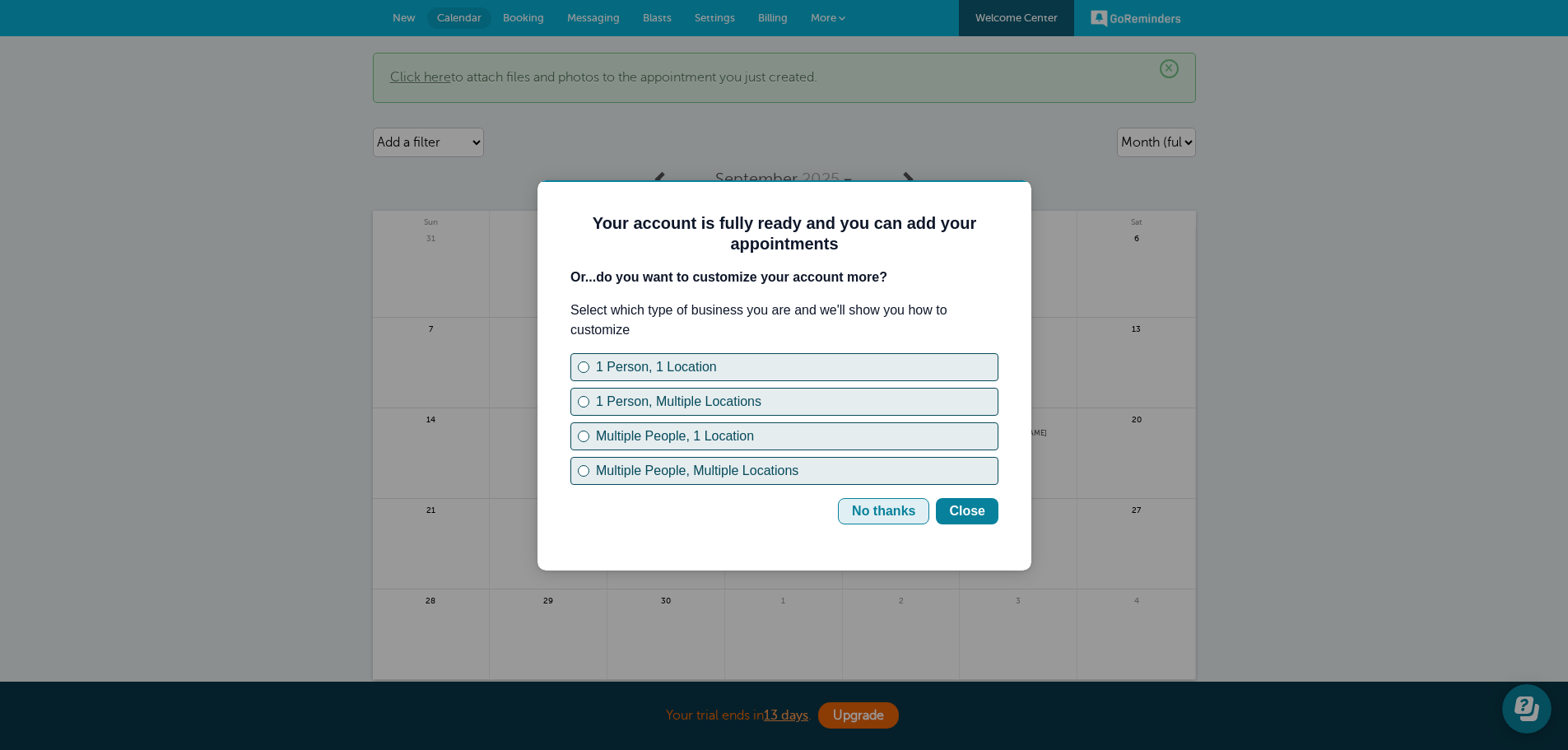
click at [890, 509] on div "No thanks" at bounding box center [883, 512] width 63 height 20
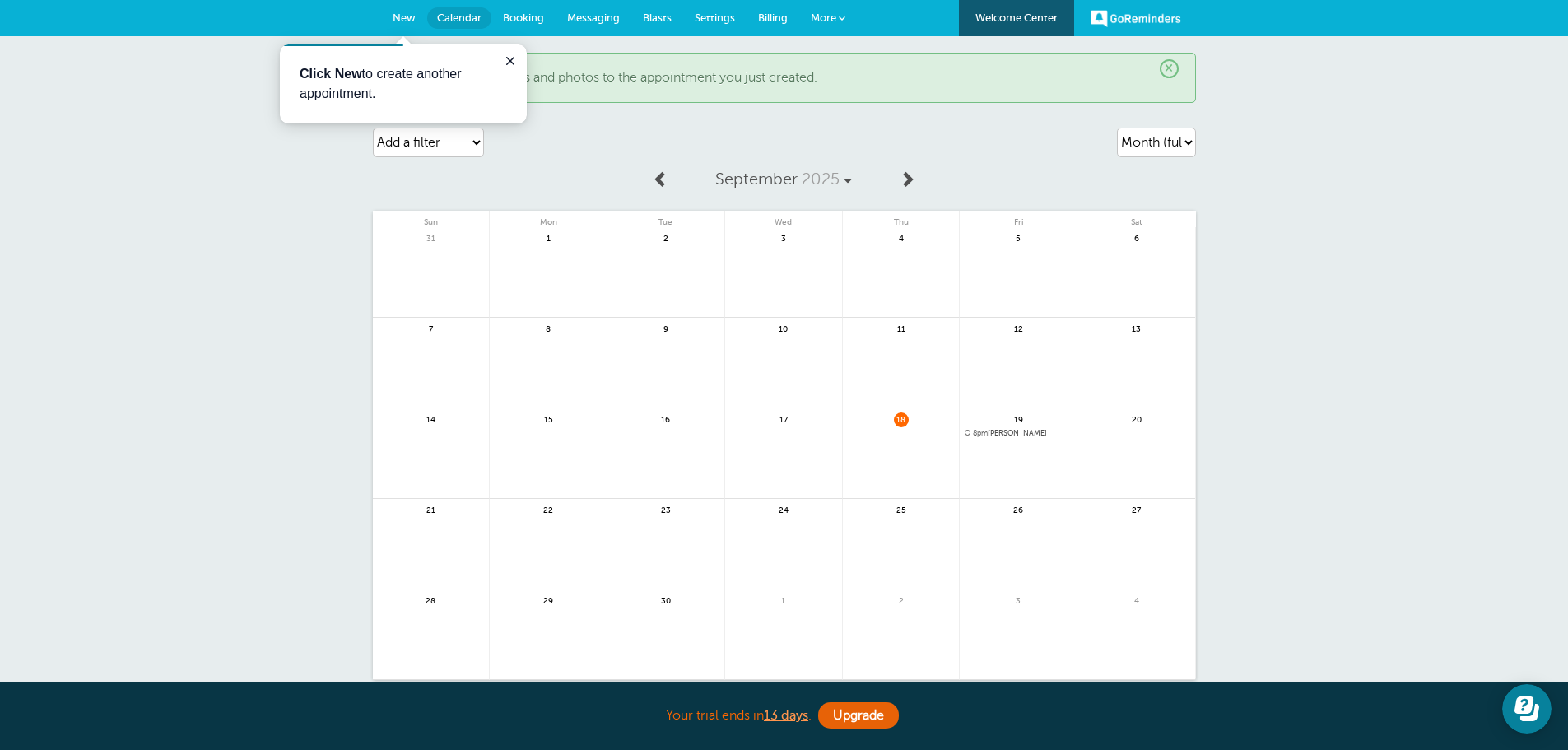
click at [710, 17] on span "Settings" at bounding box center [715, 17] width 41 height 12
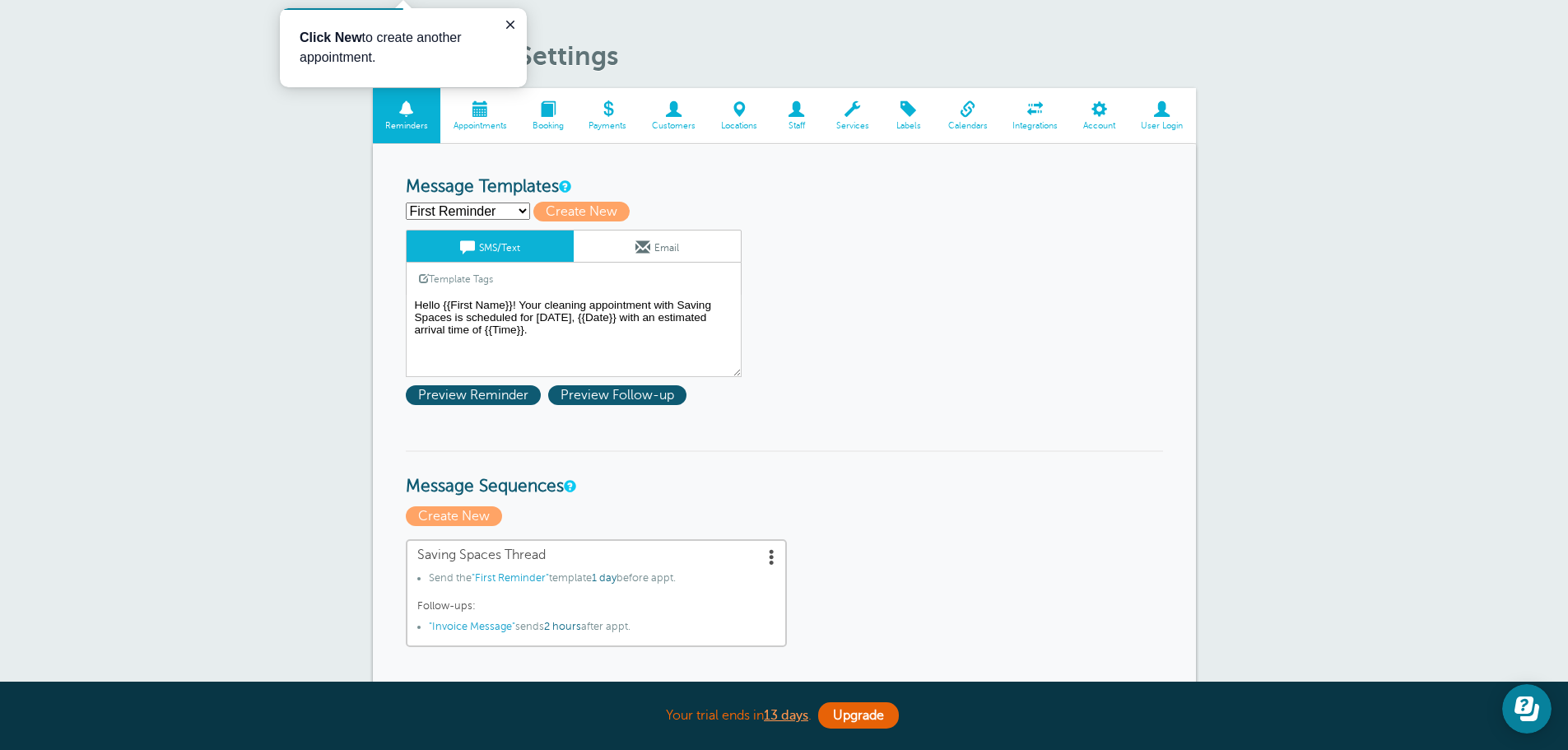
scroll to position [82, 0]
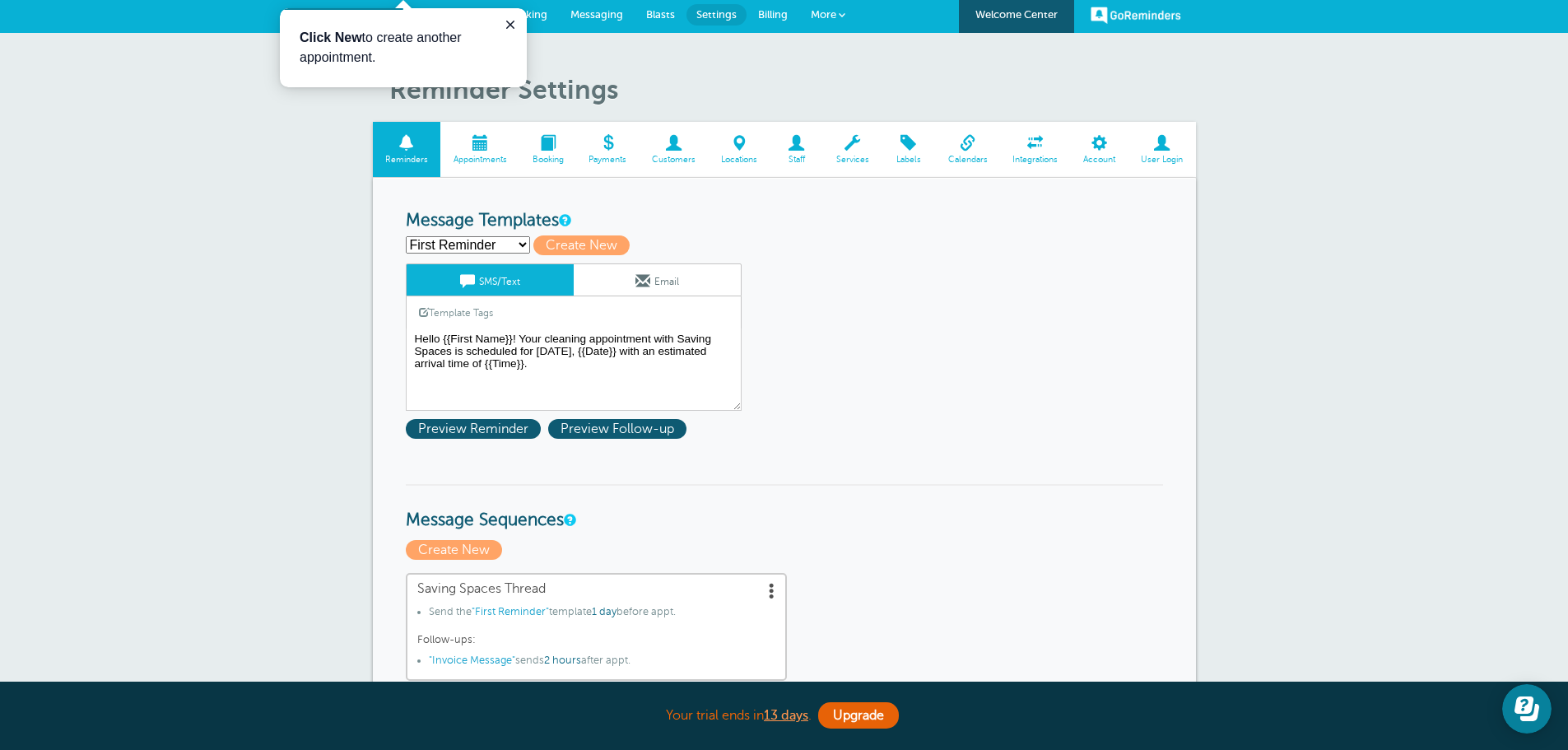
scroll to position [0, 0]
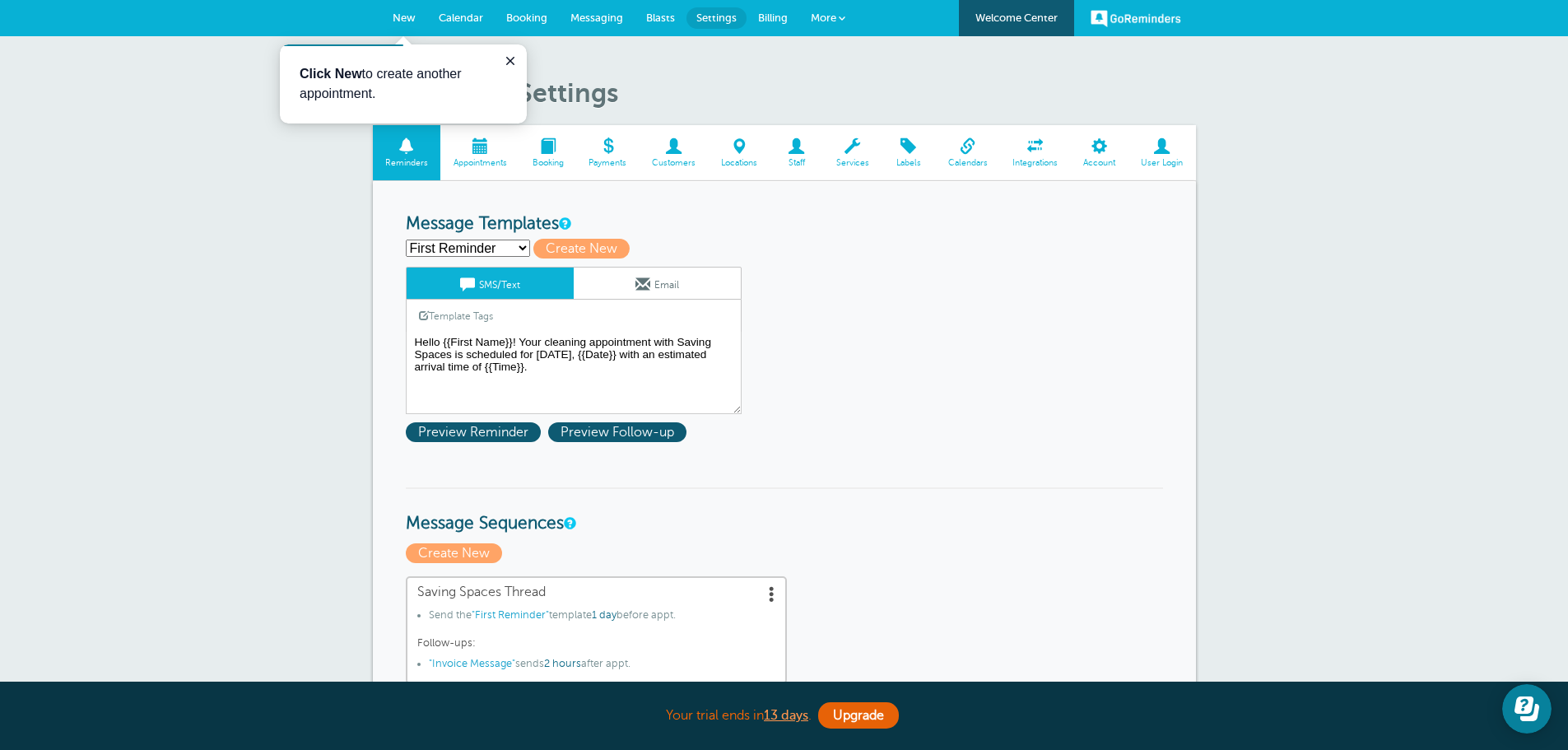
click at [673, 153] on span at bounding box center [673, 146] width 69 height 16
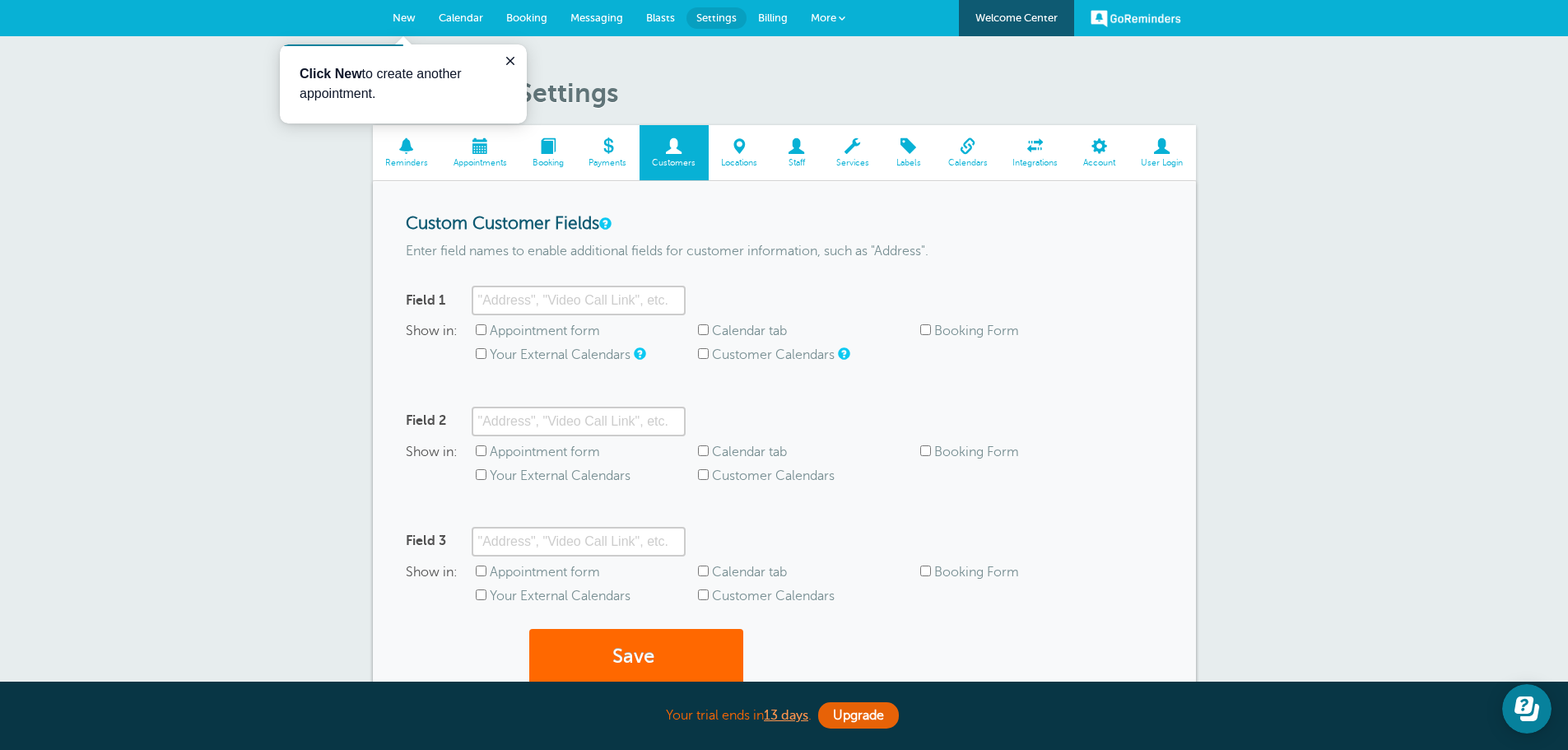
click at [412, 21] on span "New" at bounding box center [405, 17] width 23 height 12
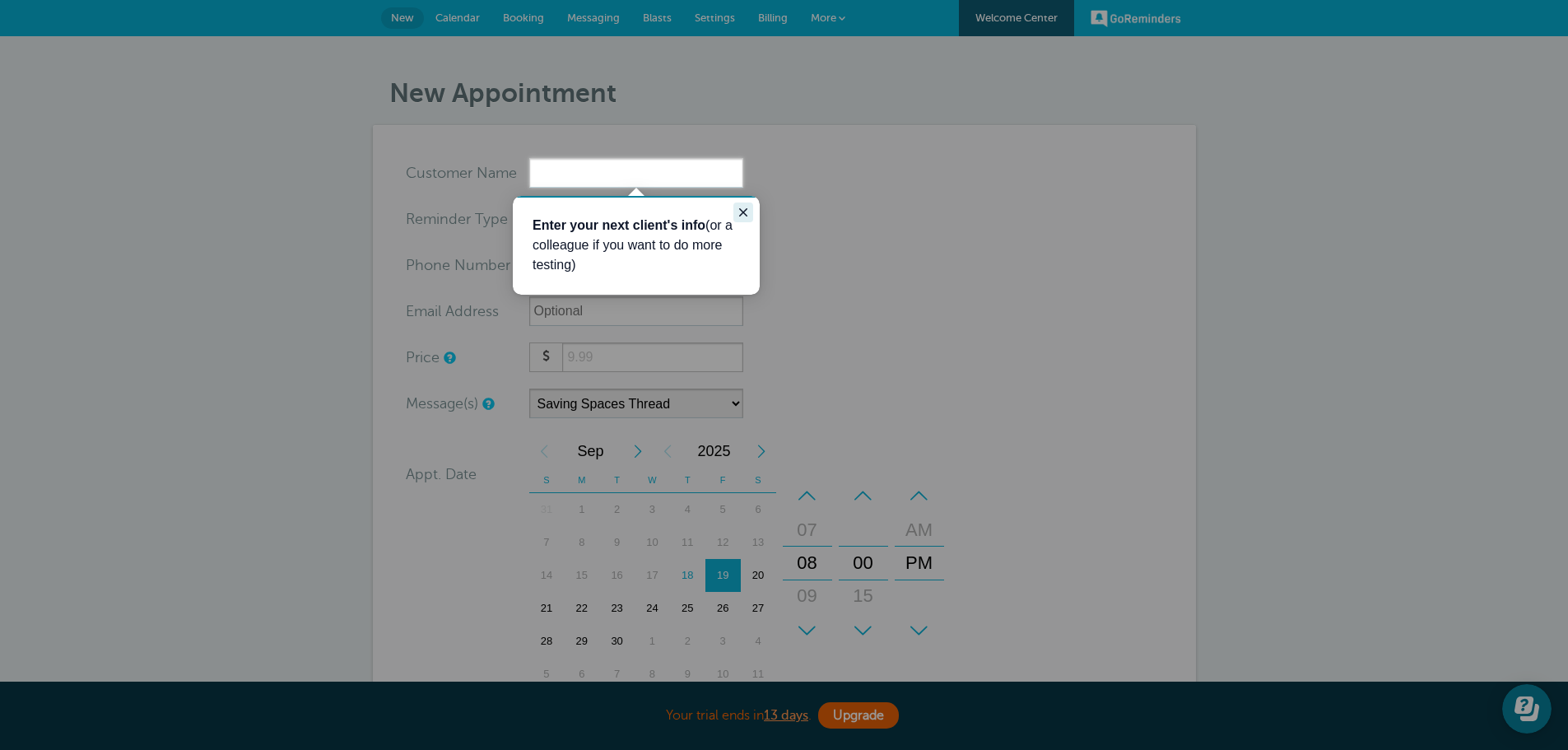
click at [745, 212] on icon "Close guide" at bounding box center [743, 212] width 13 height 13
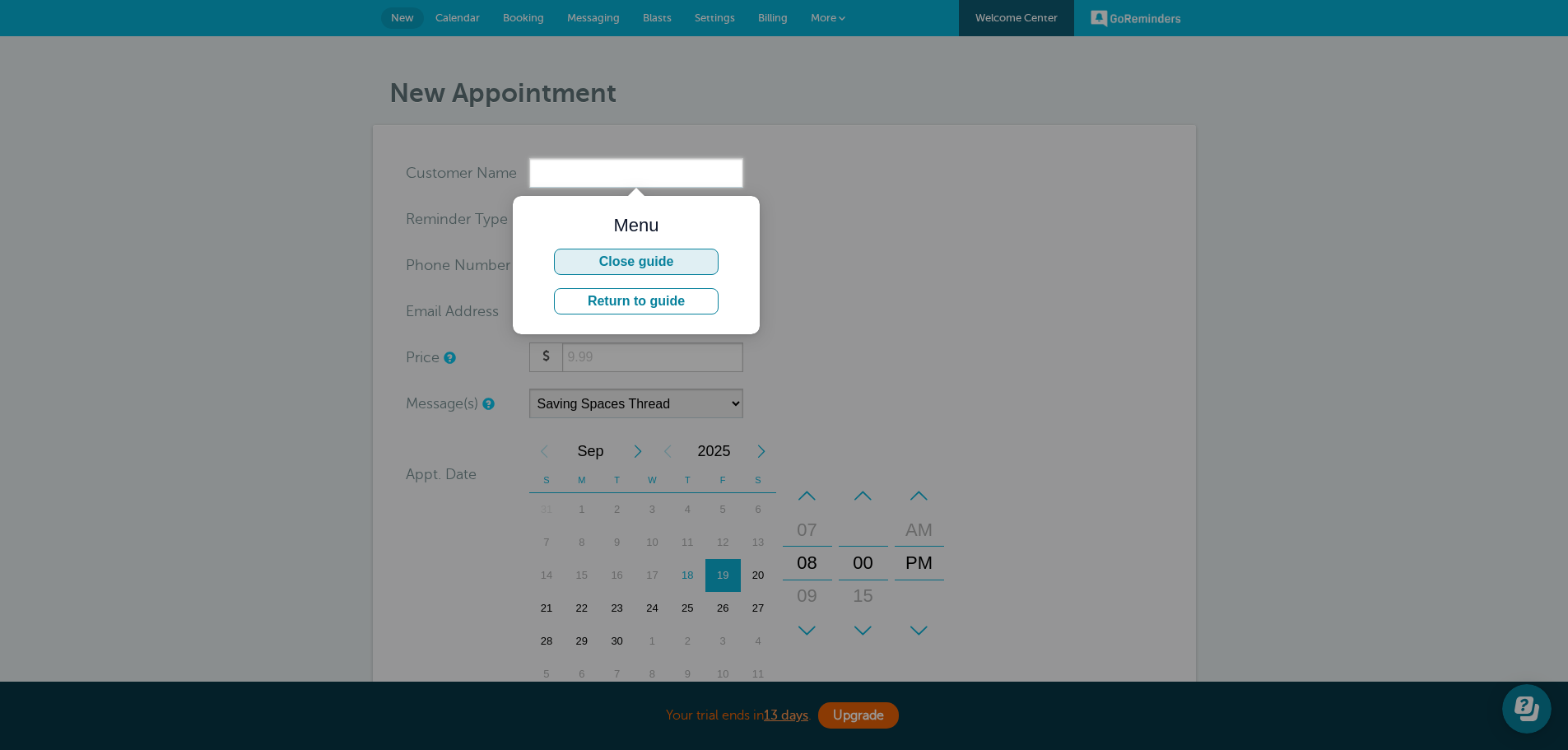
click at [650, 259] on button "Close guide" at bounding box center [636, 262] width 165 height 27
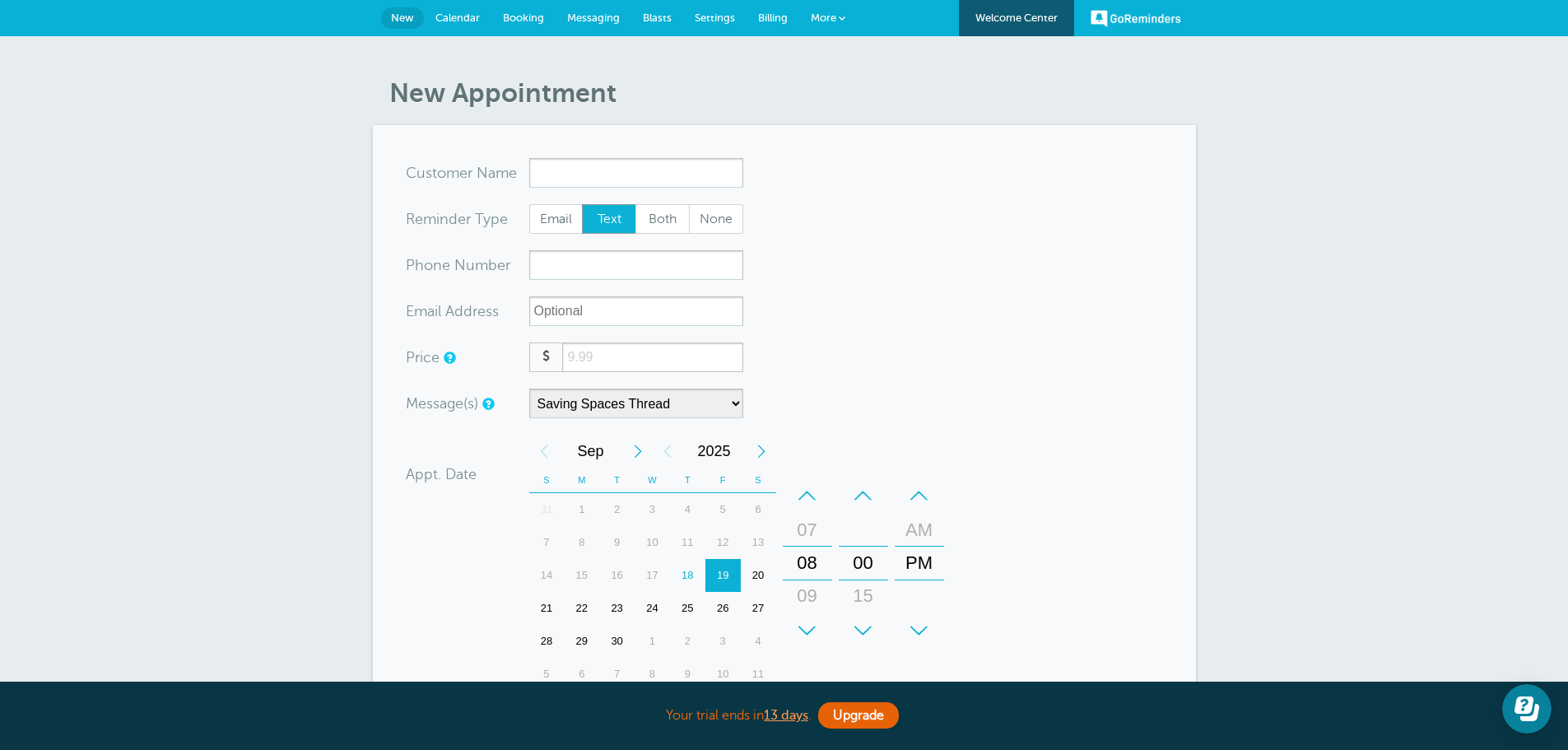
click at [469, 17] on span "Calendar" at bounding box center [458, 17] width 45 height 12
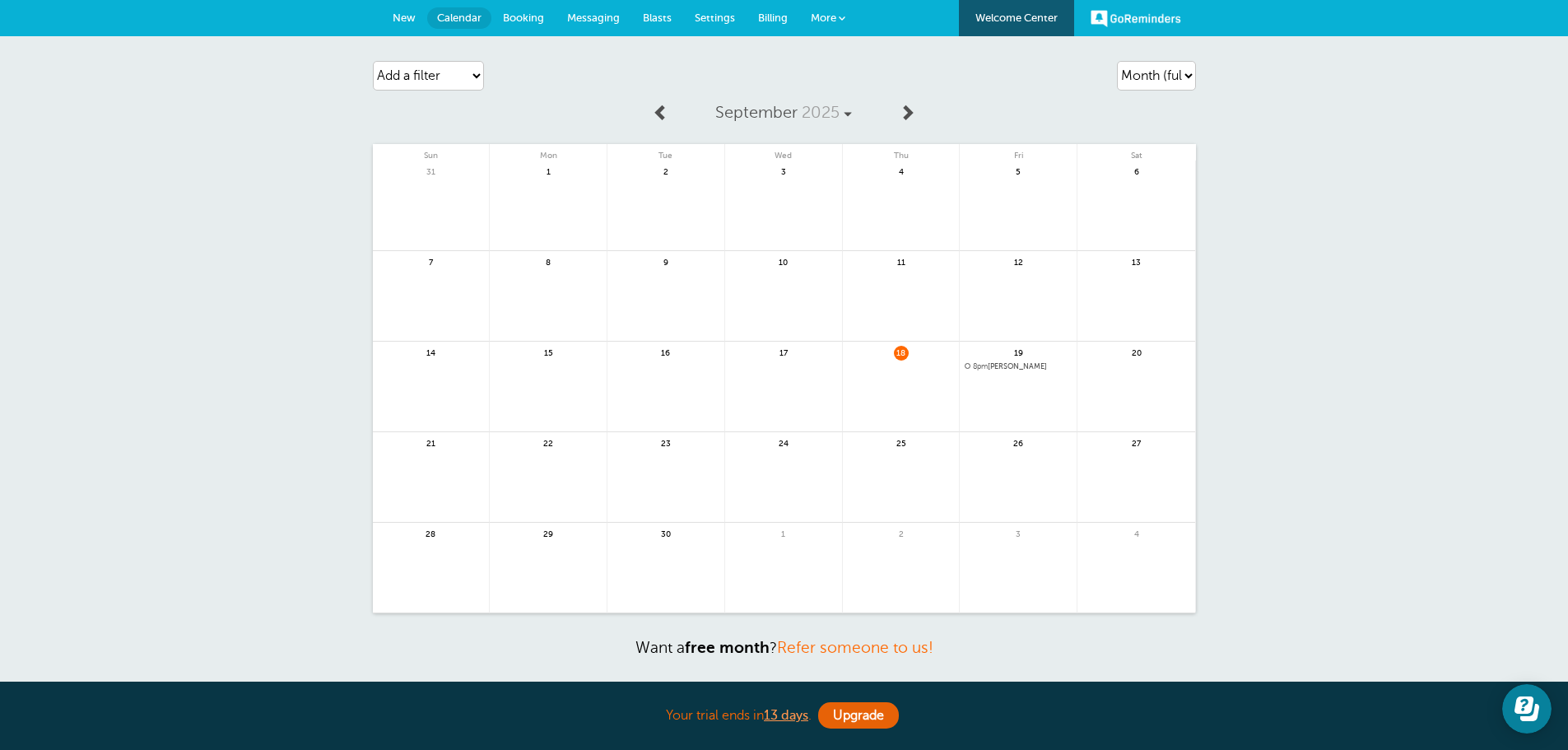
click at [999, 364] on span "8pm [PERSON_NAME]" at bounding box center [1017, 367] width 107 height 9
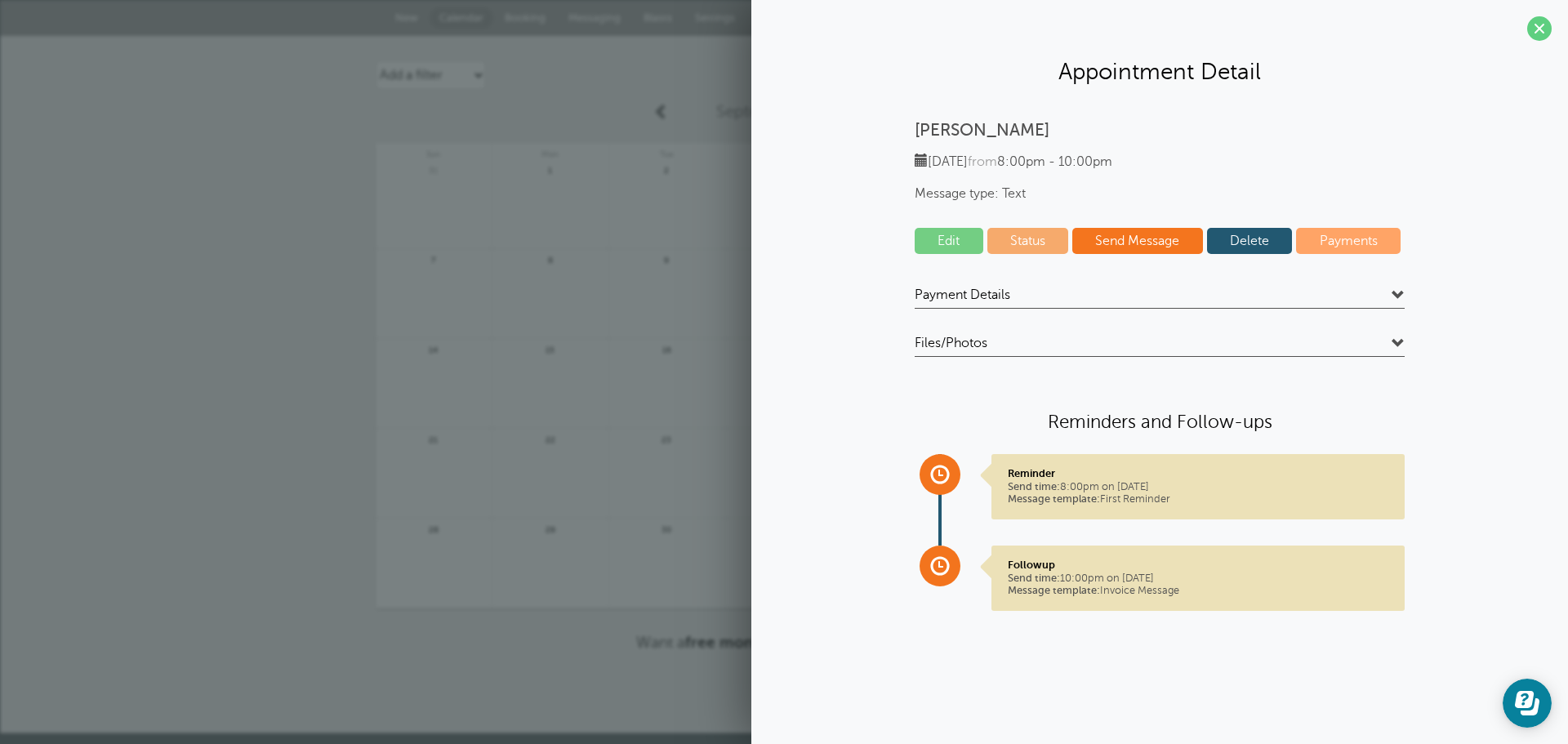
click at [1390, 292] on h4 "Payment Details" at bounding box center [1160, 297] width 490 height 22
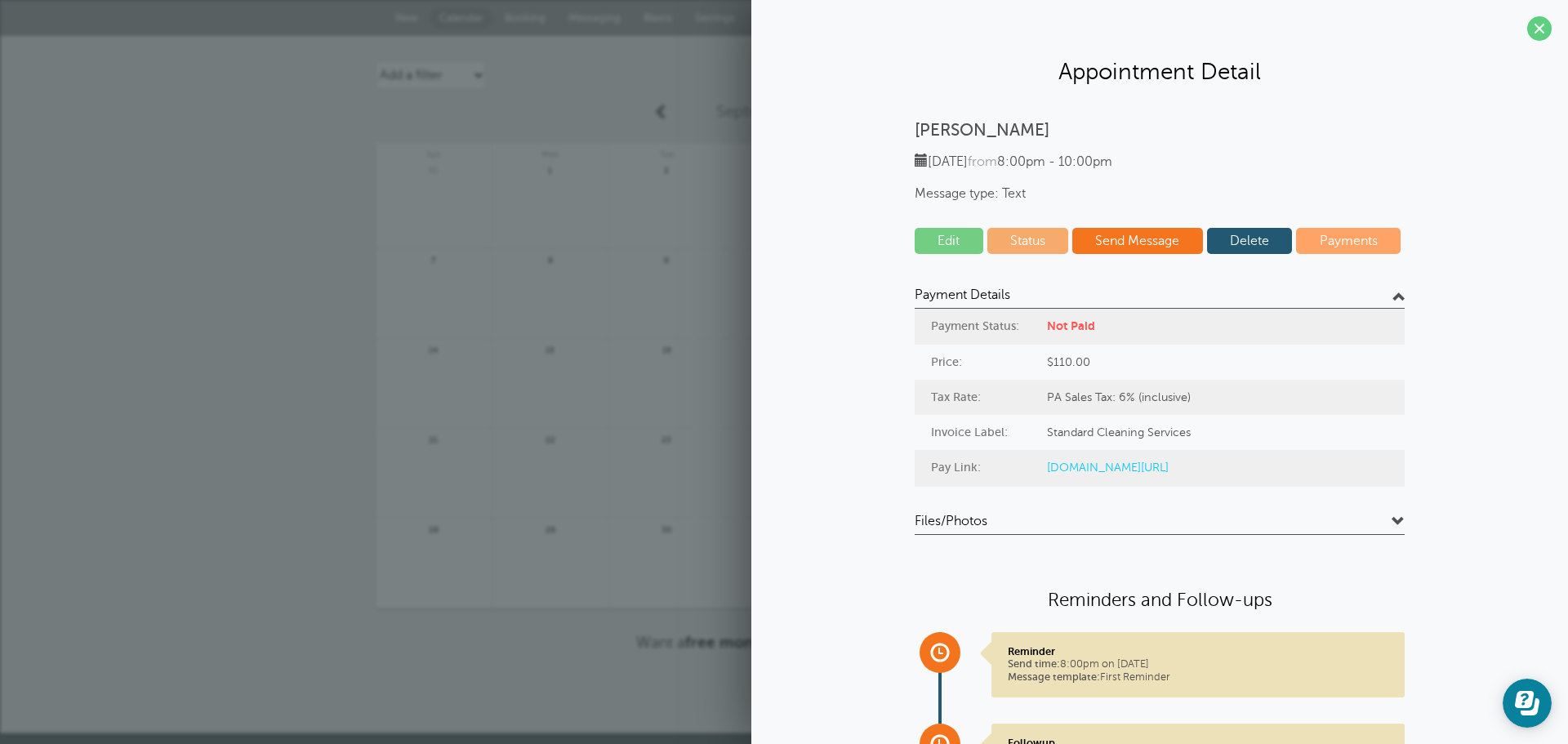
click at [1394, 523] on span at bounding box center [1399, 522] width 13 height 13
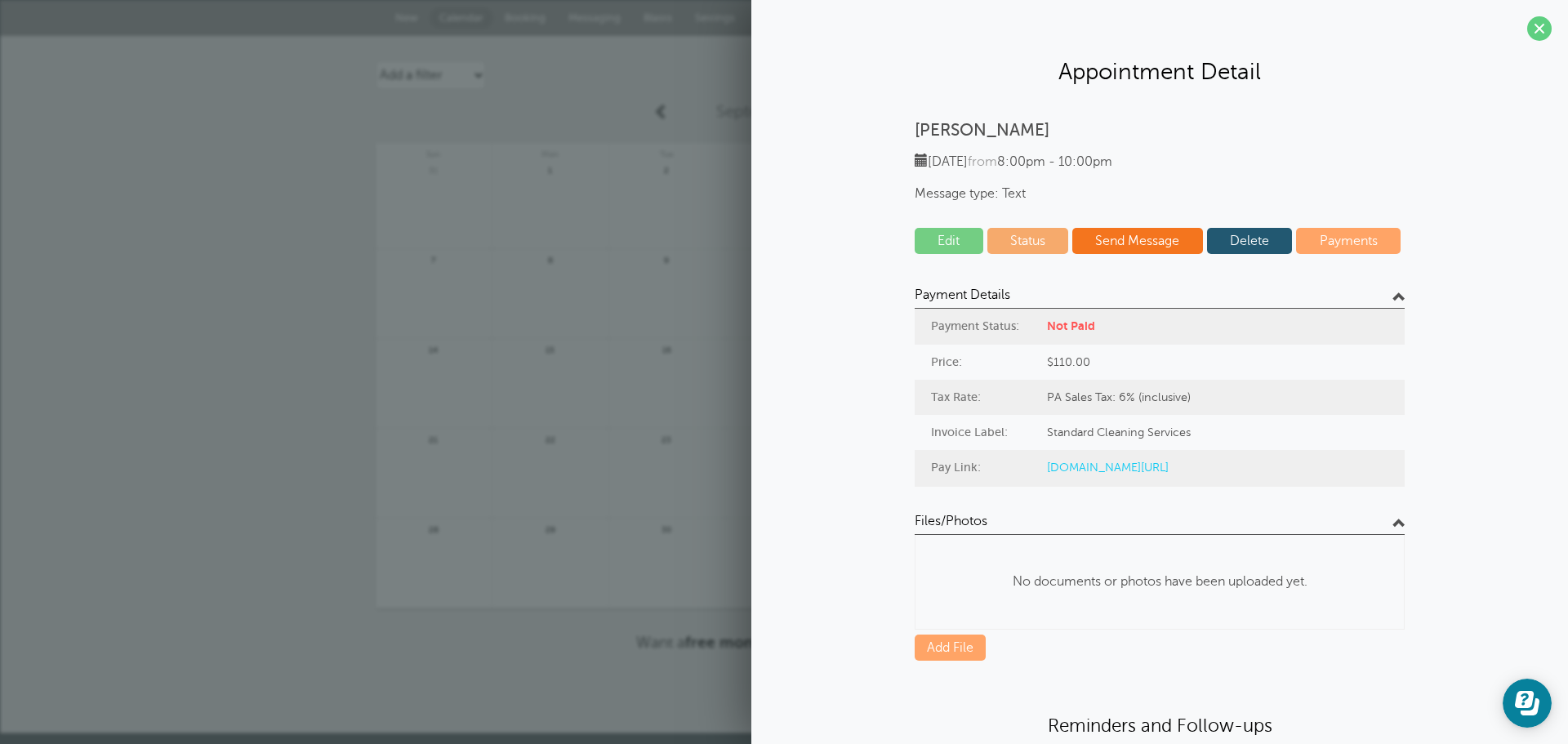
click at [1169, 464] on link "goreminders.co/py/63unefg5tpidf" at bounding box center [1108, 467] width 122 height 13
click at [1505, 31] on section "Appointment Detail Anthony Fleming Friday, 9/19 from 8:00pm - 10:00pm Message t…" at bounding box center [1159, 484] width 817 height 969
click at [1527, 33] on span at bounding box center [1539, 29] width 25 height 25
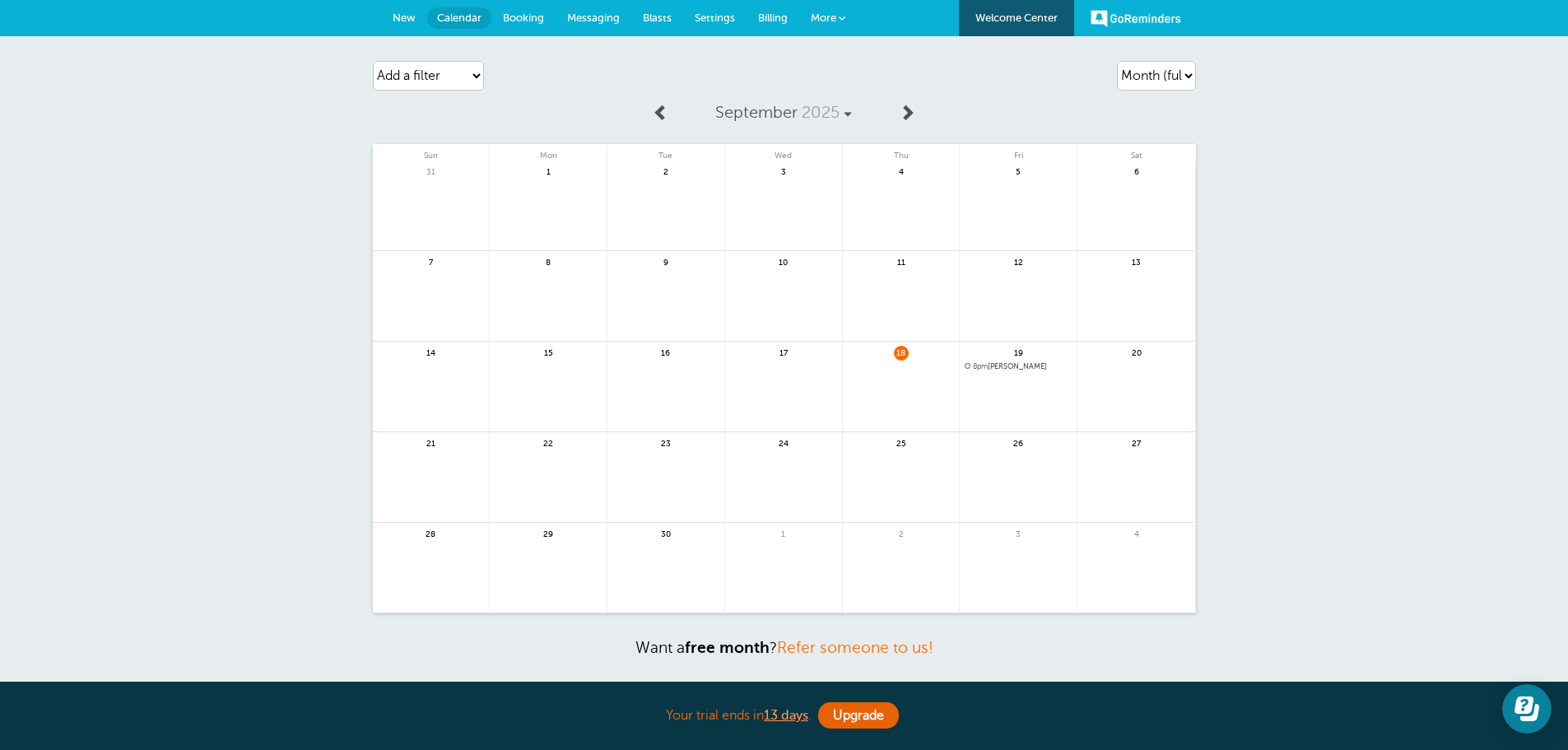
click at [762, 17] on span "Billing" at bounding box center [773, 17] width 30 height 12
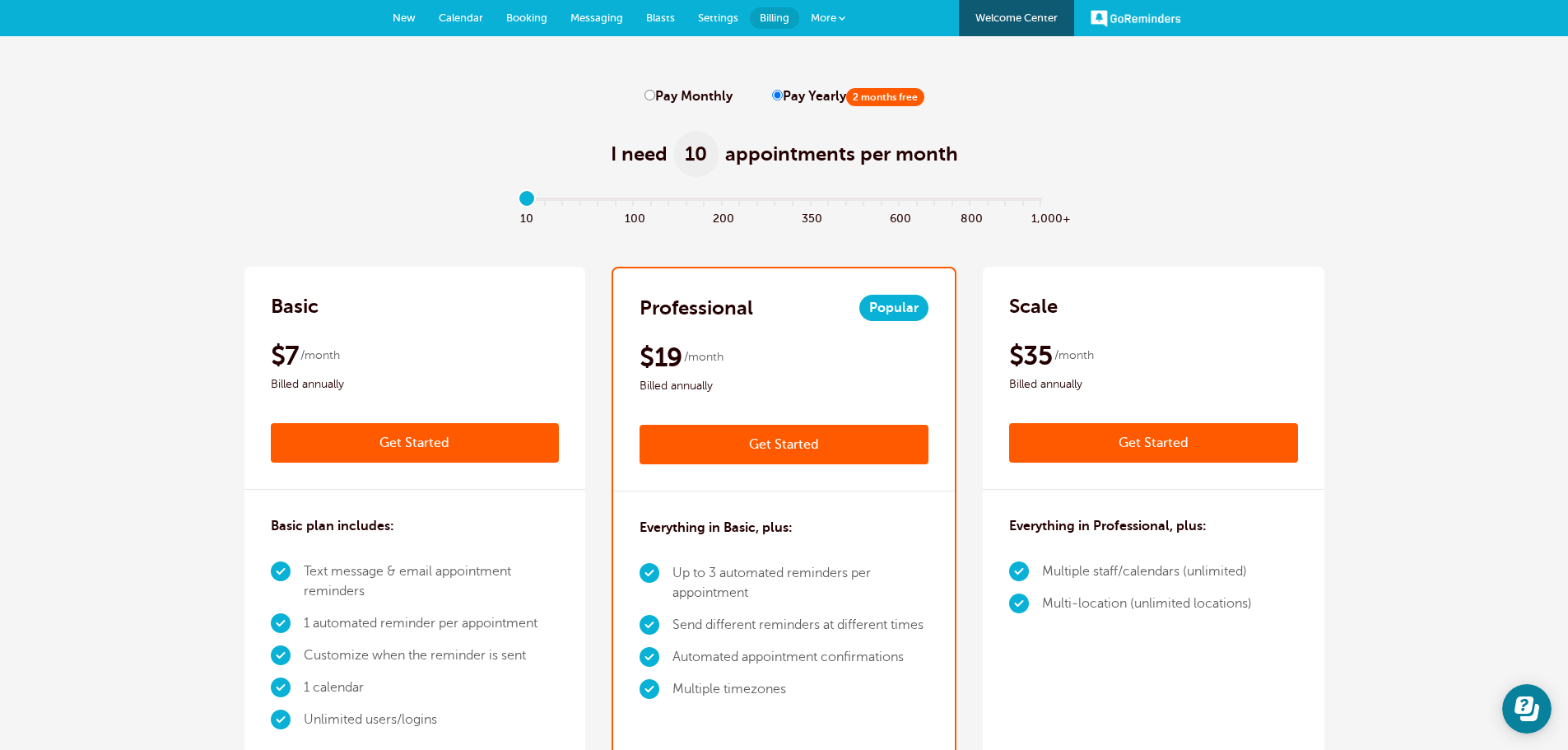
click at [730, 23] on span "Settings" at bounding box center [718, 17] width 41 height 12
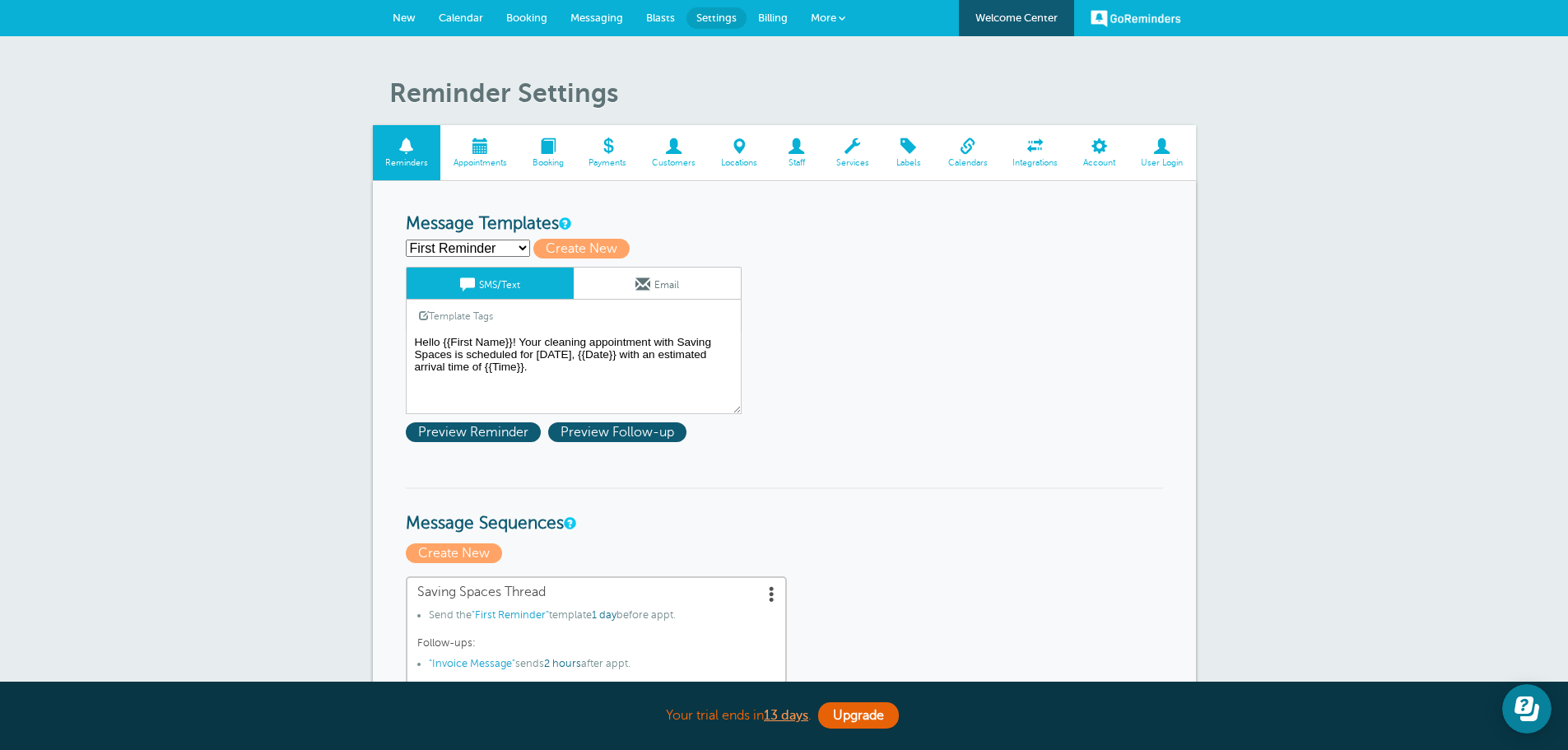
click at [617, 156] on link "Payments" at bounding box center [608, 153] width 63 height 56
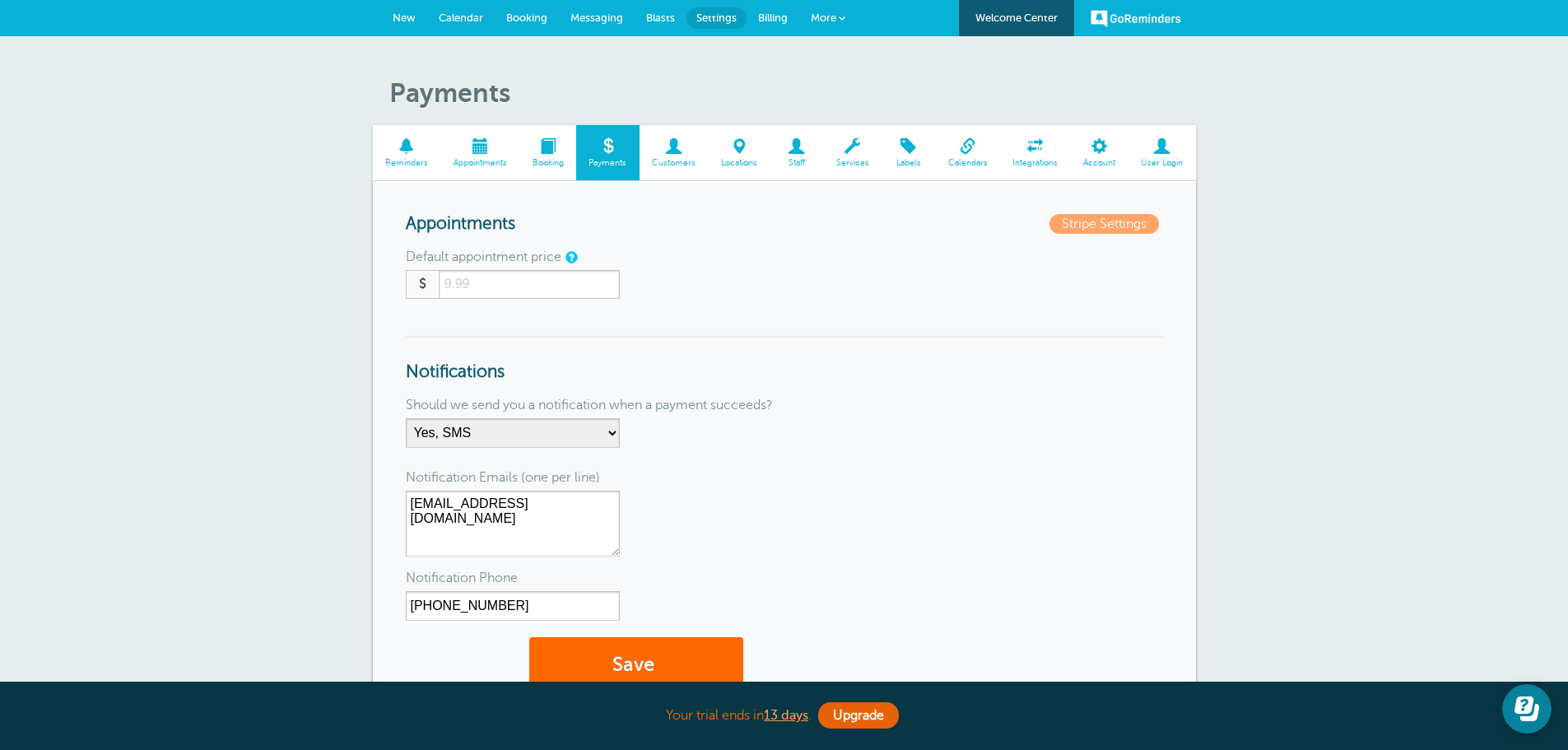
click at [524, 25] on link "Booking" at bounding box center [527, 18] width 64 height 37
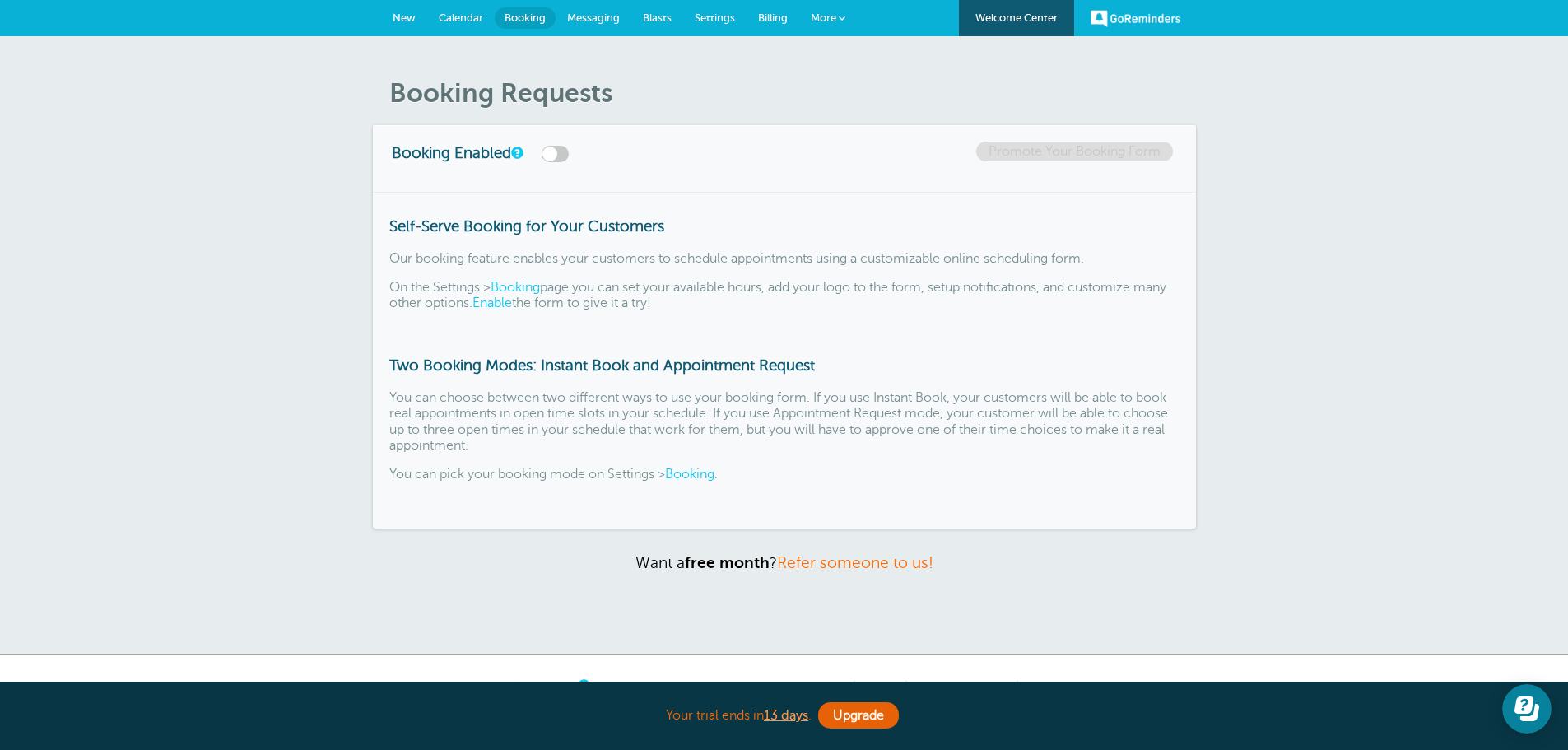
click at [462, 15] on span "Calendar" at bounding box center [461, 17] width 45 height 12
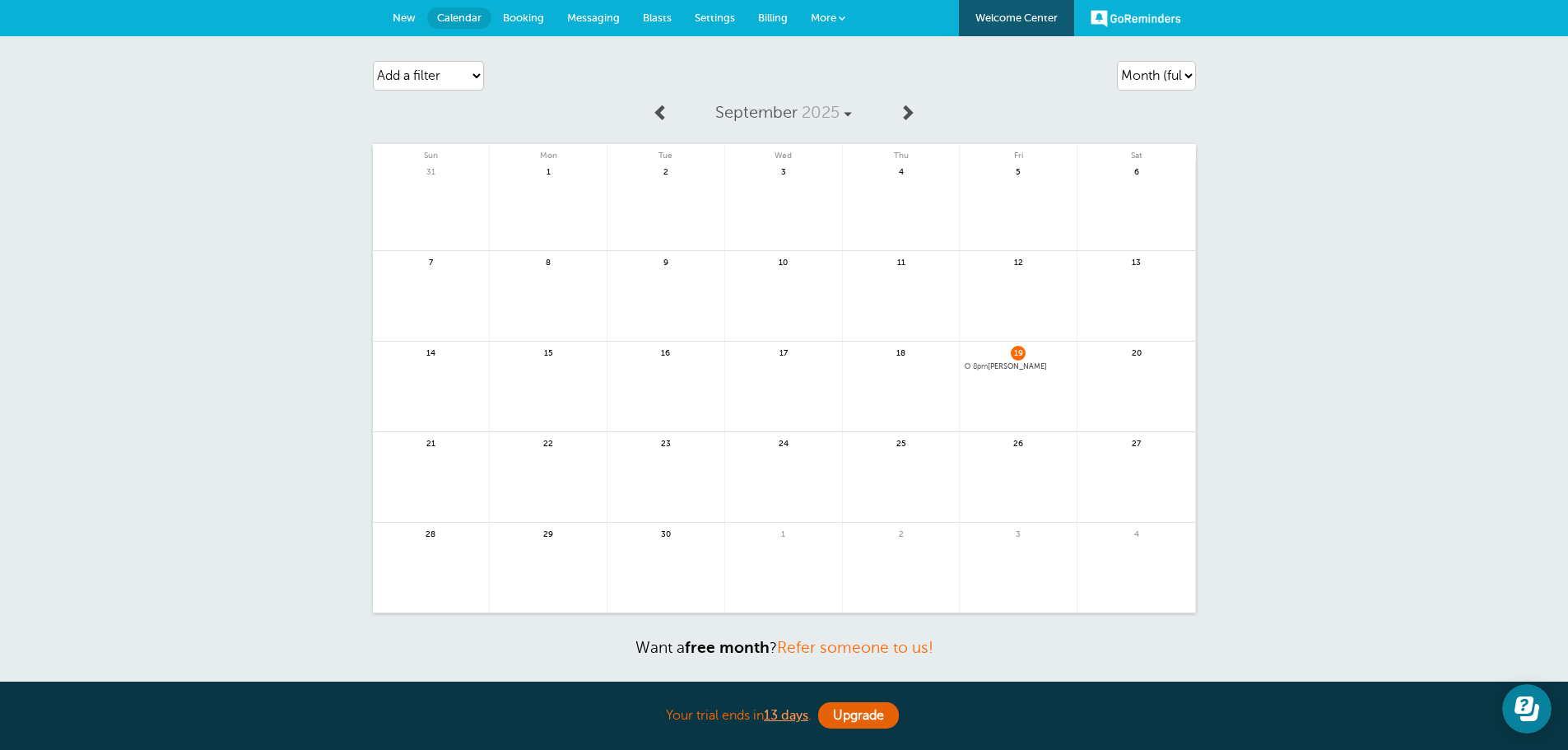
click at [1035, 360] on div "19 8pm [PERSON_NAME]" at bounding box center [1018, 387] width 118 height 90
click at [1032, 364] on span "8pm [PERSON_NAME]" at bounding box center [1017, 367] width 107 height 9
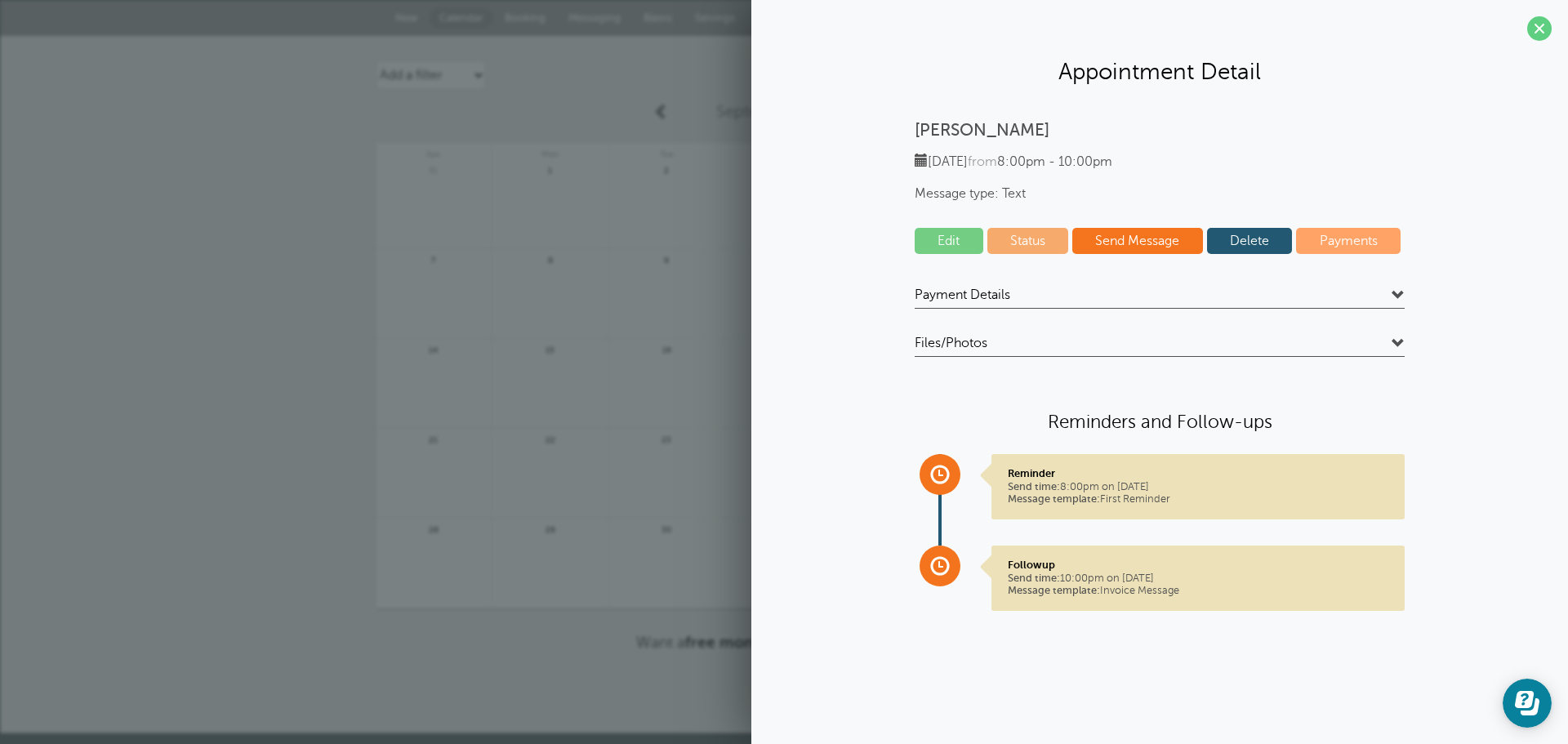
click at [963, 235] on link "Edit" at bounding box center [949, 241] width 68 height 26
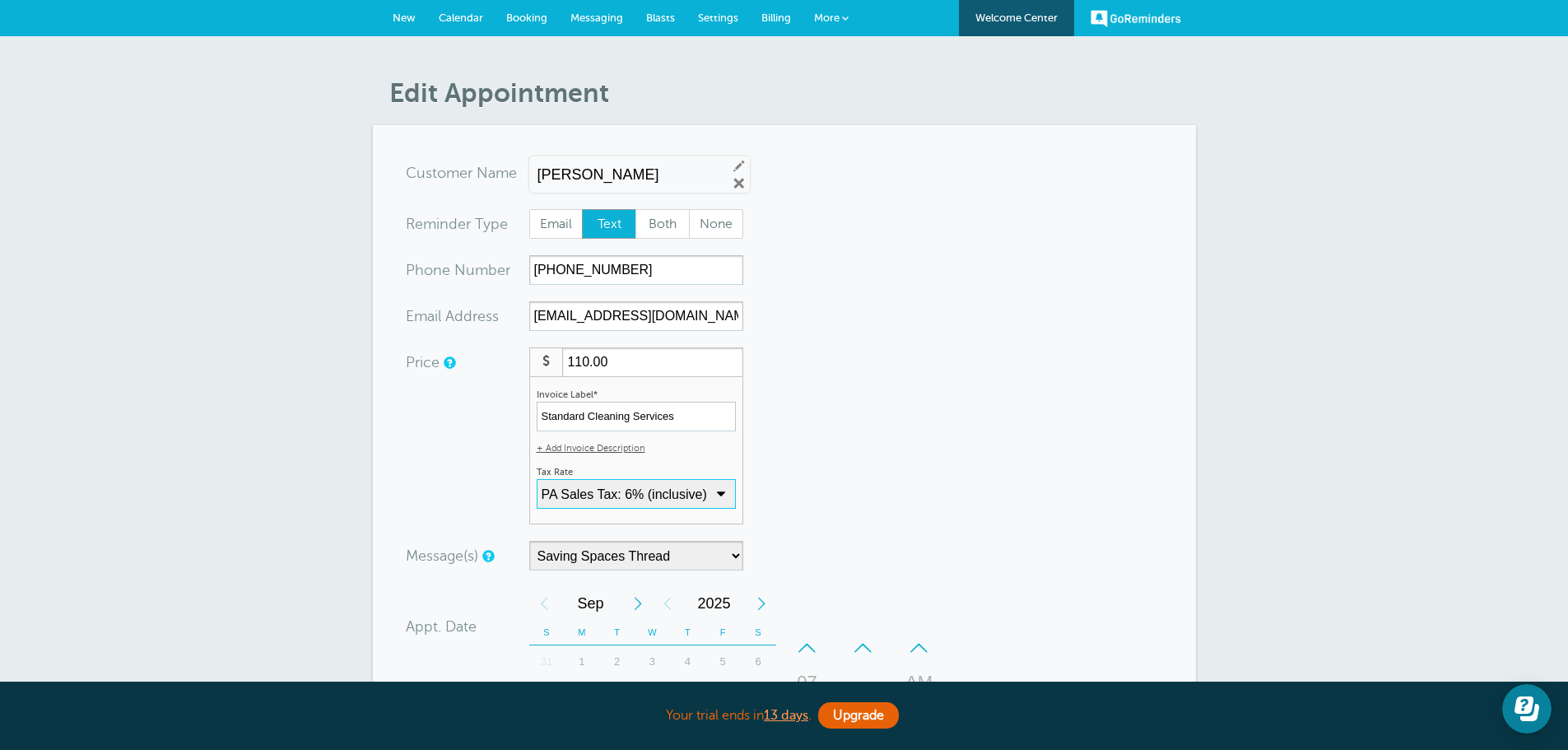
click at [716, 499] on select "No Tax PA Sales Tax: 6% (inclusive) + Add New Rate" at bounding box center [636, 494] width 199 height 30
click at [536, 480] on select "No Tax PA Sales Tax: 6% (inclusive) + Add New Rate" at bounding box center [636, 494] width 199 height 30
click at [691, 496] on select "No Tax PA Sales Tax: 6% (inclusive) + Add New Rate" at bounding box center [636, 494] width 199 height 30
click at [536, 480] on select "No Tax PA Sales Tax: 6% (inclusive) + Add New Rate" at bounding box center [636, 494] width 199 height 30
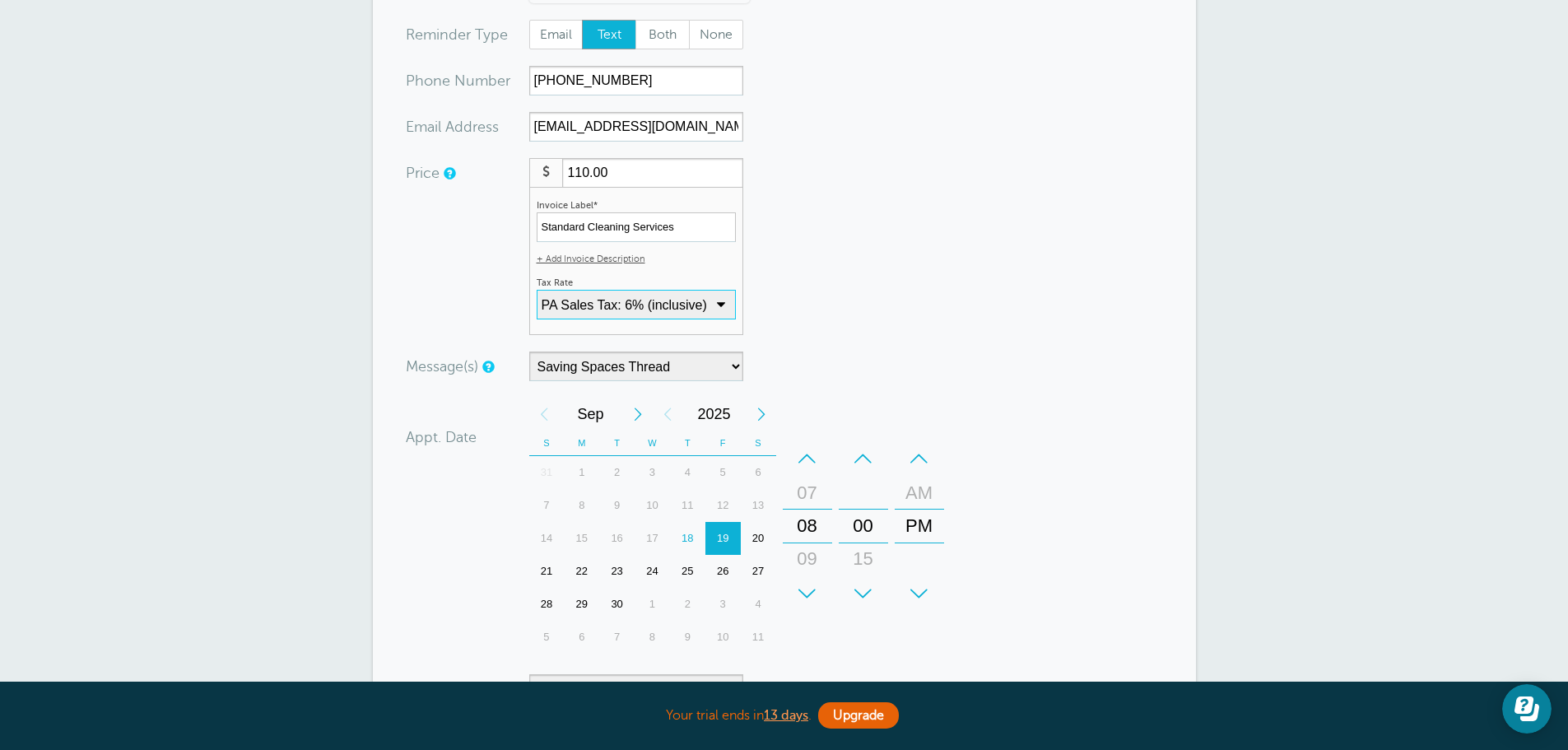
scroll to position [247, 0]
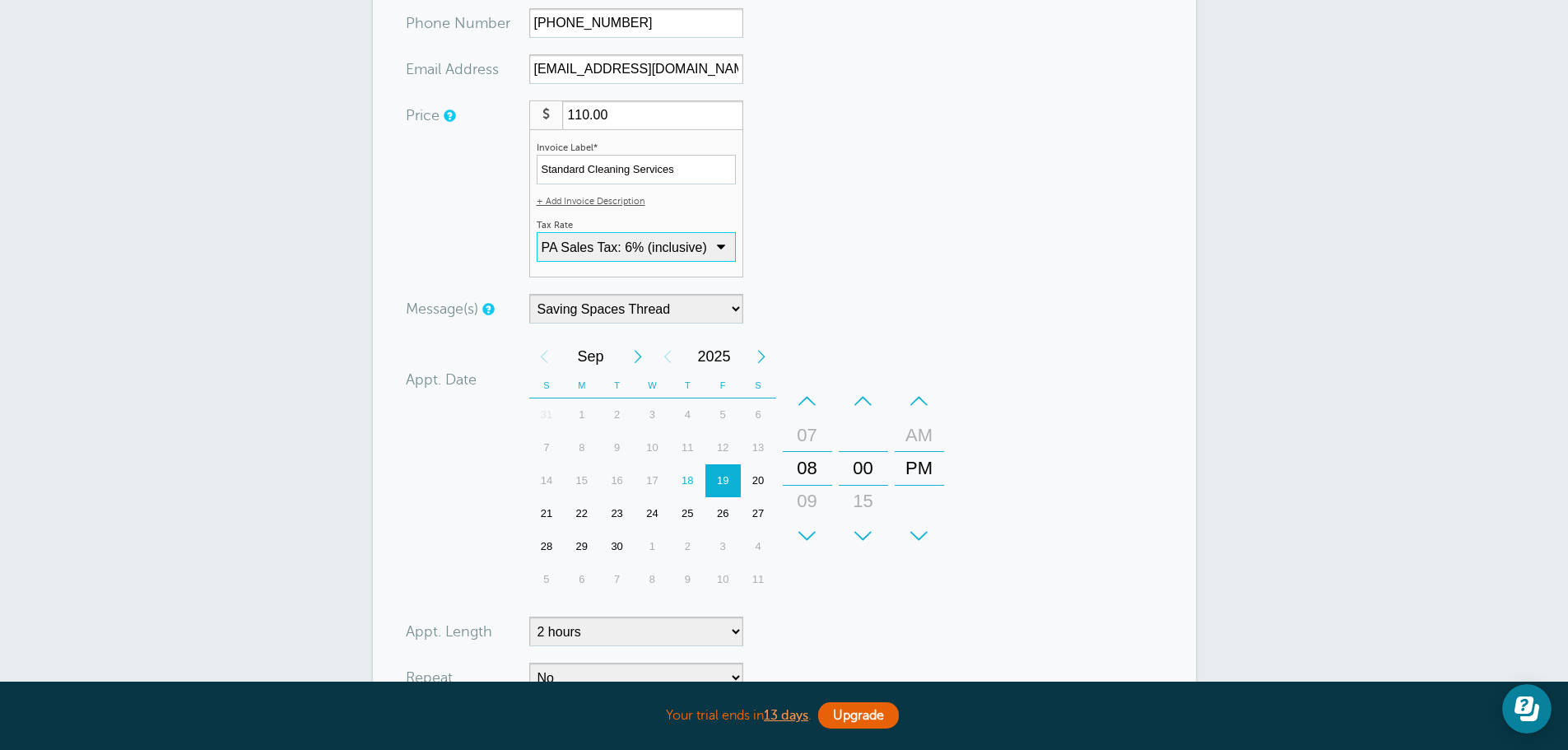
click at [681, 251] on select "No Tax PA Sales Tax: 6% (inclusive) + Add New Rate" at bounding box center [636, 247] width 199 height 30
select select "add-new-tax-rate"
click at [542, 232] on select "No Tax PA Sales Tax: 6% (inclusive) + Add New Rate" at bounding box center [636, 247] width 199 height 30
click at [651, 246] on select "No Tax PA Sales Tax: 6% (inclusive) + Add New Rate" at bounding box center [636, 247] width 199 height 30
click at [776, 210] on form "You are creating a new customer. To use an existing customer select one from th…" at bounding box center [784, 347] width 757 height 871
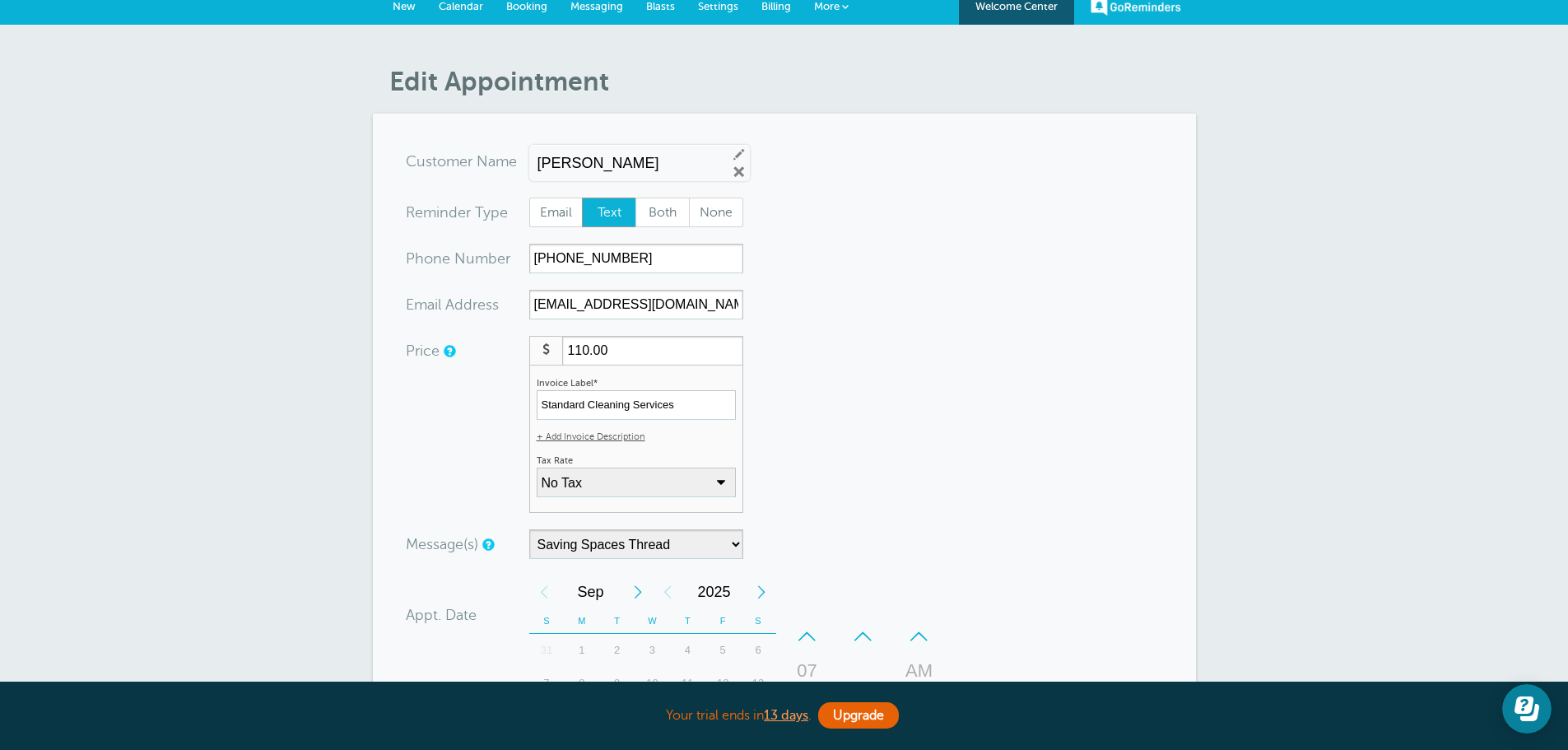
scroll to position [0, 0]
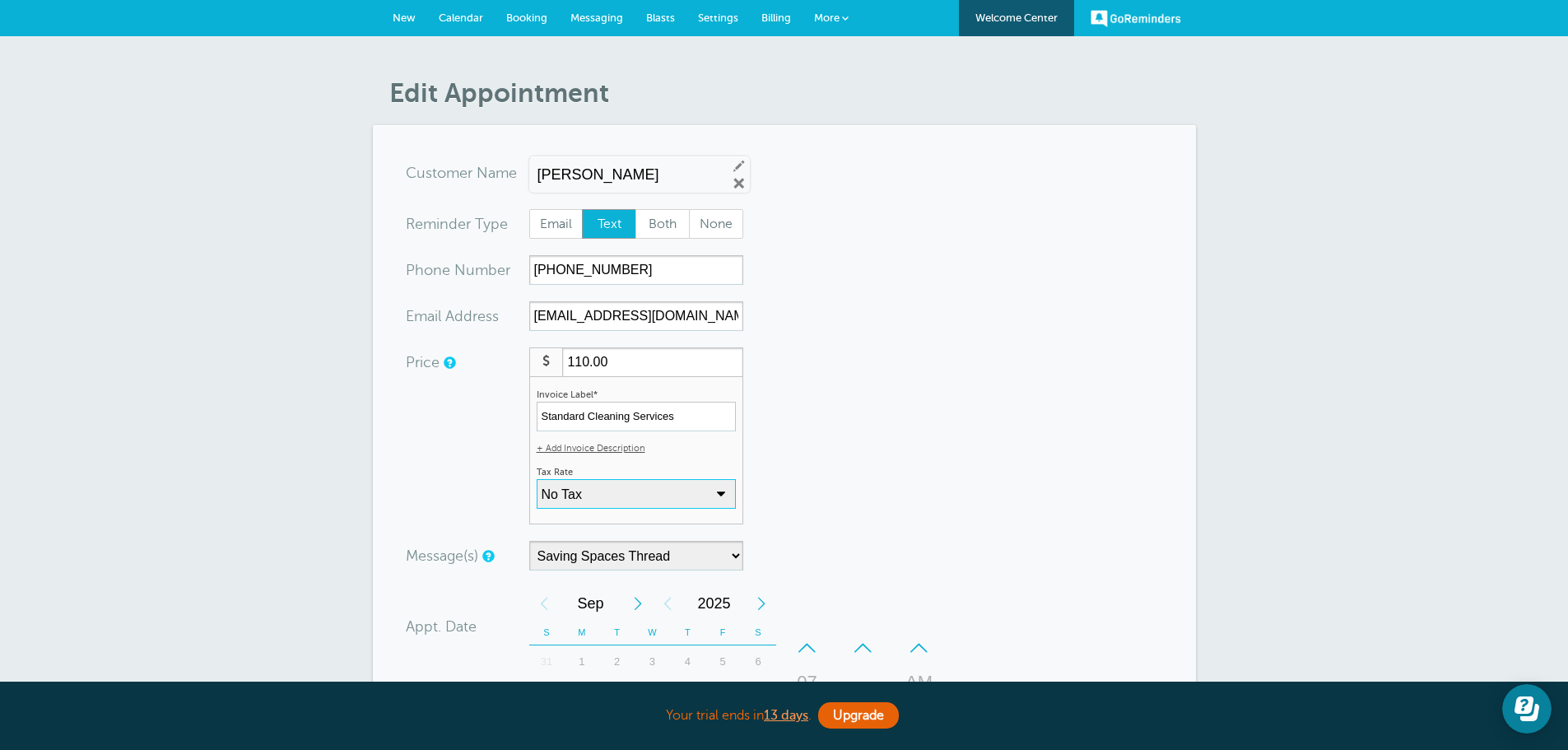
click at [645, 488] on select "No Tax PA Sales Tax: 6% (inclusive) + Add New Rate" at bounding box center [636, 494] width 199 height 30
select select "17"
click at [536, 480] on select "No Tax PA Sales Tax: 6% (inclusive) + Add New Rate" at bounding box center [636, 494] width 199 height 30
click at [901, 418] on form "You are creating a new customer. To use an existing customer select one from th…" at bounding box center [784, 594] width 757 height 871
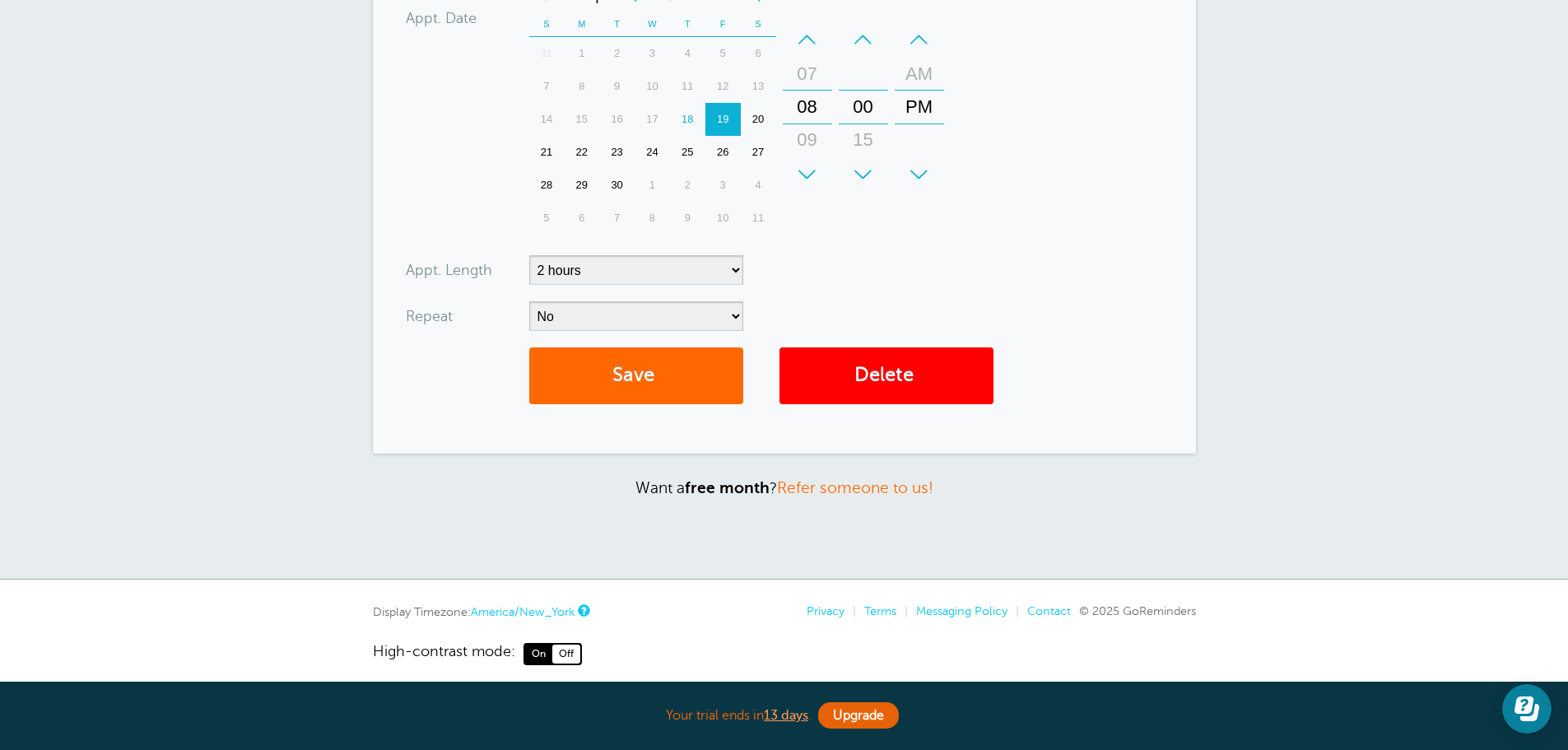
scroll to position [622, 0]
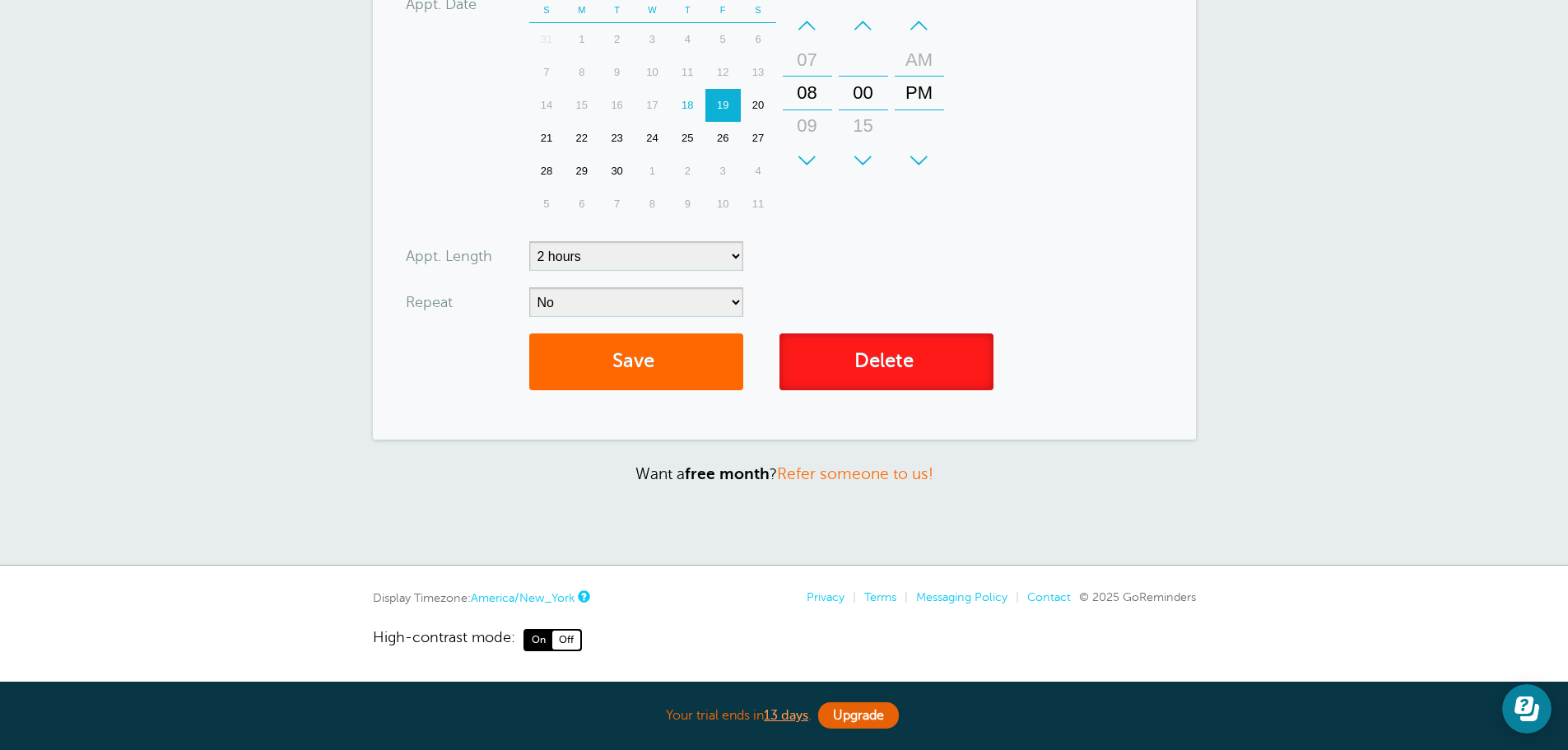
click at [870, 377] on link "Delete" at bounding box center [886, 362] width 214 height 56
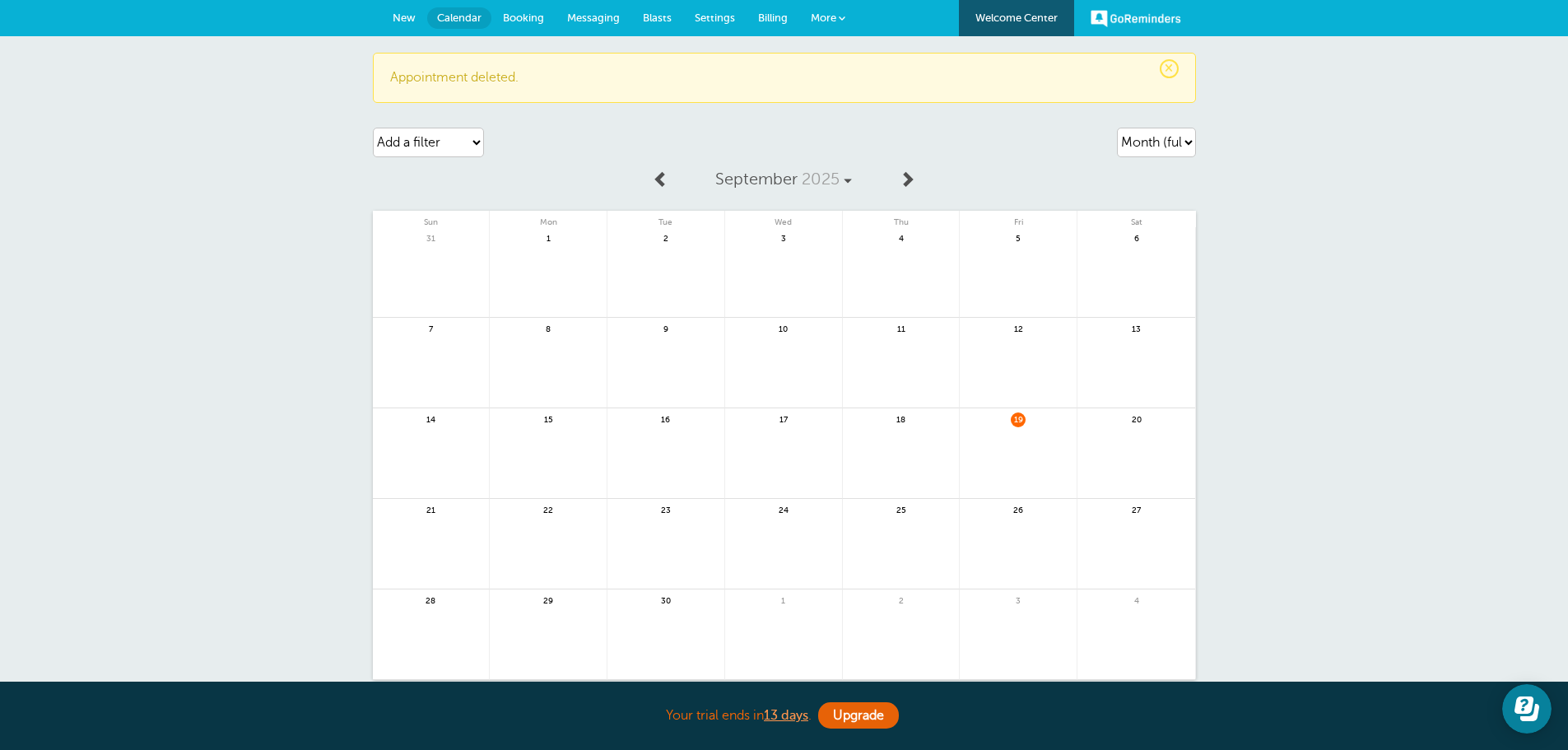
click at [715, 12] on span "Settings" at bounding box center [715, 17] width 41 height 12
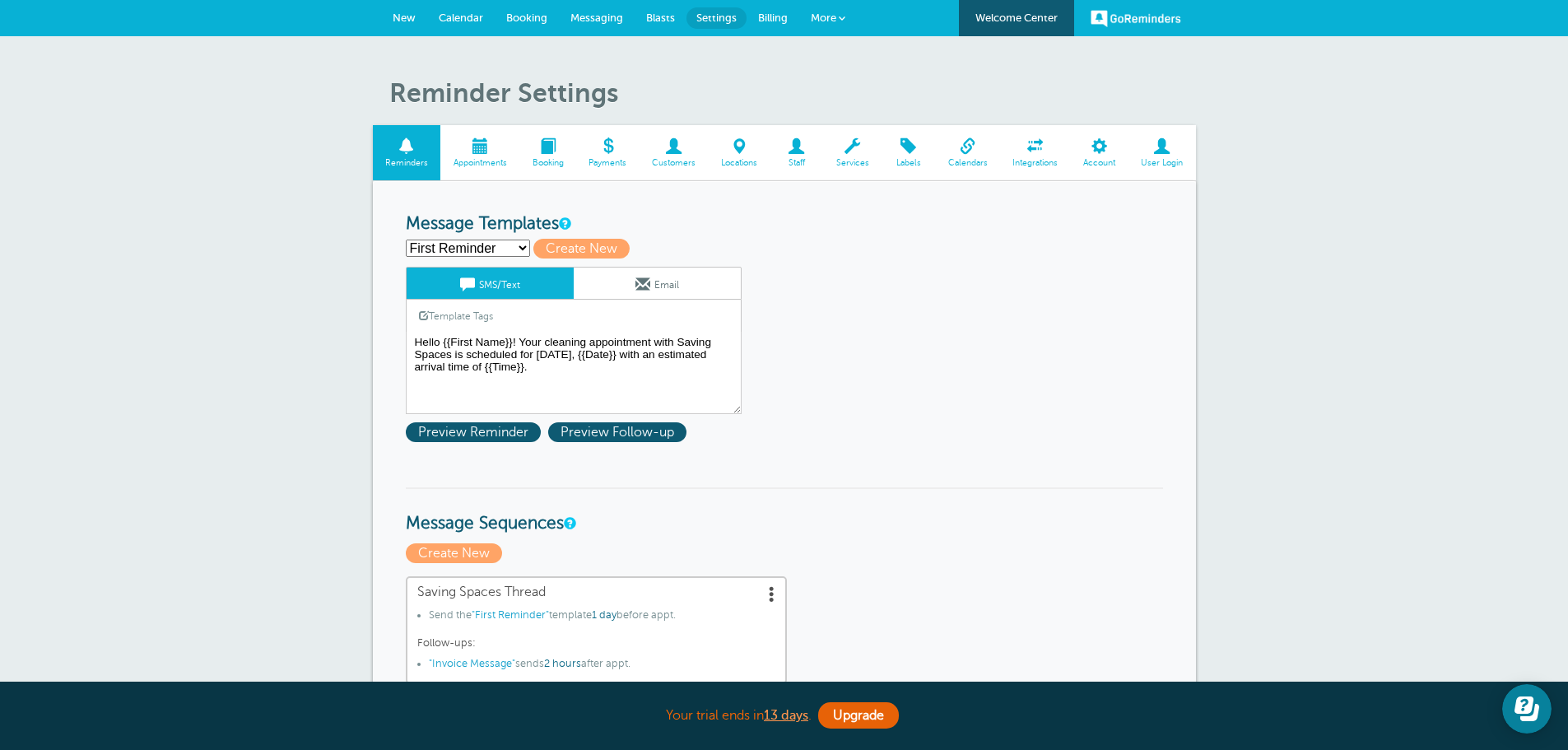
click at [616, 158] on span "Payments" at bounding box center [608, 163] width 47 height 10
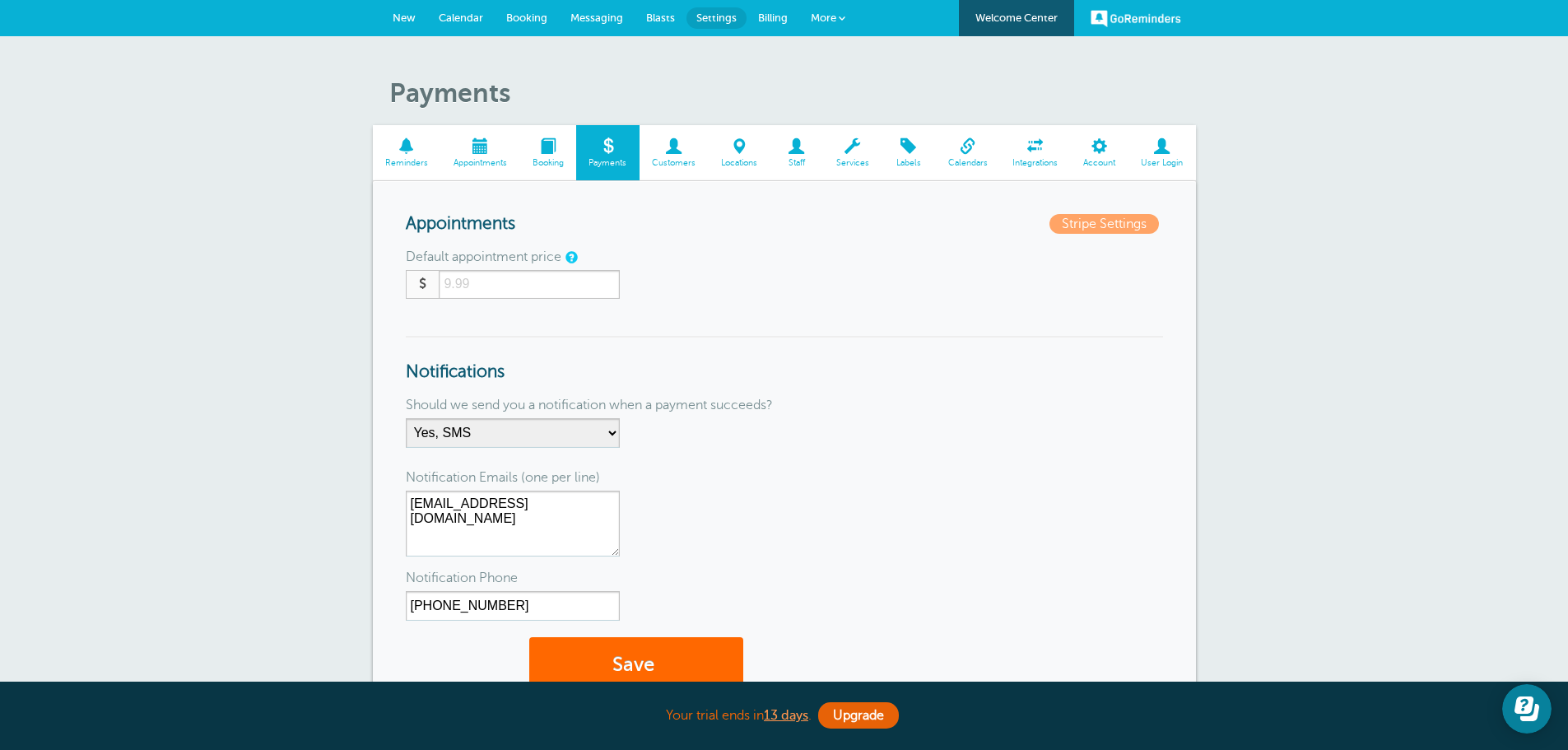
click at [848, 157] on link "Services" at bounding box center [852, 153] width 58 height 56
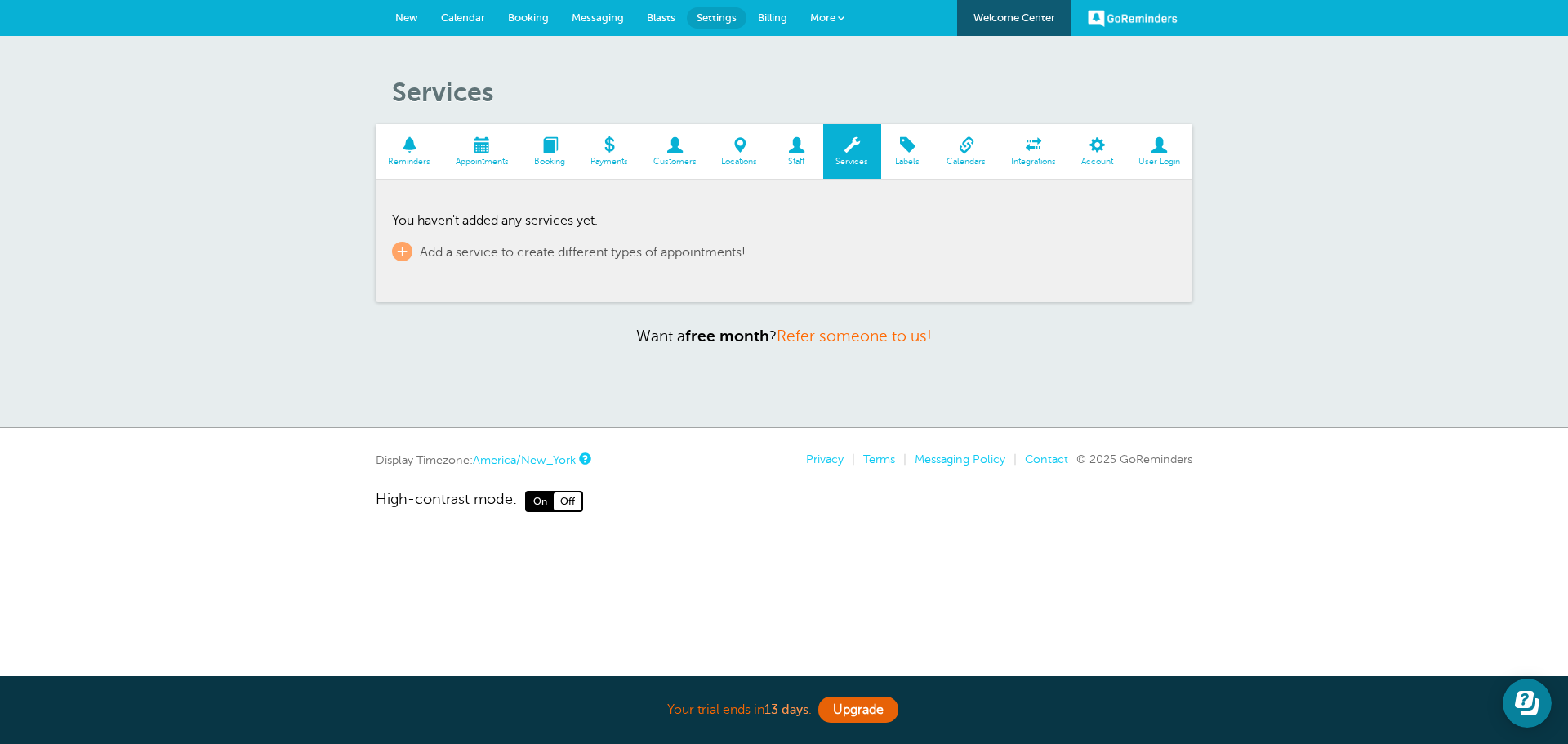
click at [1102, 157] on span "Account" at bounding box center [1097, 162] width 41 height 10
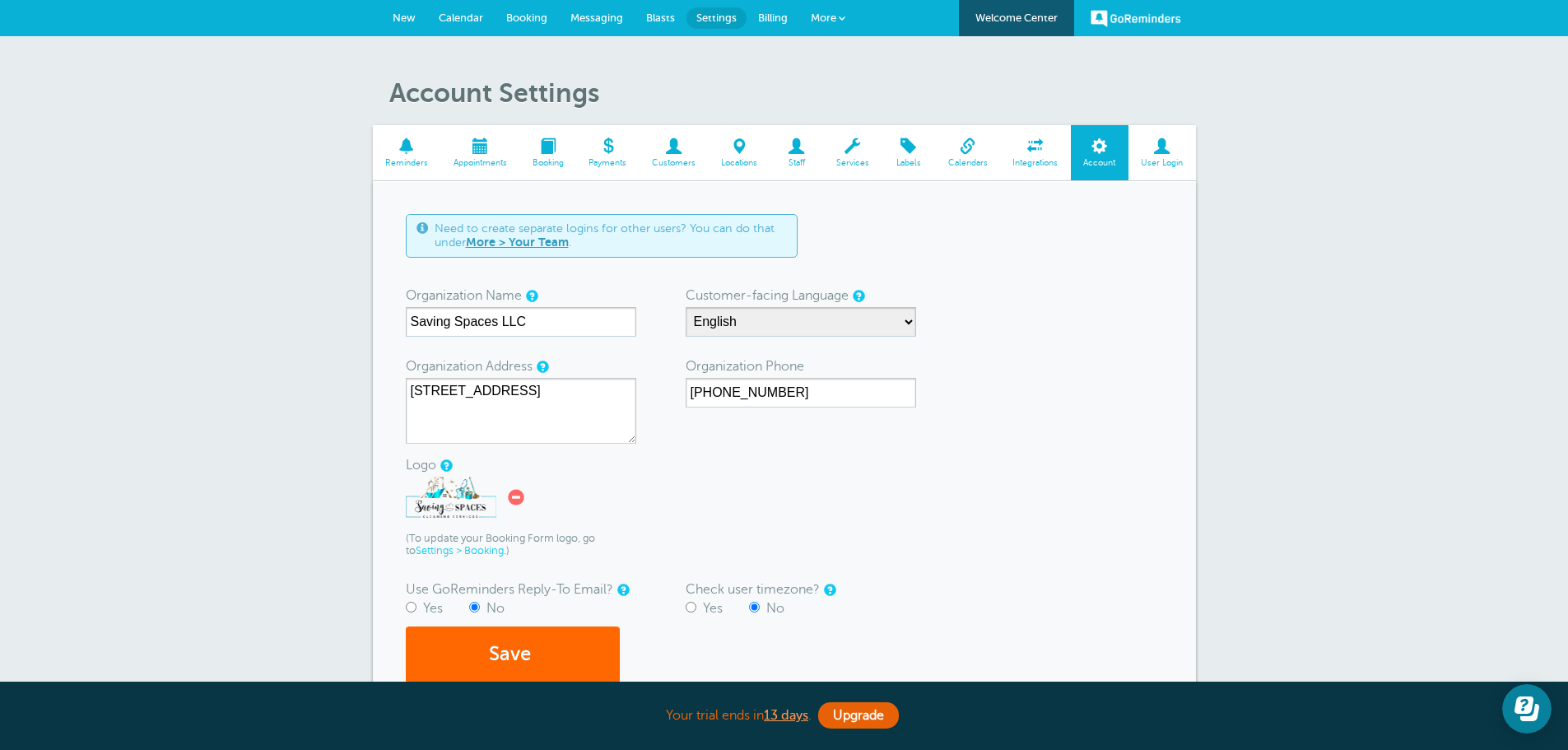
click at [777, 21] on span "Billing" at bounding box center [773, 17] width 30 height 12
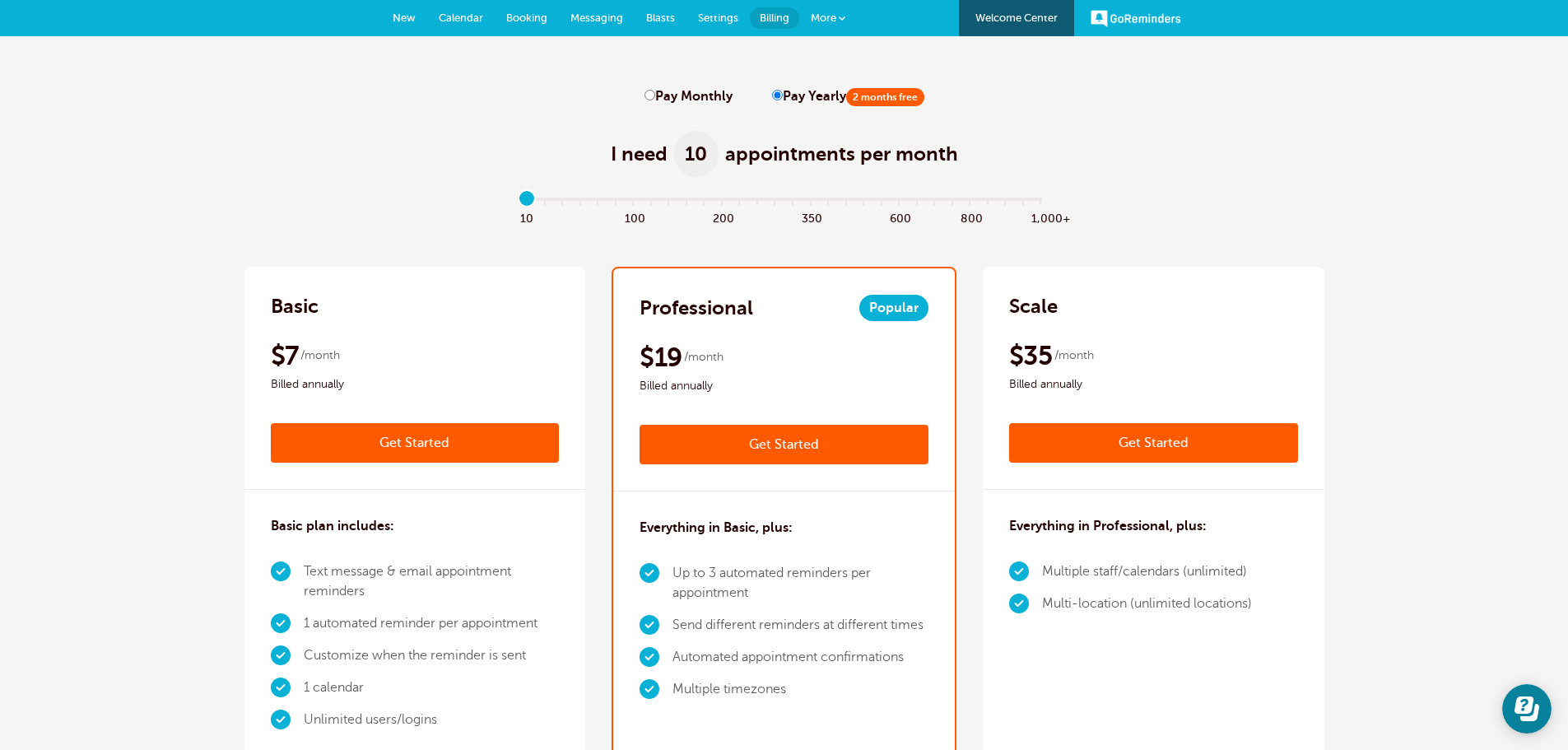
click at [830, 17] on span "More" at bounding box center [823, 17] width 26 height 12
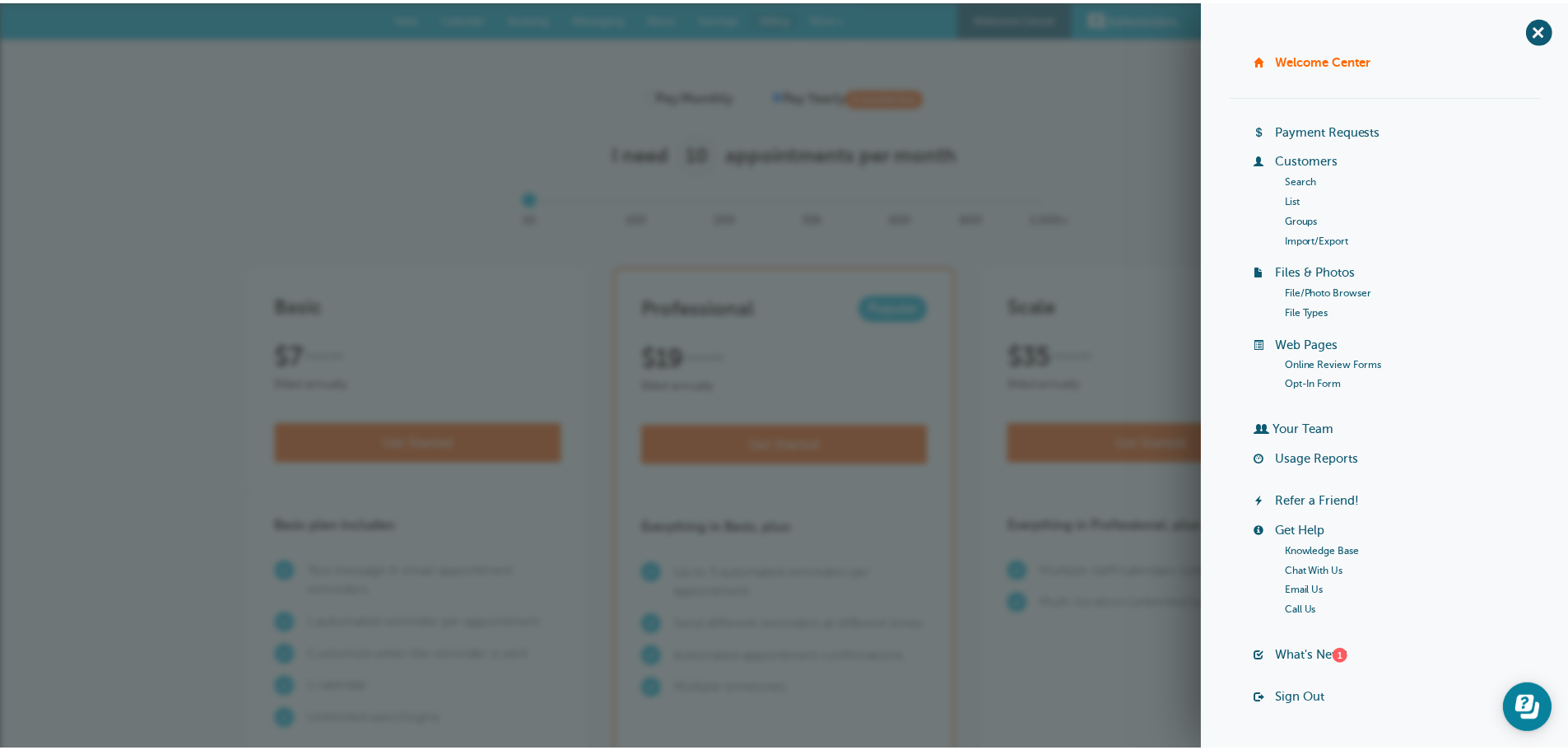
scroll to position [46, 0]
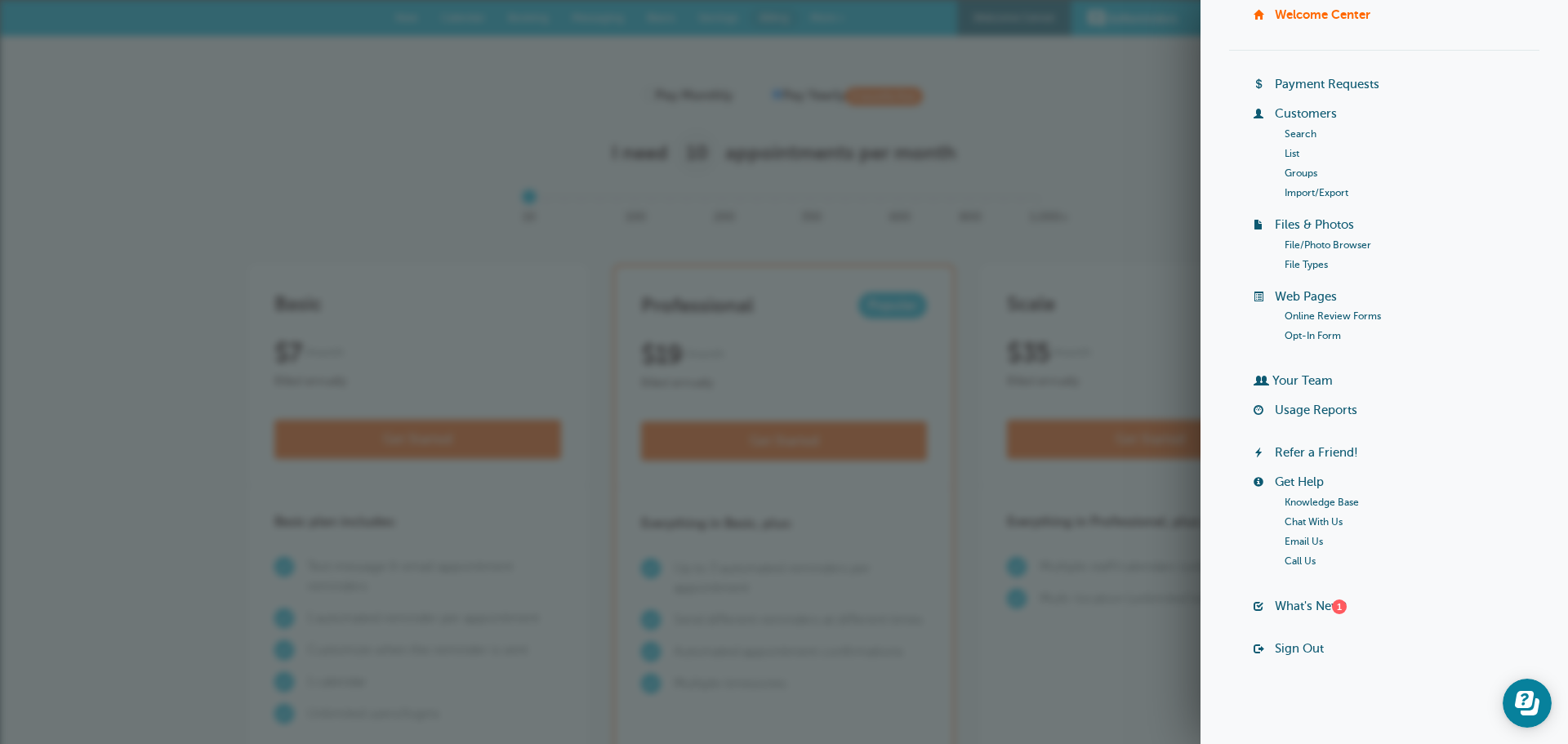
click at [1290, 614] on li "What's New? 1" at bounding box center [1396, 614] width 285 height 30
click at [1295, 608] on link "What's New? 1" at bounding box center [1311, 607] width 72 height 13
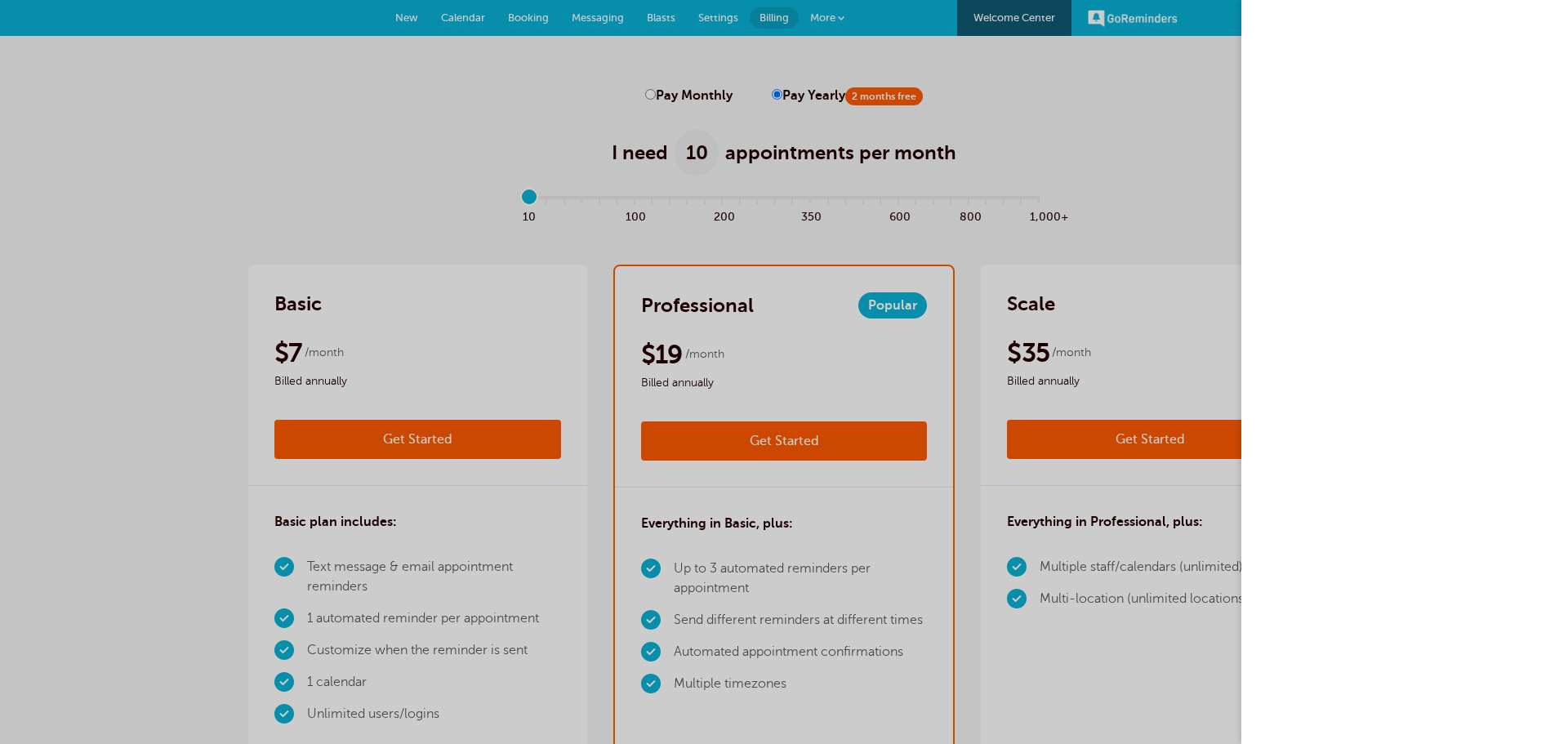
click at [1130, 183] on div at bounding box center [784, 372] width 1568 height 744
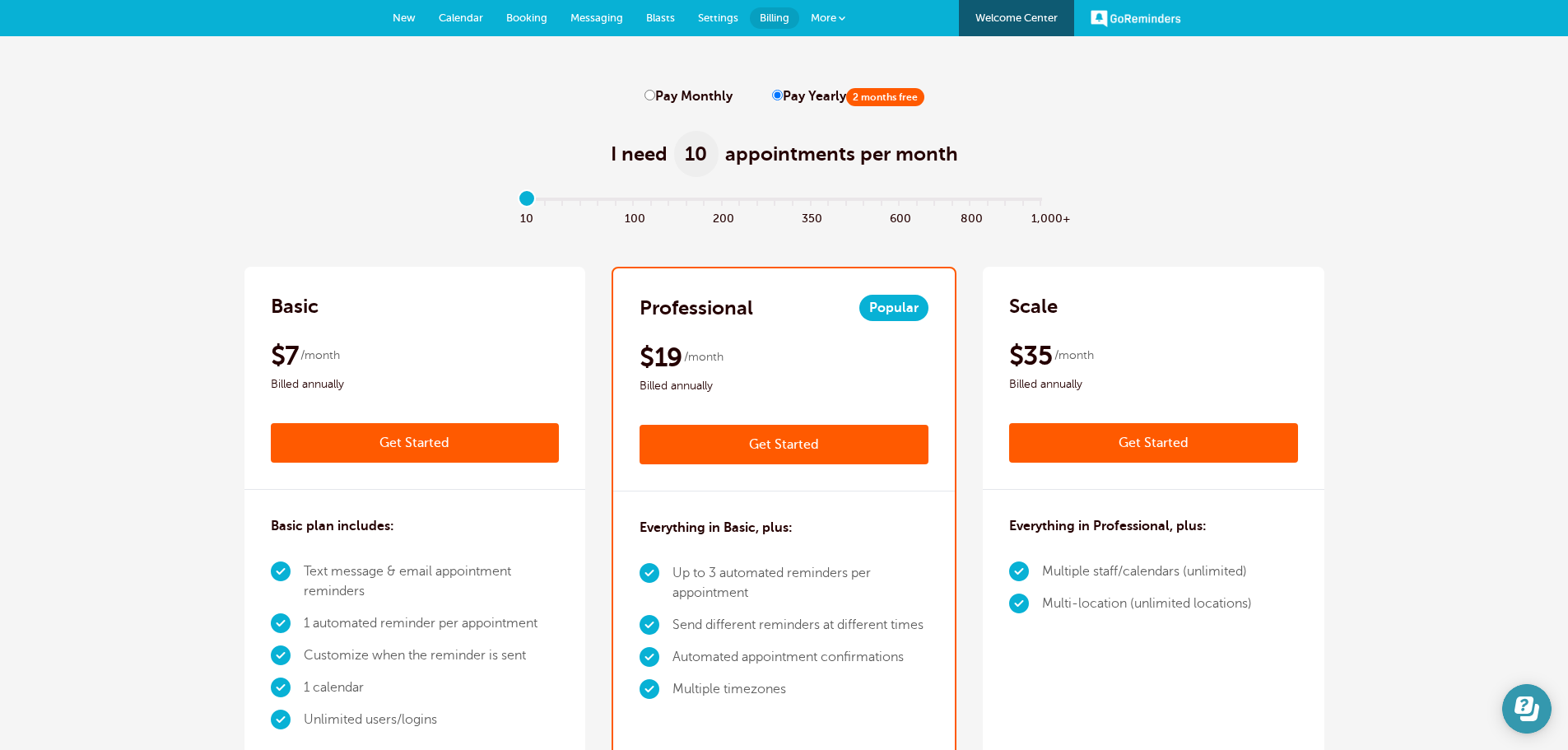
click at [1519, 694] on button "Open Learn | Contact Us" at bounding box center [1527, 709] width 50 height 50
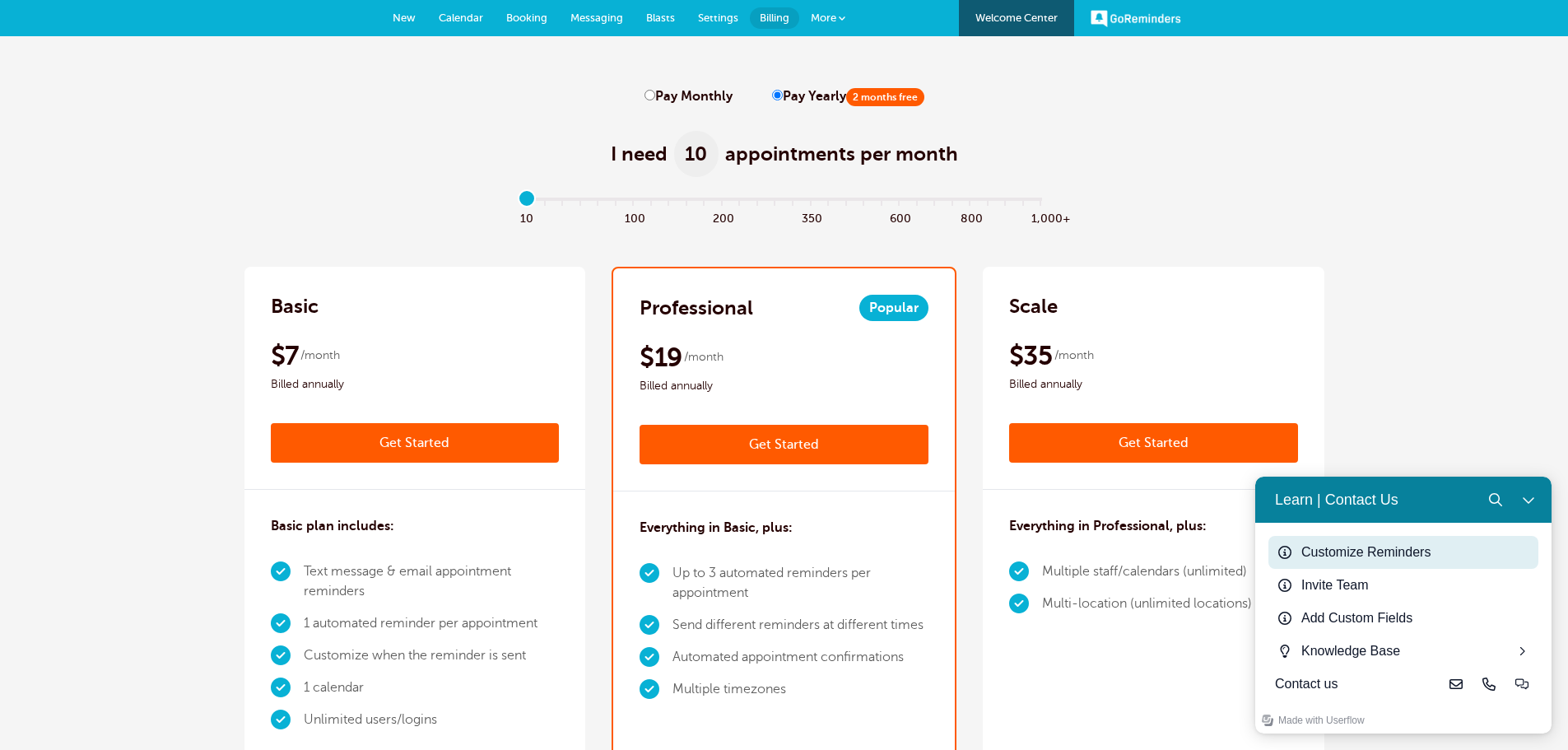
click at [1384, 553] on div "Customize Reminders" at bounding box center [1416, 553] width 231 height 20
click at [538, 26] on link "Booking" at bounding box center [527, 18] width 64 height 37
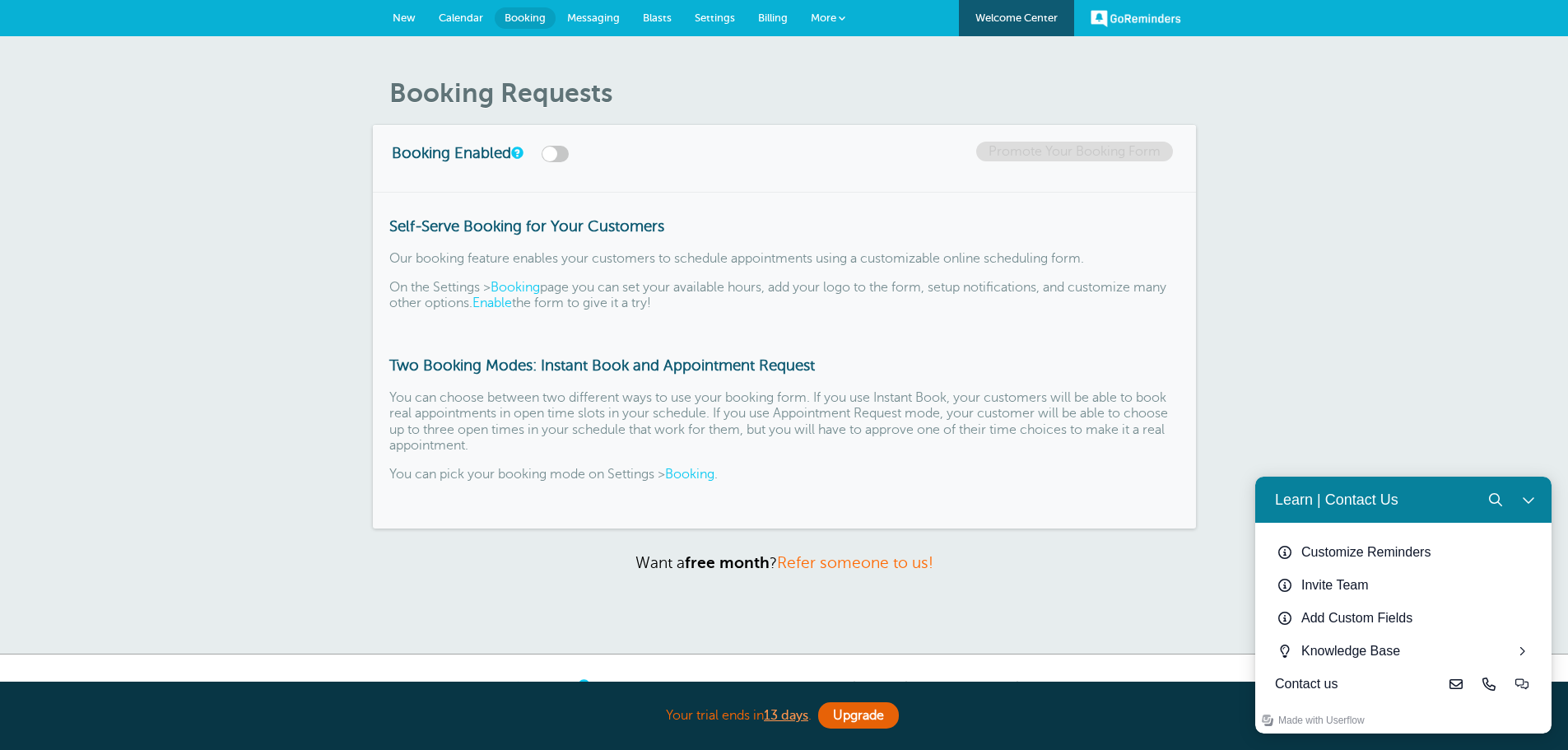
click at [470, 20] on span "Calendar" at bounding box center [461, 17] width 45 height 12
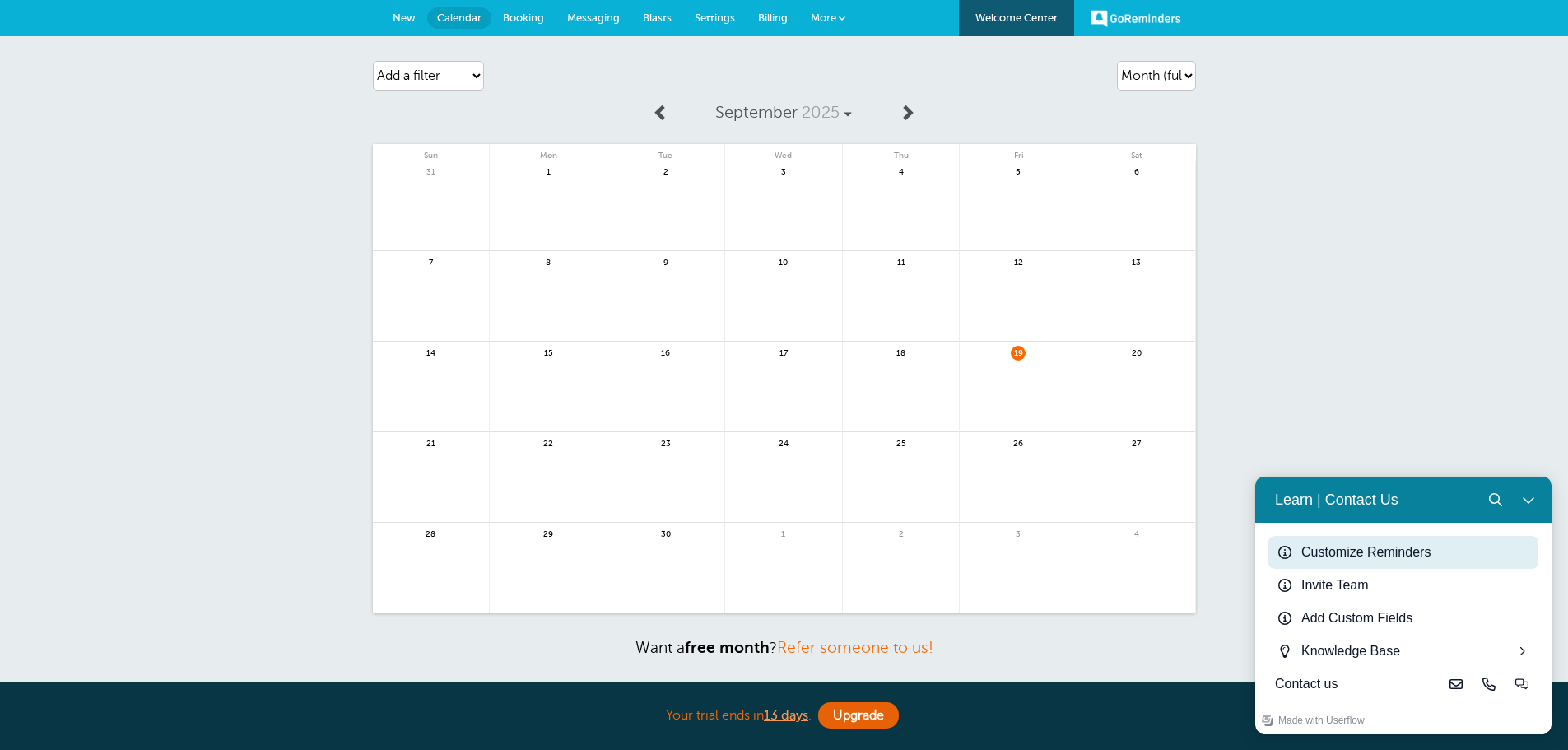
click at [1384, 555] on div "Customize Reminders" at bounding box center [1416, 553] width 231 height 20
